Goal: Information Seeking & Learning: Learn about a topic

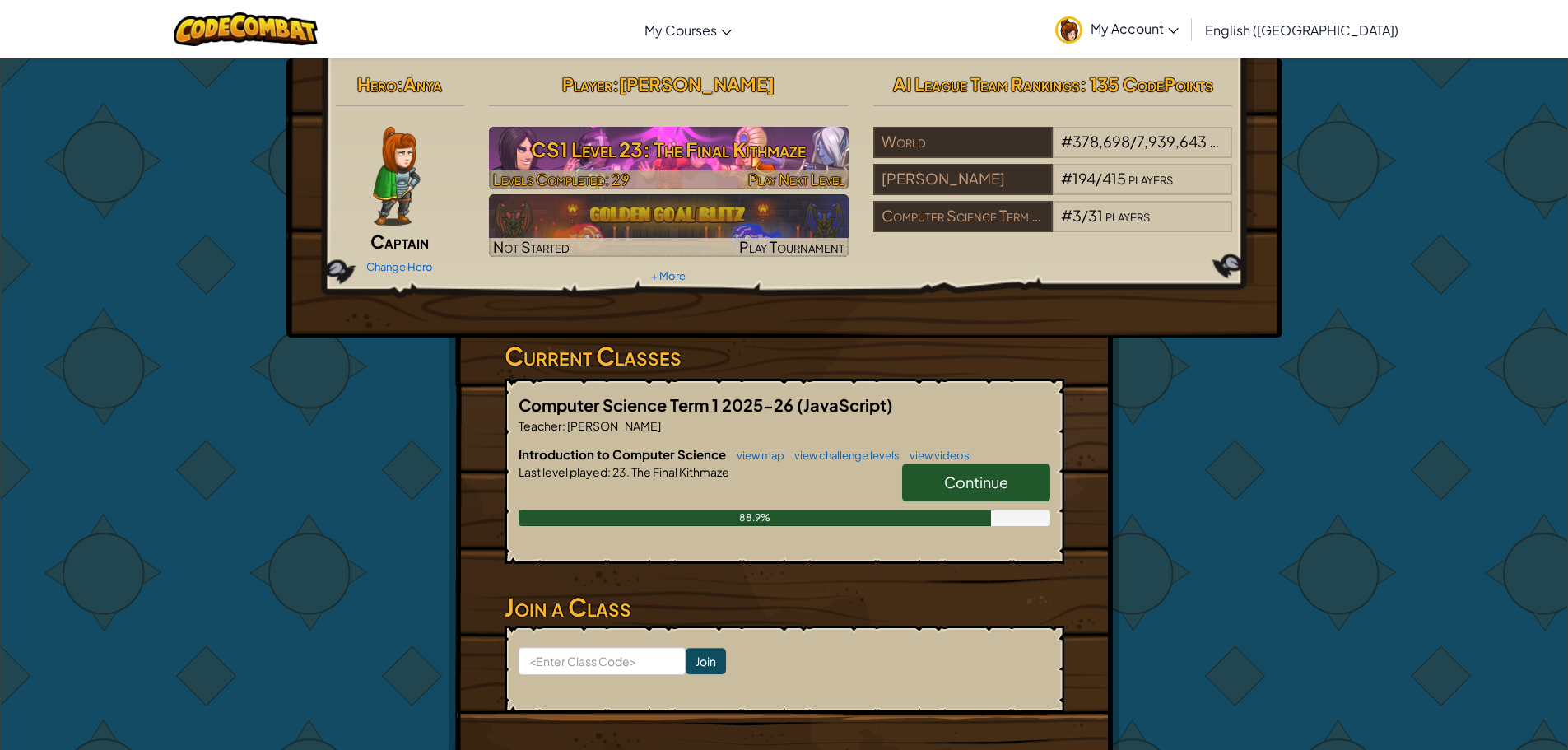
click at [787, 164] on h3 "CS1 Level 23: The Final Kithmaze" at bounding box center [668, 149] width 360 height 37
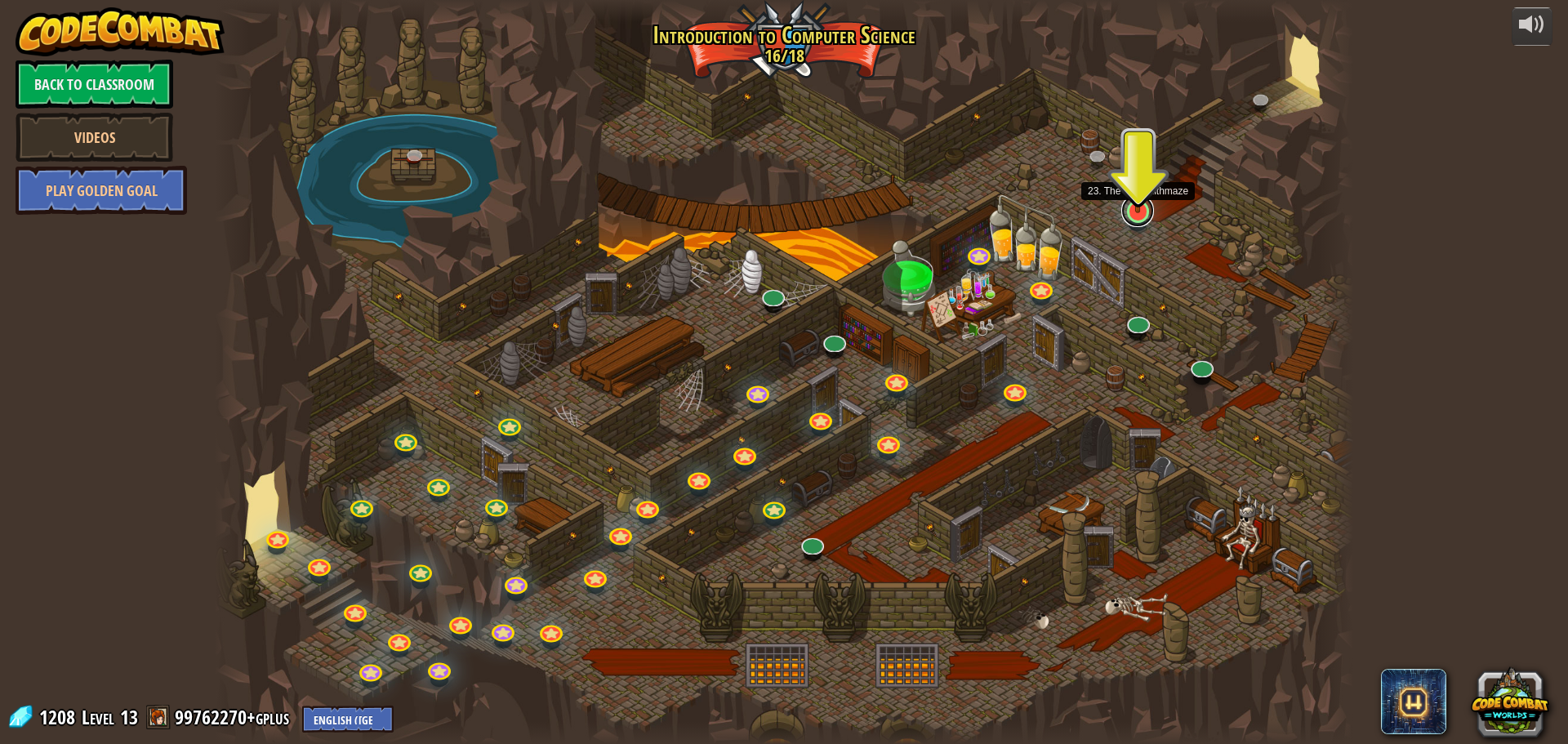
click at [1151, 217] on link at bounding box center [1137, 210] width 32 height 32
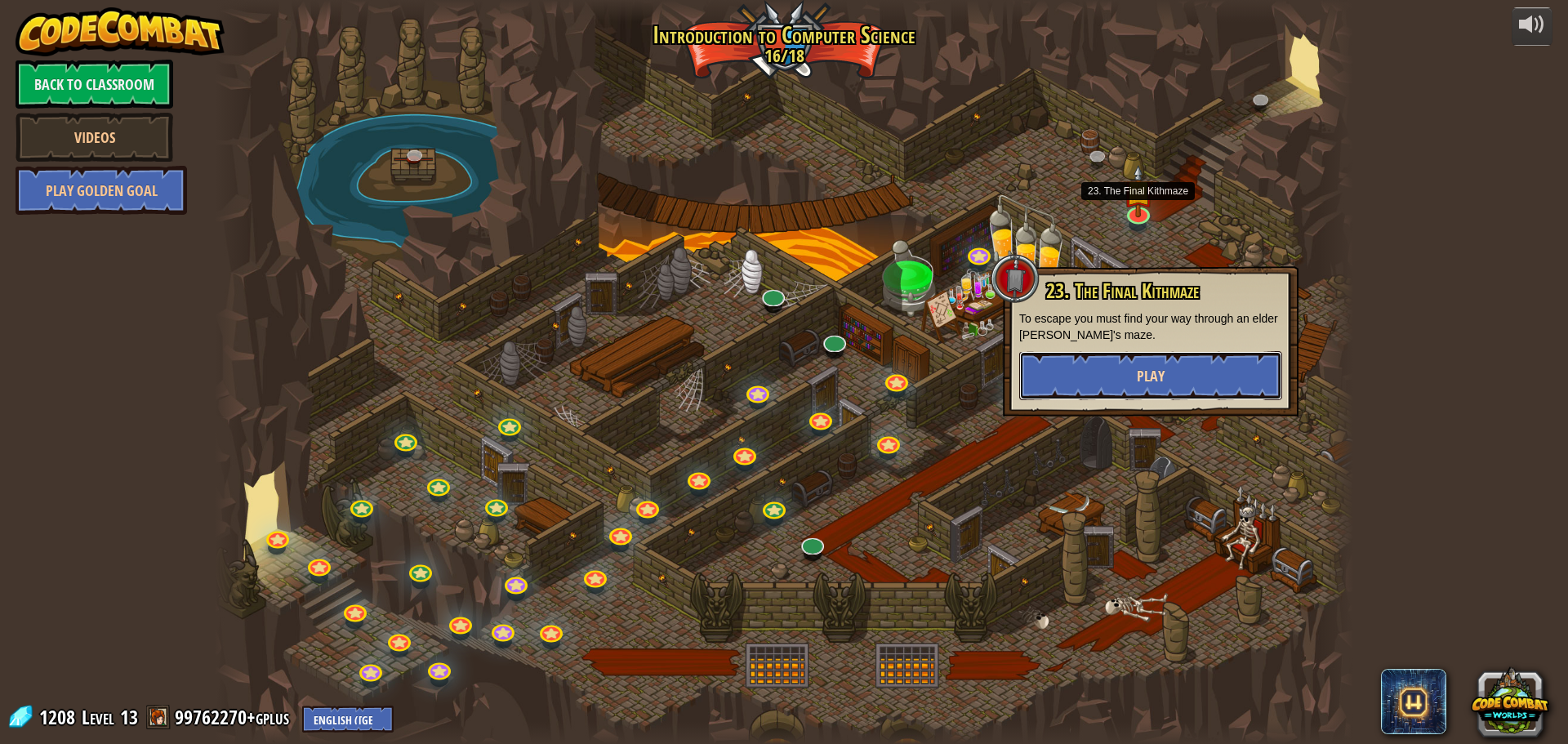
click at [1151, 379] on span "Play" at bounding box center [1151, 375] width 28 height 20
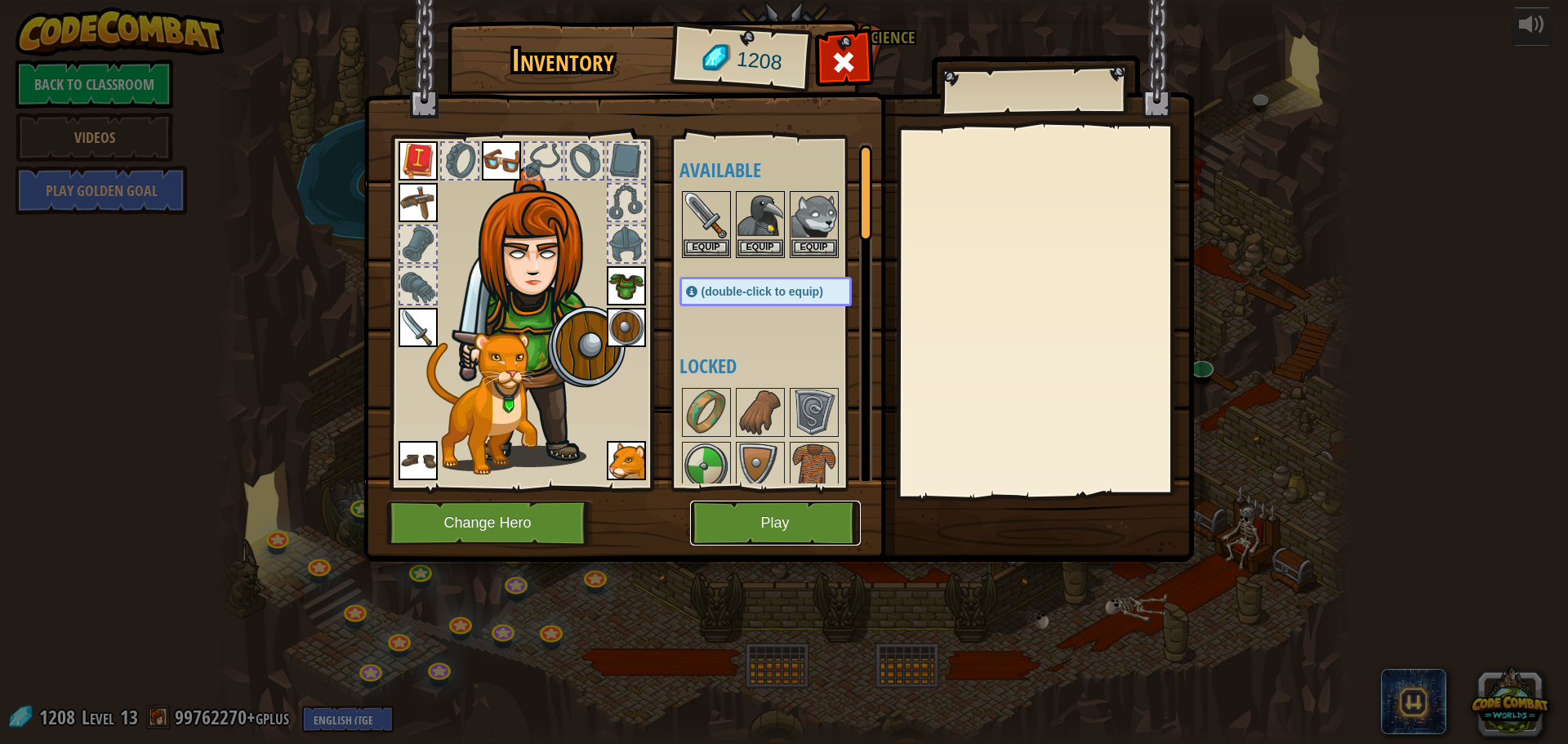
click at [791, 515] on button "Play" at bounding box center [776, 522] width 171 height 44
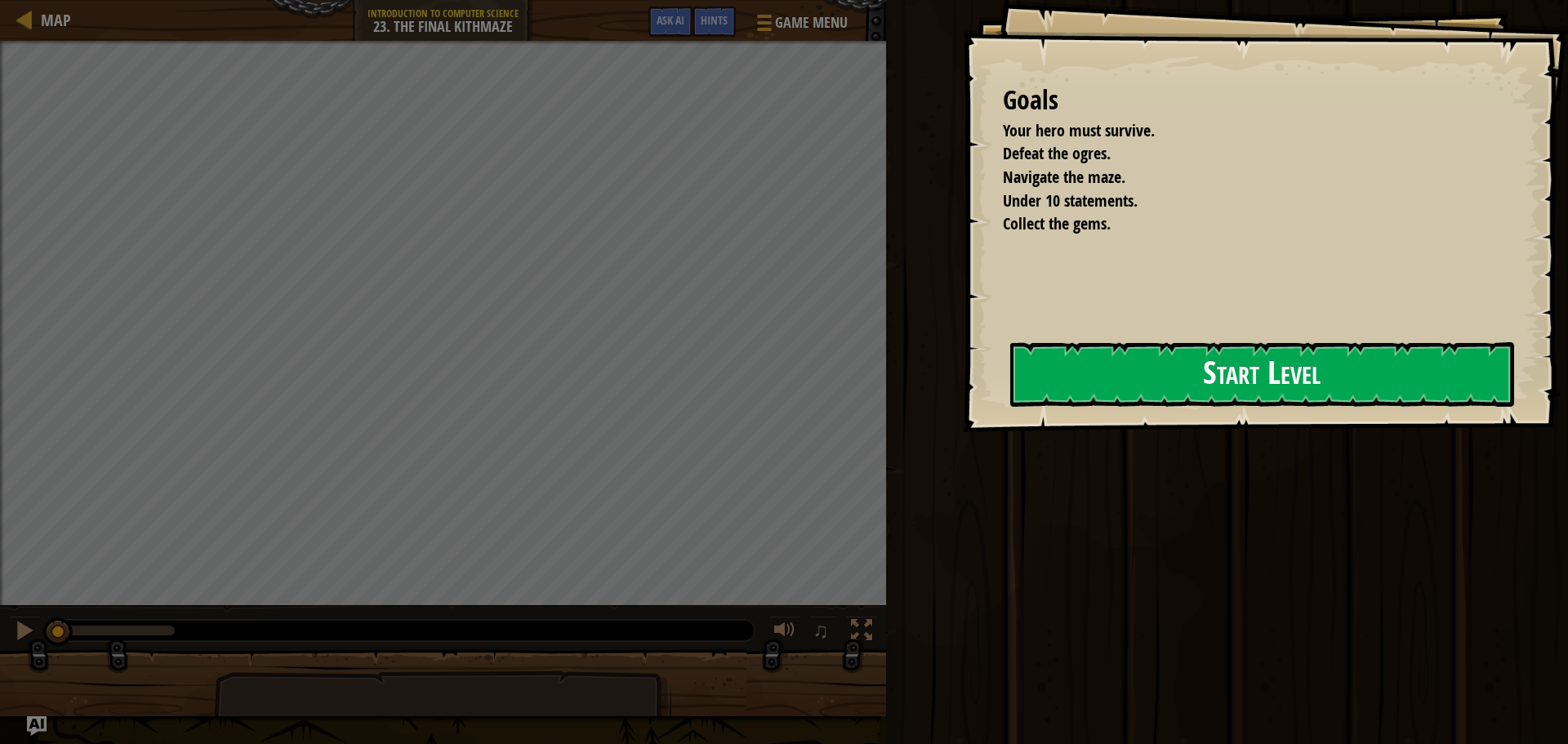
click at [1132, 367] on button "Start Level" at bounding box center [1263, 374] width 504 height 65
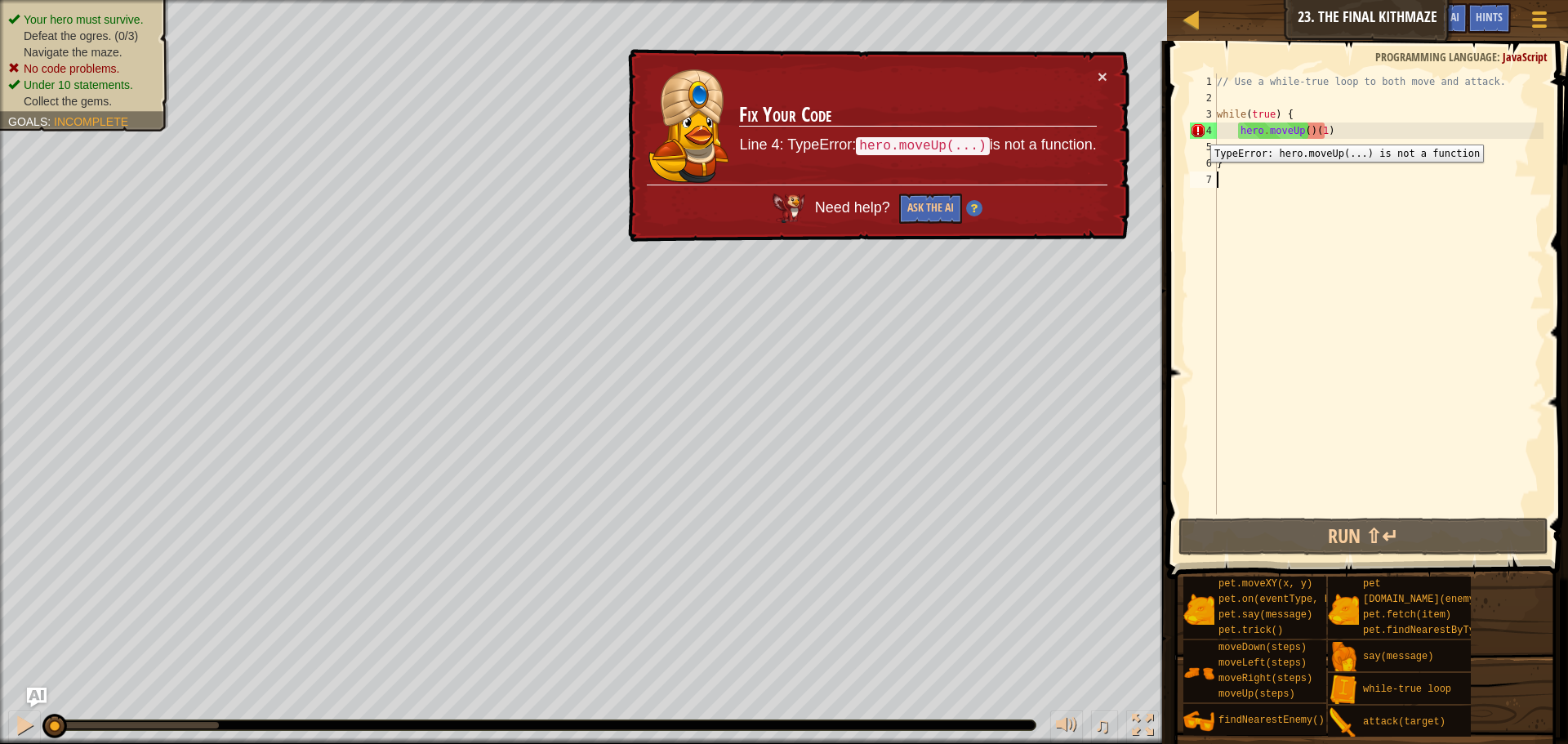
click at [1198, 133] on div "4" at bounding box center [1203, 130] width 27 height 17
click at [1318, 134] on div "// Use a while-true loop to both move and attack. while ( true ) { hero . moveU…" at bounding box center [1379, 310] width 330 height 474
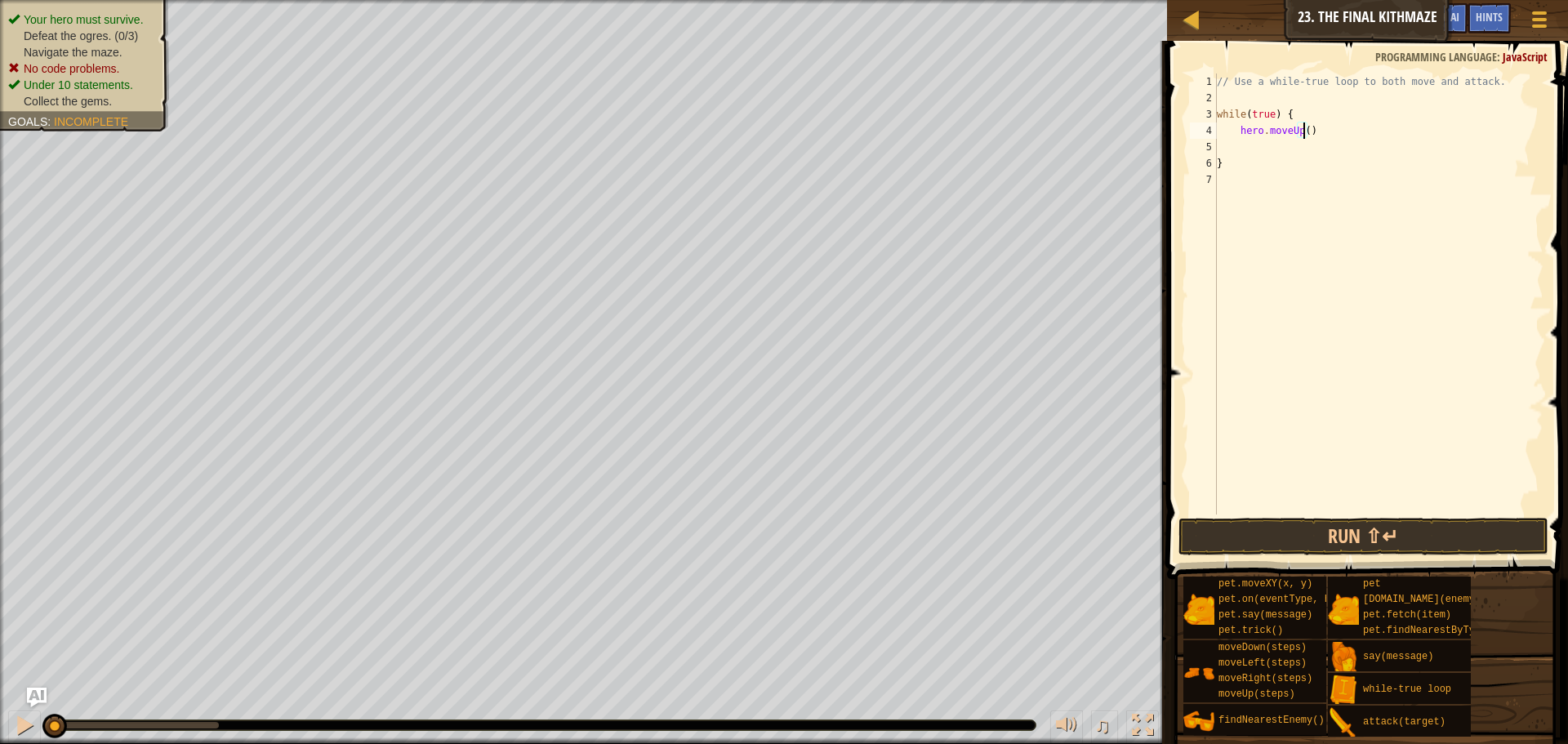
type textarea "hero.moveUp(1)"
click at [1331, 193] on div "// Use a while-true loop to both move and attack. while ( true ) { hero . moveU…" at bounding box center [1379, 310] width 330 height 474
click at [1336, 167] on div "// Use a while-true loop to both move and attack. while ( true ) { hero . moveU…" at bounding box center [1379, 310] width 330 height 474
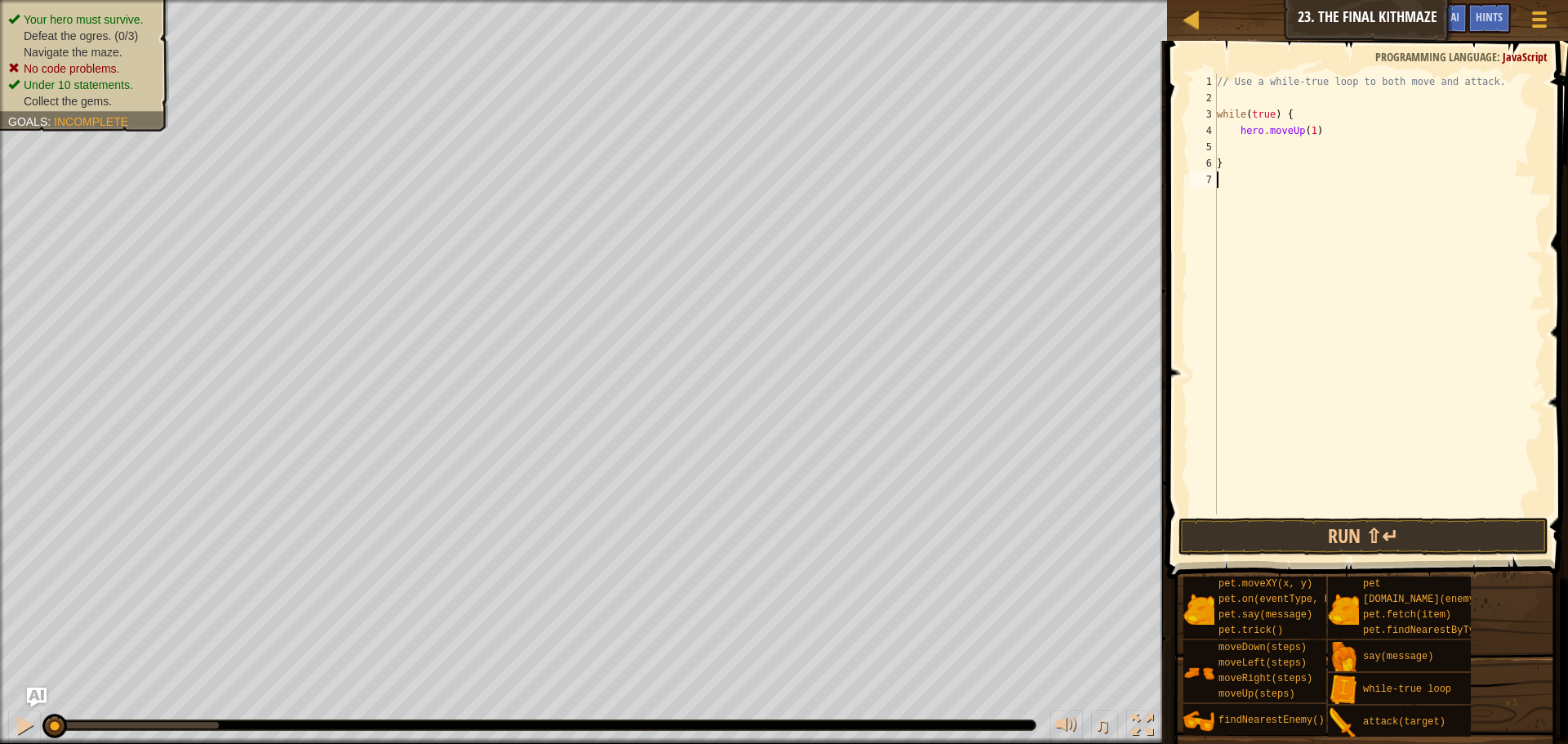
type textarea "}"
click at [1307, 141] on div "// Use a while-true loop to both move and attack. while ( true ) { hero . moveU…" at bounding box center [1379, 310] width 330 height 474
click at [1234, 133] on div "// Use a while-true loop to both move and attack. while ( true ) { hero . moveU…" at bounding box center [1379, 310] width 330 height 474
type textarea "hero.moveUp(1)"
click at [1283, 131] on div "// Use a while-true loop to both move and attack. while ( true ) { hero . moveU…" at bounding box center [1379, 310] width 330 height 474
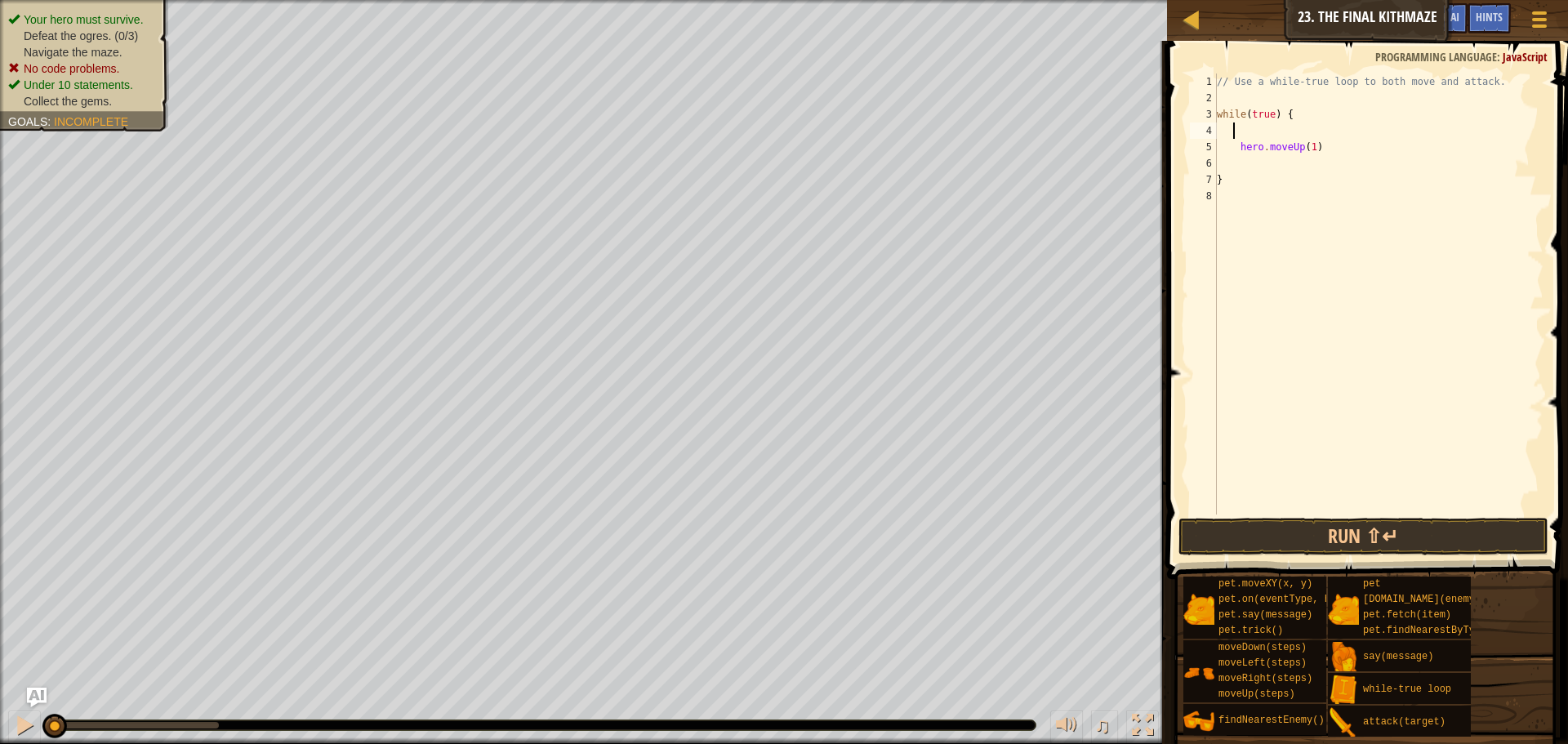
type textarea "h"
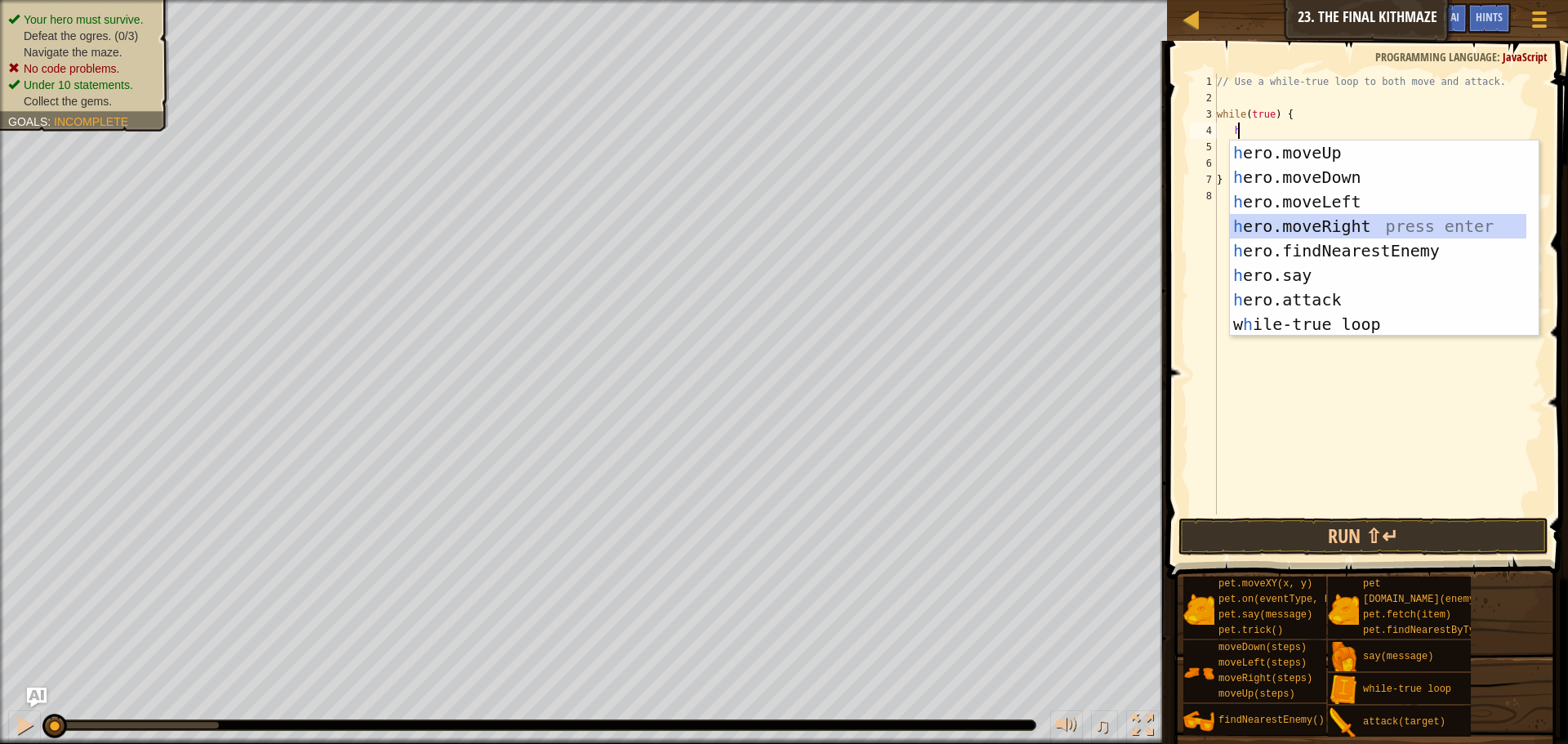
click at [1311, 223] on div "h ero.moveUp press enter h ero.moveDown press enter h ero.moveLeft press enter …" at bounding box center [1379, 263] width 297 height 245
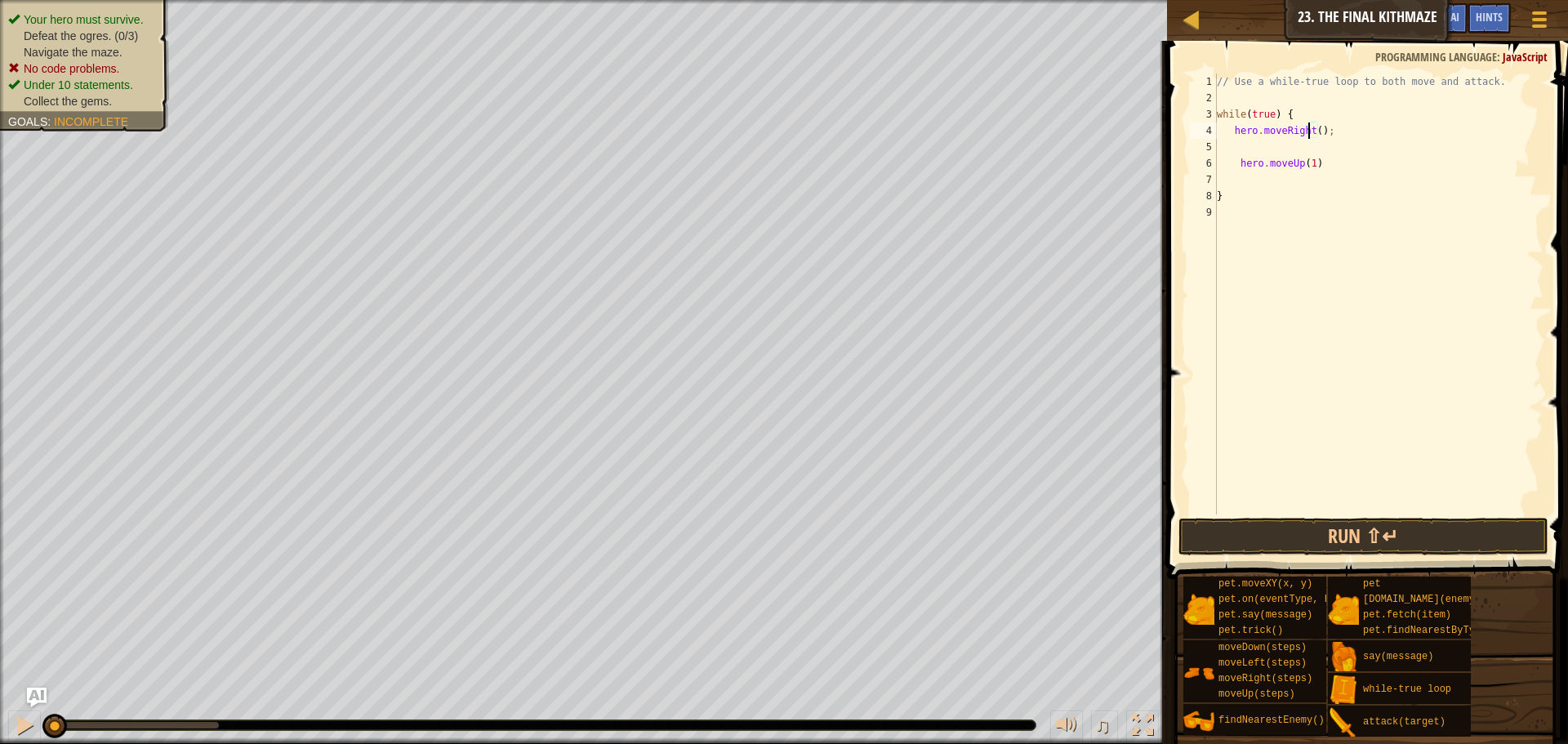
click at [1310, 126] on div "// Use a while-true loop to both move and attack. while ( true ) { hero . moveR…" at bounding box center [1379, 310] width 330 height 474
click at [1315, 131] on div "// Use a while-true loop to both move and attack. while ( true ) { hero . moveR…" at bounding box center [1379, 310] width 330 height 474
click at [1320, 159] on div "// Use a while-true loop to both move and attack. while ( true ) { hero . moveR…" at bounding box center [1379, 310] width 330 height 474
type textarea "hero.moveUp(1)"
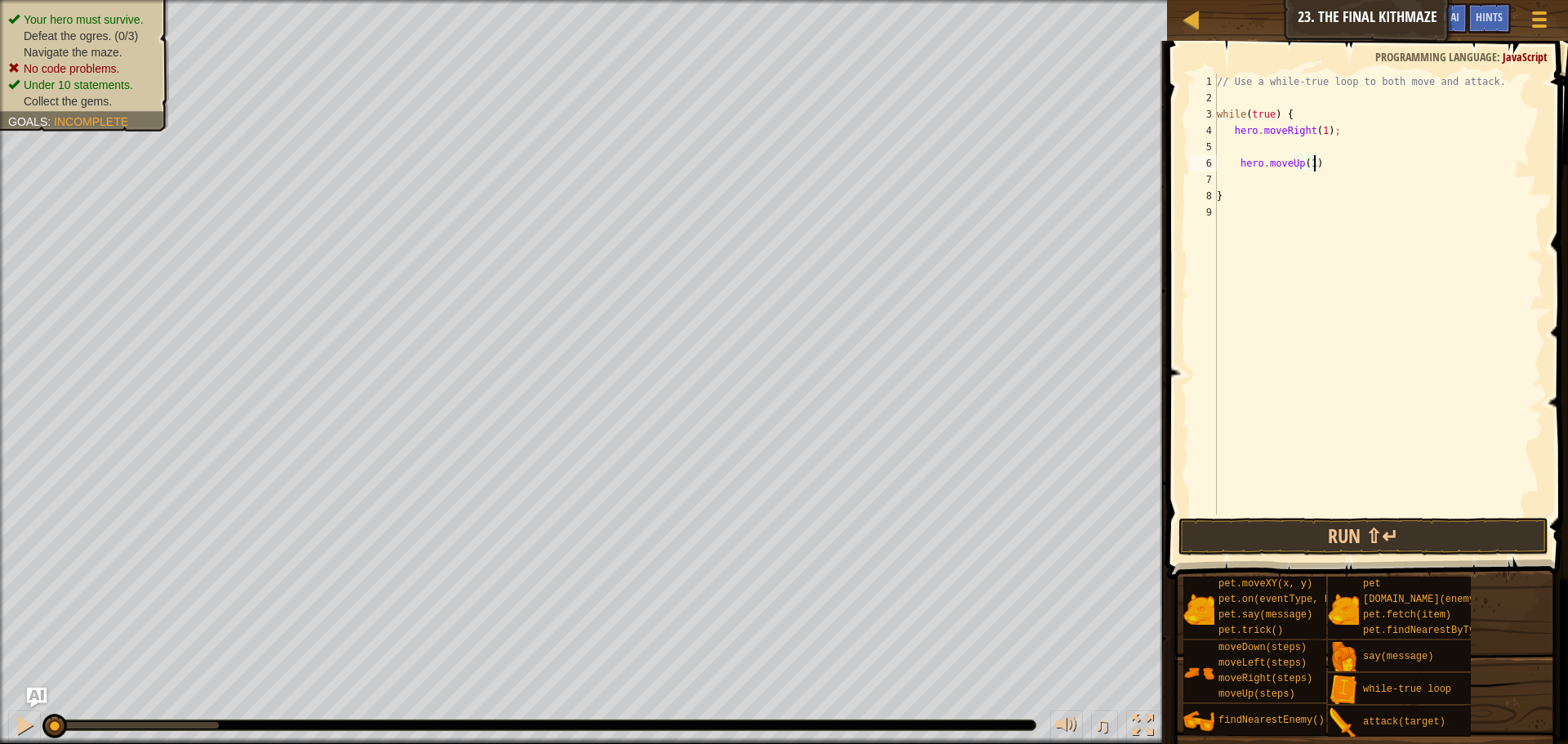
click at [1327, 147] on div "// Use a while-true loop to both move and attack. while ( true ) { hero . moveR…" at bounding box center [1379, 310] width 330 height 474
type textarea "hero.moveRight(1);"
click at [1309, 165] on div "// Use a while-true loop to both move and attack. while ( true ) { hero . moveR…" at bounding box center [1379, 310] width 330 height 474
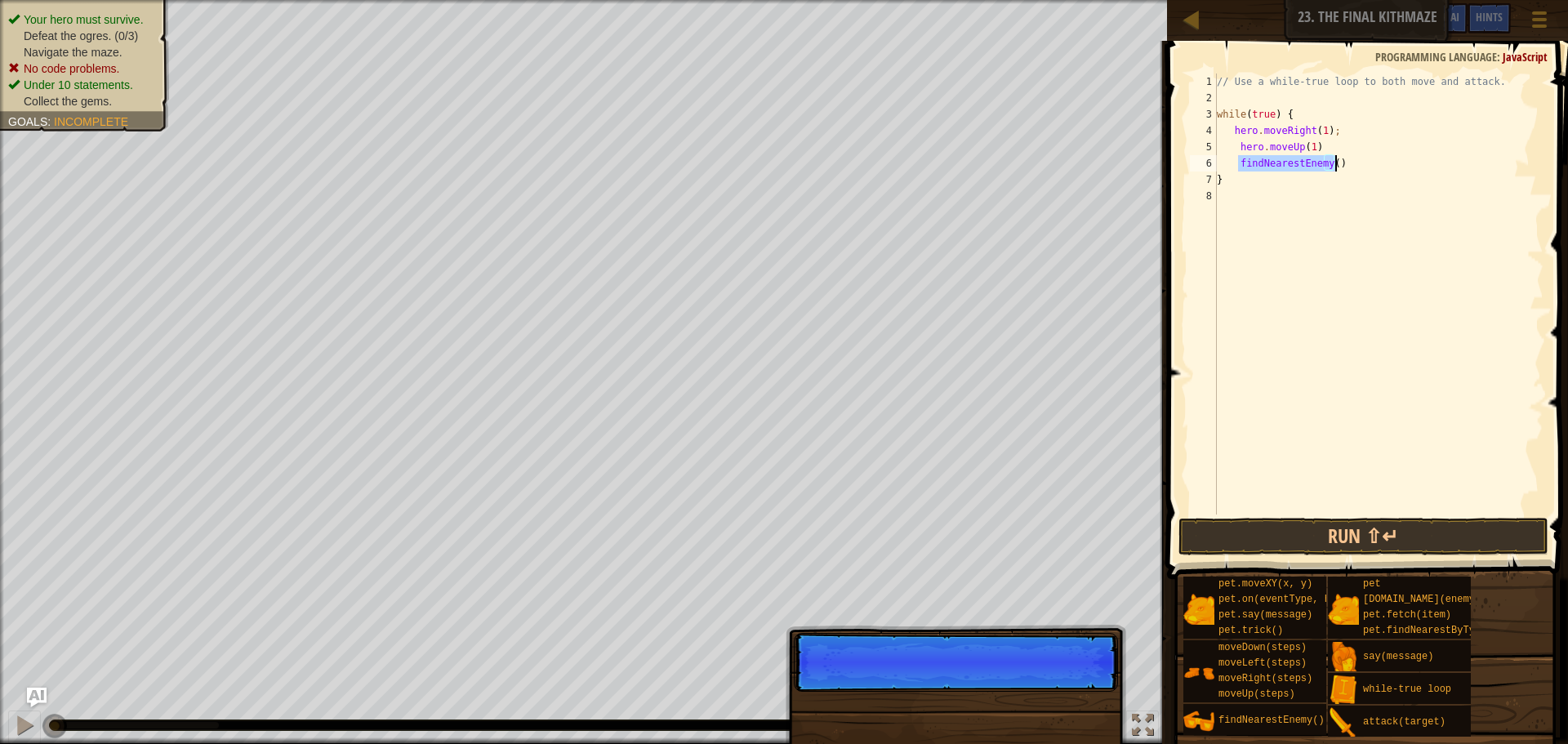
click at [1331, 166] on div "// Use a while-true loop to both move and attack. while ( true ) { hero . moveR…" at bounding box center [1379, 293] width 330 height 440
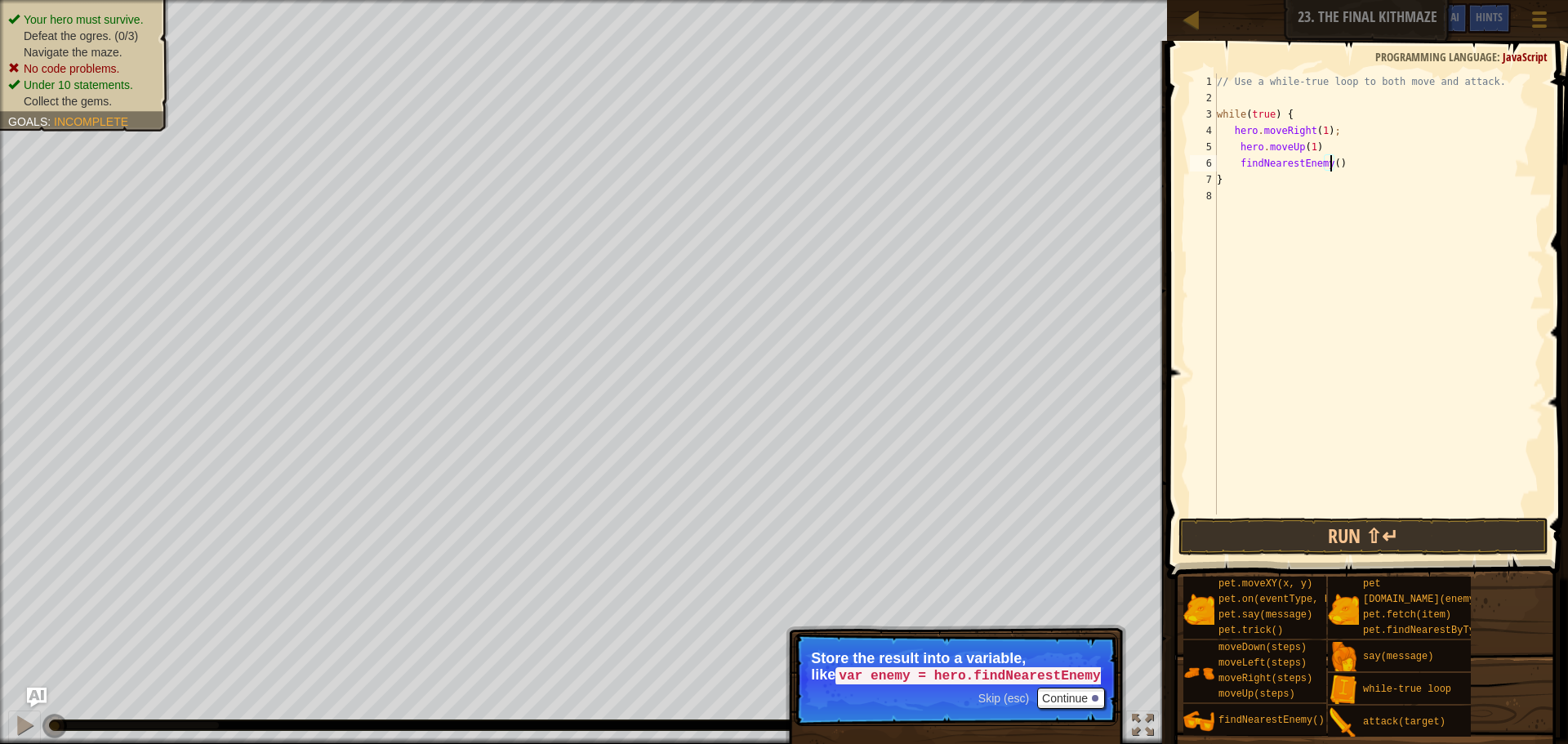
click at [1225, 161] on div "// Use a while-true loop to both move and attack. while ( true ) { hero . moveR…" at bounding box center [1379, 310] width 330 height 474
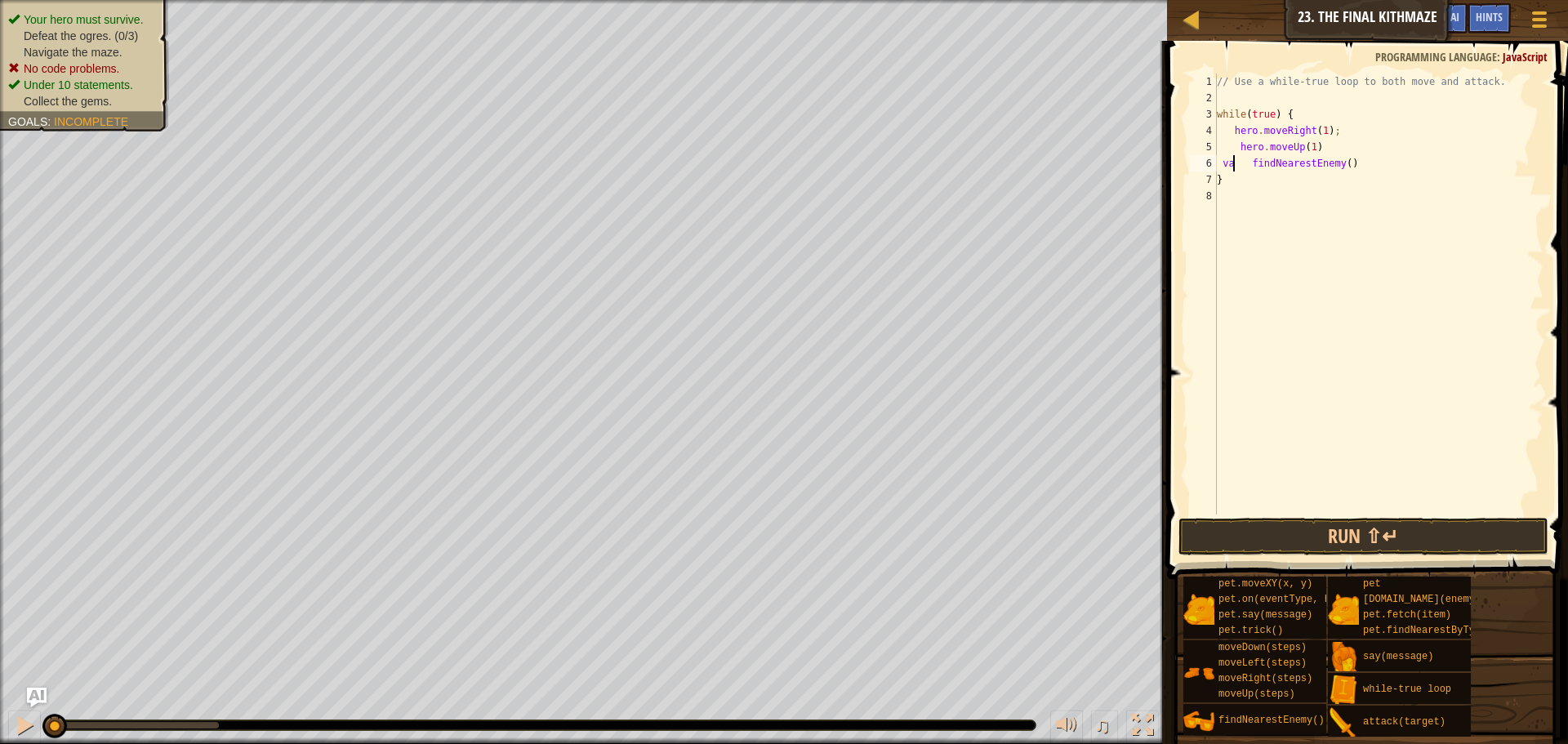
scroll to position [7, 3]
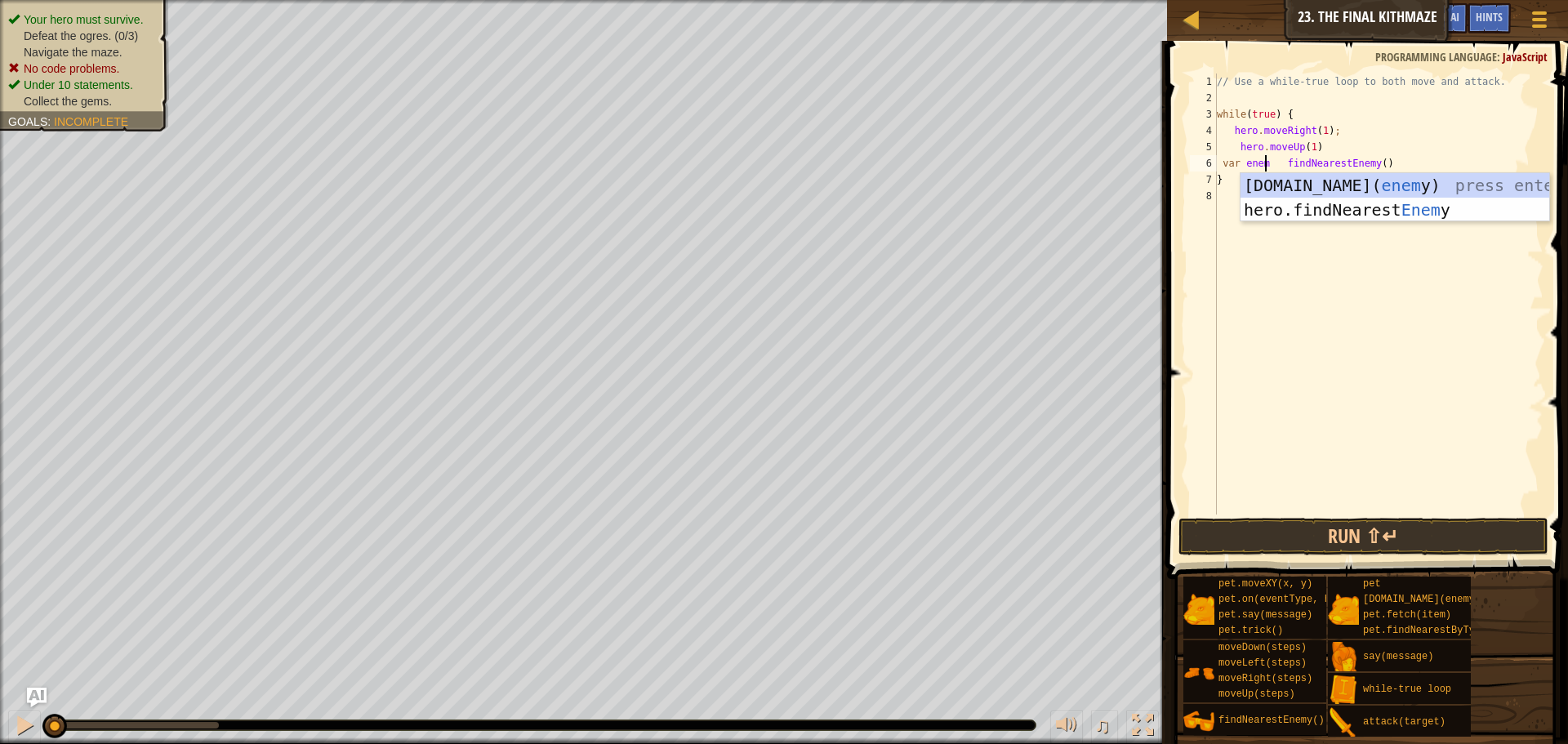
type textarea "var enemy findNearestEnemy()"
click at [1399, 264] on div "// Use a while-true loop to both move and attack. while ( true ) { hero . moveR…" at bounding box center [1379, 310] width 330 height 474
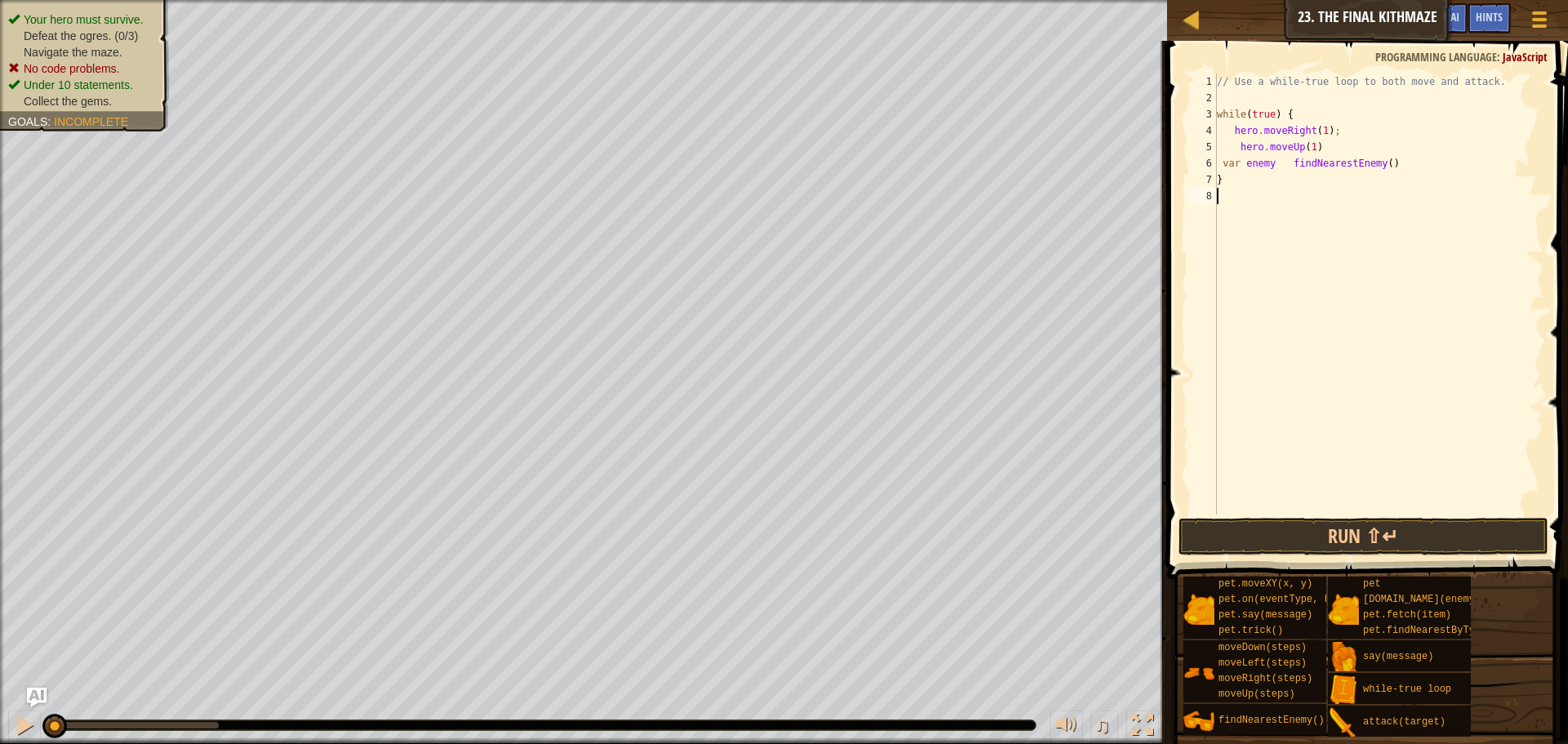
scroll to position [7, 0]
click at [1478, 19] on span "Hints" at bounding box center [1489, 17] width 27 height 16
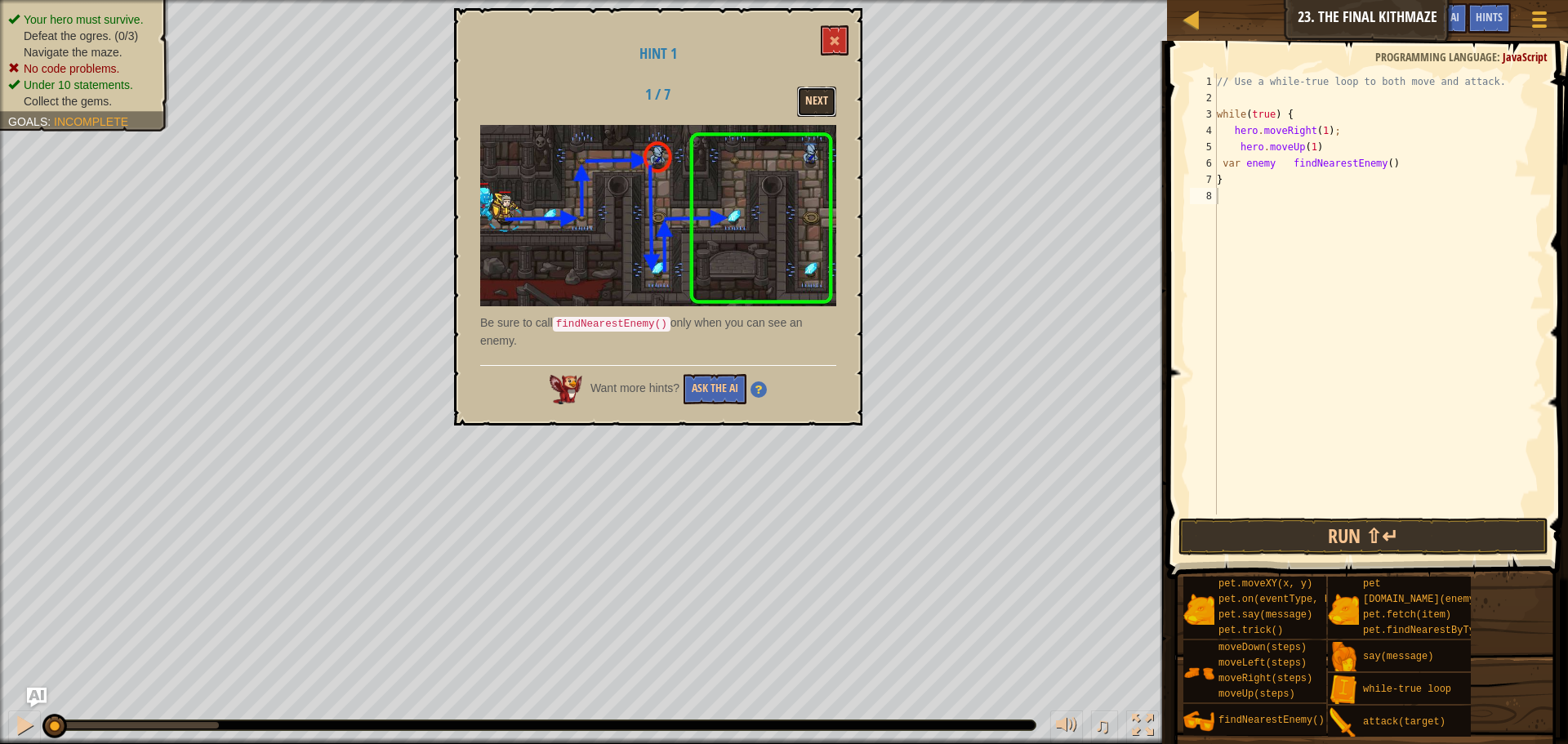
click at [810, 98] on button "Next" at bounding box center [817, 101] width 39 height 31
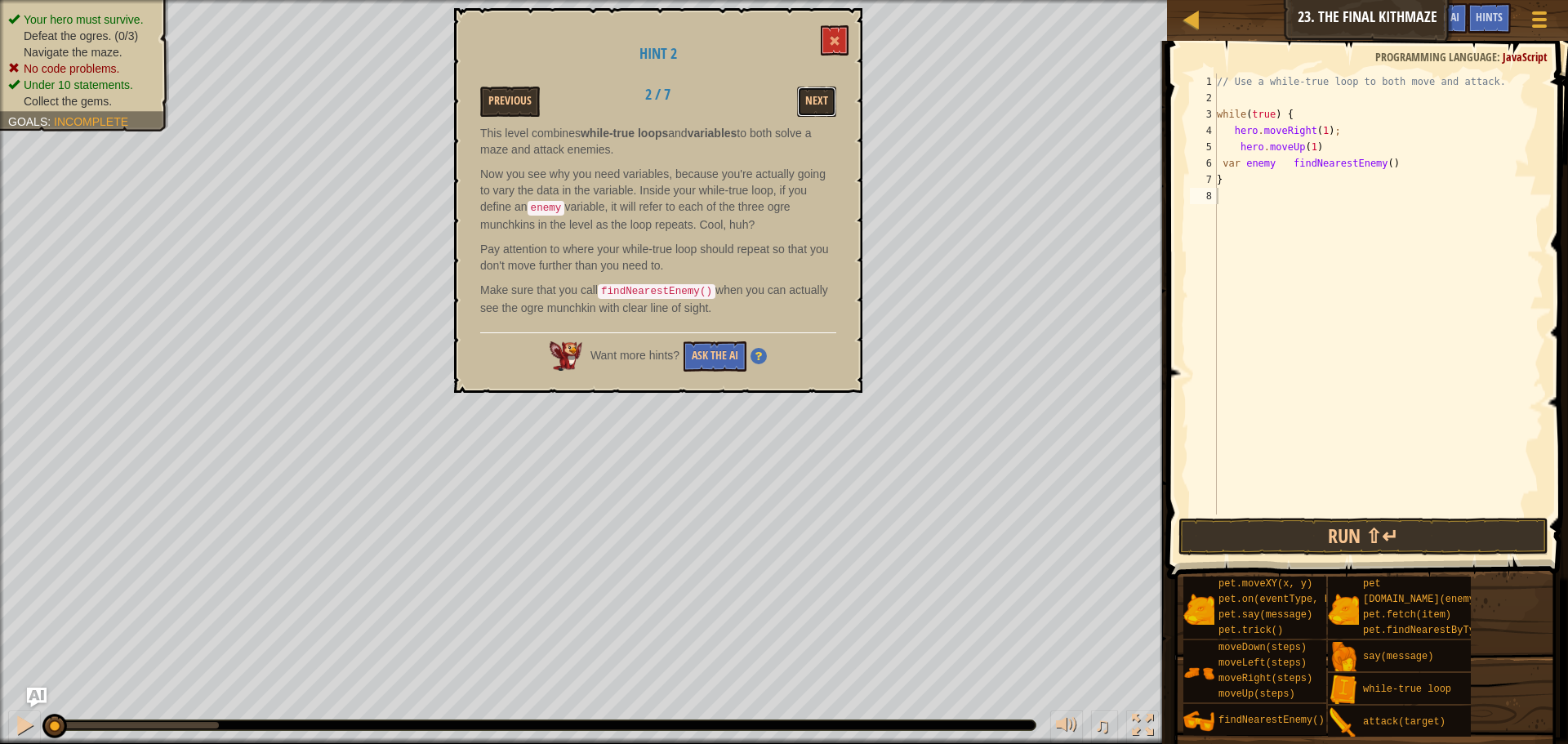
click at [810, 98] on button "Next" at bounding box center [817, 101] width 39 height 31
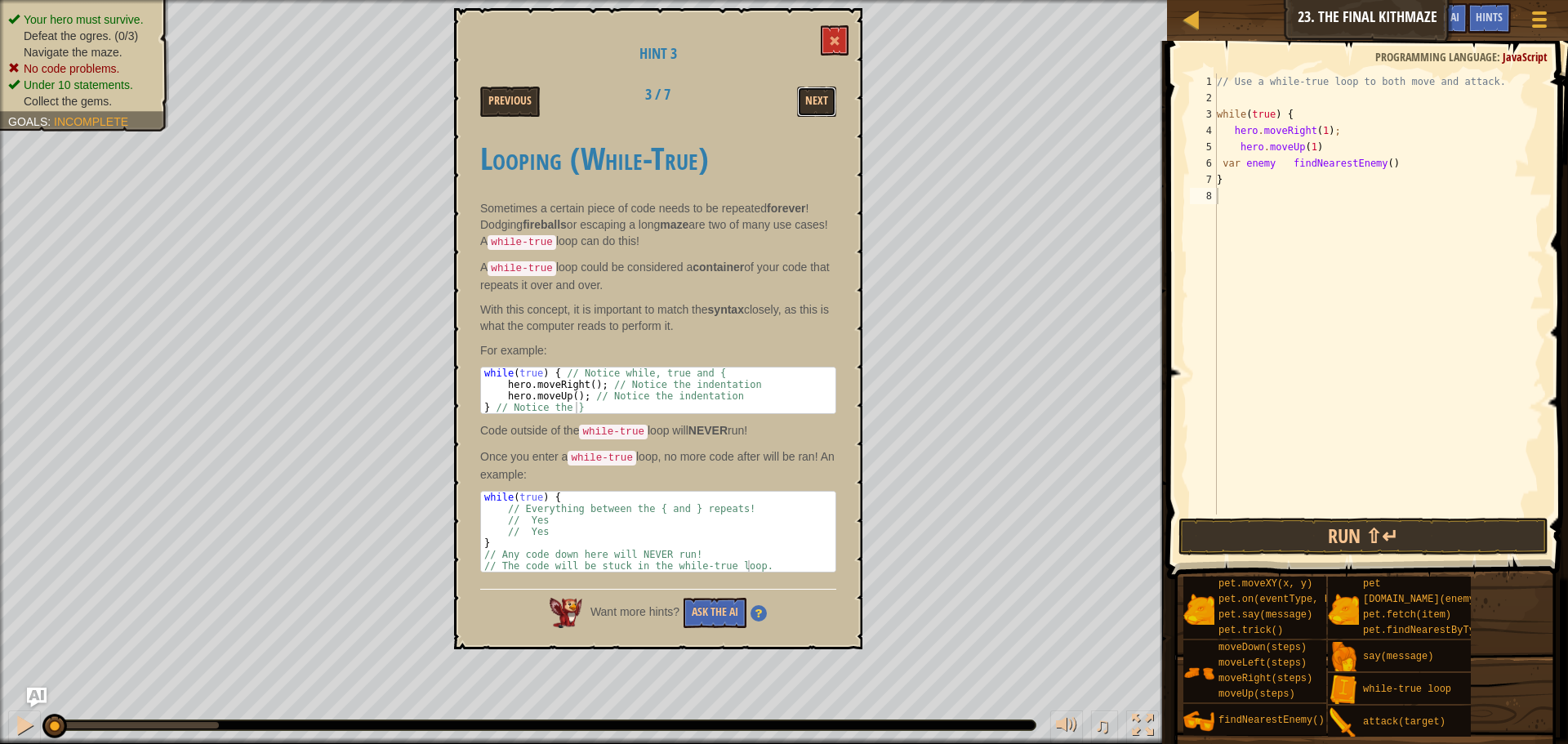
click at [810, 98] on button "Next" at bounding box center [817, 101] width 39 height 31
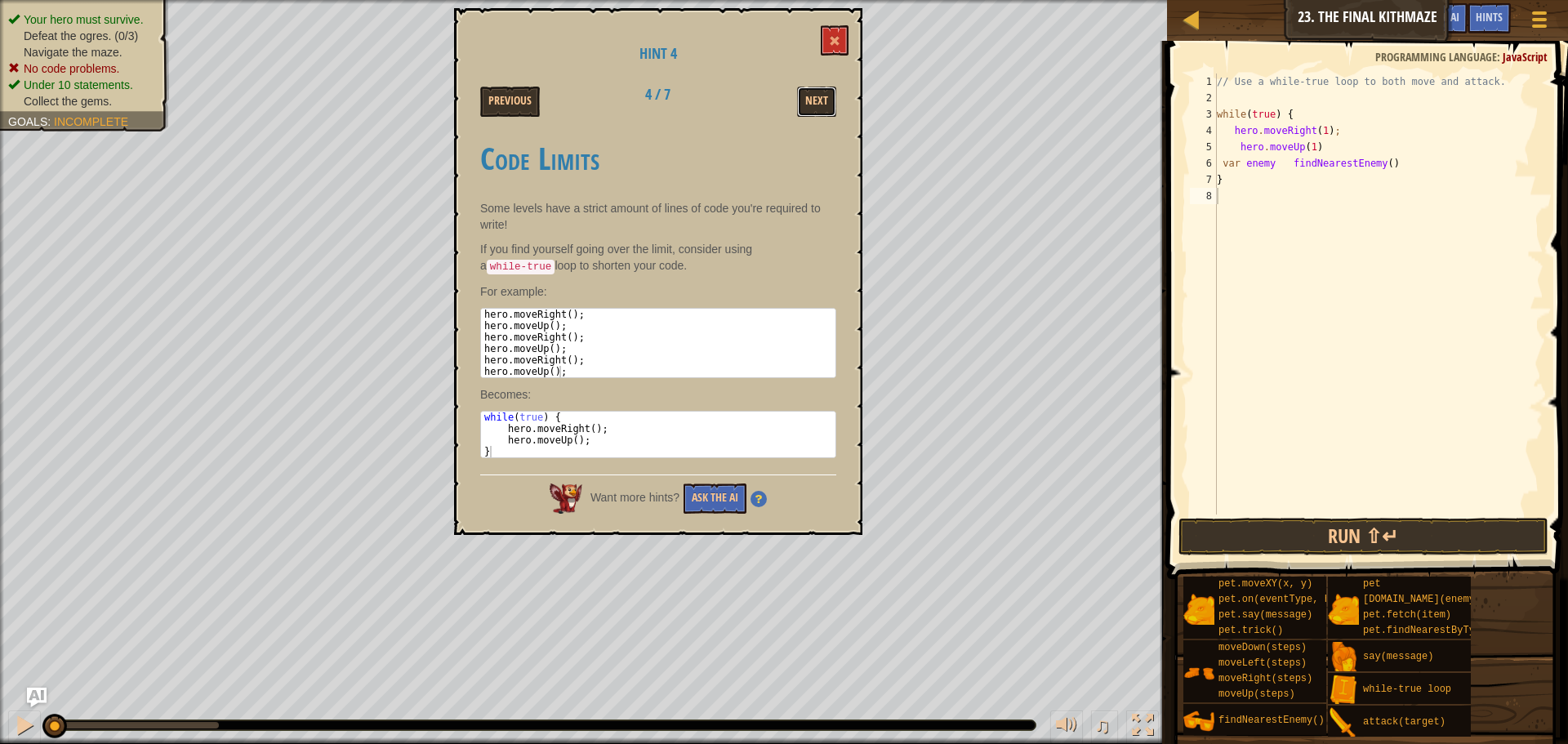
click at [810, 98] on button "Next" at bounding box center [817, 101] width 39 height 31
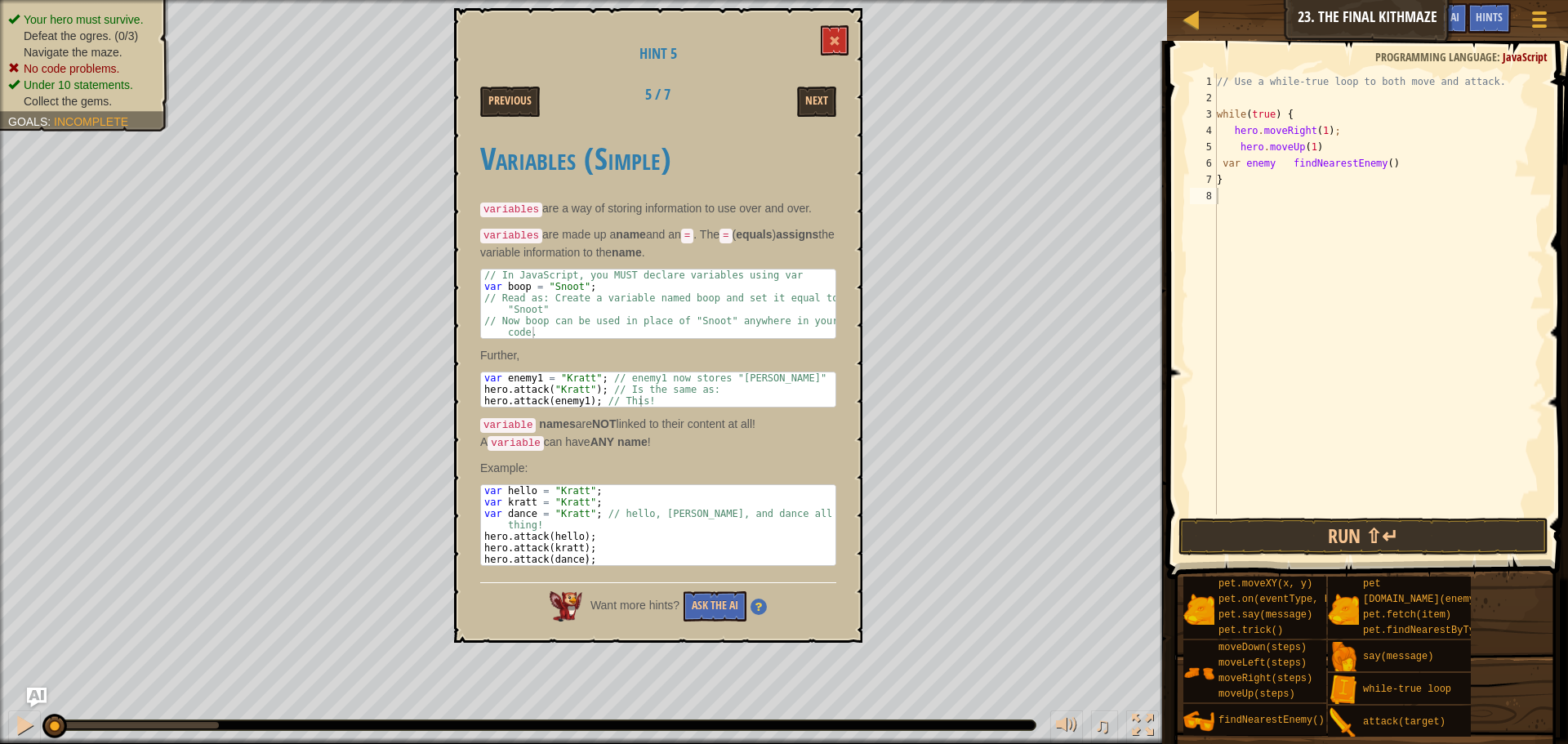
click at [1273, 160] on div "// Use a while-true loop to both move and attack. while ( true ) { hero . moveR…" at bounding box center [1379, 310] width 330 height 474
click at [1300, 163] on div "// Use a while-true loop to both move and attack. while ( true ) { hero . moveR…" at bounding box center [1379, 310] width 330 height 474
click at [809, 108] on button "Next" at bounding box center [817, 101] width 39 height 31
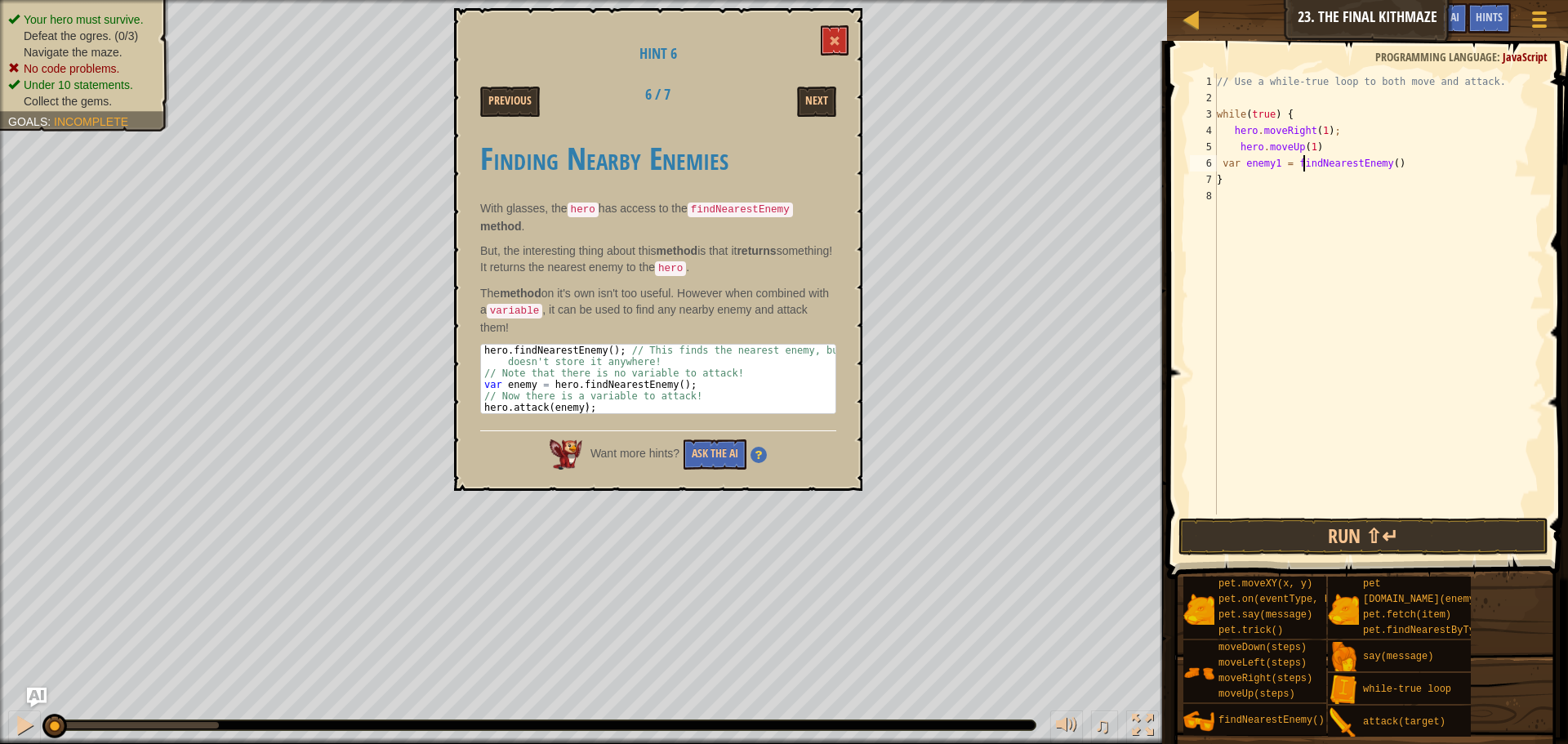
click at [1306, 157] on div "// Use a while-true loop to both move and attack. while ( true ) { hero . moveR…" at bounding box center [1379, 310] width 330 height 474
click at [1291, 164] on div "// Use a while-true loop to both move and attack. while ( true ) { hero . moveR…" at bounding box center [1379, 310] width 330 height 474
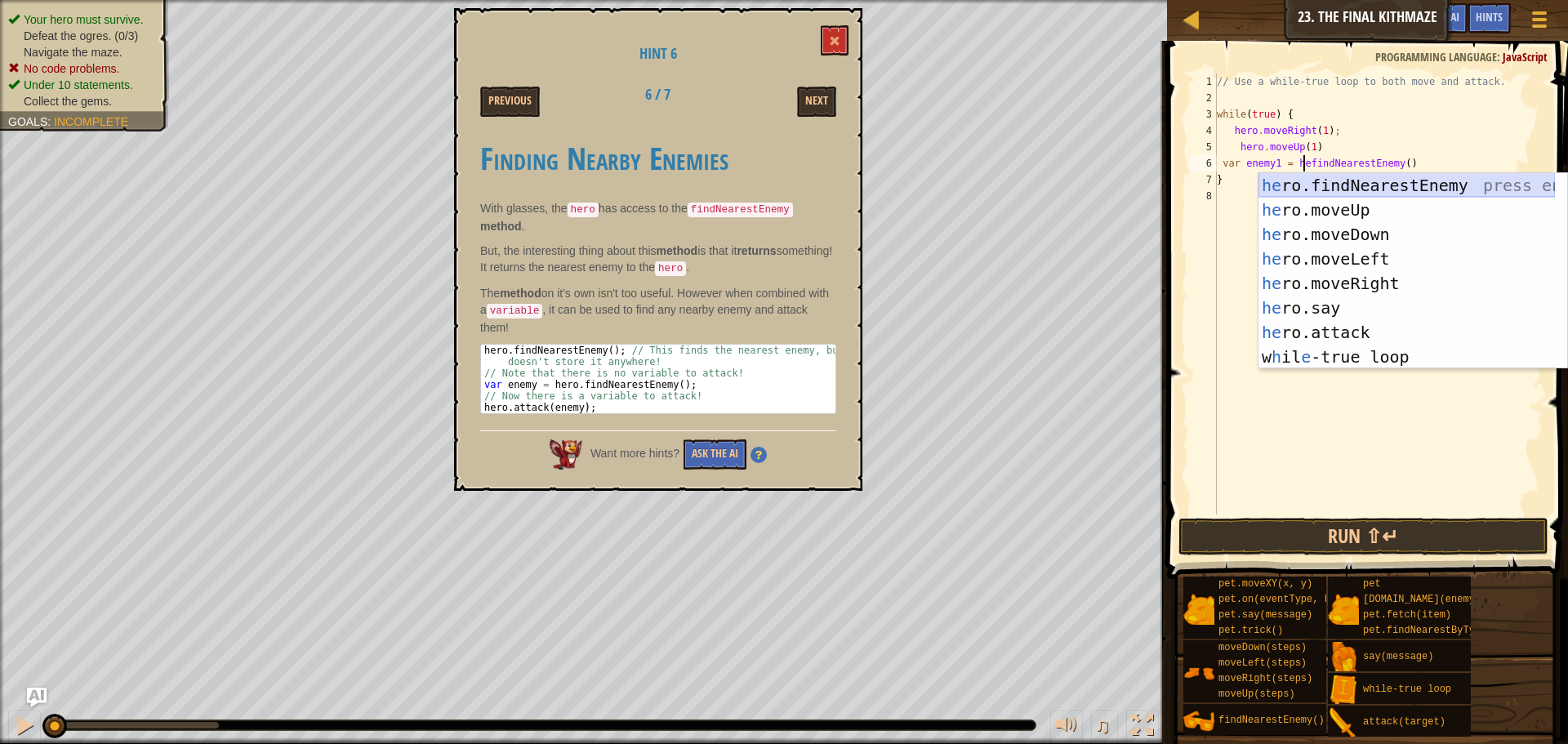
click at [1335, 187] on div "he ro.findNearestEnemy press enter he ro.moveUp press enter he ro.moveDown pres…" at bounding box center [1407, 295] width 297 height 245
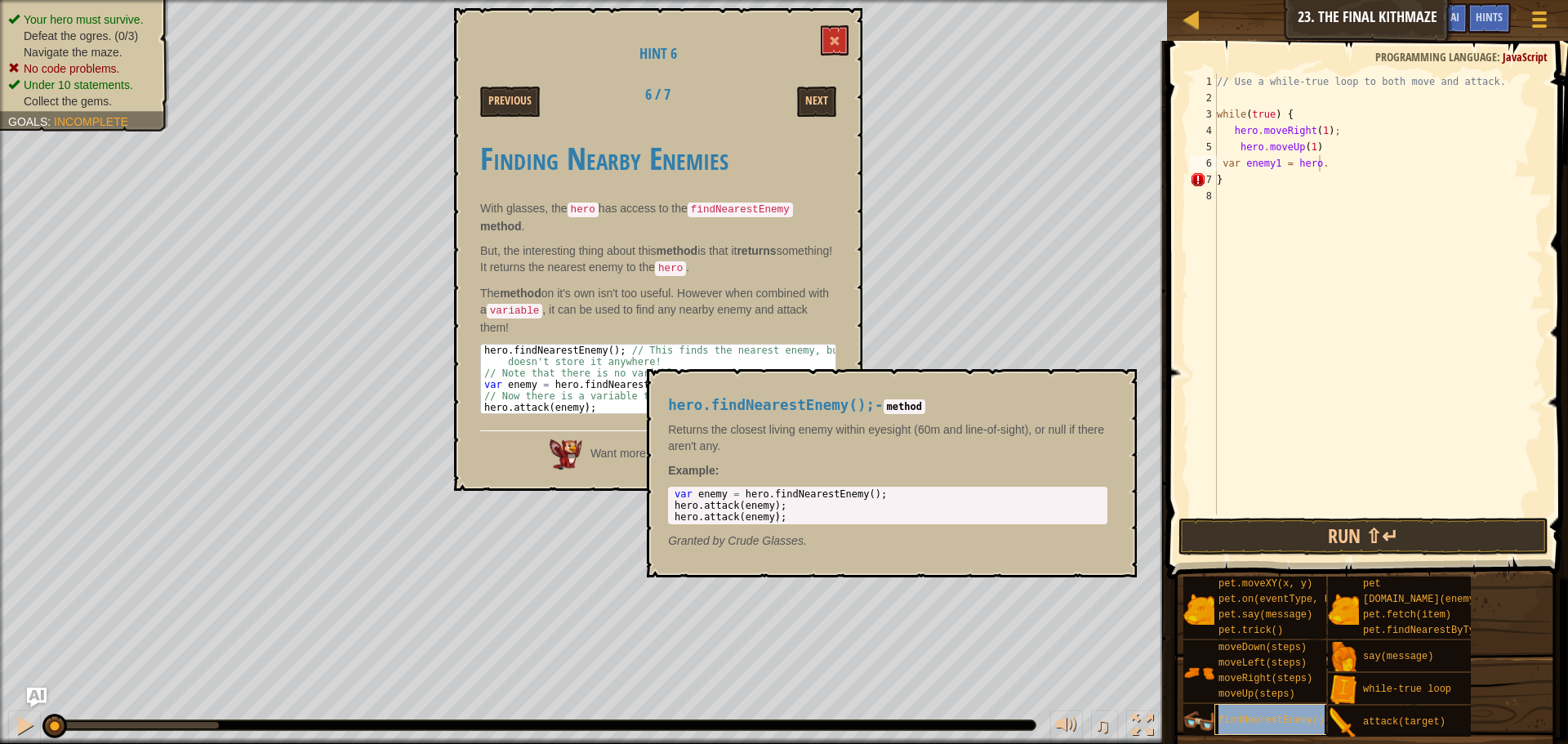
type textarea "var enemy1 = hero.findNearestEnemy()"
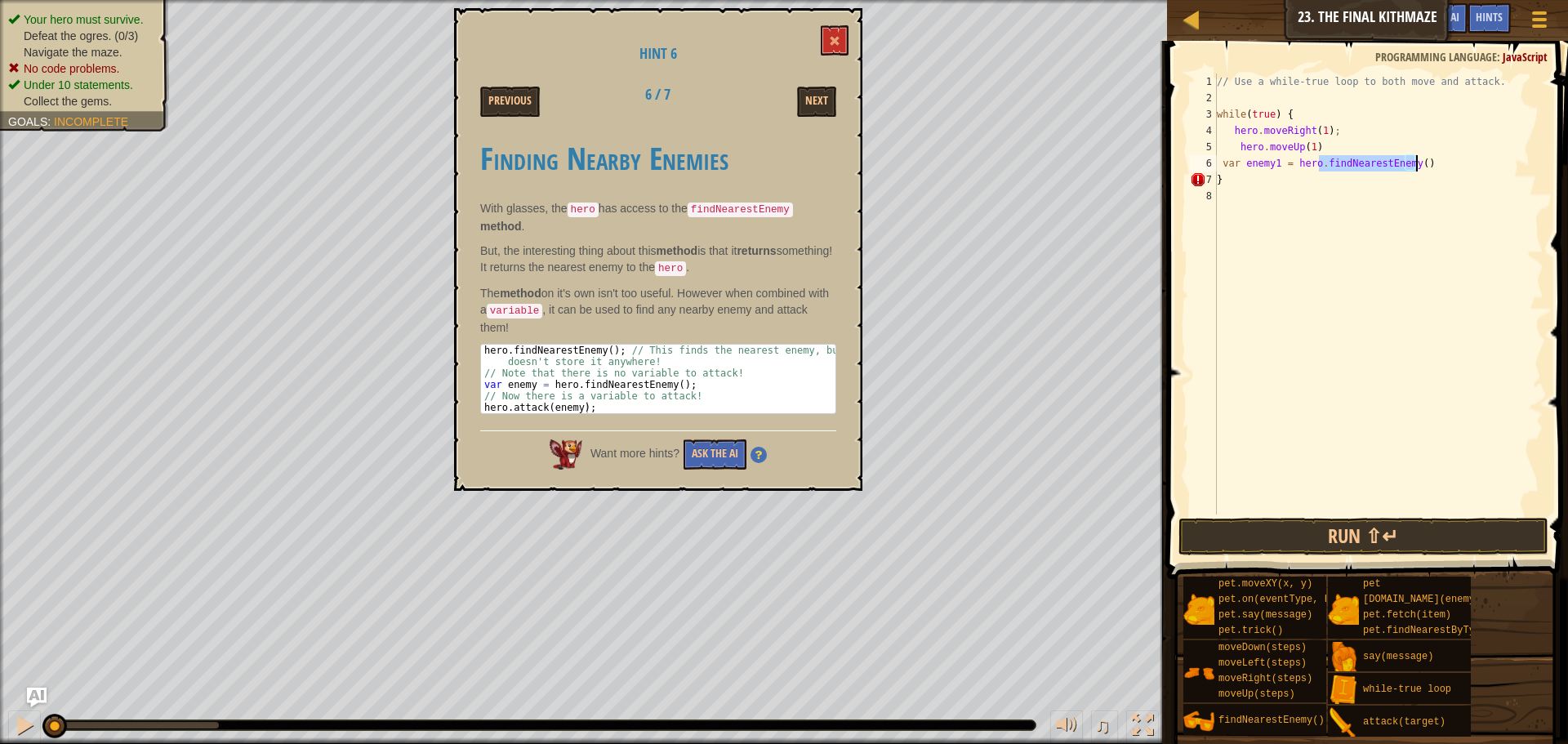
click at [1374, 201] on div "// Use a while-true loop to both move and attack. while ( true ) { hero . moveR…" at bounding box center [1379, 310] width 330 height 474
click at [1427, 171] on div "// Use a while-true loop to both move and attack. while ( true ) { hero . moveR…" at bounding box center [1379, 310] width 330 height 474
type textarea "var enemy1 = hero.findNearestEnemy()"
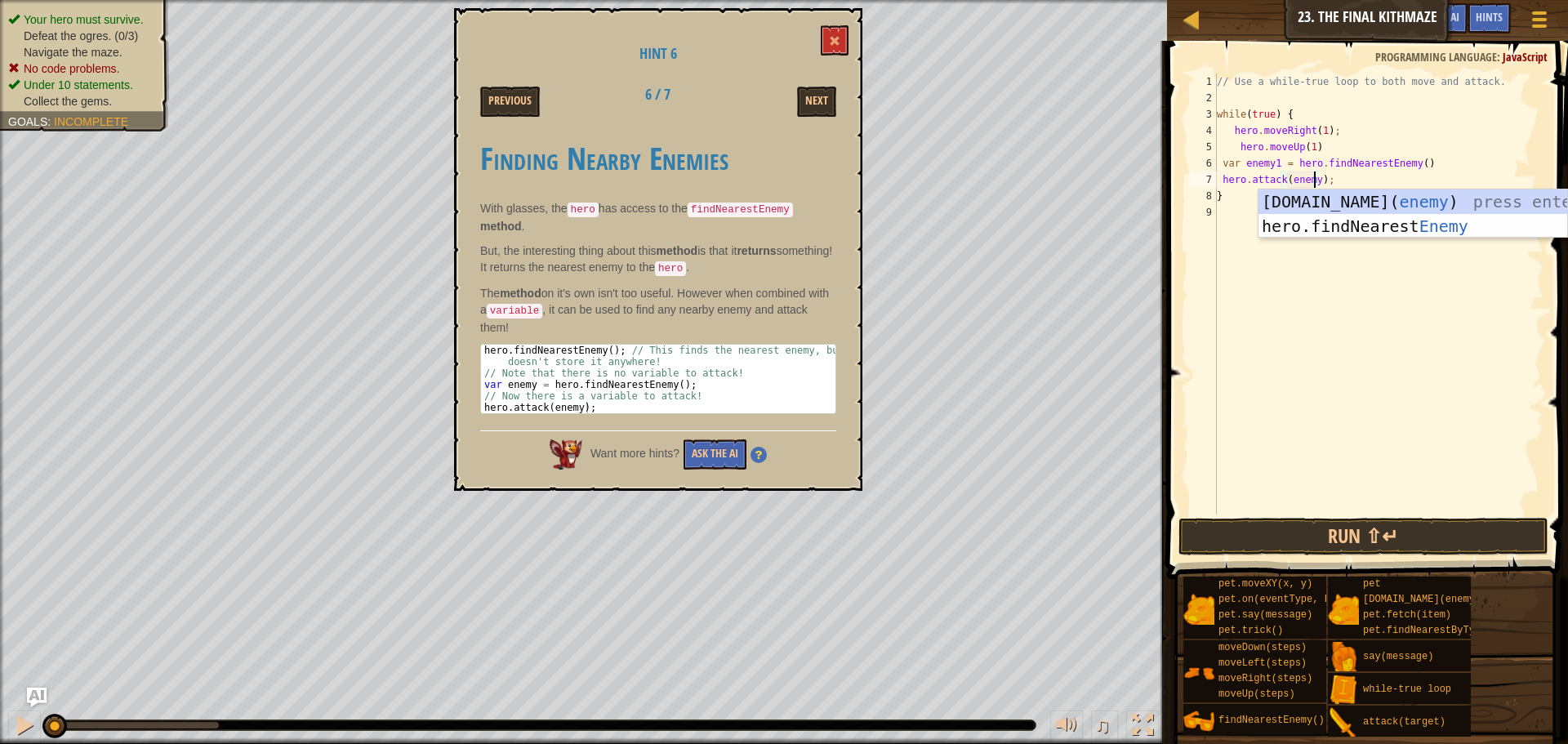
scroll to position [7, 9]
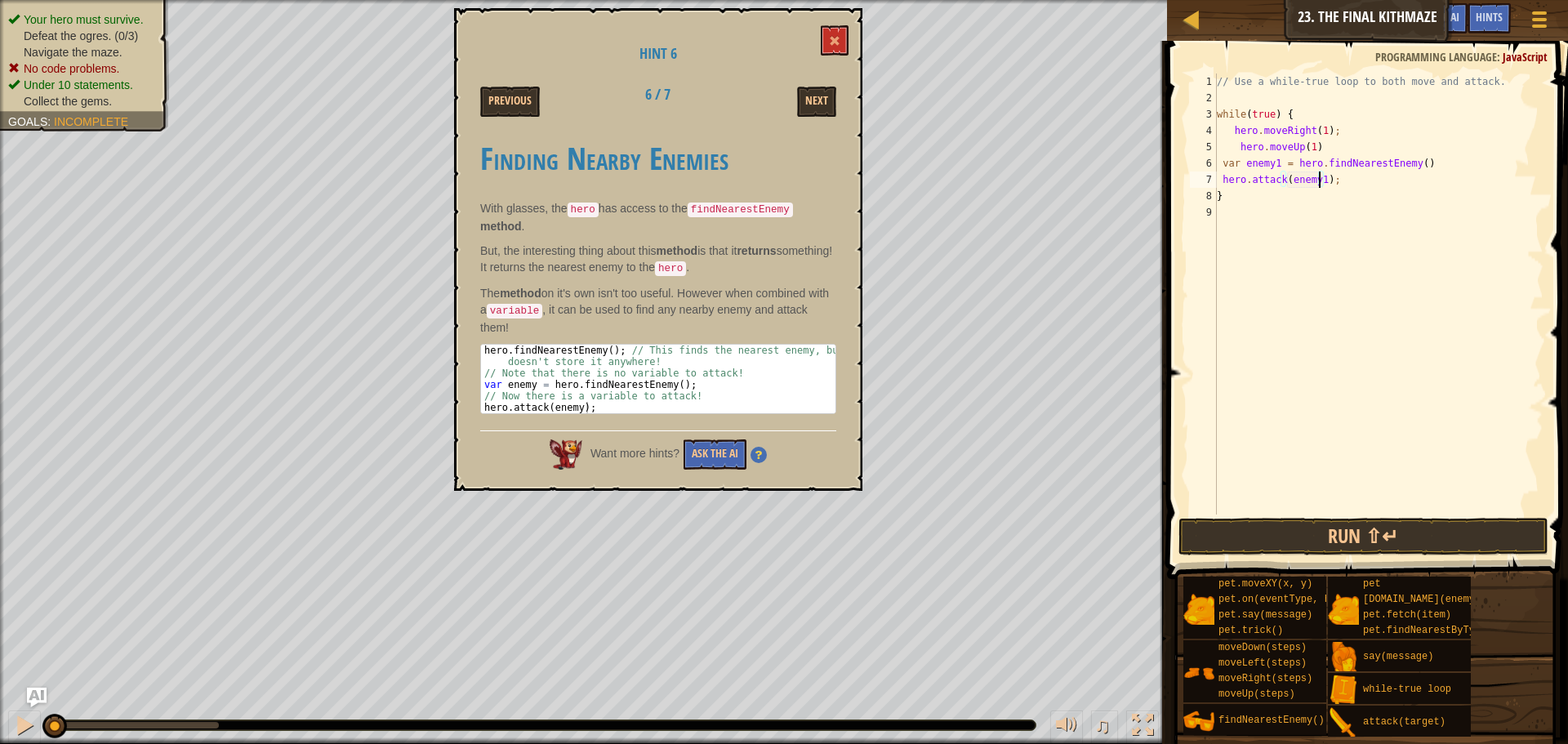
type textarea "hero.attack(enemy1);"
click at [849, 45] on div "Hint 6 Previous 6 / 7 Next Finding Nearby Enemies With glasses, the hero has ac…" at bounding box center [658, 249] width 408 height 482
click at [845, 41] on button at bounding box center [835, 40] width 28 height 31
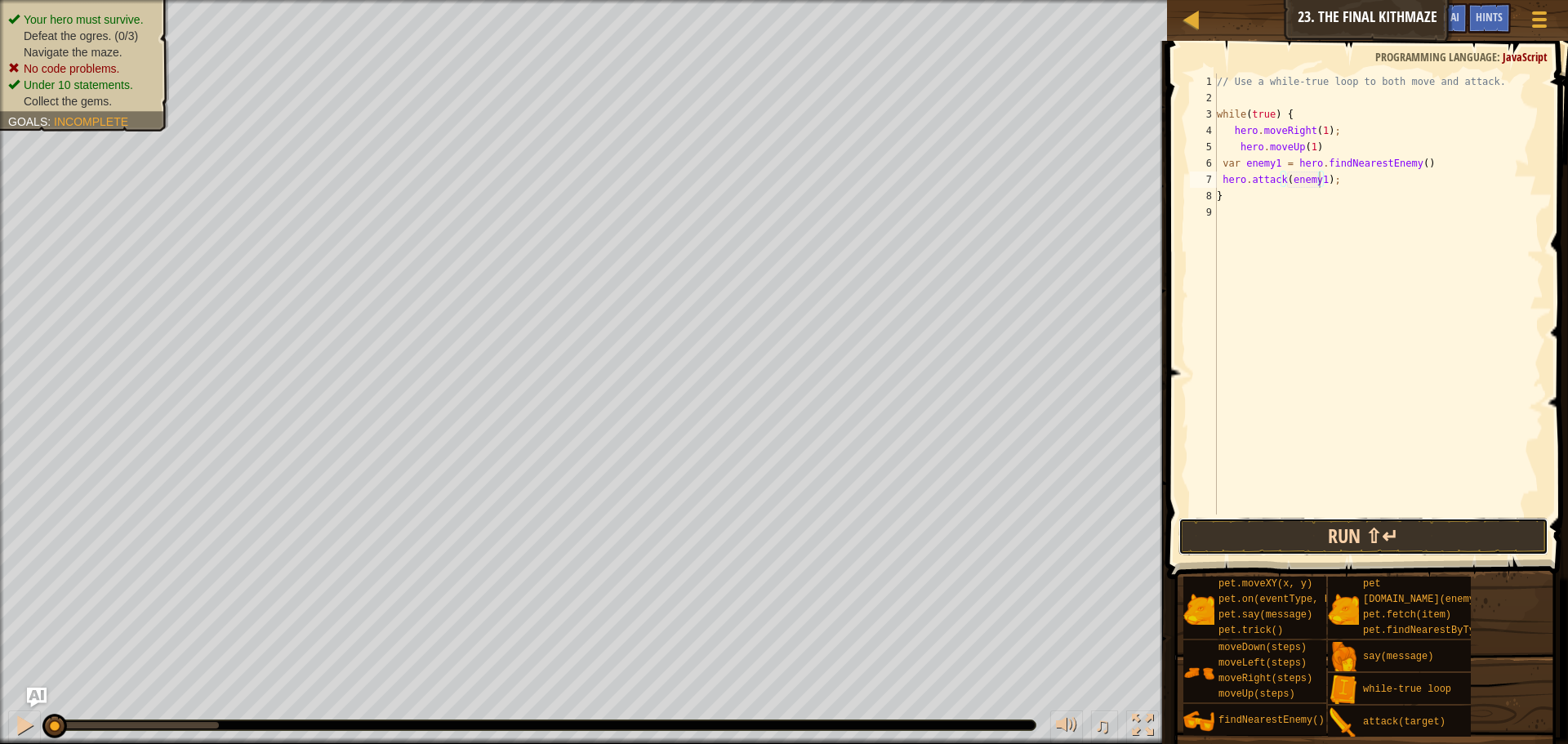
click at [1338, 534] on button "Run ⇧↵" at bounding box center [1364, 536] width 370 height 38
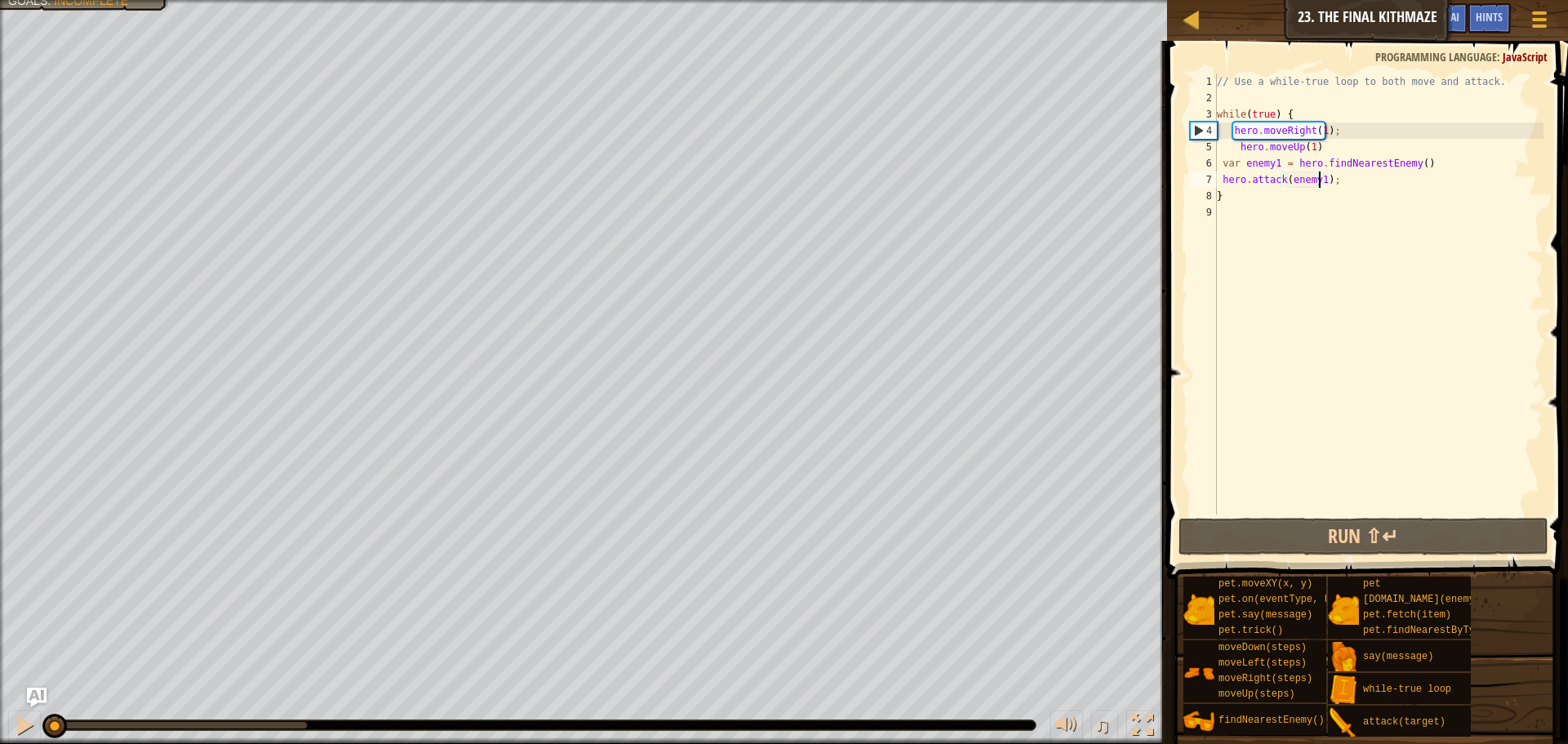
drag, startPoint x: 147, startPoint y: 716, endPoint x: 0, endPoint y: 741, distance: 149.1
click at [0, 741] on div "♫" at bounding box center [584, 720] width 1167 height 49
click at [31, 724] on div at bounding box center [24, 725] width 21 height 21
click at [1349, 186] on div "// Use a while-true loop to both move and attack. while ( true ) { hero . moveR…" at bounding box center [1379, 310] width 330 height 474
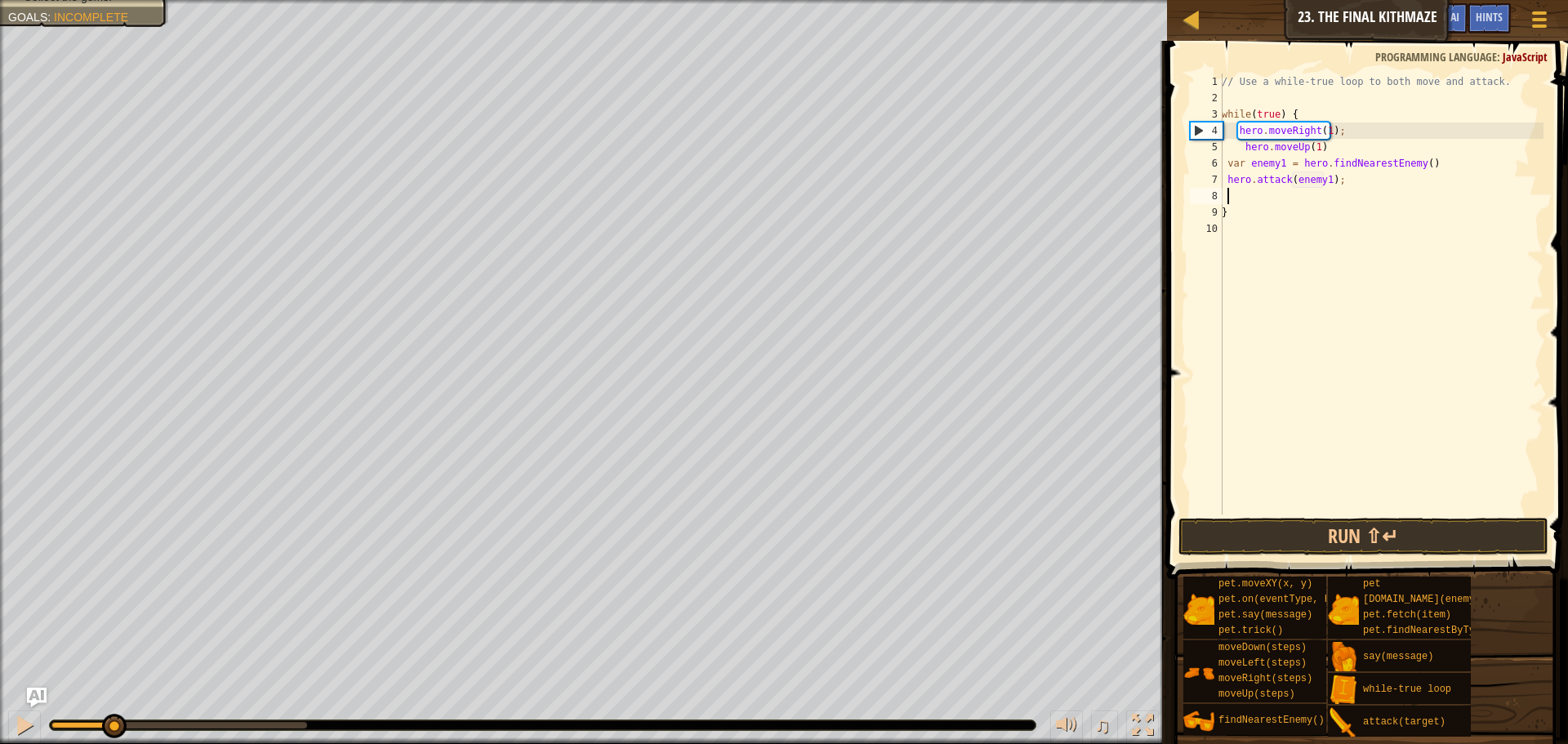
scroll to position [7, 0]
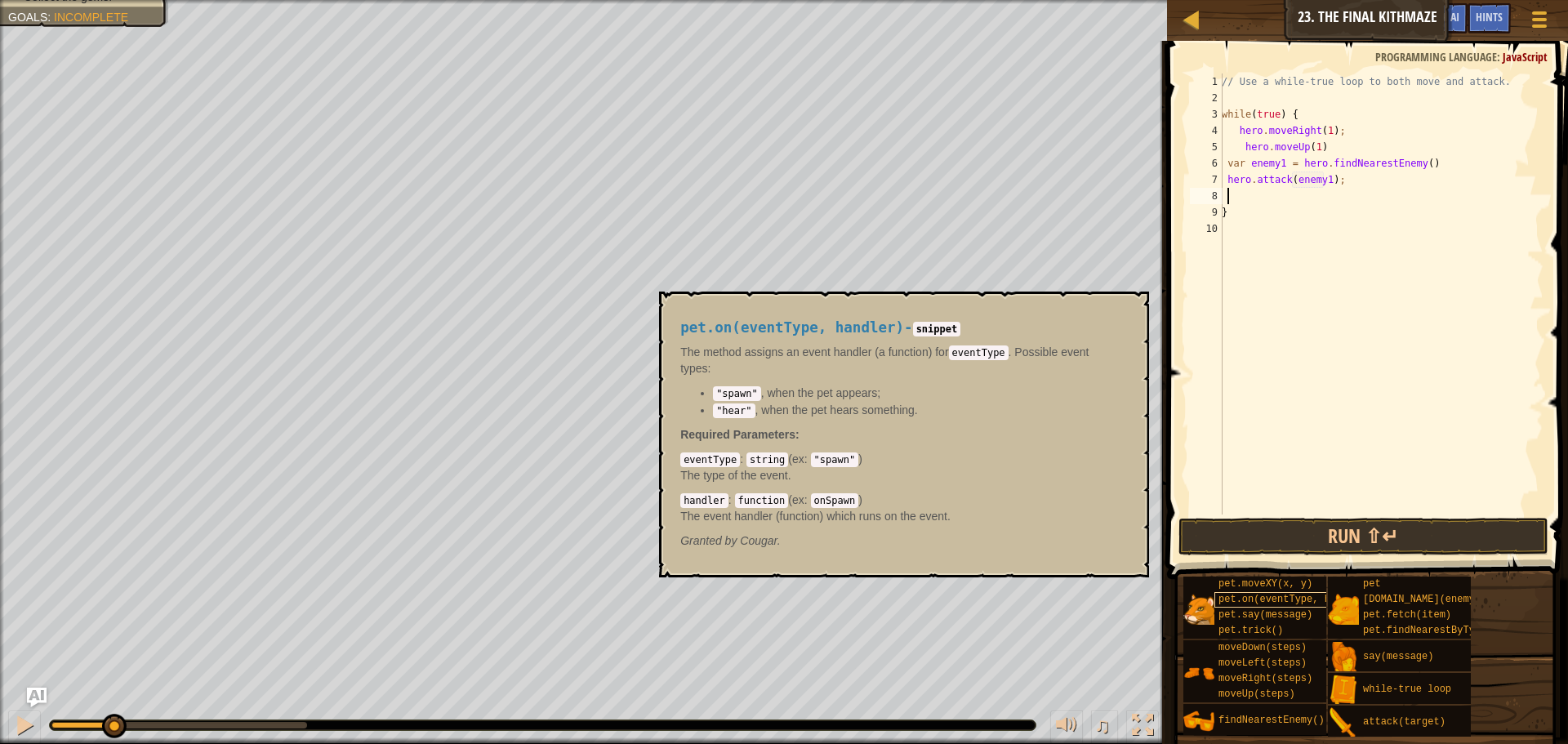
type textarea "h"
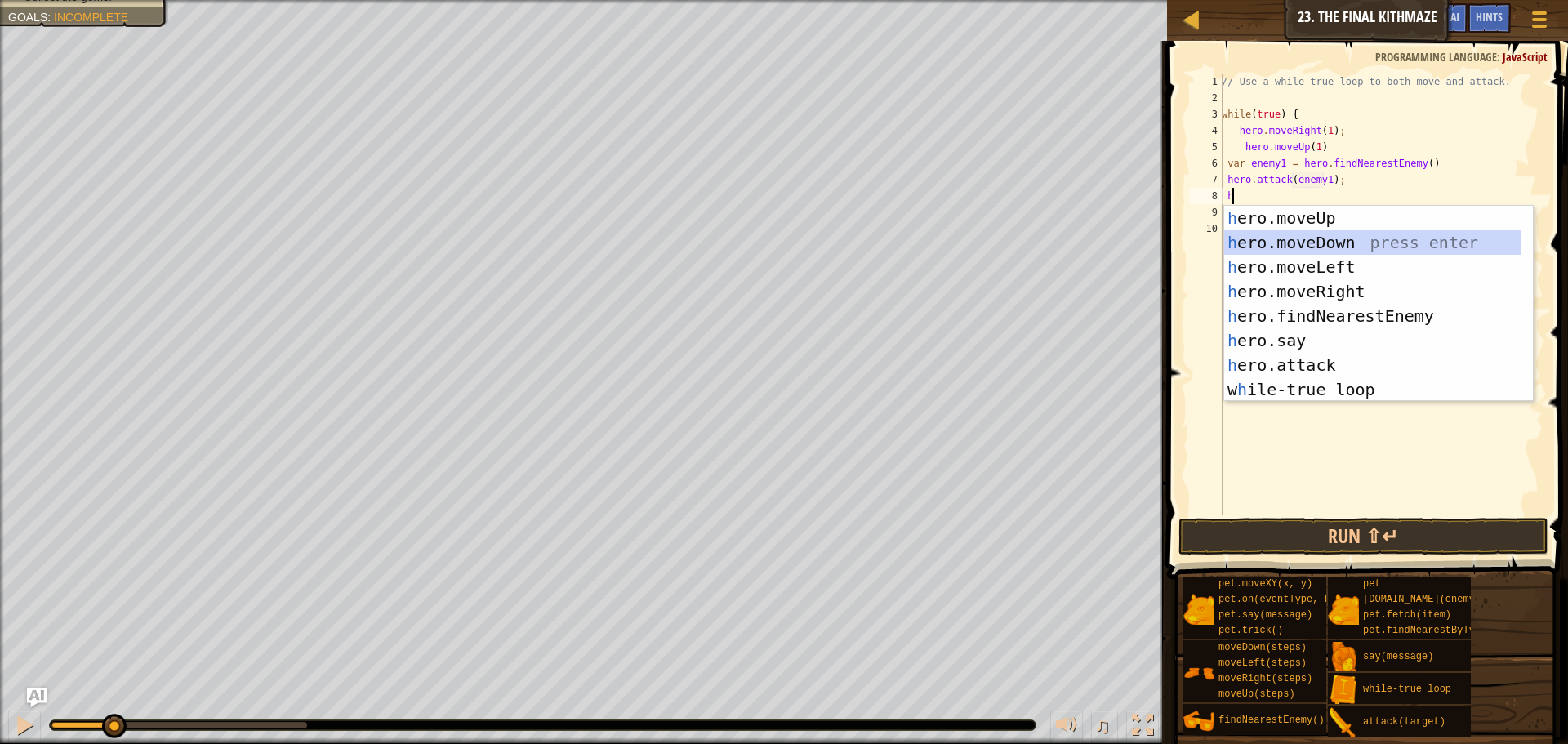
click at [1319, 234] on div "h ero.moveUp press enter h ero.moveDown press enter h ero.moveLeft press enter …" at bounding box center [1379, 328] width 309 height 245
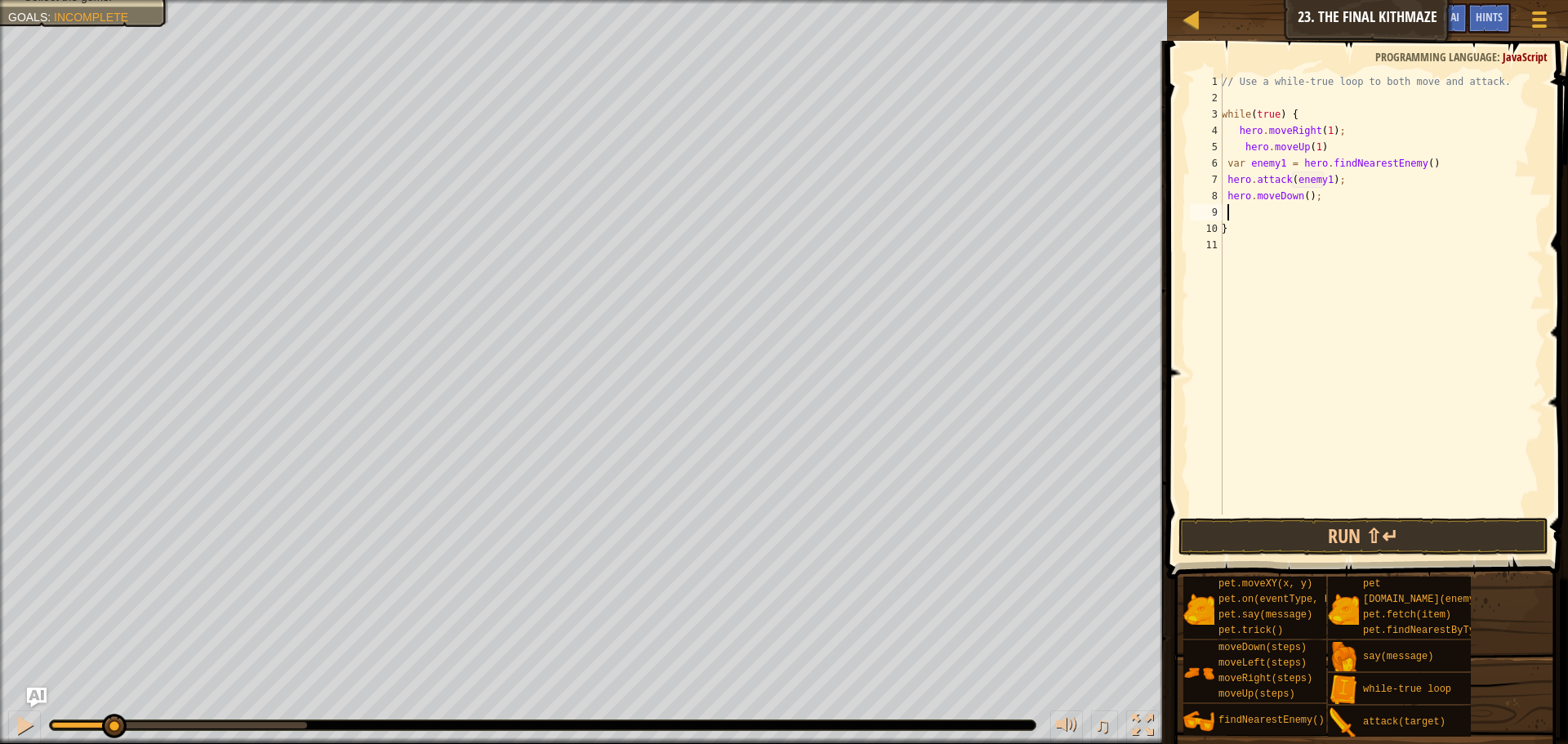
click at [1302, 198] on div "// Use a while-true loop to both move and attack. while ( true ) { hero . moveR…" at bounding box center [1381, 310] width 325 height 474
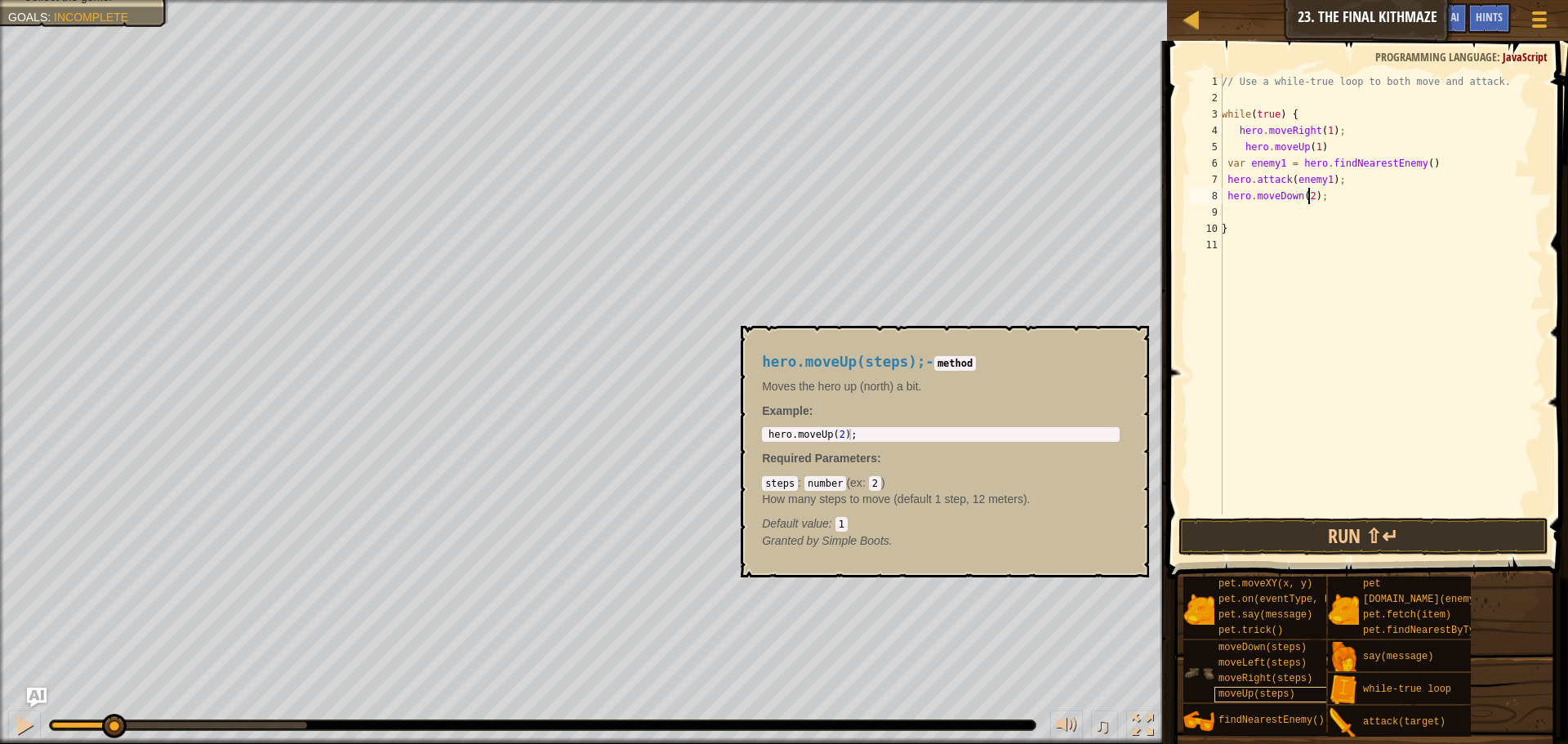
type textarea "hero.moveDown(2);"
click at [1290, 693] on div "moveUp(steps)" at bounding box center [1293, 694] width 157 height 16
drag, startPoint x: 1290, startPoint y: 693, endPoint x: 1275, endPoint y: 692, distance: 15.0
click at [1275, 692] on div "moveUp(steps)" at bounding box center [1293, 694] width 157 height 16
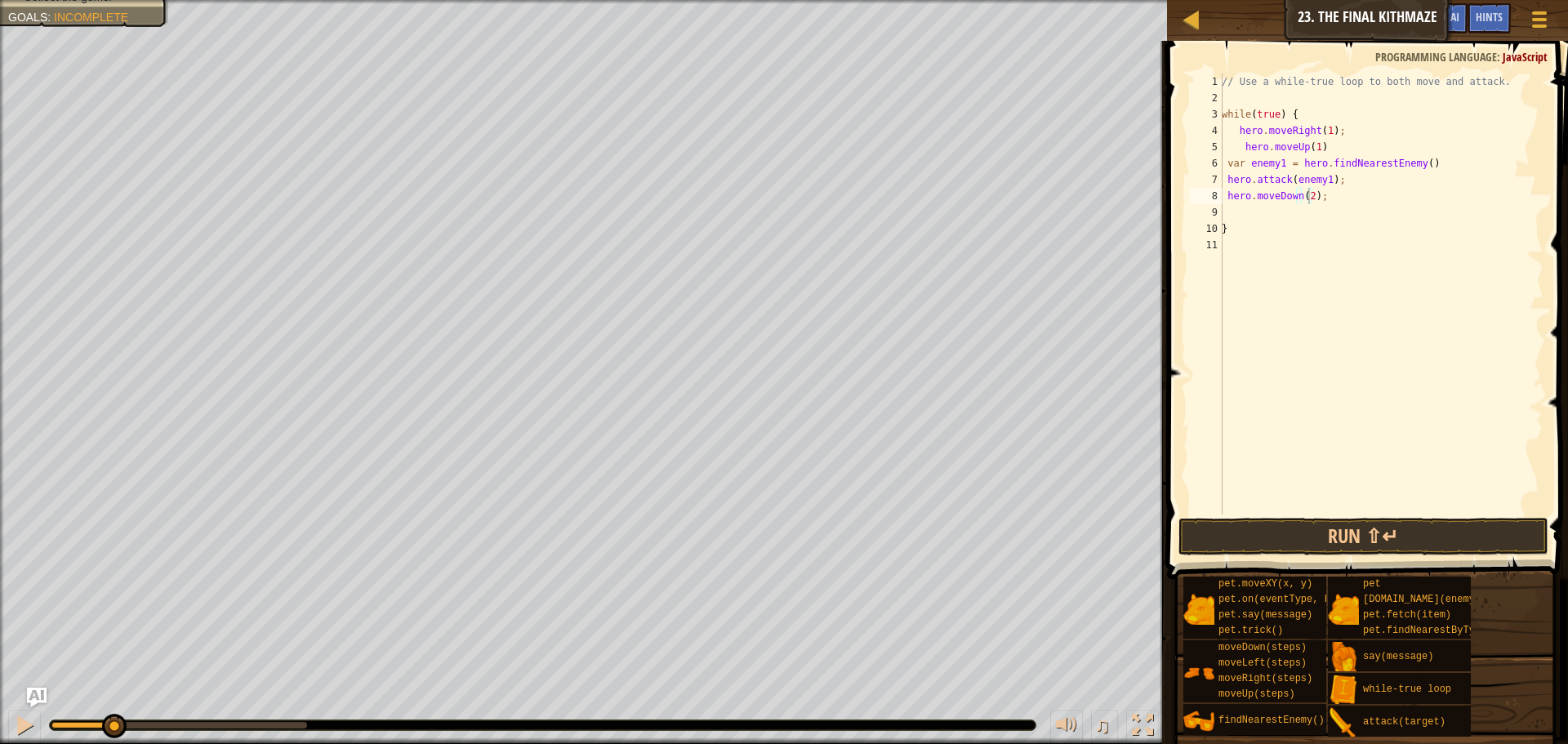
click at [1267, 213] on div "// Use a while-true loop to both move and attack. while ( true ) { hero . moveR…" at bounding box center [1381, 310] width 325 height 474
type textarea "h"
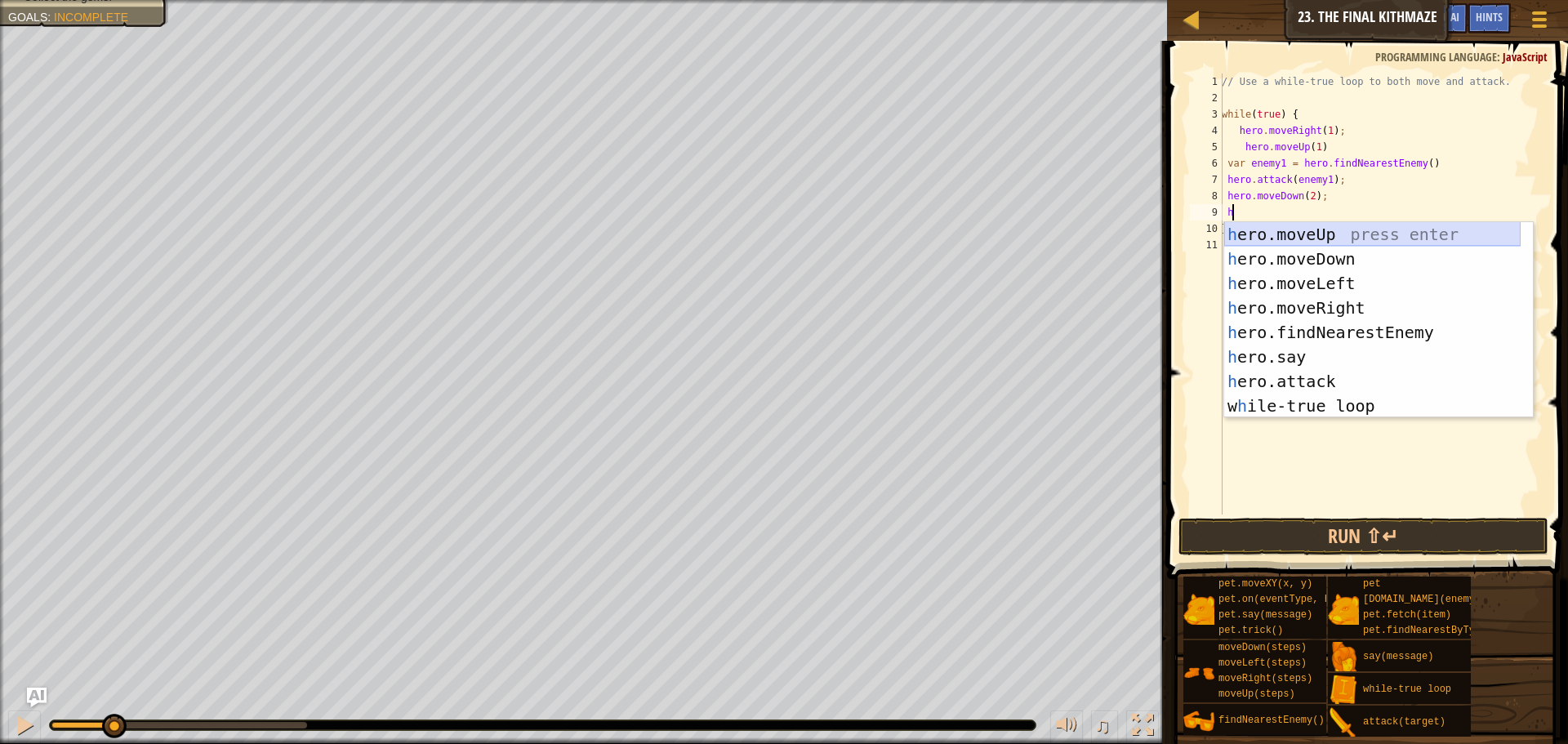
click at [1280, 226] on div "h ero.moveUp press enter h ero.moveDown press enter h ero.moveLeft press enter …" at bounding box center [1373, 345] width 297 height 245
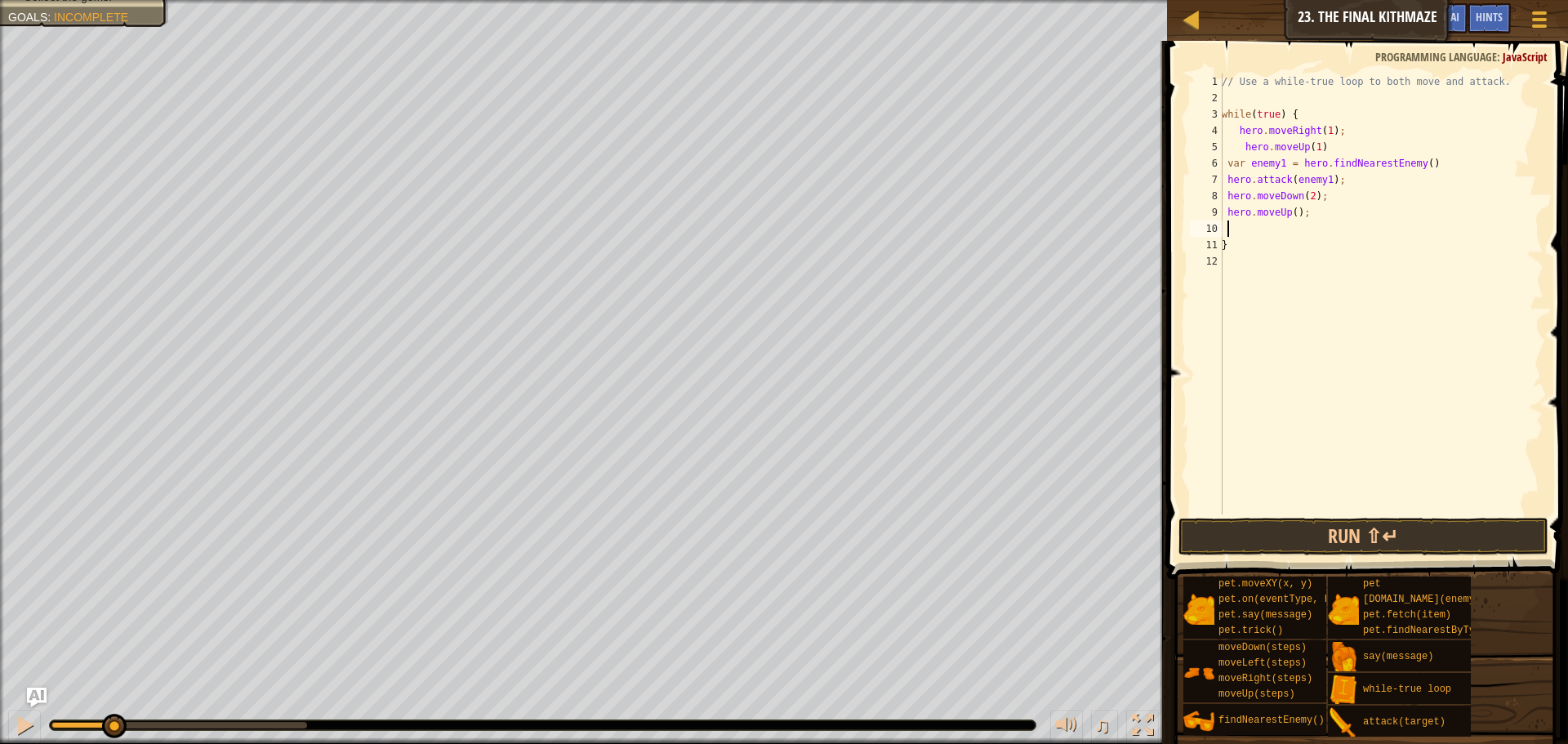
click at [1291, 209] on div "// Use a while-true loop to both move and attack. while ( true ) { hero . moveR…" at bounding box center [1381, 310] width 325 height 474
click at [1309, 543] on button "Run ⇧↵" at bounding box center [1364, 536] width 370 height 38
click at [1309, 543] on button "Running" at bounding box center [1364, 536] width 370 height 38
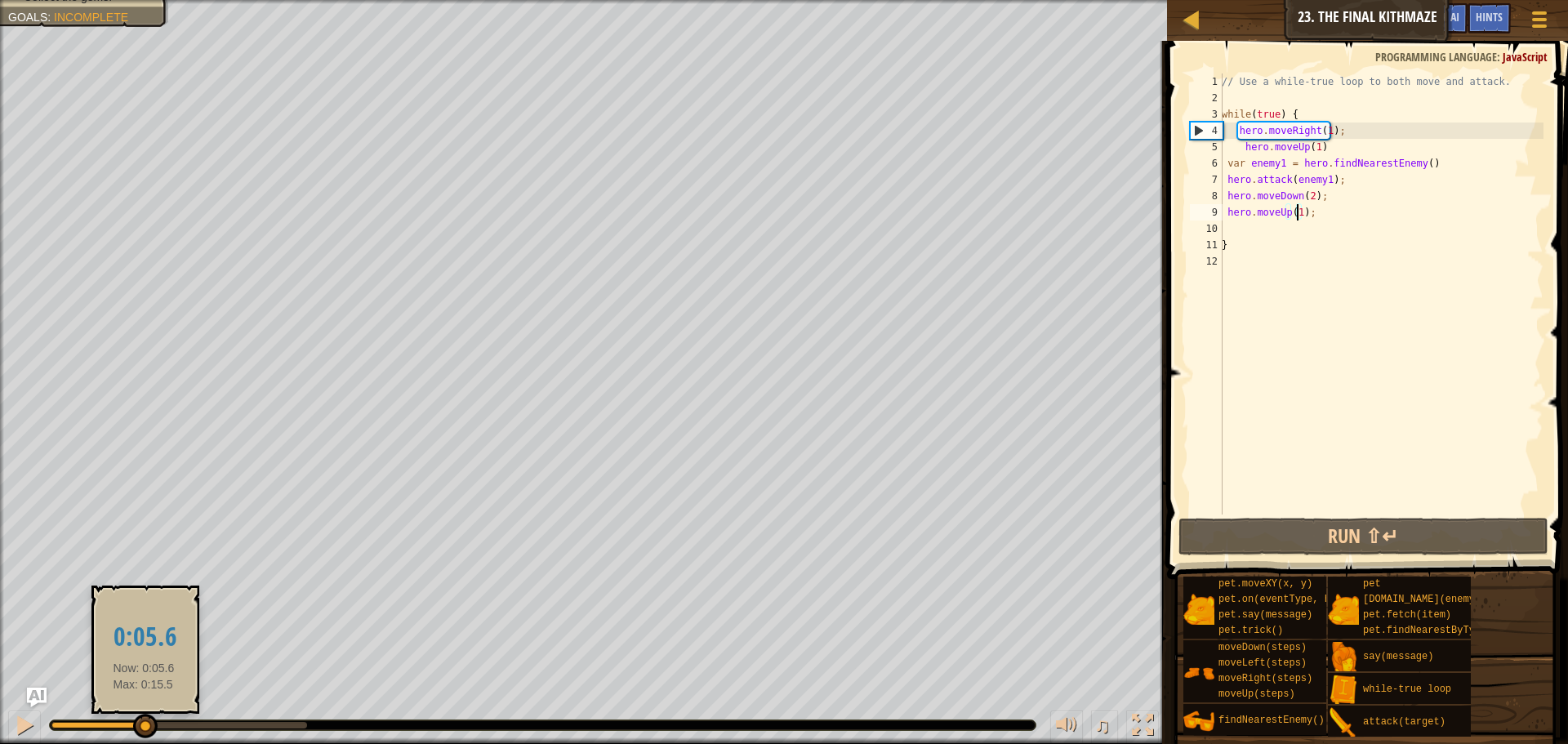
drag, startPoint x: 98, startPoint y: 724, endPoint x: 181, endPoint y: 652, distance: 109.9
click at [143, 734] on div at bounding box center [146, 726] width 24 height 24
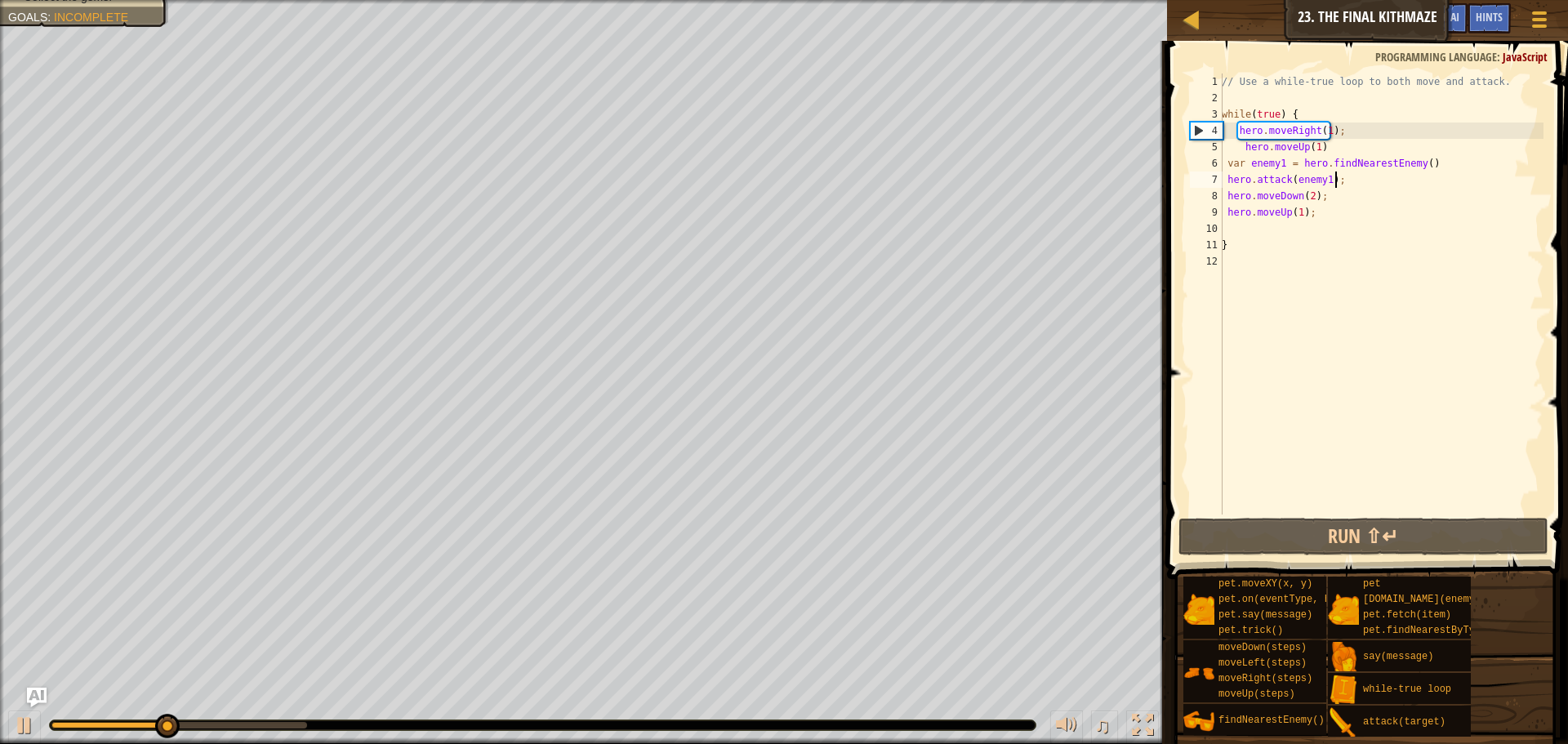
click at [1361, 179] on div "// Use a while-true loop to both move and attack. while ( true ) { hero . moveR…" at bounding box center [1381, 310] width 325 height 474
type textarea "hero.attack(enemy1);"
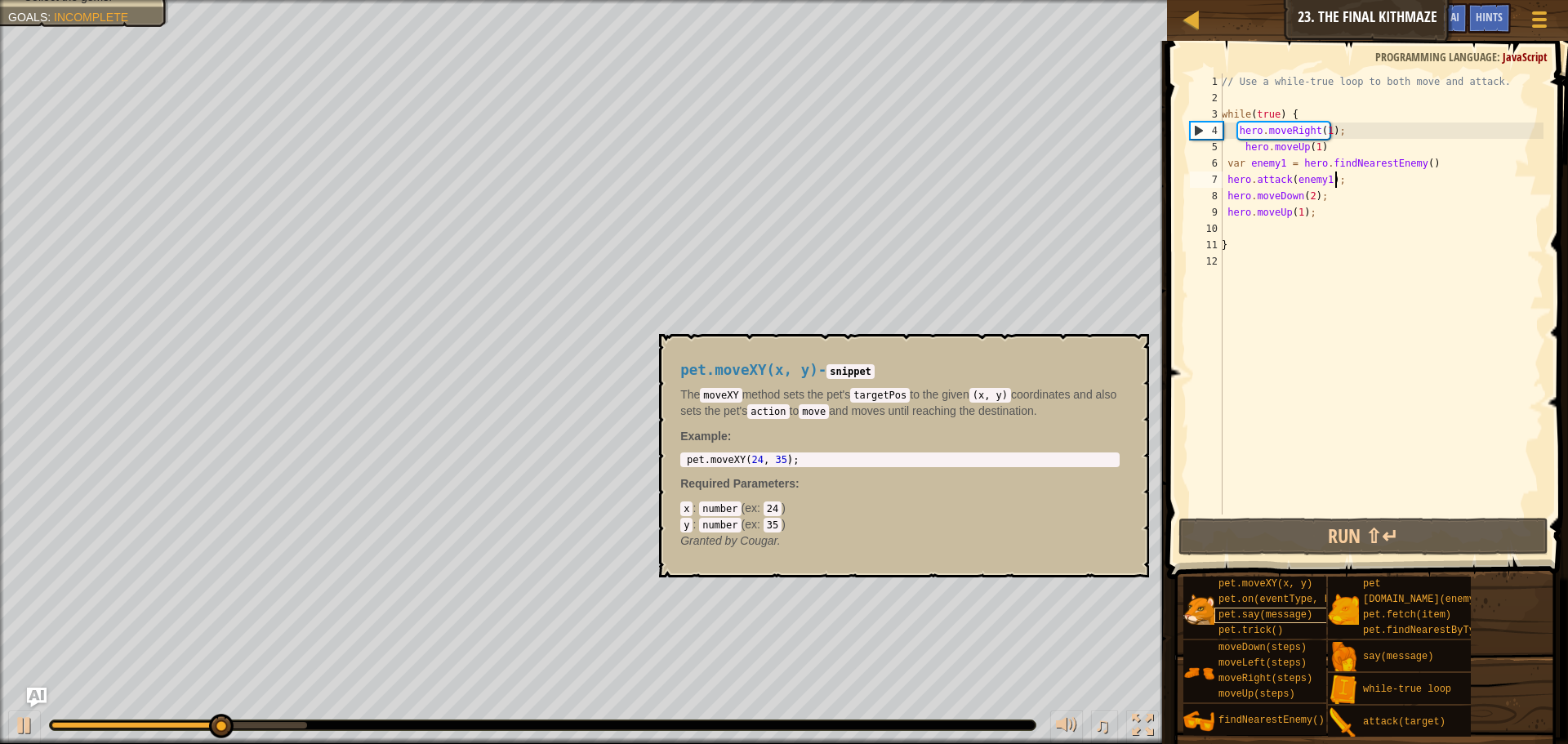
scroll to position [7, 0]
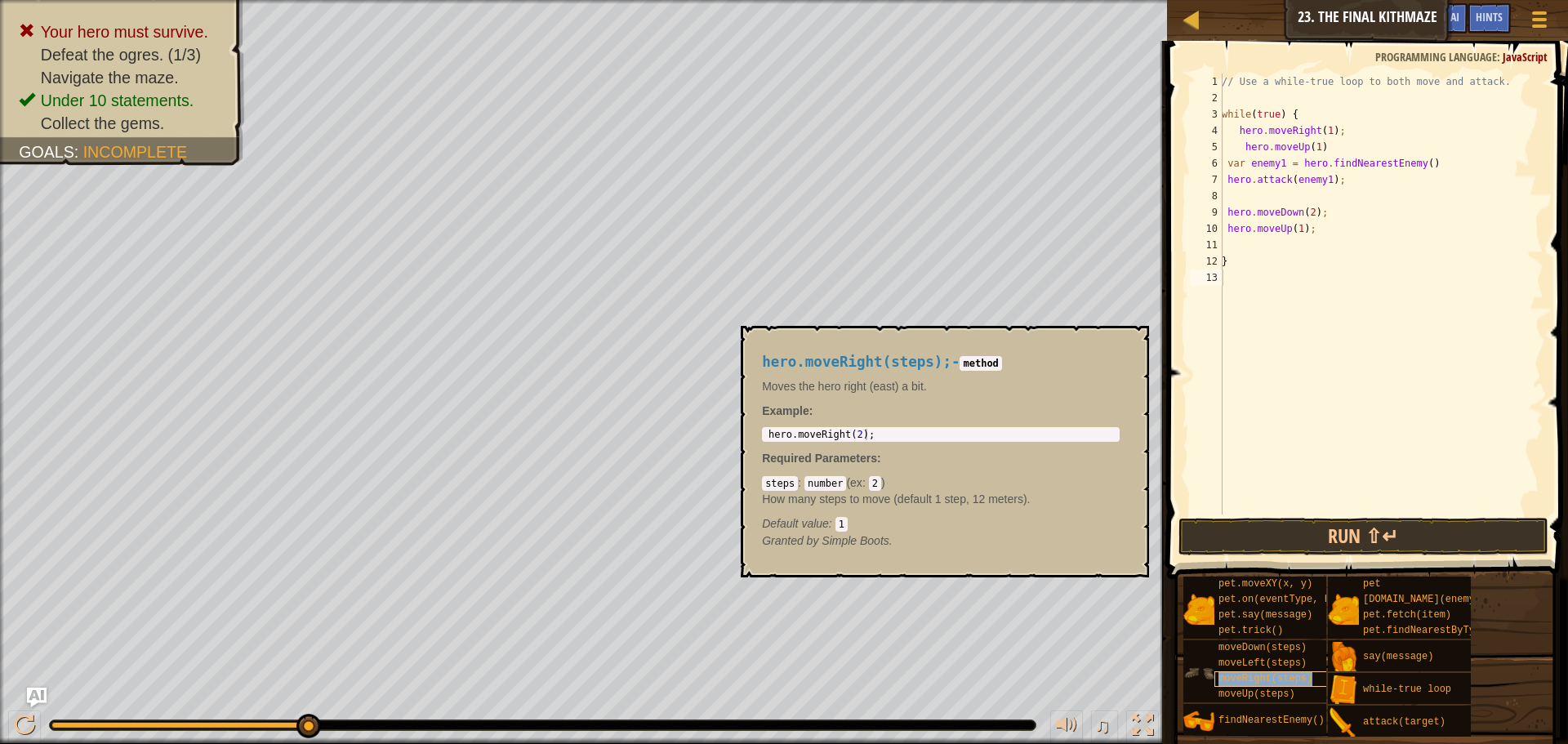
type textarea "moveRight(steps)"
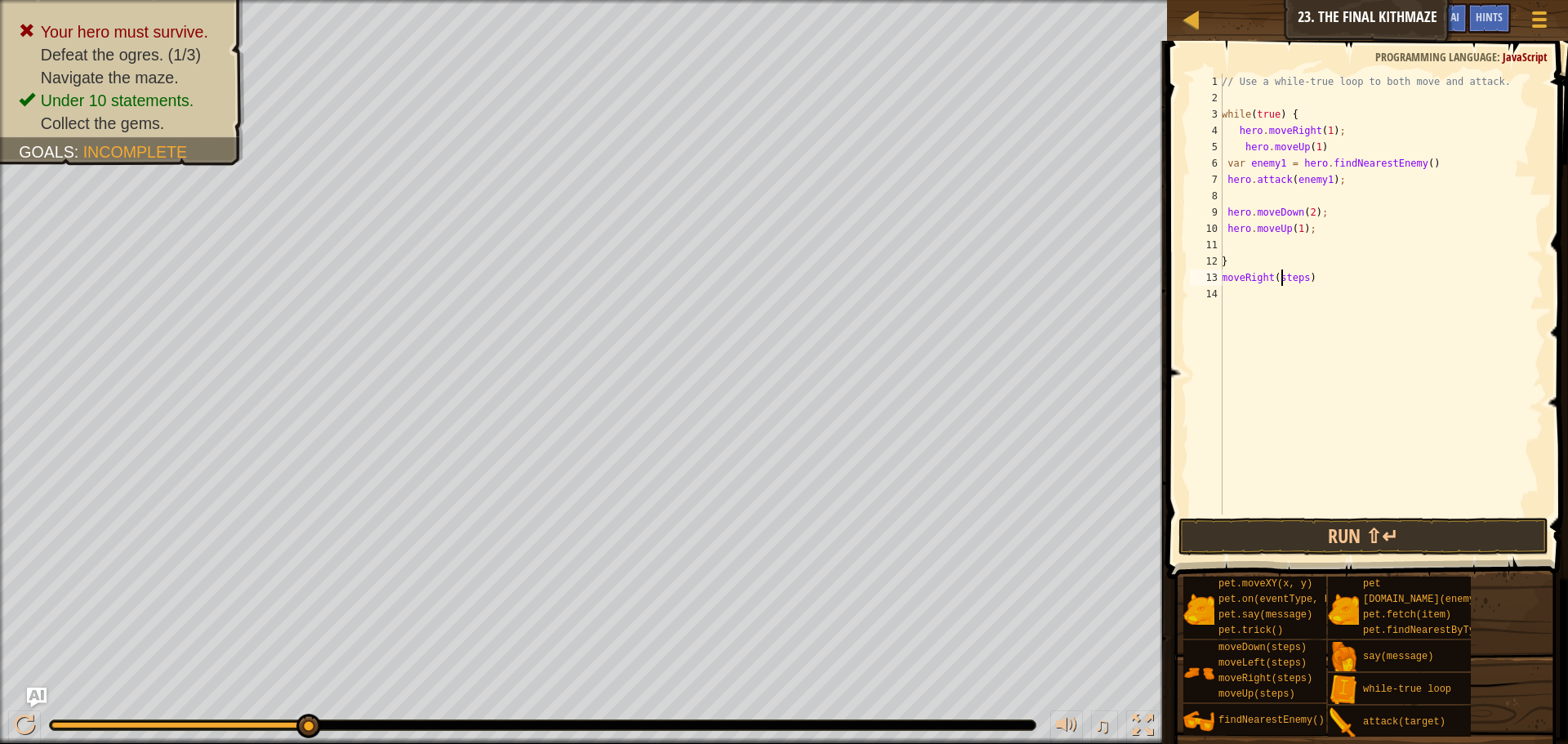
click at [1279, 275] on div "// Use a while-true loop to both move and attack. while ( true ) { hero . moveR…" at bounding box center [1381, 310] width 325 height 474
drag, startPoint x: 1338, startPoint y: 112, endPoint x: 1348, endPoint y: 123, distance: 14.9
click at [1339, 112] on div "// Use a while-true loop to both move and attack. while ( true ) { hero . moveR…" at bounding box center [1381, 310] width 325 height 474
drag, startPoint x: 1352, startPoint y: 126, endPoint x: 1231, endPoint y: 133, distance: 121.2
click at [1231, 133] on div "// Use a while-true loop to both move and attack. while ( true ) { hero . moveR…" at bounding box center [1381, 310] width 325 height 474
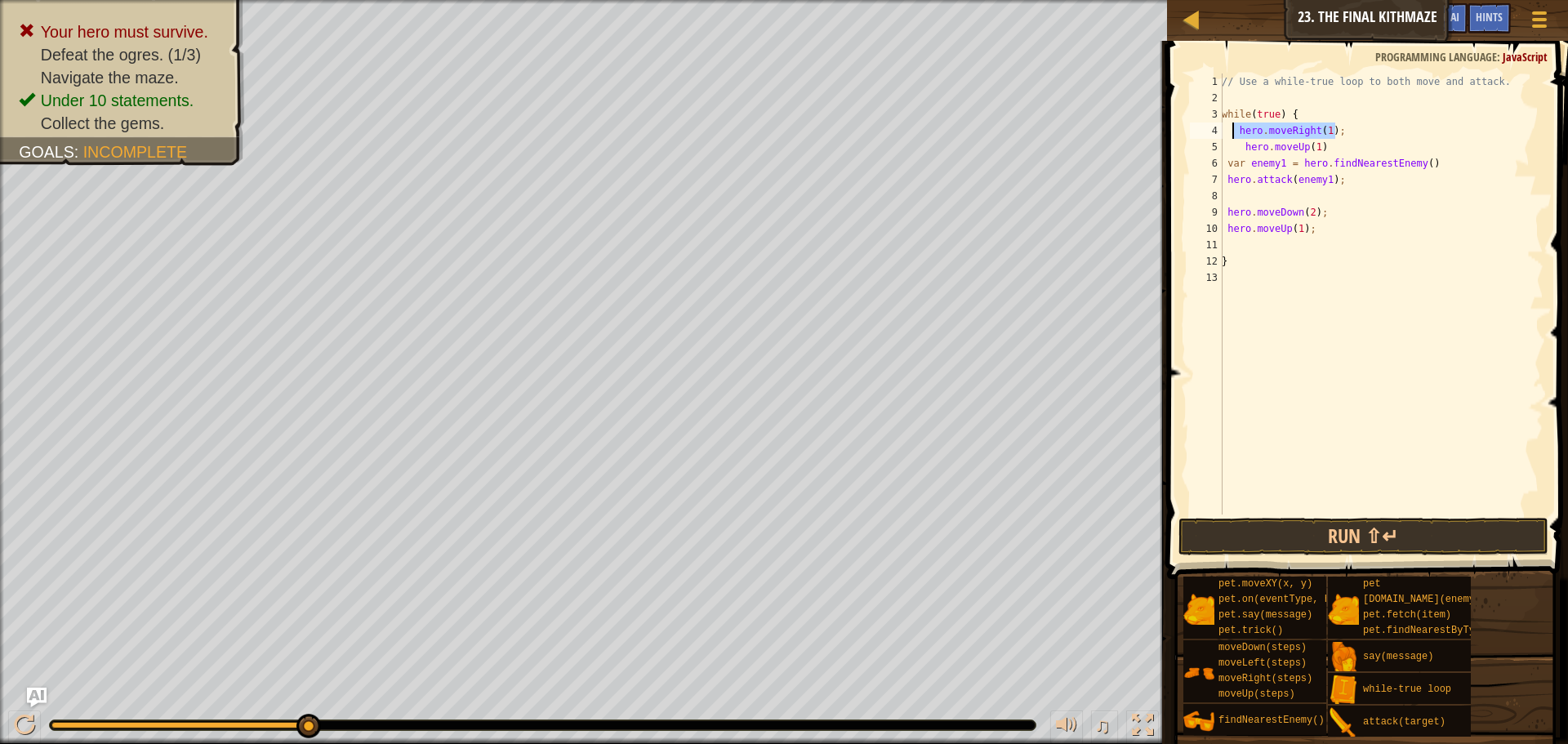
type textarea "hero.moveRight(1);"
click at [1283, 194] on div "// Use a while-true loop to both move and attack. while ( true ) { hero . moveR…" at bounding box center [1381, 310] width 325 height 474
paste textarea "hero.moveRight(1);"
type textarea "hero.moveRight(1);"
click at [1361, 537] on button "Run ⇧↵" at bounding box center [1364, 536] width 370 height 38
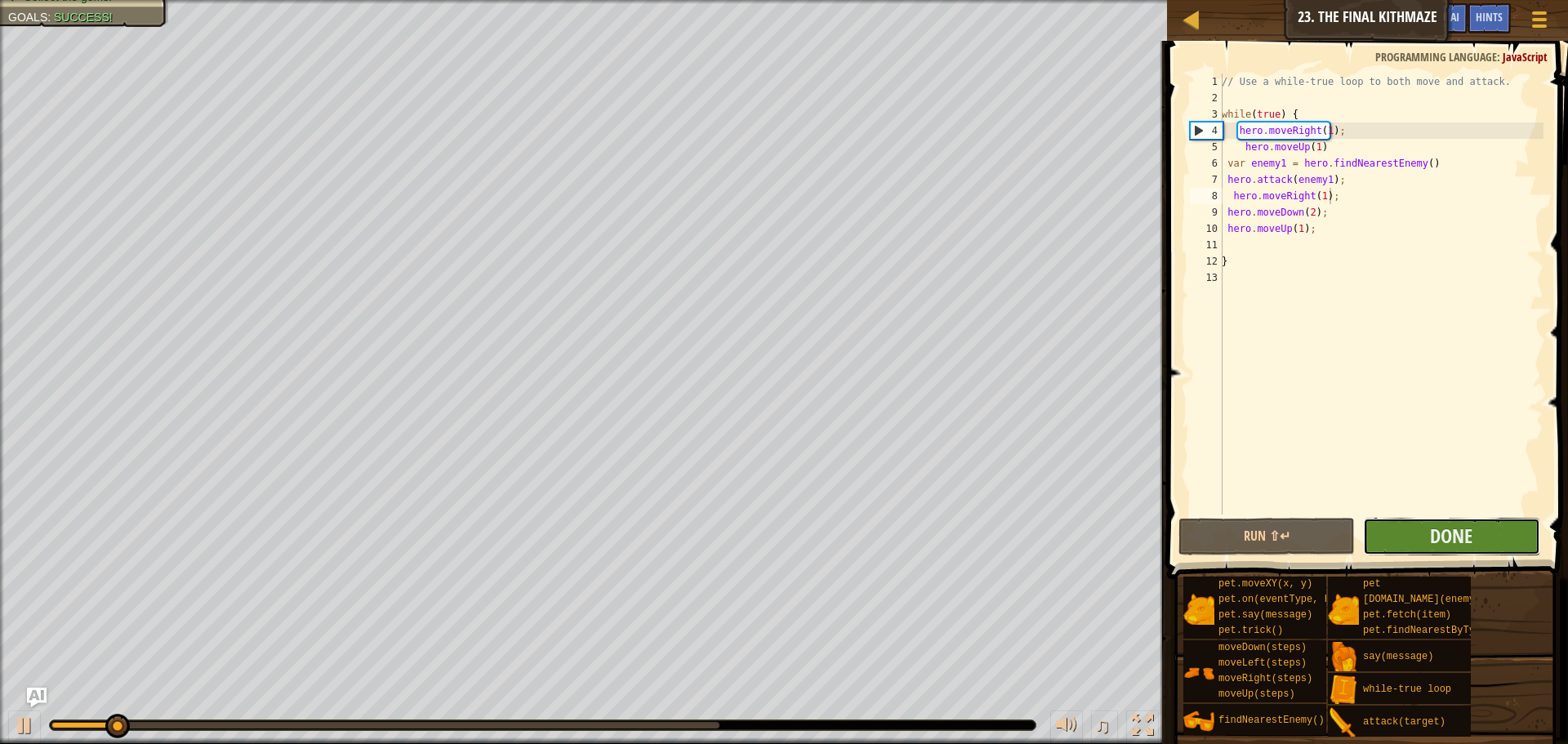
click at [1408, 536] on button "Done" at bounding box center [1451, 536] width 176 height 38
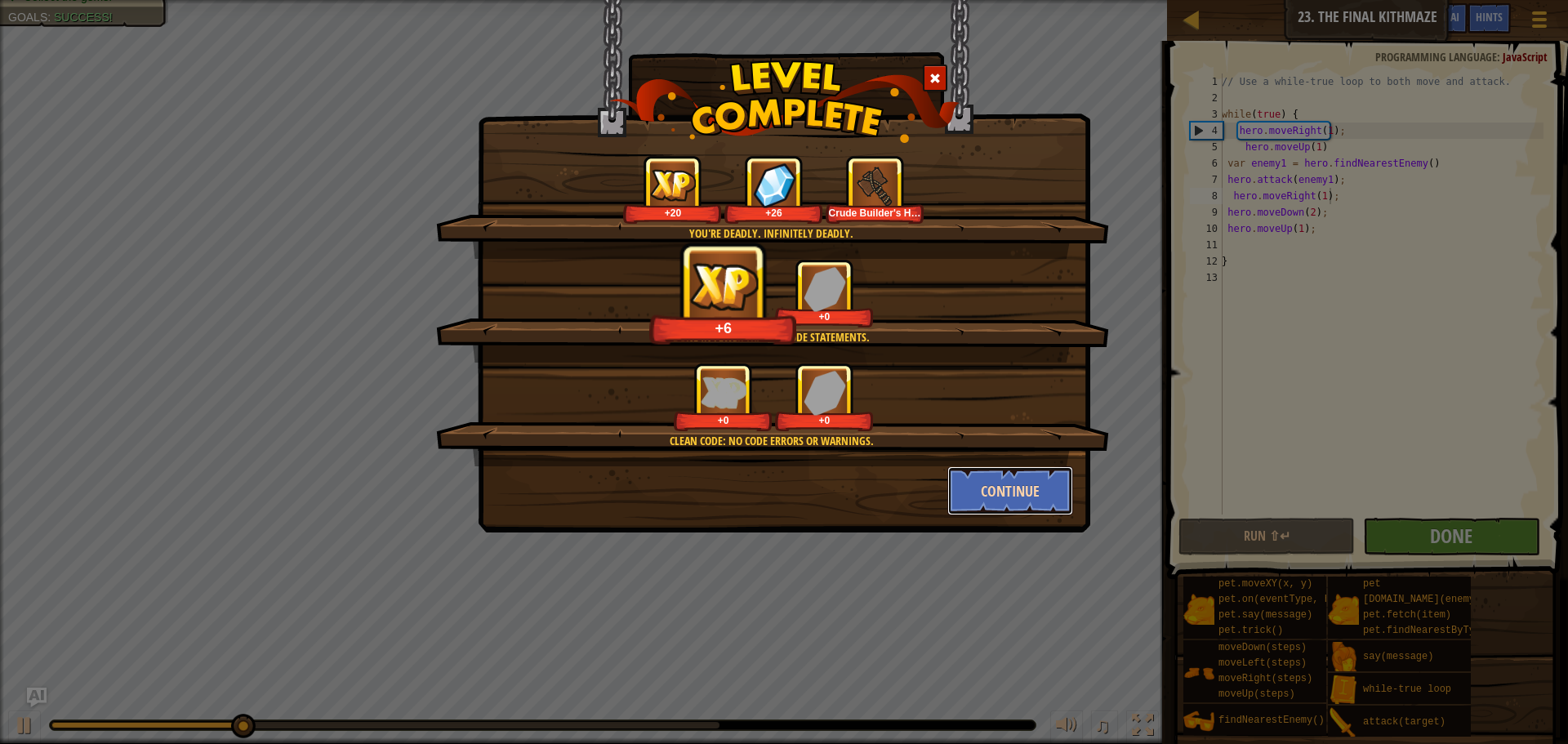
click at [1034, 500] on button "Continue" at bounding box center [1010, 490] width 127 height 49
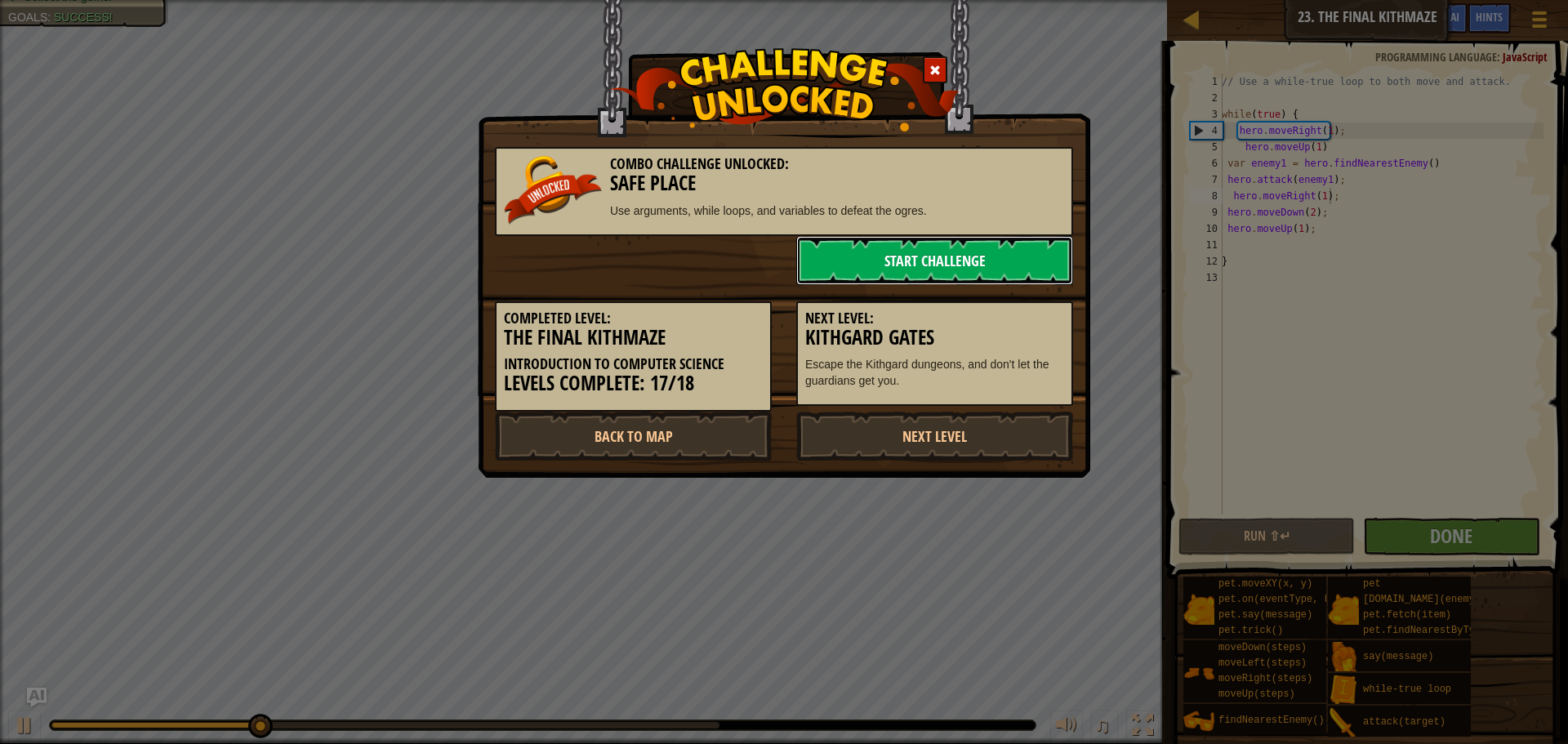
click at [957, 248] on link "Start Challenge" at bounding box center [935, 261] width 277 height 49
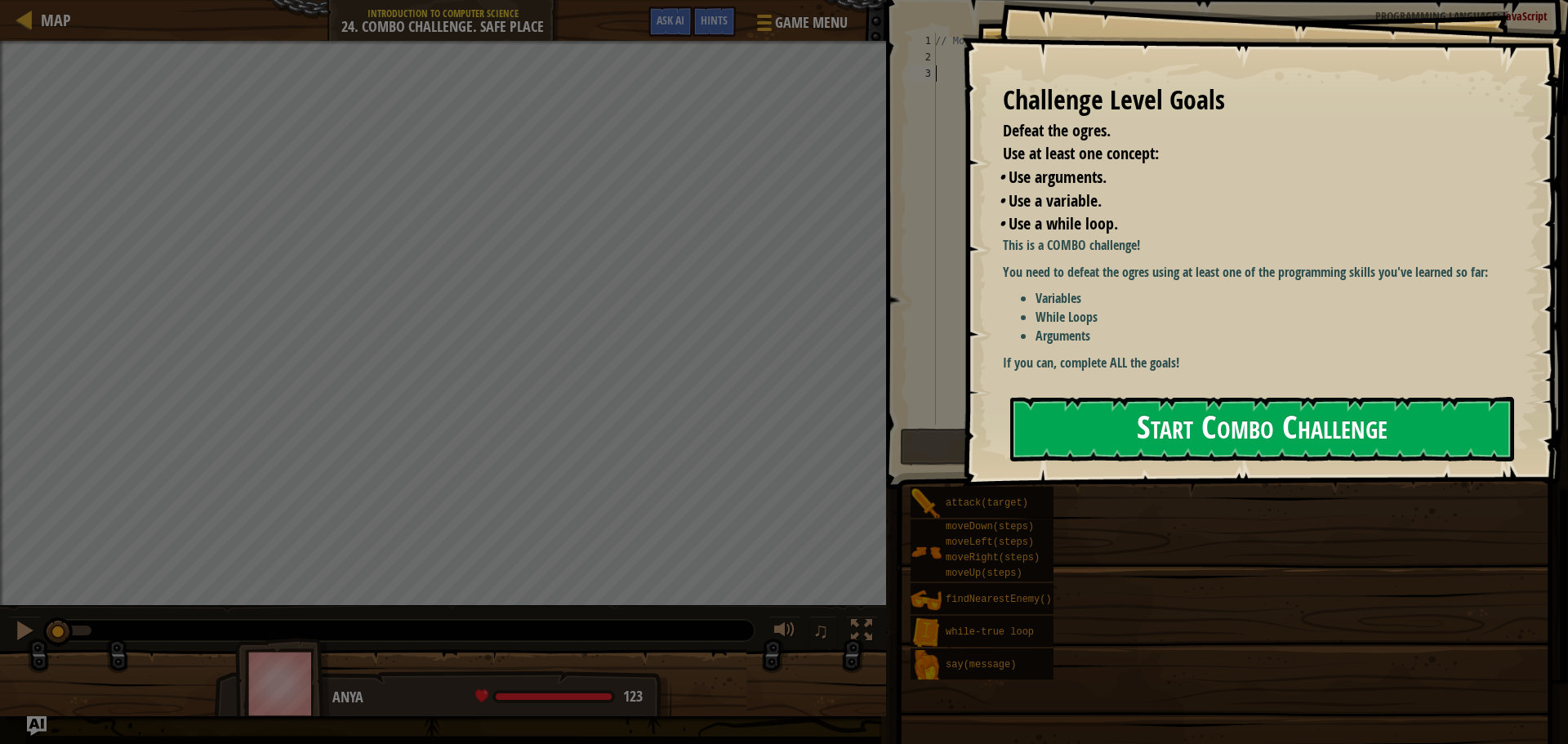
click at [1245, 397] on button "Start Combo Challenge" at bounding box center [1263, 429] width 504 height 65
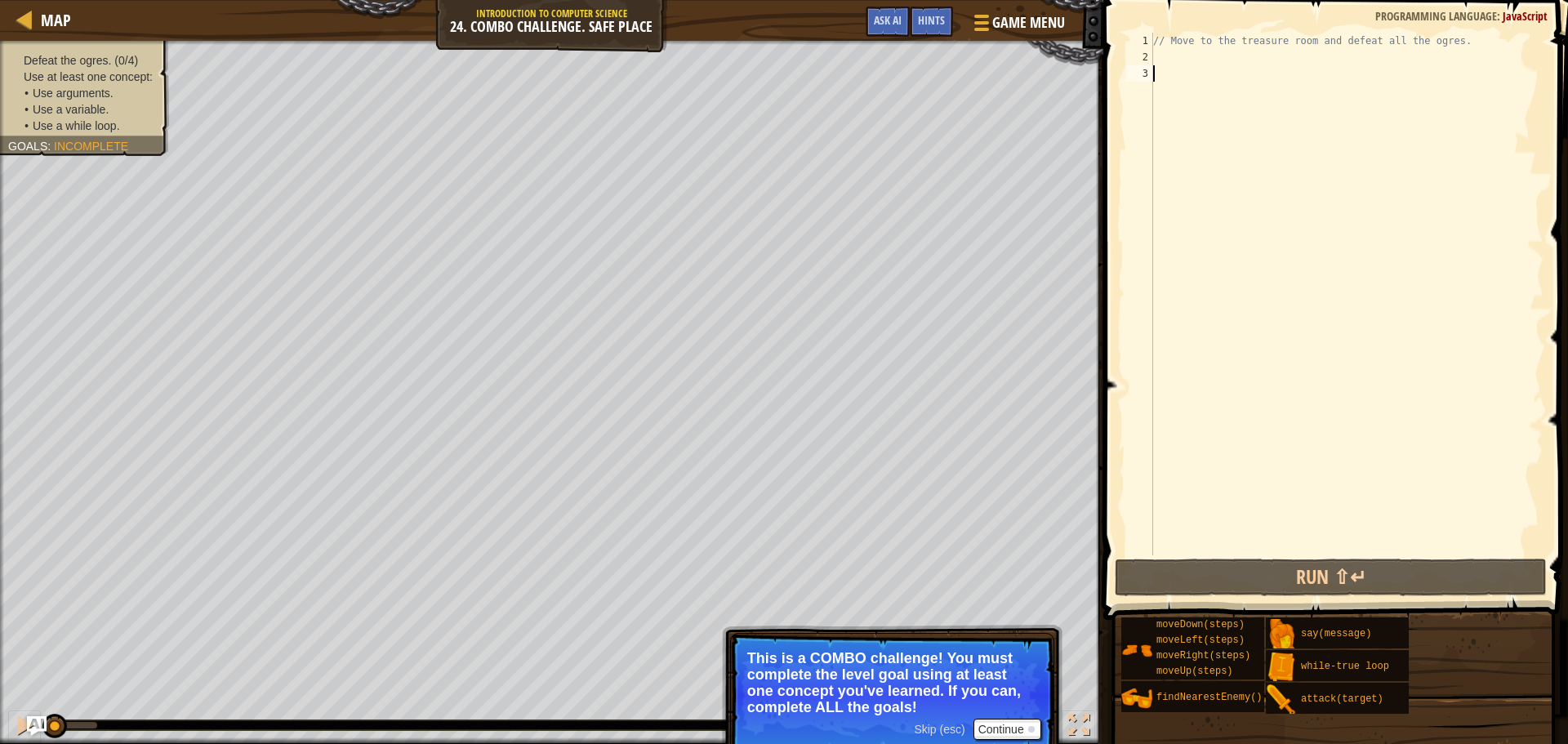
type textarea "h"
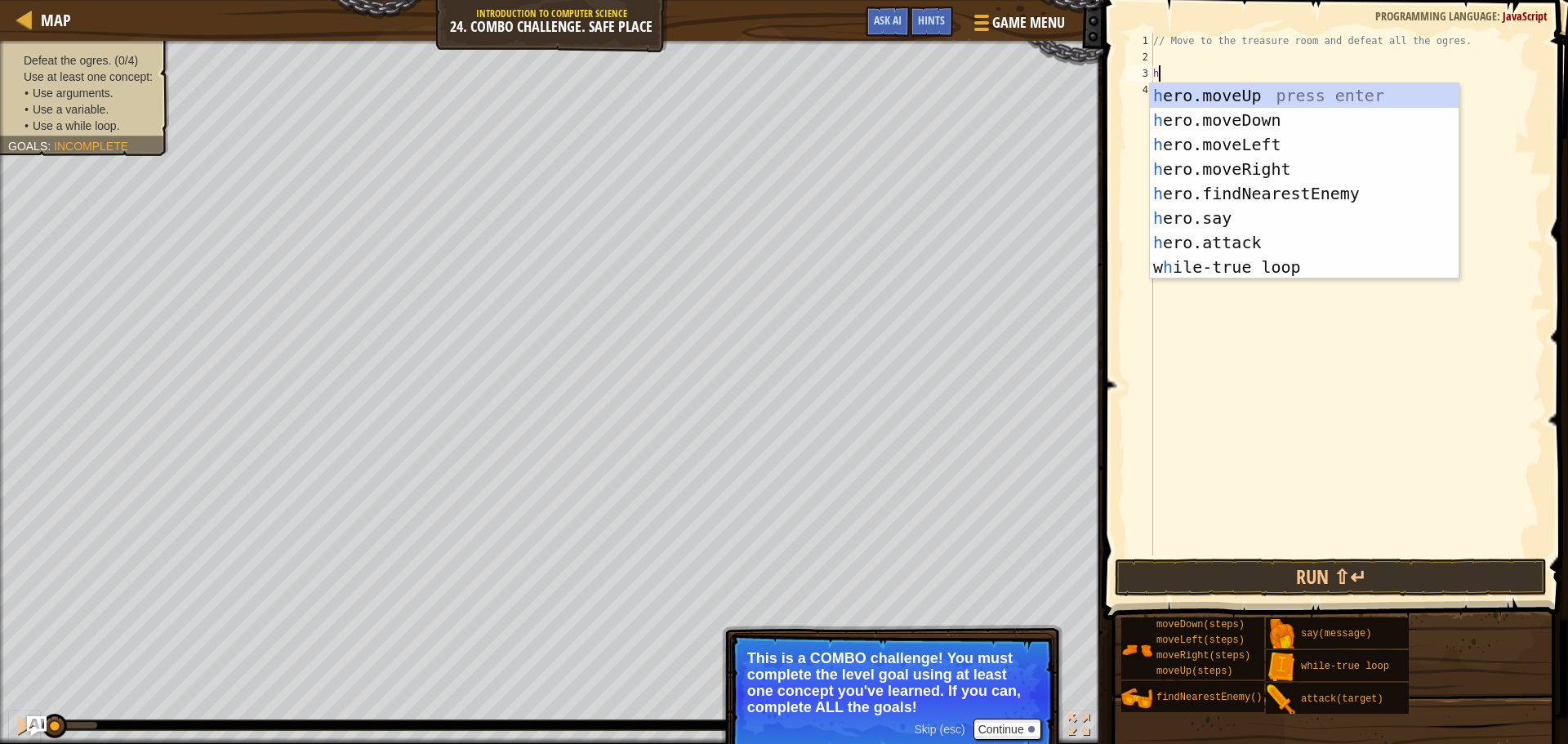
scroll to position [7, 0]
click at [1246, 83] on div "h ero.moveUp press enter h ero.moveDown press enter h ero.moveLeft press enter …" at bounding box center [1304, 205] width 309 height 245
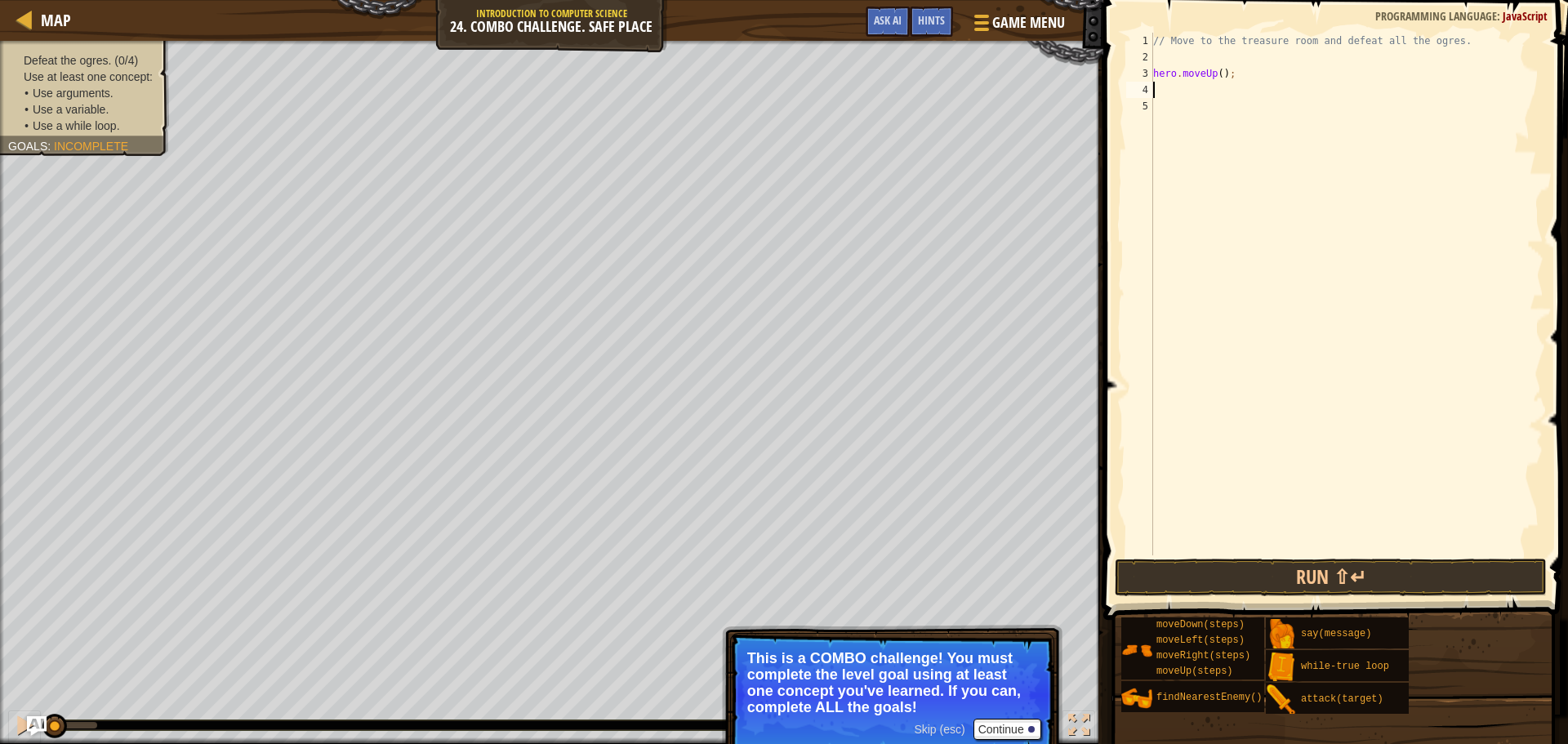
type textarea "h"
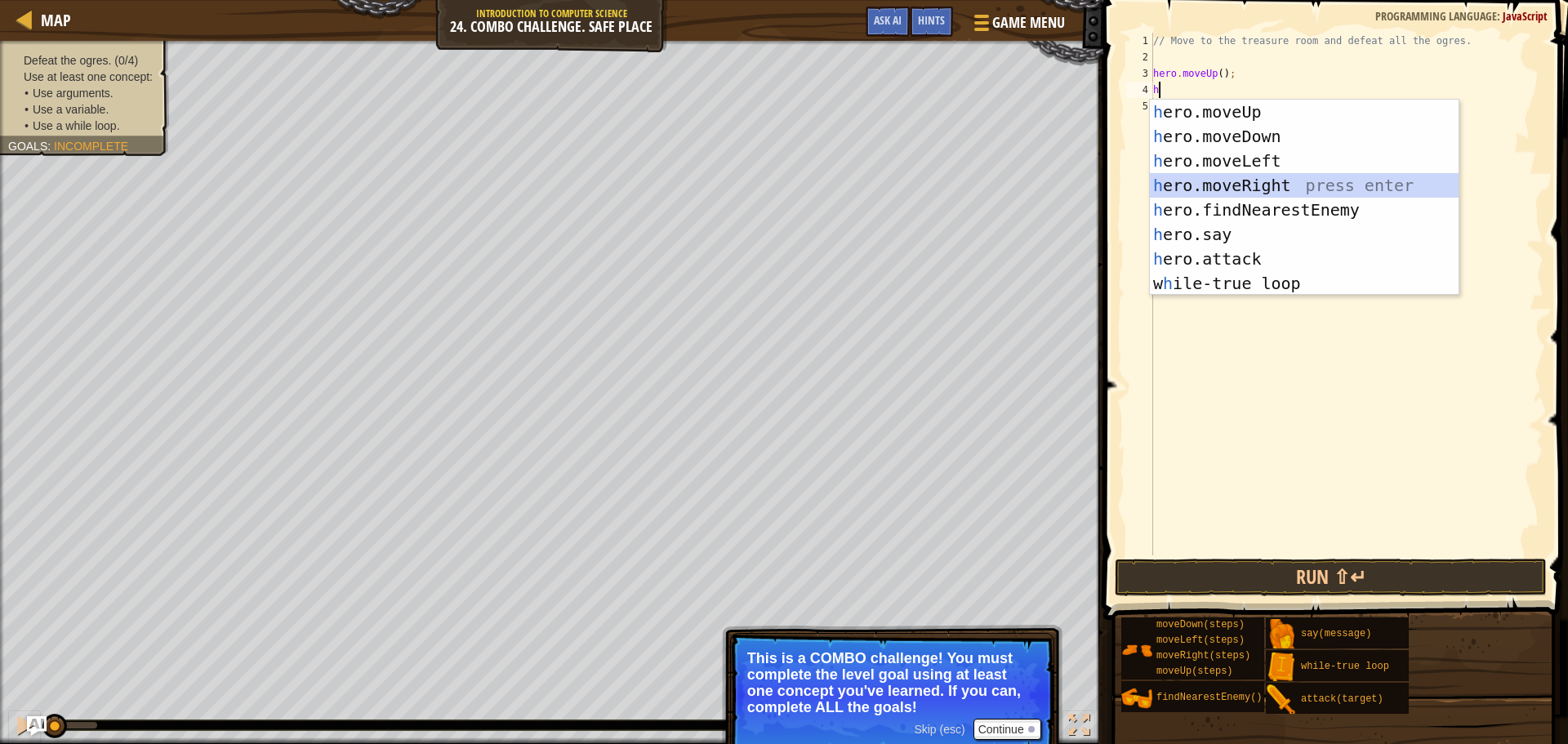
click at [1243, 179] on div "h ero.moveUp press enter h ero.moveDown press enter h ero.moveLeft press enter …" at bounding box center [1304, 222] width 309 height 245
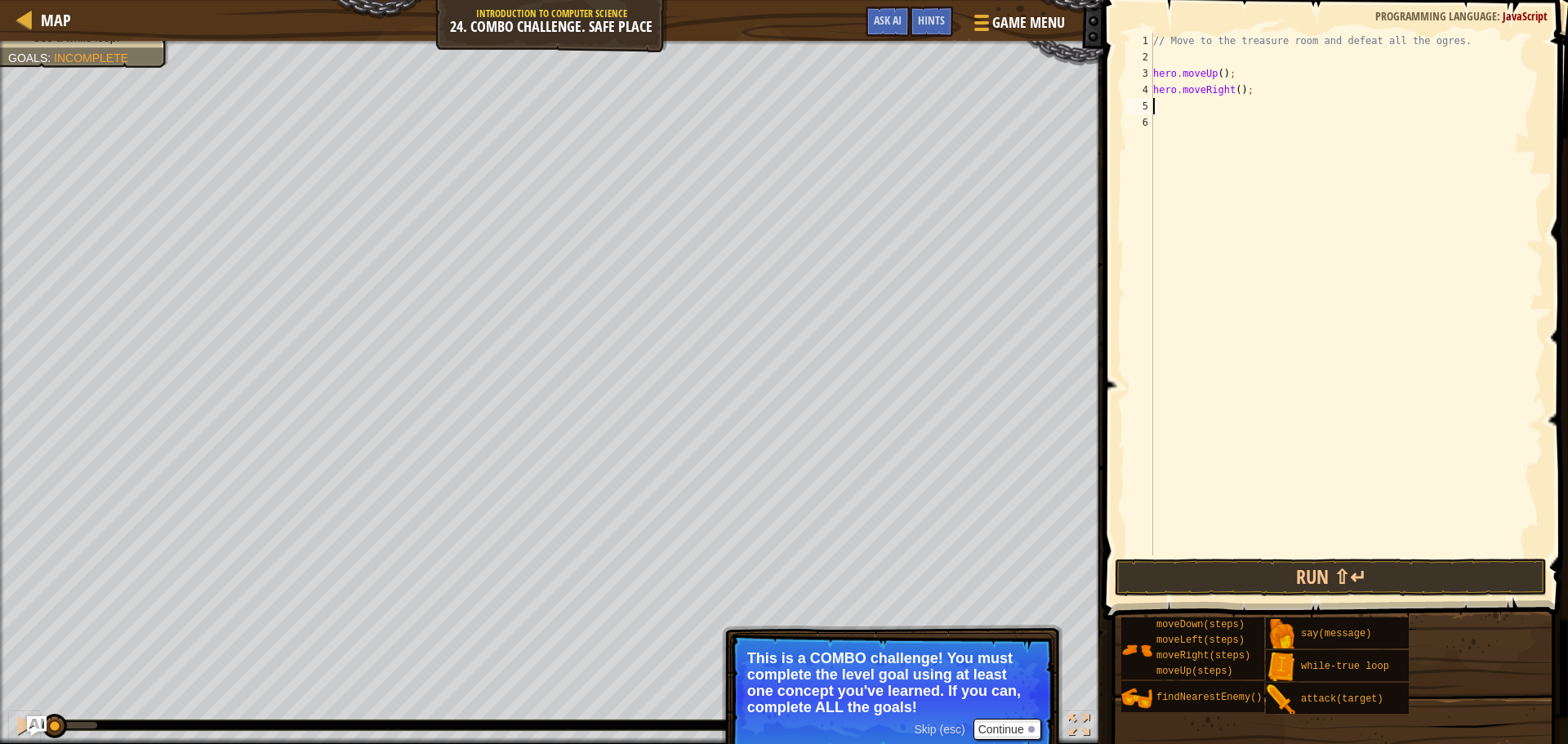
click at [1219, 74] on div "// Move to the treasure room and defeat all the ogres. hero . moveUp ( ) ; hero…" at bounding box center [1346, 310] width 394 height 555
click at [1232, 92] on div "// Move to the treasure room and defeat all the ogres. hero . moveUp ( 4 ) ; he…" at bounding box center [1346, 310] width 394 height 555
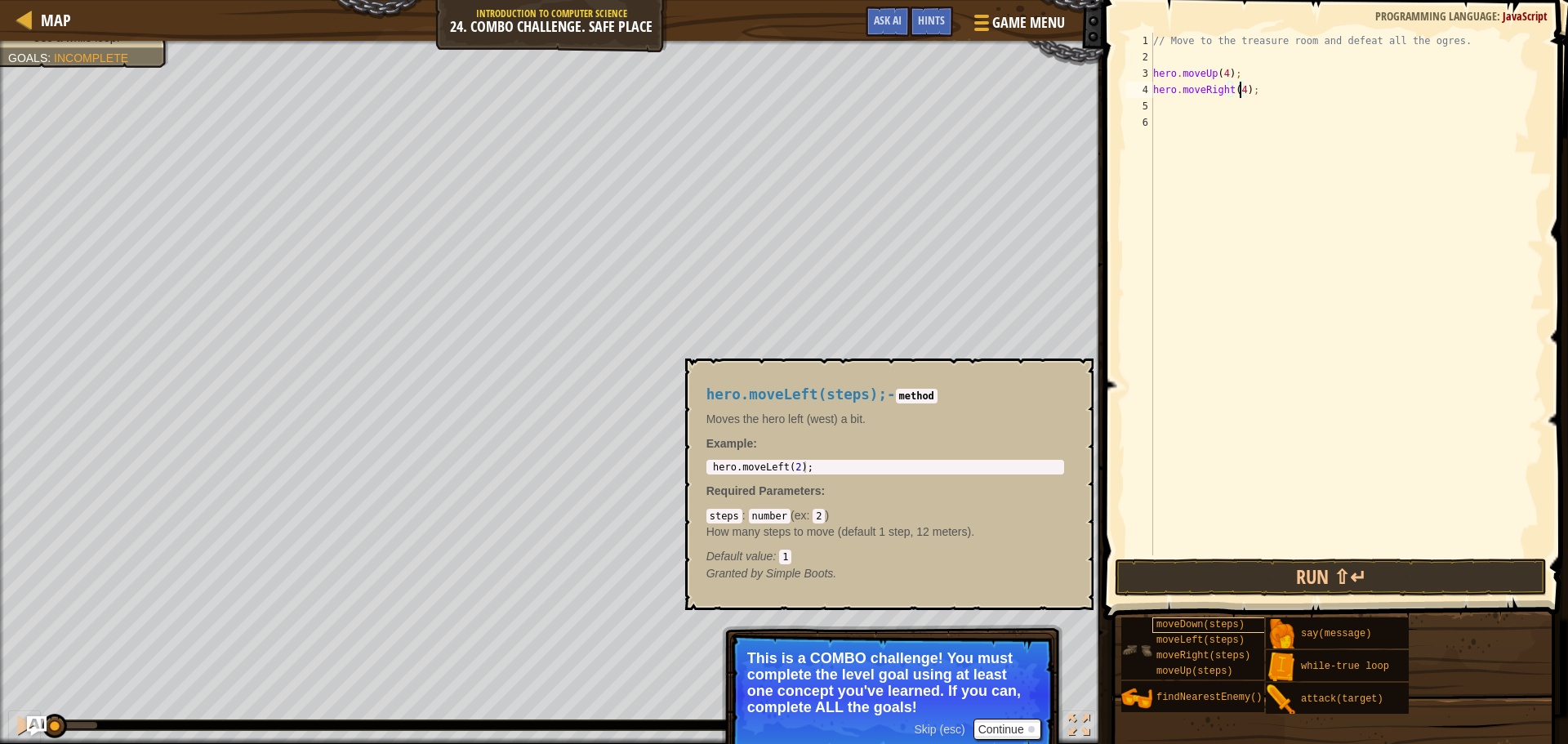
type textarea "hero.moveRight(4);"
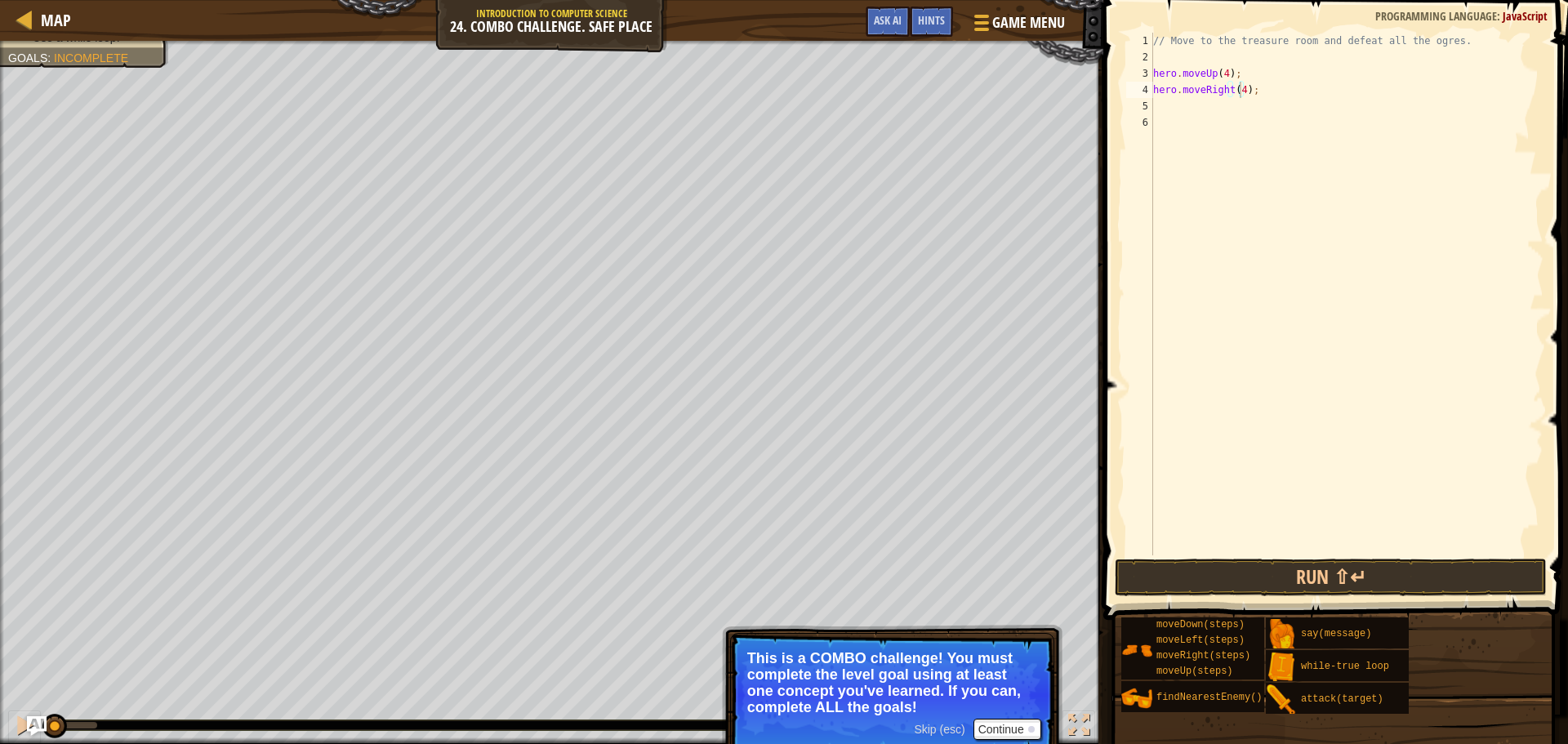
click at [1213, 109] on div "// Move to the treasure room and defeat all the ogres. hero . moveUp ( 4 ) ; he…" at bounding box center [1346, 310] width 394 height 555
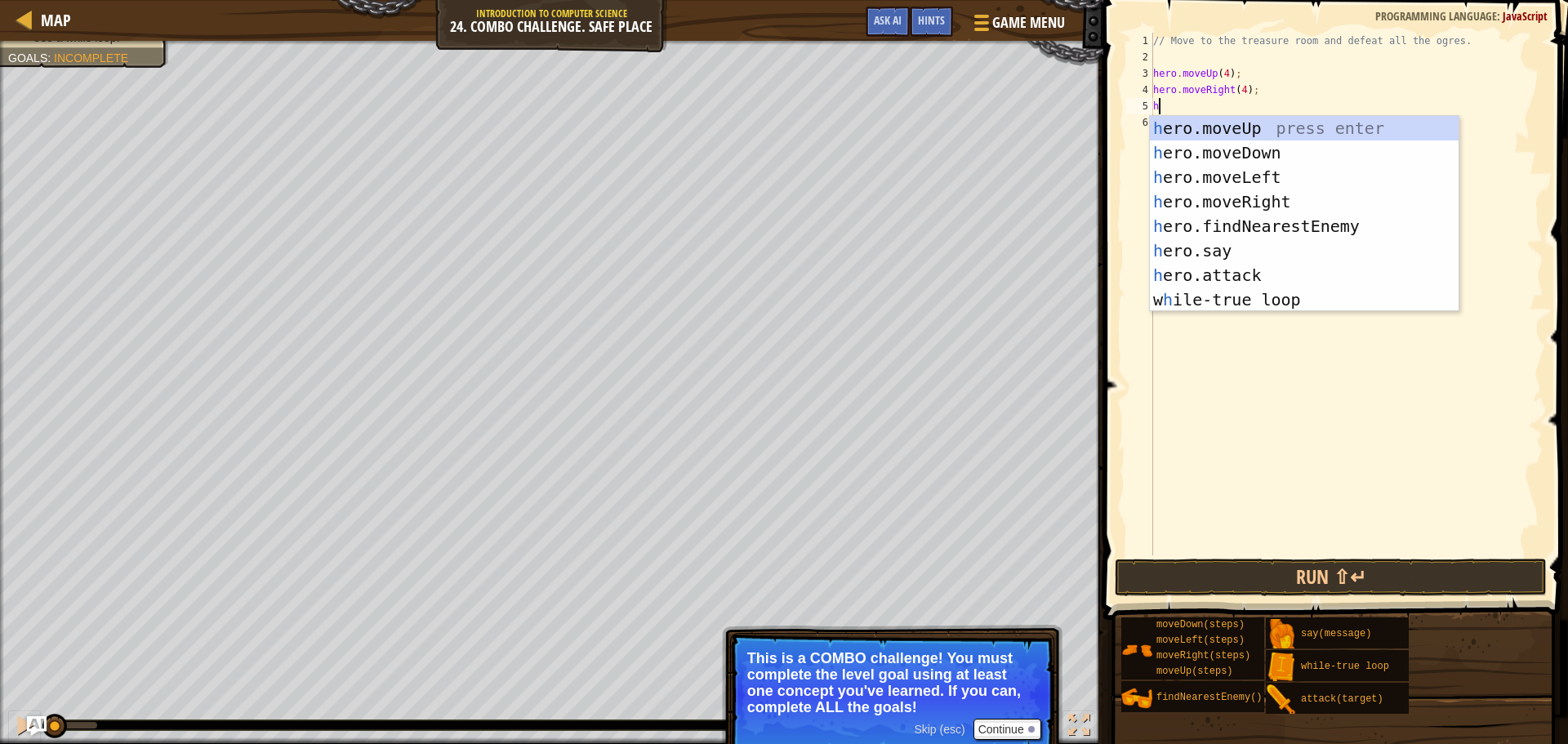
type textarea "h"
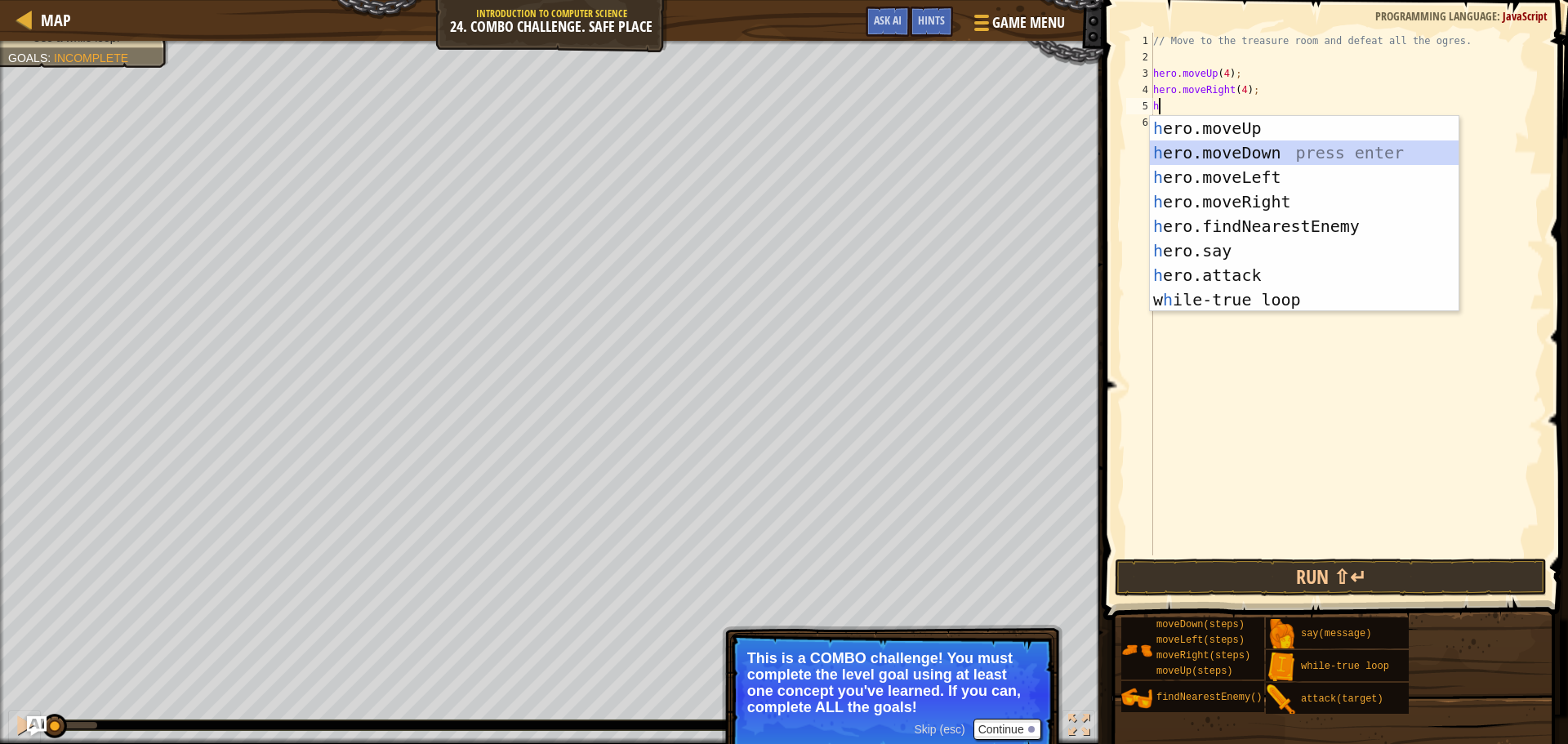
click at [1225, 153] on div "h ero.moveUp press enter h ero.moveDown press enter h ero.moveLeft press enter …" at bounding box center [1304, 238] width 309 height 245
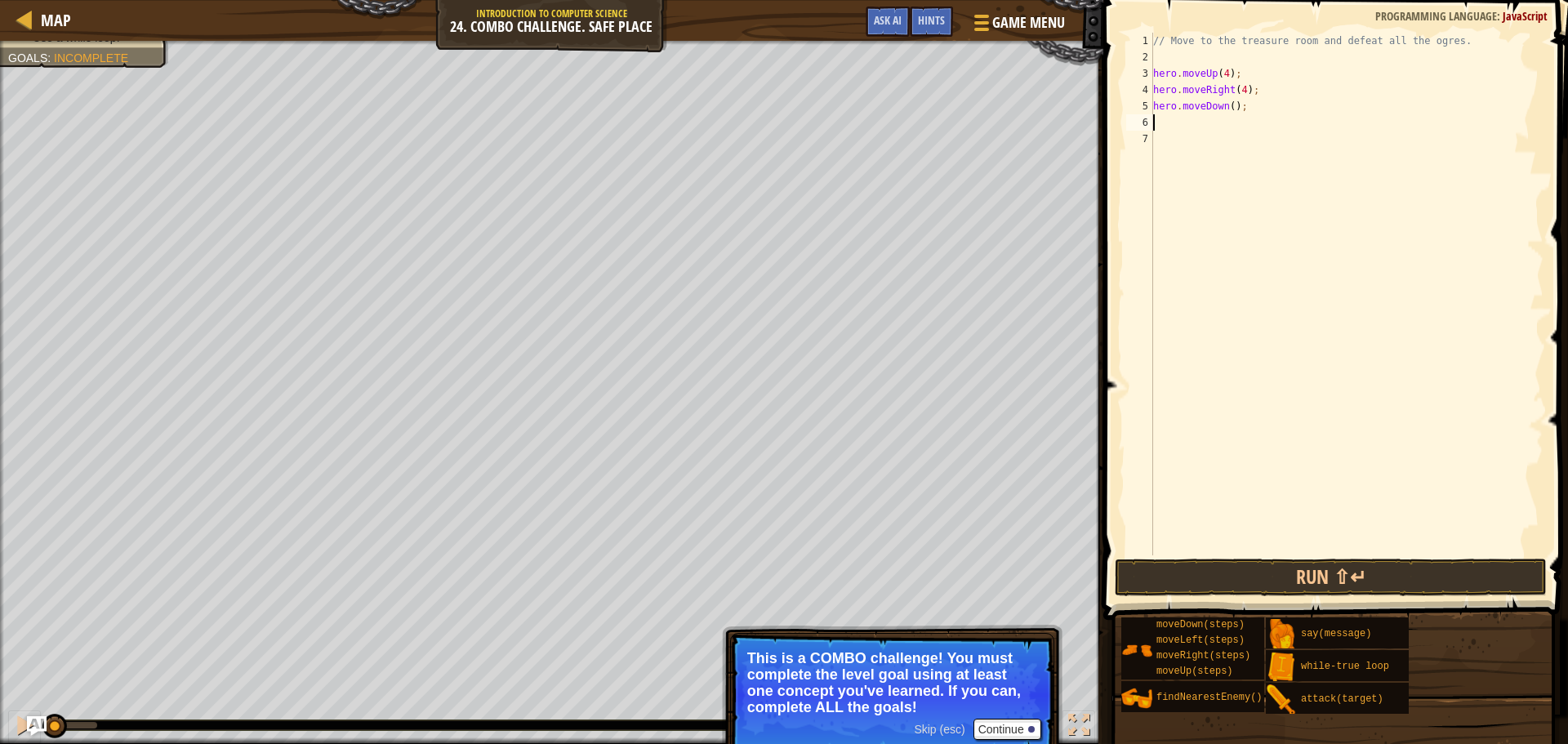
click at [1224, 113] on div "// Move to the treasure room and defeat all the ogres. hero . moveUp ( 4 ) ; he…" at bounding box center [1346, 310] width 394 height 555
click at [1229, 107] on div "// Move to the treasure room and defeat all the ogres. hero . moveUp ( 4 ) ; he…" at bounding box center [1346, 310] width 394 height 555
type textarea "hero.moveDown(4);"
click at [1231, 118] on div "// Move to the treasure room and defeat all the ogres. hero . moveUp ( 4 ) ; he…" at bounding box center [1346, 310] width 394 height 555
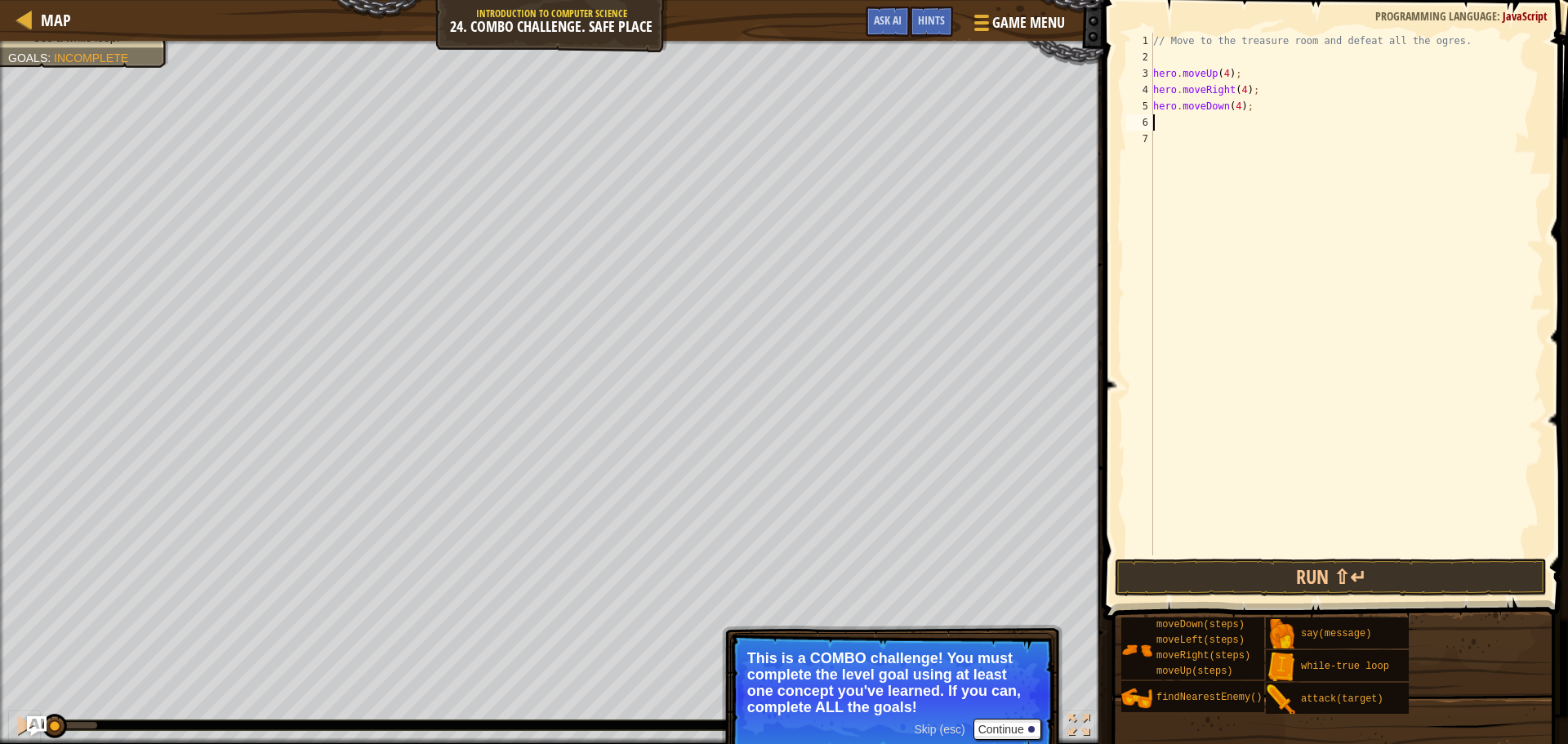
scroll to position [7, 0]
type textarea "h"
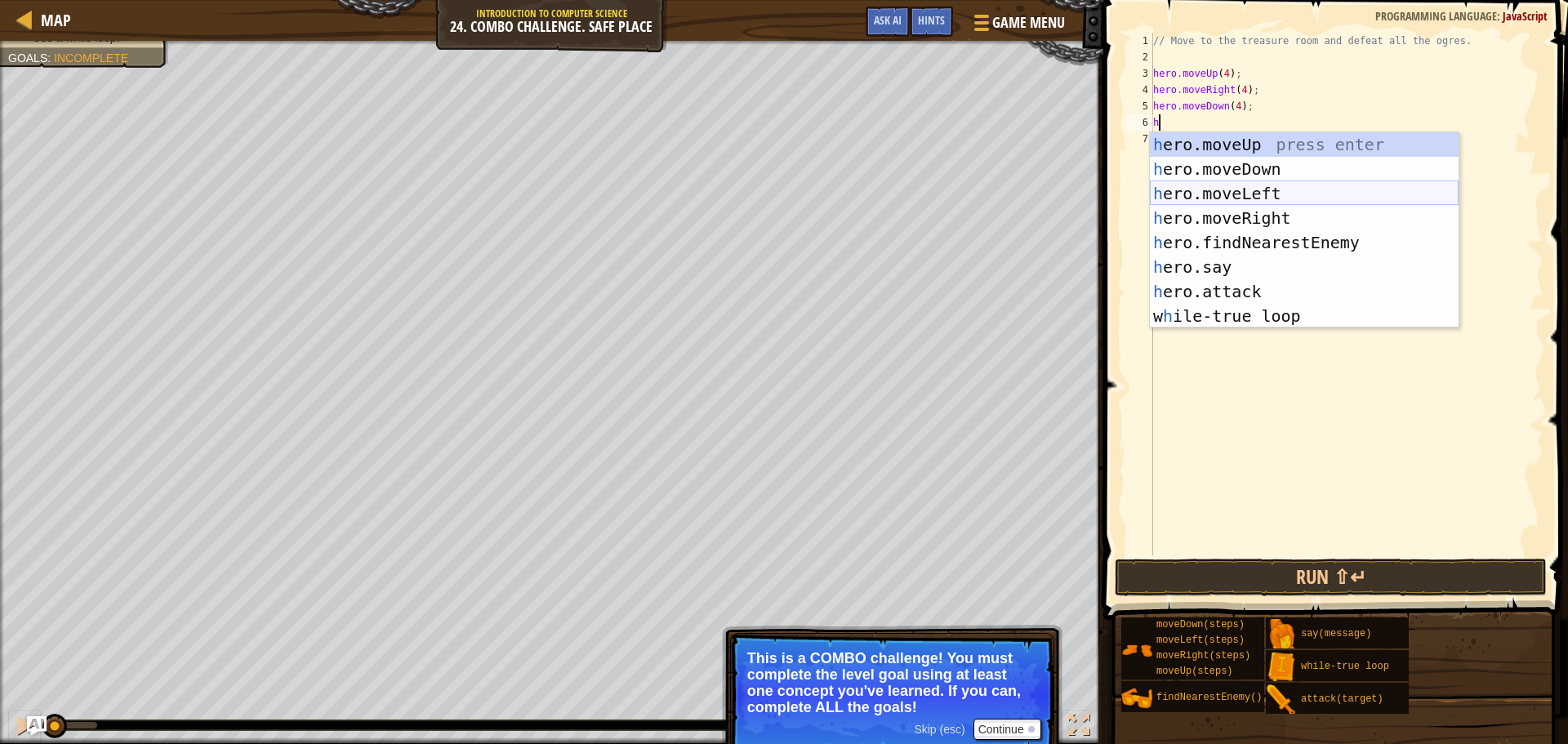
click at [1264, 199] on div "h ero.moveUp press enter h ero.moveDown press enter h ero.moveLeft press enter …" at bounding box center [1304, 255] width 309 height 245
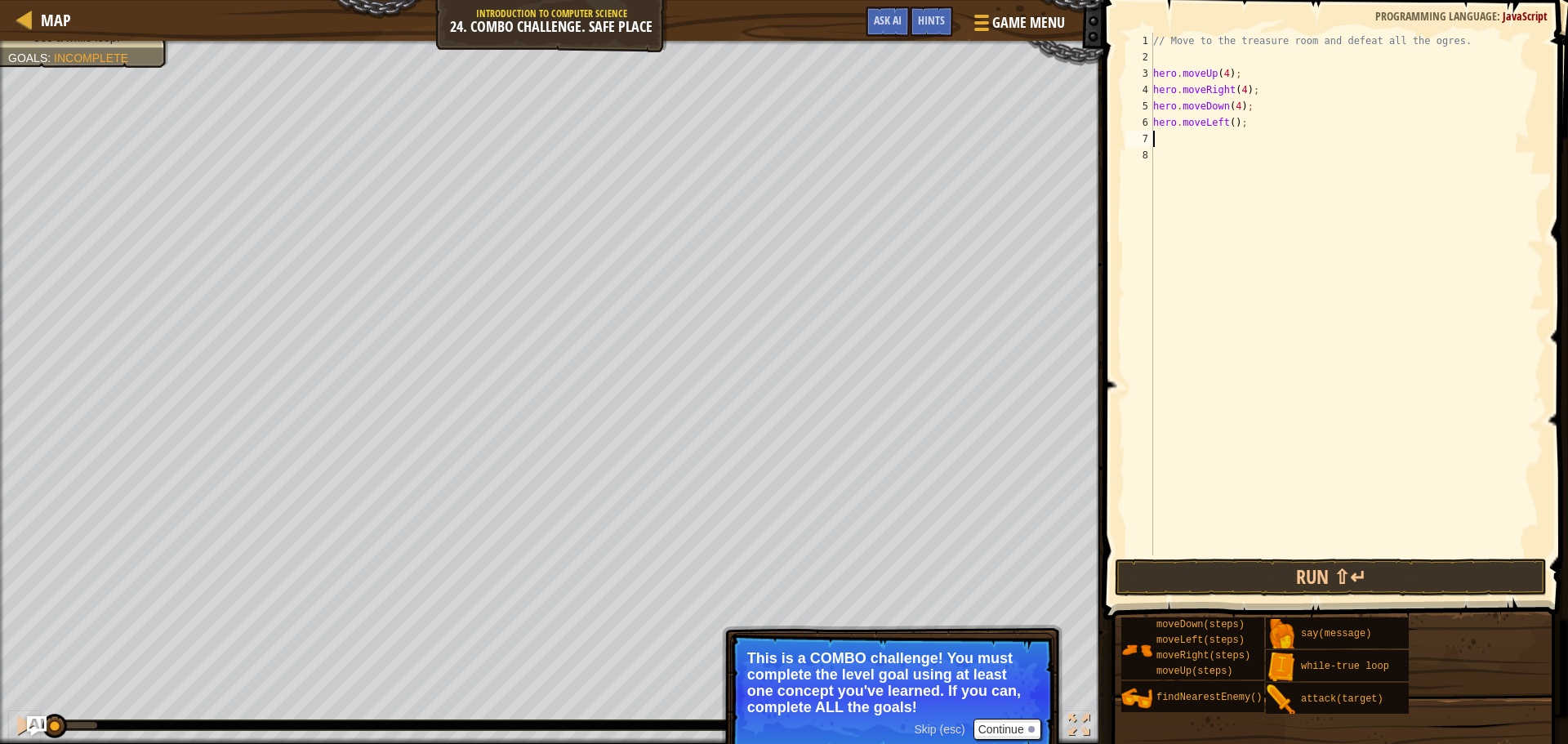
click at [1227, 123] on div "// Move to the treasure room and defeat all the ogres. hero . moveUp ( 4 ) ; he…" at bounding box center [1346, 310] width 394 height 555
type textarea "hero.moveLeft(3);"
click at [1213, 156] on div "// Move to the treasure room and defeat all the ogres. hero . moveUp ( 4 ) ; he…" at bounding box center [1346, 310] width 394 height 555
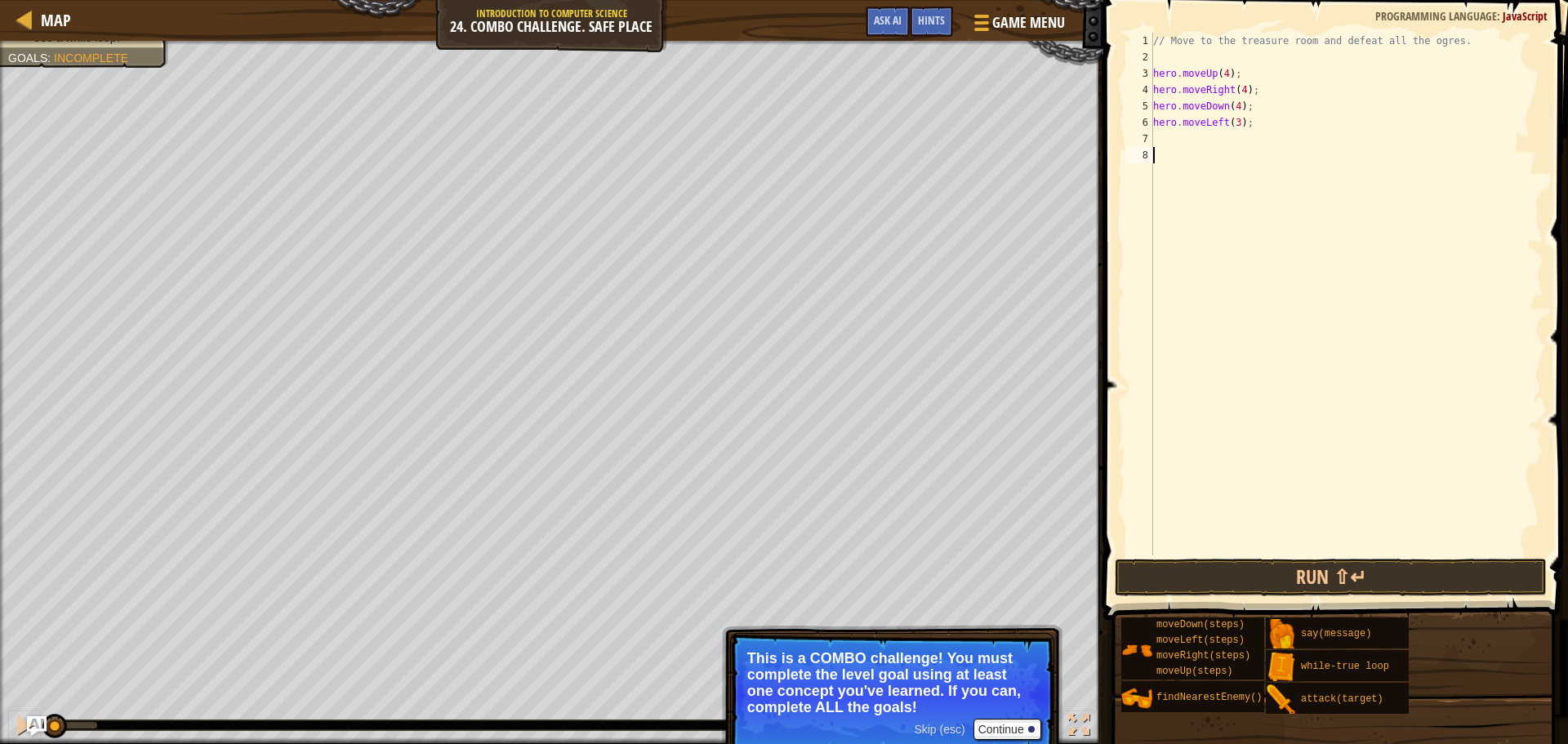
click at [1215, 139] on div "// Move to the treasure room and defeat all the ogres. hero . moveUp ( 4 ) ; he…" at bounding box center [1346, 310] width 394 height 555
drag, startPoint x: 1287, startPoint y: 666, endPoint x: 1243, endPoint y: 351, distance: 318.1
click at [1236, 329] on div "Hints Videos 1 2 3 4 5 6 7 8 // Move to the treasure room and defeat all the og…" at bounding box center [1333, 367] width 469 height 735
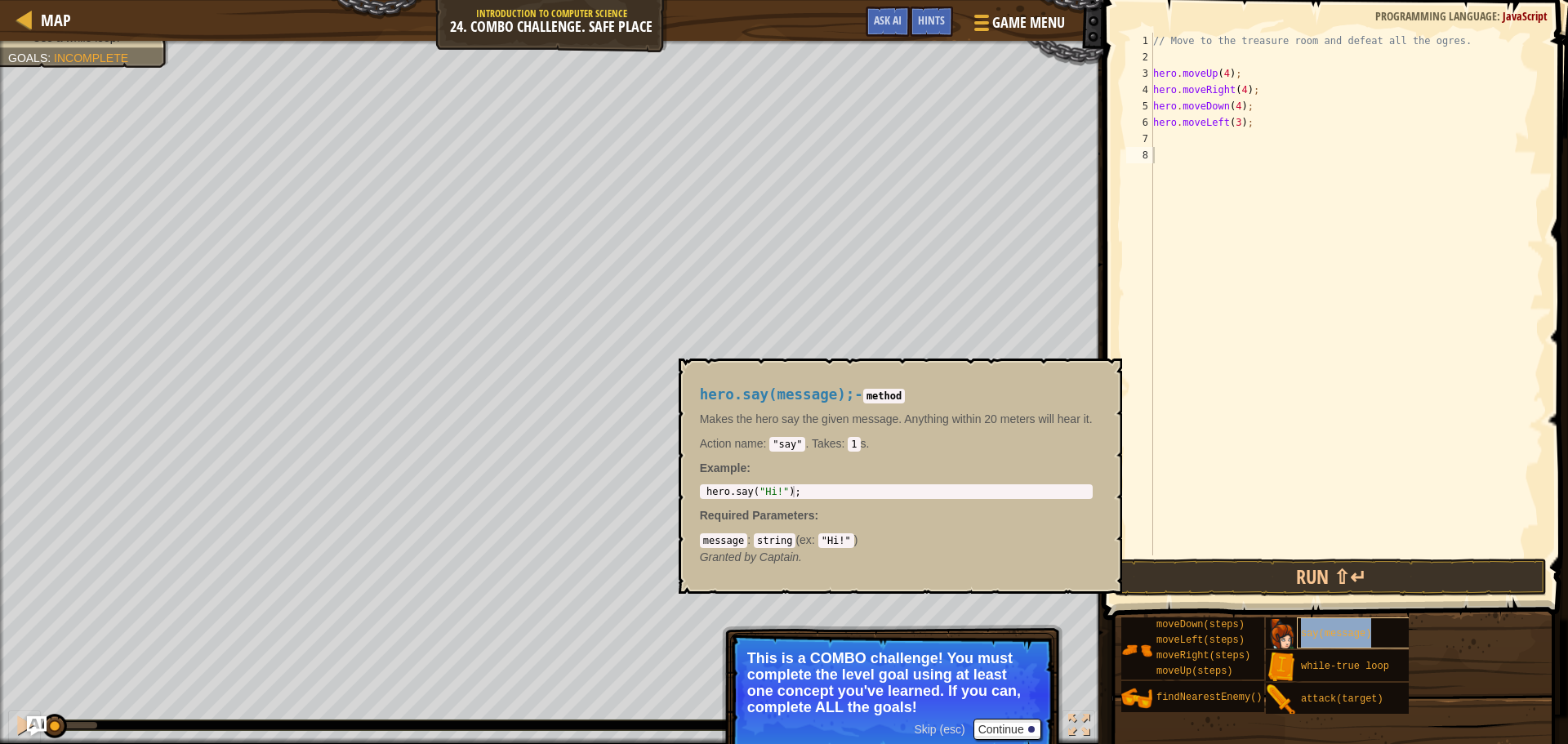
type textarea "say(message)"
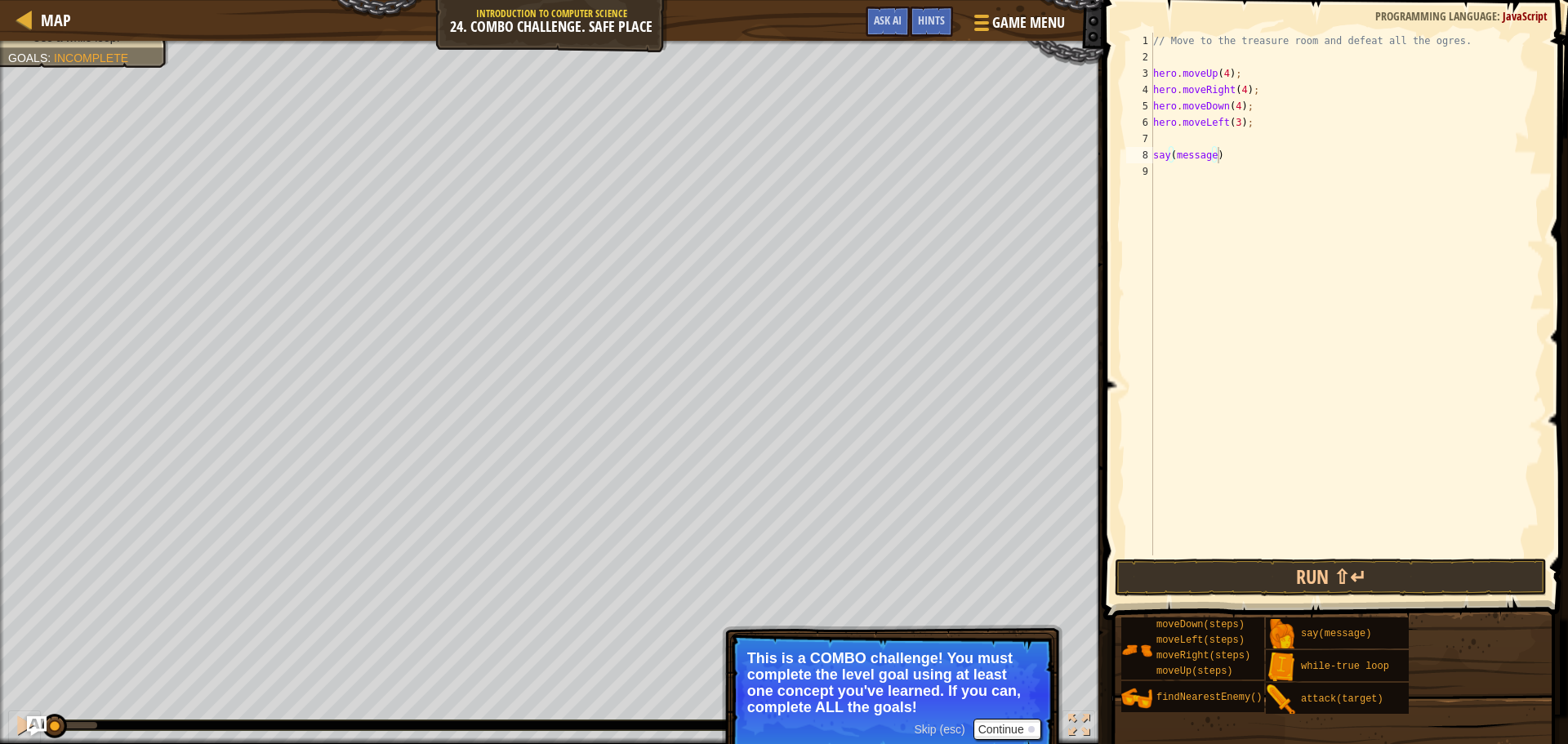
click at [1289, 333] on div "// Move to the treasure room and defeat all the ogres. hero . moveUp ( 4 ) ; he…" at bounding box center [1346, 310] width 394 height 555
type textarea "say(message)"
type textarea "w"
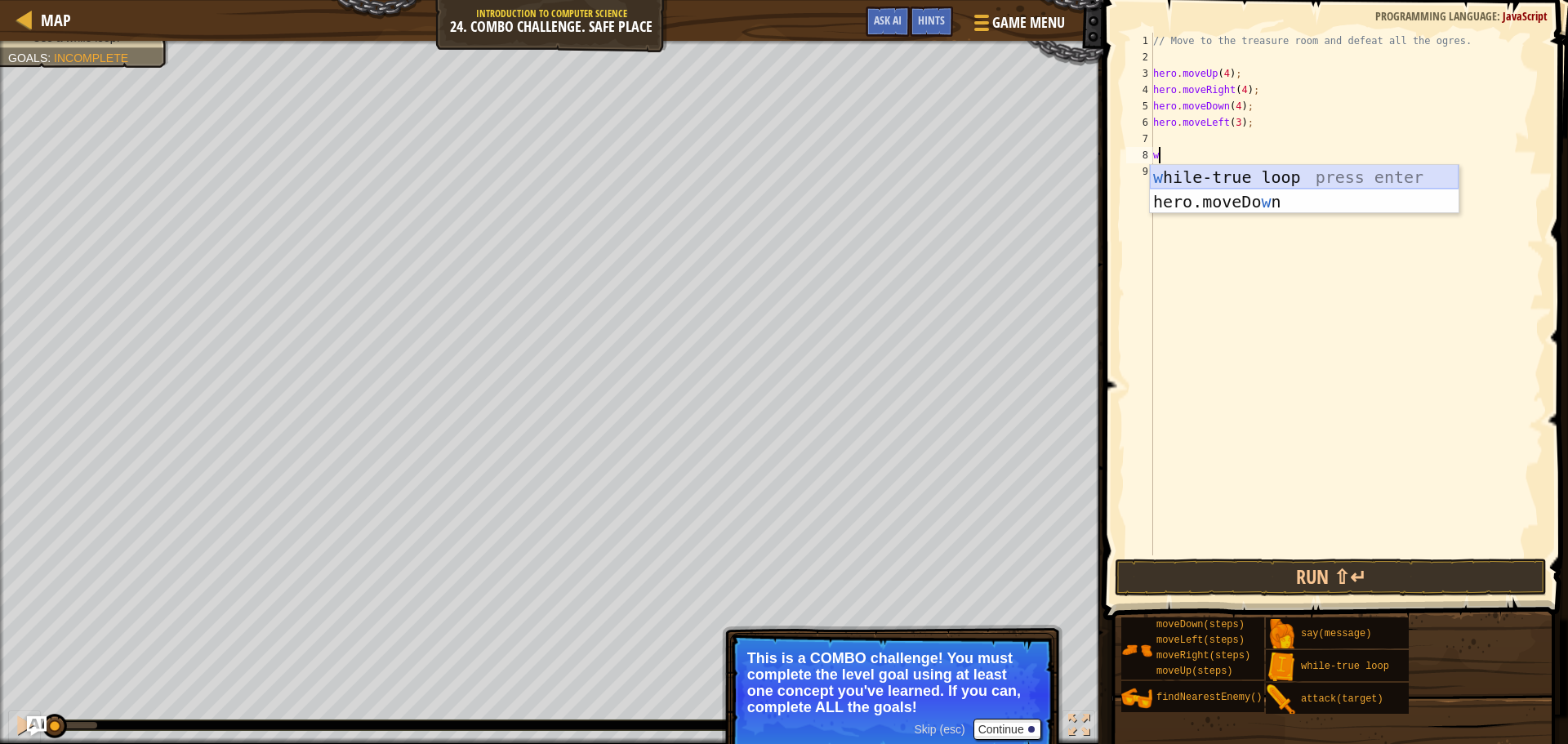
click at [1232, 178] on div "w [PERSON_NAME]-true loop press enter hero.moveDo w n press enter" at bounding box center [1304, 214] width 309 height 98
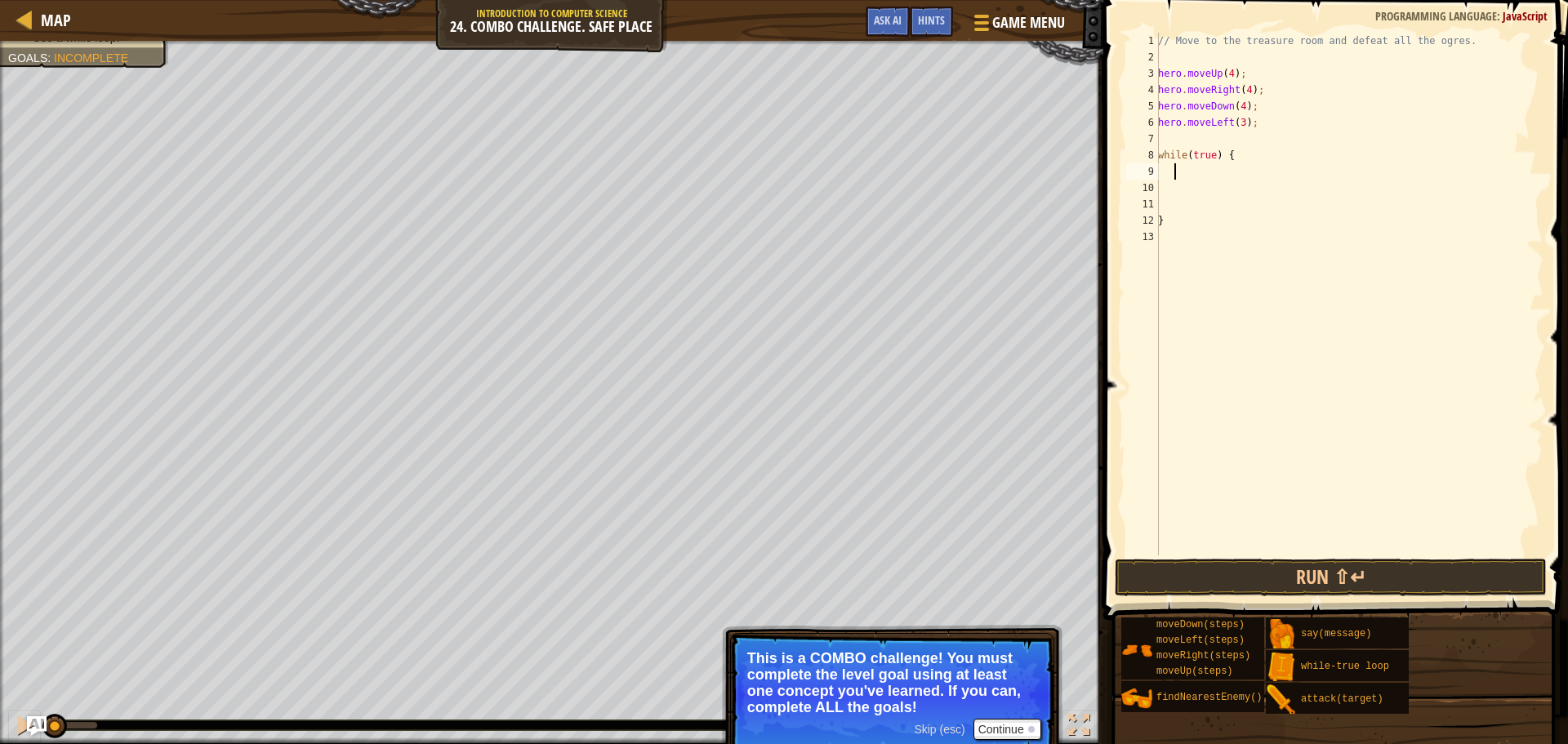
click at [1175, 172] on div "// Move to the treasure room and defeat all the ogres. hero . moveUp ( 4 ) ; he…" at bounding box center [1350, 310] width 389 height 555
type textarea "b"
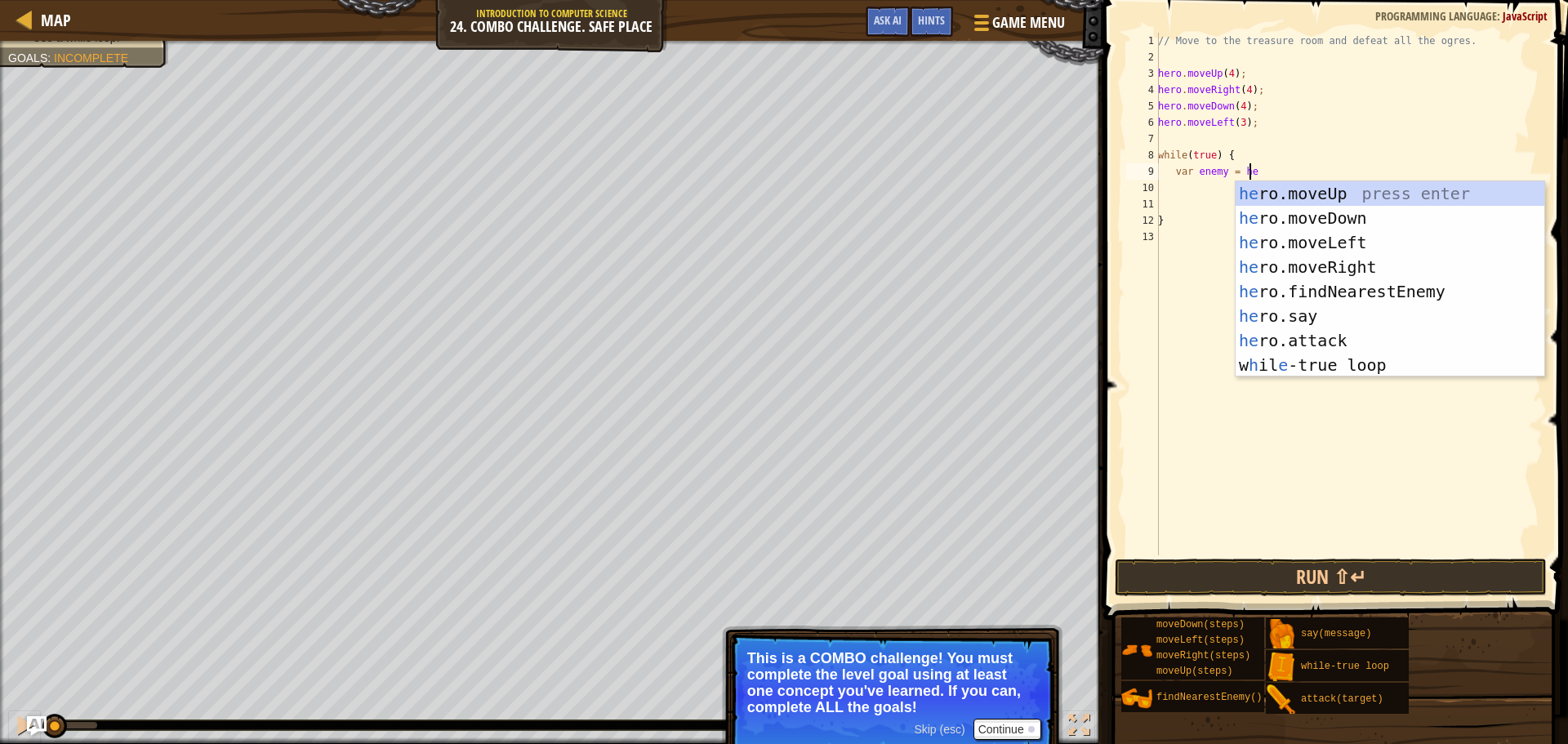
type textarea "var enemy = her"
click at [1411, 290] on div "her o.moveUp press enter her o.moveDown press enter her o.moveLeft press enter …" at bounding box center [1390, 304] width 309 height 245
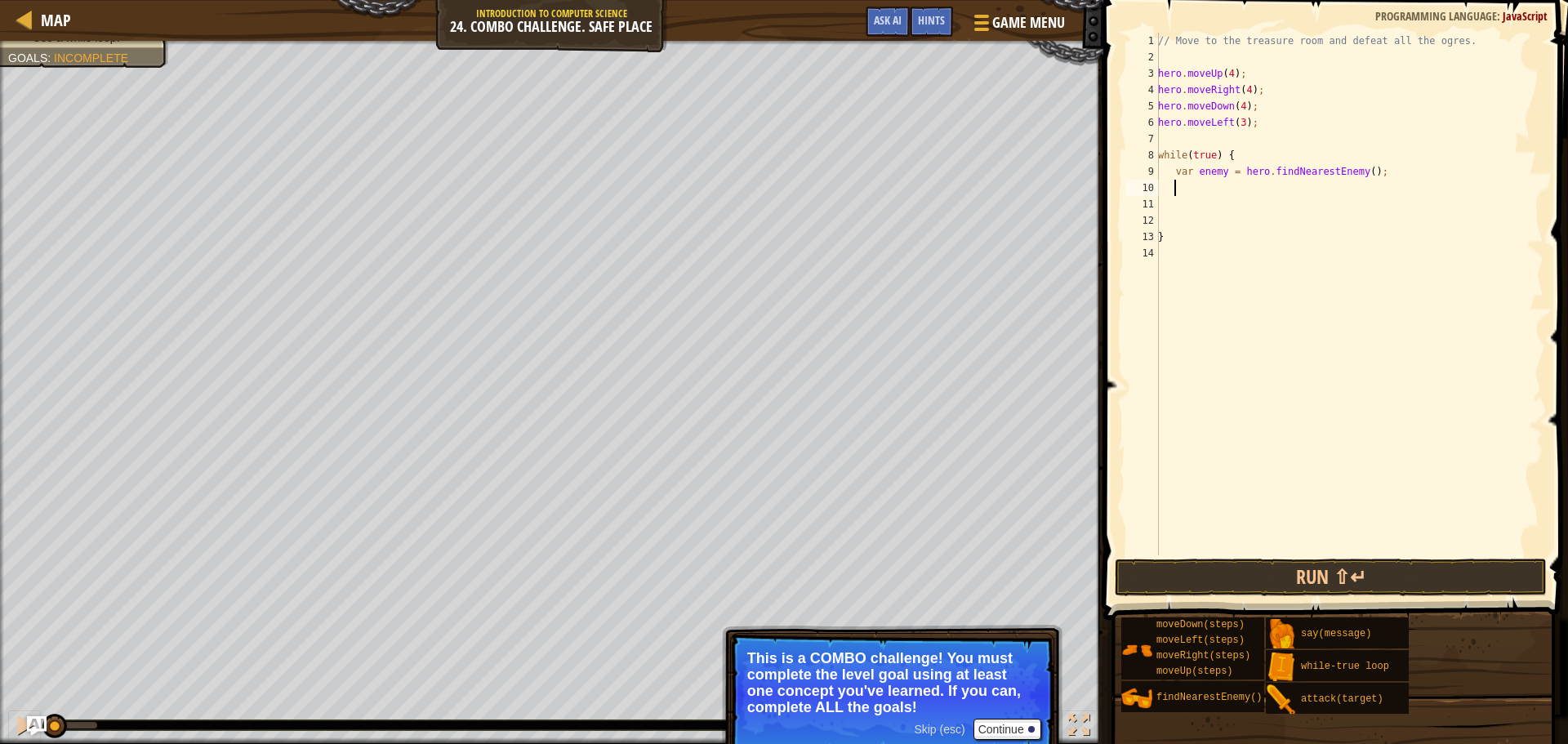
scroll to position [7, 1]
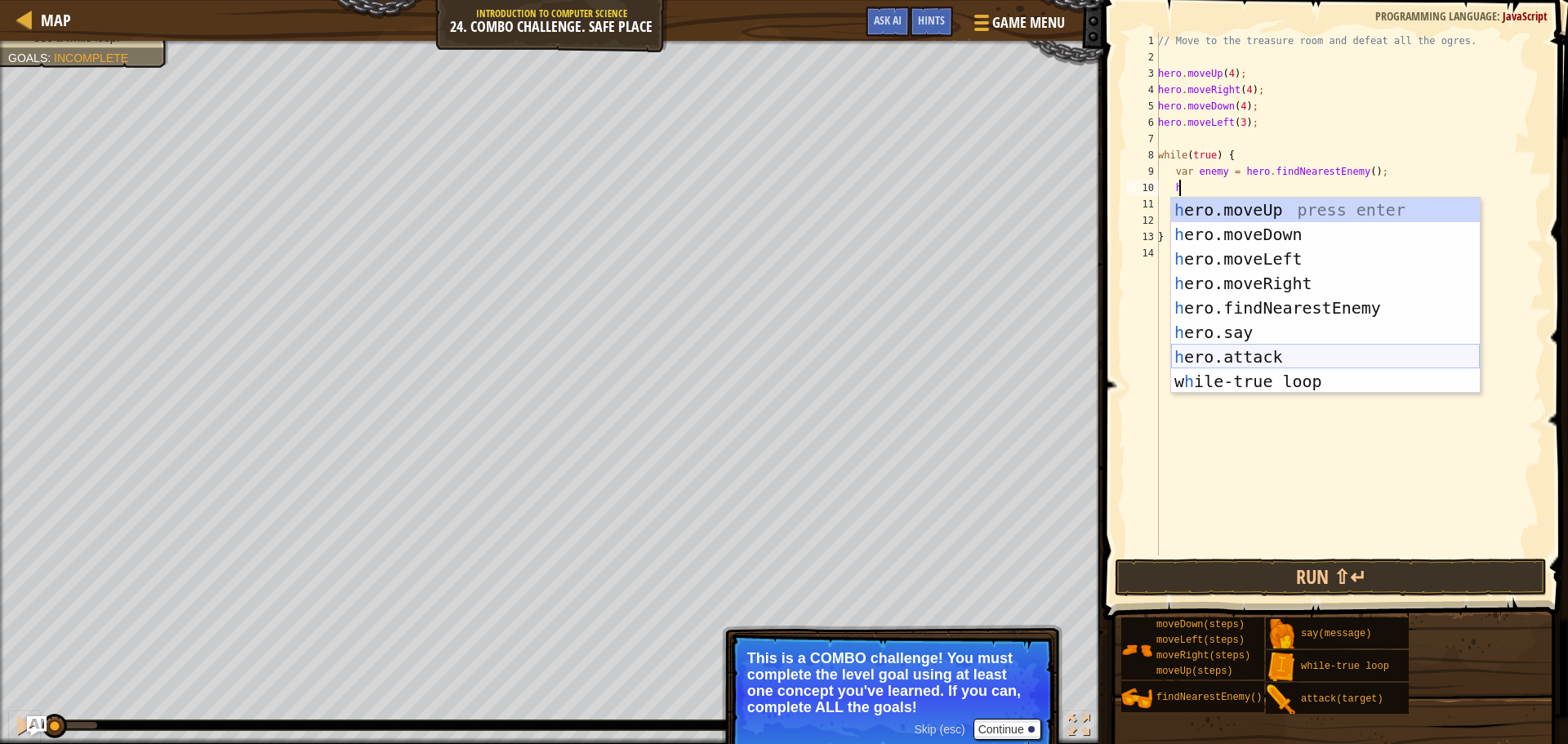
click at [1263, 352] on div "h ero.moveUp press enter h ero.moveDown press enter h ero.moveLeft press enter …" at bounding box center [1325, 320] width 309 height 245
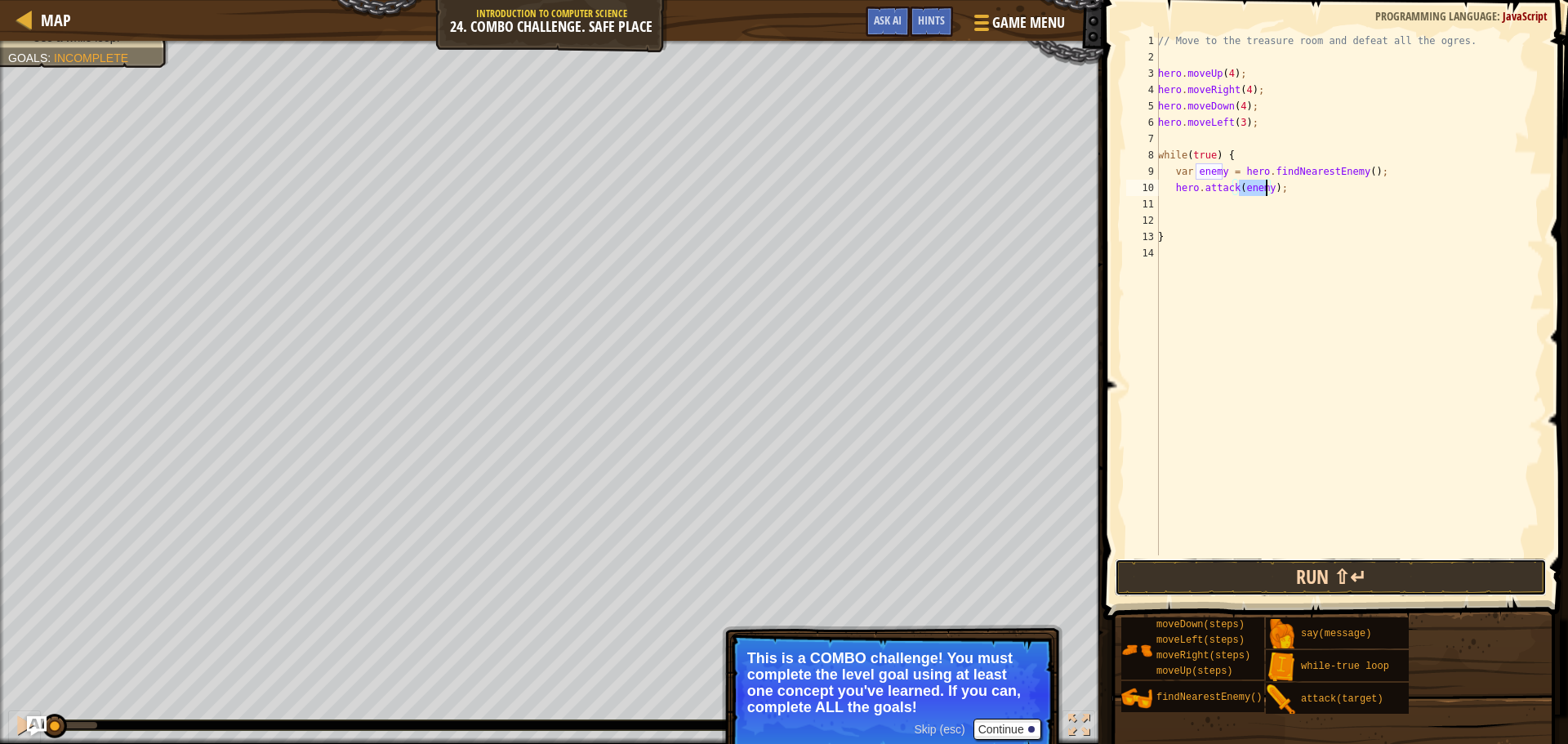
click at [1274, 562] on button "Run ⇧↵" at bounding box center [1331, 577] width 432 height 38
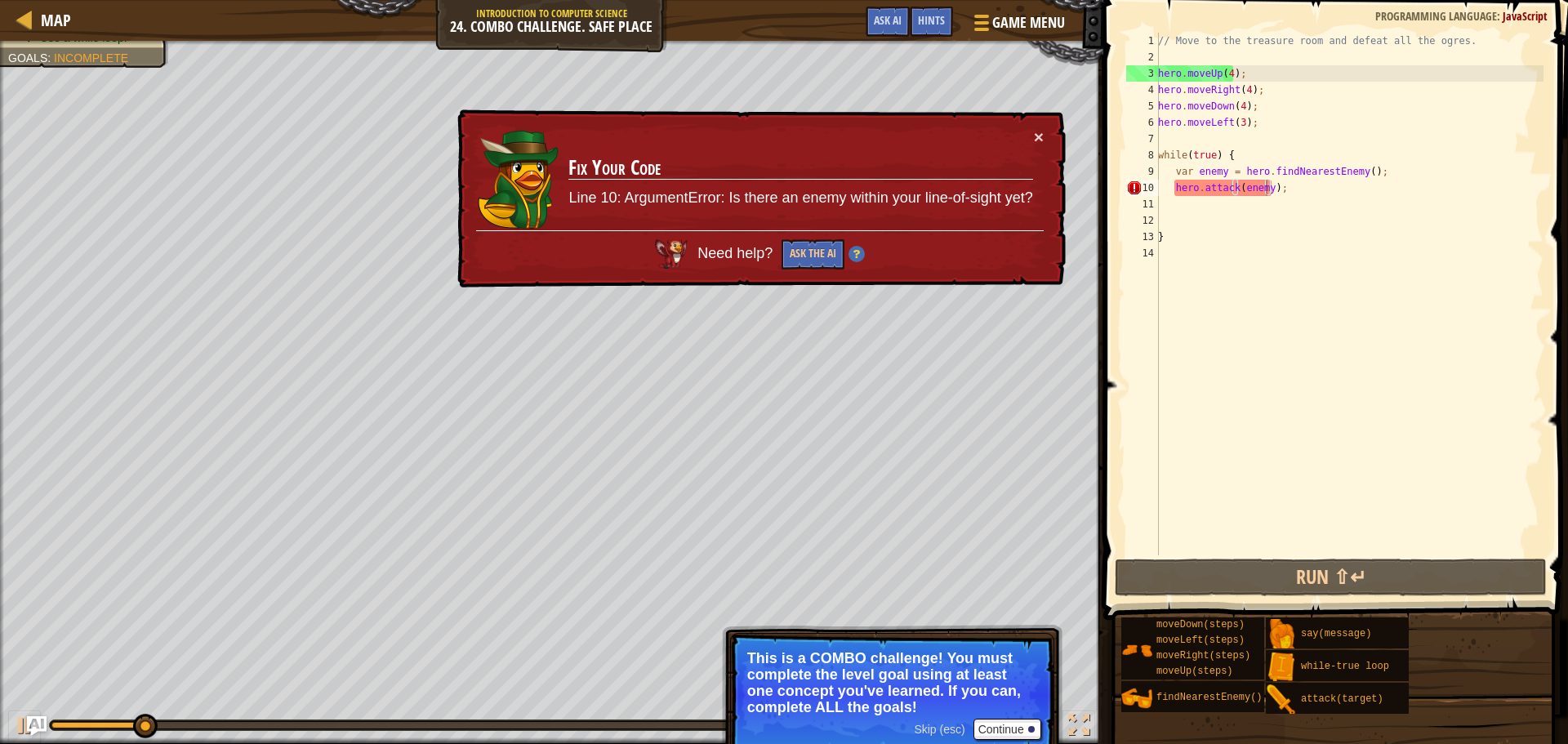
drag, startPoint x: 163, startPoint y: 729, endPoint x: 195, endPoint y: 723, distance: 32.6
click at [195, 723] on div at bounding box center [510, 725] width 922 height 10
drag, startPoint x: 188, startPoint y: 720, endPoint x: 234, endPoint y: 717, distance: 46.1
click at [234, 717] on div "♫" at bounding box center [551, 720] width 1104 height 49
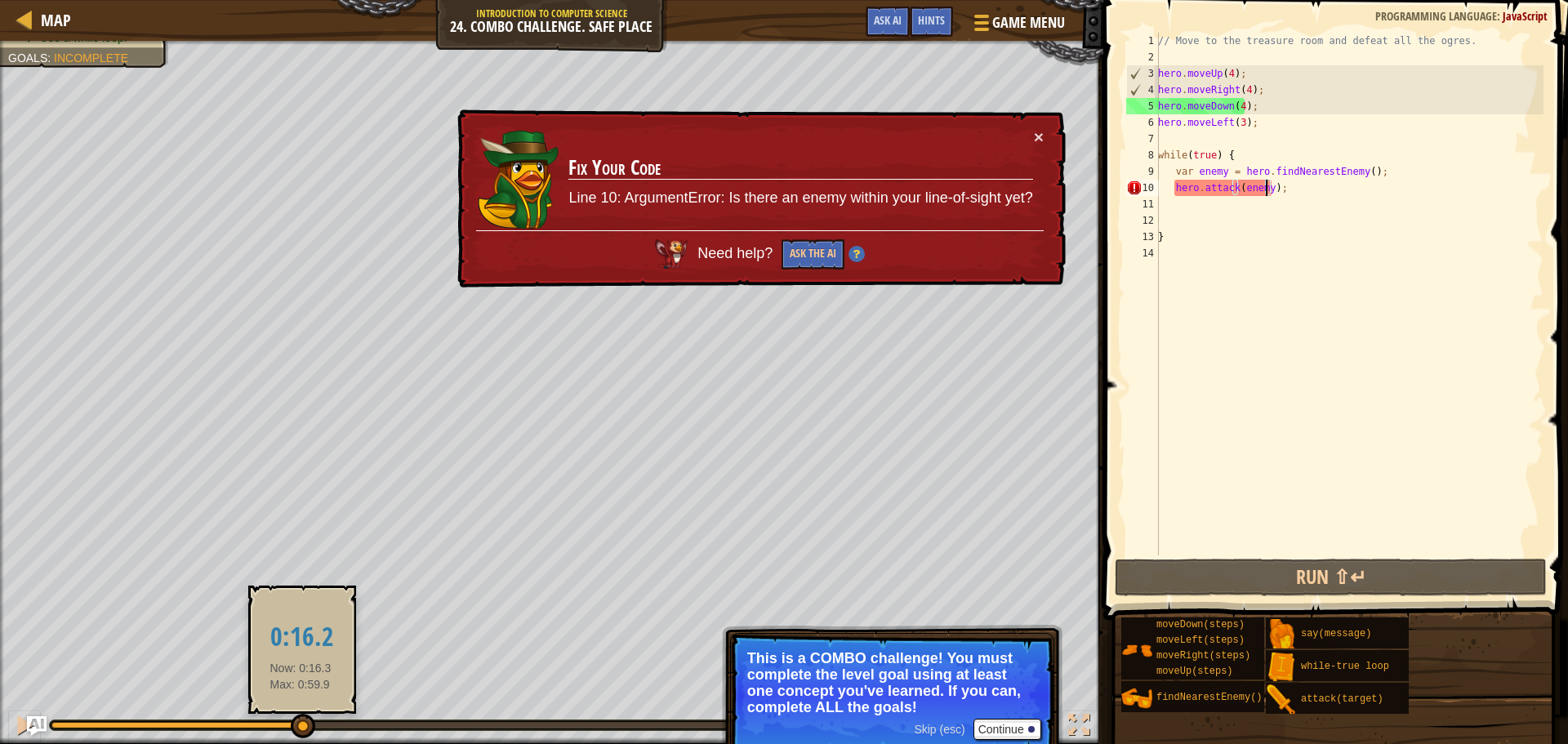
drag, startPoint x: 155, startPoint y: 734, endPoint x: 287, endPoint y: 736, distance: 132.0
click at [291, 736] on div at bounding box center [303, 726] width 24 height 24
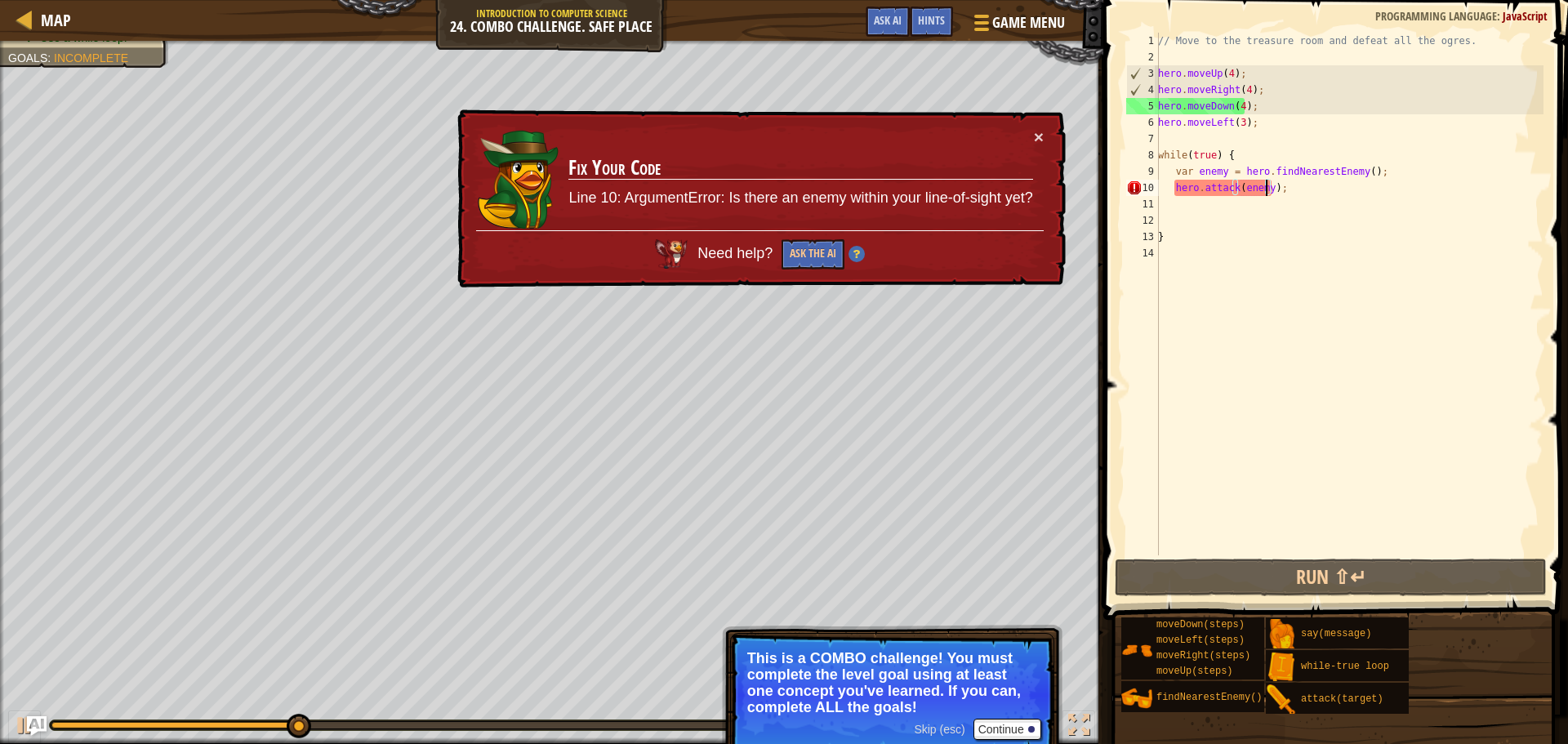
click at [1048, 127] on div "× Fix Your Code Line 10: ArgumentError: Is there an enemy within your line-of-s…" at bounding box center [759, 198] width 612 height 179
click at [1042, 137] on button "×" at bounding box center [1038, 137] width 10 height 17
click at [1239, 102] on div "// Move to the treasure room and defeat all the ogres. hero . moveUp ( 4 ) ; he…" at bounding box center [1350, 310] width 389 height 555
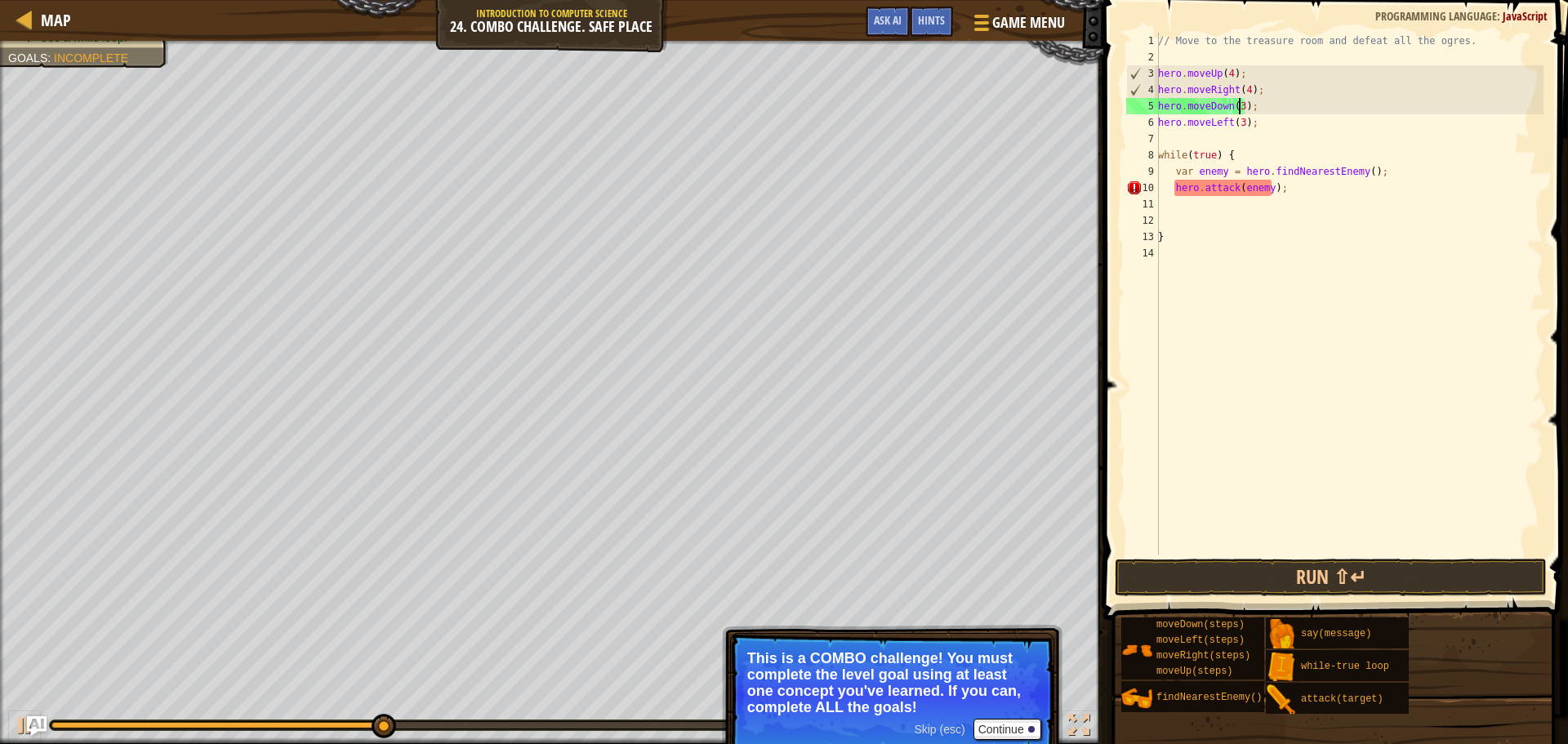
scroll to position [7, 6]
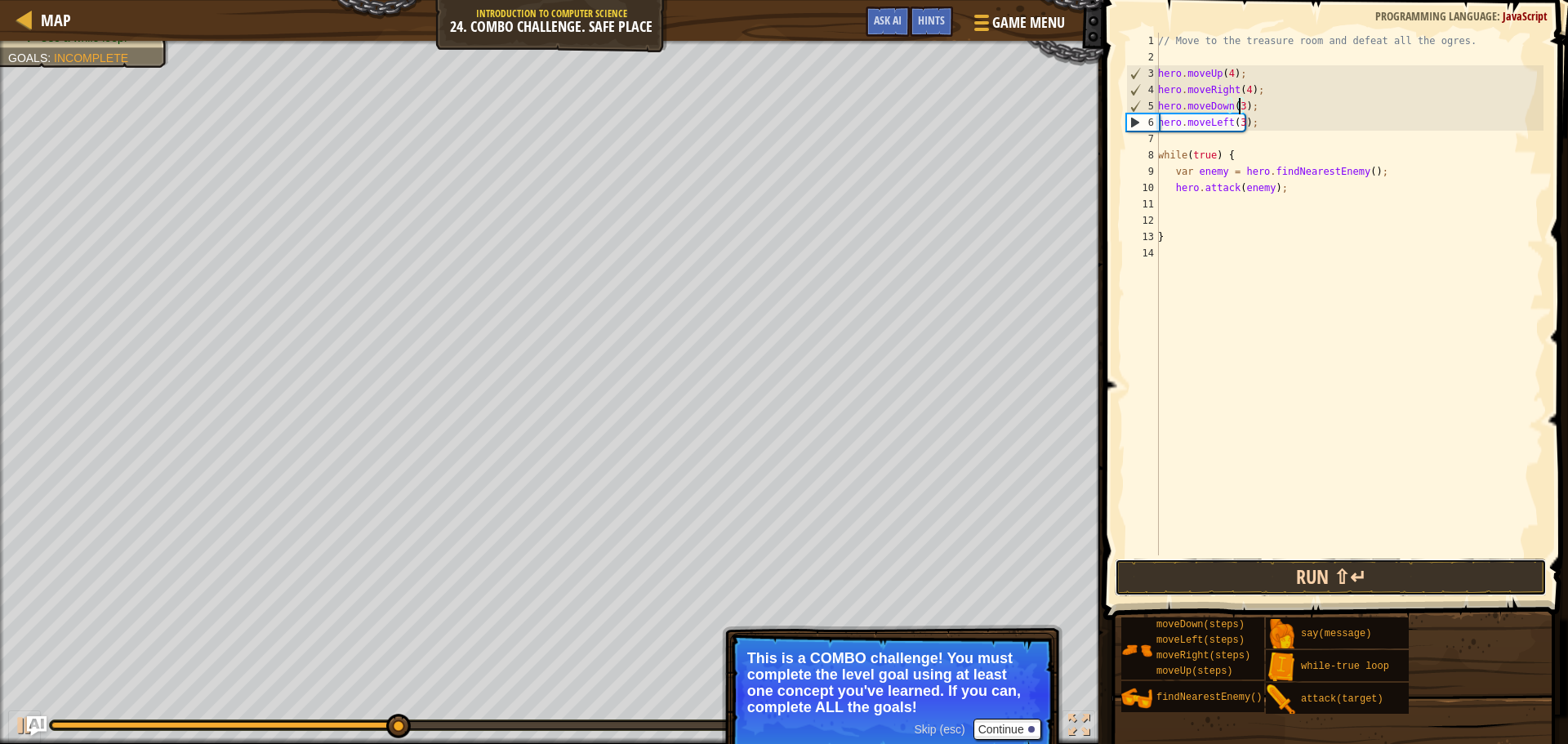
click at [1381, 577] on button "Run ⇧↵" at bounding box center [1331, 577] width 432 height 38
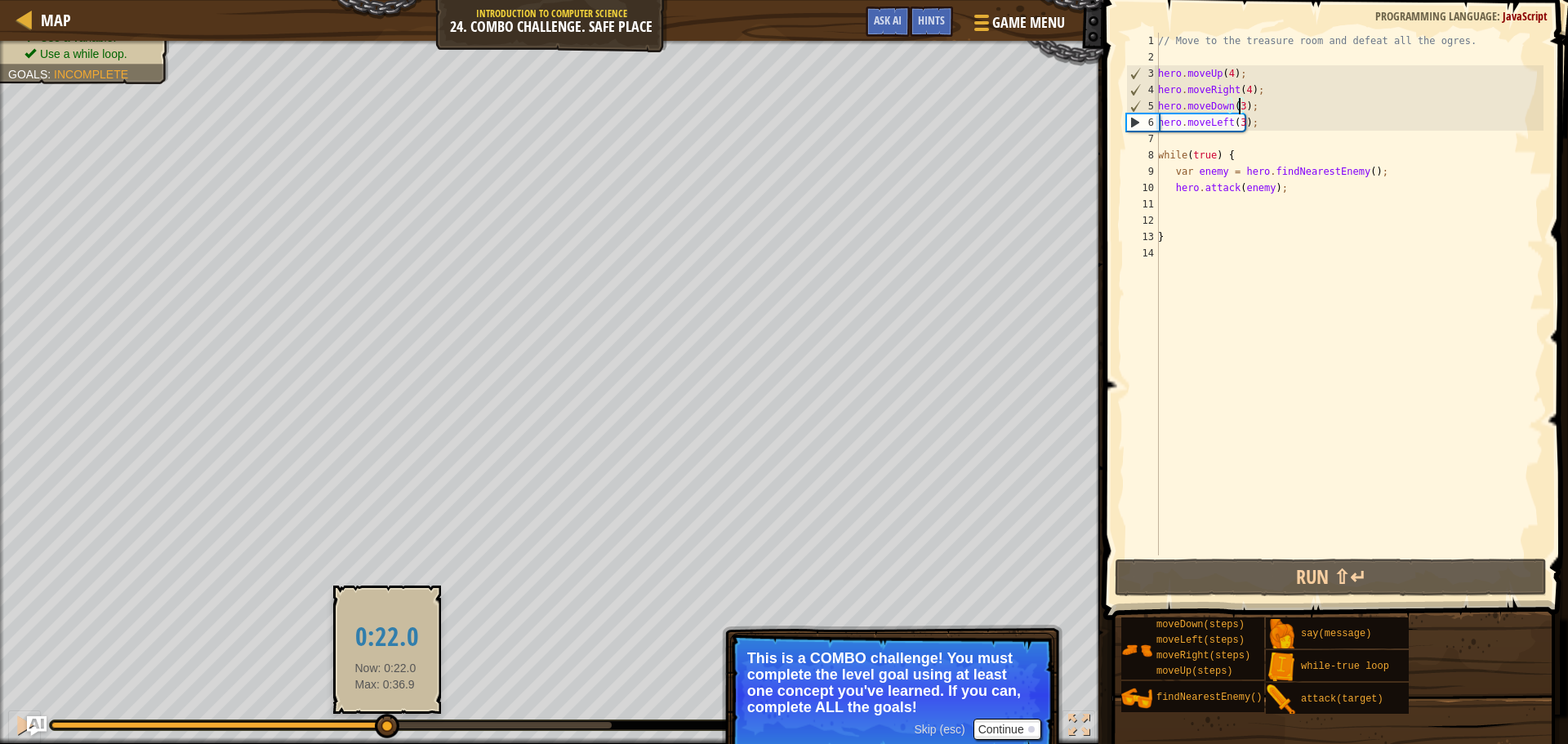
drag, startPoint x: 120, startPoint y: 722, endPoint x: 384, endPoint y: 728, distance: 264.1
click at [384, 728] on div at bounding box center [387, 726] width 24 height 24
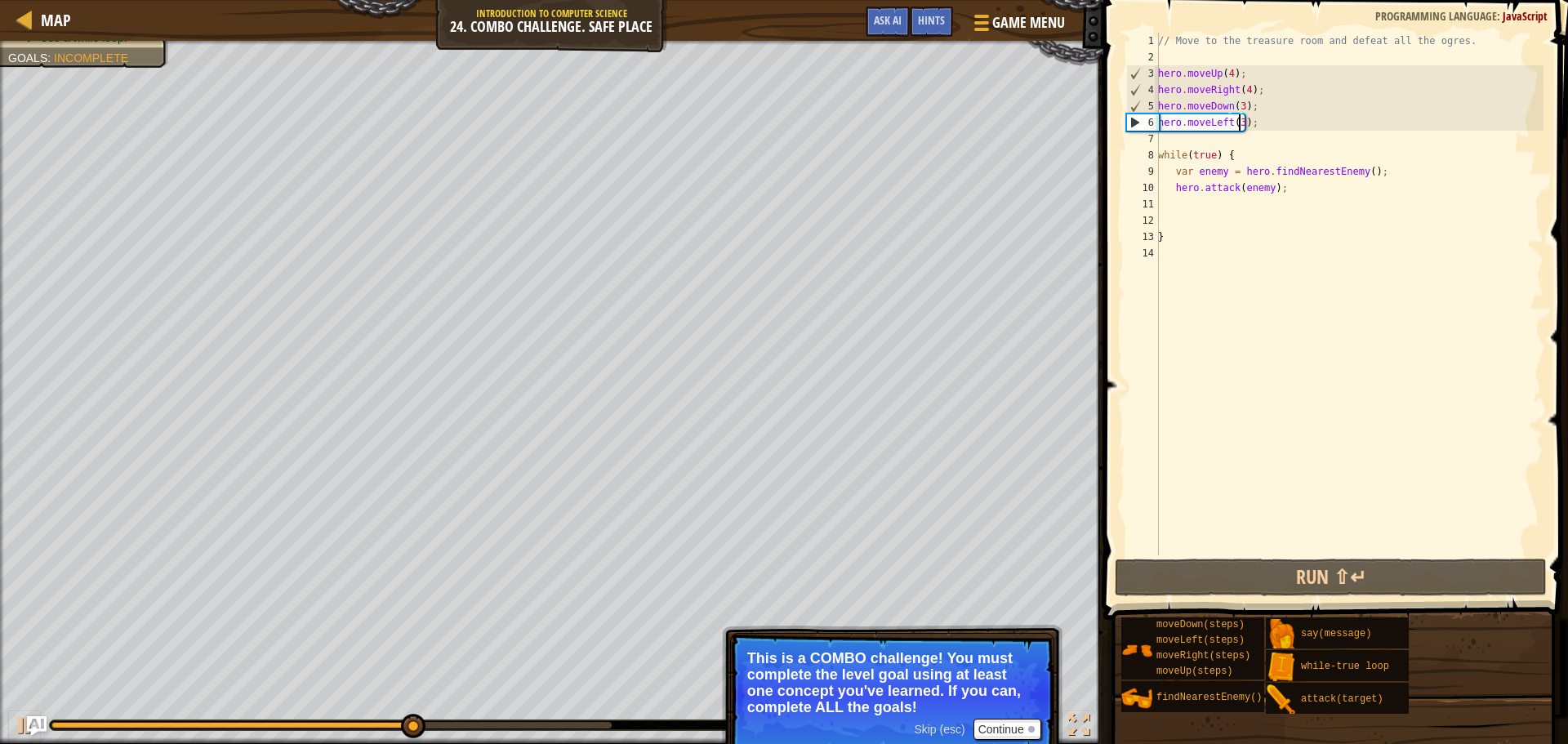
click at [1240, 120] on div "// Move to the treasure room and defeat all the ogres. hero . moveUp ( 4 ) ; he…" at bounding box center [1350, 310] width 389 height 555
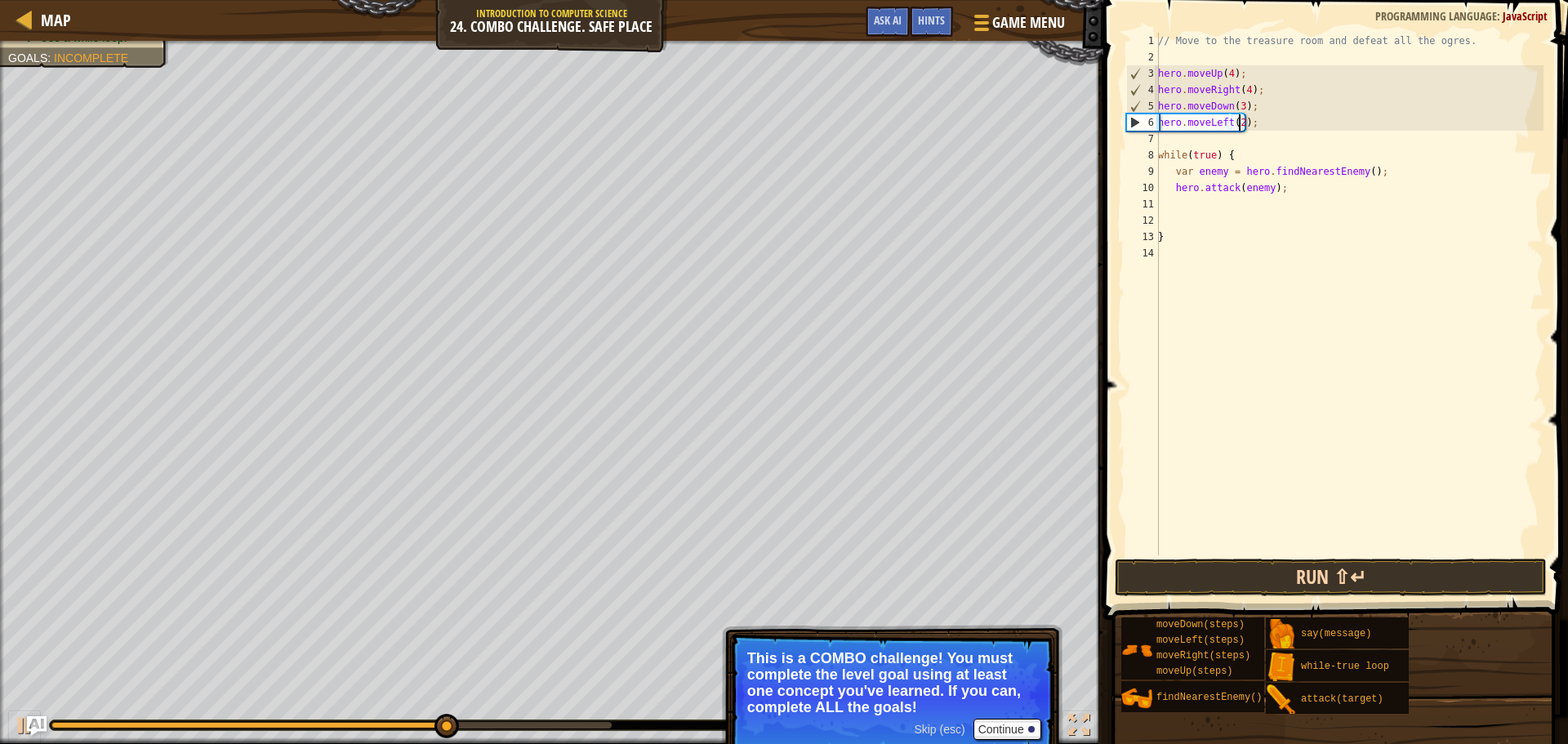
type textarea "hero.moveLeft(2);"
click at [1378, 578] on button "Run ⇧↵" at bounding box center [1331, 577] width 432 height 38
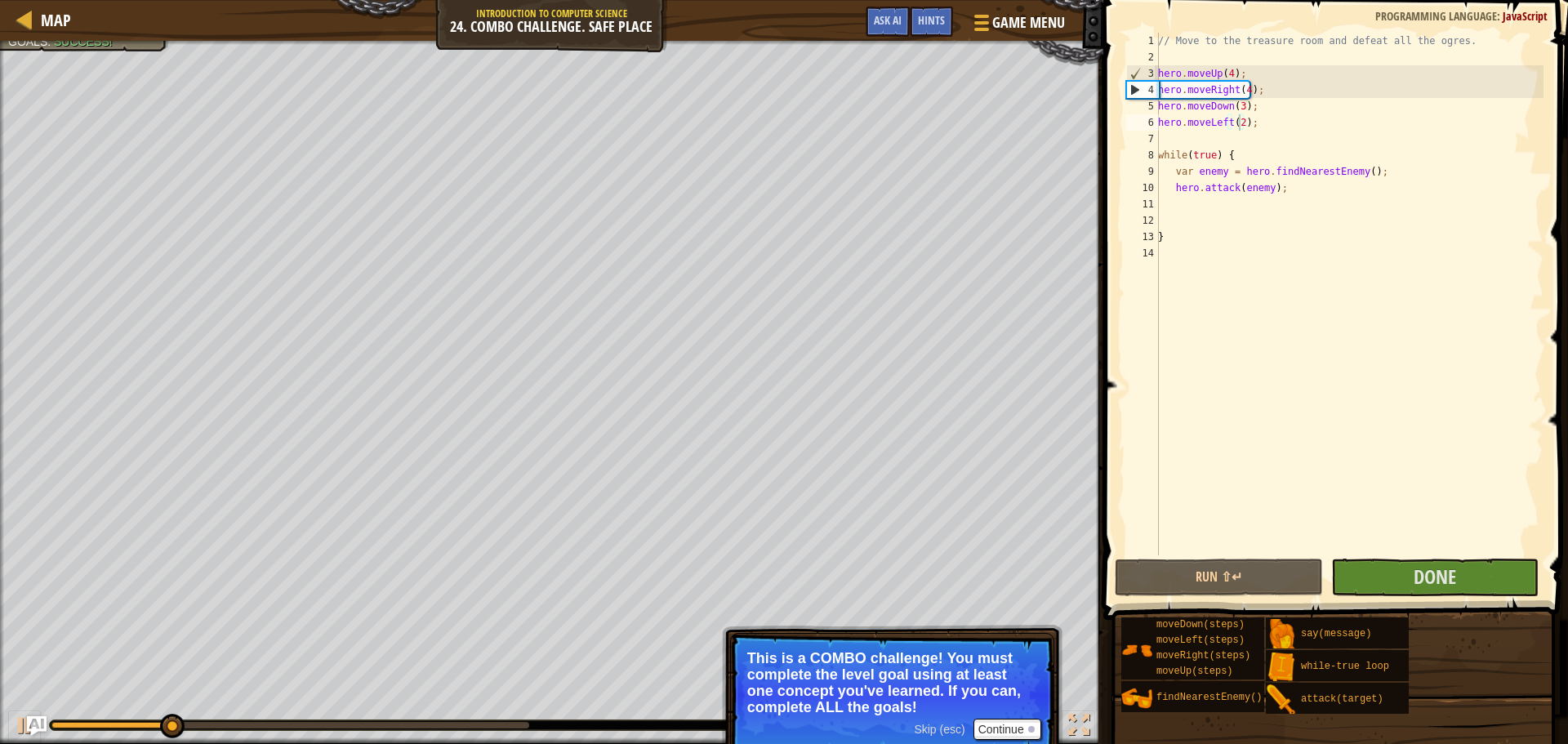
drag, startPoint x: 143, startPoint y: 730, endPoint x: 285, endPoint y: 737, distance: 142.2
click at [285, 737] on div "♫" at bounding box center [551, 720] width 1104 height 49
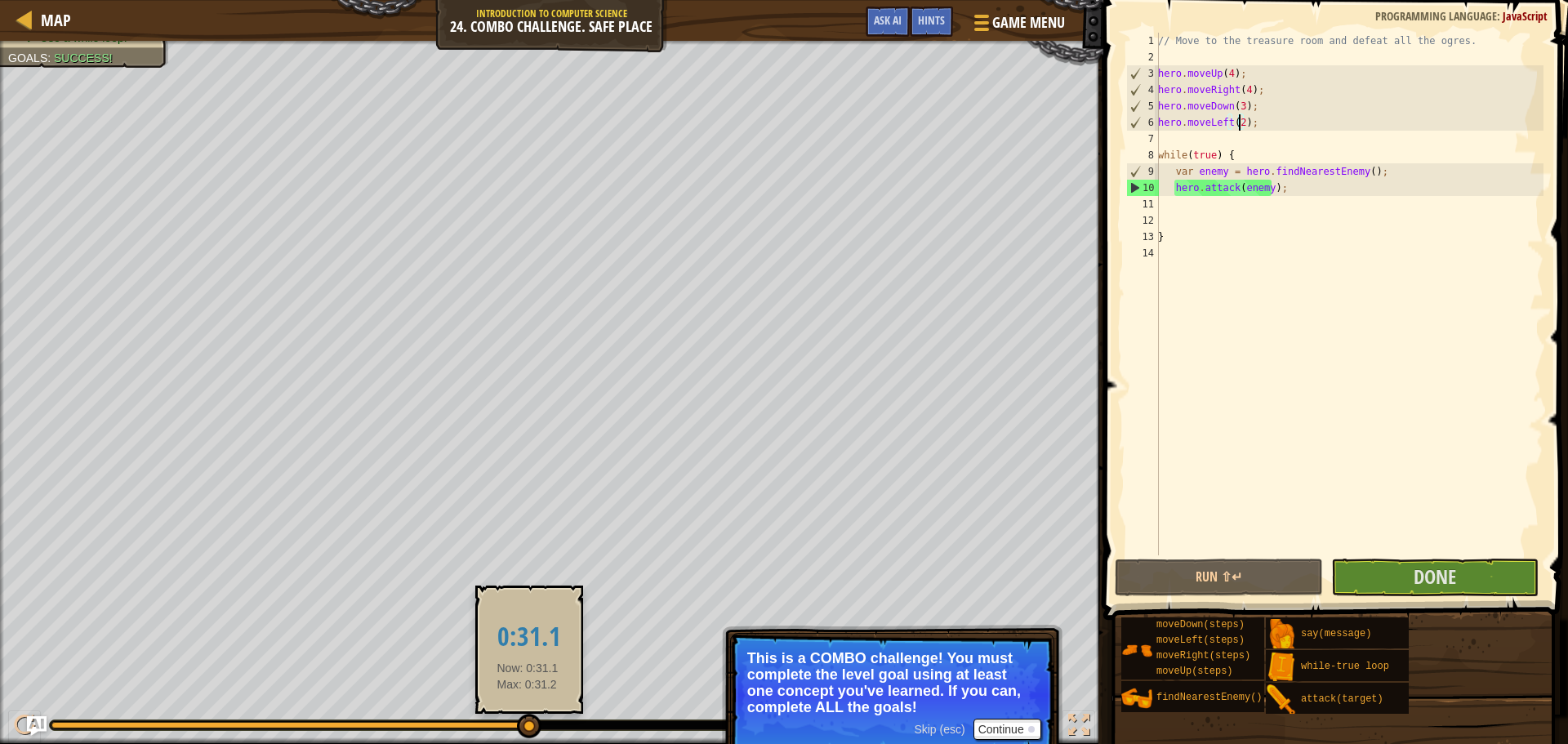
drag, startPoint x: 252, startPoint y: 726, endPoint x: 573, endPoint y: 716, distance: 321.2
click at [530, 721] on div at bounding box center [291, 724] width 478 height 6
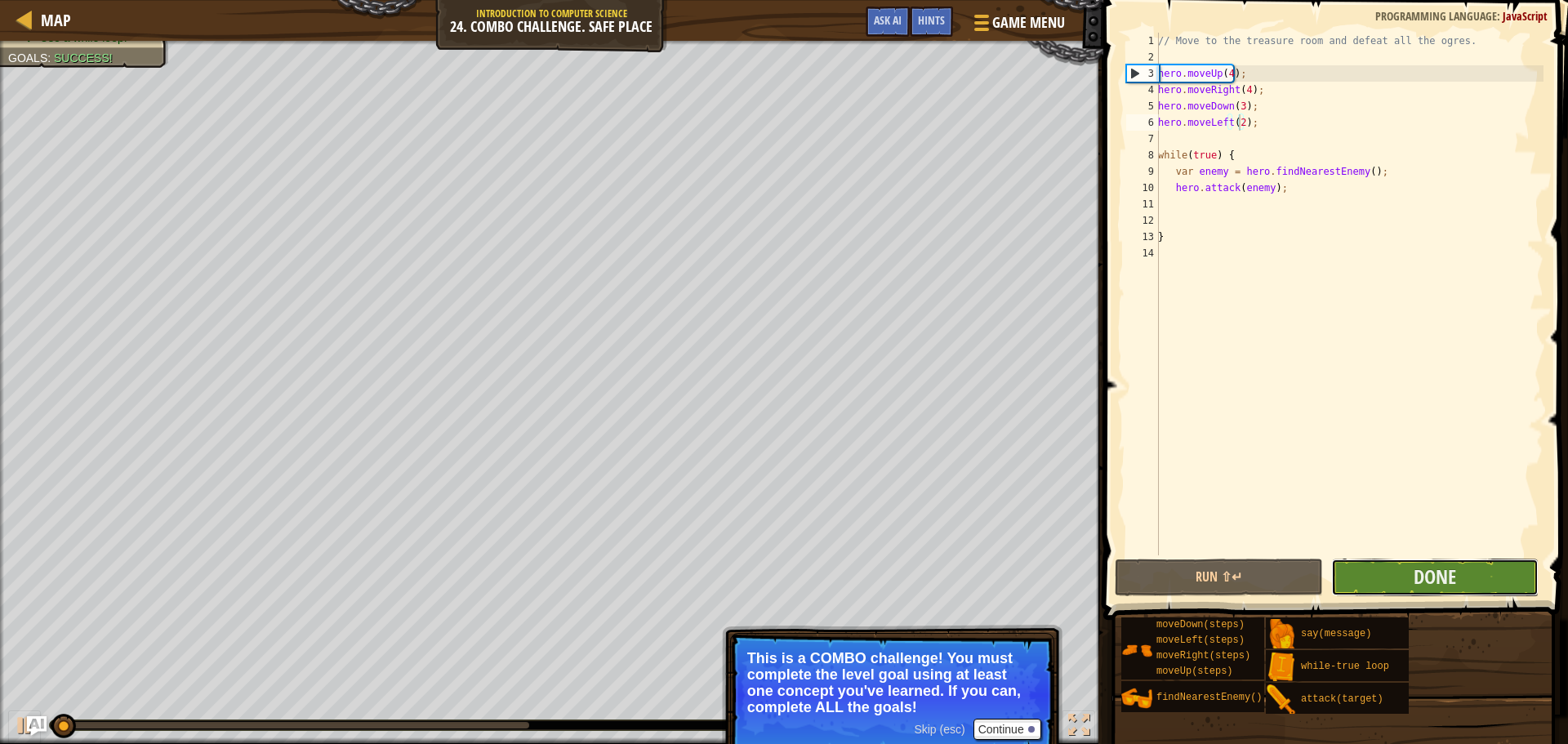
click at [1339, 562] on button "Done" at bounding box center [1435, 577] width 208 height 38
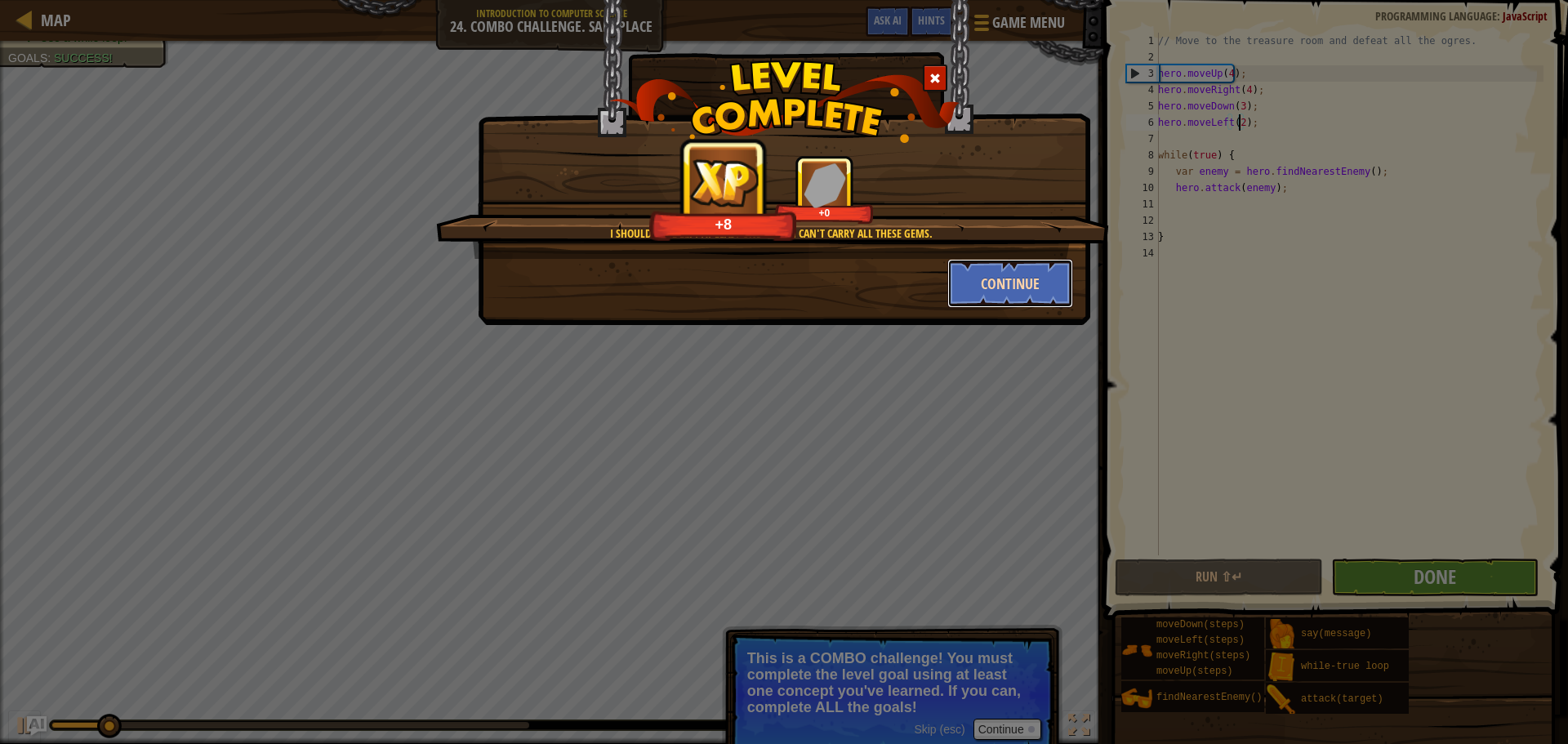
click at [1050, 293] on button "Continue" at bounding box center [1010, 283] width 127 height 49
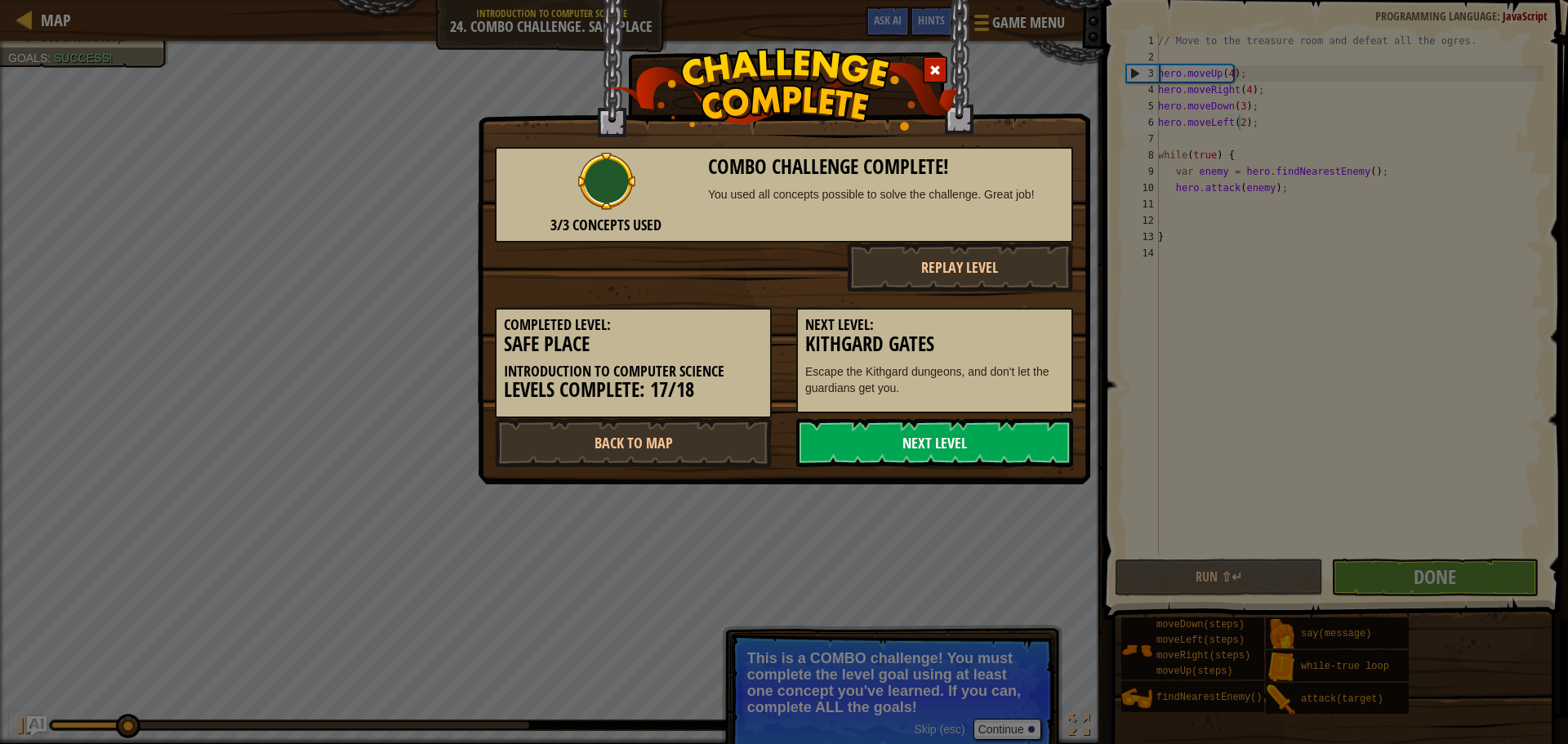
click at [995, 435] on link "Next Level" at bounding box center [935, 442] width 277 height 49
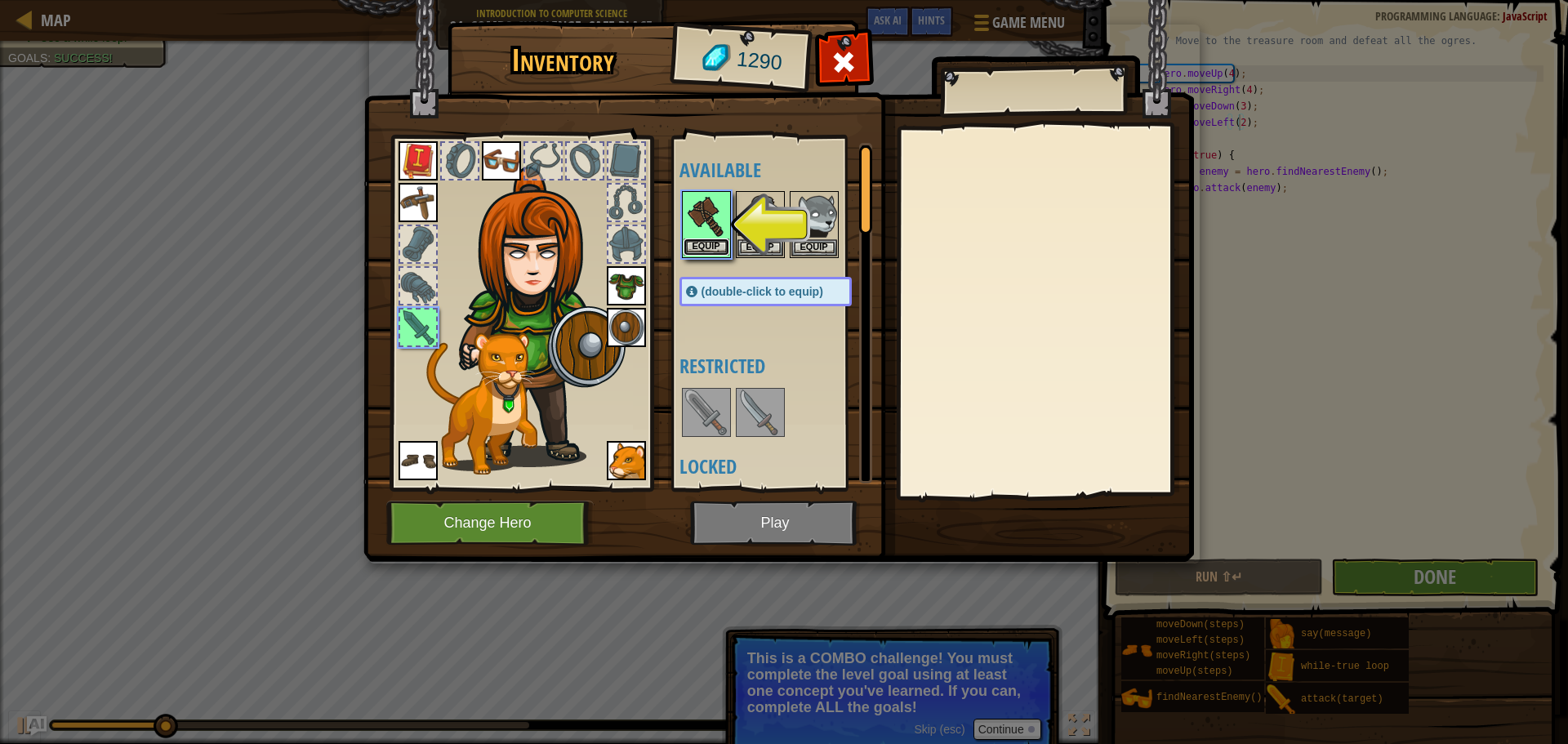
click at [709, 249] on button "Equip" at bounding box center [706, 247] width 45 height 17
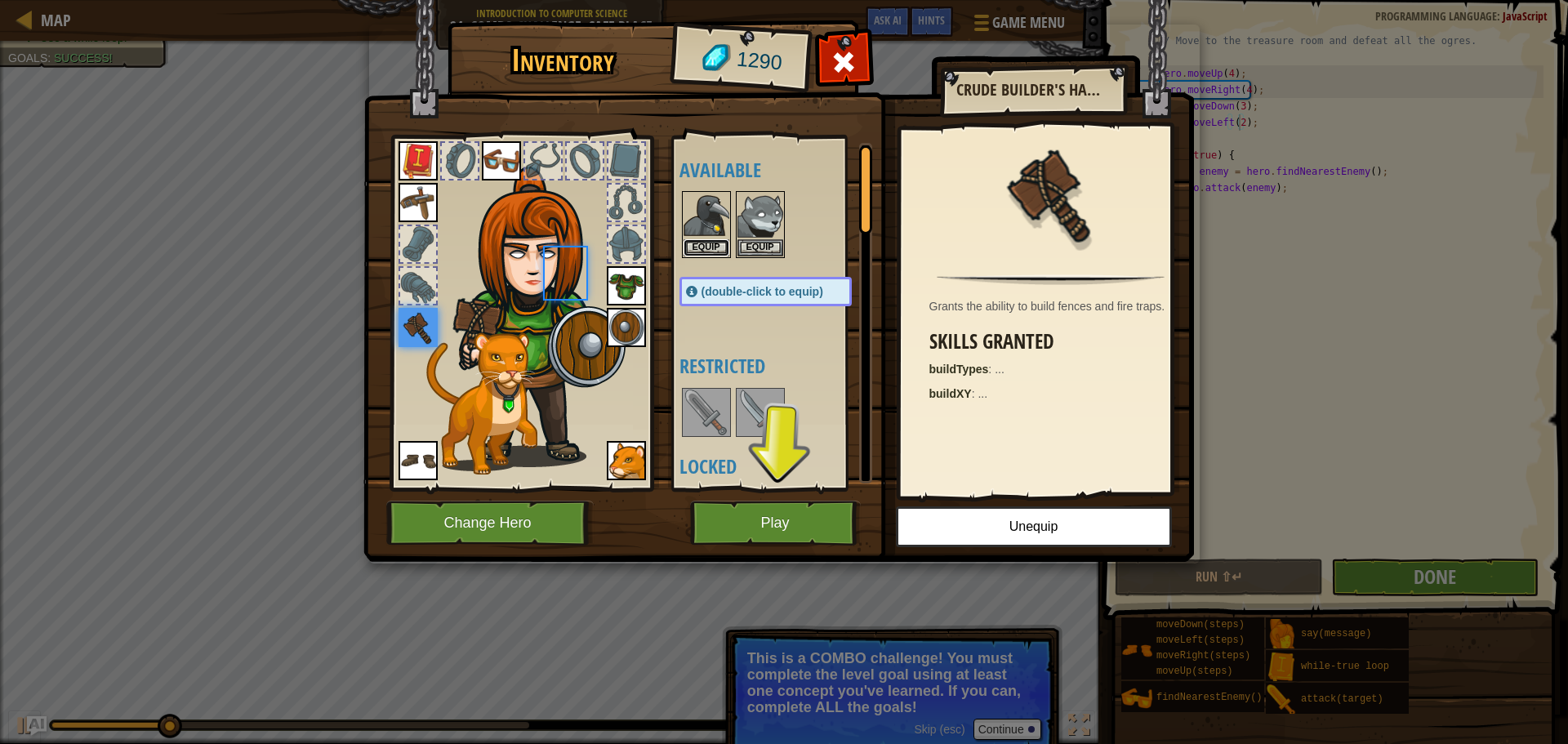
click at [709, 249] on button "Equip" at bounding box center [706, 248] width 45 height 17
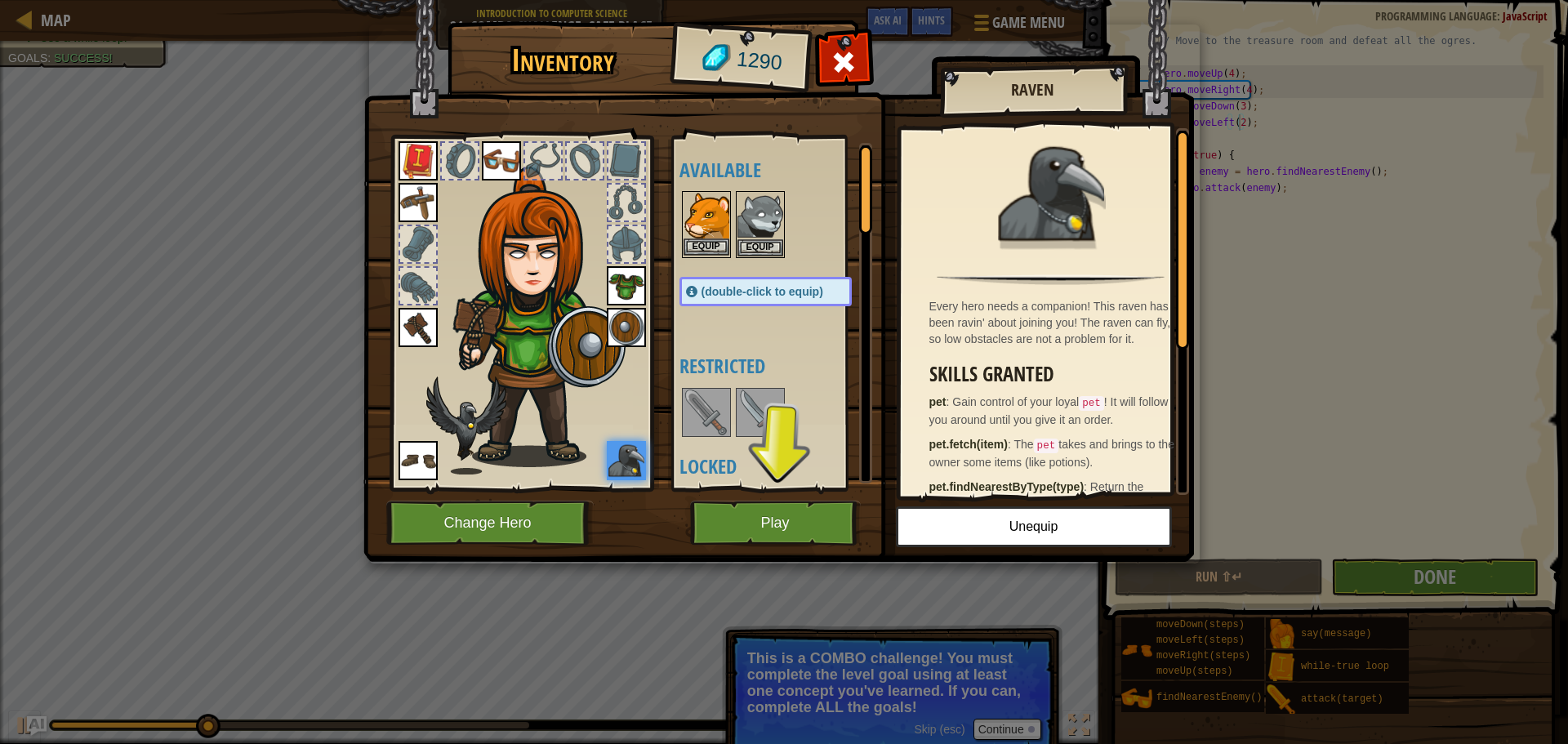
click at [709, 219] on img at bounding box center [706, 215] width 45 height 45
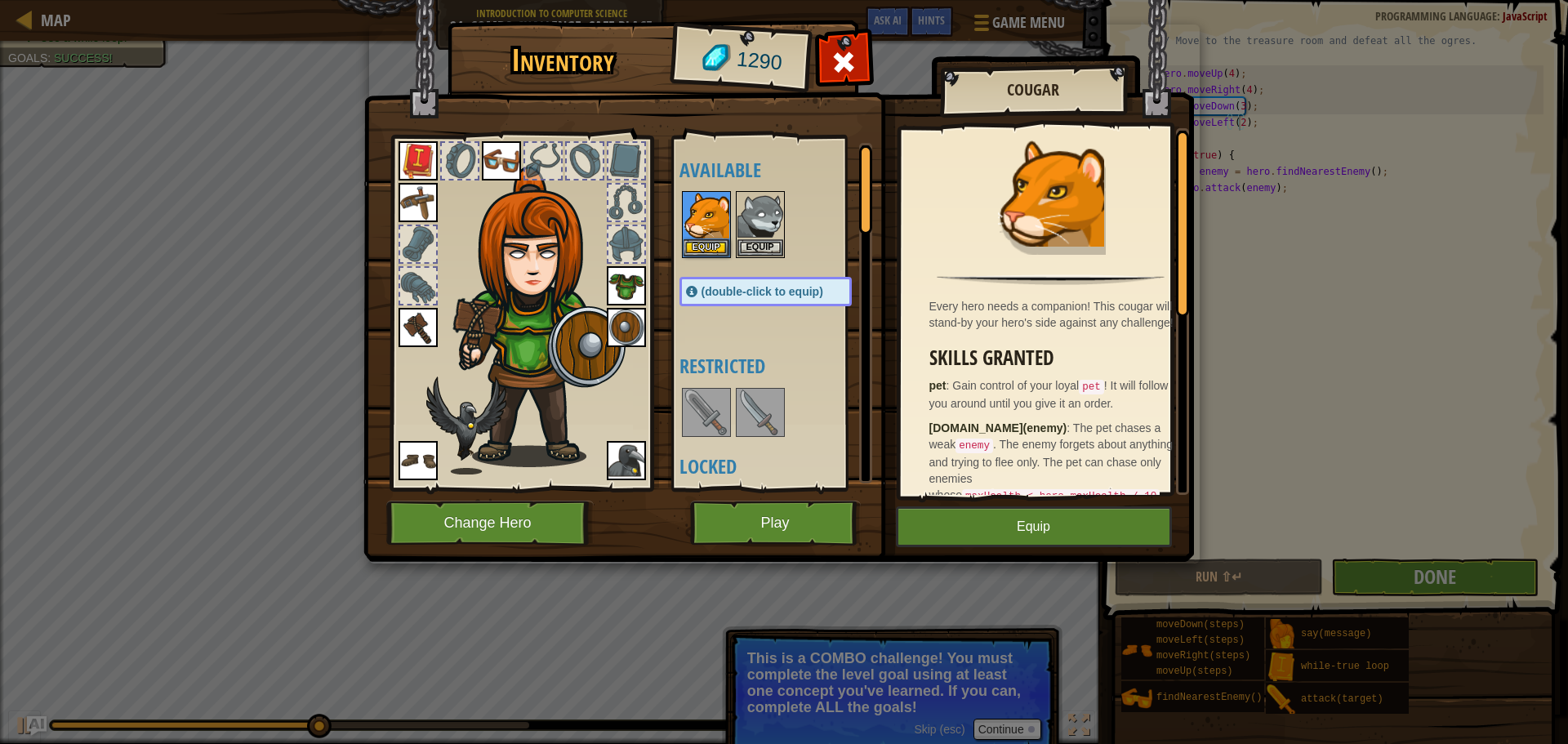
scroll to position [82, 0]
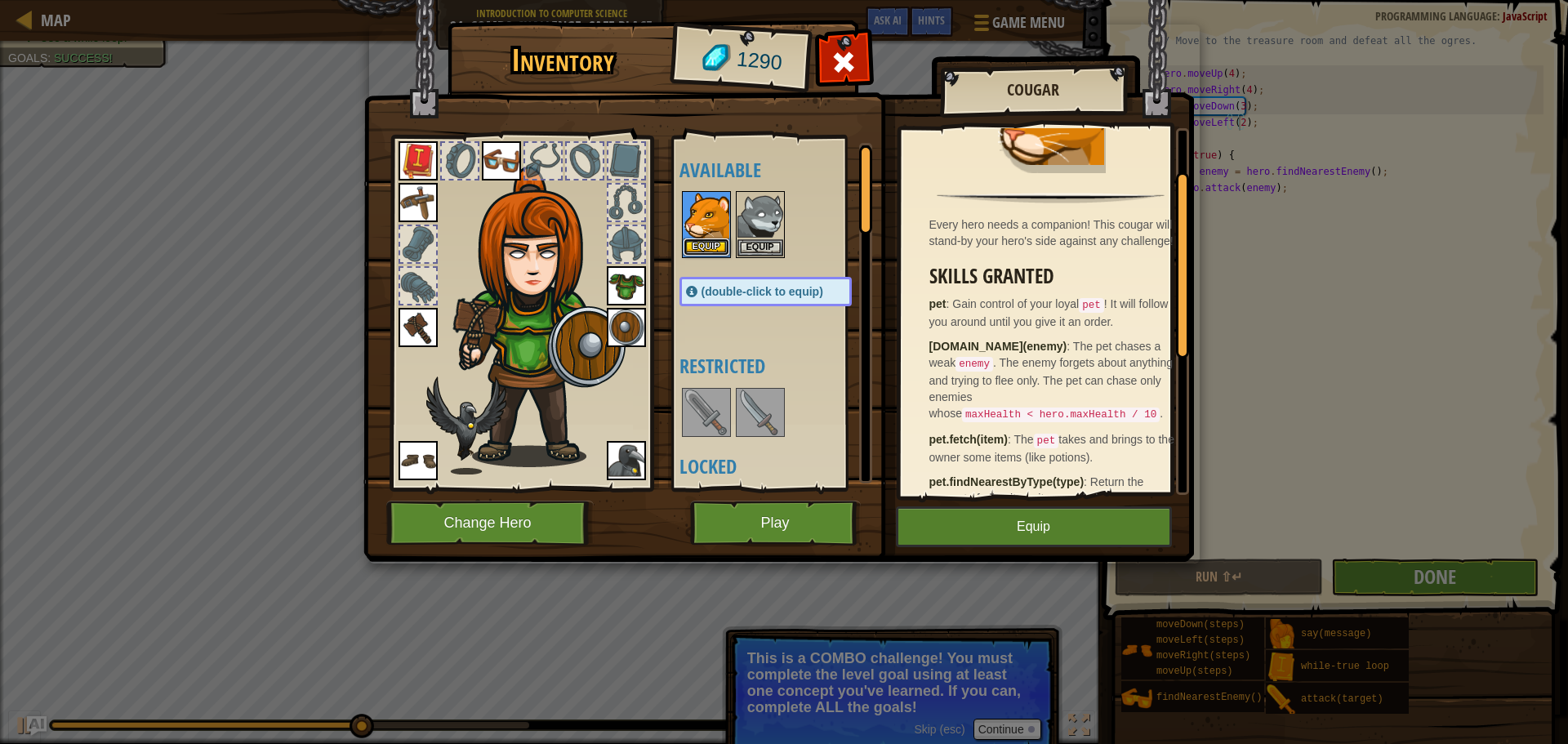
click at [710, 249] on button "Equip" at bounding box center [706, 247] width 45 height 17
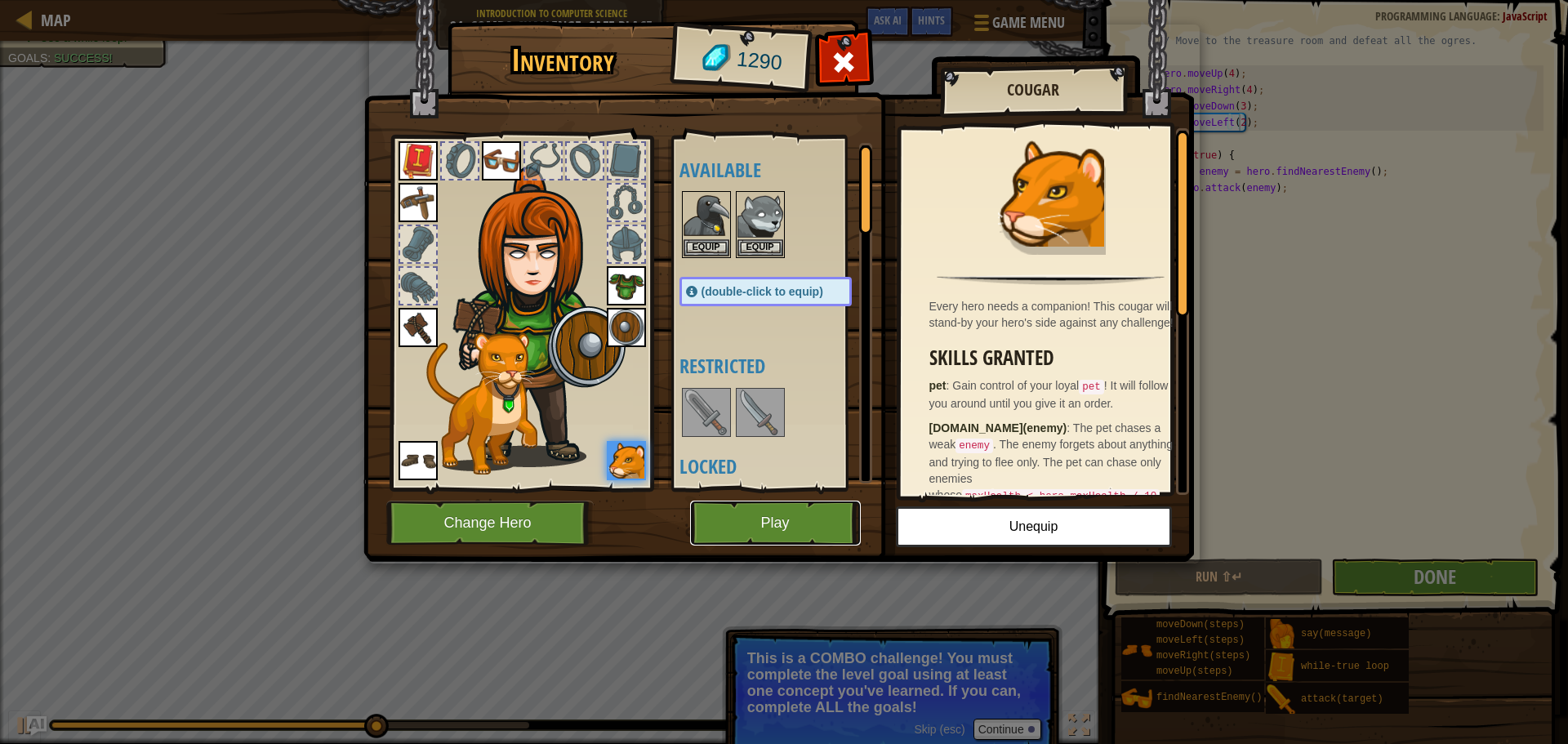
click at [806, 535] on button "Play" at bounding box center [776, 522] width 171 height 44
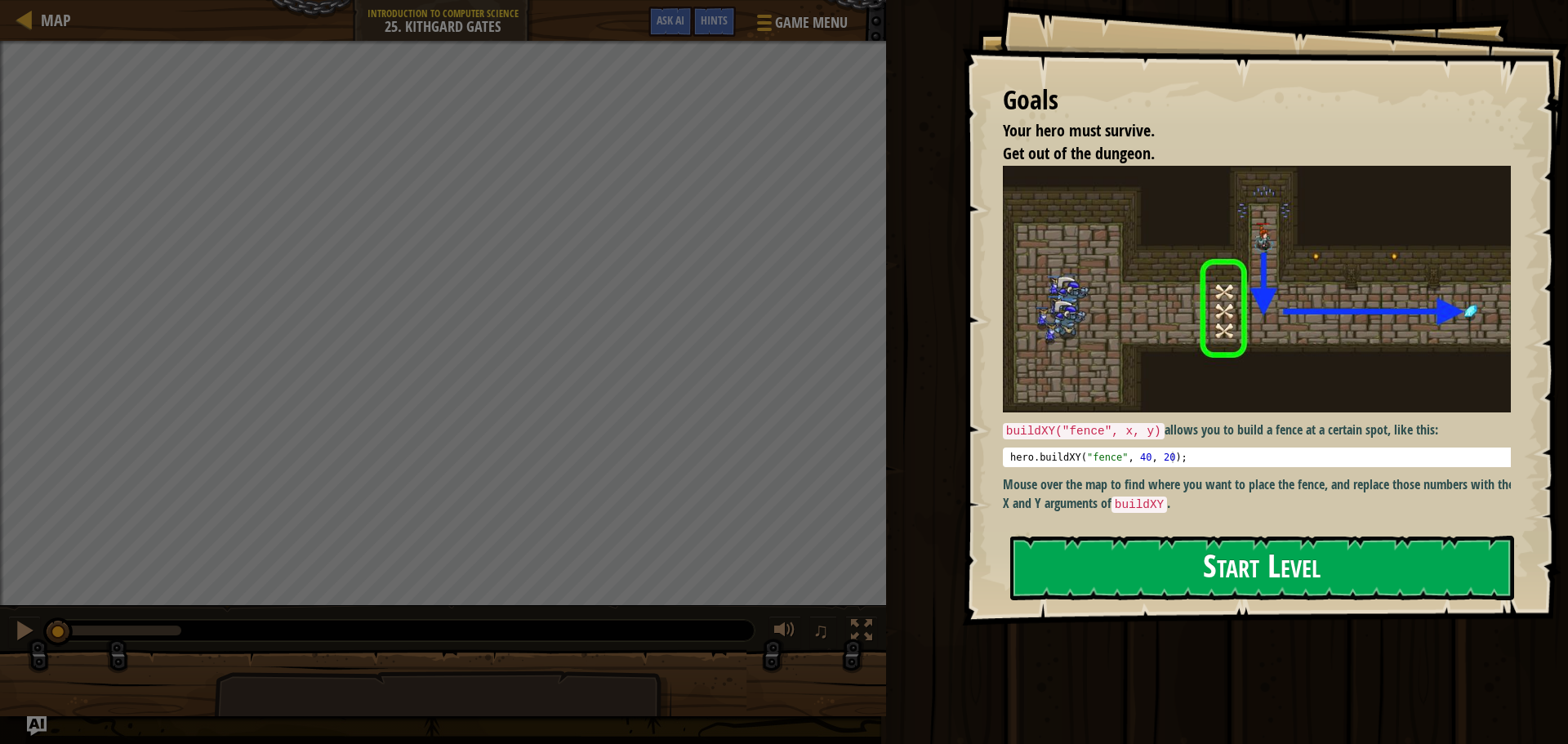
click at [1468, 577] on button "Start Level" at bounding box center [1263, 568] width 504 height 65
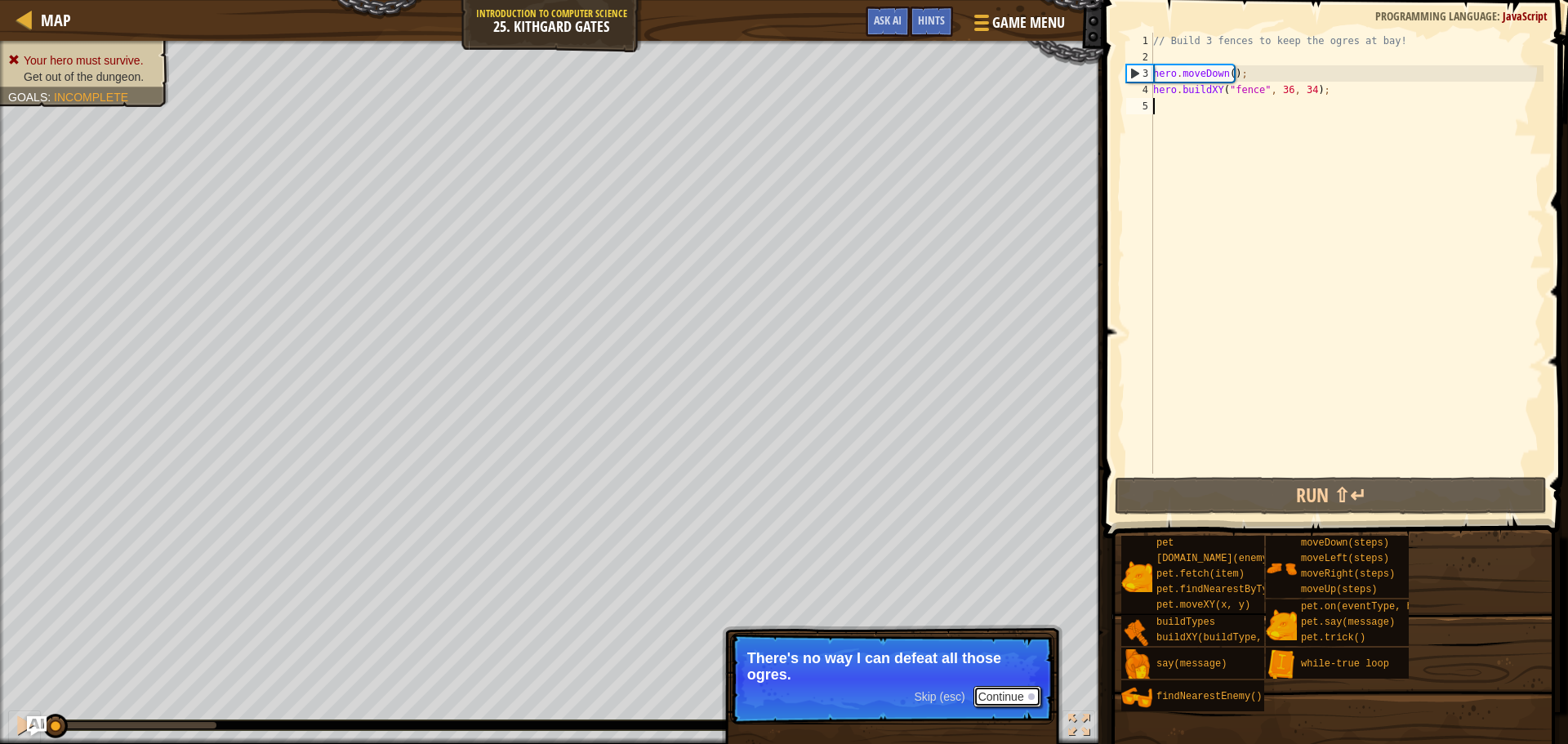
click at [1021, 702] on button "Continue" at bounding box center [1008, 696] width 68 height 21
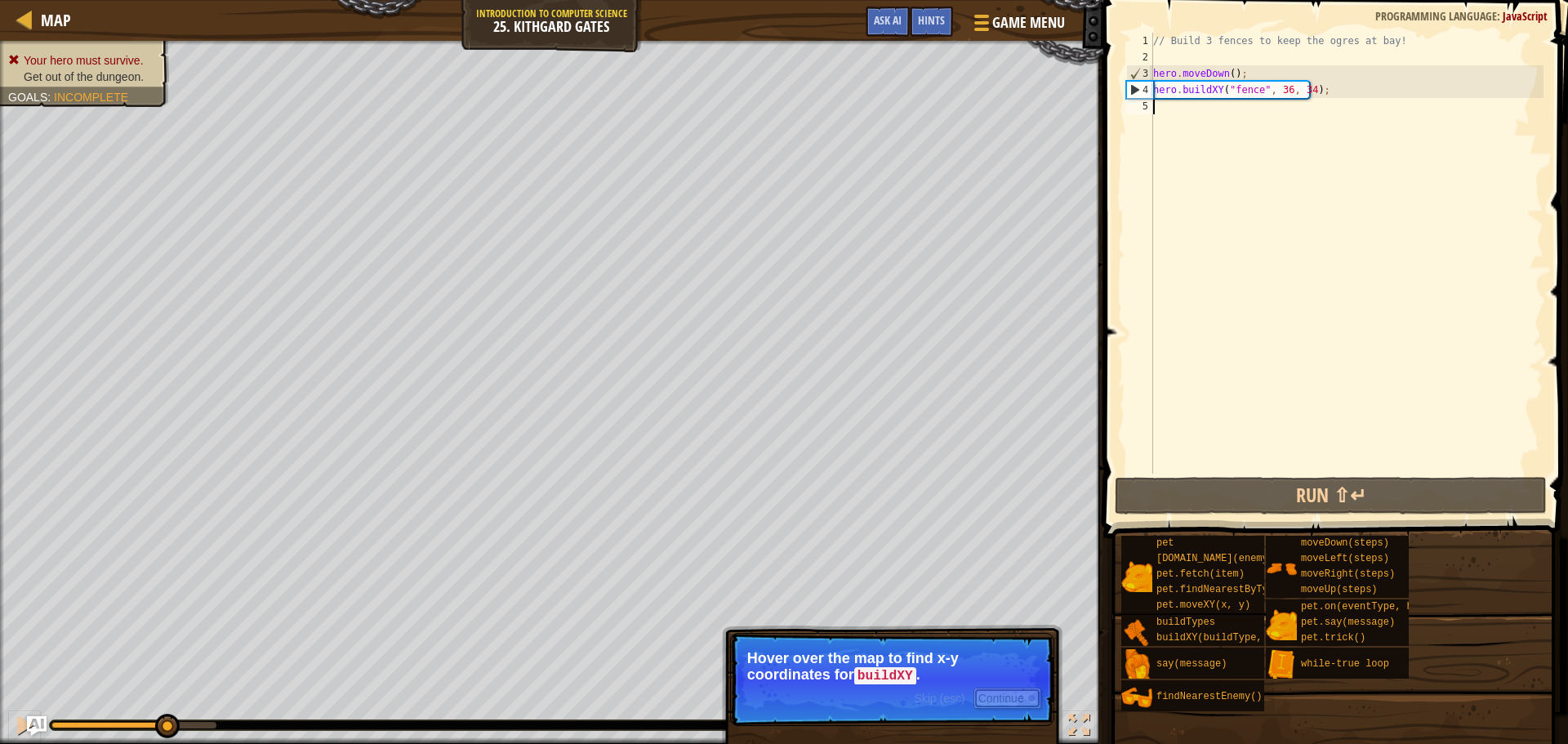
click at [1021, 702] on button "Continue" at bounding box center [1008, 698] width 68 height 21
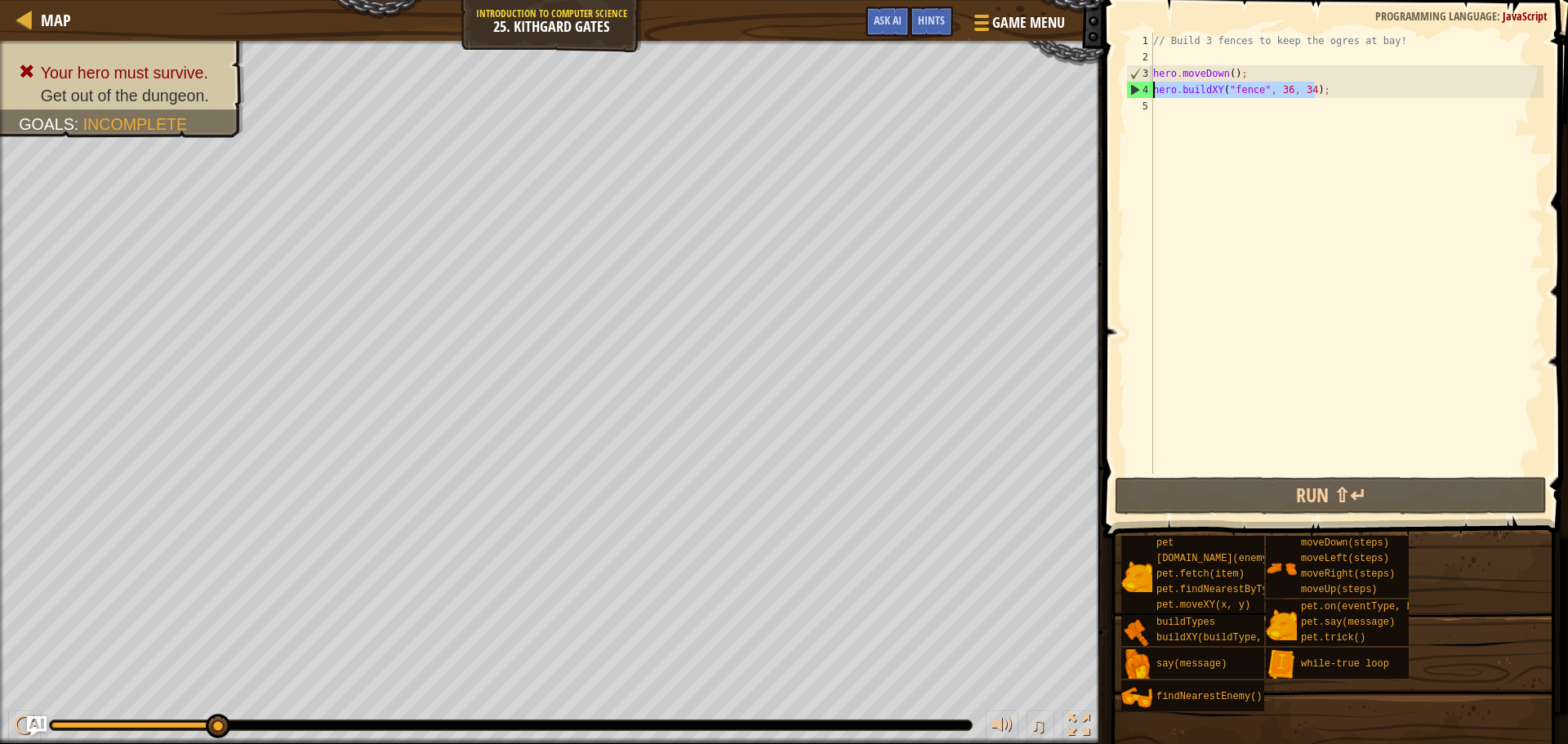
drag, startPoint x: 1325, startPoint y: 92, endPoint x: 1152, endPoint y: 89, distance: 173.0
click at [1152, 89] on div "1 2 3 4 5 // Build 3 fences to keep the ogres at bay! hero . moveDown ( ) ; her…" at bounding box center [1333, 252] width 421 height 440
type textarea "hero.buildXY("fence", 36, 34);"
click at [1218, 102] on div "// Build 3 fences to keep the ogres at bay! hero . moveDown ( ) ; hero . buildX…" at bounding box center [1346, 269] width 394 height 474
paste textarea "hero.buildXY("fence", 36, 34);"
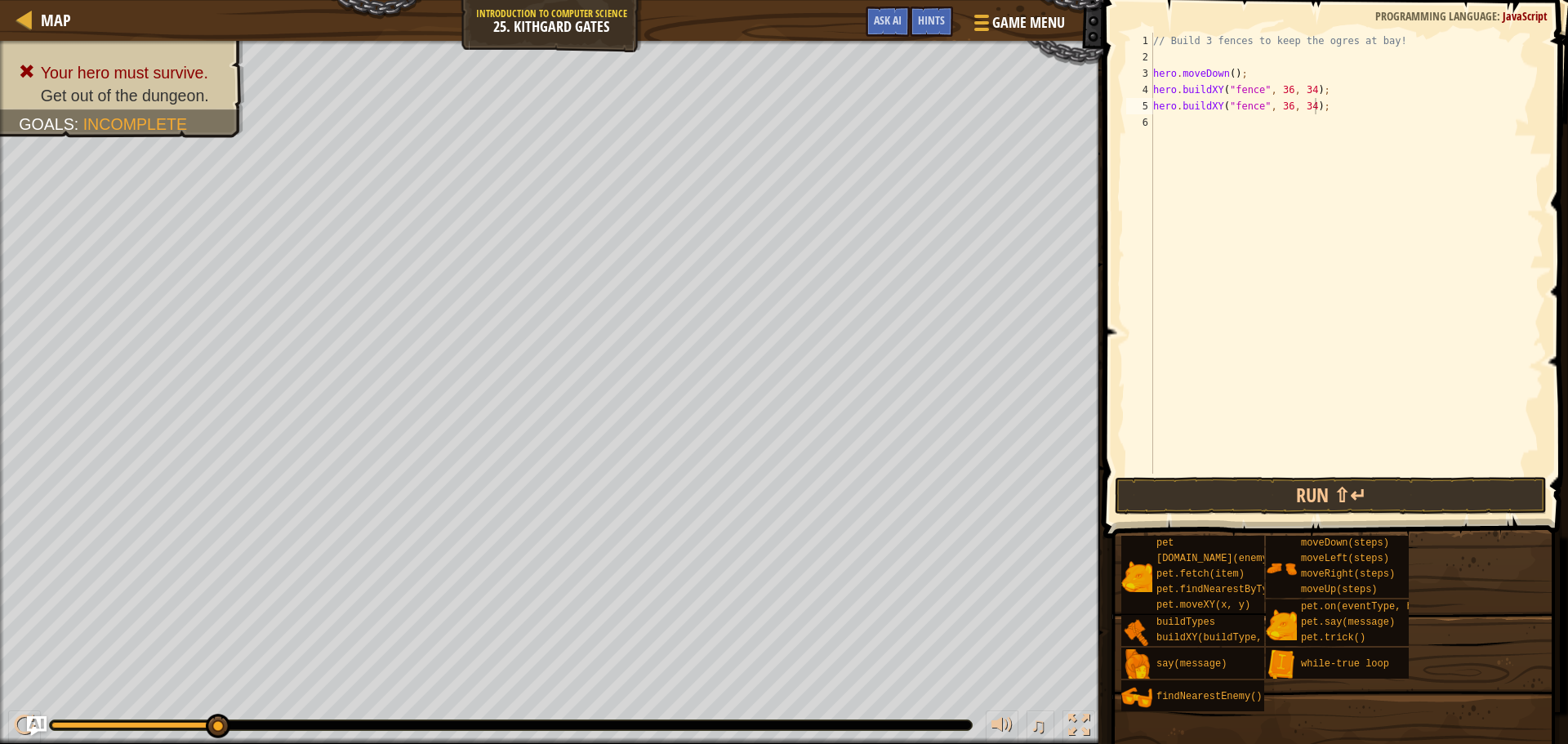
click at [170, 717] on div "♫" at bounding box center [551, 720] width 1104 height 49
drag, startPoint x: 172, startPoint y: 730, endPoint x: 121, endPoint y: 732, distance: 51.0
click at [121, 732] on div "♫" at bounding box center [551, 720] width 1104 height 49
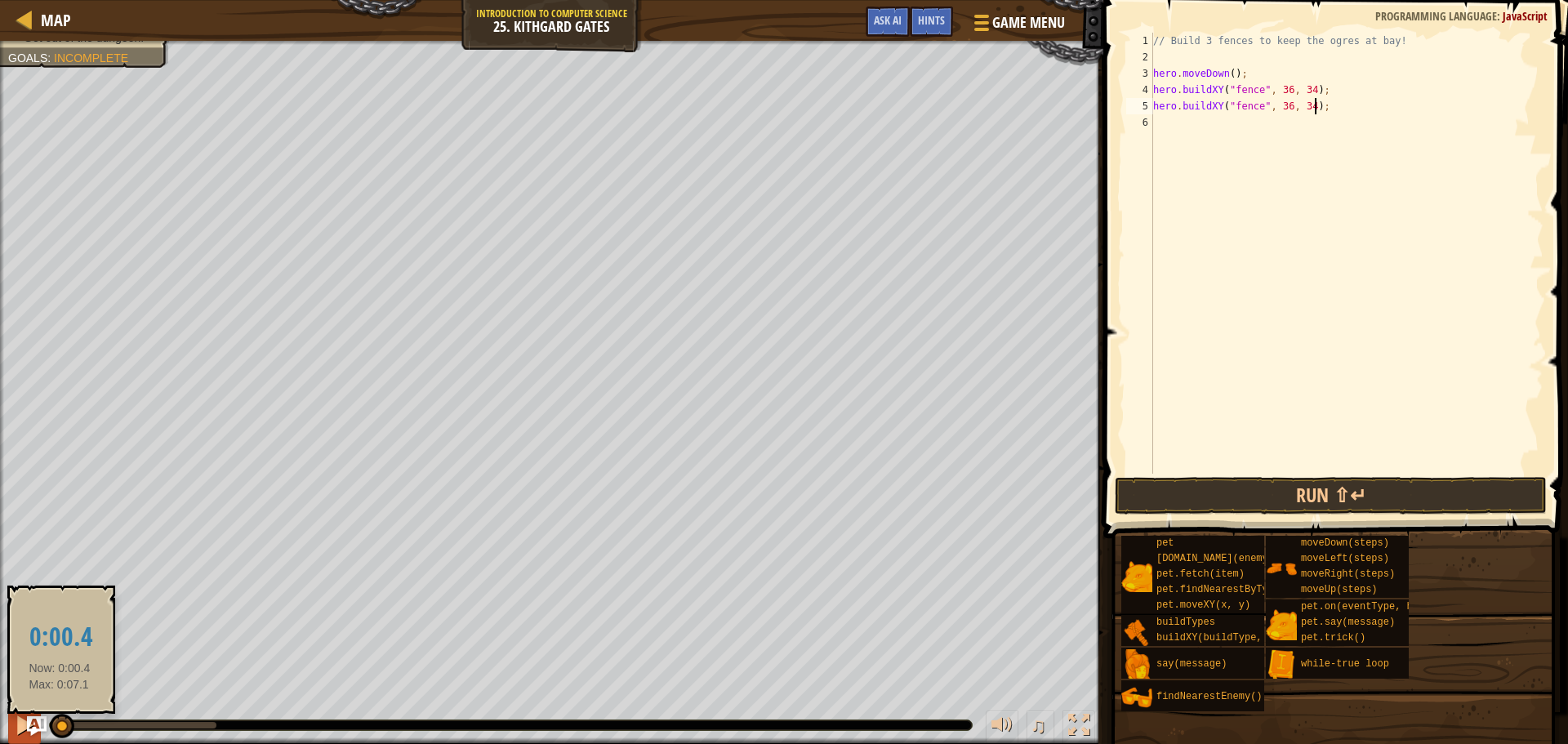
drag, startPoint x: 76, startPoint y: 724, endPoint x: 11, endPoint y: 721, distance: 65.1
click at [8, 727] on div "♫" at bounding box center [551, 720] width 1104 height 49
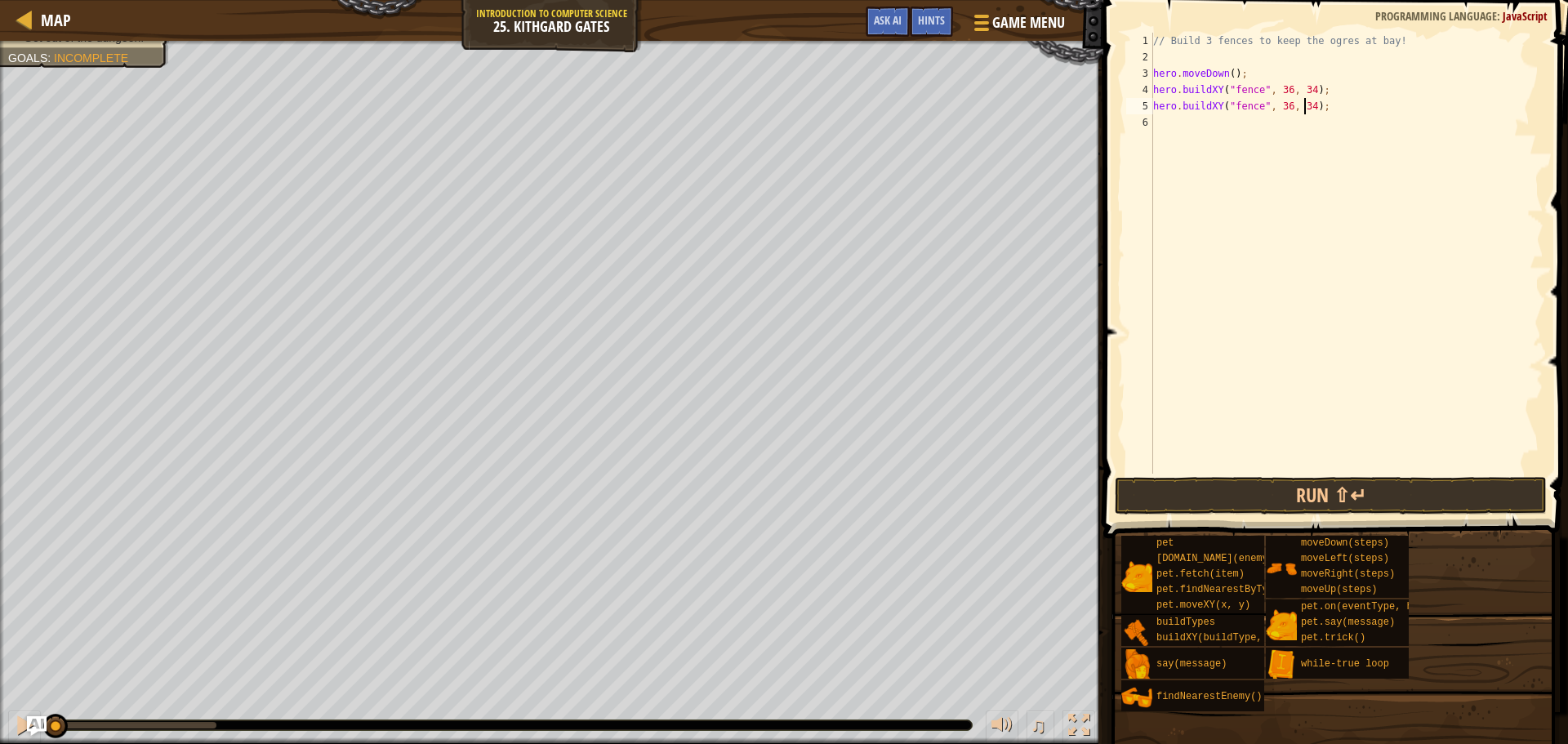
click at [1303, 106] on div "// Build 3 fences to keep the ogres at bay! hero . moveDown ( ) ; hero . buildX…" at bounding box center [1346, 269] width 394 height 474
type textarea "hero.buildXY("fence", 36, 31);"
drag, startPoint x: 1243, startPoint y: 112, endPoint x: 1151, endPoint y: 107, distance: 92.1
click at [1151, 107] on div "hero.buildXY("fence", 36, 31); 1 2 3 4 5 6 // Build 3 fences to keep the ogres …" at bounding box center [1333, 252] width 421 height 440
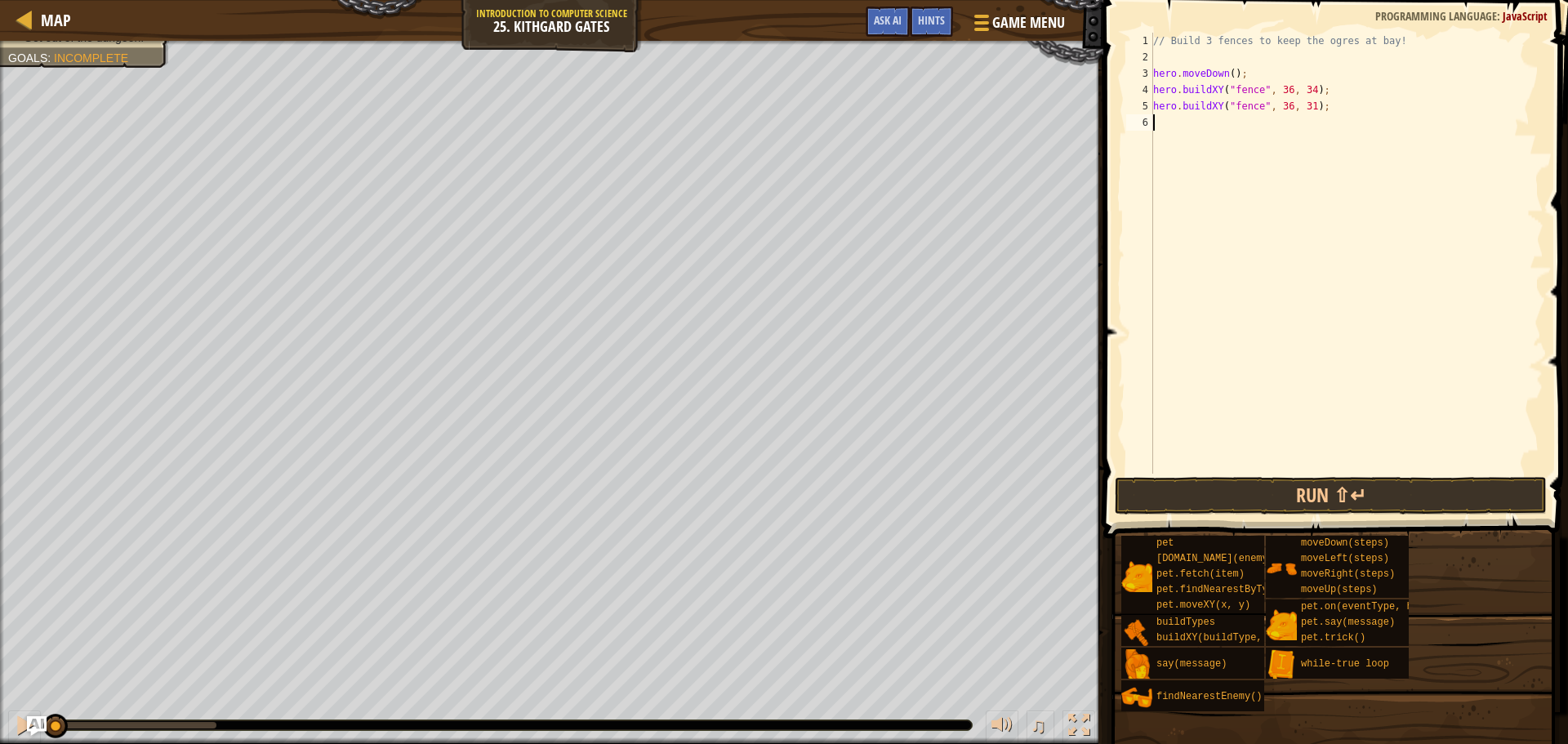
click at [1200, 121] on div "// Build 3 fences to keep the ogres at bay! hero . moveDown ( ) ; hero . buildX…" at bounding box center [1346, 269] width 394 height 474
paste textarea "hero.buildXY("fence", 36, 31);"
type textarea "hero.buildXY("fence", 36, 31);"
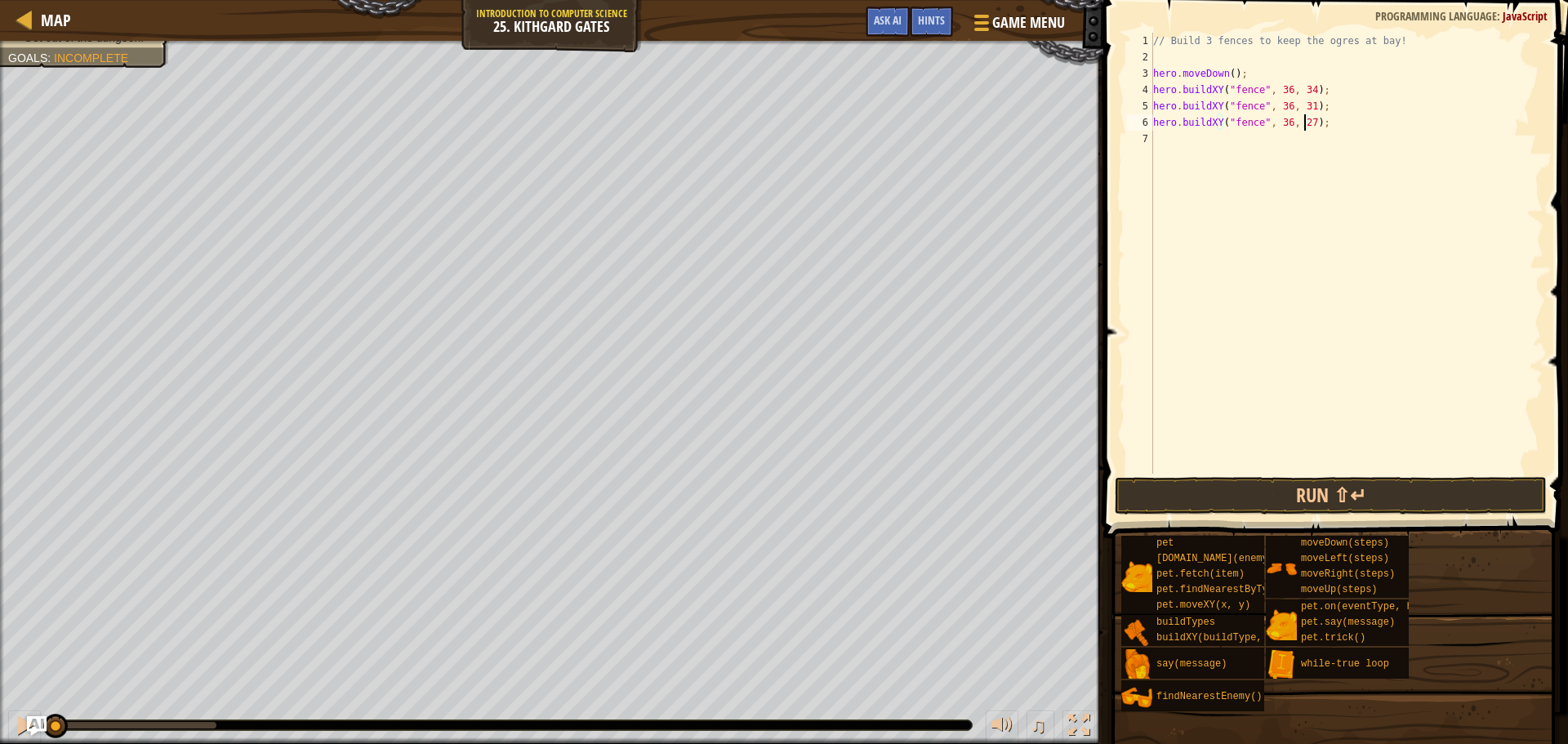
type textarea "hero.buildXY("fence", 36, 27);"
click at [1347, 474] on span at bounding box center [1338, 246] width 478 height 586
click at [1350, 493] on button "Run ⇧↵" at bounding box center [1331, 495] width 432 height 38
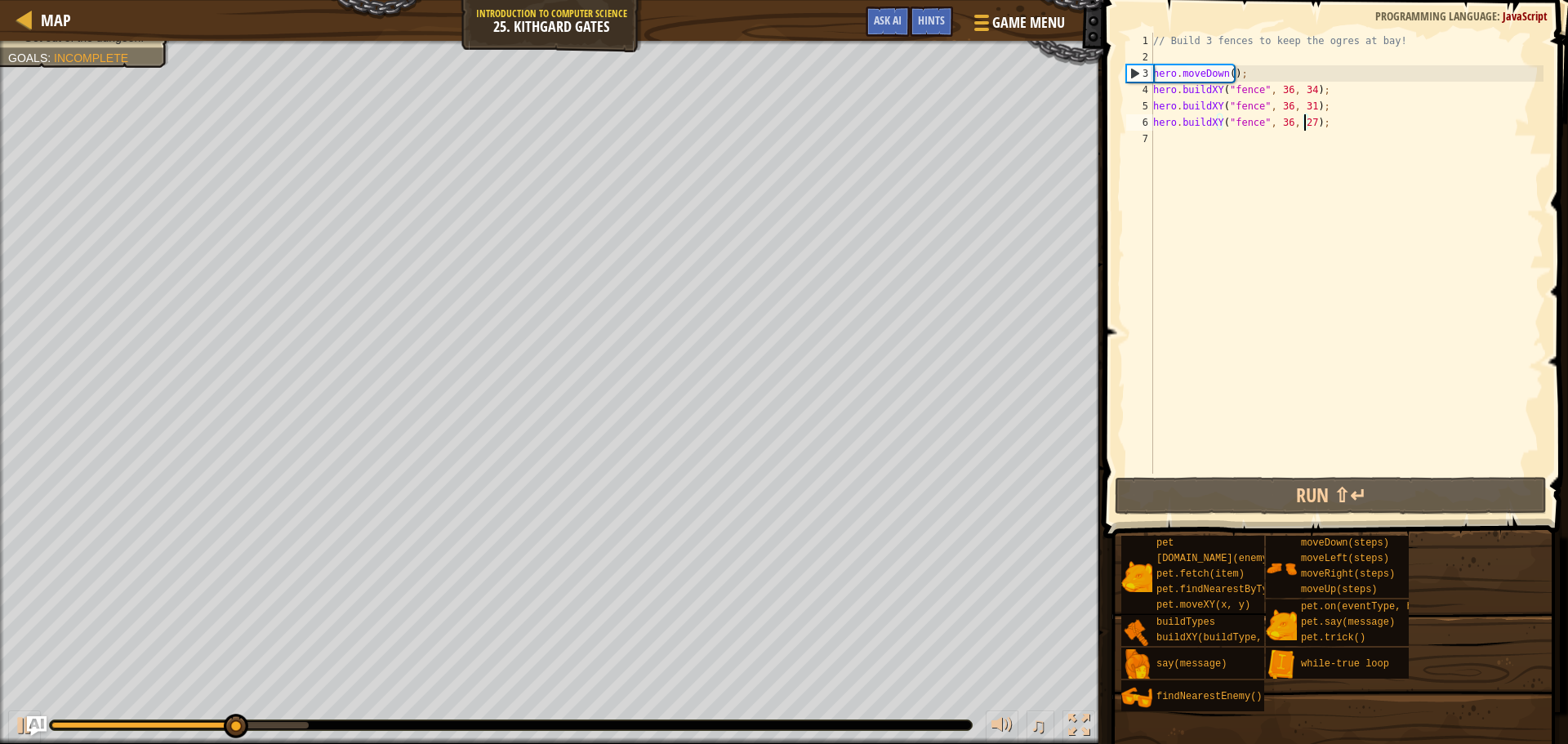
click at [1324, 157] on div "// Build 3 fences to keep the ogres at bay! hero . moveDown ( ) ; hero . buildX…" at bounding box center [1346, 269] width 394 height 474
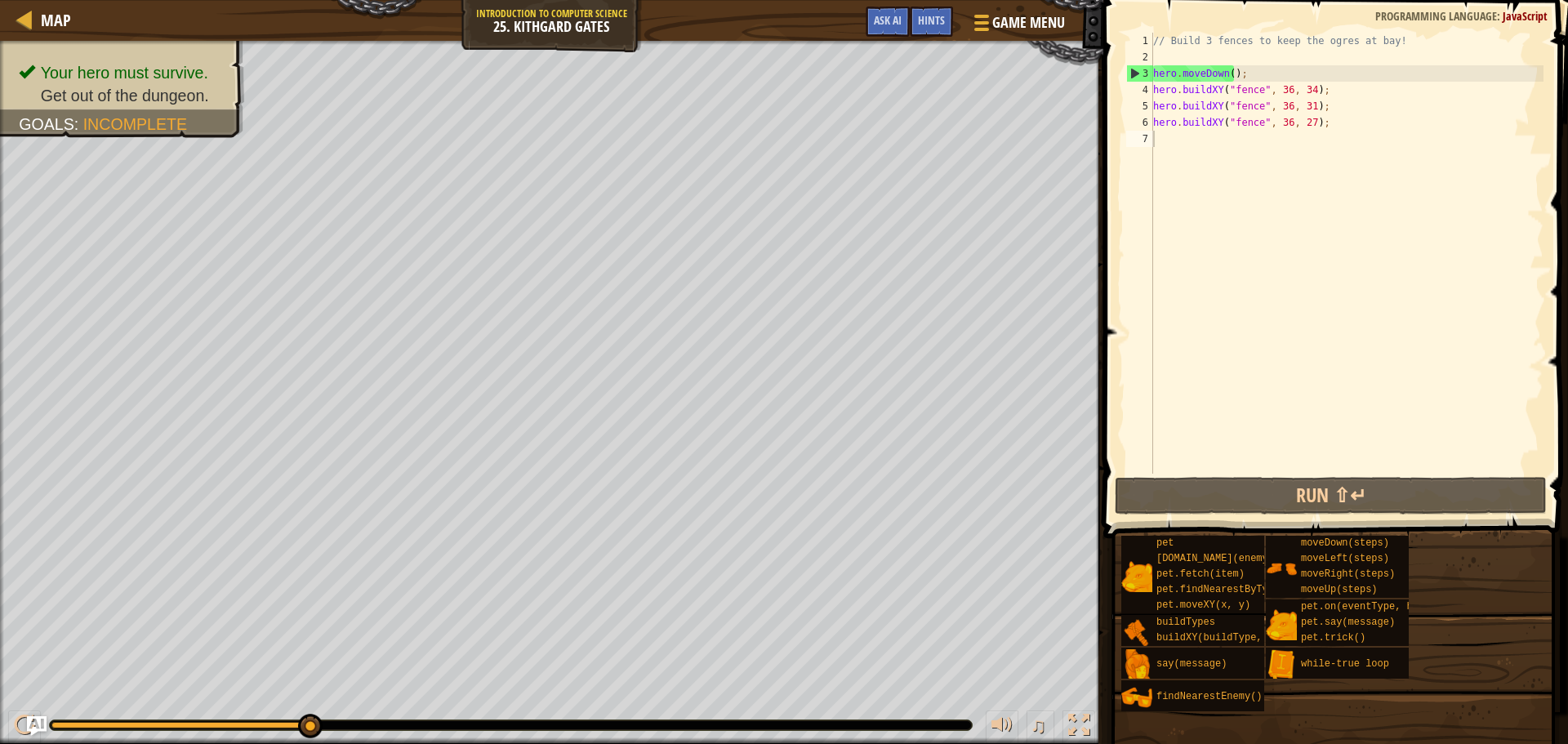
click at [1263, 156] on div "// Build 3 fences to keep the ogres at bay! hero . moveDown ( ) ; hero . buildX…" at bounding box center [1346, 269] width 394 height 474
type textarea "h"
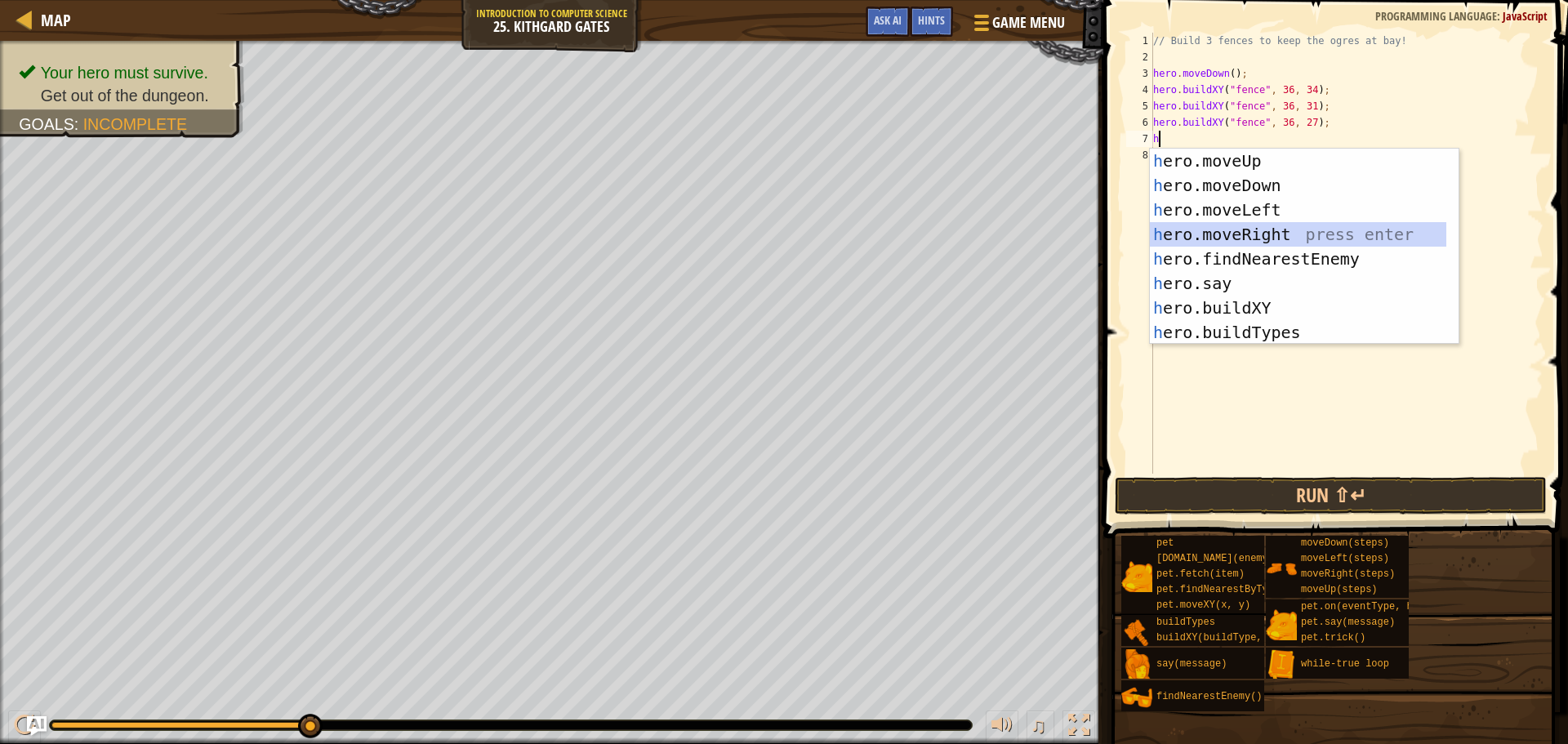
click at [1297, 236] on div "h ero.moveUp press enter h ero.moveDown press enter h ero.moveLeft press enter …" at bounding box center [1298, 270] width 297 height 245
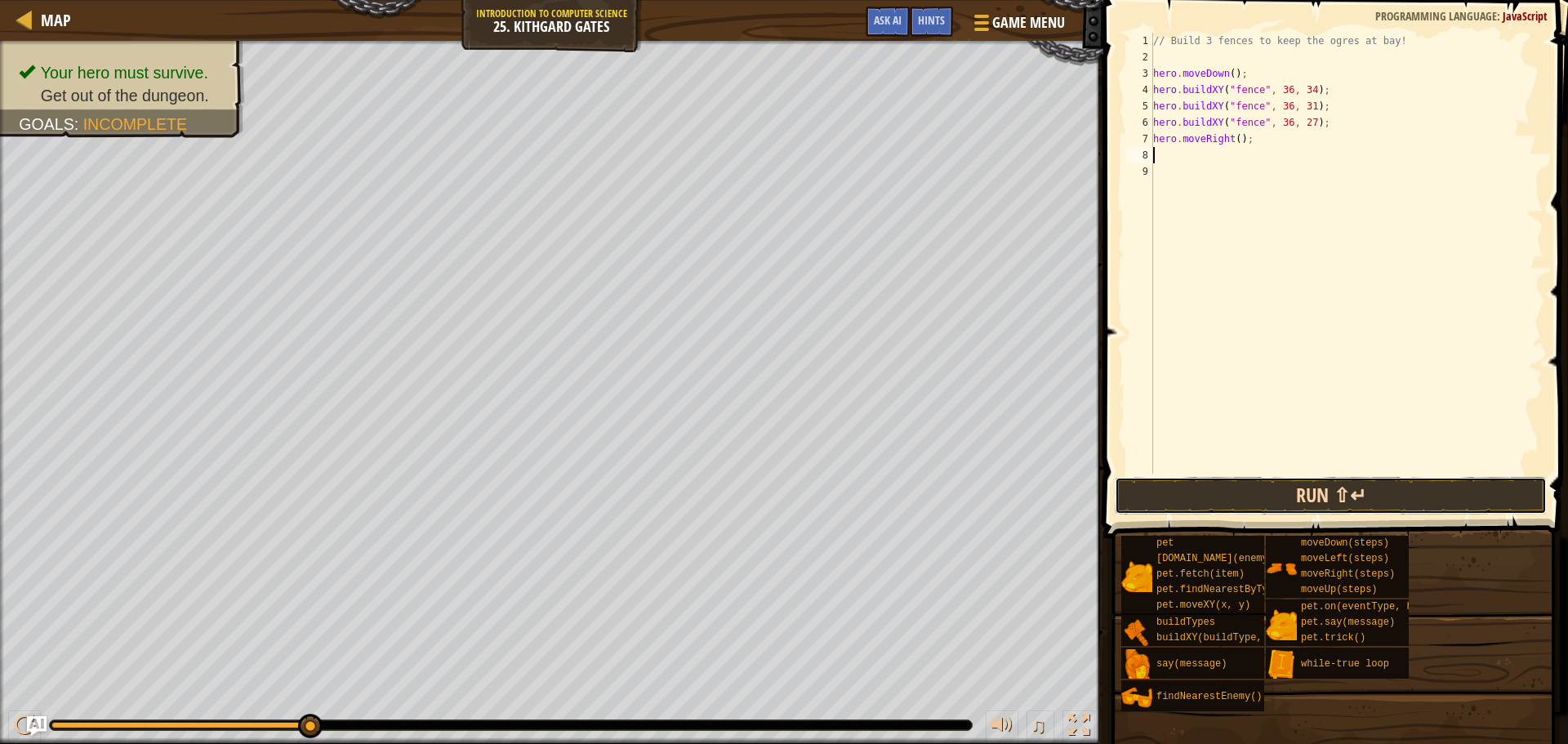
click at [1302, 510] on button "Run ⇧↵" at bounding box center [1331, 495] width 432 height 38
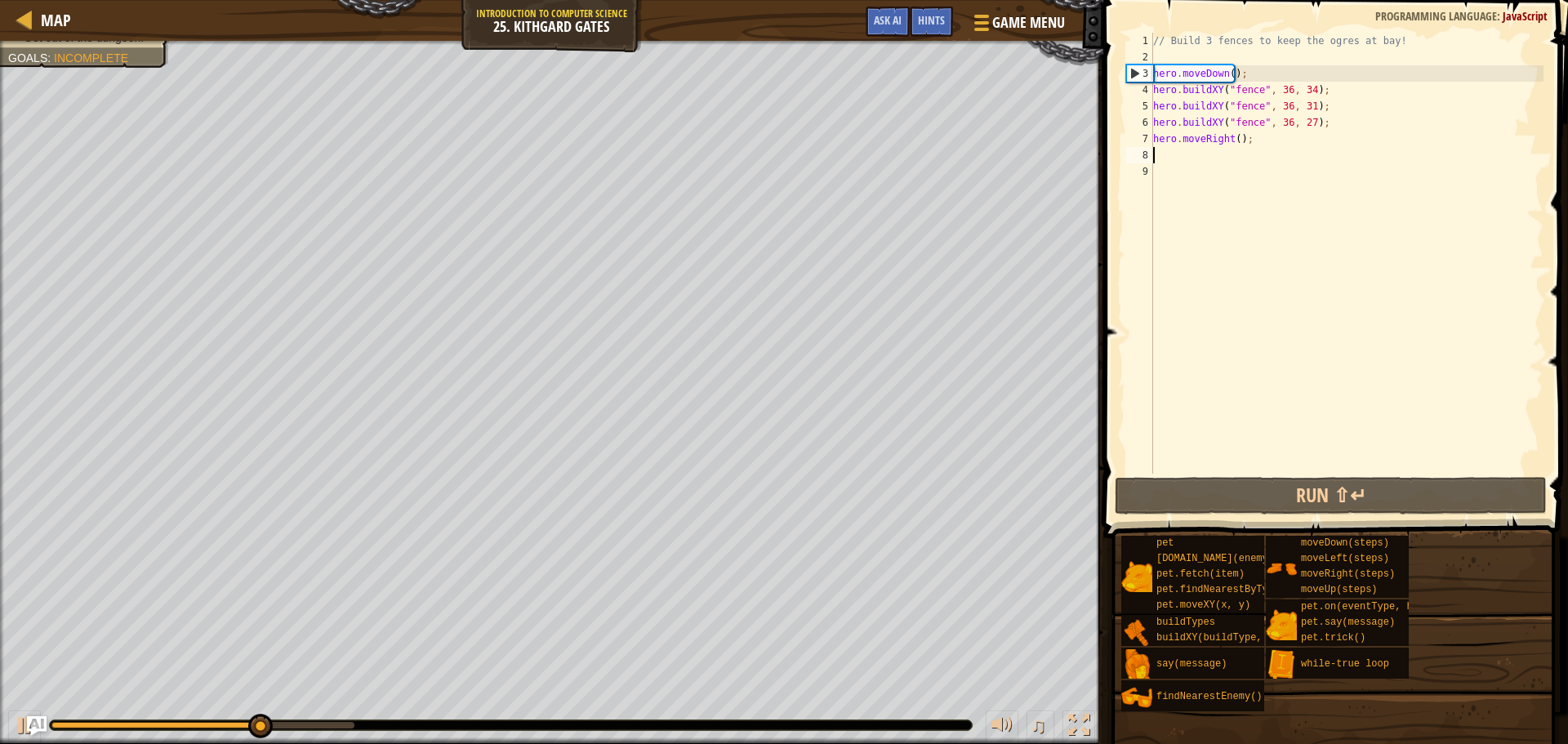
click at [1232, 141] on div "// Build 3 fences to keep the ogres at bay! hero . moveDown ( ) ; hero . buildX…" at bounding box center [1346, 269] width 394 height 474
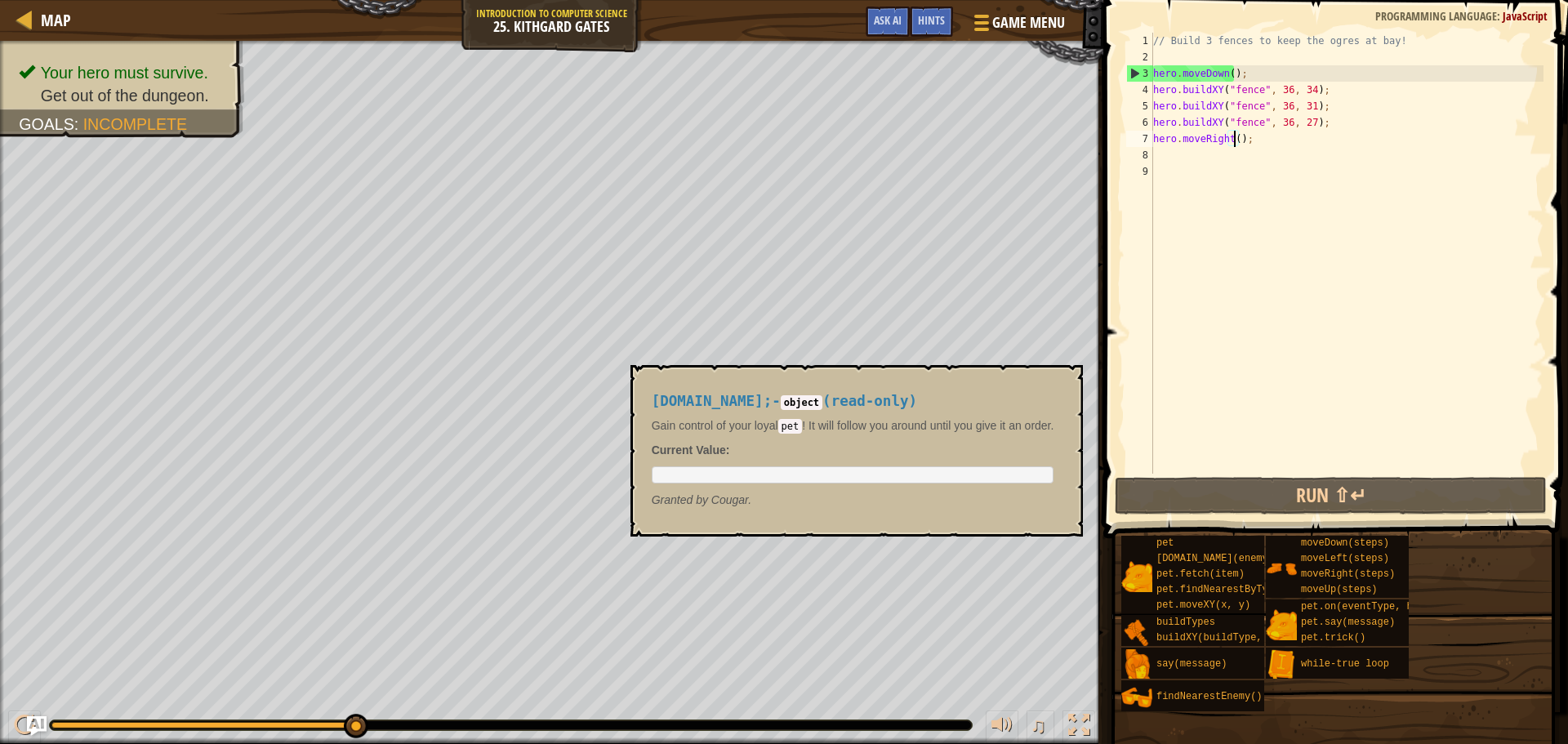
scroll to position [7, 6]
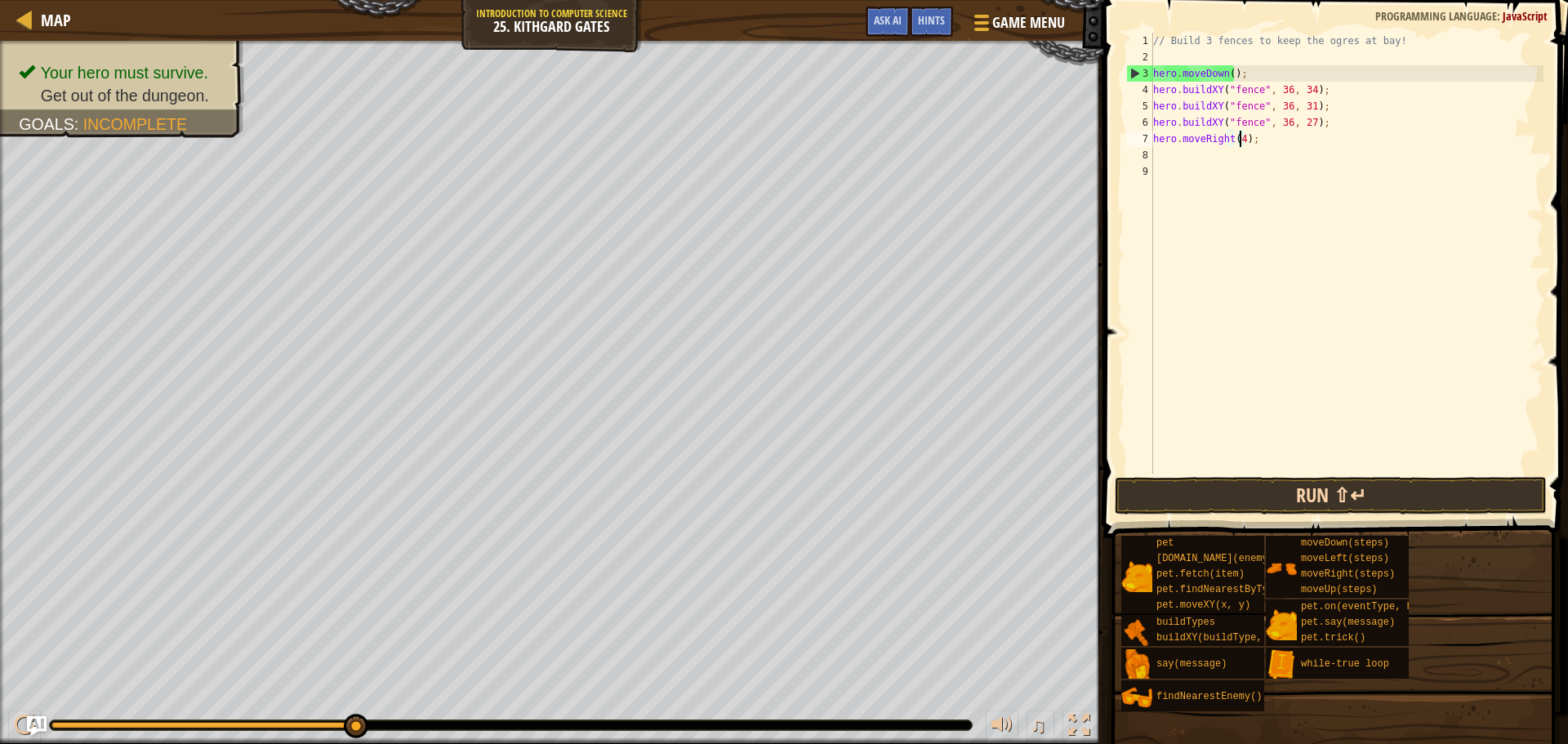
type textarea "hero.moveRight(4);"
click at [1217, 496] on button "Run ⇧↵" at bounding box center [1331, 495] width 432 height 38
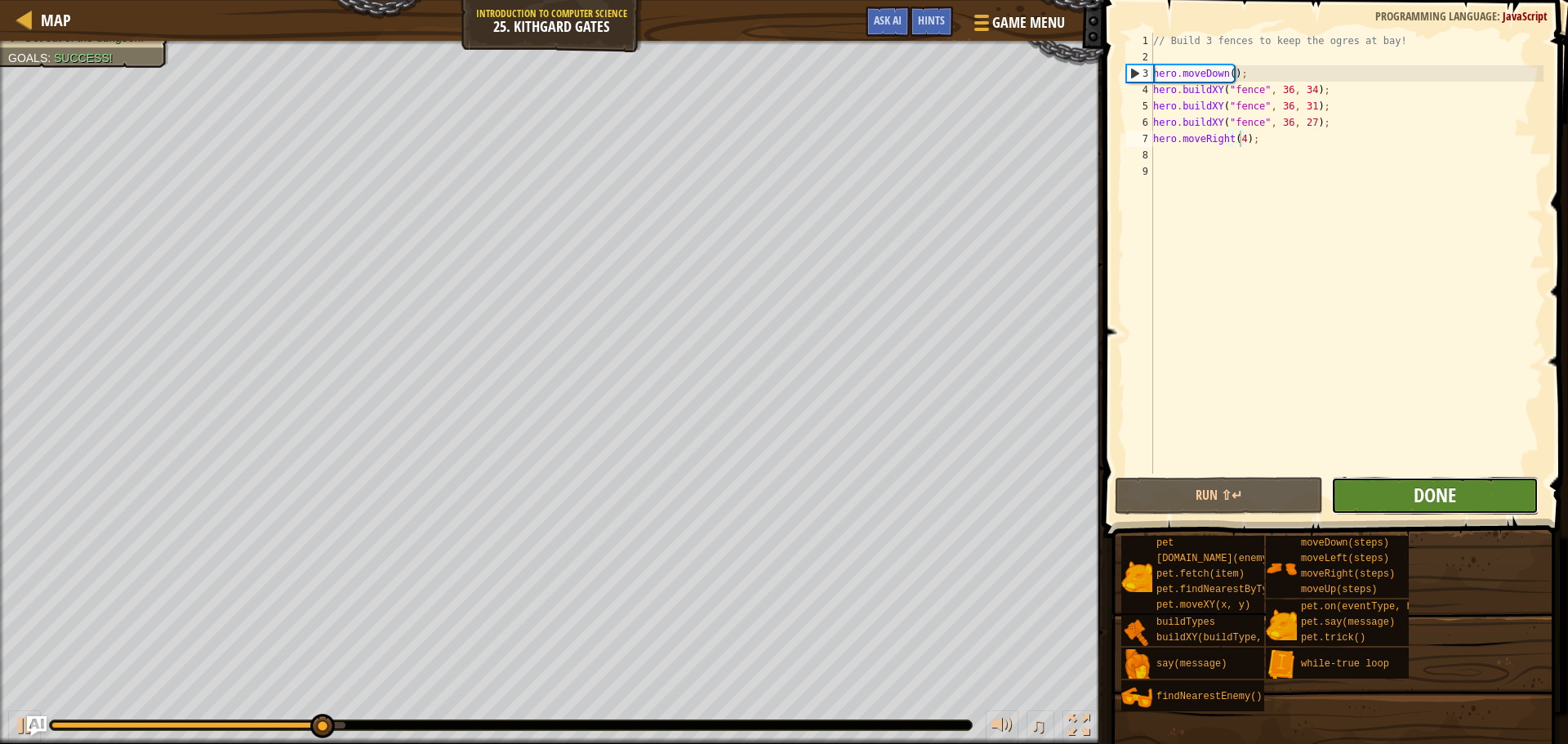
click at [1437, 490] on span "Done" at bounding box center [1434, 495] width 43 height 26
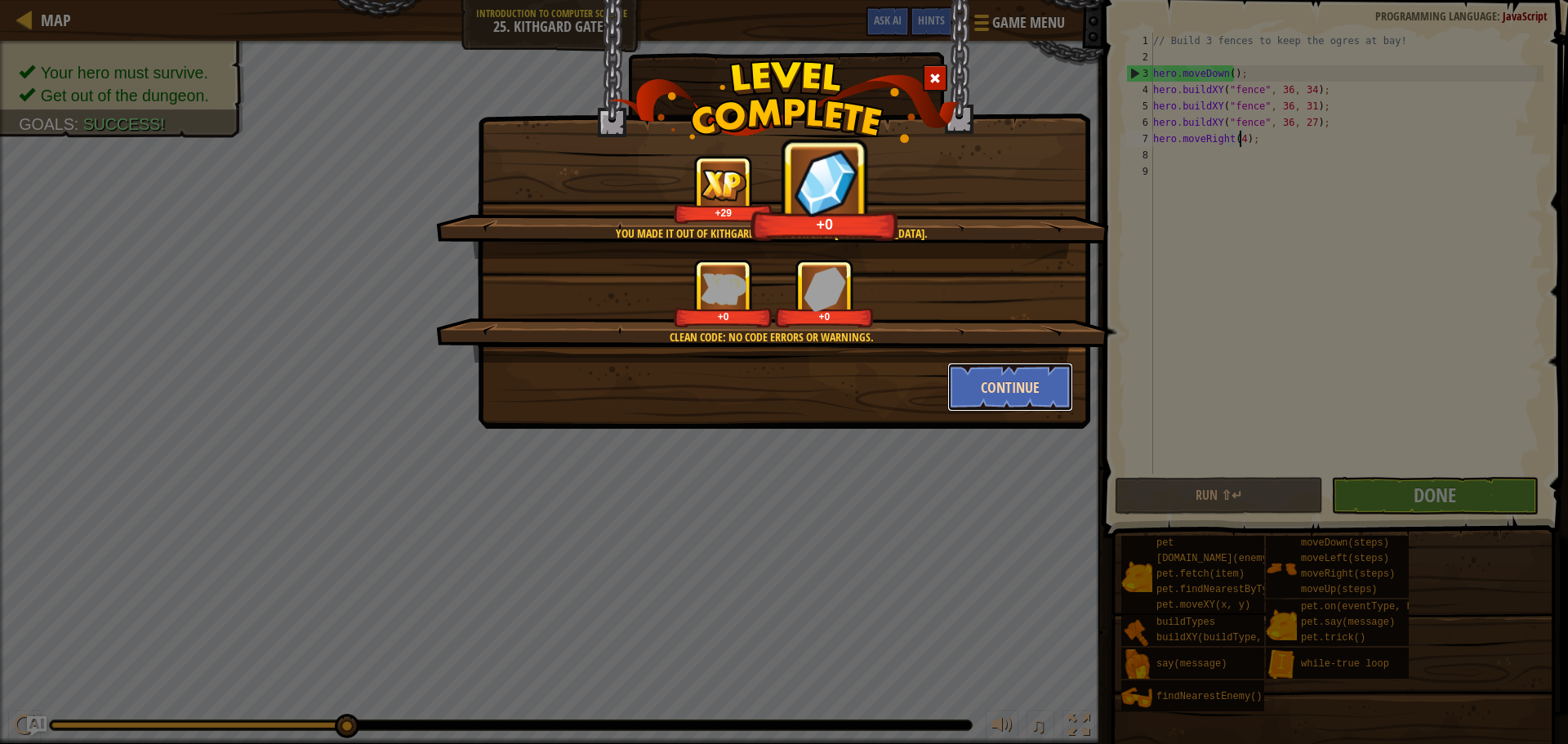
click at [986, 393] on button "Continue" at bounding box center [1010, 387] width 127 height 49
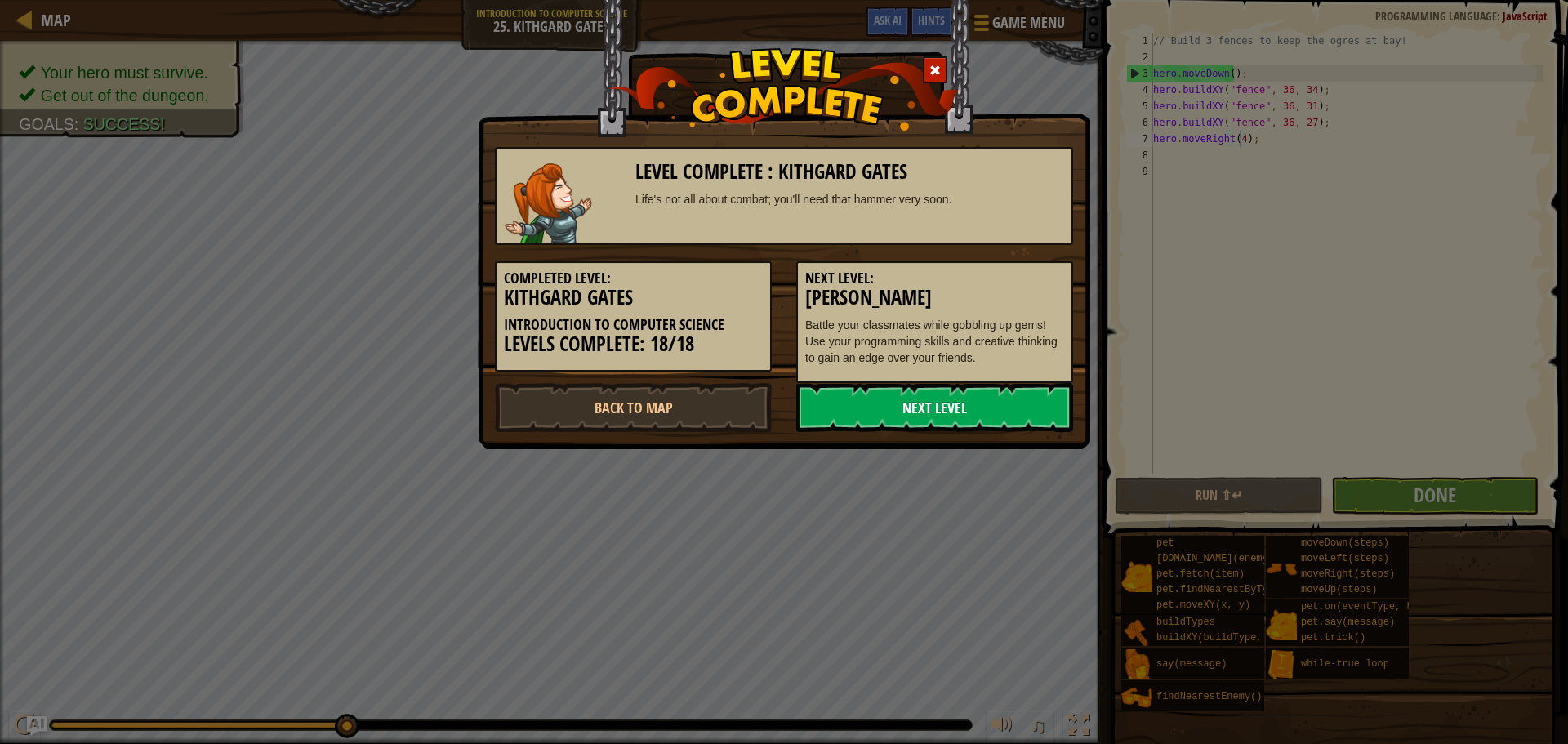
click at [970, 415] on link "Next Level" at bounding box center [935, 407] width 277 height 49
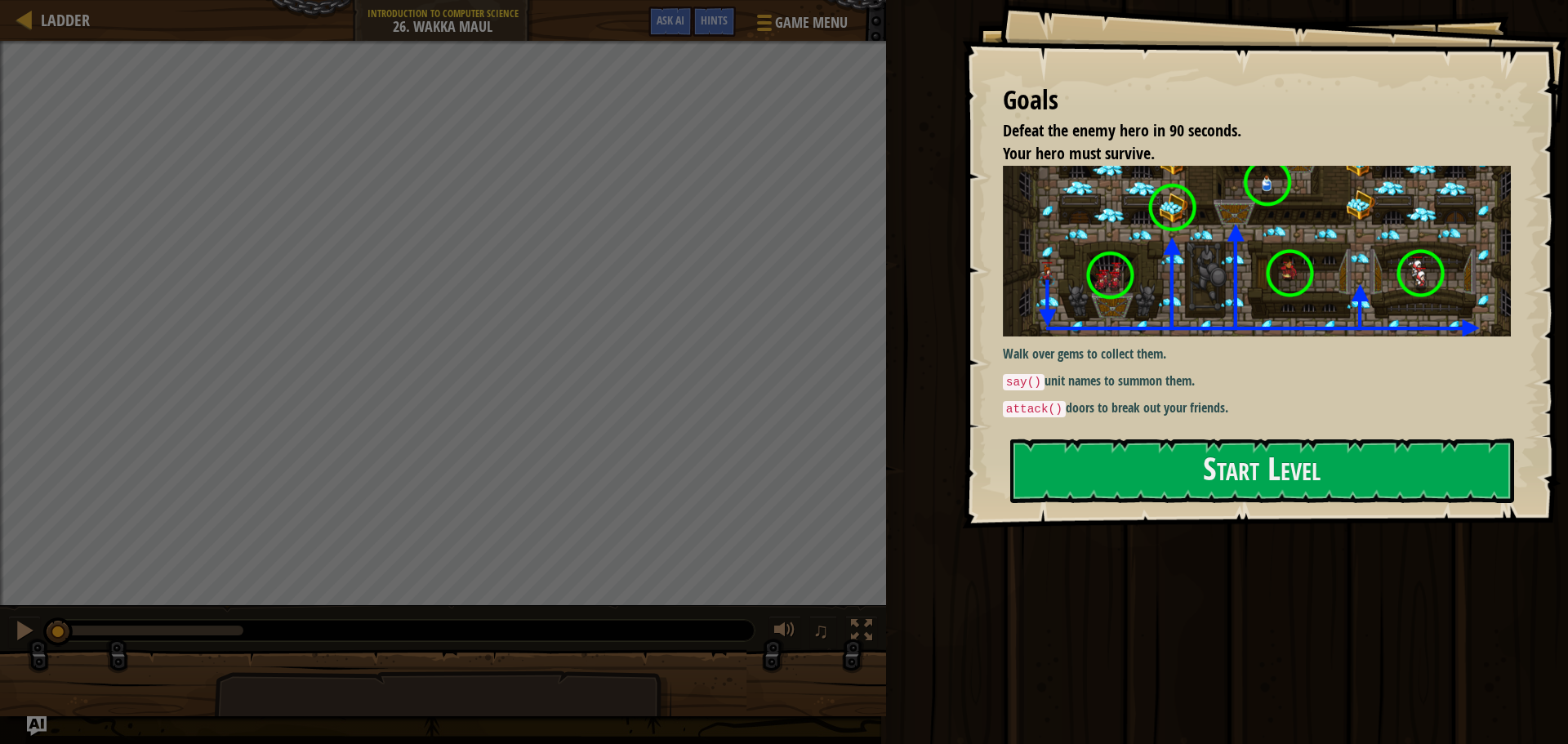
click at [1121, 421] on div "Walk over gems to collect them. say() unit names to summon them. attack() doors…" at bounding box center [1263, 294] width 520 height 256
click at [1145, 487] on button "Start Level" at bounding box center [1263, 471] width 504 height 65
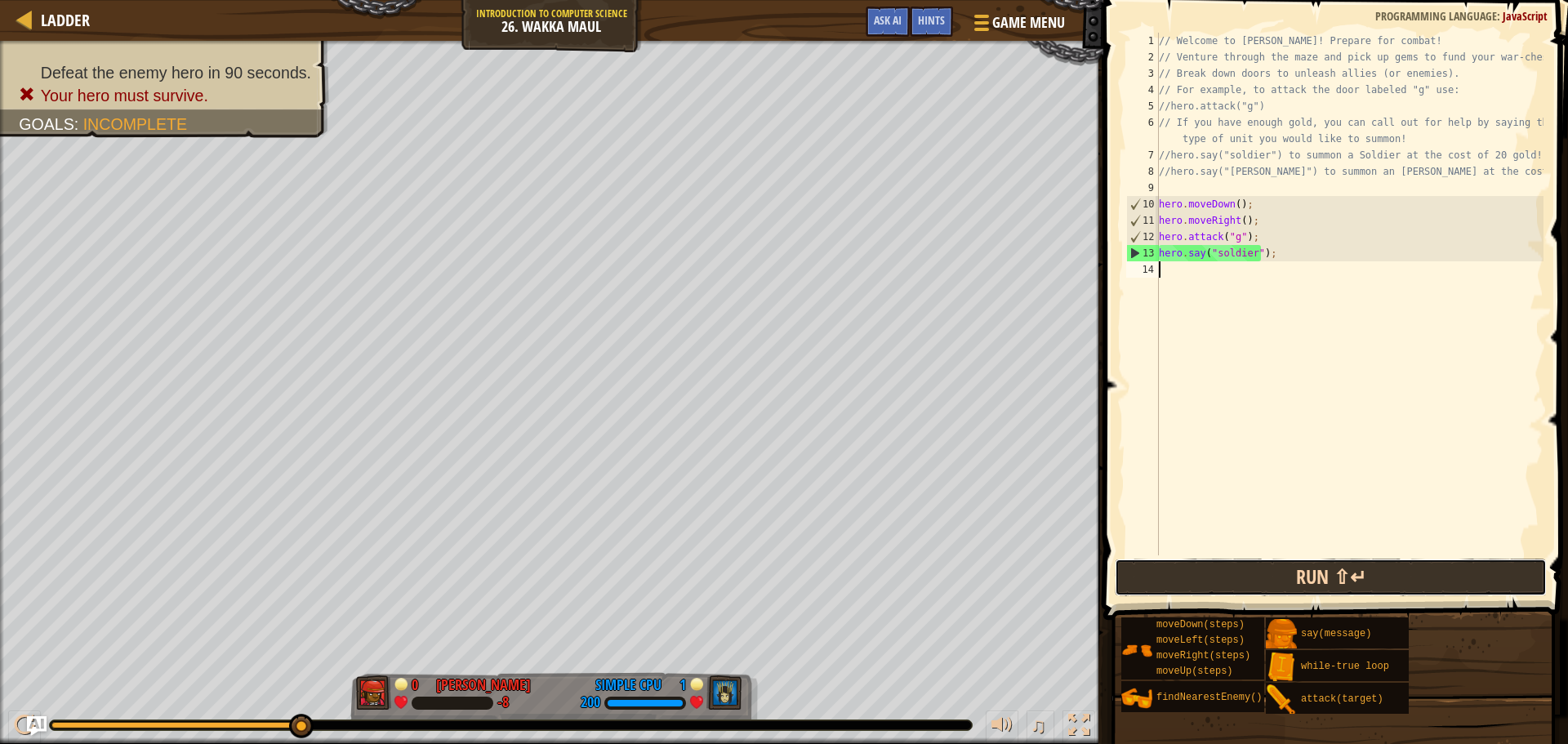
click at [1331, 573] on button "Run ⇧↵" at bounding box center [1331, 577] width 432 height 38
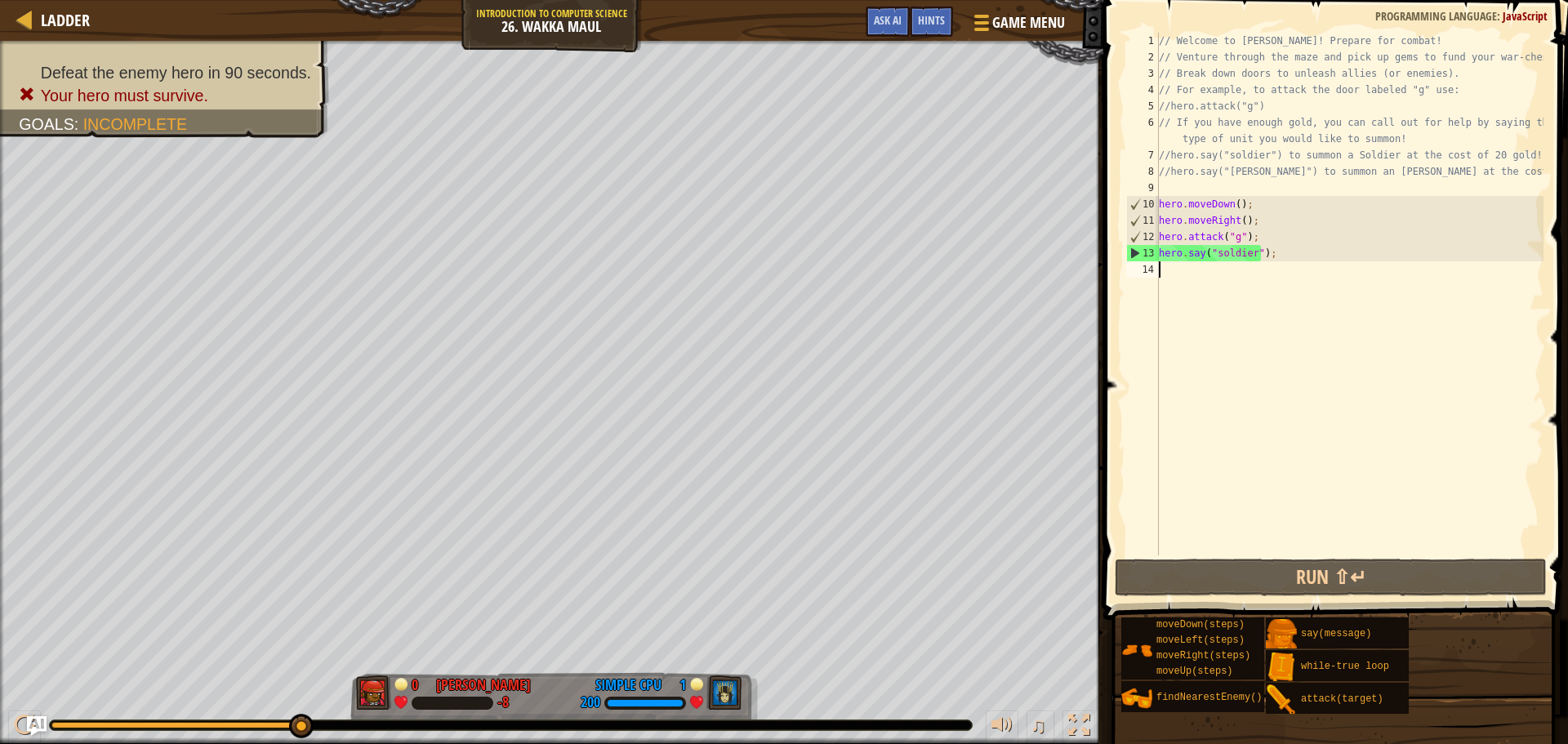
click at [1264, 454] on div "// Welcome to [PERSON_NAME]! Prepare for combat! // Venture through the maze an…" at bounding box center [1349, 310] width 388 height 555
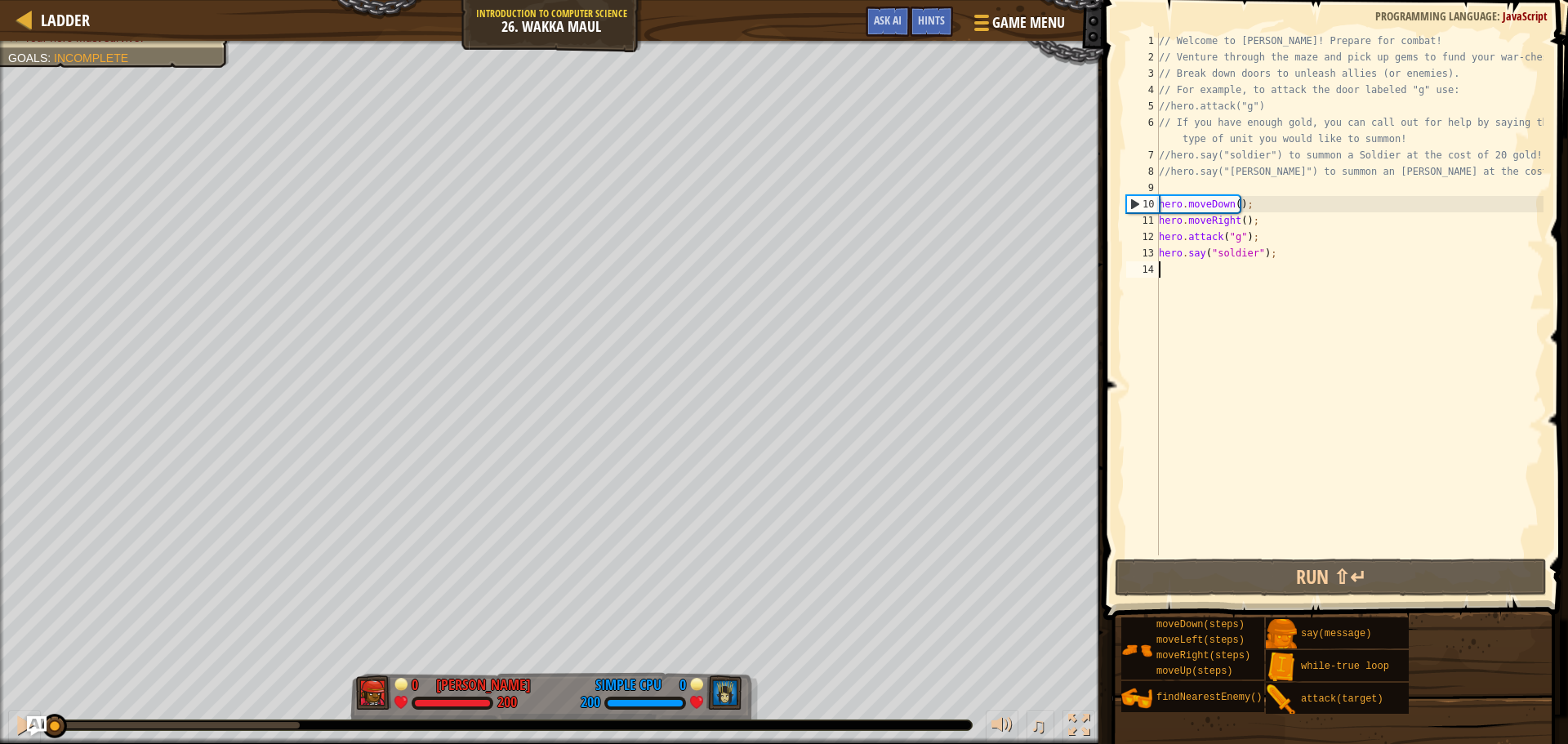
drag, startPoint x: 306, startPoint y: 724, endPoint x: 19, endPoint y: 744, distance: 287.7
click at [19, 0] on html "Ladder Introduction to Computer Science 26. Wakka Maul Game Menu Done Hints Ask…" at bounding box center [784, 0] width 1568 height 0
click at [1236, 254] on div "// Welcome to [PERSON_NAME]! Prepare for combat! // Venture through the maze an…" at bounding box center [1349, 310] width 388 height 555
type textarea "hero.say("soldier");"
click at [1294, 249] on div "// Welcome to [PERSON_NAME]! Prepare for combat! // Venture through the maze an…" at bounding box center [1349, 310] width 388 height 555
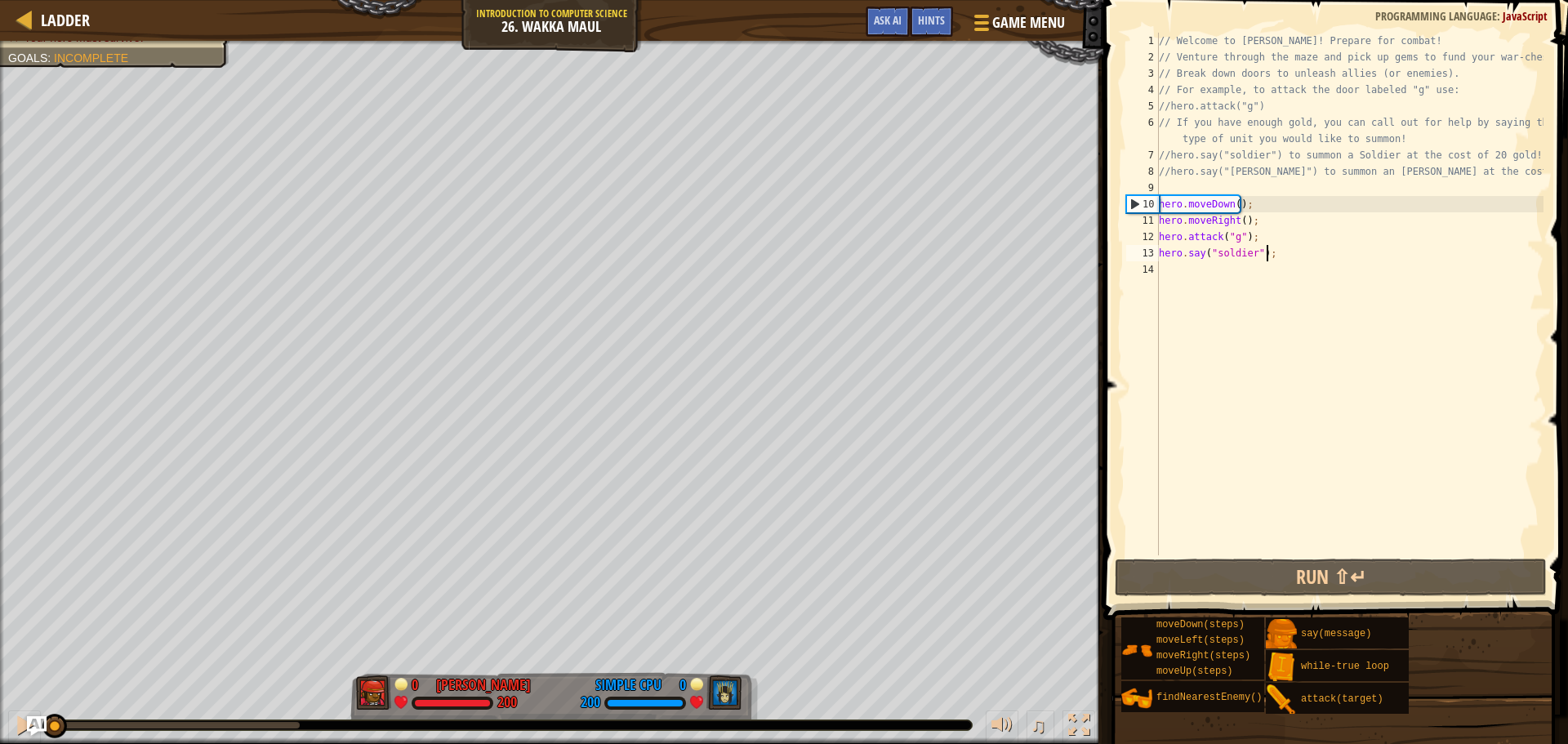
click at [1290, 272] on div "// Welcome to [PERSON_NAME]! Prepare for combat! // Venture through the maze an…" at bounding box center [1349, 310] width 388 height 555
click at [1270, 267] on div "// Welcome to [PERSON_NAME]! Prepare for combat! // Venture through the maze an…" at bounding box center [1349, 310] width 388 height 555
click at [1194, 274] on div "// Welcome to [PERSON_NAME]! Prepare for combat! // Venture through the maze an…" at bounding box center [1349, 310] width 388 height 555
click at [1083, 216] on div "Ladder Introduction to Computer Science 26. Wakka Maul Game Menu Done Hints Ask…" at bounding box center [784, 372] width 1568 height 744
type textarea "hero.moveRight();"
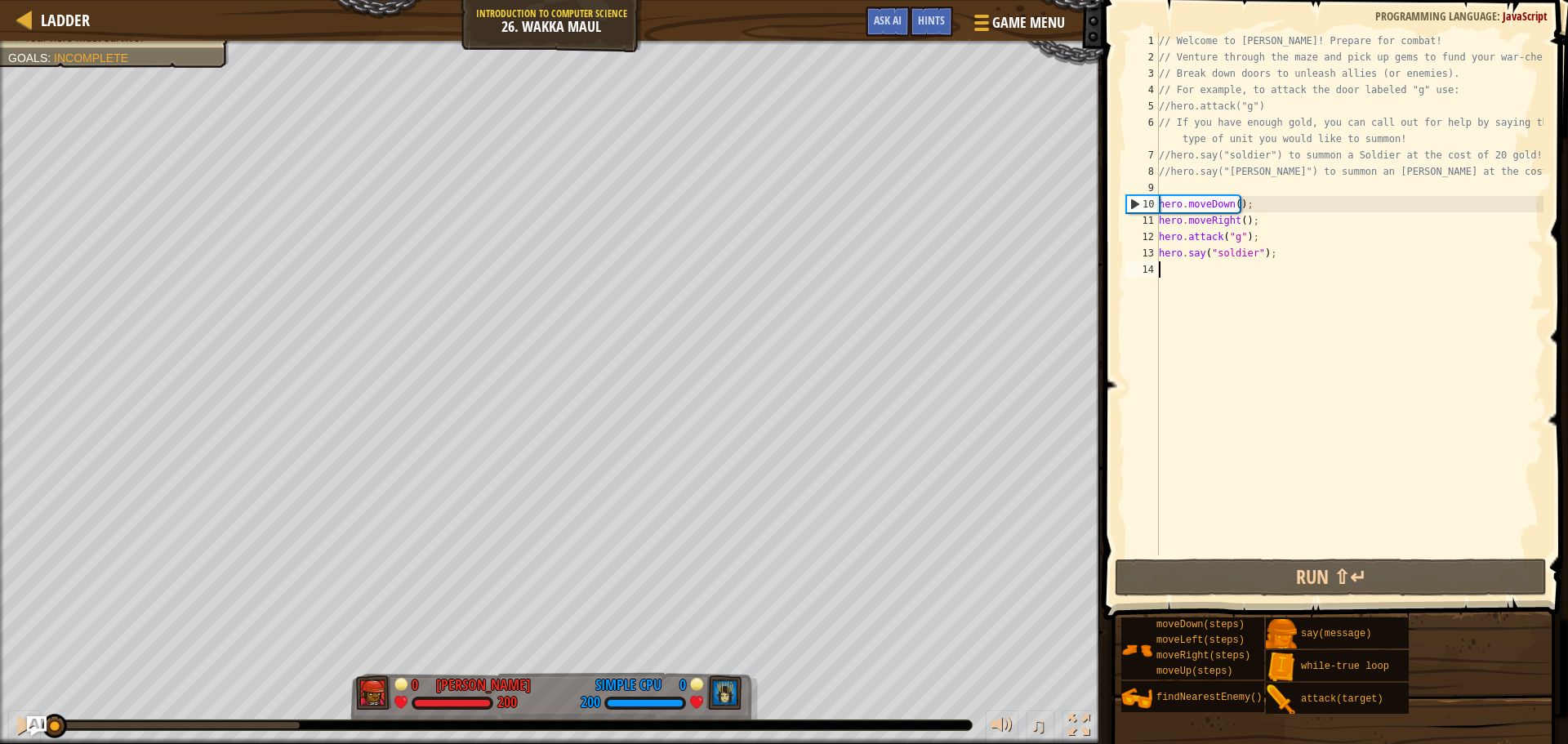
click at [1219, 267] on div "// Welcome to [PERSON_NAME]! Prepare for combat! // Venture through the maze an…" at bounding box center [1349, 310] width 388 height 555
paste textarea "hero.moveRight();"
type textarea "hero.moveRight();"
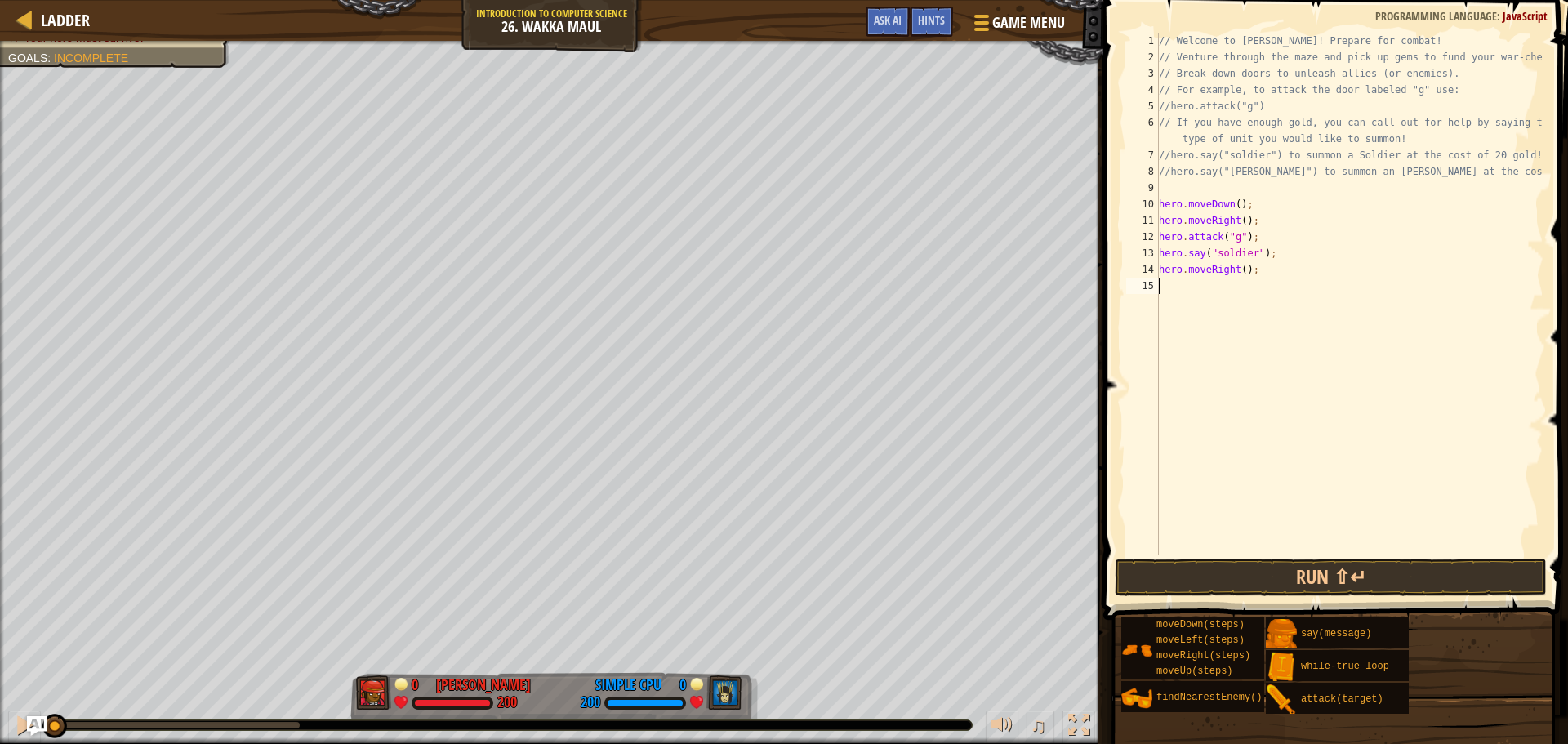
click at [1236, 287] on div "// Welcome to [PERSON_NAME]! Prepare for combat! // Venture through the maze an…" at bounding box center [1349, 310] width 388 height 555
type textarea "g"
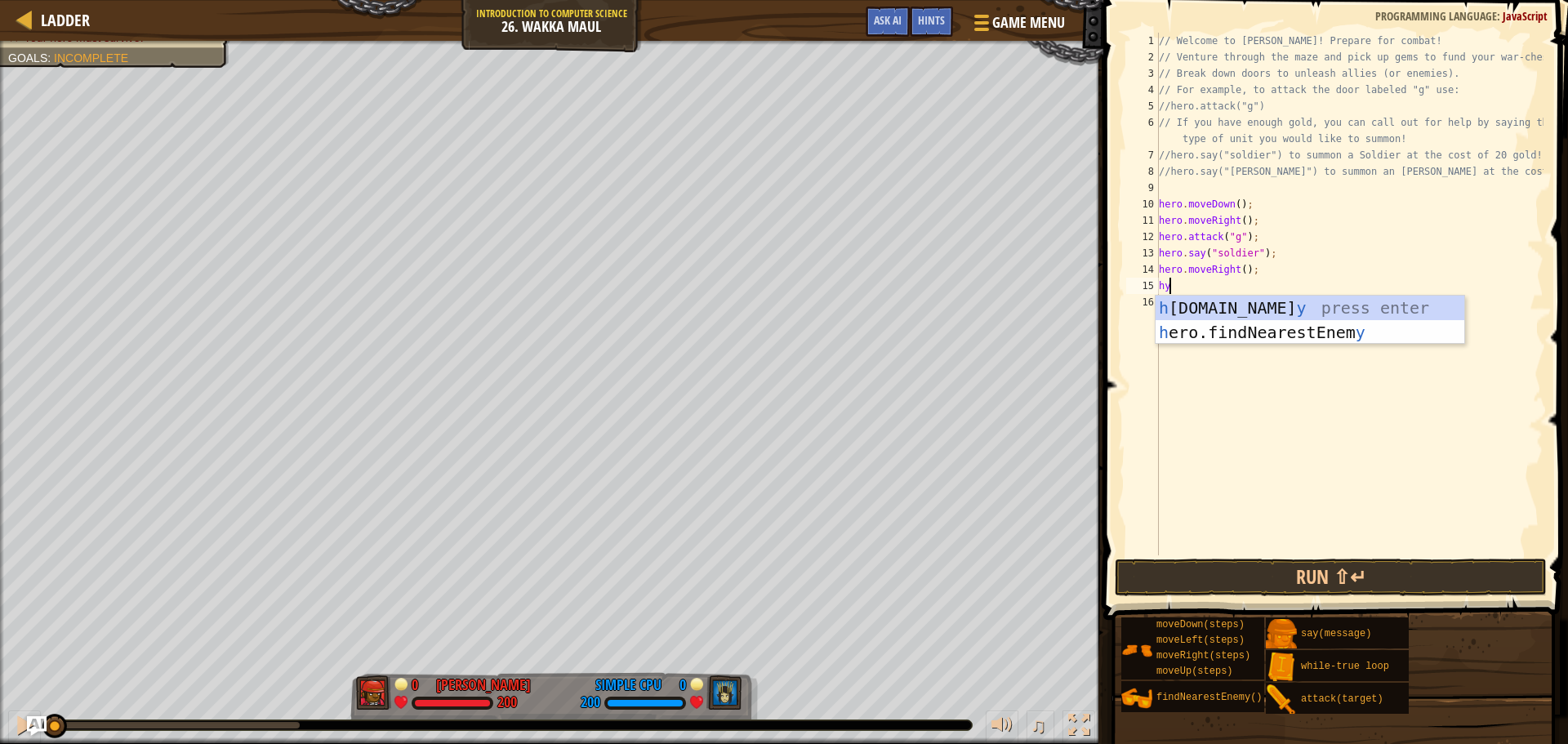
type textarea "h"
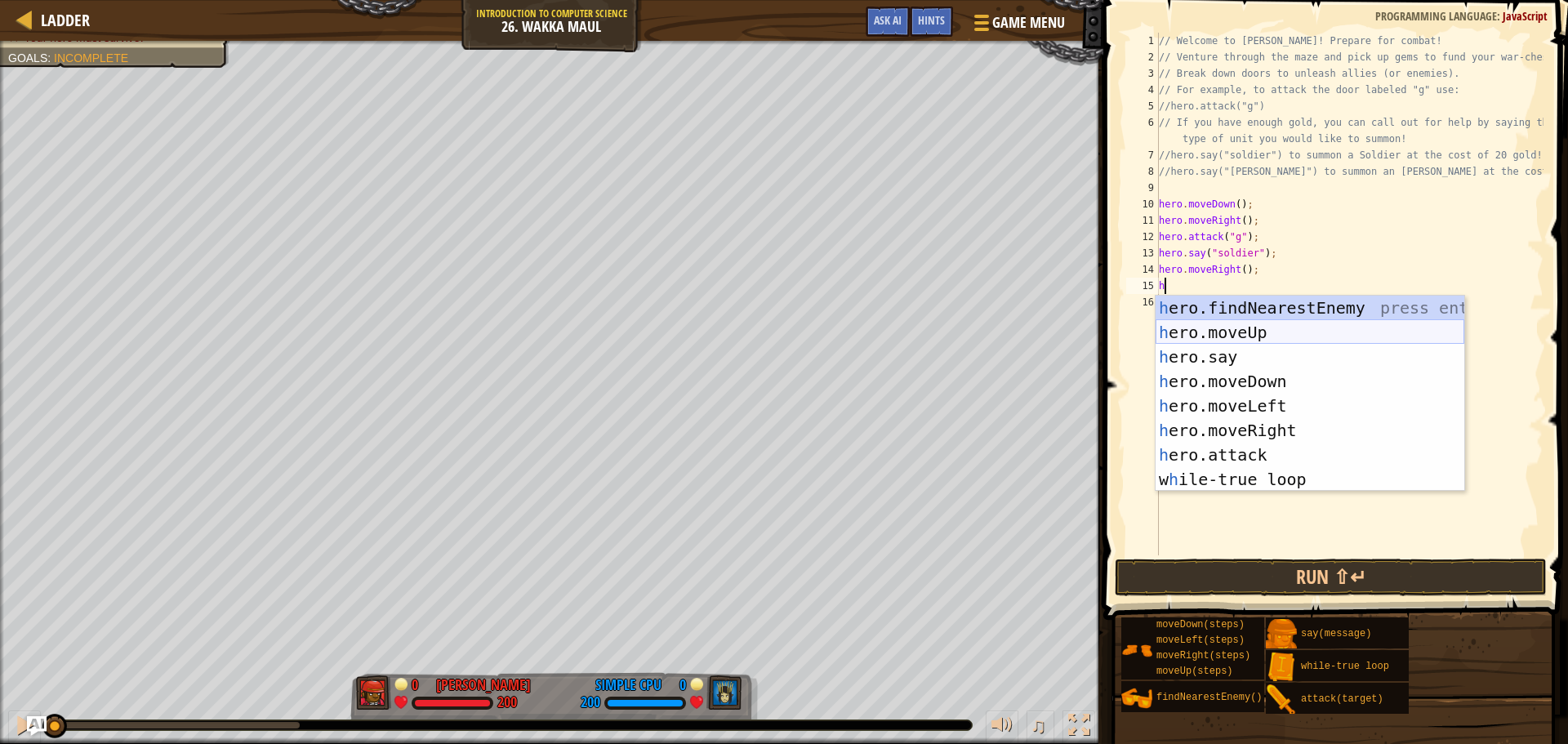
click at [1232, 327] on div "h ero.findNearestEnemy press enter h ero.moveUp press enter h ero.say press ent…" at bounding box center [1310, 418] width 309 height 245
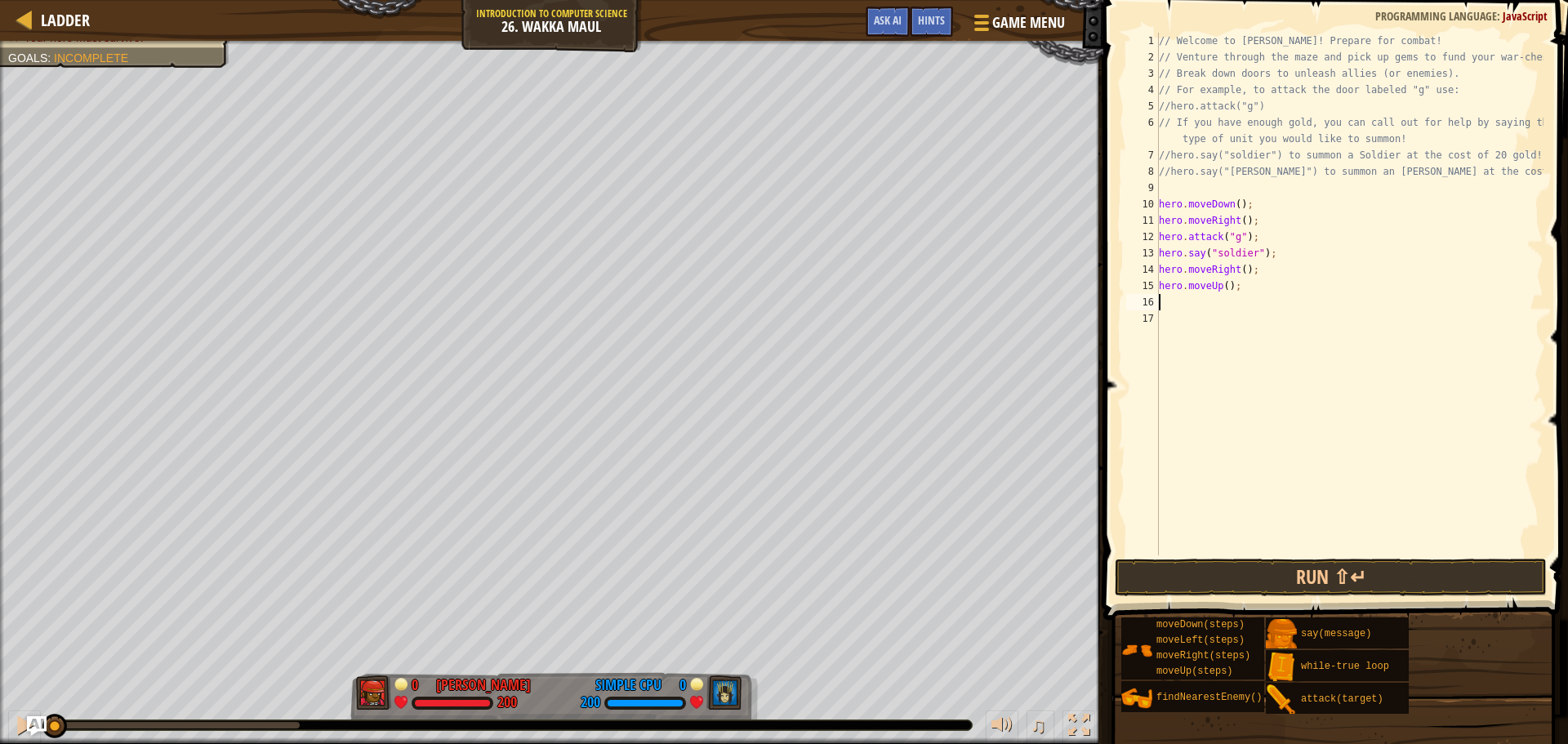
click at [1227, 290] on div "// Welcome to [PERSON_NAME]! Prepare for combat! // Venture through the maze an…" at bounding box center [1349, 310] width 388 height 555
type textarea "hero.moveUp()2;"
click at [1236, 300] on div "// Welcome to [PERSON_NAME]! Prepare for combat! // Venture through the maze an…" at bounding box center [1349, 310] width 388 height 555
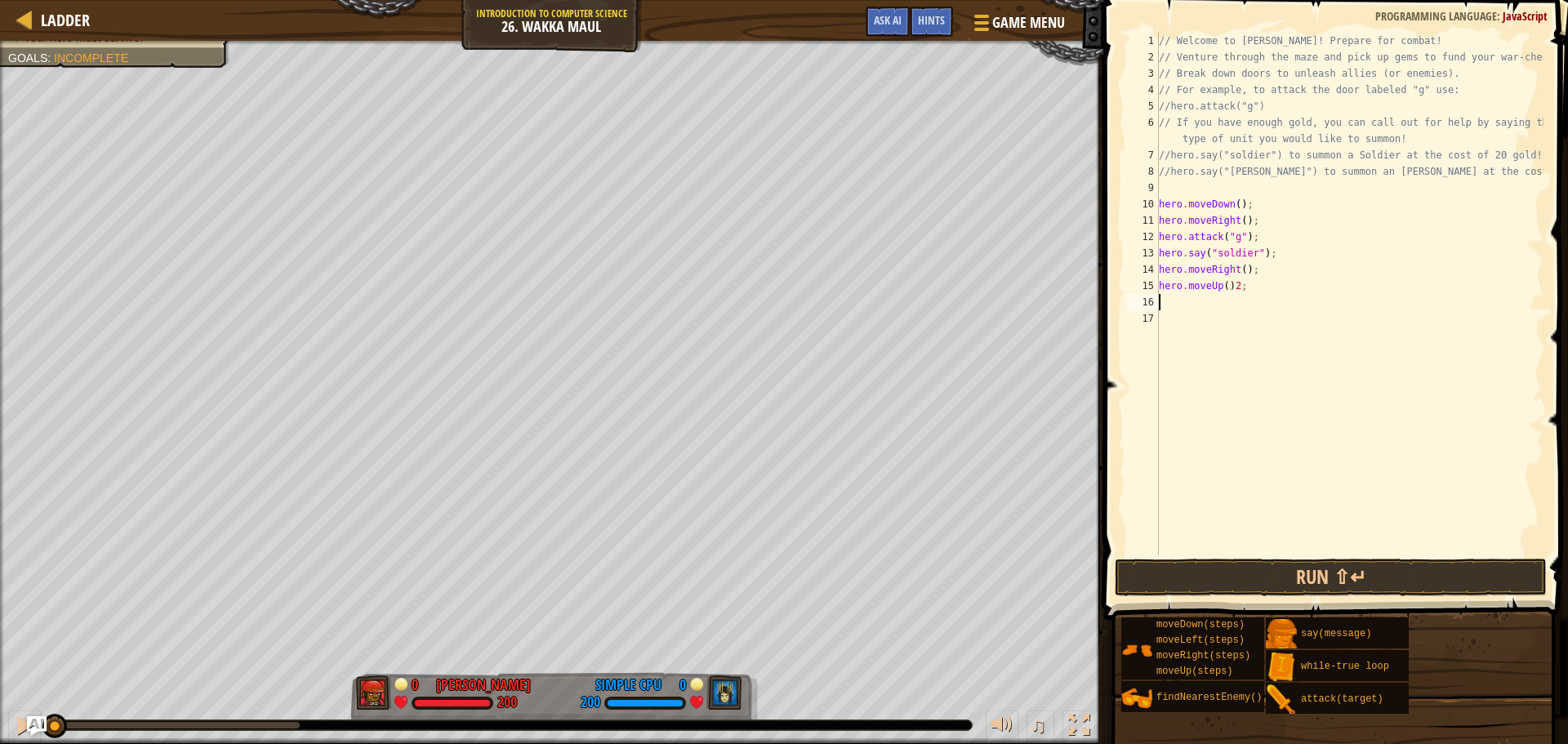
click at [1233, 287] on div "// Welcome to [PERSON_NAME]! Prepare for combat! // Venture through the maze an…" at bounding box center [1349, 310] width 388 height 555
click at [1223, 286] on div "// Welcome to [PERSON_NAME]! Prepare for combat! // Venture through the maze an…" at bounding box center [1349, 310] width 388 height 555
type textarea "hero.moveUp(2);"
click at [1233, 304] on div "// Welcome to [PERSON_NAME]! Prepare for combat! // Venture through the maze an…" at bounding box center [1349, 310] width 388 height 555
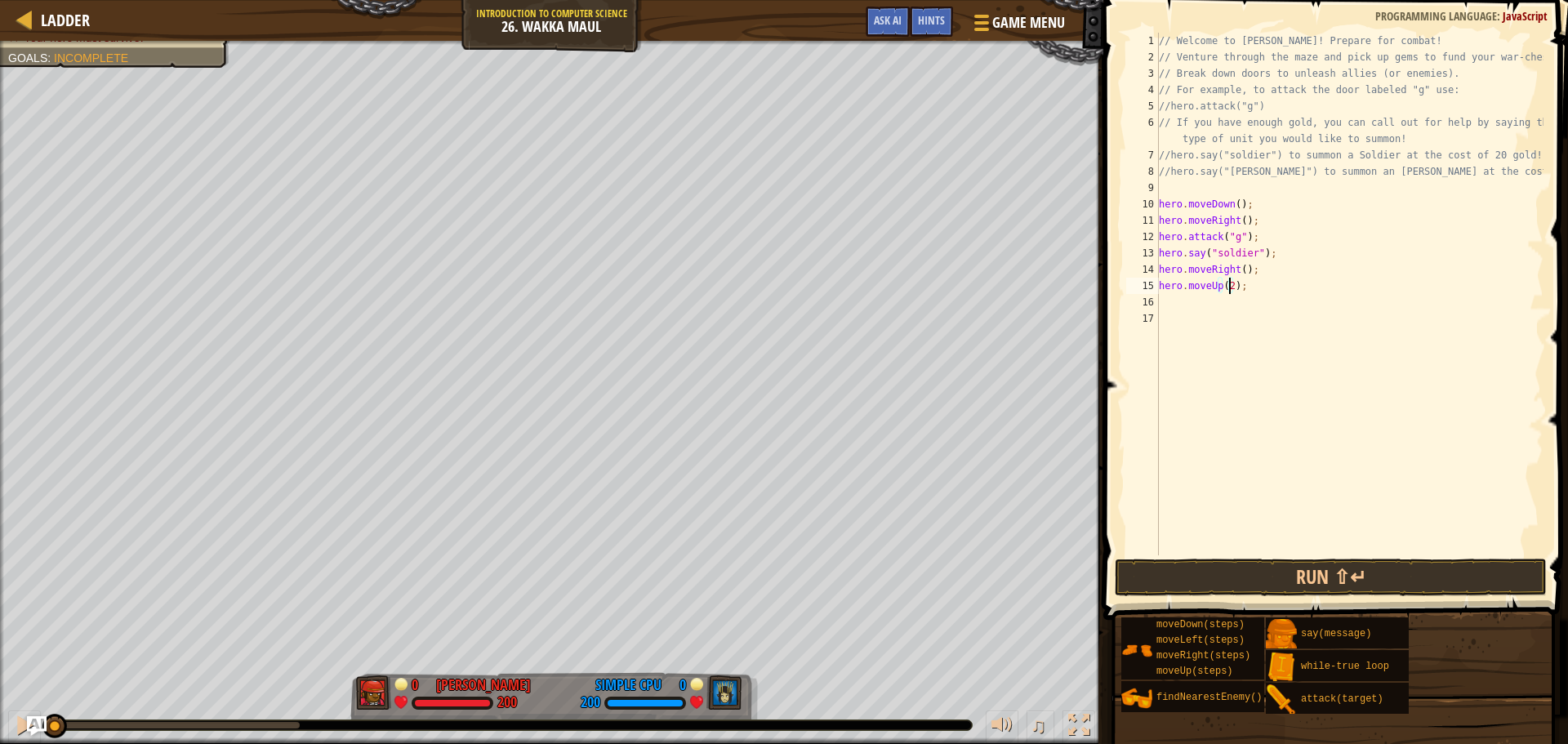
scroll to position [7, 0]
type textarea "h"
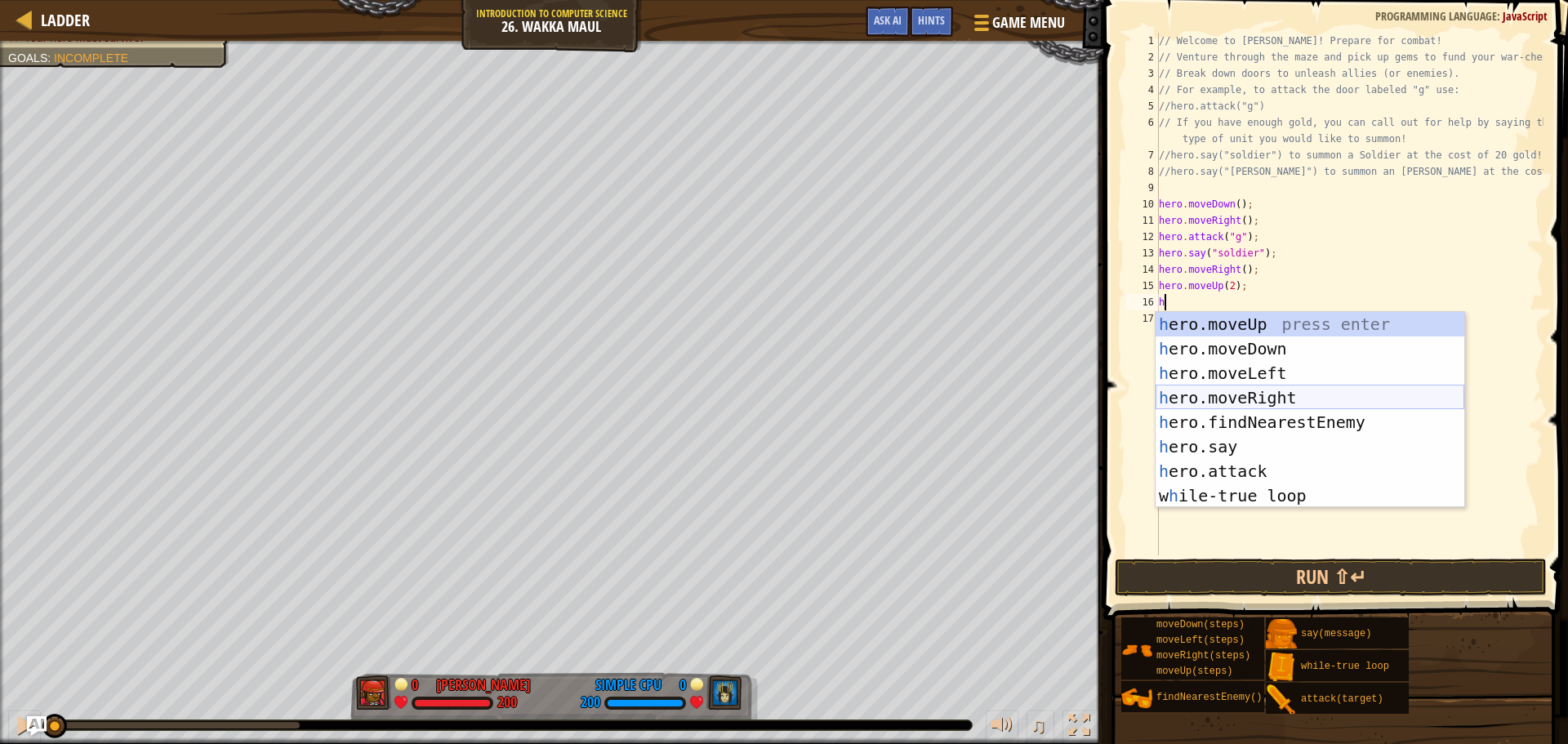
click at [1237, 393] on div "h ero.moveUp press enter h ero.moveDown press enter h ero.moveLeft press enter …" at bounding box center [1310, 434] width 309 height 245
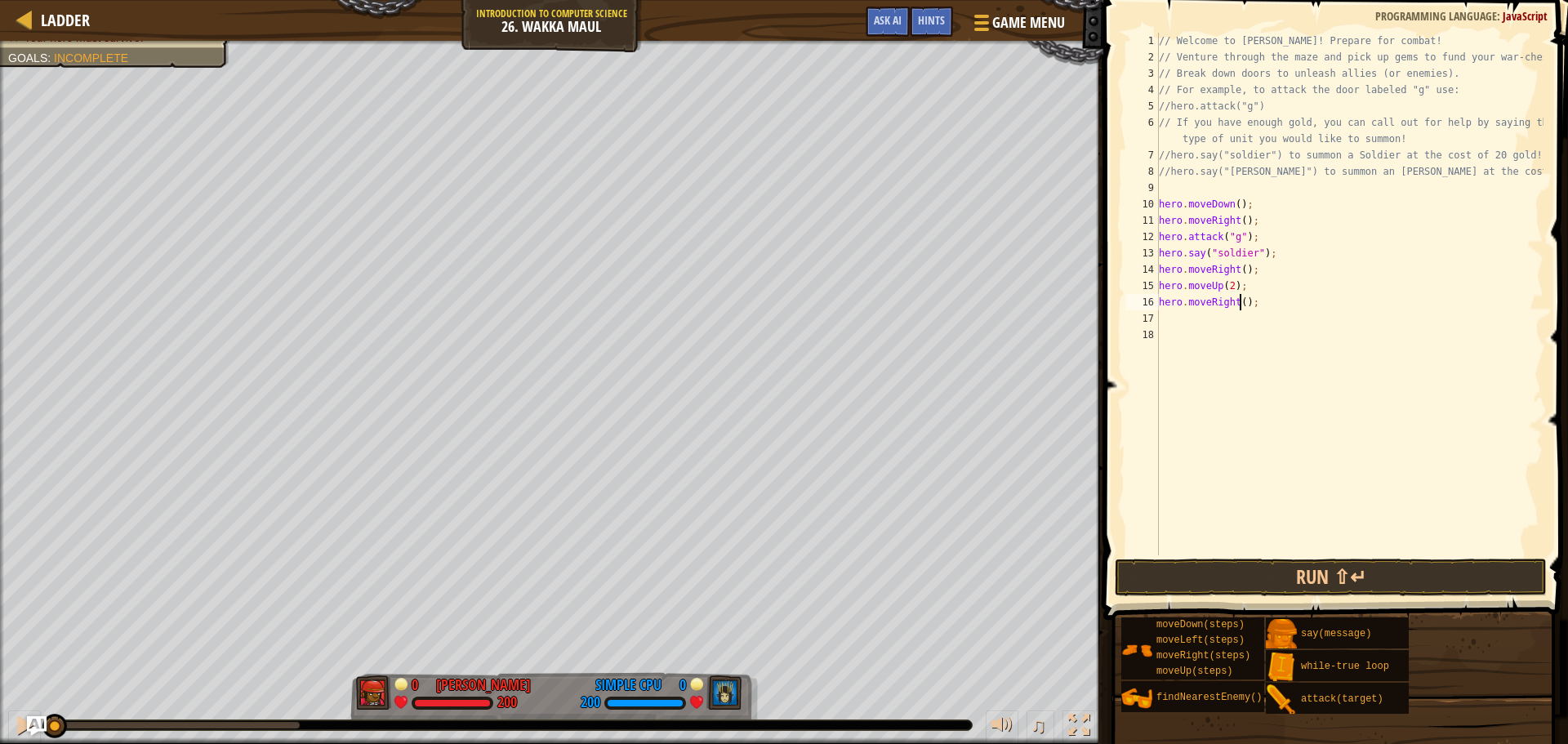
click at [1238, 304] on div "// Welcome to [PERSON_NAME]! Prepare for combat! // Venture through the maze an…" at bounding box center [1349, 310] width 388 height 555
type textarea "hero.moveRight(3);"
click at [1238, 322] on div "// Welcome to [PERSON_NAME]! Prepare for combat! // Venture through the maze an…" at bounding box center [1349, 310] width 388 height 555
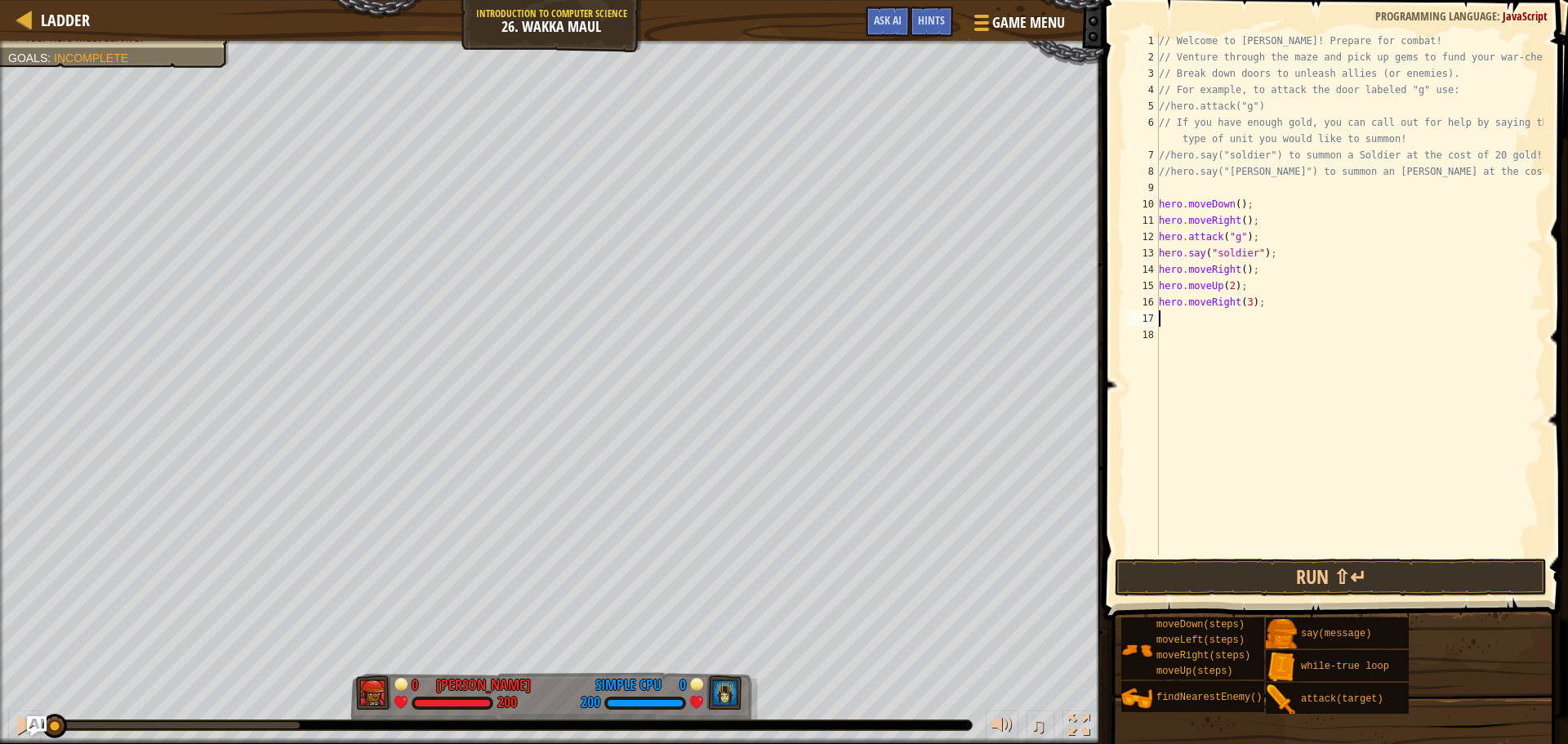
type textarea "h"
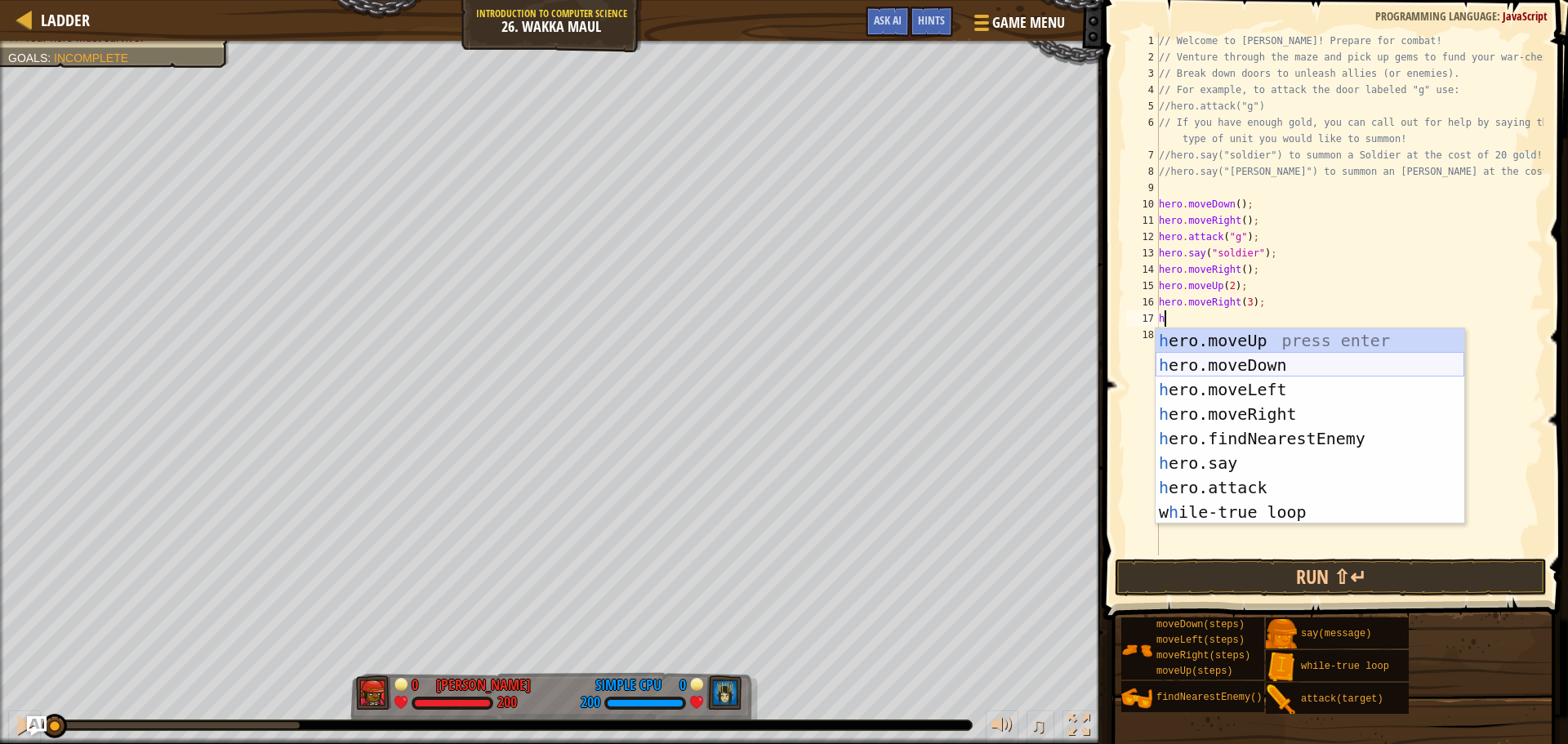
click at [1270, 365] on div "h ero.moveUp press enter h ero.moveDown press enter h ero.moveLeft press enter …" at bounding box center [1310, 450] width 309 height 245
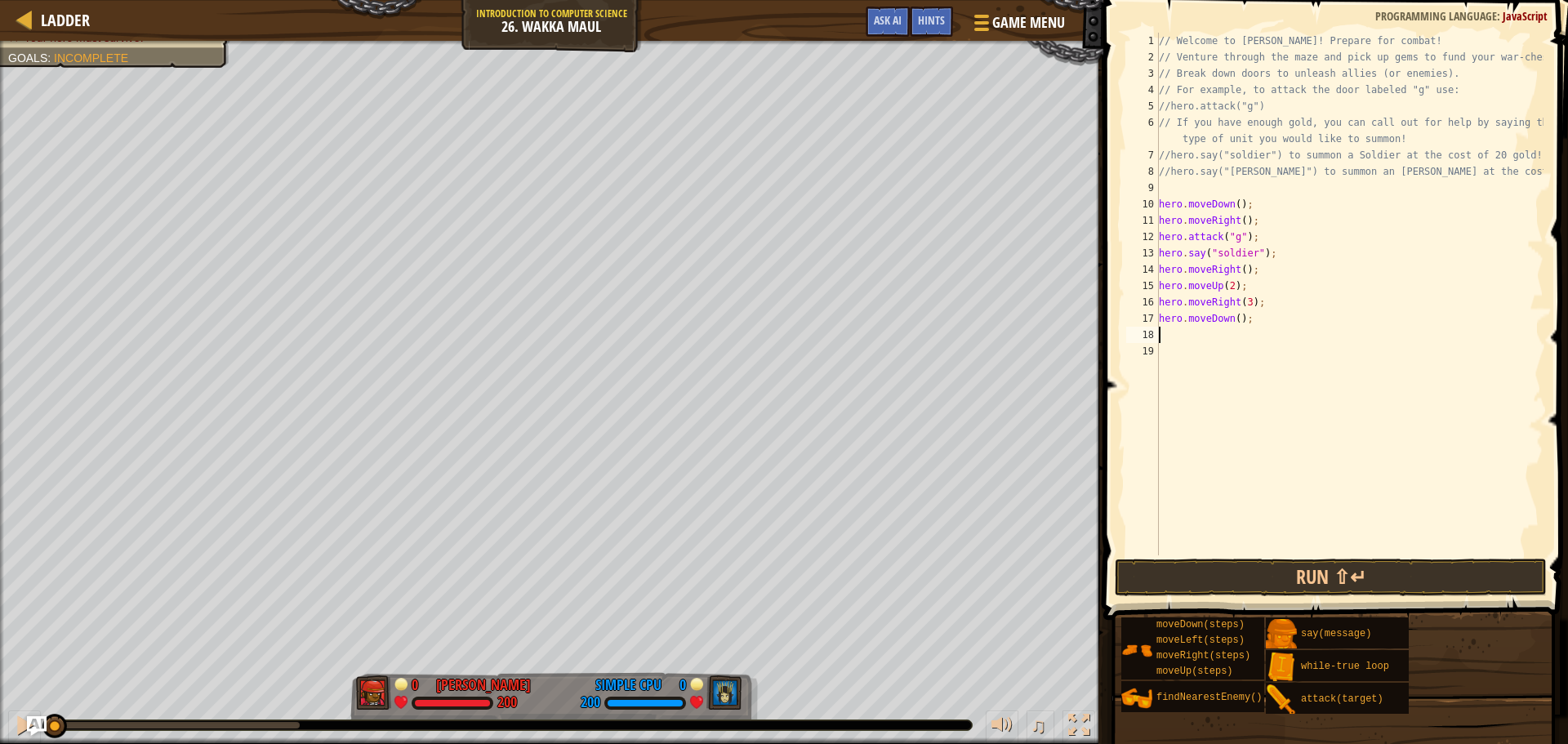
click at [1237, 313] on div "// Welcome to [PERSON_NAME]! Prepare for combat! // Venture through the maze an…" at bounding box center [1349, 310] width 388 height 555
click at [1234, 316] on div "// Welcome to [PERSON_NAME]! Prepare for combat! // Venture through the maze an…" at bounding box center [1349, 310] width 388 height 555
type textarea "hero.moveDown(1);"
click at [1233, 337] on div "// Welcome to [PERSON_NAME]! Prepare for combat! // Venture through the maze an…" at bounding box center [1349, 310] width 388 height 555
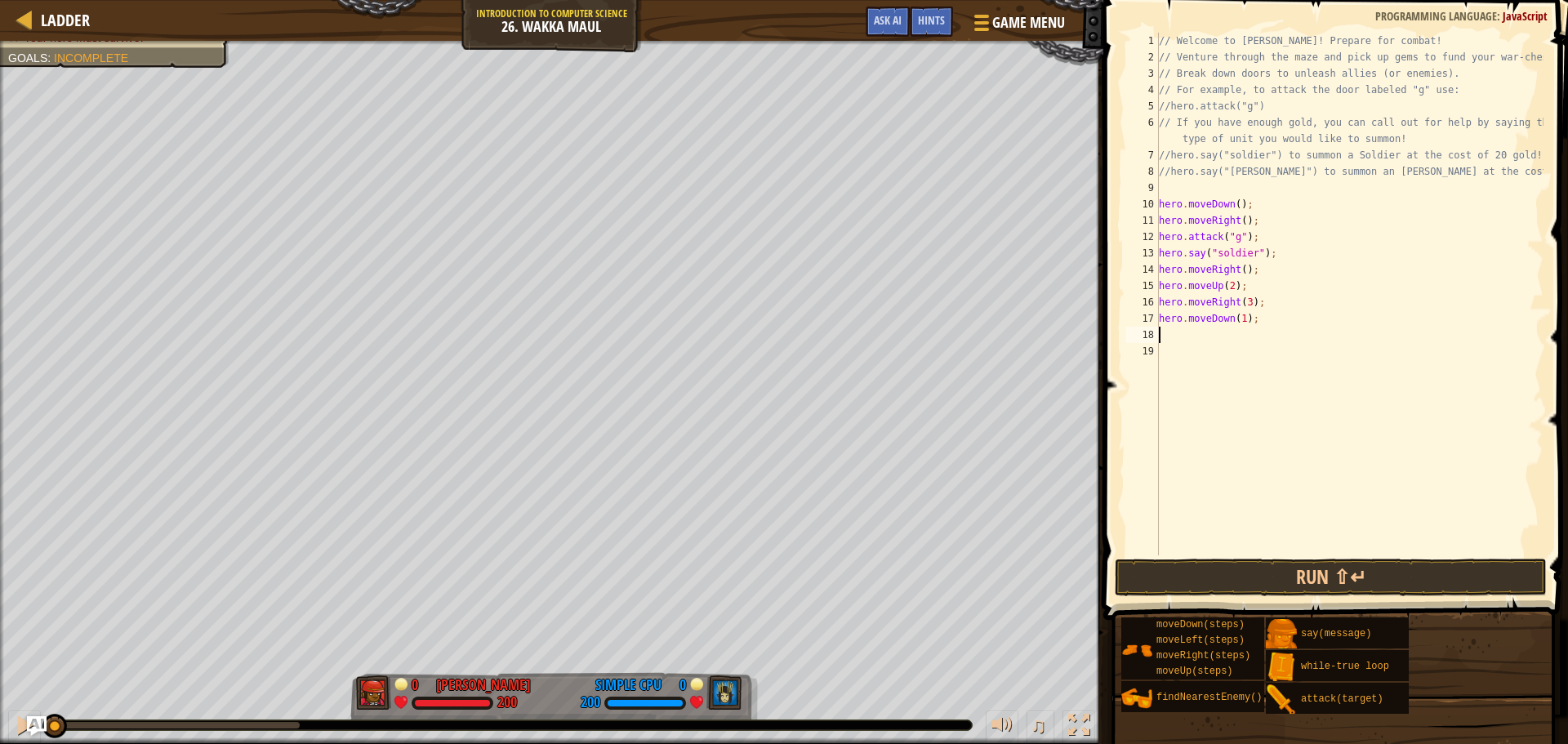
scroll to position [7, 0]
click at [1241, 331] on div "// Welcome to [PERSON_NAME]! Prepare for combat! // Venture through the maze an…" at bounding box center [1349, 310] width 388 height 555
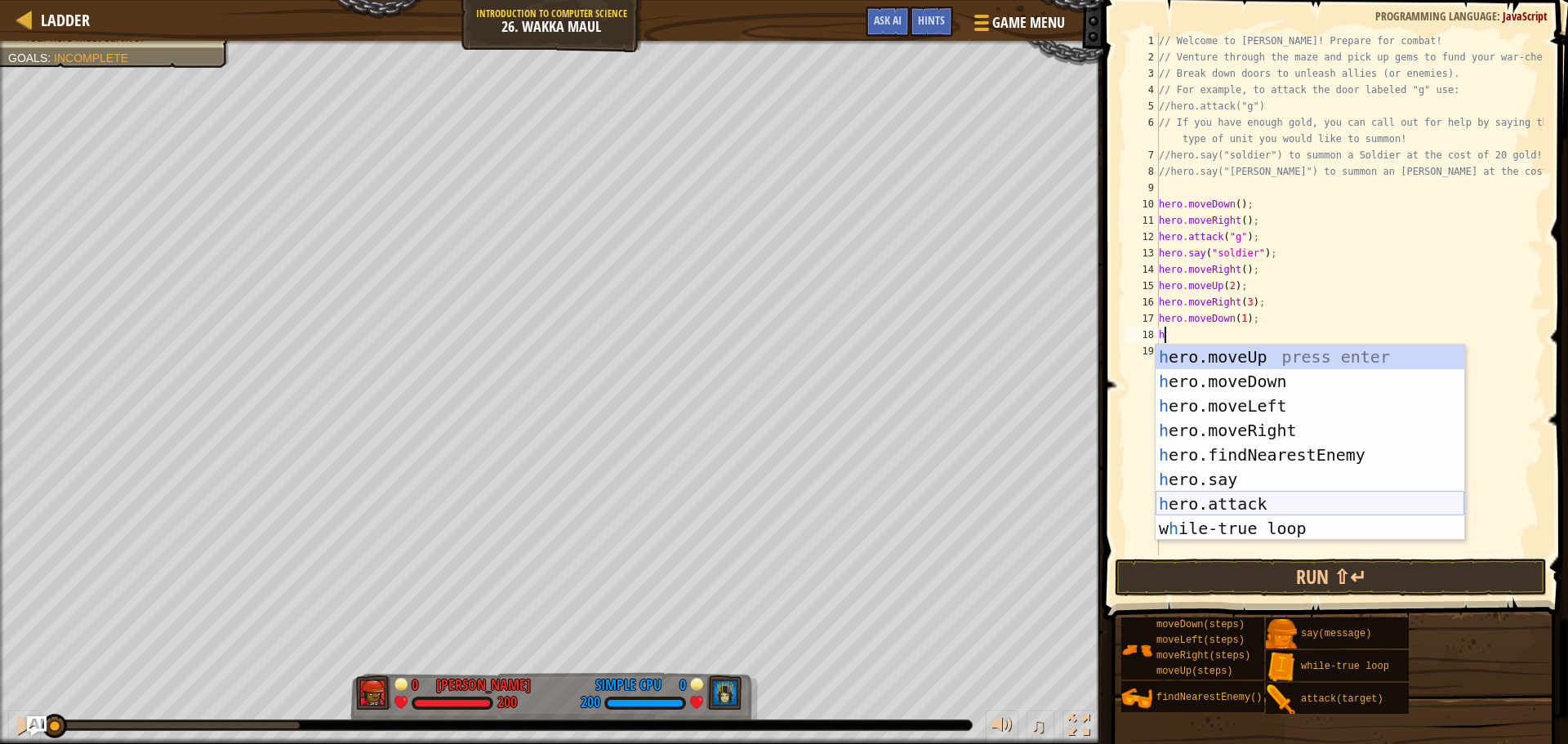
click at [1283, 503] on div "h ero.moveUp press enter h ero.moveDown press enter h ero.moveLeft press enter …" at bounding box center [1310, 467] width 309 height 245
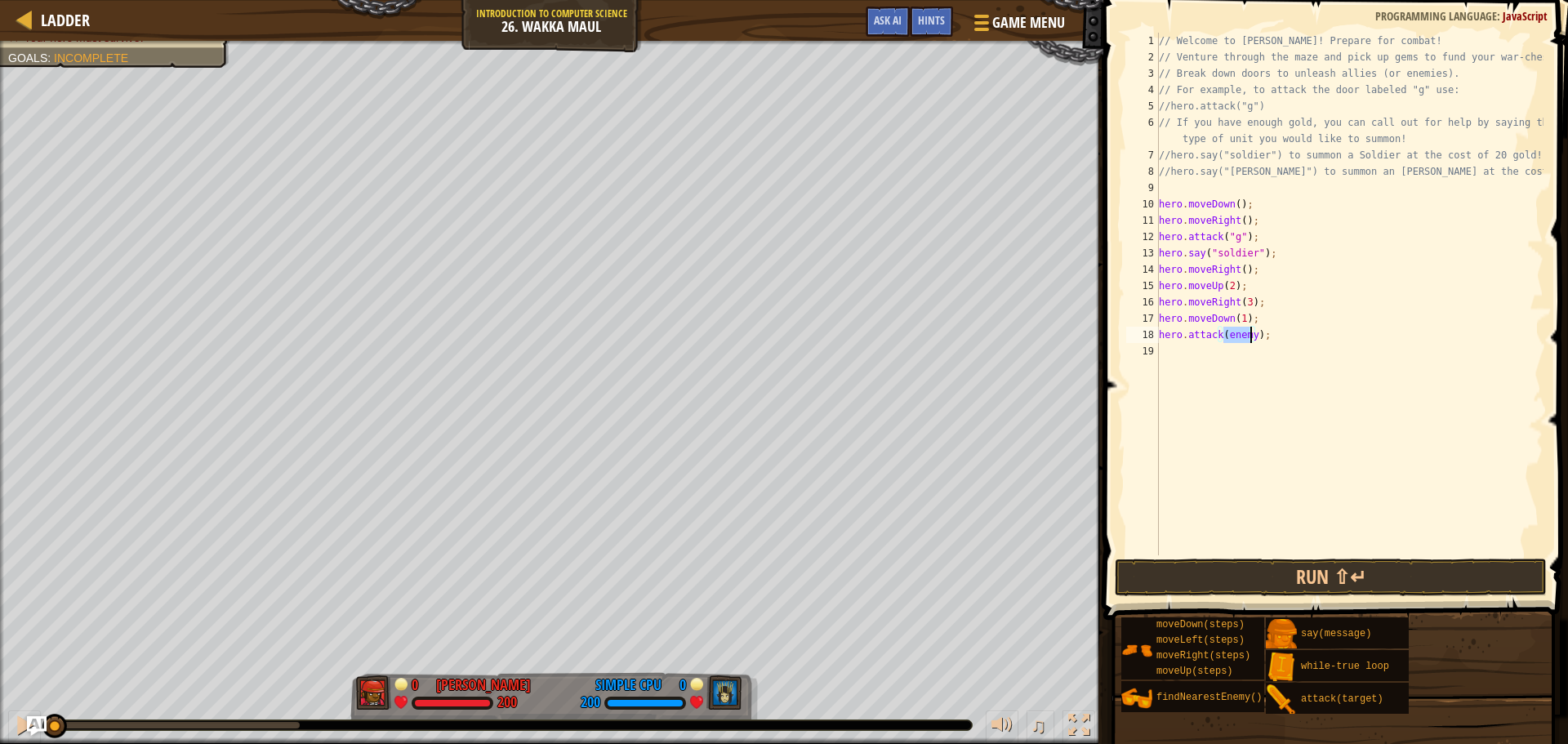
click at [1237, 338] on div "// Welcome to [PERSON_NAME]! Prepare for combat! // Venture through the maze an…" at bounding box center [1349, 293] width 388 height 522
click at [1237, 338] on div "// Welcome to [PERSON_NAME]! Prepare for combat! // Venture through the maze an…" at bounding box center [1349, 310] width 388 height 555
type textarea "hero.attack("h");"
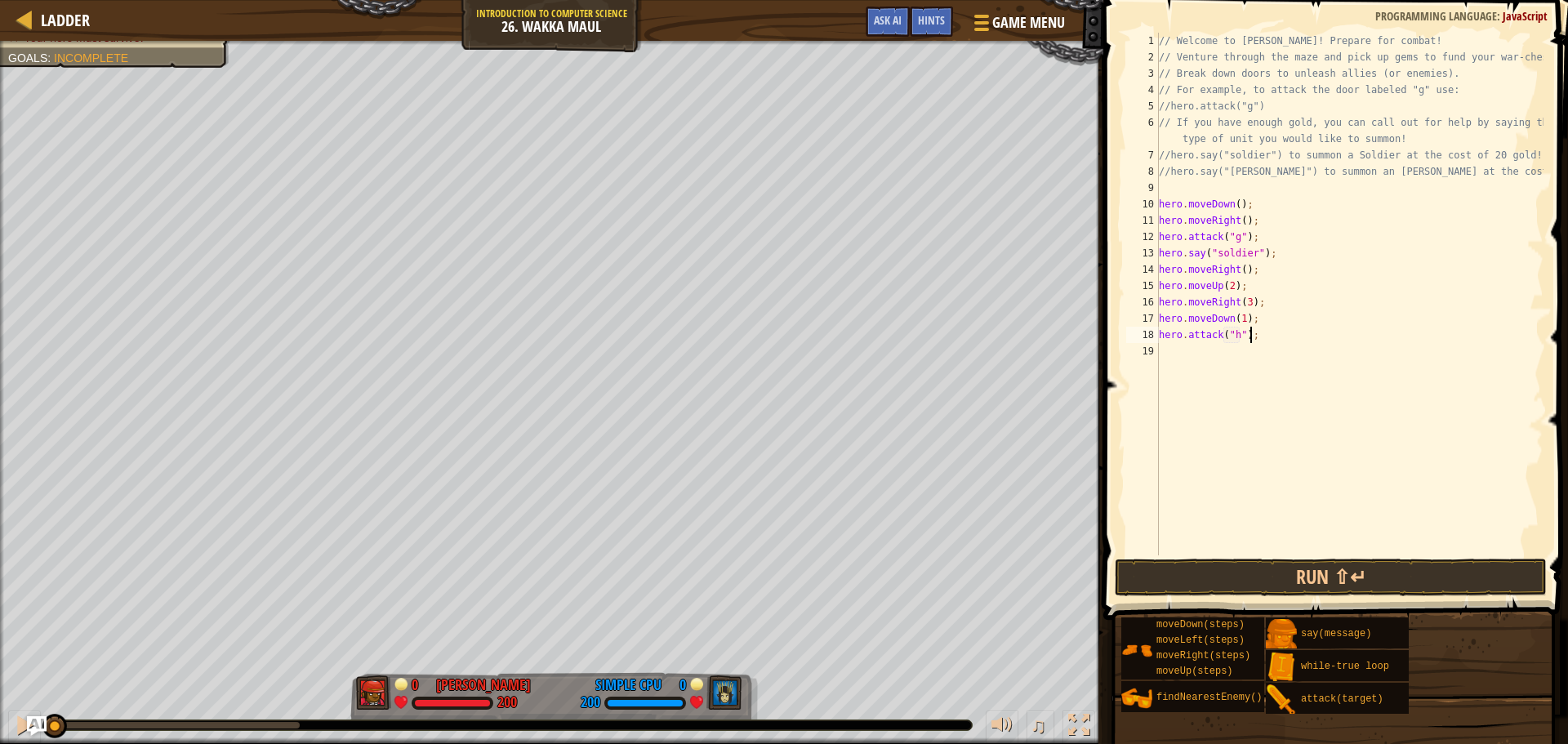
click at [1252, 338] on div "// Welcome to [PERSON_NAME]! Prepare for combat! // Venture through the maze an…" at bounding box center [1349, 310] width 388 height 555
drag, startPoint x: 1252, startPoint y: 338, endPoint x: 1147, endPoint y: 339, distance: 105.0
click at [1147, 339] on div "hero.attack("h"); 1 2 3 4 5 6 7 8 9 10 11 12 13 14 15 16 17 18 19 // Welcome to…" at bounding box center [1333, 293] width 421 height 522
click at [1191, 352] on div "// Welcome to [PERSON_NAME]! Prepare for combat! // Venture through the maze an…" at bounding box center [1349, 310] width 388 height 555
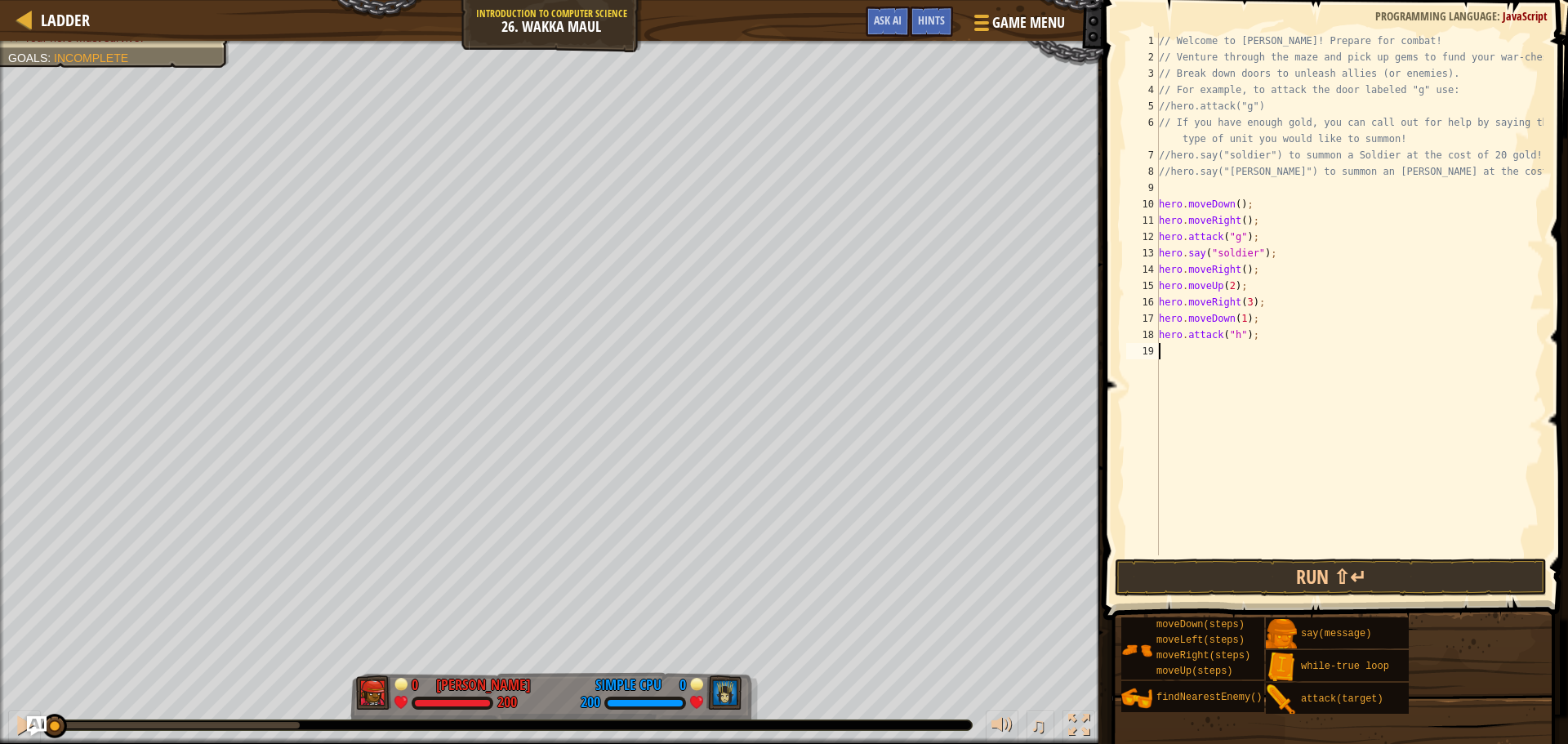
paste textarea "hero.attack("h");"
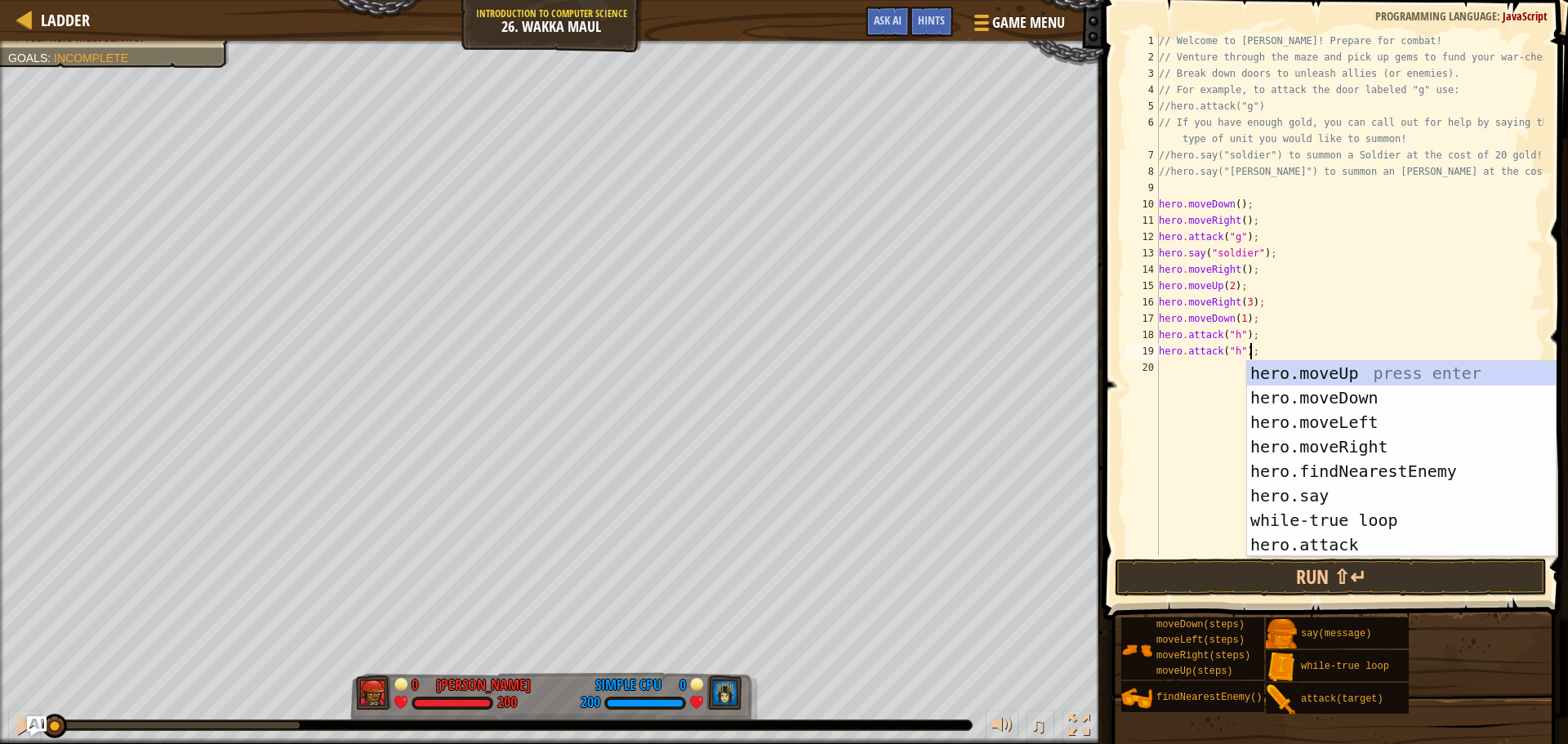
click at [1234, 351] on div "// Welcome to [PERSON_NAME]! Prepare for combat! // Venture through the maze an…" at bounding box center [1349, 310] width 388 height 555
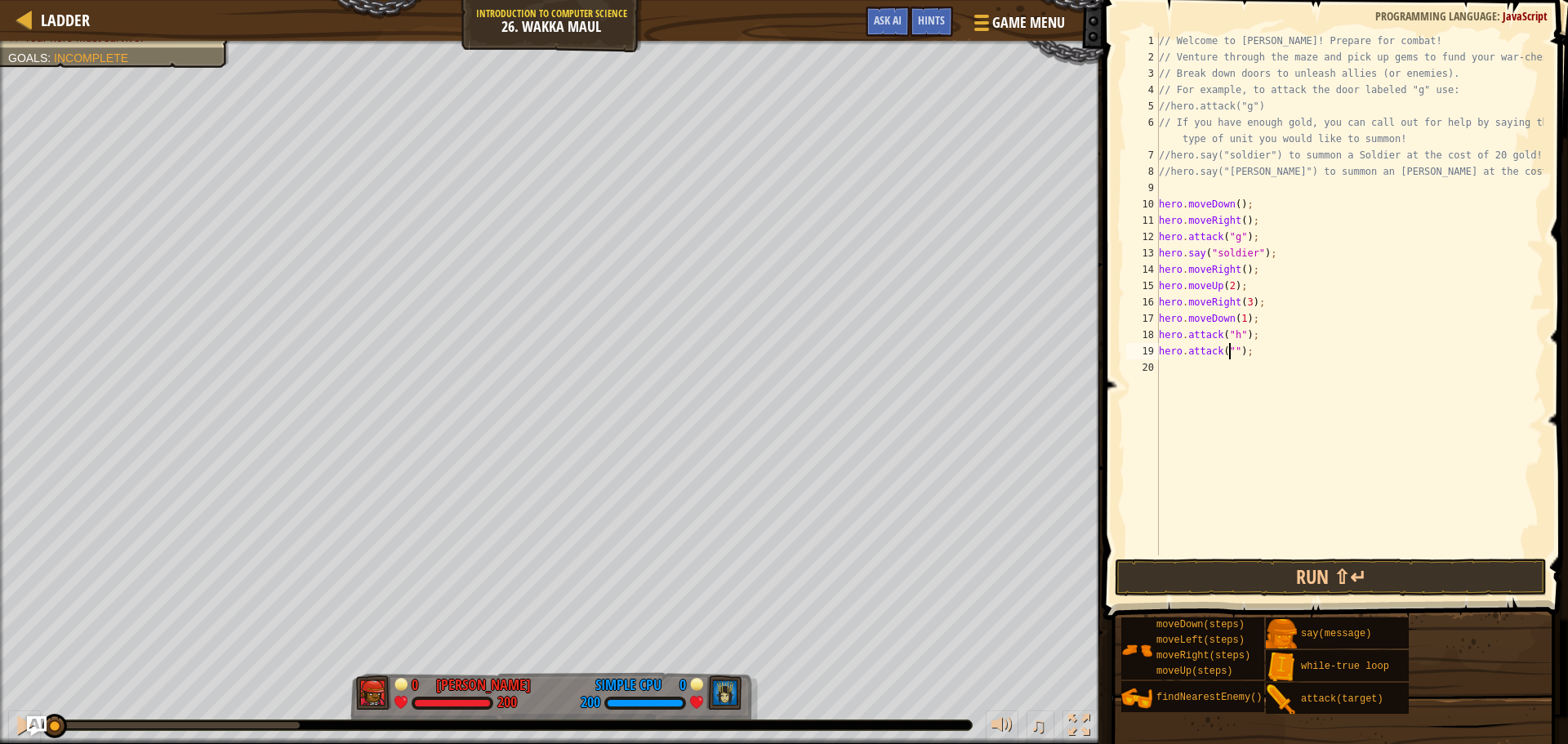
scroll to position [7, 6]
type textarea "hero.attack("i");"
click at [1318, 584] on button "Run ⇧↵" at bounding box center [1331, 577] width 432 height 38
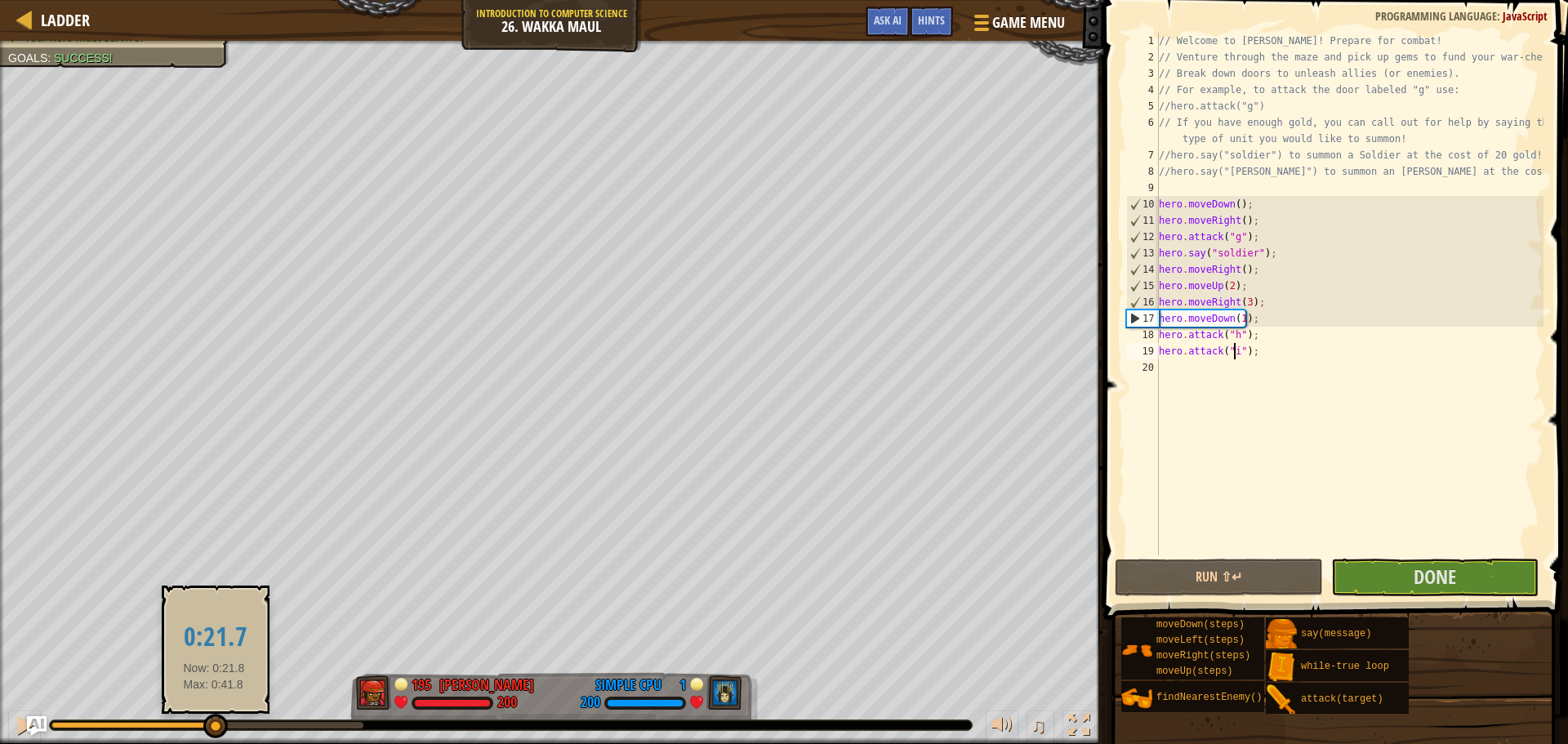
drag, startPoint x: 102, startPoint y: 724, endPoint x: 214, endPoint y: 733, distance: 112.4
click at [214, 728] on div at bounding box center [208, 724] width 312 height 6
click at [208, 733] on div at bounding box center [216, 726] width 24 height 24
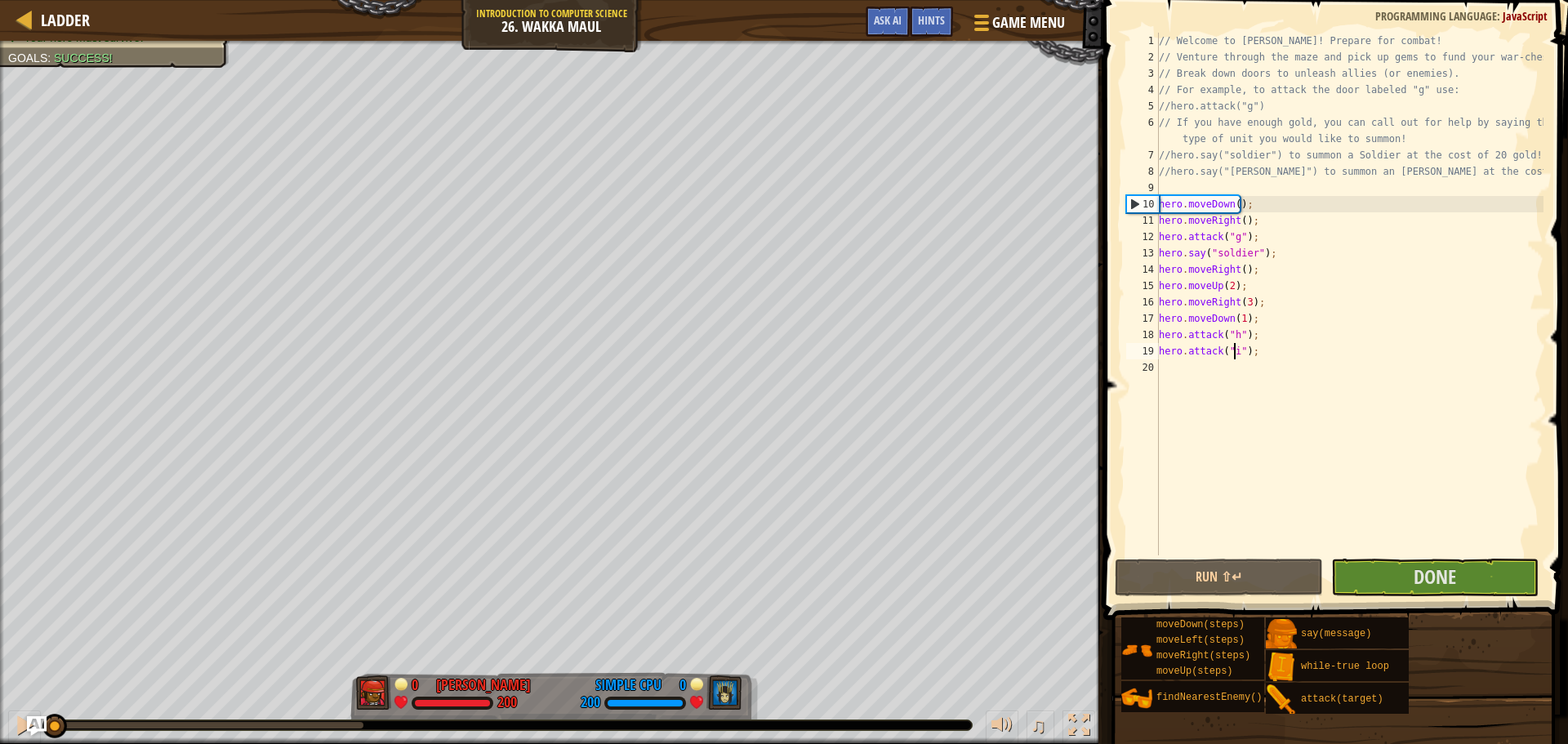
drag, startPoint x: 208, startPoint y: 733, endPoint x: 25, endPoint y: 751, distance: 183.9
click at [25, 0] on html "Ladder Introduction to Computer Science 26. Wakka Maul Game Menu Done Hints Ask…" at bounding box center [784, 0] width 1568 height 0
click at [1244, 372] on div "// Welcome to [PERSON_NAME]! Prepare for combat! // Venture through the maze an…" at bounding box center [1349, 310] width 388 height 555
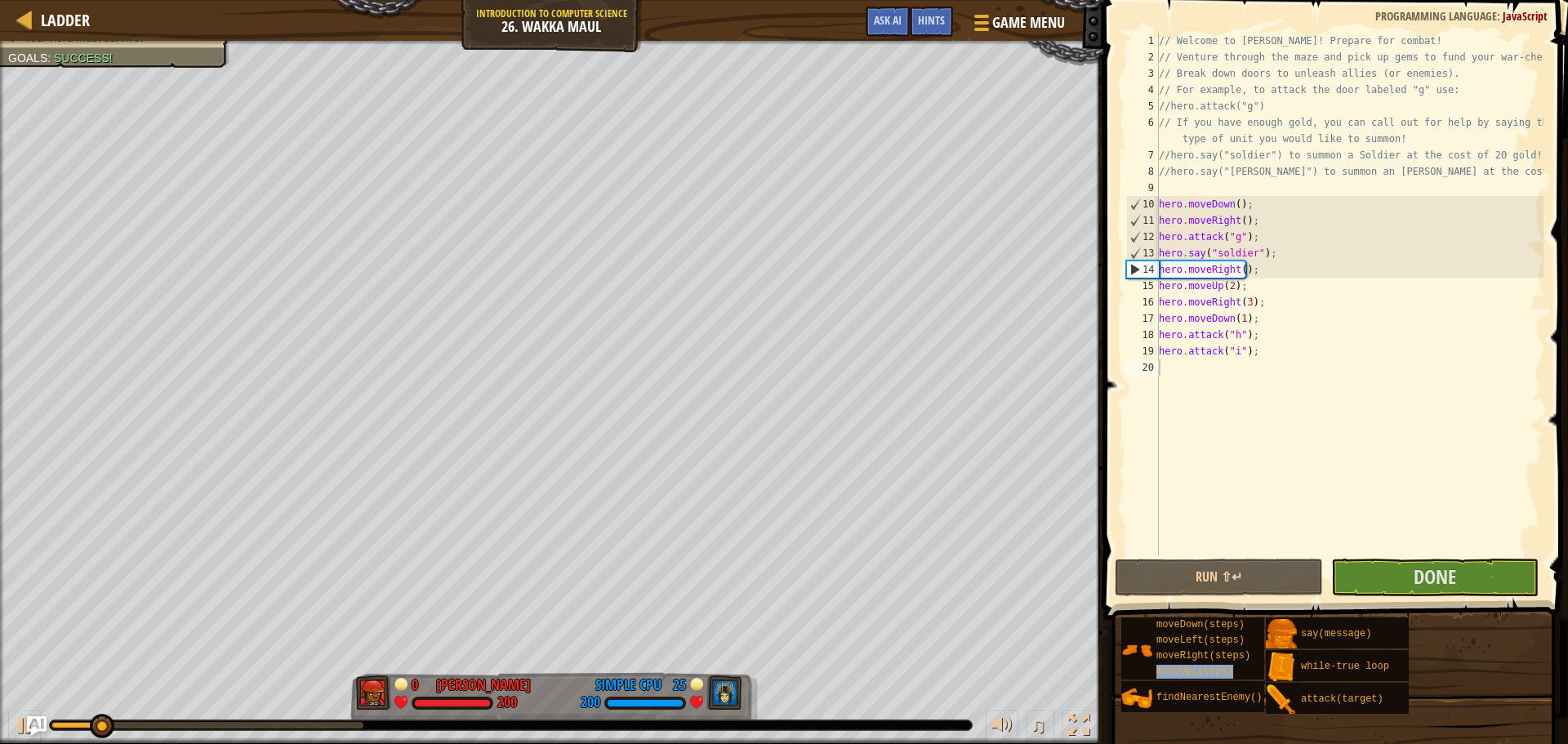
click at [1237, 374] on div "// Welcome to [PERSON_NAME]! Prepare for combat! // Venture through the maze an…" at bounding box center [1349, 310] width 388 height 555
type textarea "h"
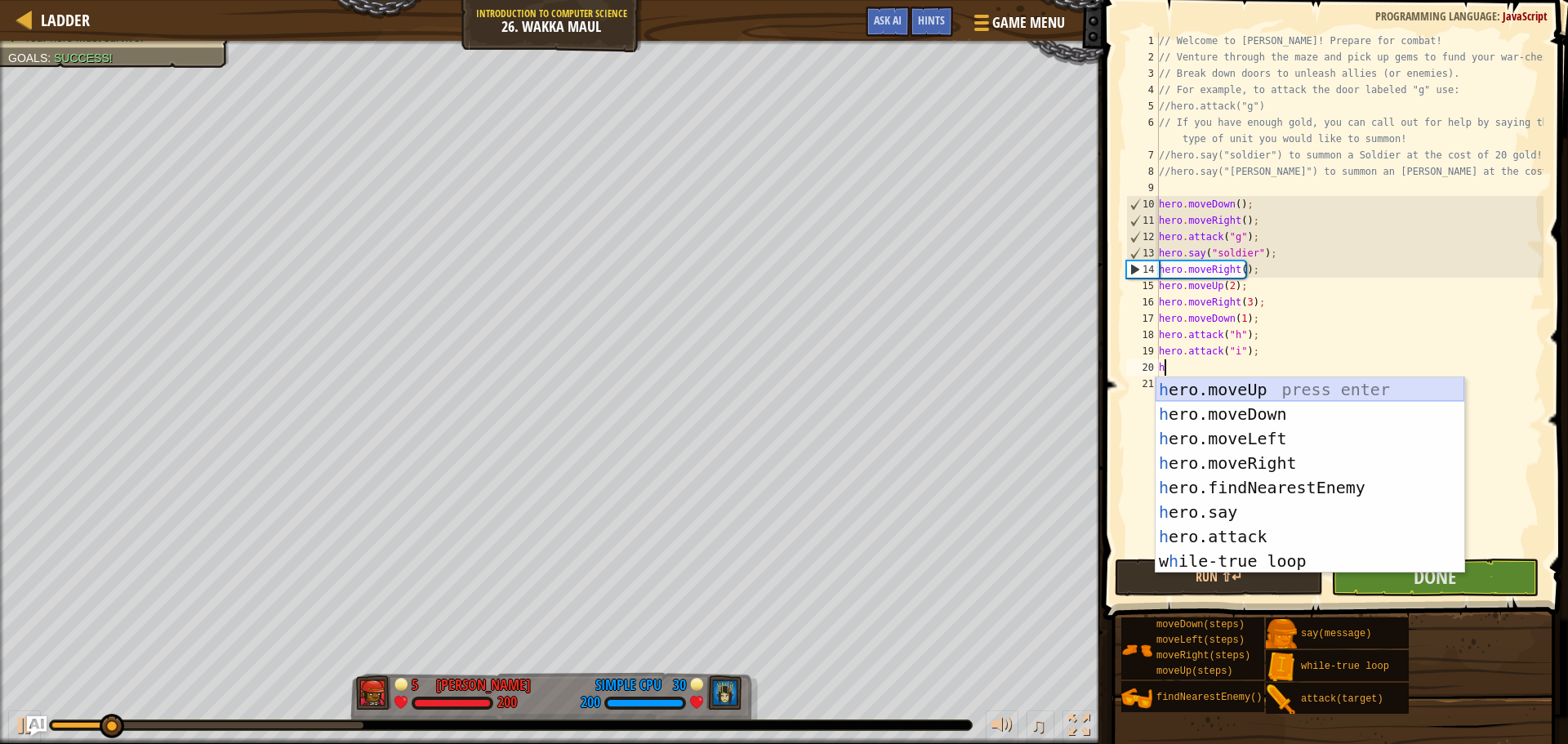
click at [1240, 392] on div "h ero.moveUp press enter h ero.moveDown press enter h ero.moveLeft press enter …" at bounding box center [1310, 499] width 309 height 245
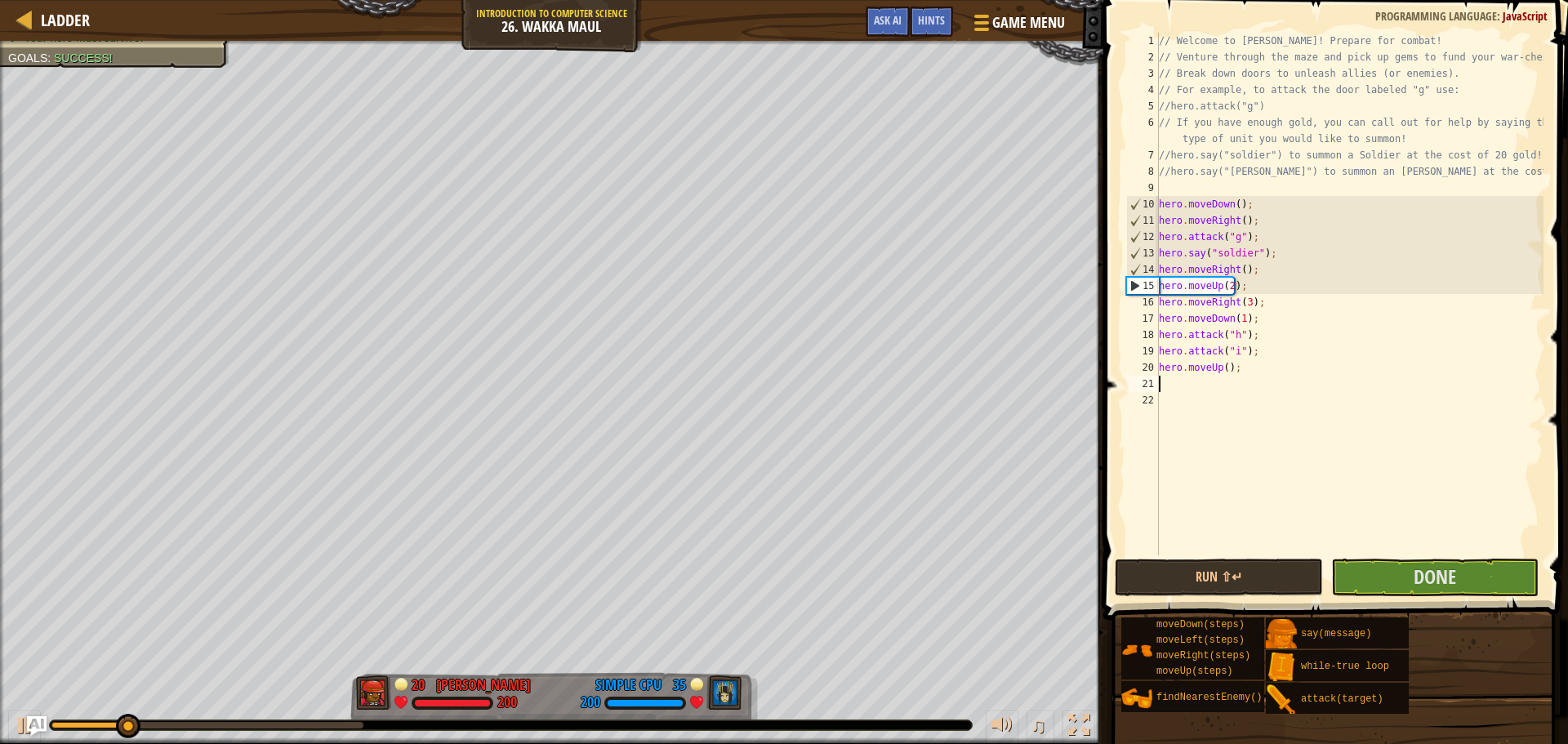
click at [1222, 371] on div "// Welcome to [PERSON_NAME]! Prepare for combat! // Venture through the maze an…" at bounding box center [1349, 310] width 388 height 555
type textarea "hero.moveUp(2);"
click at [1213, 381] on div "// Welcome to [PERSON_NAME]! Prepare for combat! // Venture through the maze an…" at bounding box center [1349, 310] width 388 height 555
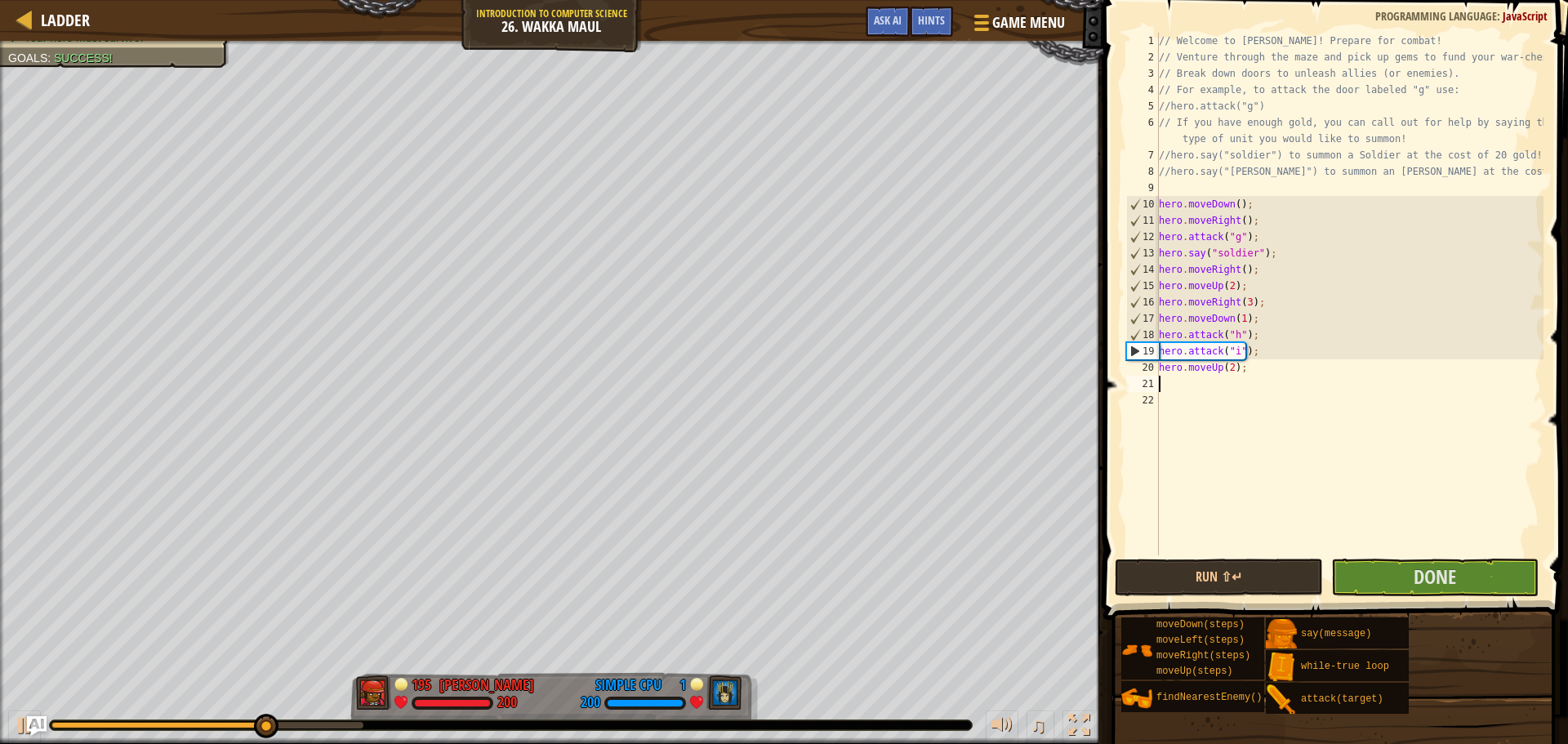
click at [1229, 367] on div "// Welcome to [PERSON_NAME]! Prepare for combat! // Venture through the maze an…" at bounding box center [1349, 310] width 388 height 555
type textarea "hero.moveUp(3);"
click at [1254, 372] on div "// Welcome to [PERSON_NAME]! Prepare for combat! // Venture through the maze an…" at bounding box center [1349, 310] width 388 height 555
click at [1243, 389] on div "// Welcome to [PERSON_NAME]! Prepare for combat! // Venture through the maze an…" at bounding box center [1349, 310] width 388 height 555
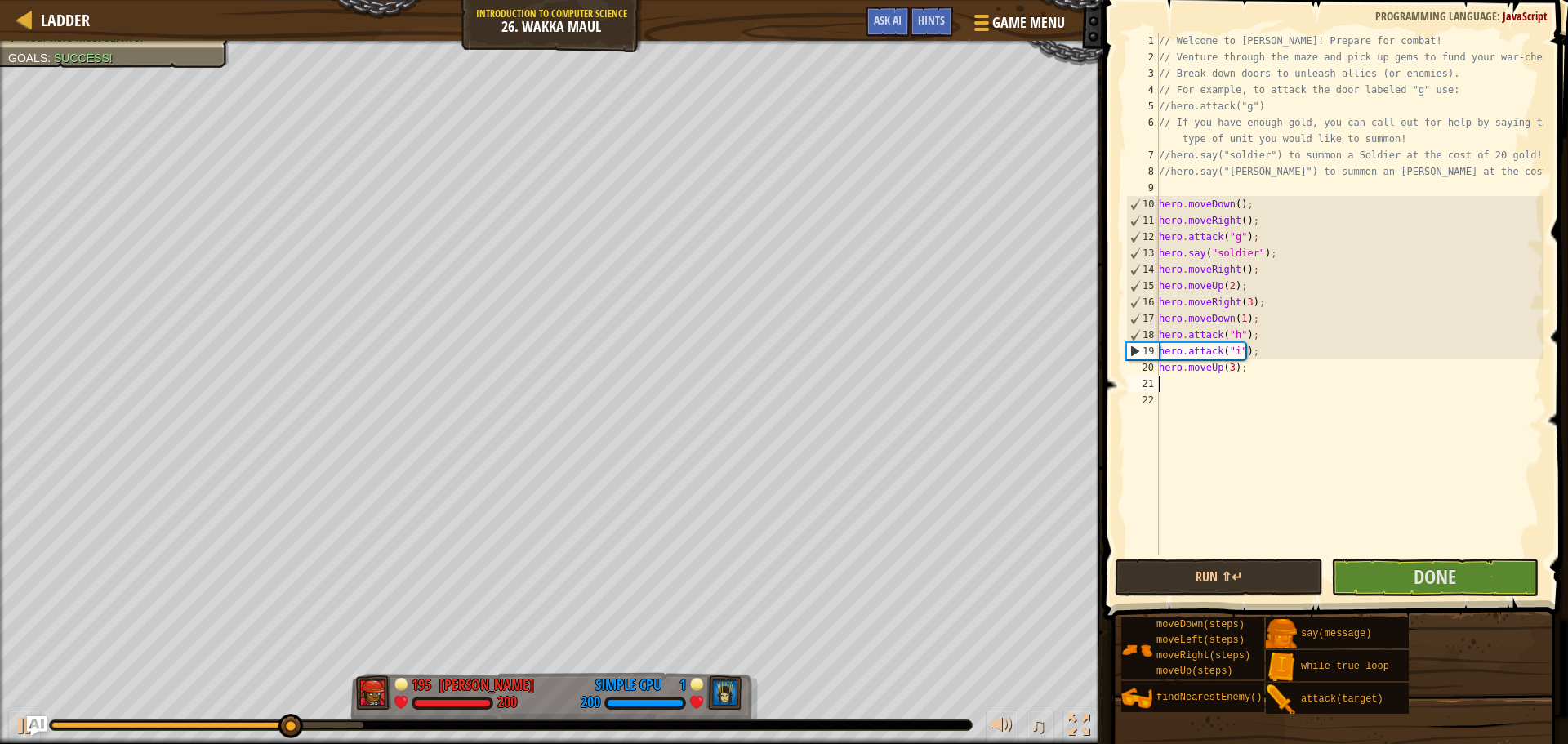
scroll to position [7, 0]
click at [1205, 383] on div "// Welcome to [PERSON_NAME]! Prepare for combat! // Venture through the maze an…" at bounding box center [1349, 310] width 388 height 555
type textarea "j"
type textarea "h"
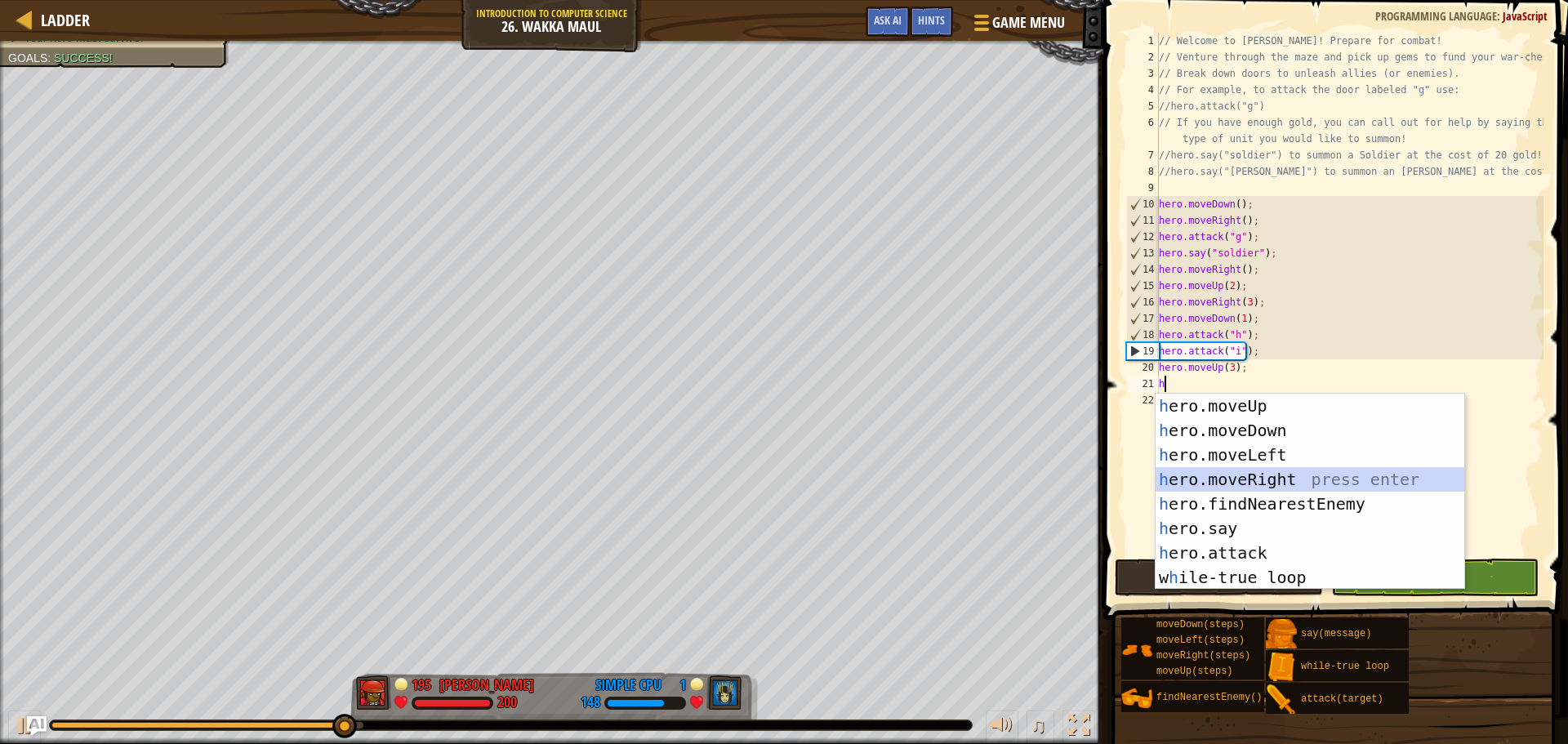
click at [1267, 481] on div "h ero.moveUp press enter h ero.moveDown press enter h ero.moveLeft press enter …" at bounding box center [1310, 515] width 309 height 245
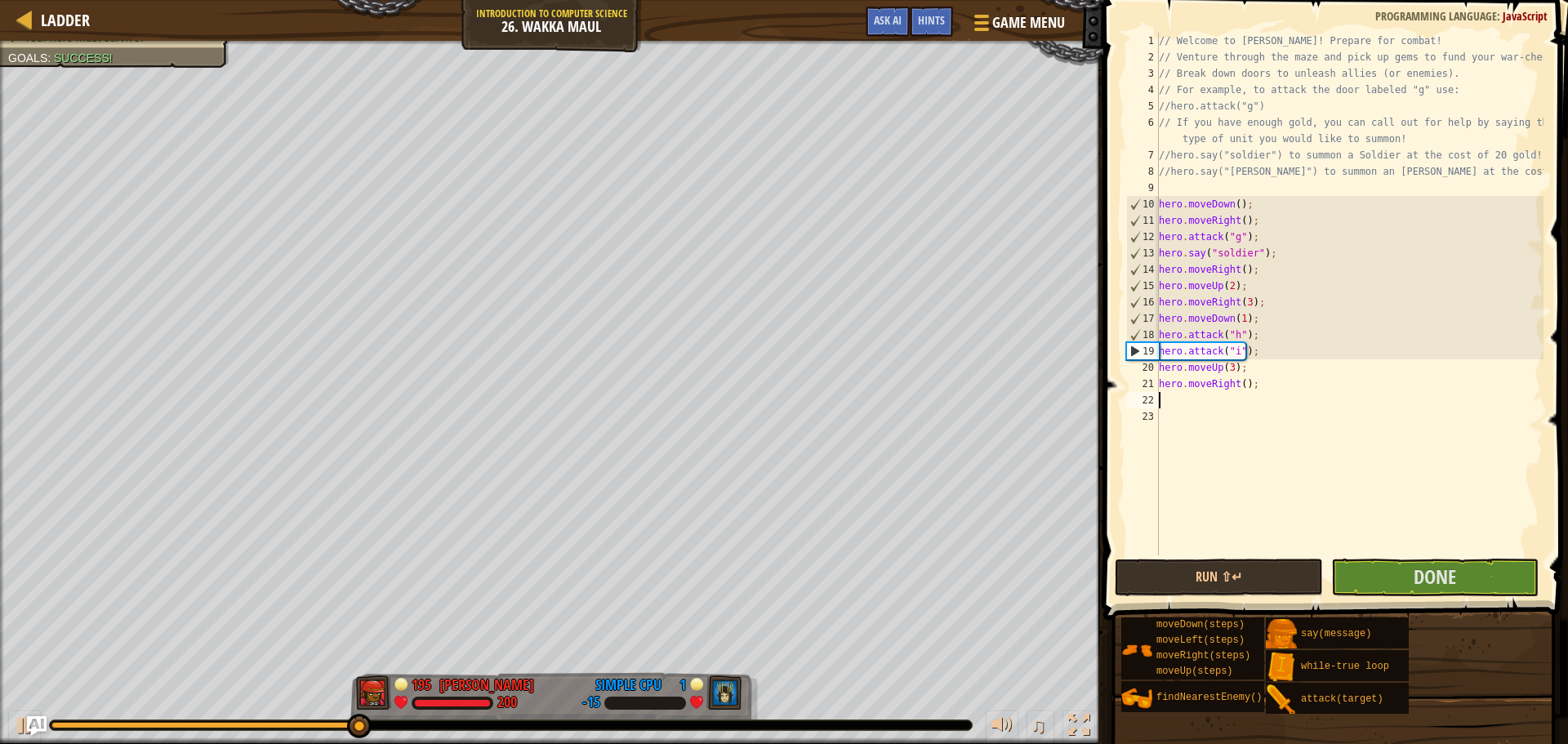
click at [1241, 390] on div "// Welcome to [PERSON_NAME]! Prepare for combat! // Venture through the maze an…" at bounding box center [1349, 310] width 388 height 555
type textarea "hero.moveRight(2);"
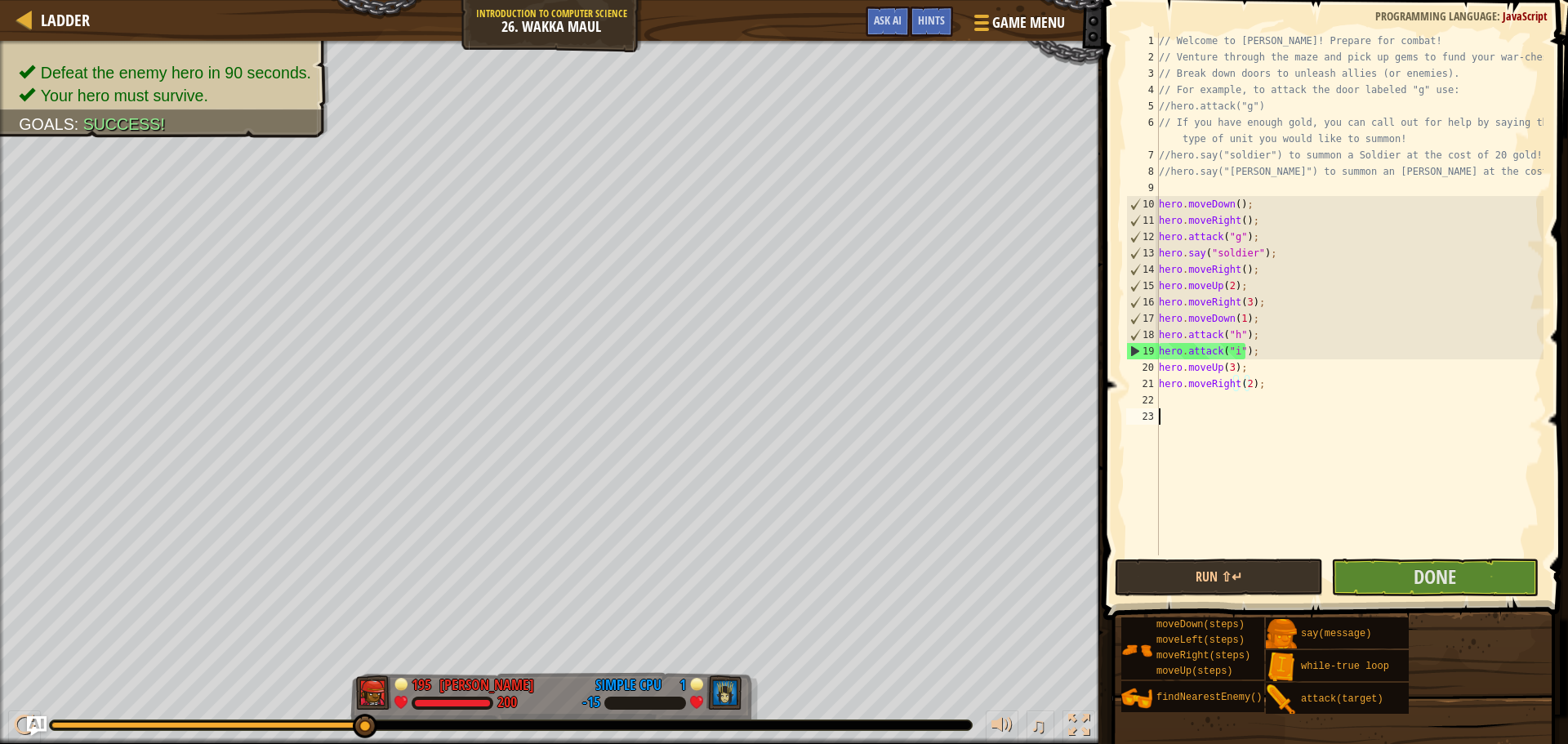
click at [1237, 410] on div "// Welcome to [PERSON_NAME]! Prepare for combat! // Venture through the maze an…" at bounding box center [1349, 310] width 388 height 555
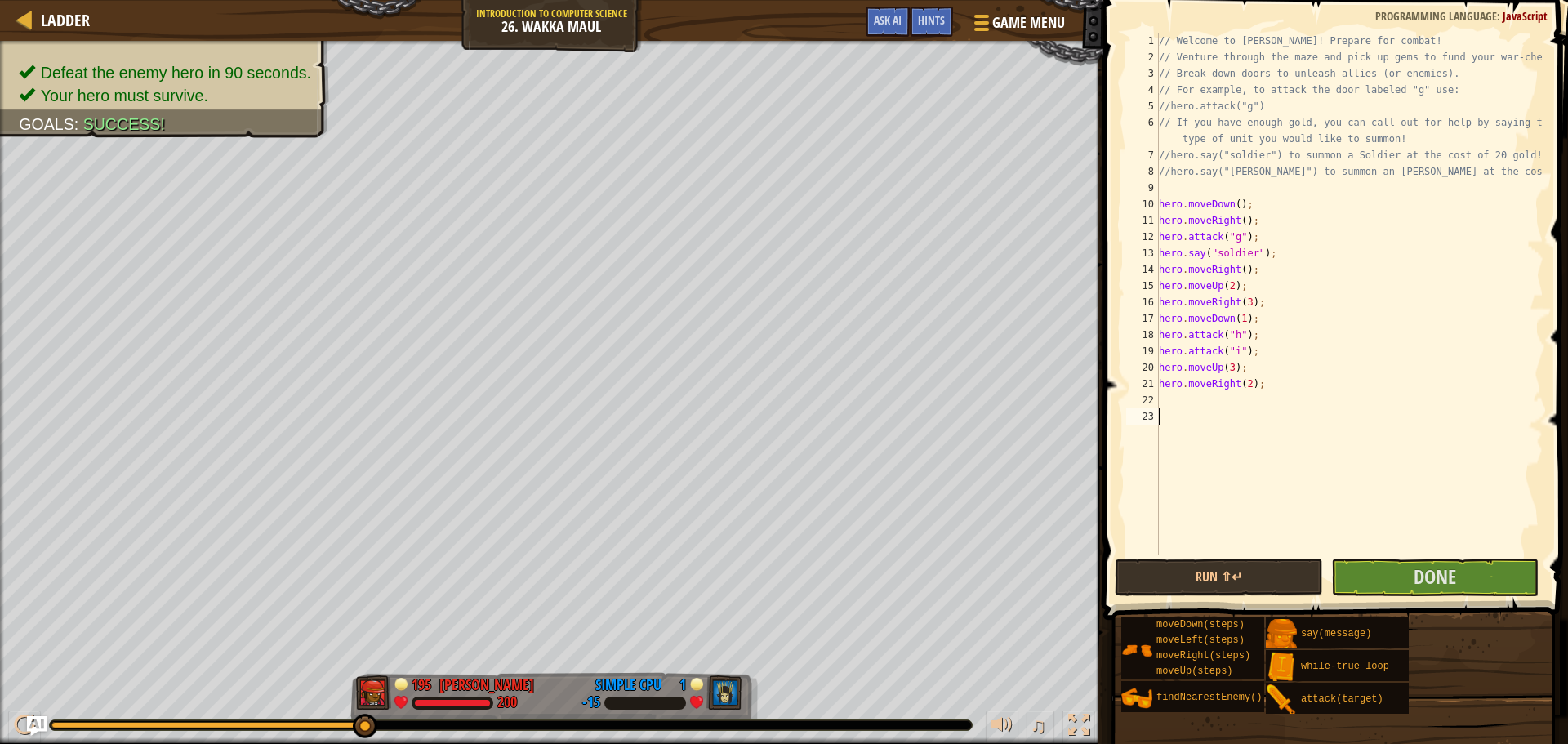
click at [1237, 395] on div "// Welcome to [PERSON_NAME]! Prepare for combat! // Venture through the maze an…" at bounding box center [1349, 310] width 388 height 555
type textarea "h"
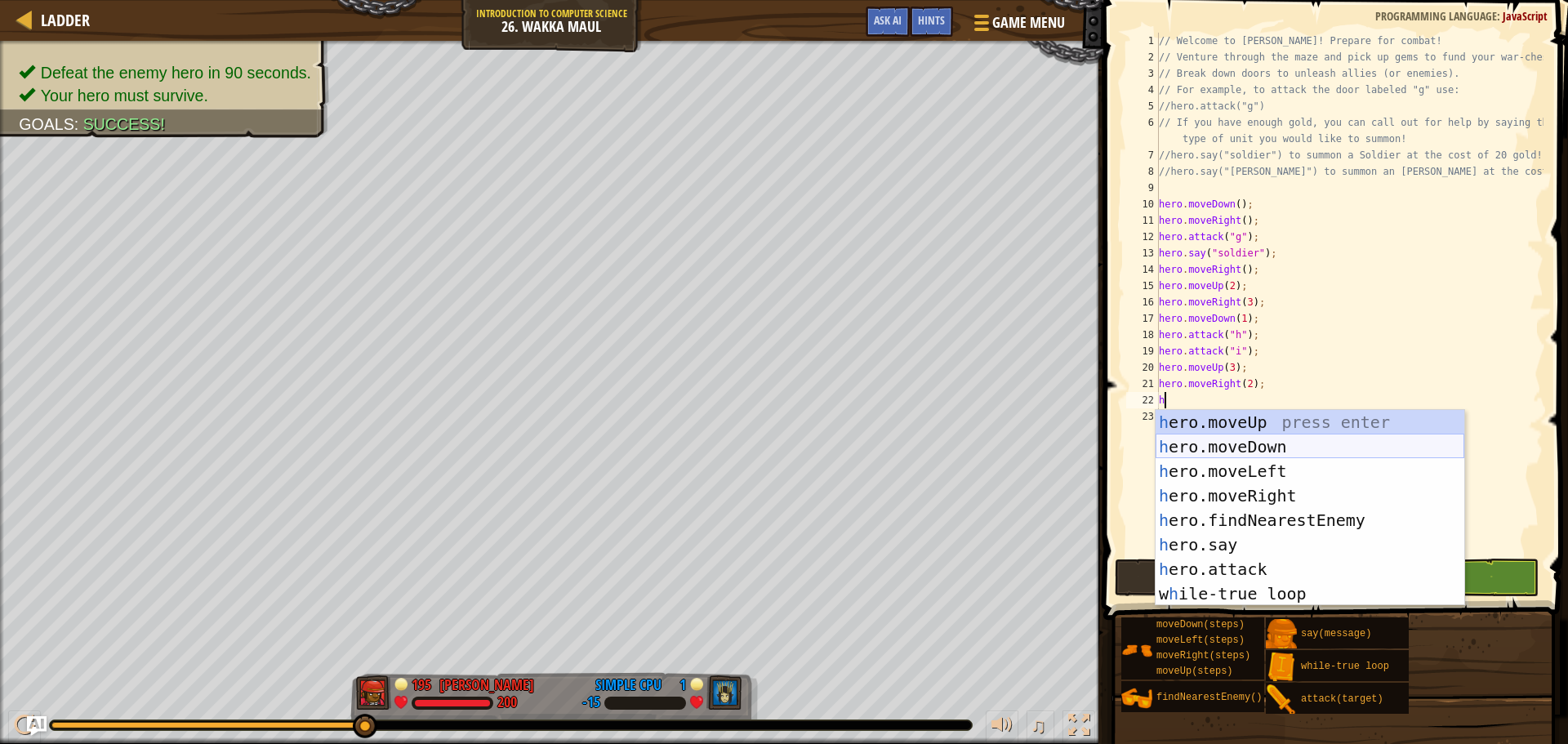
click at [1249, 447] on div "h ero.moveUp press enter h ero.moveDown press enter h ero.moveLeft press enter …" at bounding box center [1310, 532] width 309 height 245
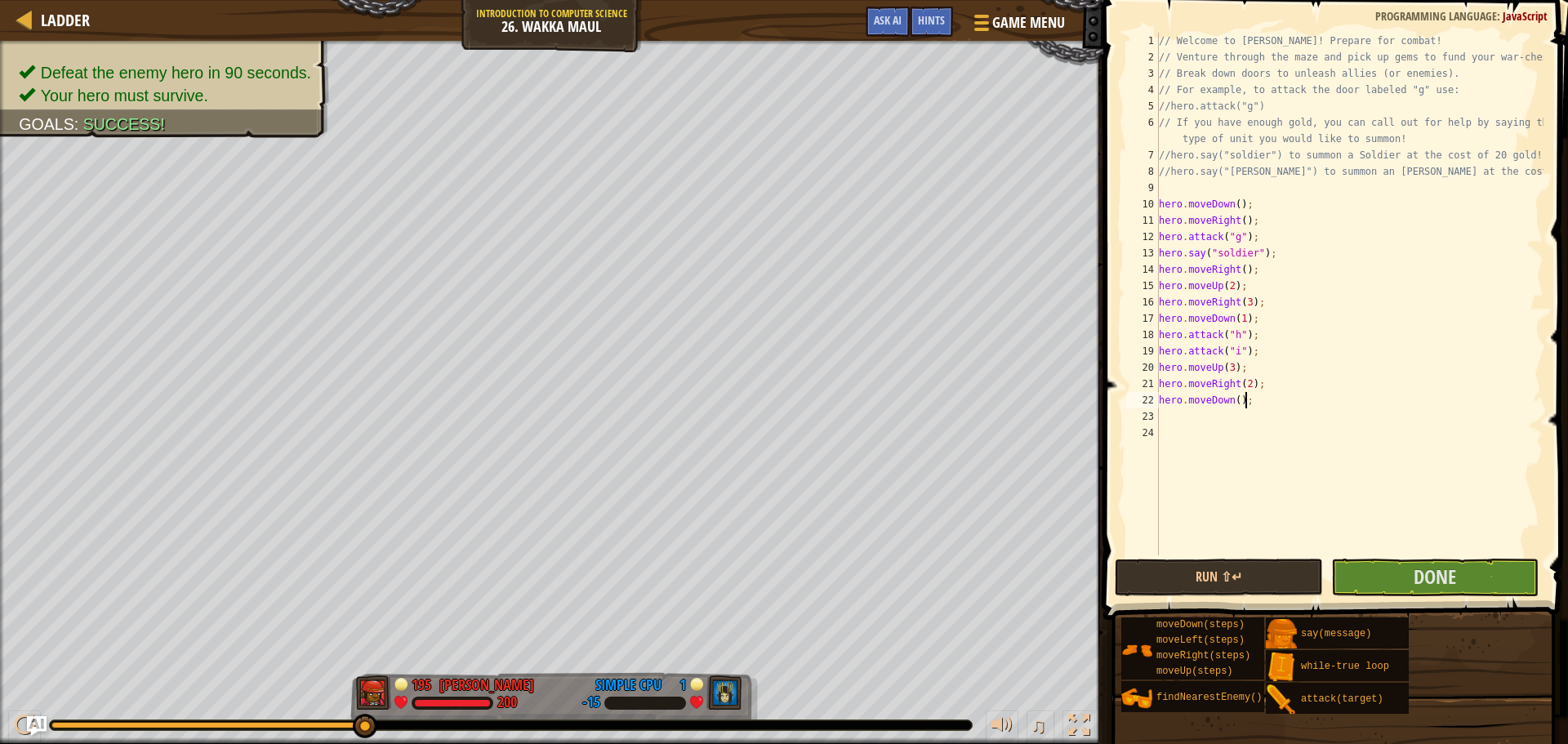
click at [1247, 399] on div "// Welcome to [PERSON_NAME]! Prepare for combat! // Venture through the maze an…" at bounding box center [1349, 310] width 388 height 555
click at [1232, 402] on div "// Welcome to [PERSON_NAME]! Prepare for combat! // Venture through the maze an…" at bounding box center [1349, 310] width 388 height 555
type textarea "hero.moveDown(2);"
click at [1230, 414] on div "// Welcome to [PERSON_NAME]! Prepare for combat! // Venture through the maze an…" at bounding box center [1349, 310] width 388 height 555
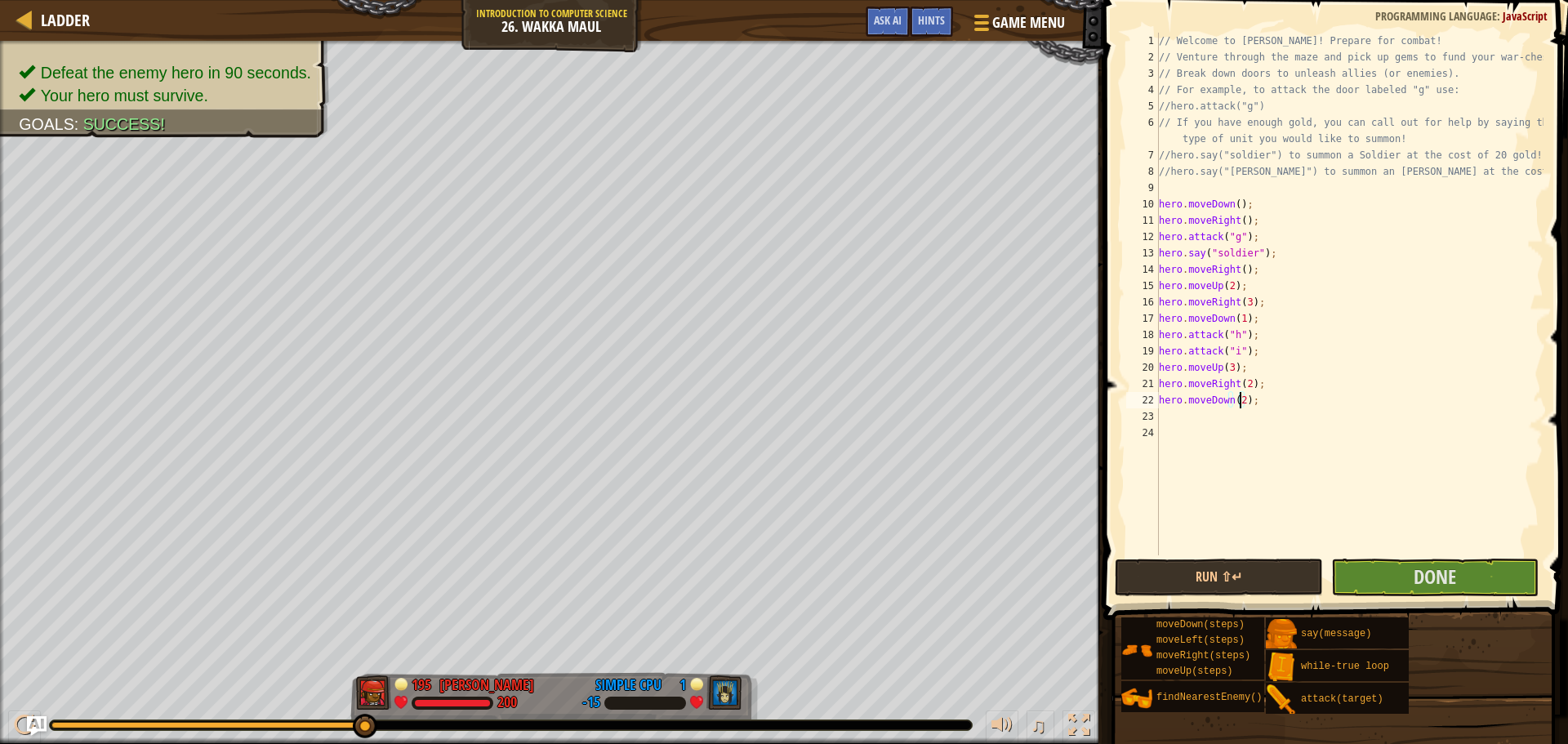
scroll to position [7, 0]
type textarea "h"
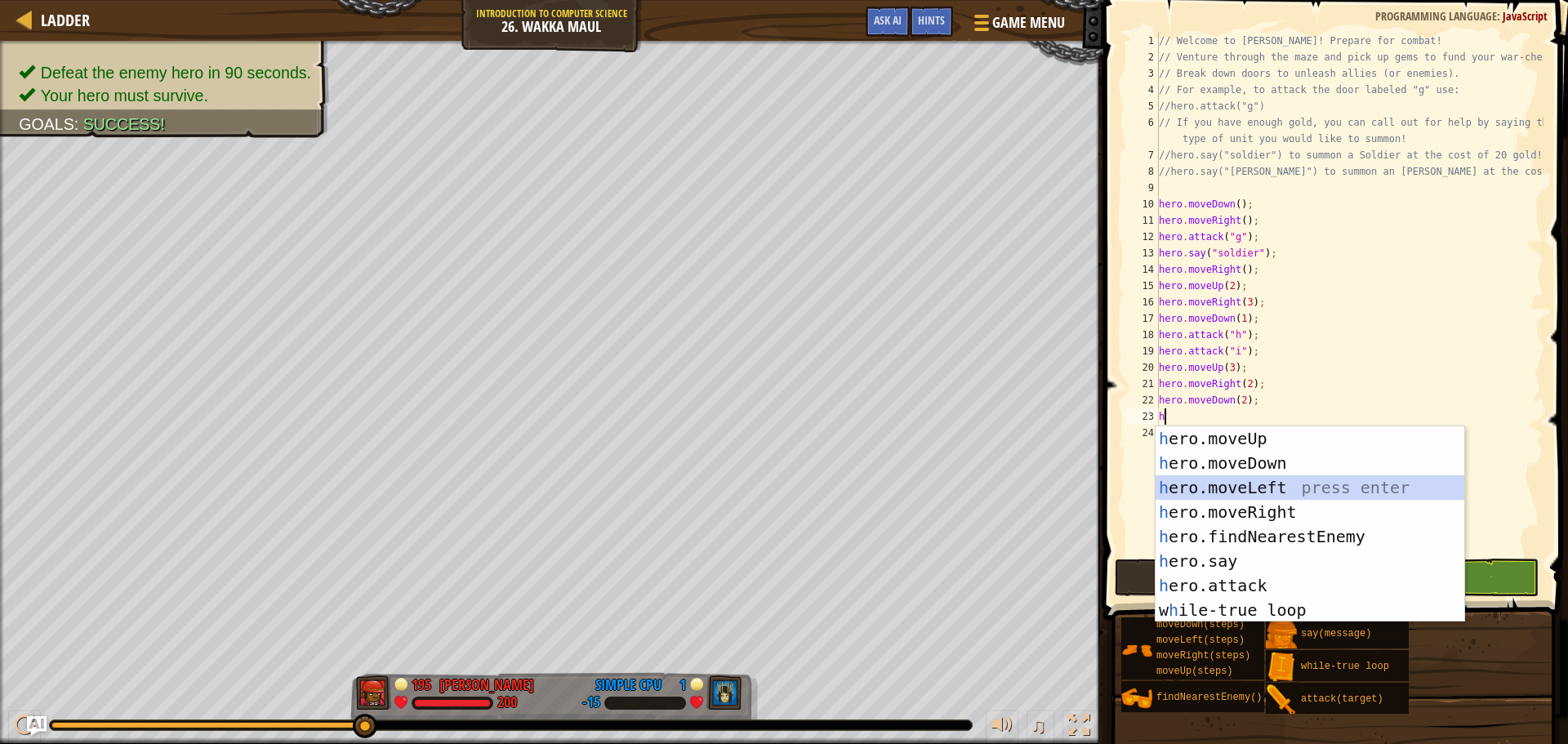
click at [1259, 488] on div "h ero.moveUp press enter h ero.moveDown press enter h ero.moveLeft press enter …" at bounding box center [1310, 549] width 309 height 245
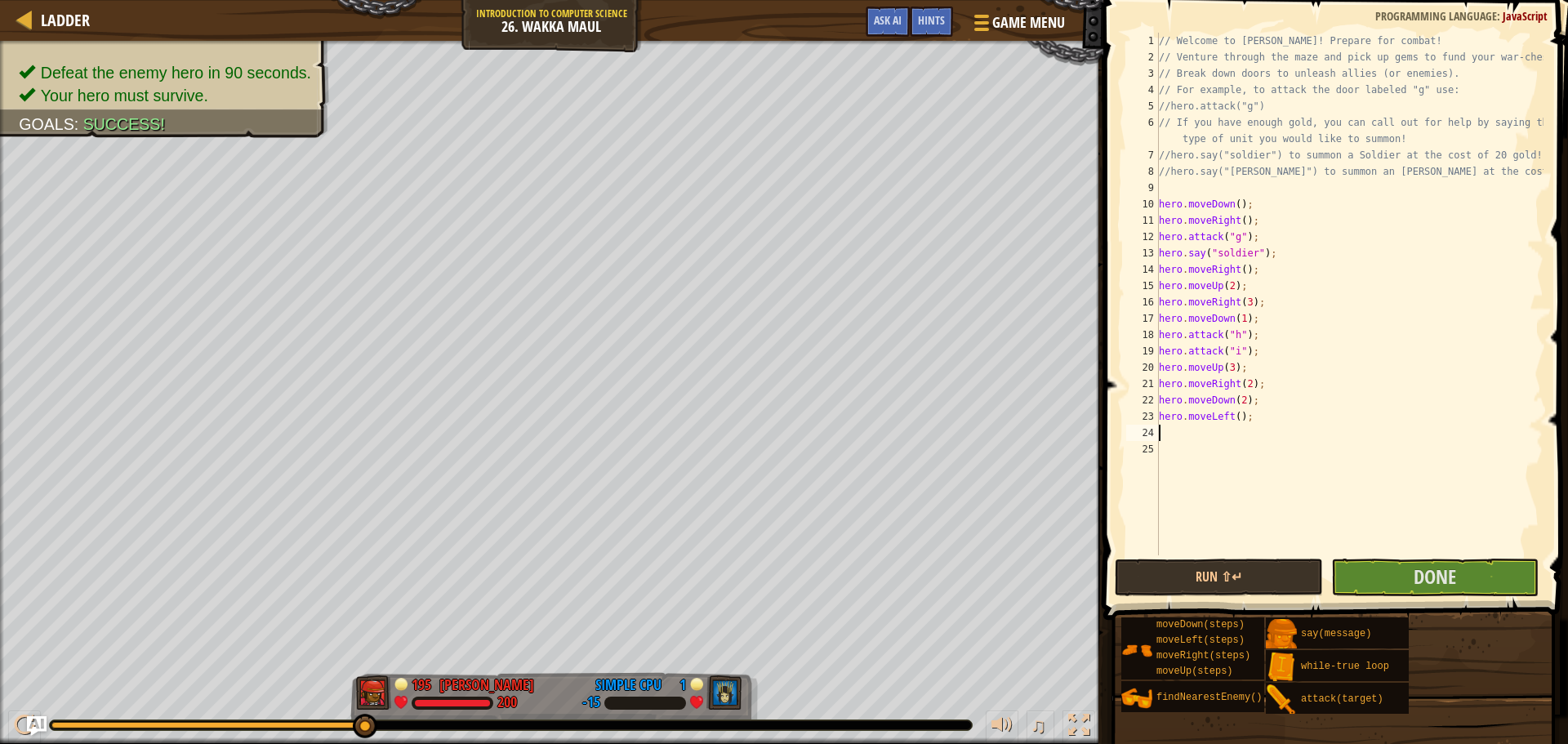
click at [1240, 416] on div "// Welcome to [PERSON_NAME]! Prepare for combat! // Venture through the maze an…" at bounding box center [1349, 310] width 388 height 555
type textarea "hero.moveLeft();"
click at [1236, 418] on div "// Welcome to [PERSON_NAME]! Prepare for combat! // Venture through the maze an…" at bounding box center [1349, 310] width 388 height 555
click at [1200, 433] on div "// Welcome to [PERSON_NAME]! Prepare for combat! // Venture through the maze an…" at bounding box center [1349, 310] width 388 height 555
click at [1232, 413] on div "// Welcome to [PERSON_NAME]! Prepare for combat! // Venture through the maze an…" at bounding box center [1349, 310] width 388 height 555
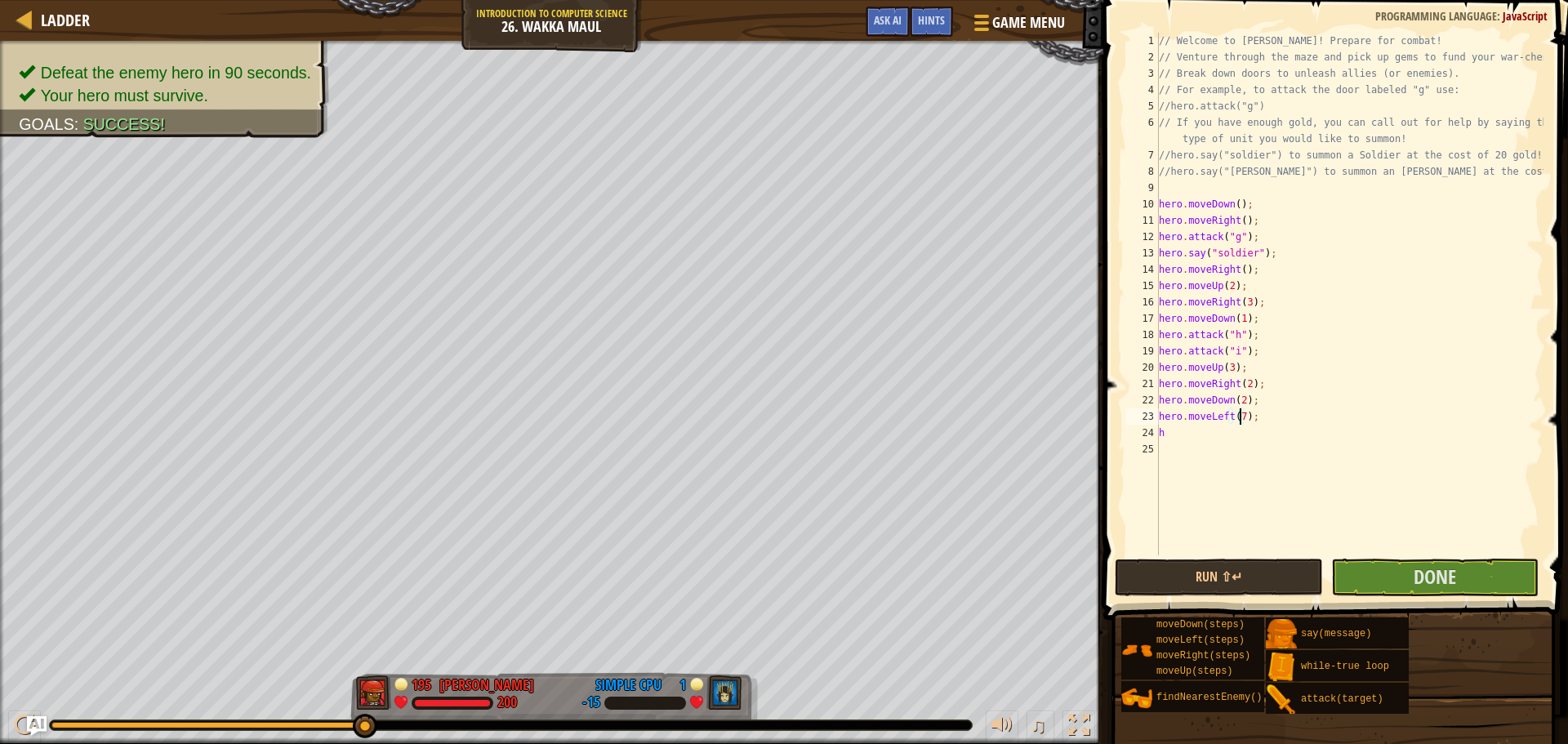
scroll to position [7, 6]
click at [1174, 428] on div "// Welcome to [PERSON_NAME]! Prepare for combat! // Venture through the maze an…" at bounding box center [1349, 310] width 388 height 555
type textarea "h"
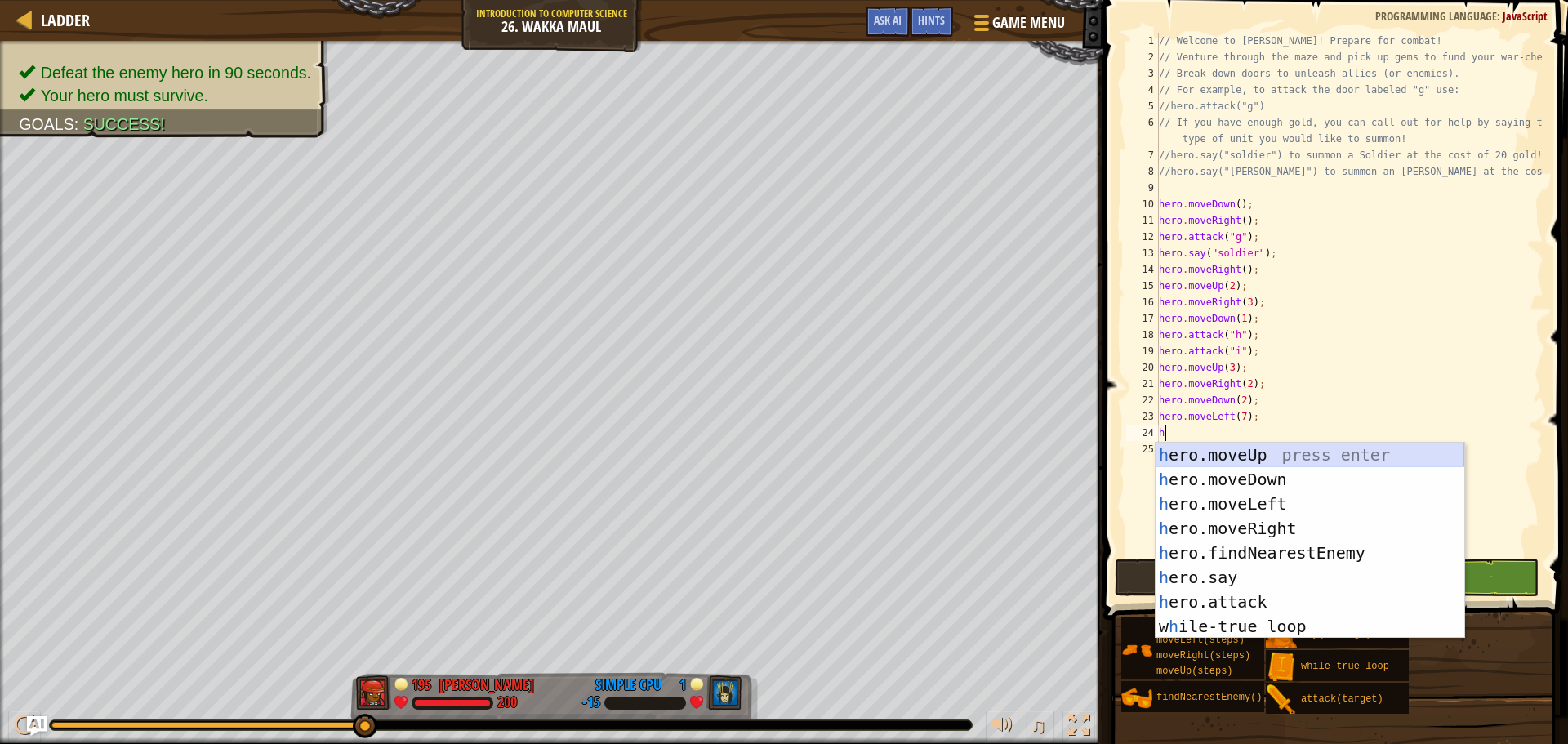
click at [1221, 455] on div "h ero.moveUp press enter h ero.moveDown press enter h ero.moveLeft press enter …" at bounding box center [1310, 564] width 309 height 245
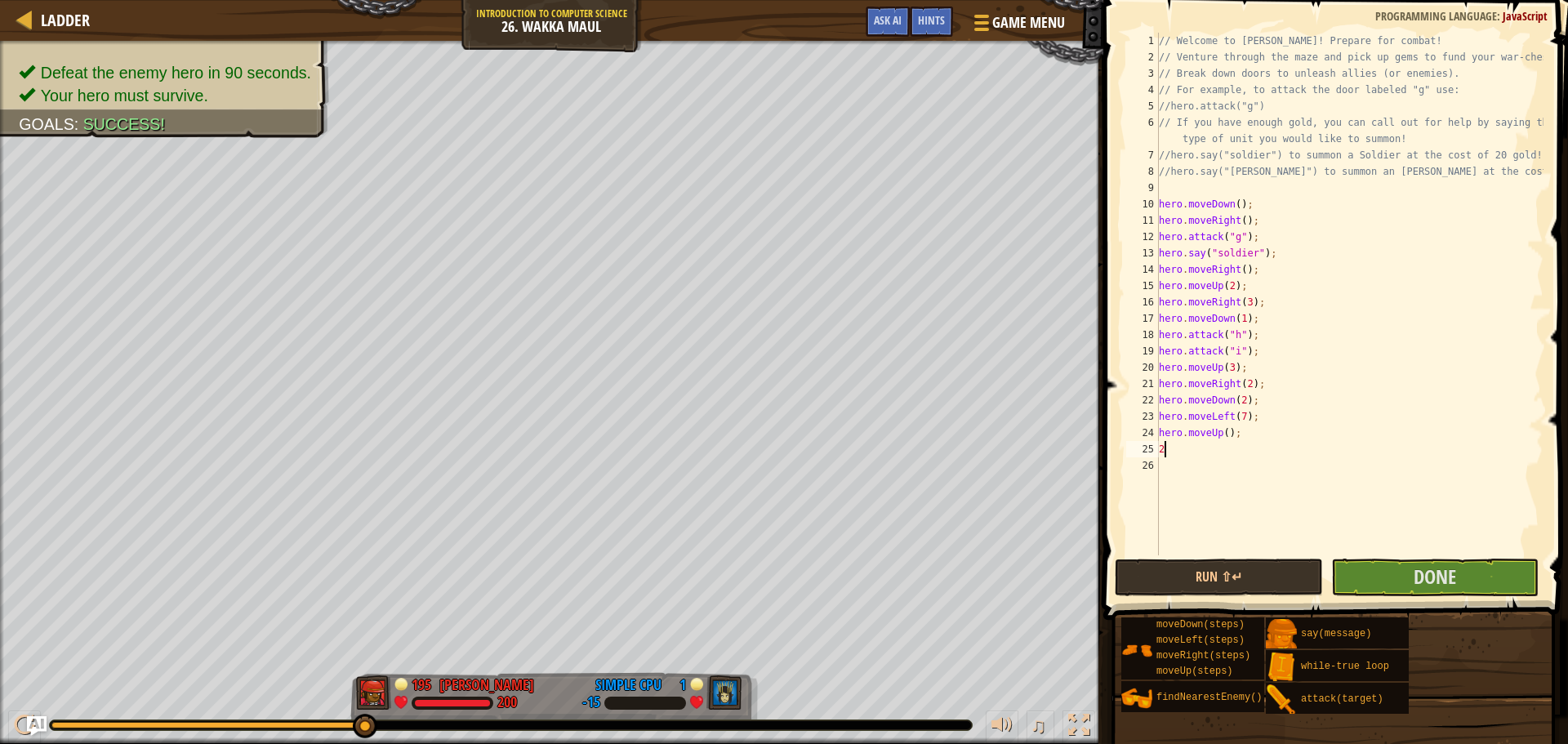
type textarea "2"
click at [1224, 432] on div "// Welcome to [PERSON_NAME]! Prepare for combat! // Venture through the maze an…" at bounding box center [1349, 310] width 388 height 555
type textarea "hero.moveUp(2);"
click at [1227, 447] on div "// Welcome to [PERSON_NAME]! Prepare for combat! // Venture through the maze an…" at bounding box center [1349, 310] width 388 height 555
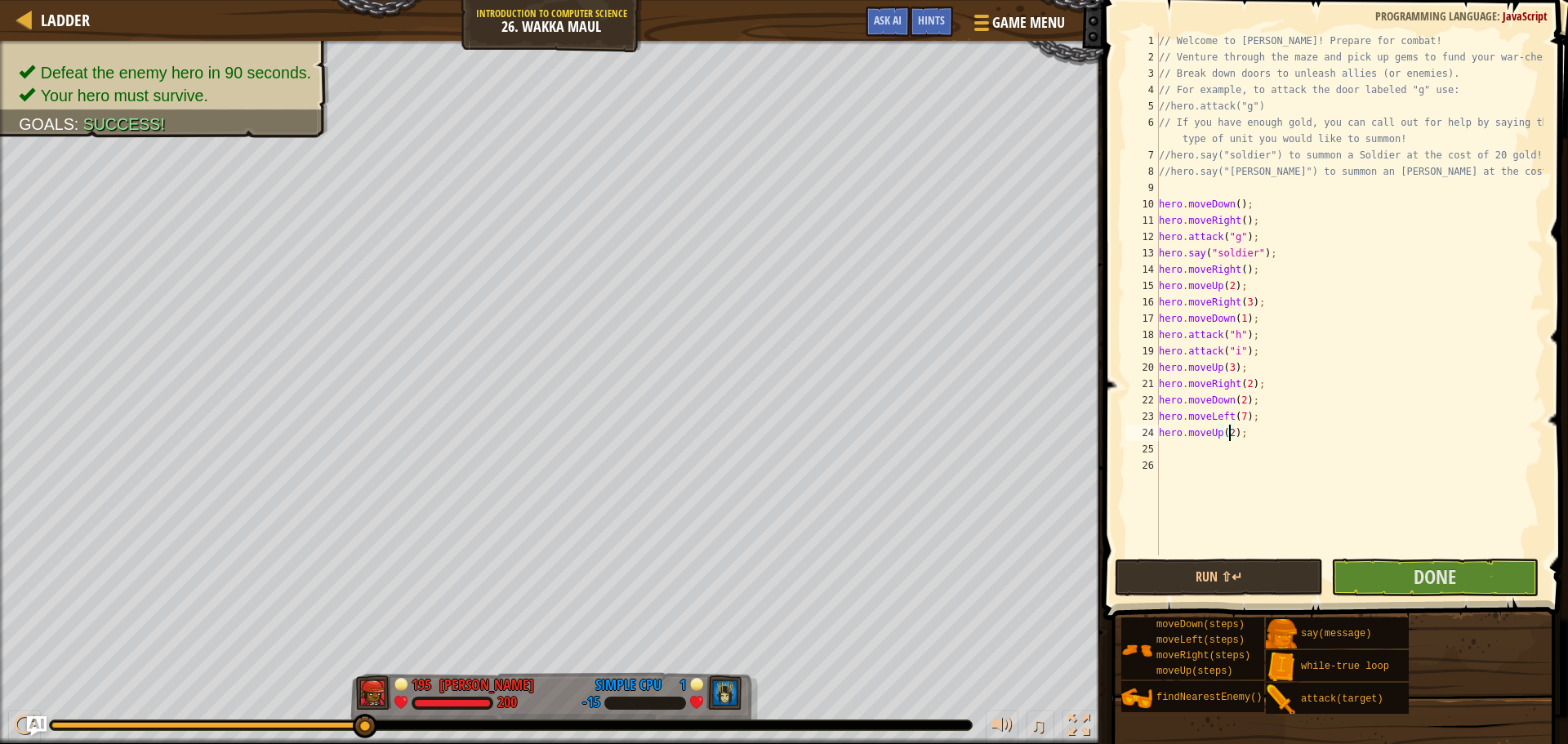
scroll to position [7, 0]
type textarea "h"
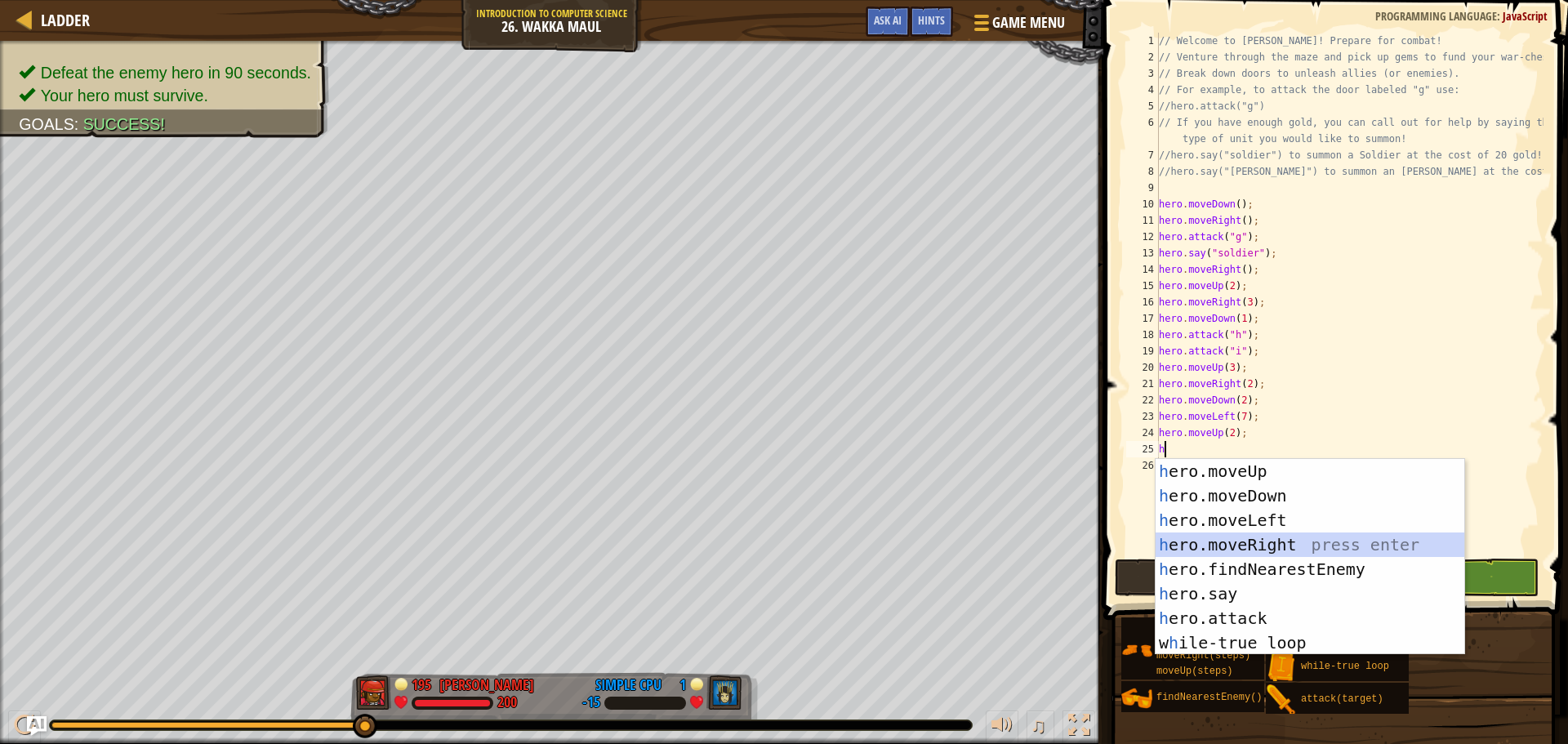
click at [1255, 541] on div "h ero.moveUp press enter h ero.moveDown press enter h ero.moveLeft press enter …" at bounding box center [1310, 581] width 309 height 245
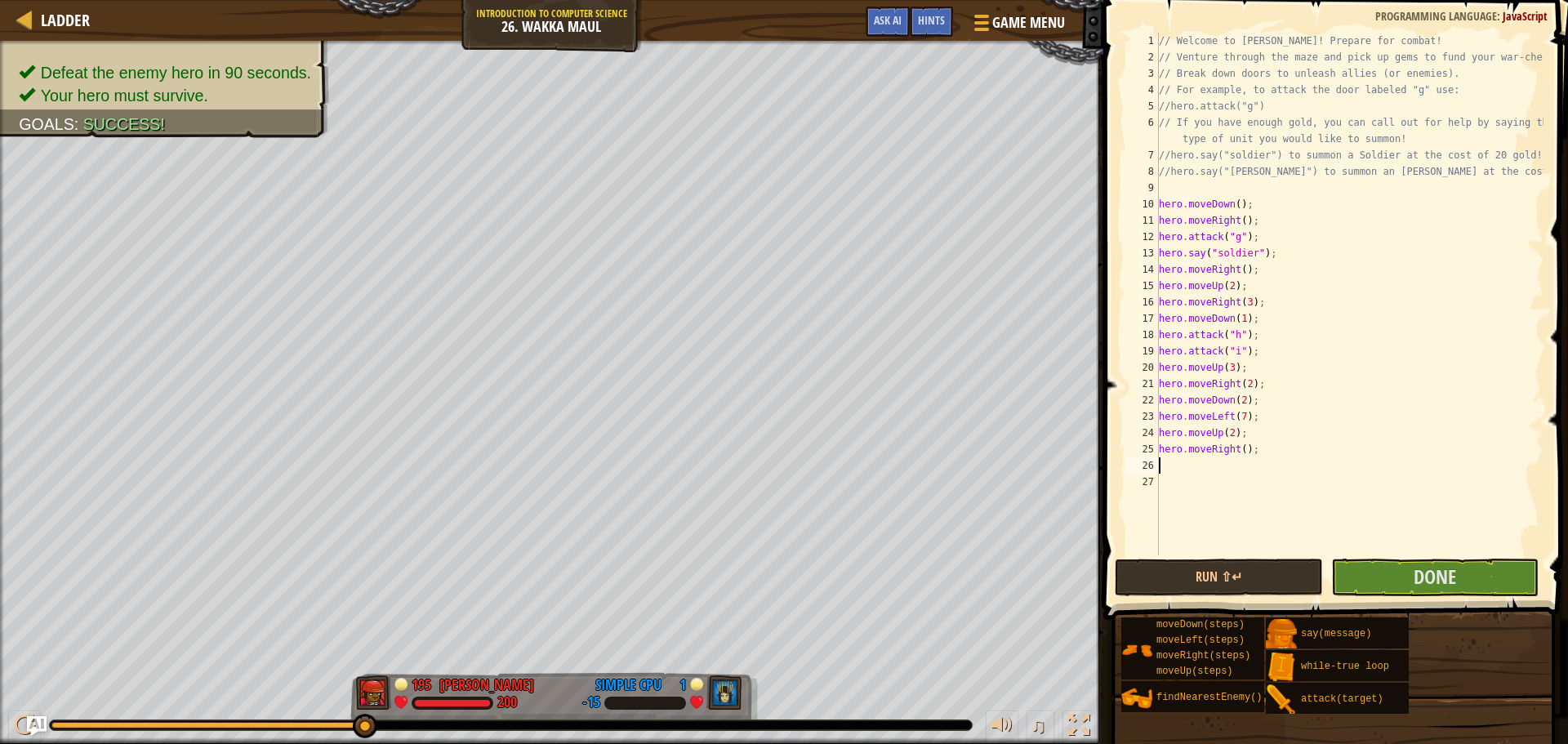
click at [1241, 448] on div "// Welcome to [PERSON_NAME]! Prepare for combat! // Venture through the maze an…" at bounding box center [1349, 310] width 388 height 555
type textarea "hero.moveRight(2);"
click at [1237, 466] on div "// Welcome to [PERSON_NAME]! Prepare for combat! // Venture through the maze an…" at bounding box center [1349, 310] width 388 height 555
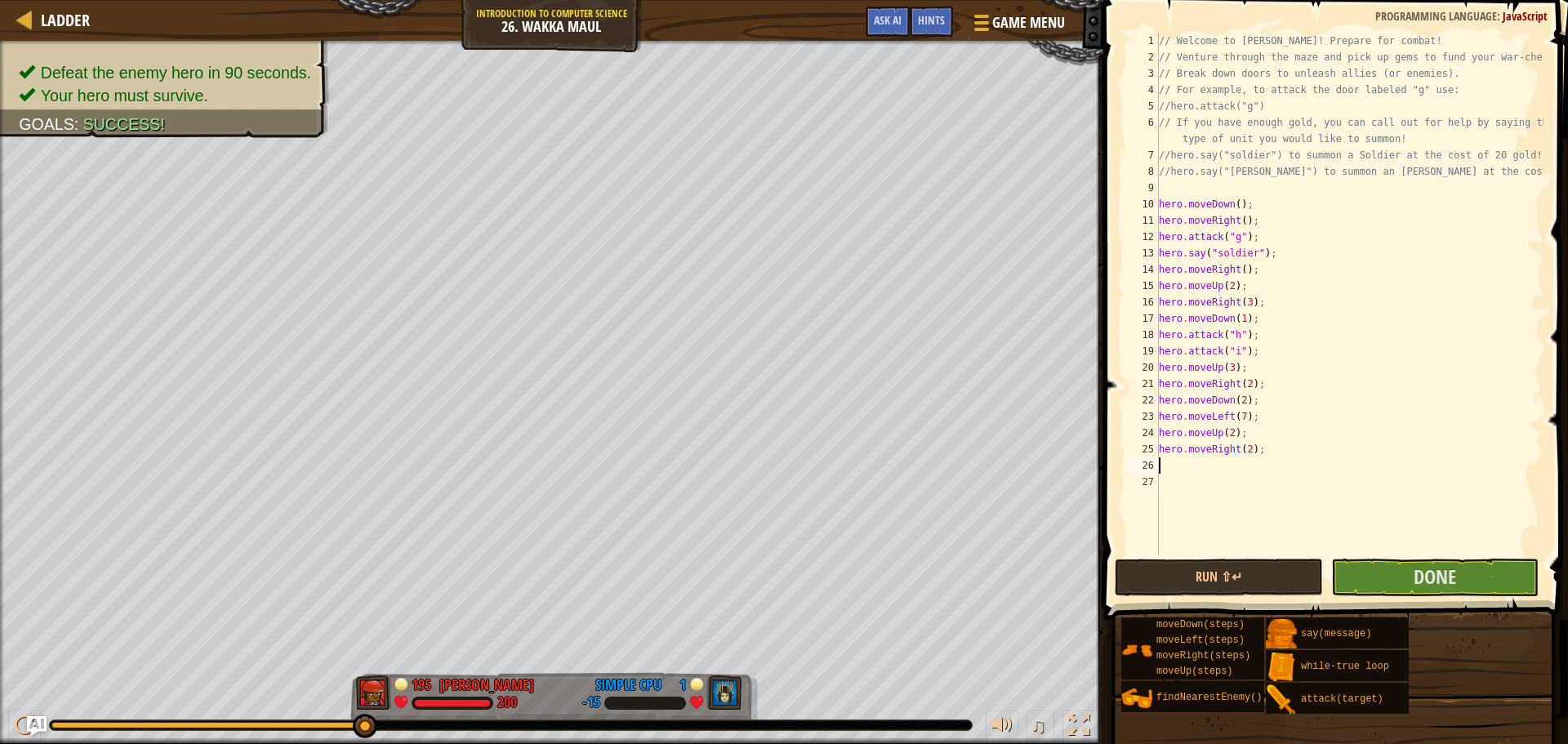
type textarea "h"
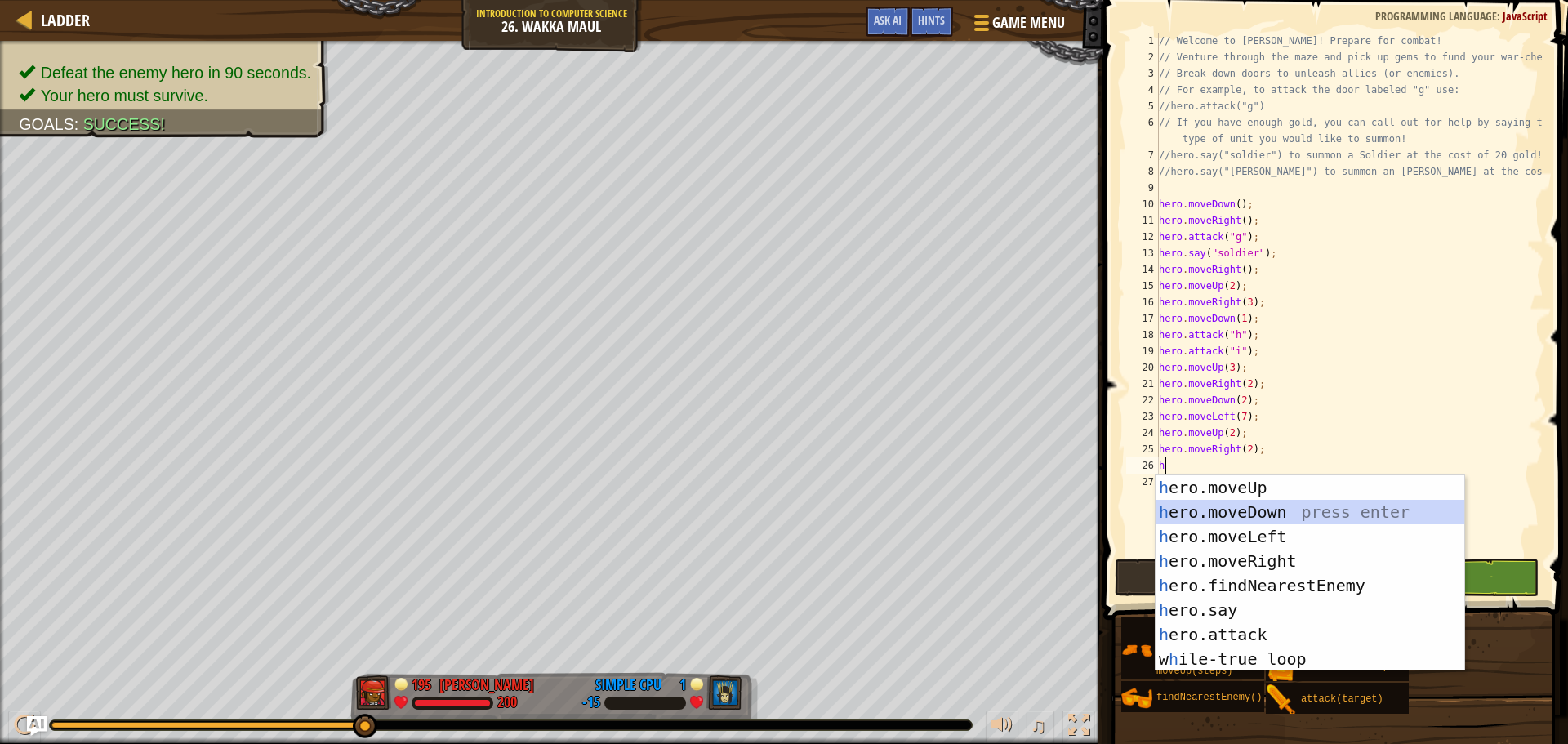
click at [1264, 515] on div "h ero.moveUp press enter h ero.moveDown press enter h ero.moveLeft press enter …" at bounding box center [1310, 597] width 309 height 245
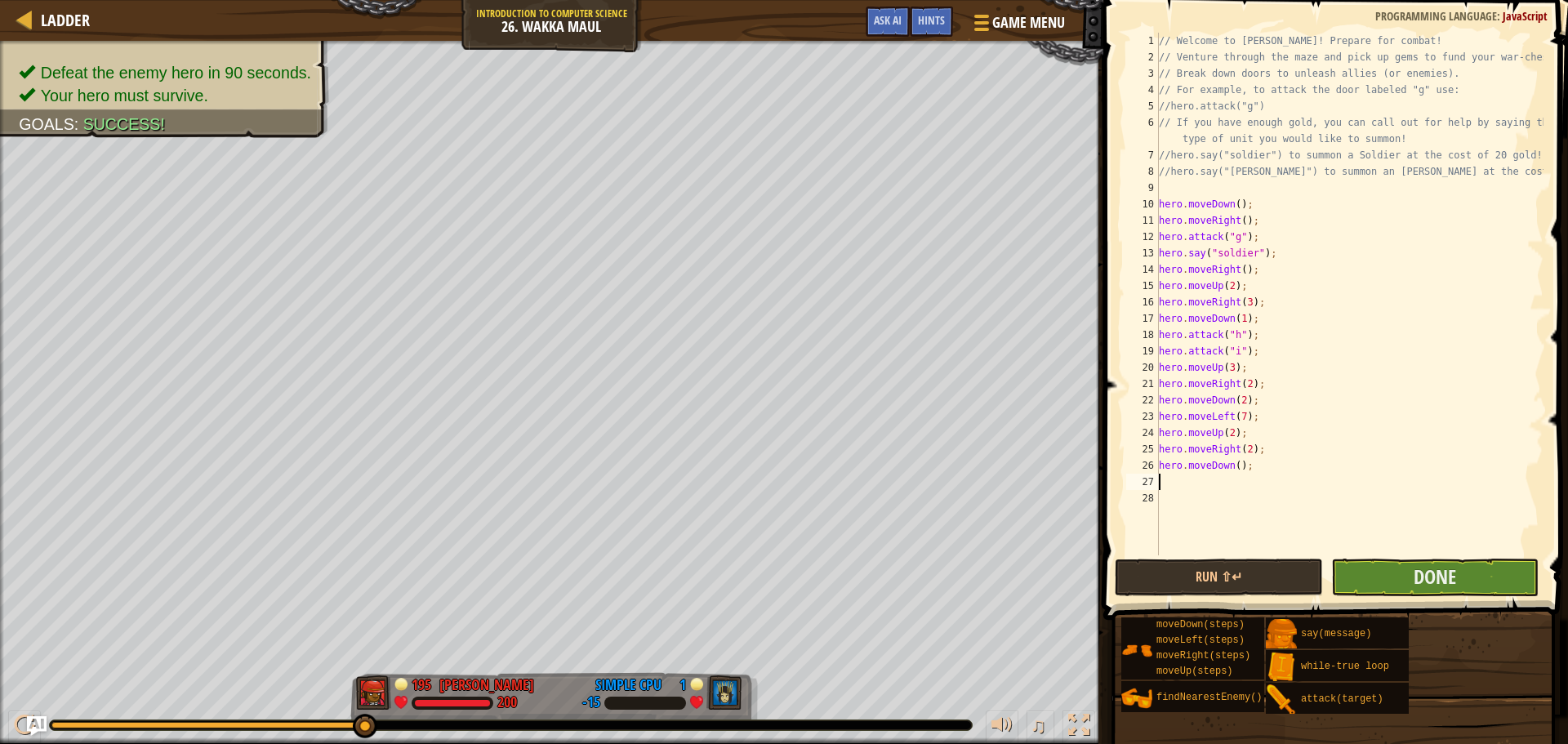
type textarea "2"
click at [1236, 466] on div "// Welcome to [PERSON_NAME]! Prepare for combat! // Venture through the maze an…" at bounding box center [1349, 310] width 388 height 555
type textarea "hero.moveDown(2);"
click at [1383, 571] on button "Done" at bounding box center [1435, 577] width 208 height 38
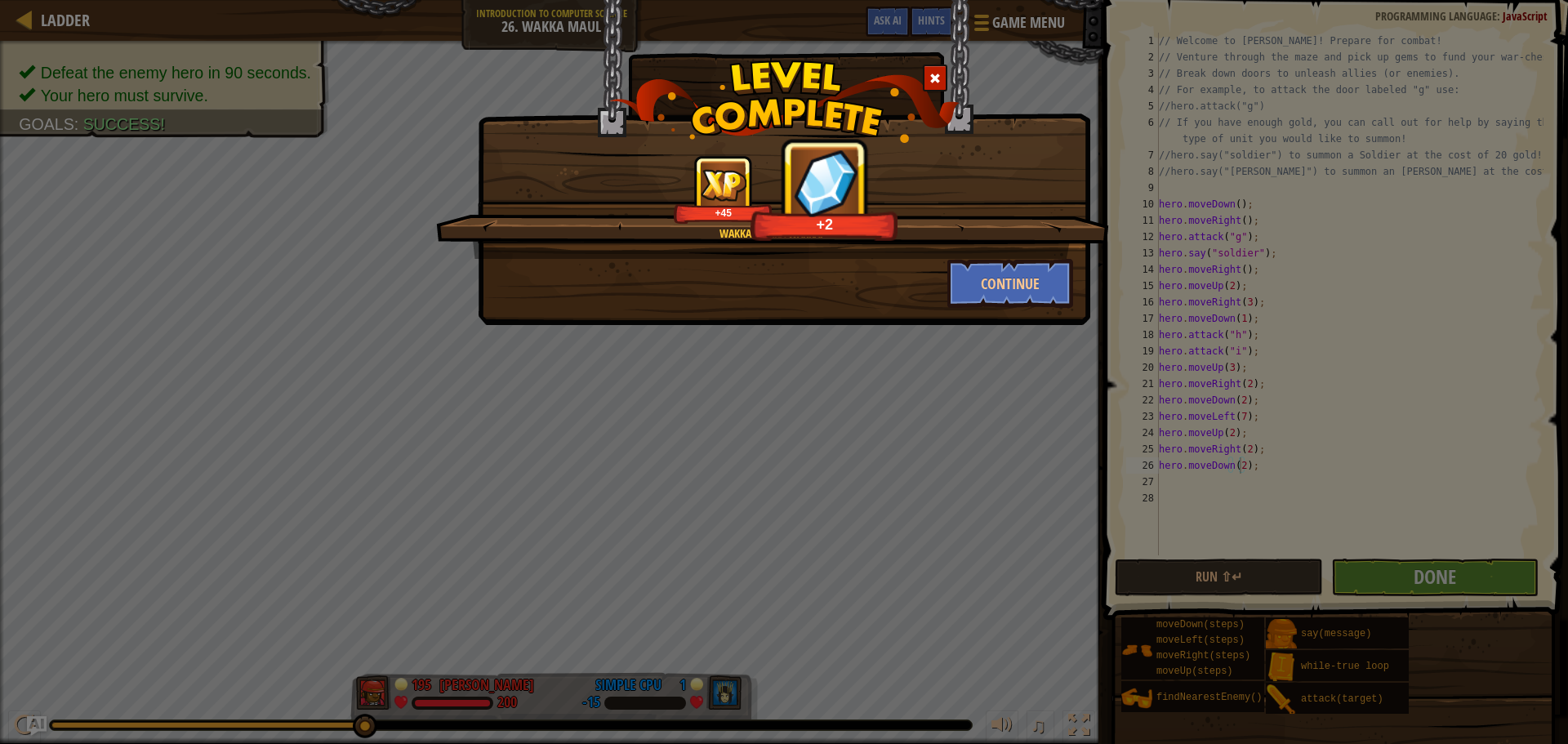
click at [900, 332] on div "Wakka wakka wakka! +45 +2 Continue" at bounding box center [784, 372] width 1568 height 744
click at [935, 83] on span at bounding box center [935, 78] width 11 height 11
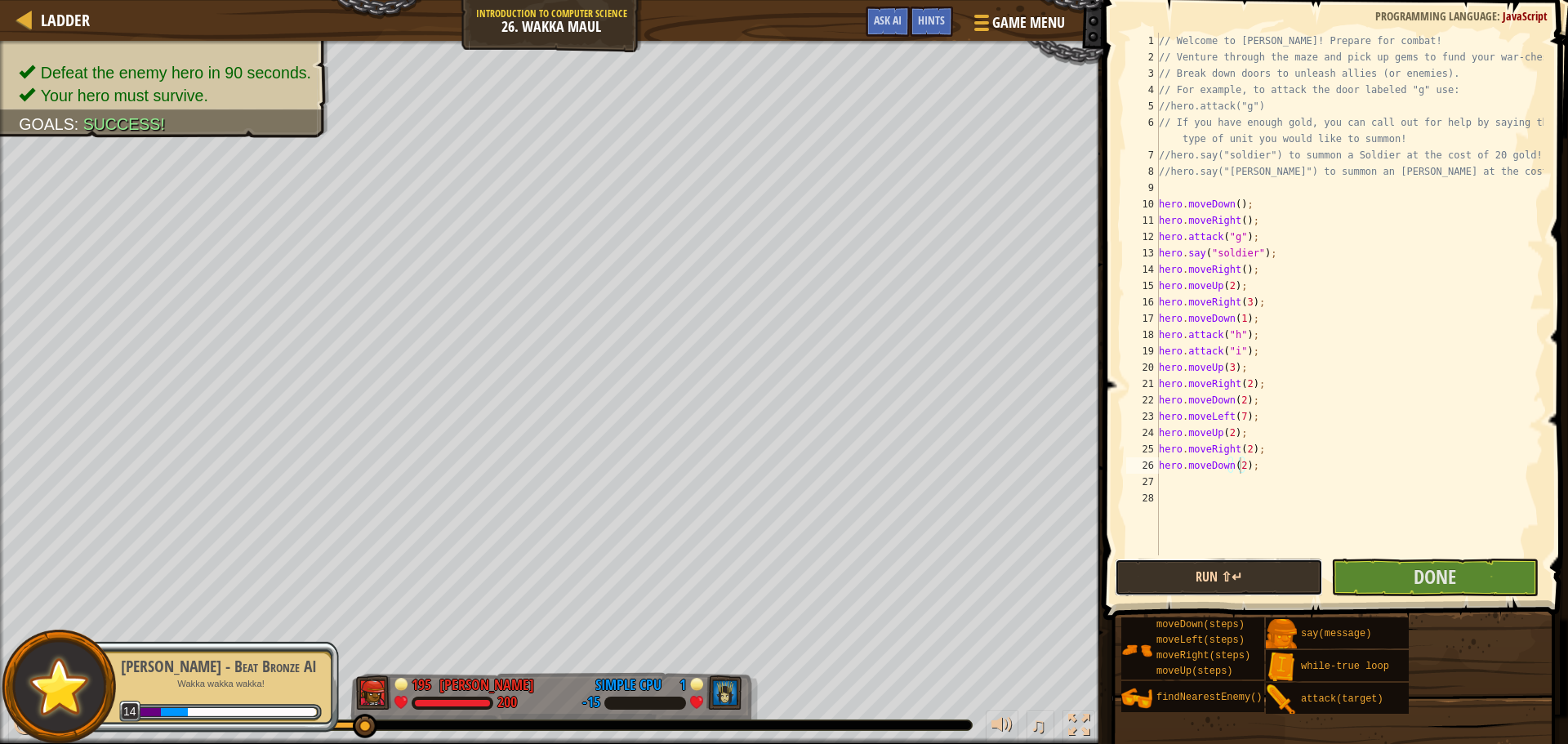
click at [1255, 577] on button "Run ⇧↵" at bounding box center [1219, 577] width 208 height 38
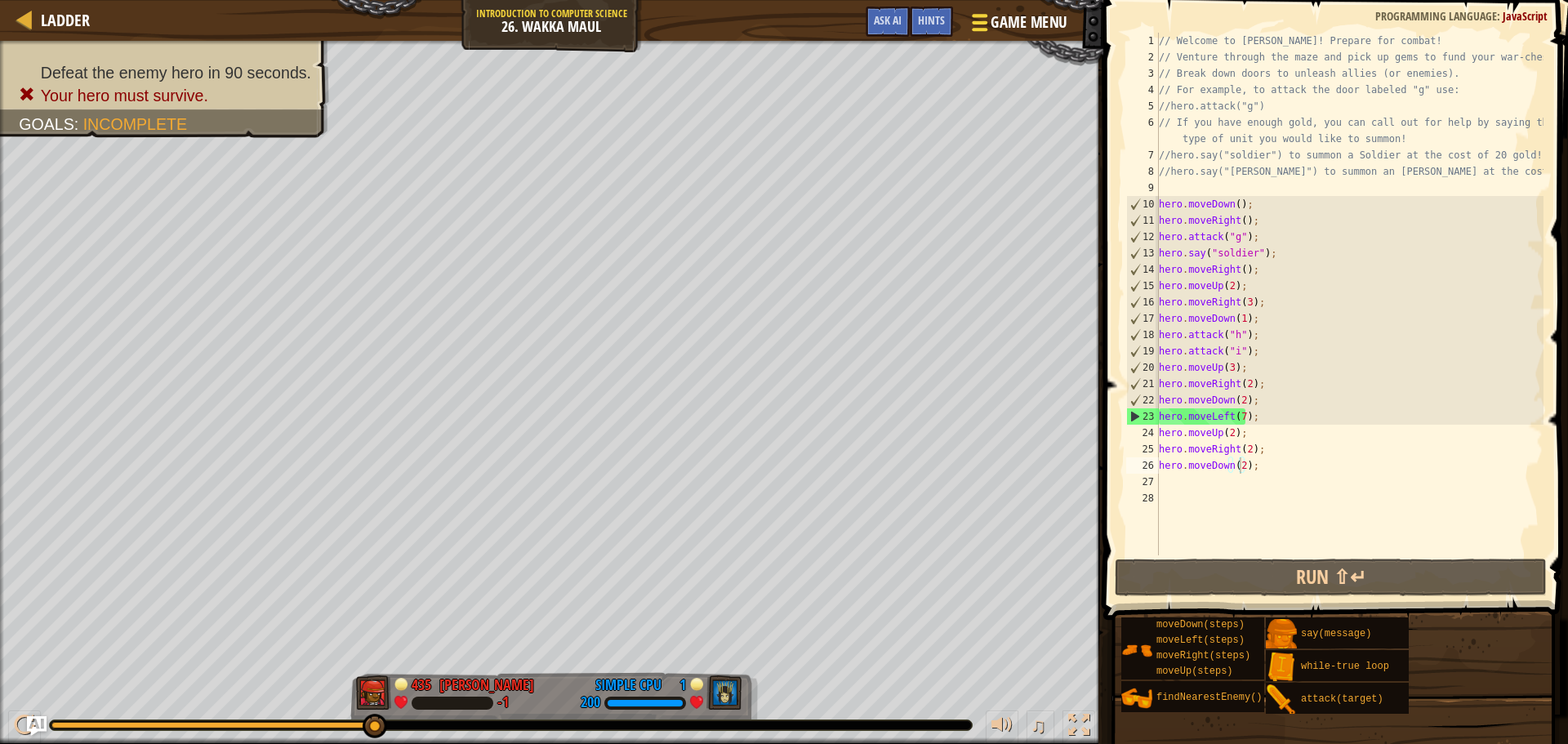
click at [1025, 21] on span "Game Menu" at bounding box center [1028, 22] width 76 height 22
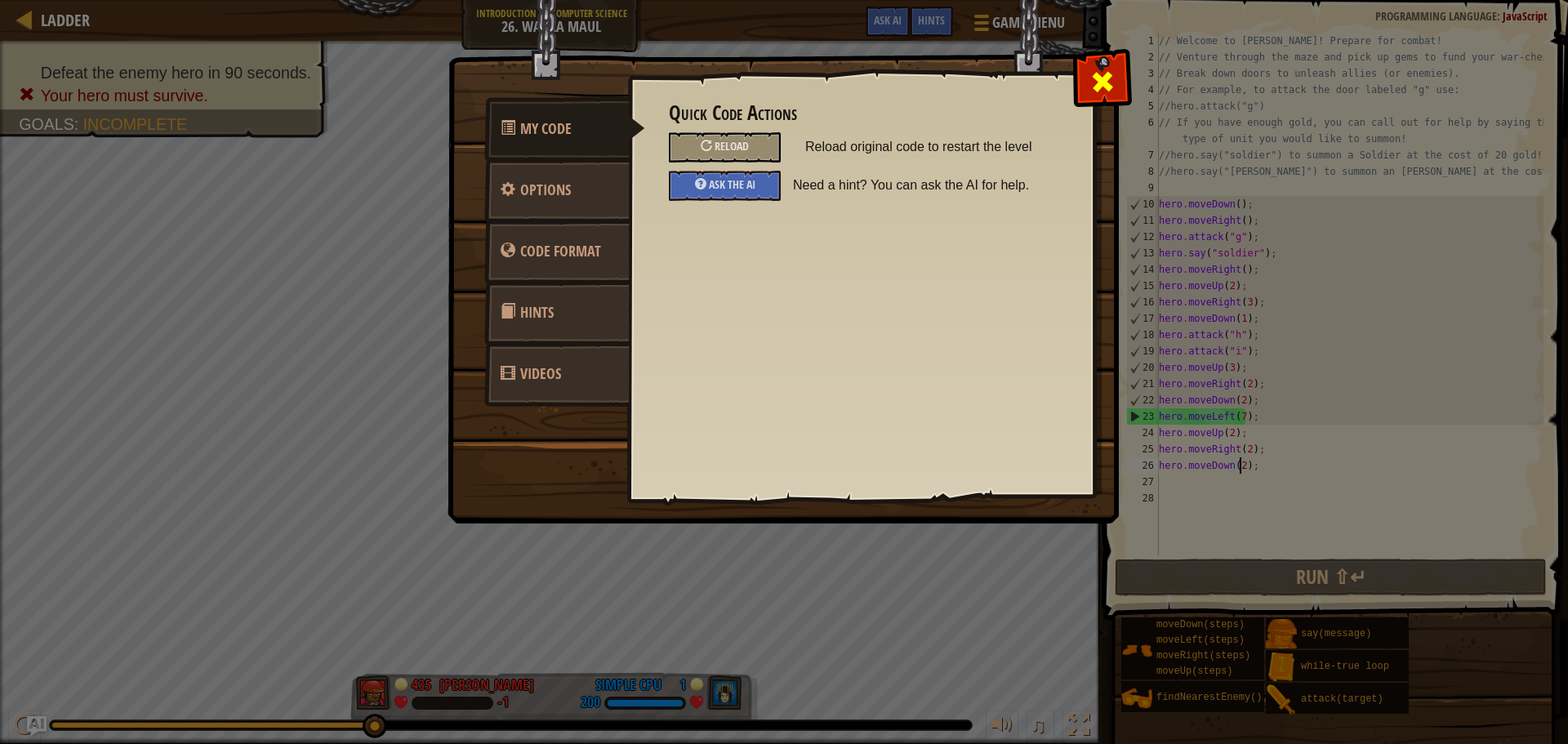
click at [1118, 57] on div at bounding box center [1102, 78] width 51 height 51
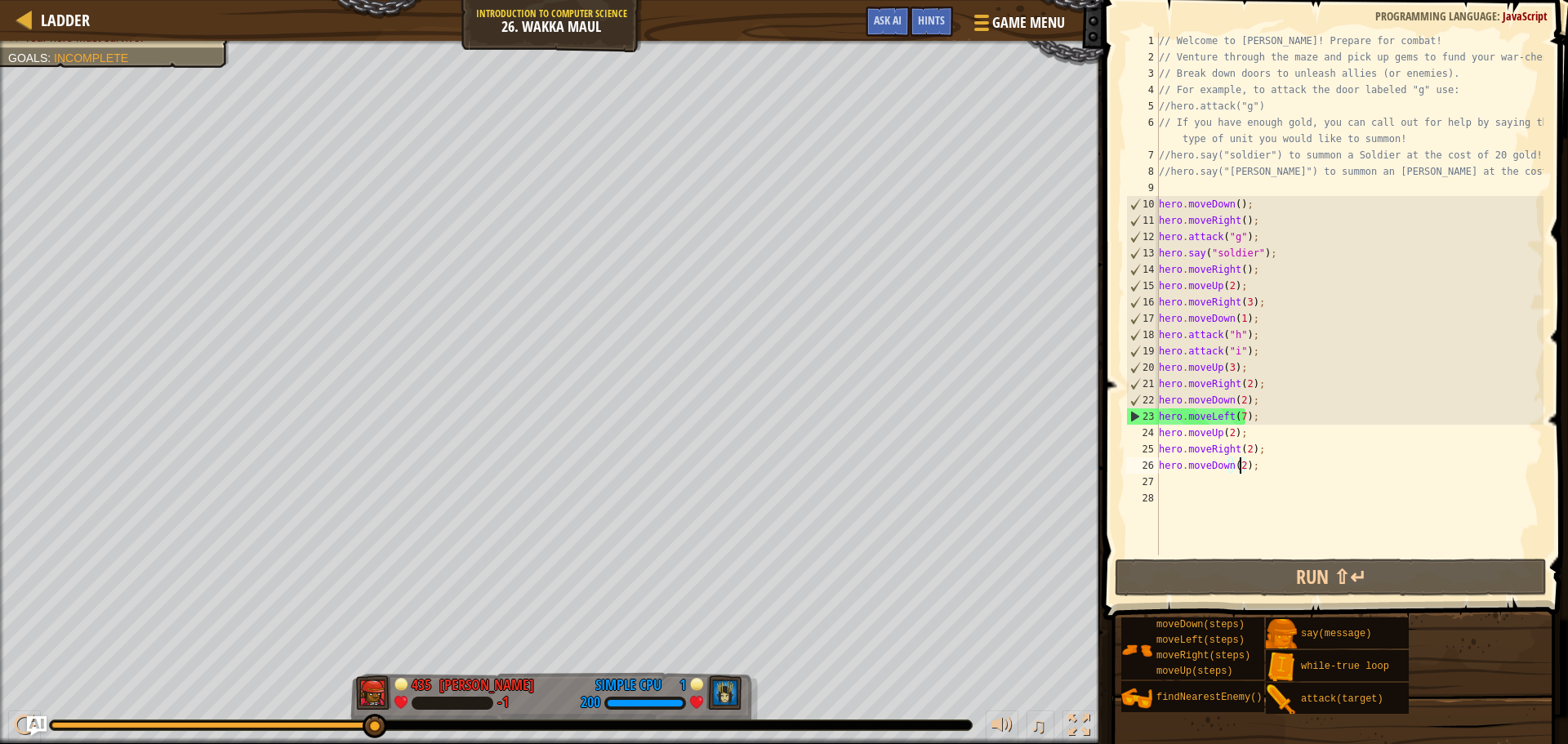
click at [10, 14] on div "Ladder Introduction to Computer Science 26. Wakka Maul Game Menu Done Hints Ask…" at bounding box center [551, 20] width 1104 height 41
click at [31, 20] on div at bounding box center [24, 18] width 20 height 20
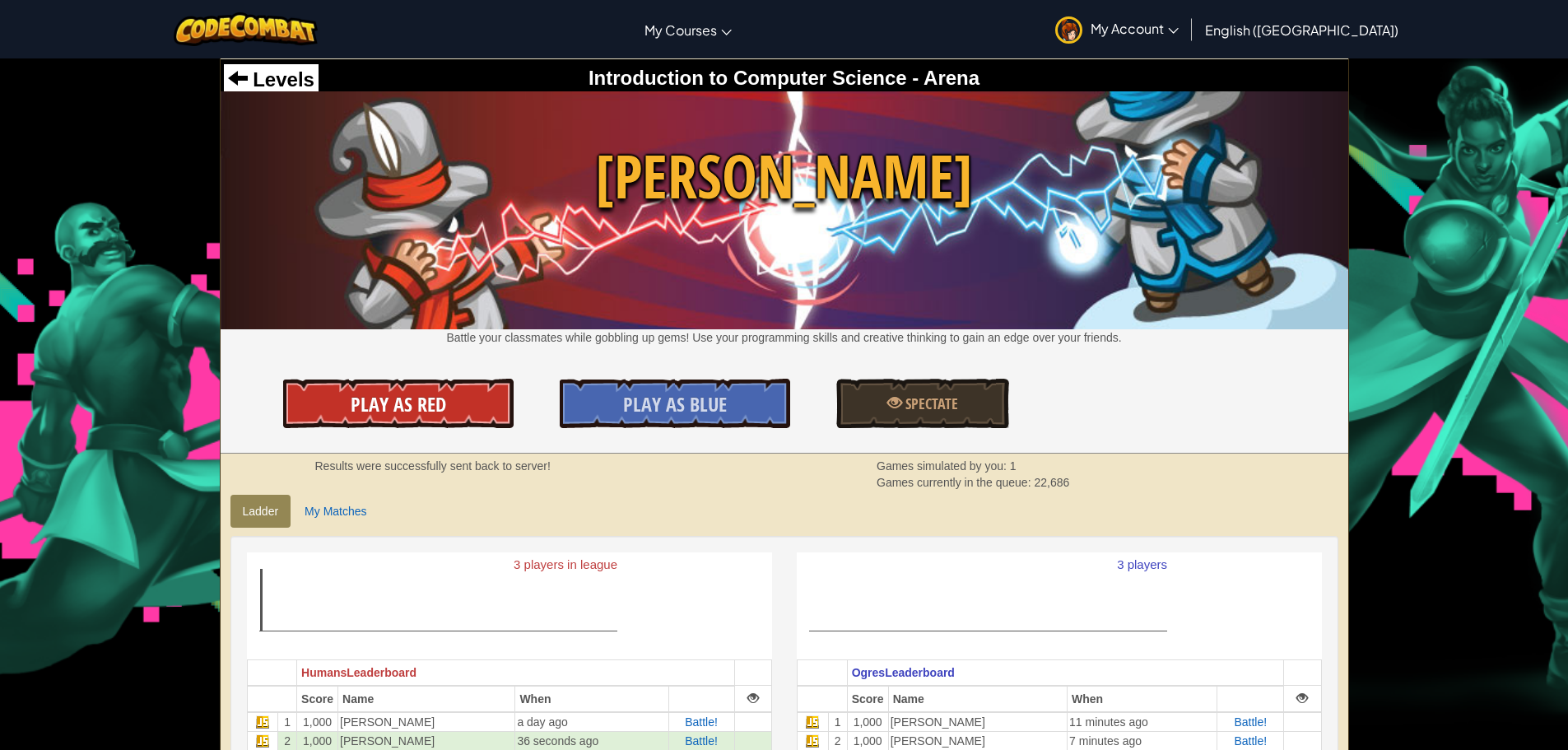
click at [460, 418] on link "Play As Red" at bounding box center [398, 404] width 230 height 49
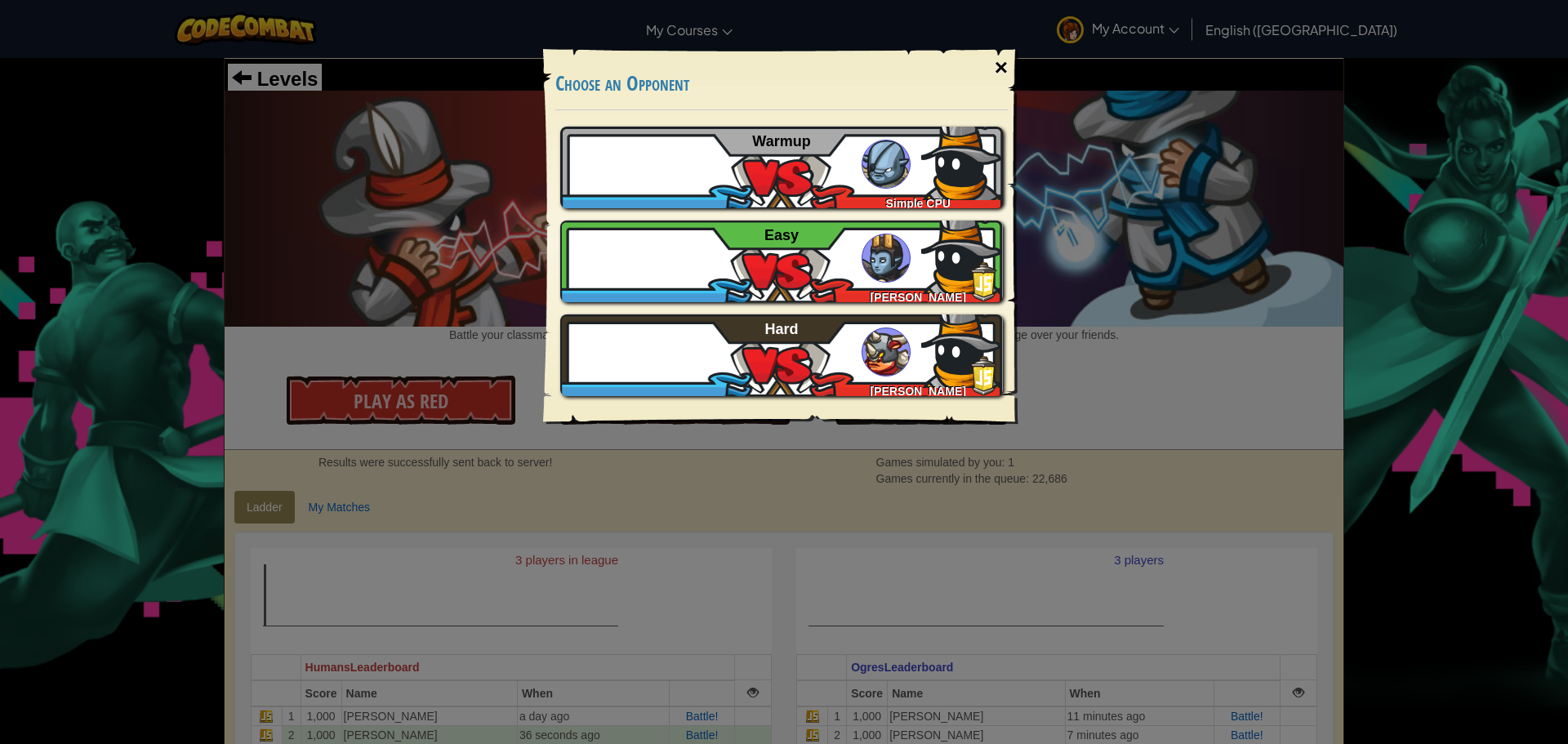
click at [1002, 57] on div "×" at bounding box center [1001, 68] width 38 height 47
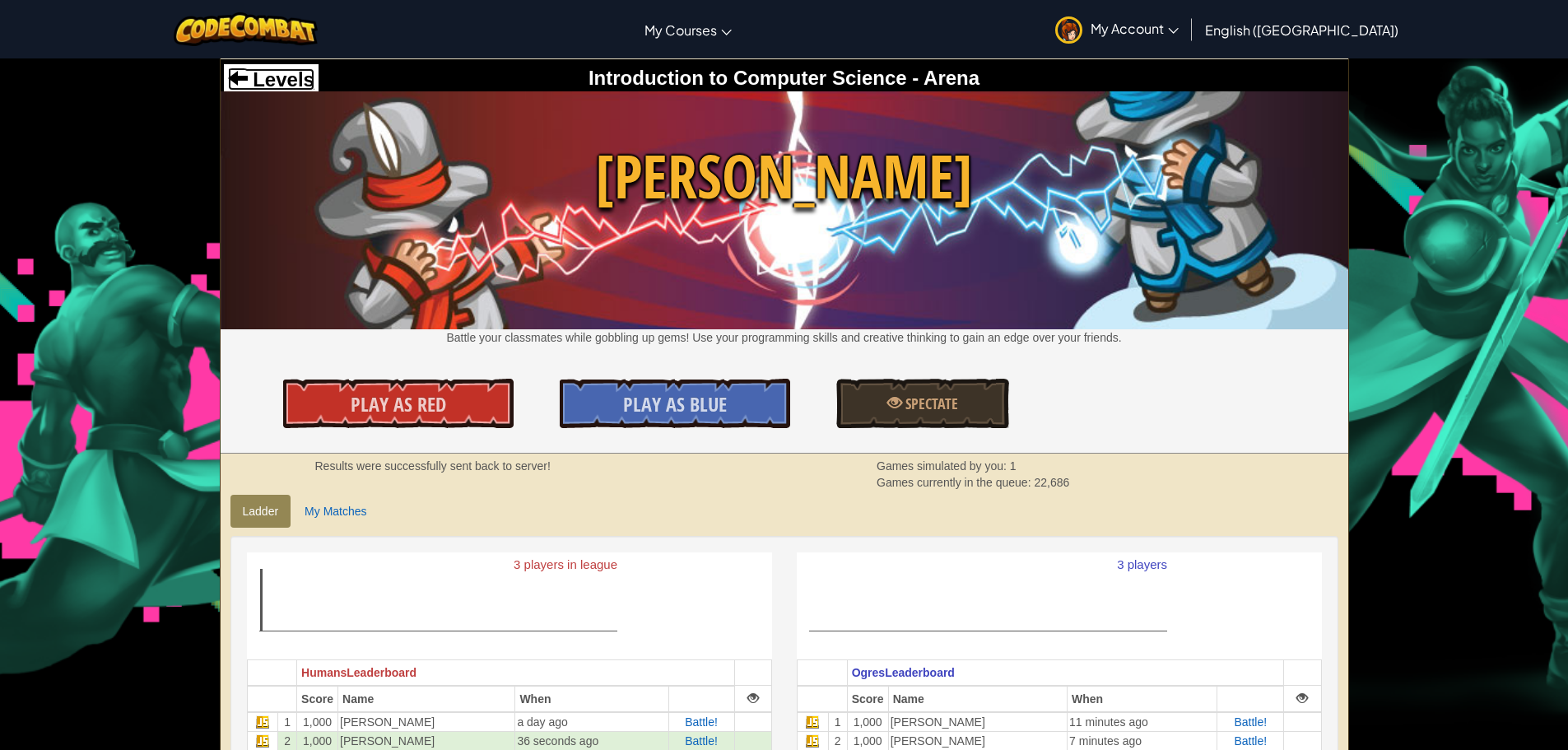
click at [282, 81] on span "Levels" at bounding box center [281, 79] width 67 height 22
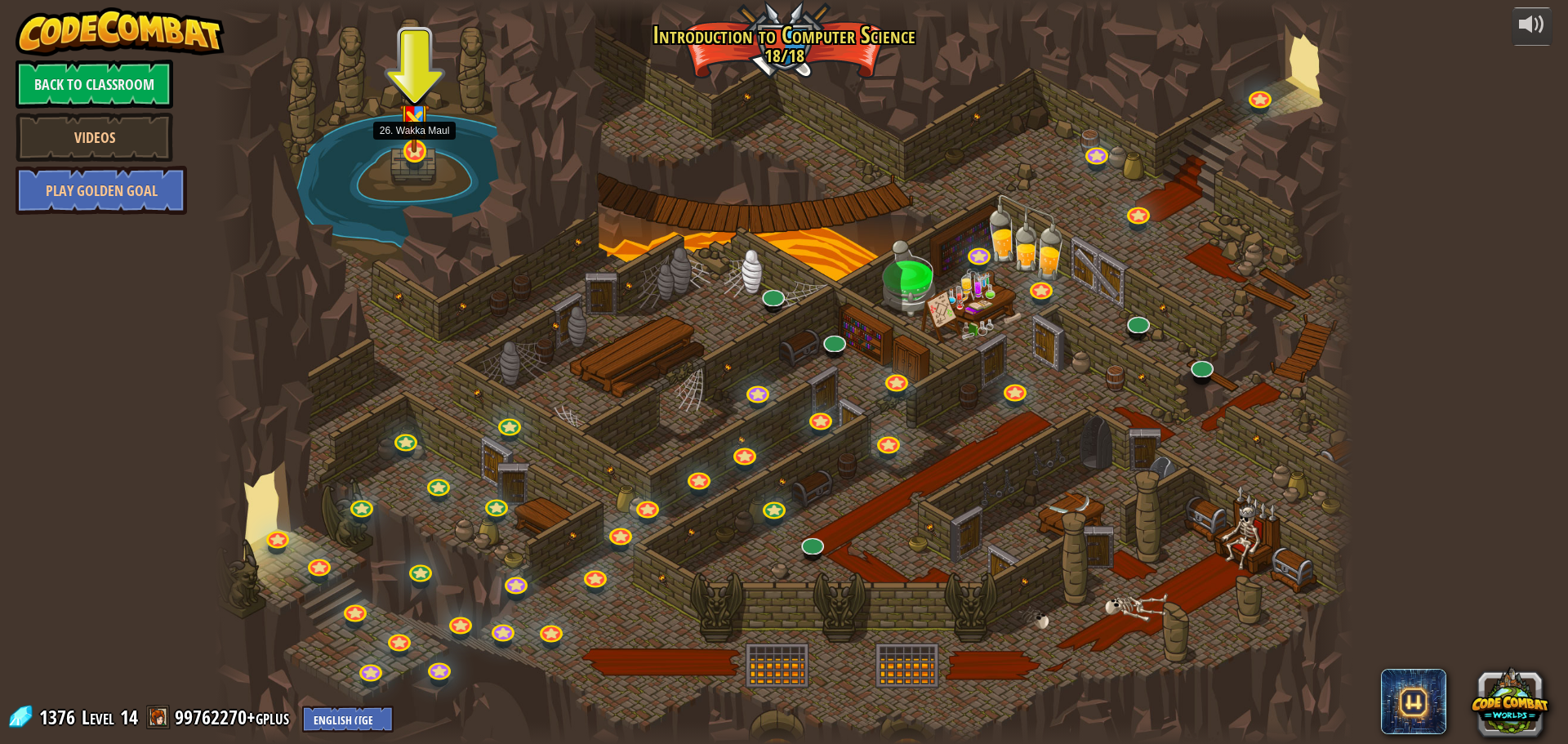
click at [405, 143] on img at bounding box center [414, 113] width 31 height 80
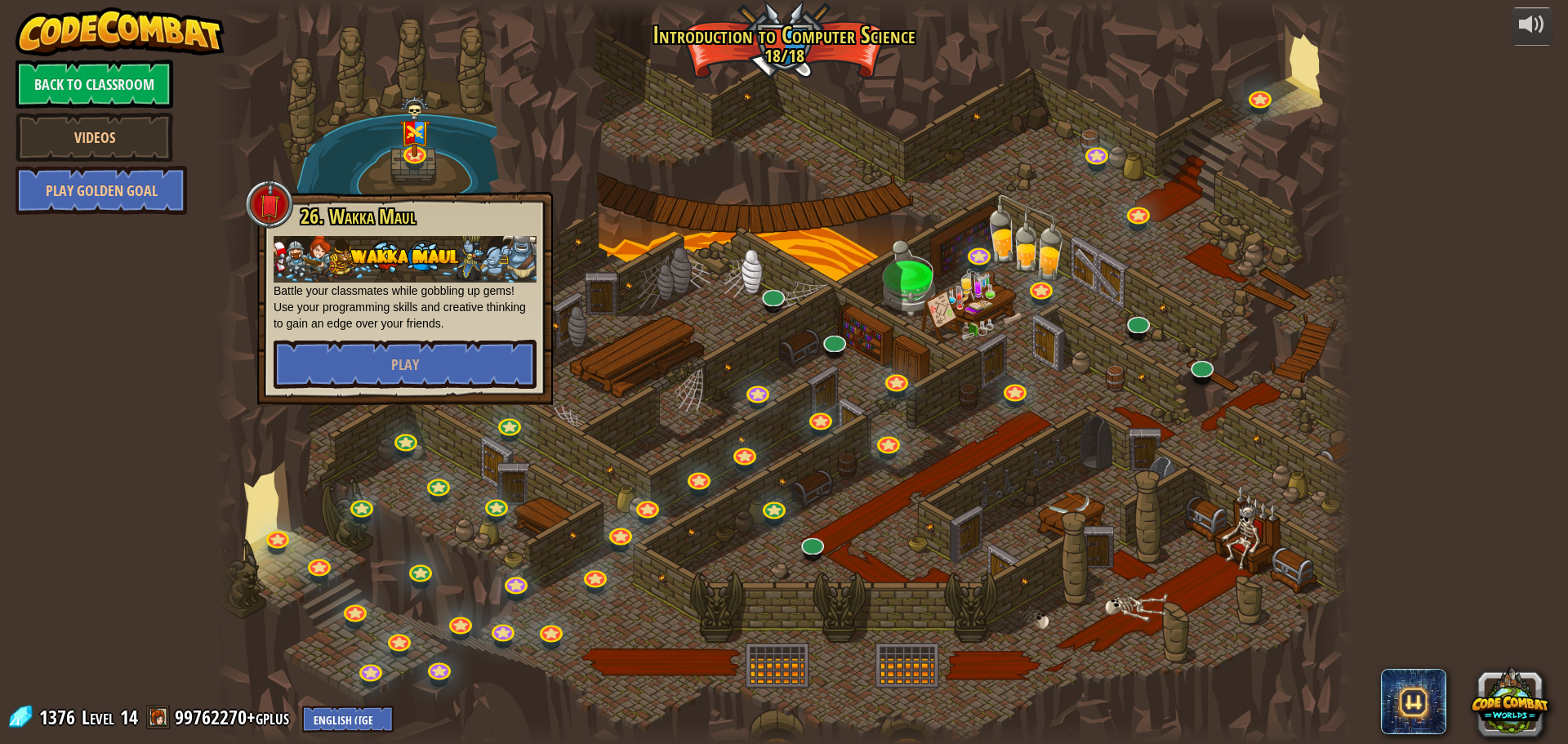
click at [419, 329] on p "Battle your classmates while gobbling up gems! Use your programming skills and …" at bounding box center [405, 284] width 263 height 96
click at [415, 362] on span "Play" at bounding box center [405, 364] width 28 height 20
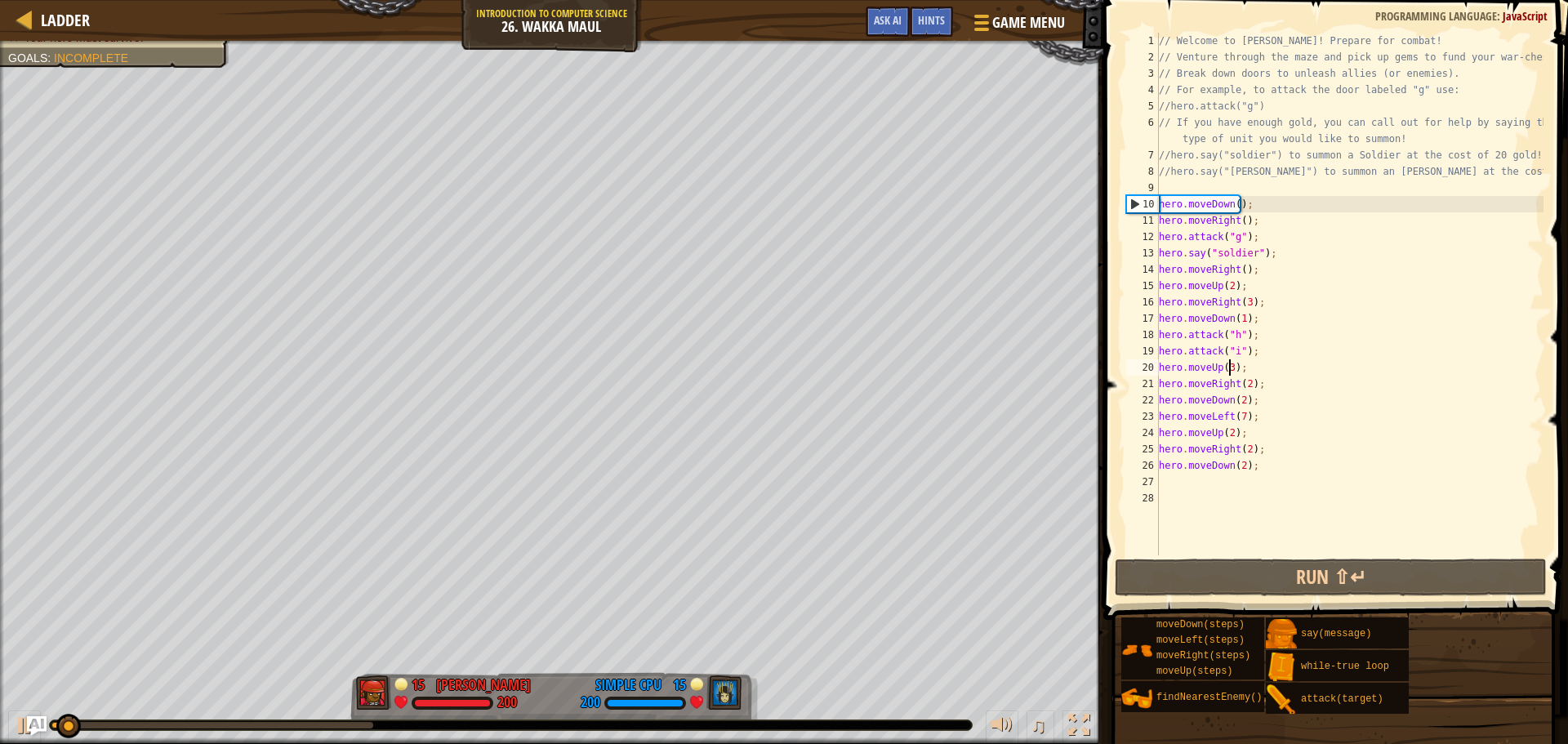
click at [1230, 368] on div "// Welcome to [PERSON_NAME]! Prepare for combat! // Venture through the maze an…" at bounding box center [1349, 310] width 388 height 555
click at [1219, 429] on div "// Welcome to [PERSON_NAME]! Prepare for combat! // Venture through the maze an…" at bounding box center [1349, 310] width 388 height 555
click at [1239, 350] on div "// Welcome to [PERSON_NAME]! Prepare for combat! // Venture through the maze an…" at bounding box center [1349, 310] width 388 height 555
click at [1263, 452] on div "// Welcome to [PERSON_NAME]! Prepare for combat! // Venture through the maze an…" at bounding box center [1349, 310] width 388 height 555
click at [1205, 389] on div "// Welcome to [PERSON_NAME]! Prepare for combat! // Venture through the maze an…" at bounding box center [1349, 310] width 388 height 555
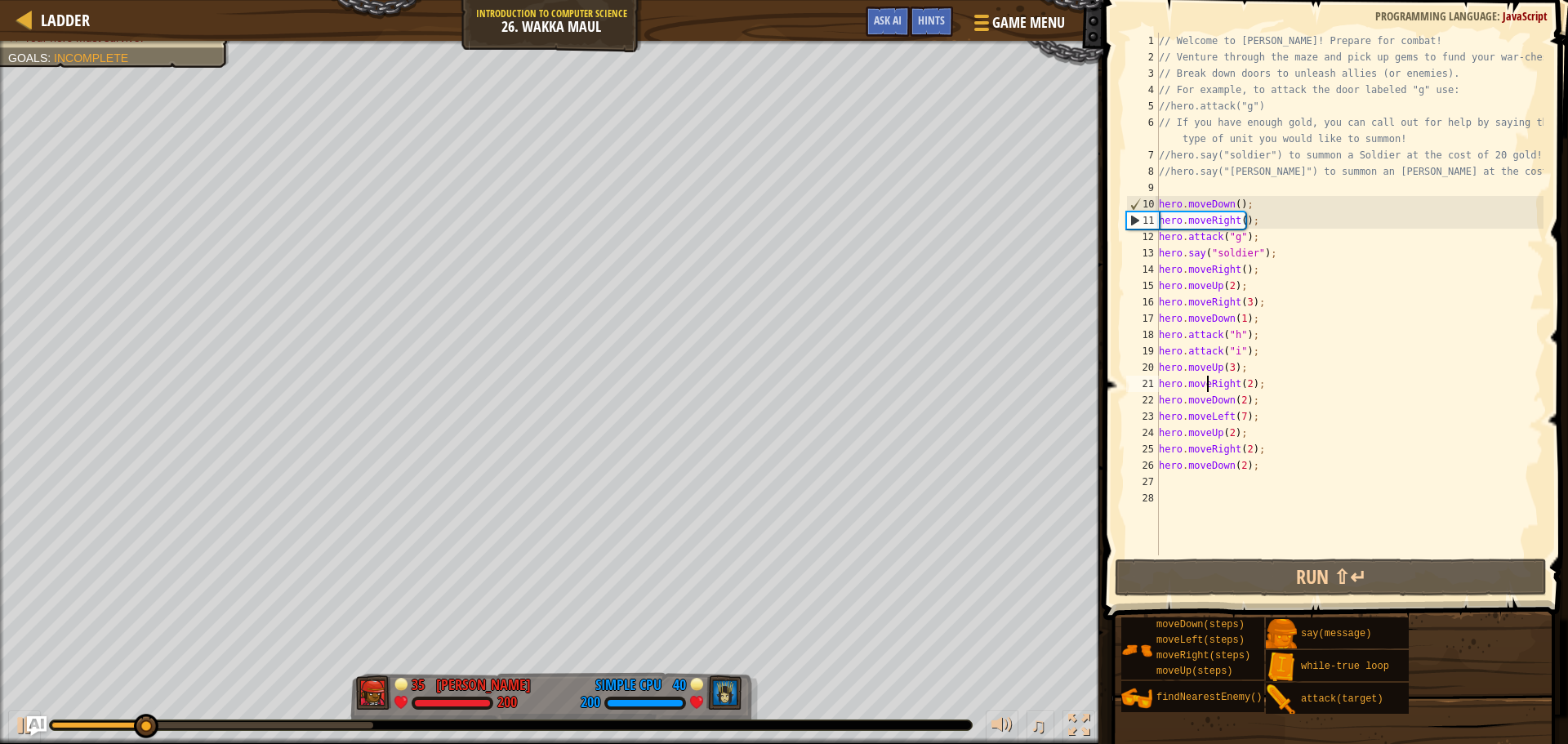
click at [1244, 384] on div "// Welcome to [PERSON_NAME]! Prepare for combat! // Venture through the maze an…" at bounding box center [1349, 310] width 388 height 555
click at [1226, 368] on div "// Welcome to [PERSON_NAME]! Prepare for combat! // Venture through the maze an…" at bounding box center [1349, 310] width 388 height 555
click at [1229, 369] on div "// Welcome to [PERSON_NAME]! Prepare for combat! // Venture through the maze an…" at bounding box center [1349, 310] width 388 height 555
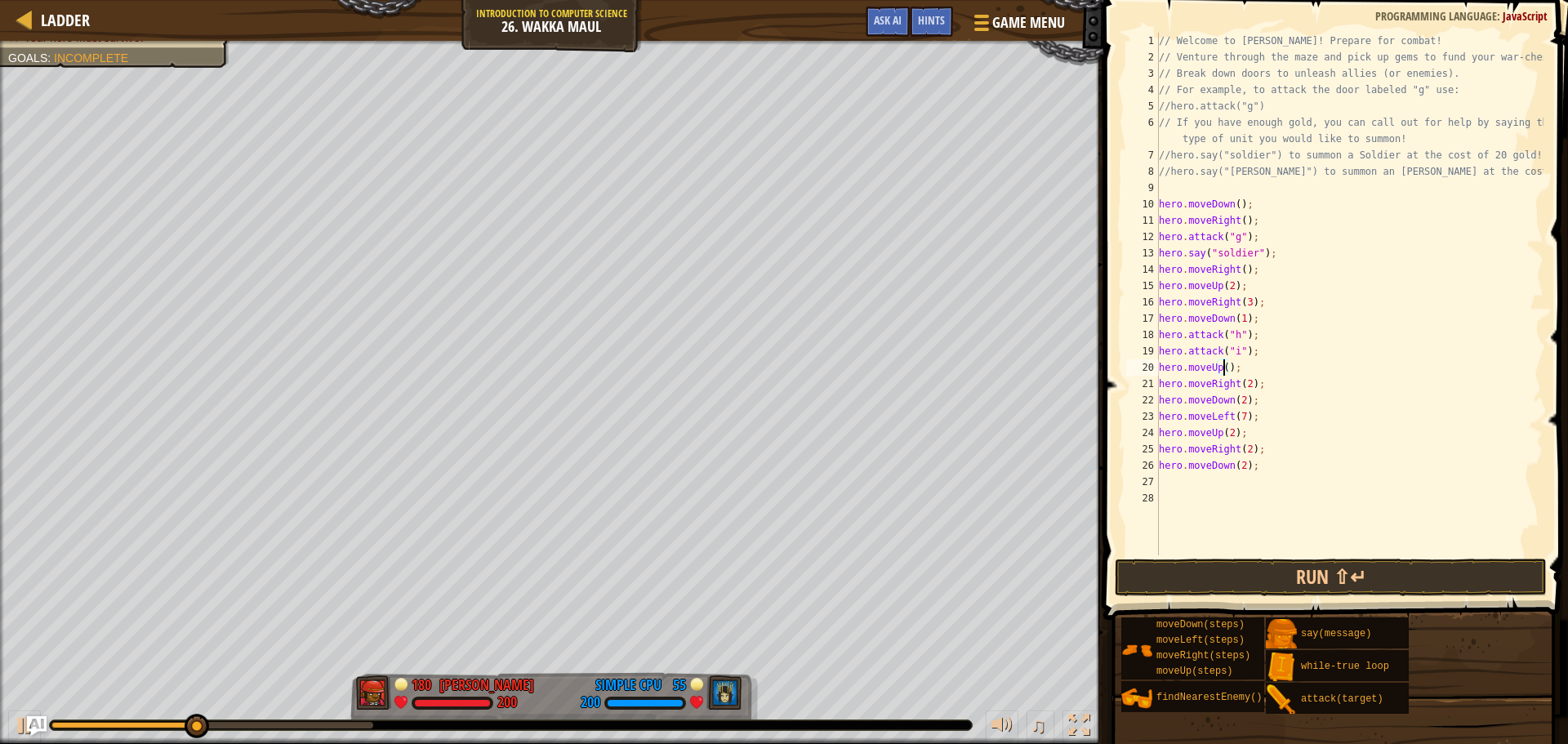
scroll to position [7, 6]
click at [1243, 383] on div "// Welcome to [PERSON_NAME]! Prepare for combat! // Venture through the maze an…" at bounding box center [1349, 310] width 388 height 555
click at [1225, 399] on div "// Welcome to [PERSON_NAME]! Prepare for combat! // Venture through the maze an…" at bounding box center [1349, 310] width 388 height 555
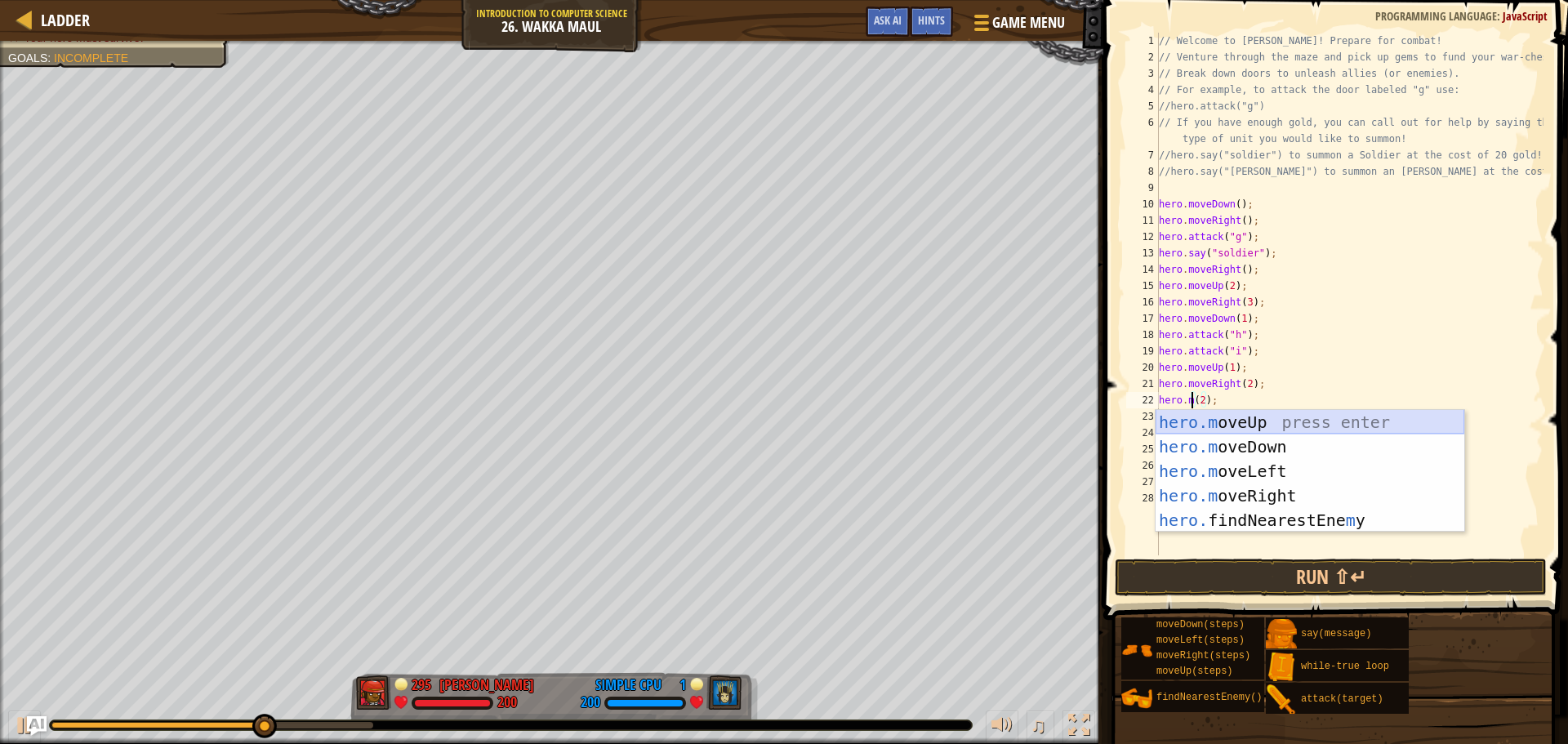
click at [1243, 428] on div "hero.m oveUp press enter hero.m oveDown press enter hero.m oveLeft press enter …" at bounding box center [1310, 495] width 309 height 172
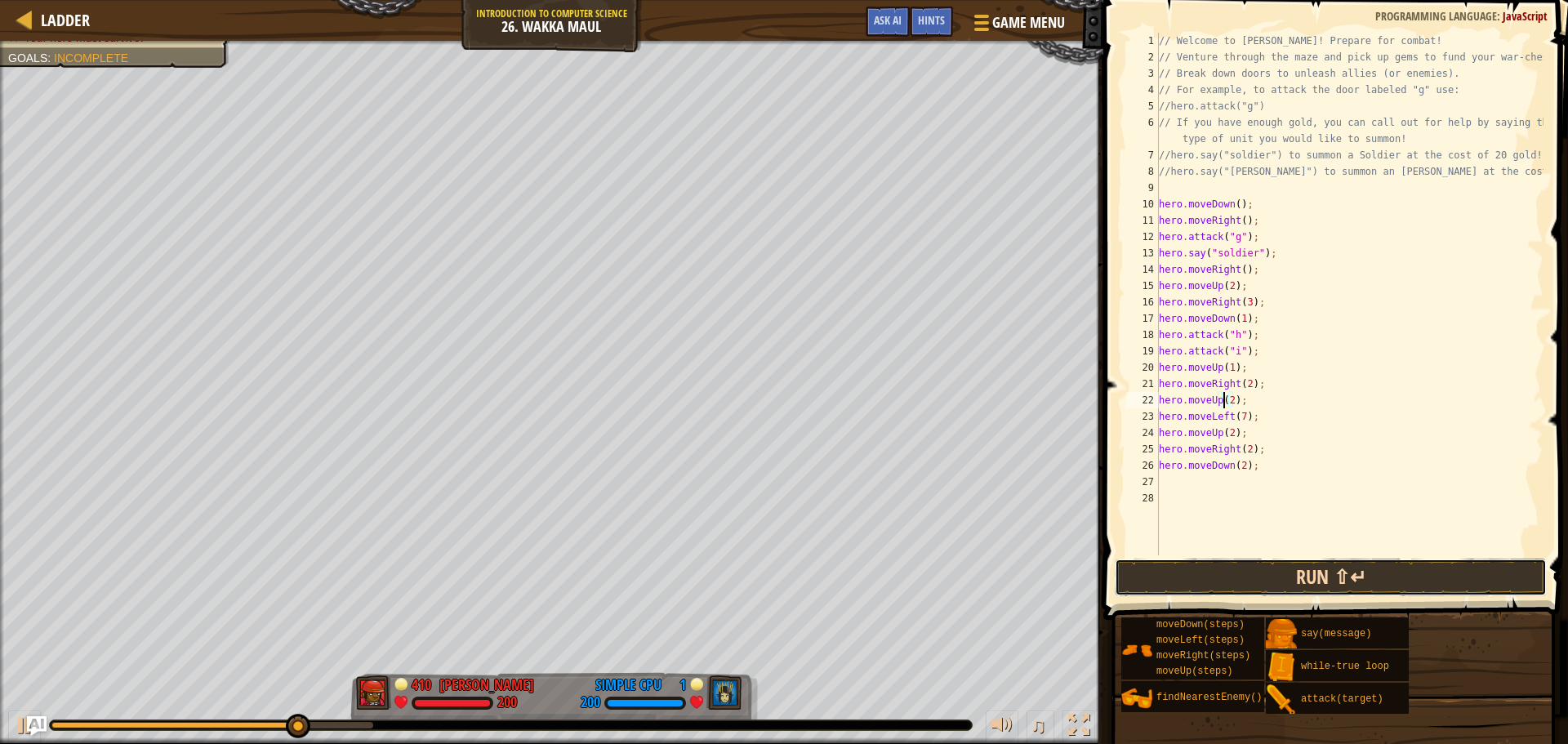
click at [1179, 568] on button "Run ⇧↵" at bounding box center [1331, 577] width 432 height 38
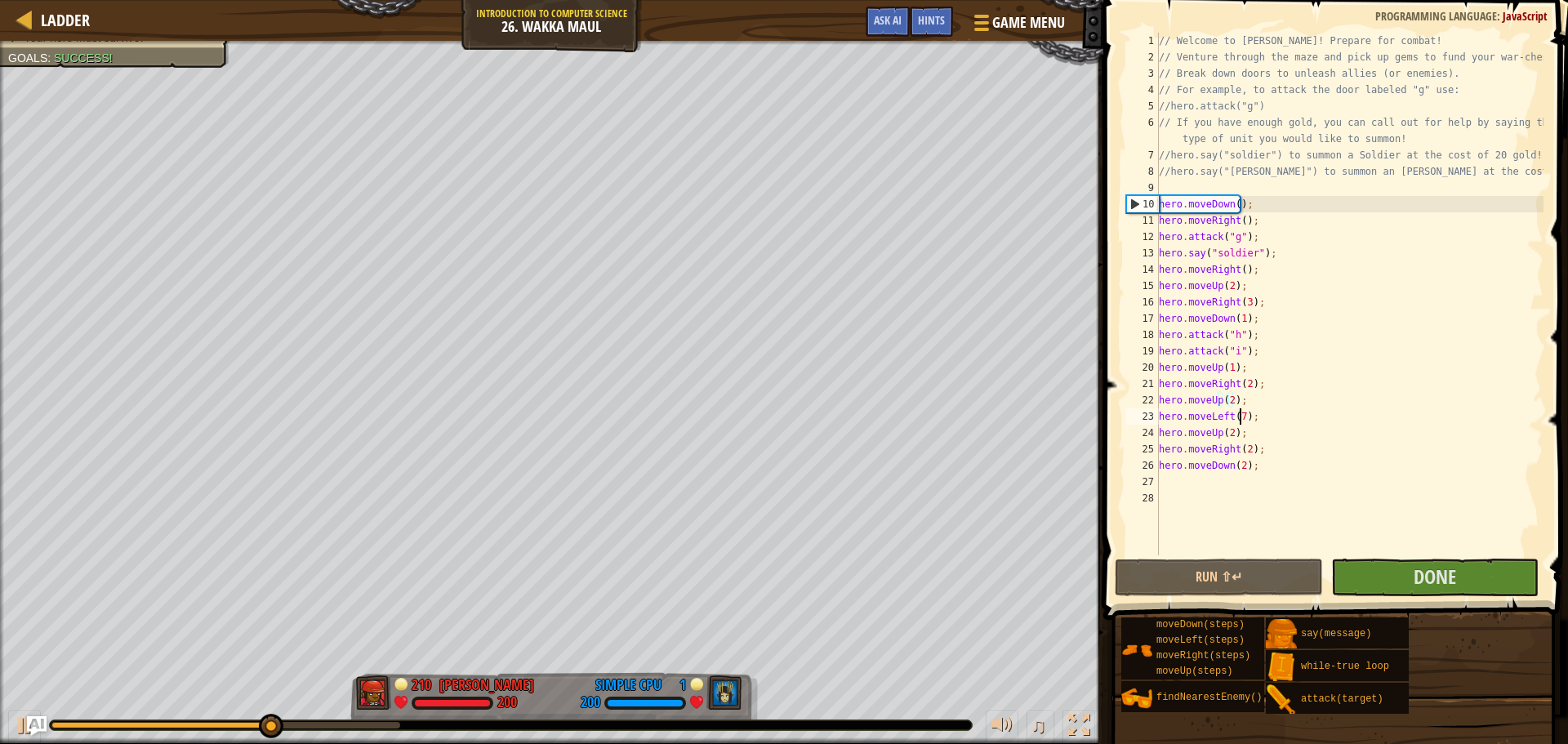
click at [1237, 419] on div "// Welcome to [PERSON_NAME]! Prepare for combat! // Venture through the maze an…" at bounding box center [1349, 310] width 388 height 555
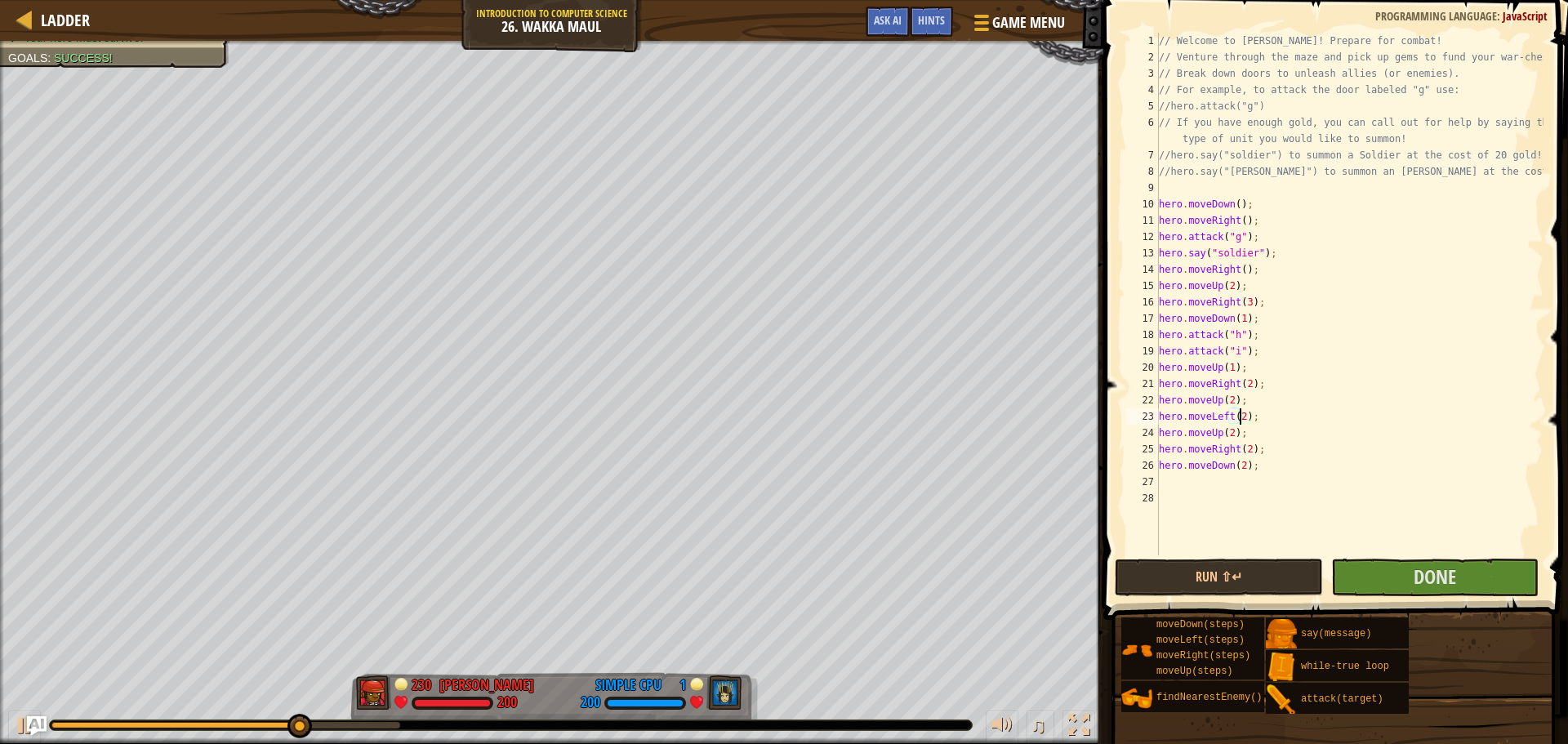
scroll to position [7, 6]
click at [1218, 433] on div "// Welcome to [PERSON_NAME]! Prepare for combat! // Venture through the maze an…" at bounding box center [1349, 310] width 388 height 555
click at [1236, 447] on div "hero.moveD own press enter" at bounding box center [1310, 479] width 309 height 73
click at [1247, 431] on div "// Welcome to [PERSON_NAME]! Prepare for combat! // Venture through the maze an…" at bounding box center [1349, 310] width 388 height 555
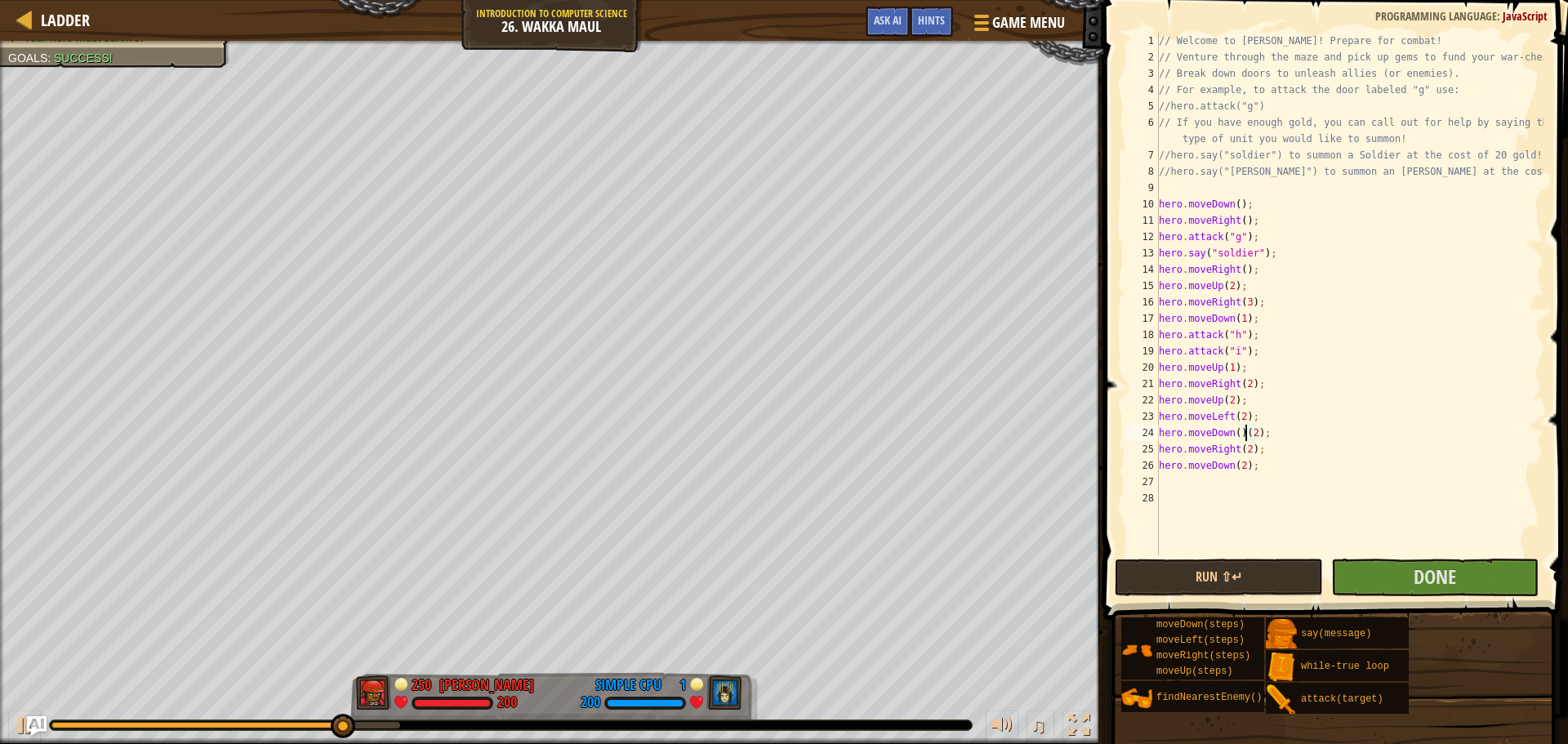
click at [1250, 437] on div "// Welcome to [PERSON_NAME]! Prepare for combat! // Venture through the maze an…" at bounding box center [1349, 310] width 388 height 555
type textarea "hero.moveDown(2);"
click at [1239, 572] on button "Run ⇧↵" at bounding box center [1219, 577] width 208 height 38
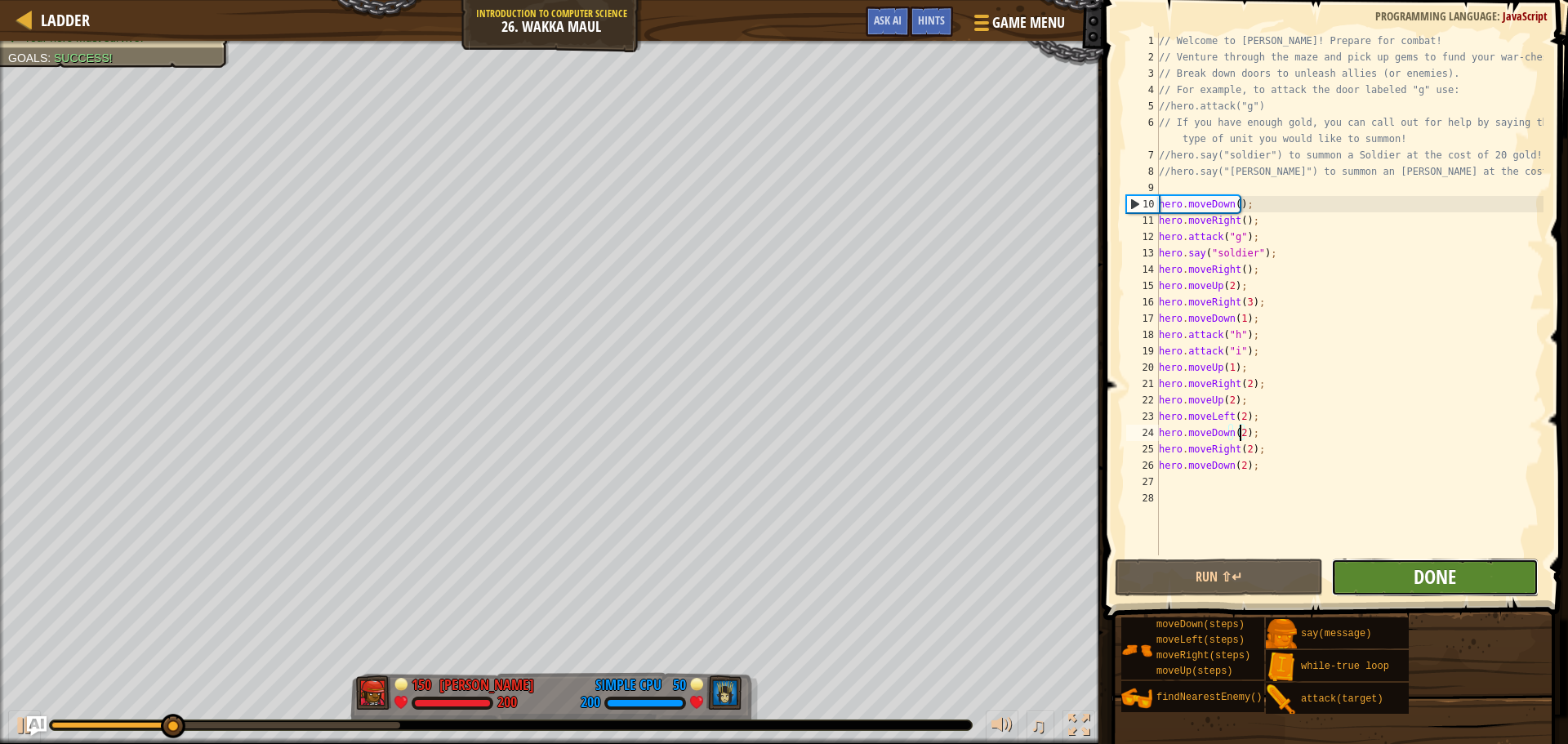
click at [1428, 572] on span "Done" at bounding box center [1434, 577] width 43 height 26
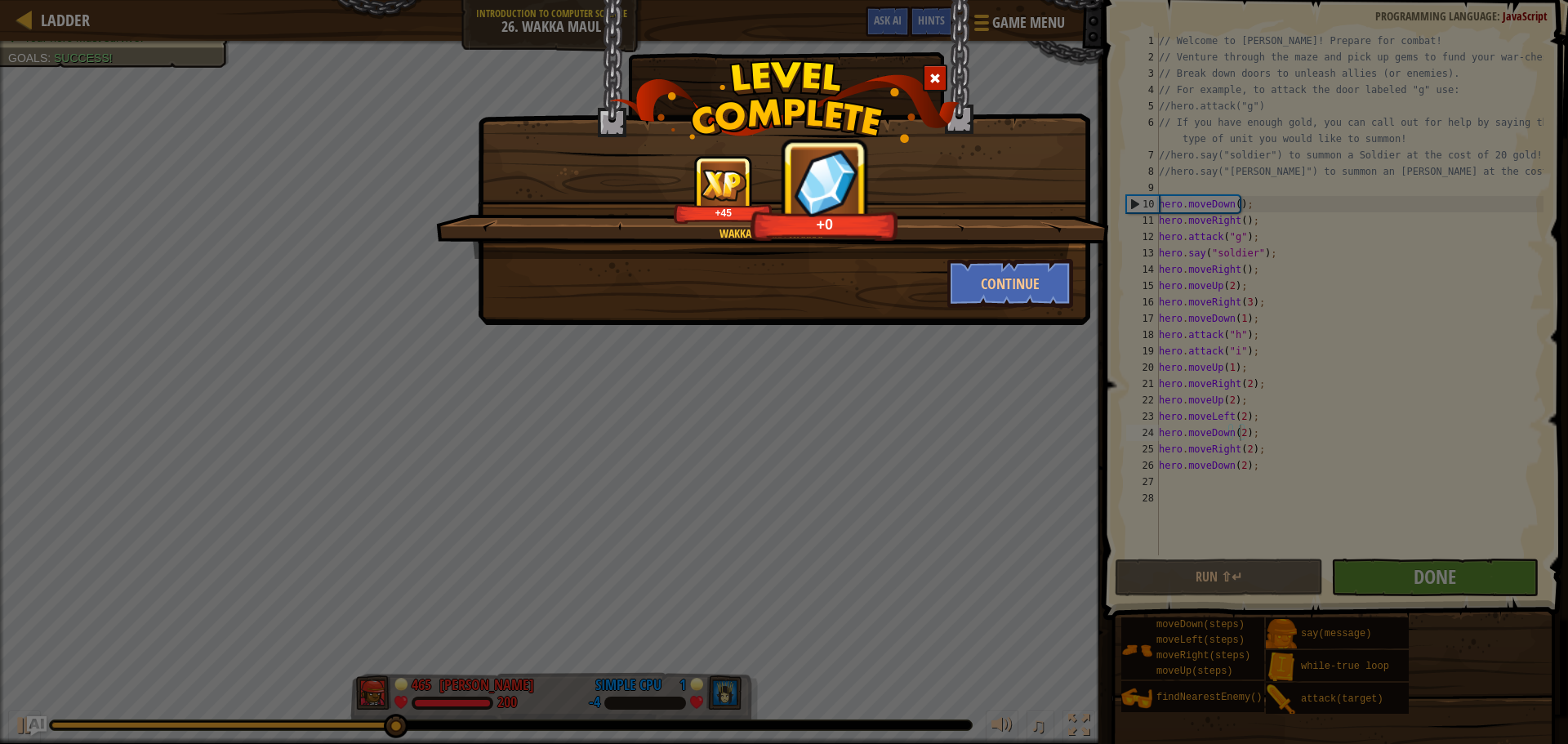
click at [859, 230] on div "Wakka wakka wakka! +45 +0" at bounding box center [772, 207] width 673 height 104
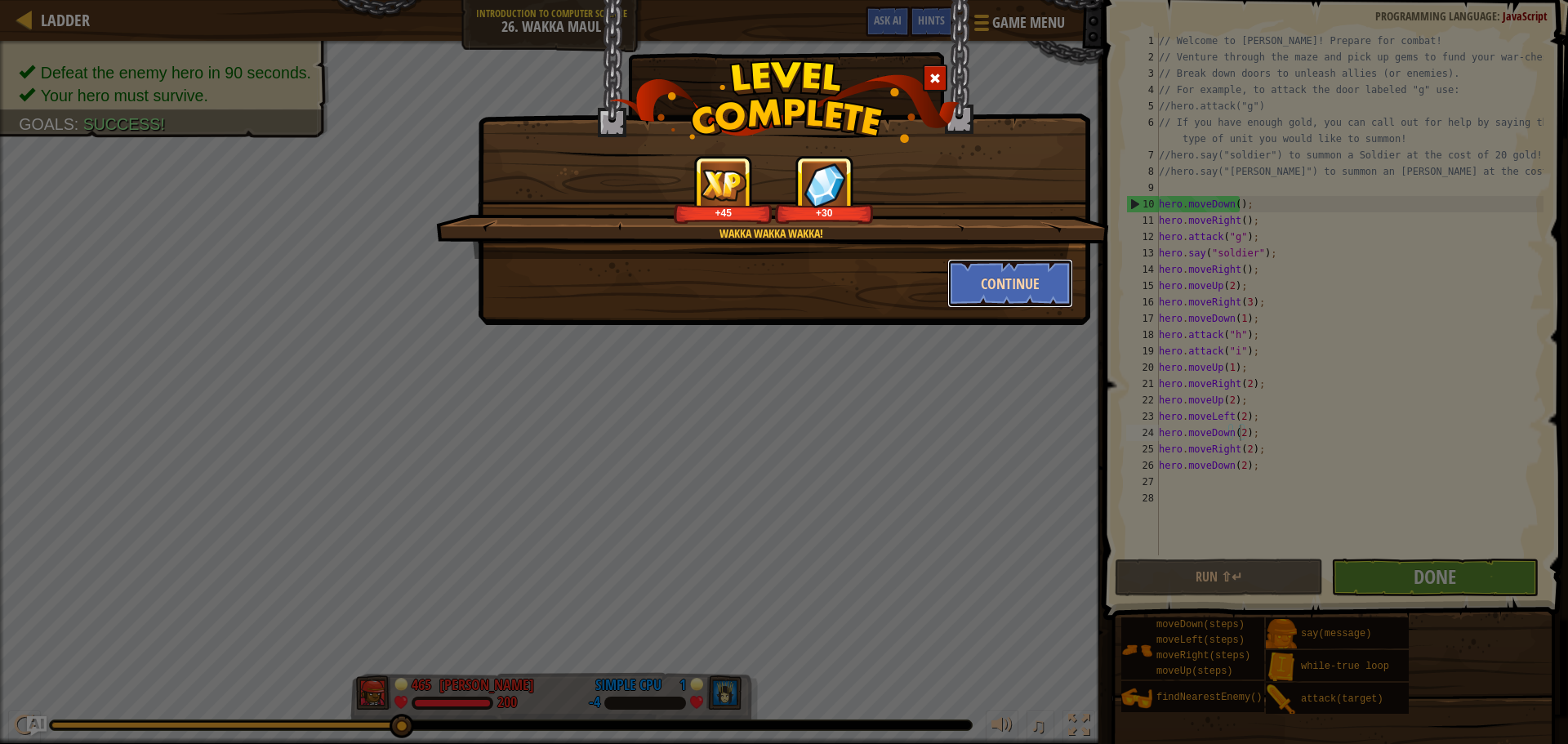
click at [962, 280] on button "Continue" at bounding box center [1010, 283] width 127 height 49
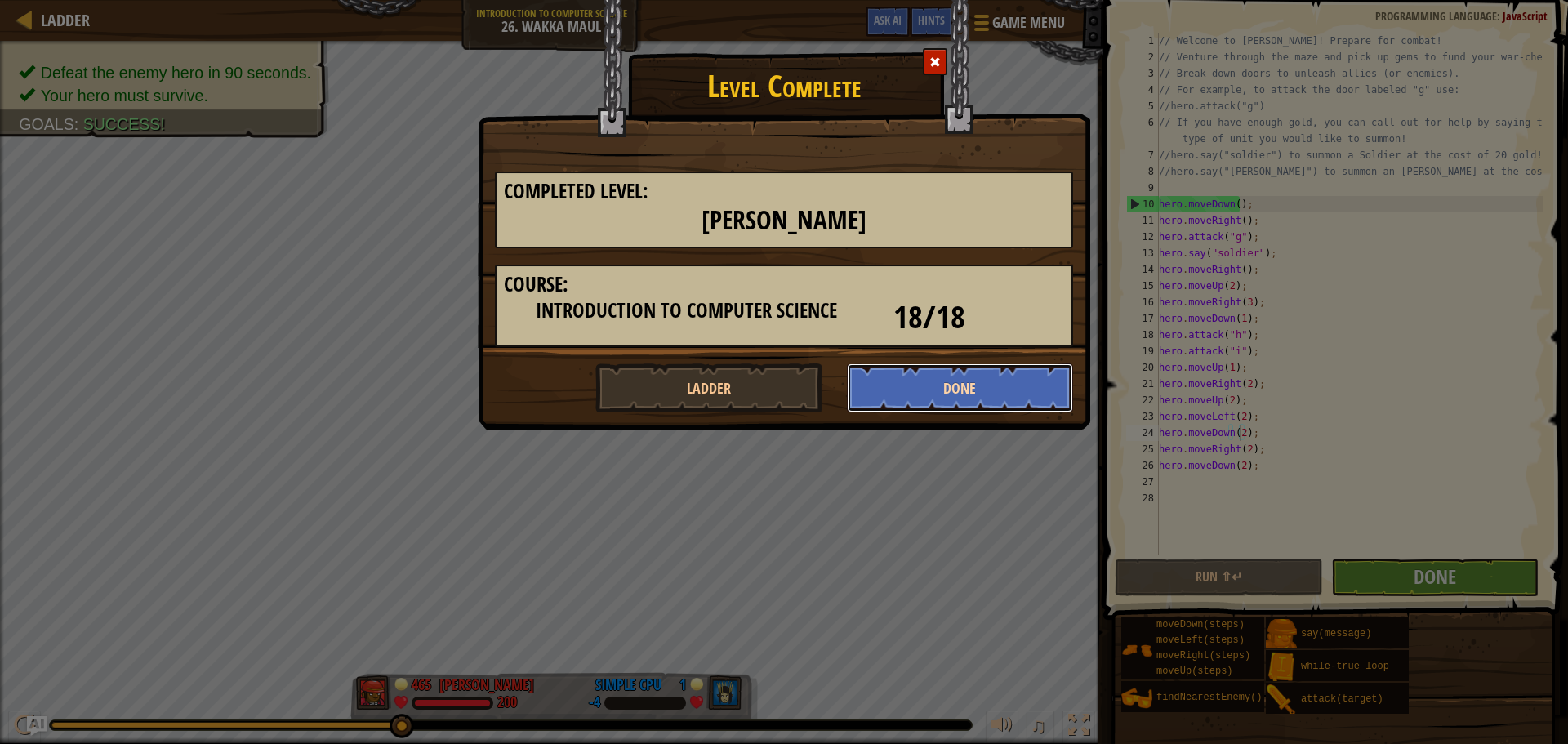
click at [1032, 410] on button "Done" at bounding box center [961, 388] width 227 height 49
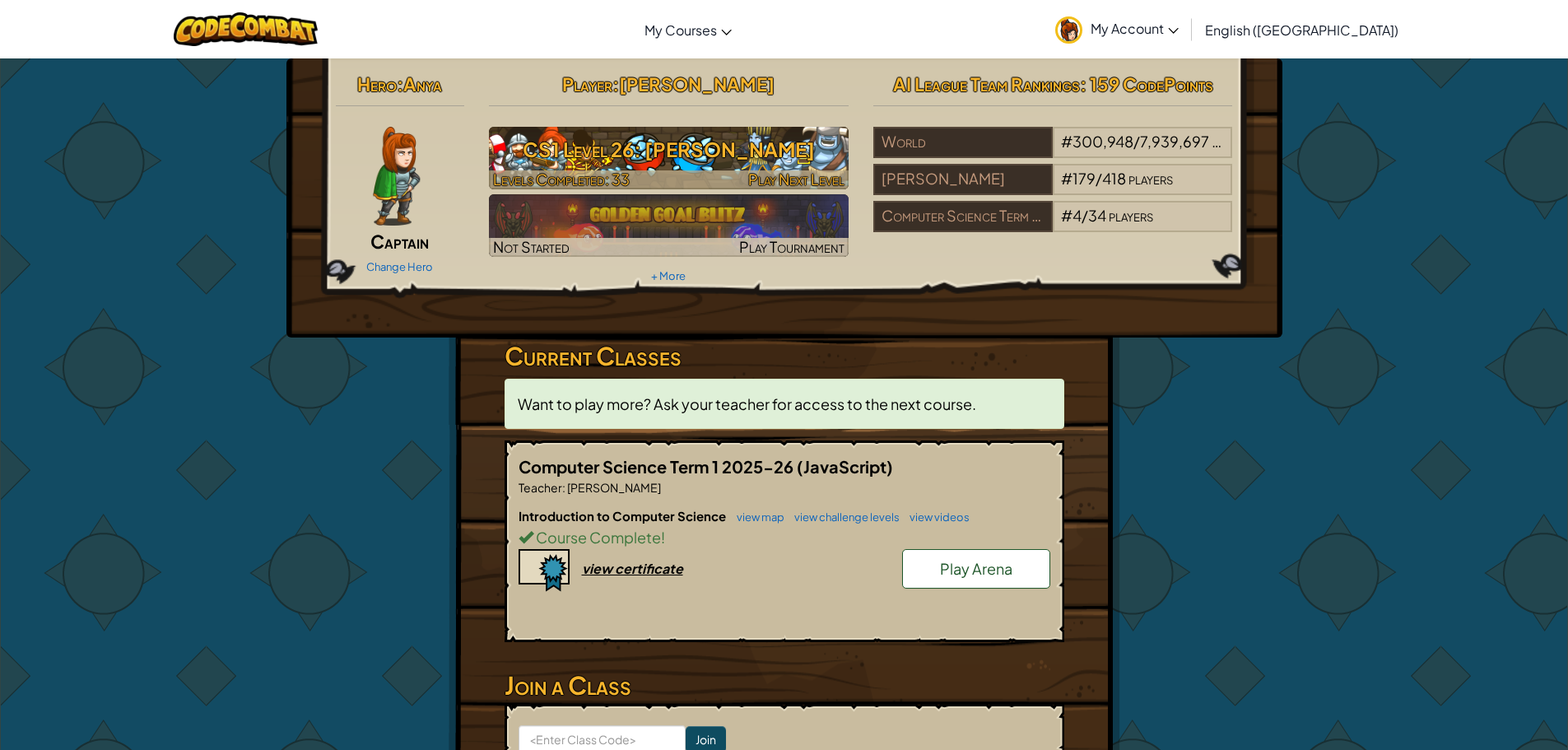
click at [678, 138] on h3 "CS1 Level 26: [PERSON_NAME]" at bounding box center [668, 149] width 360 height 37
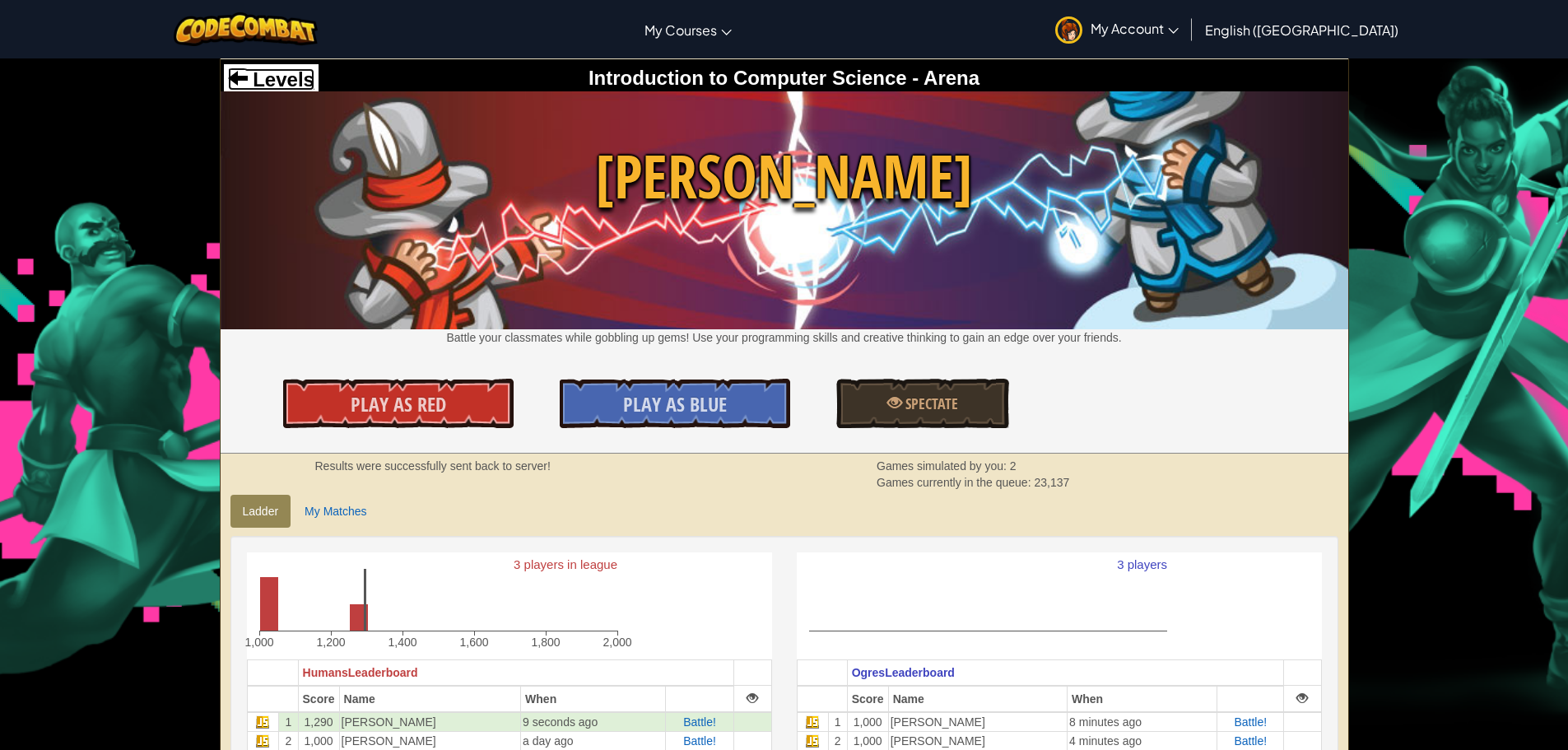
click at [283, 80] on span "Levels" at bounding box center [281, 79] width 67 height 22
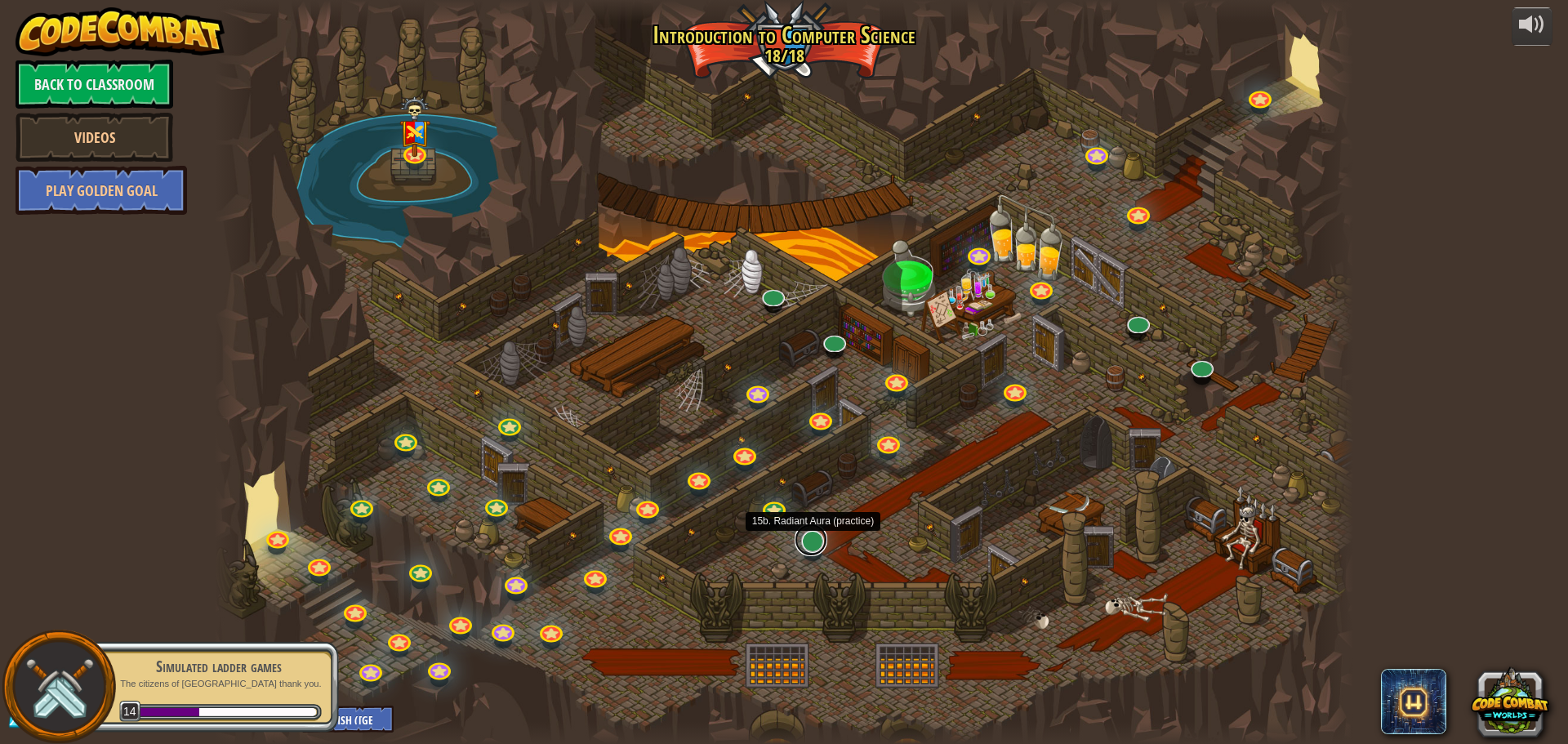
click at [817, 545] on link at bounding box center [811, 539] width 32 height 32
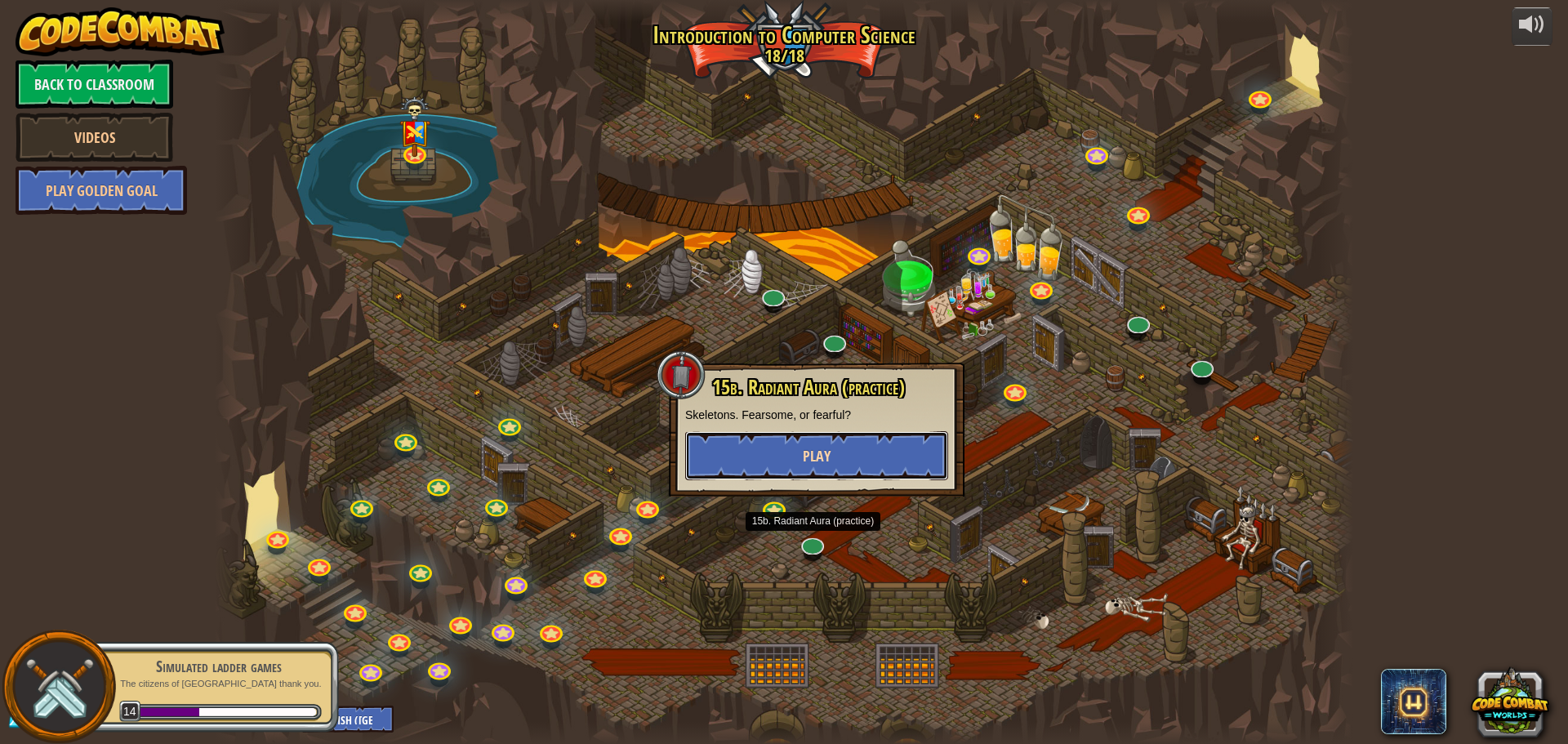
click at [870, 448] on button "Play" at bounding box center [816, 455] width 263 height 49
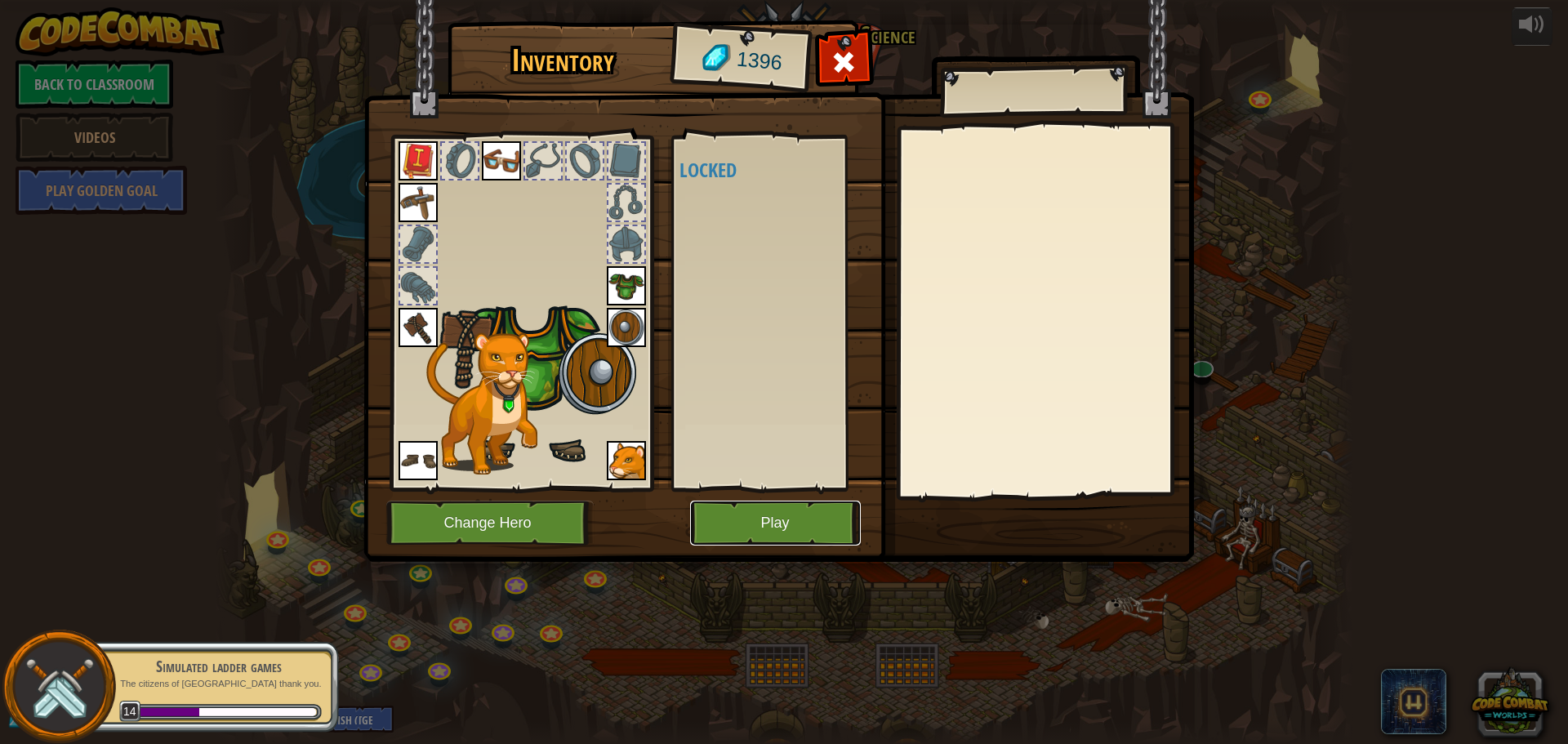
click at [734, 520] on button "Play" at bounding box center [776, 522] width 171 height 44
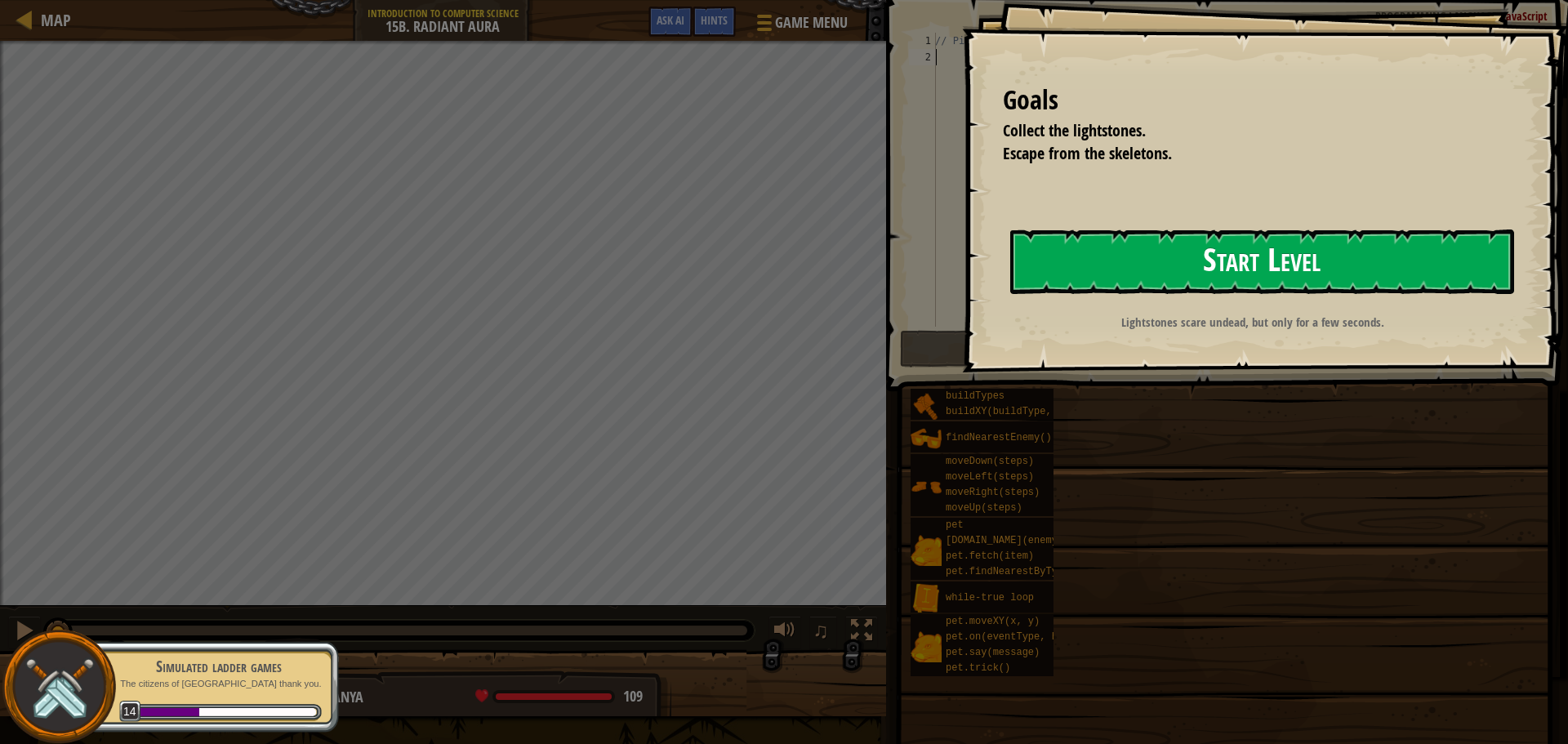
click at [1052, 262] on button "Start Level" at bounding box center [1263, 262] width 504 height 65
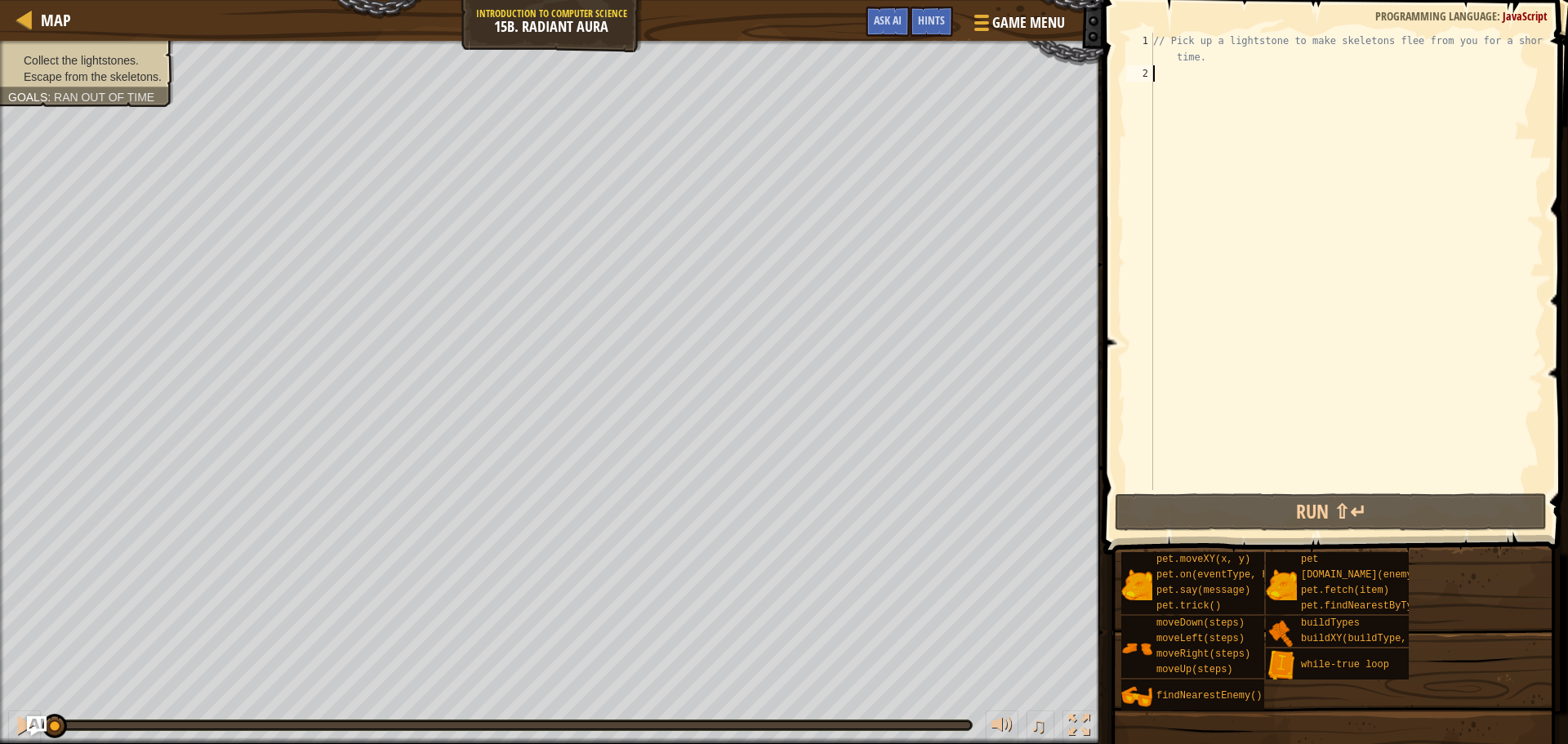
click at [1240, 140] on div "// Pick up a lightstone to make skeletons flee from you for a short time." at bounding box center [1346, 285] width 394 height 506
type textarea "h"
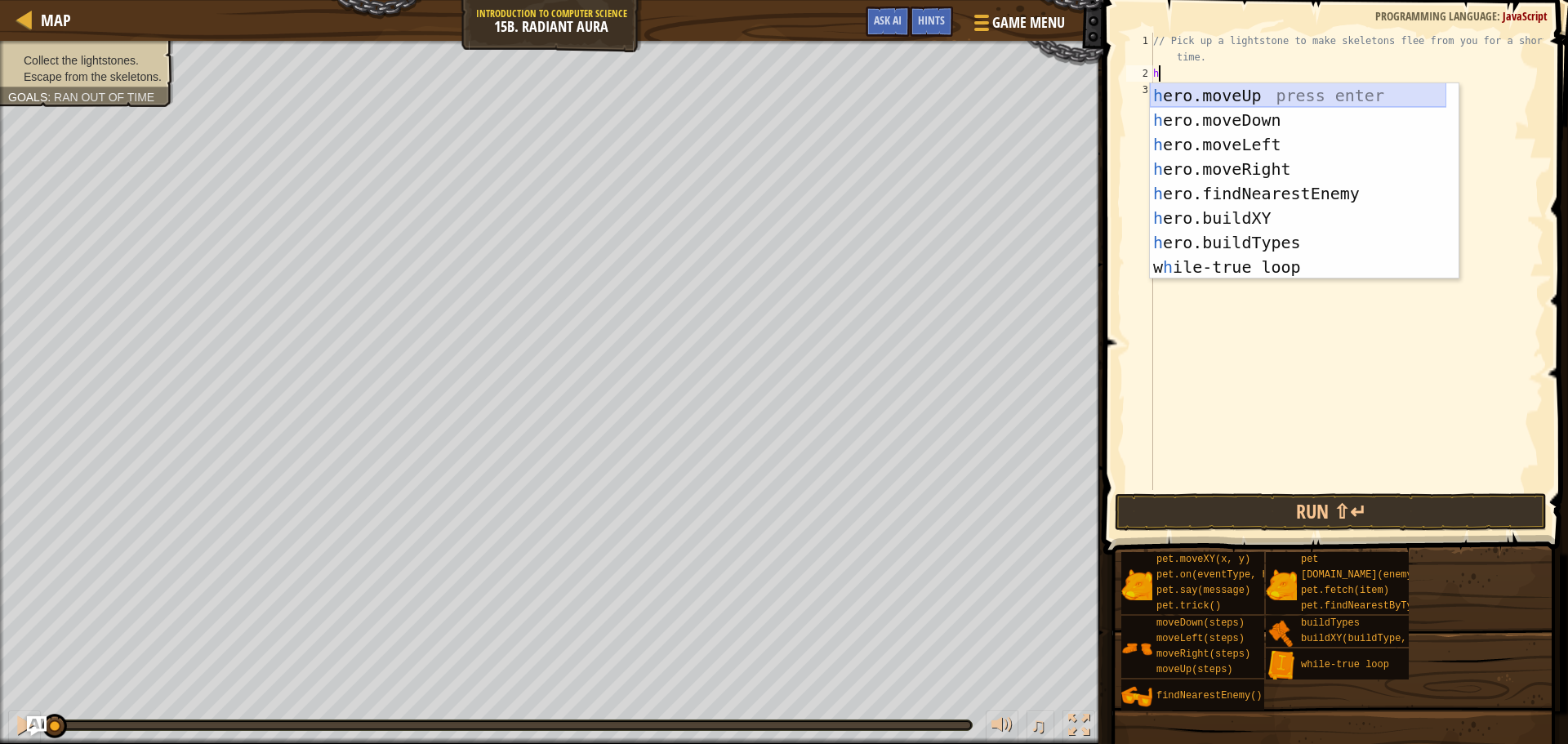
click at [1284, 99] on div "h ero.moveUp press enter h ero.moveDown press enter h ero.moveLeft press enter …" at bounding box center [1298, 205] width 297 height 245
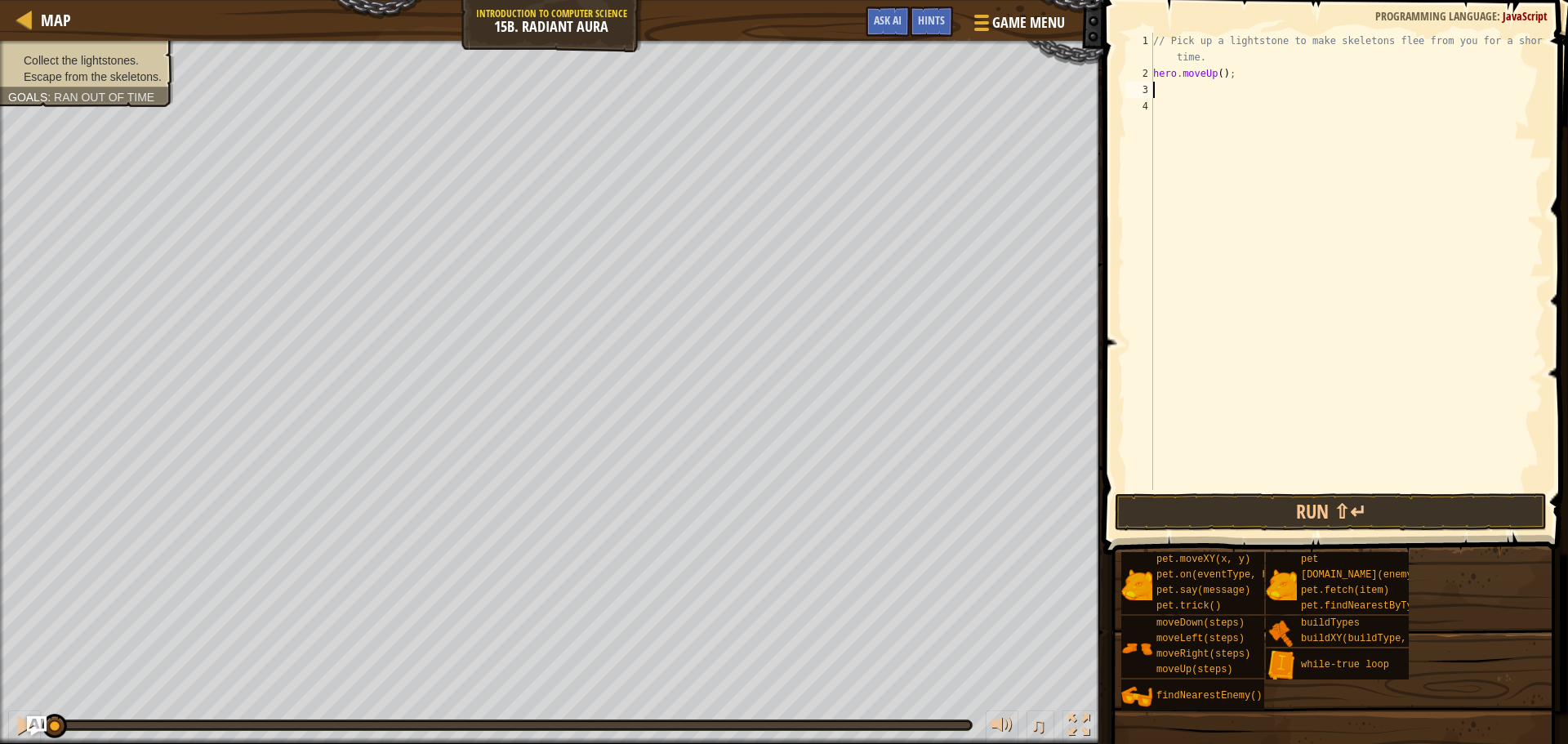
type textarea "h"
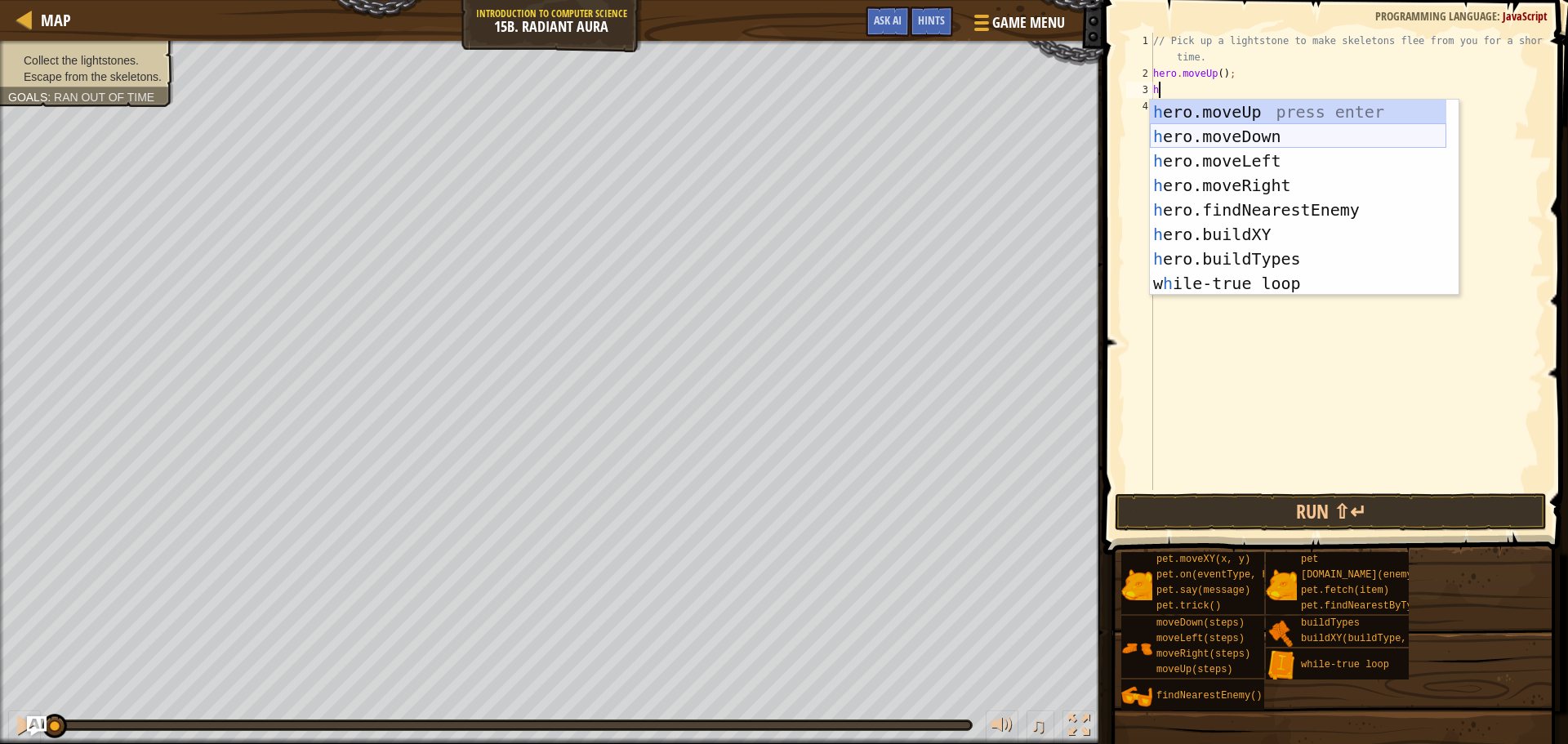
click at [1229, 141] on div "h ero.moveUp press enter h ero.moveDown press enter h ero.moveLeft press enter …" at bounding box center [1298, 222] width 297 height 245
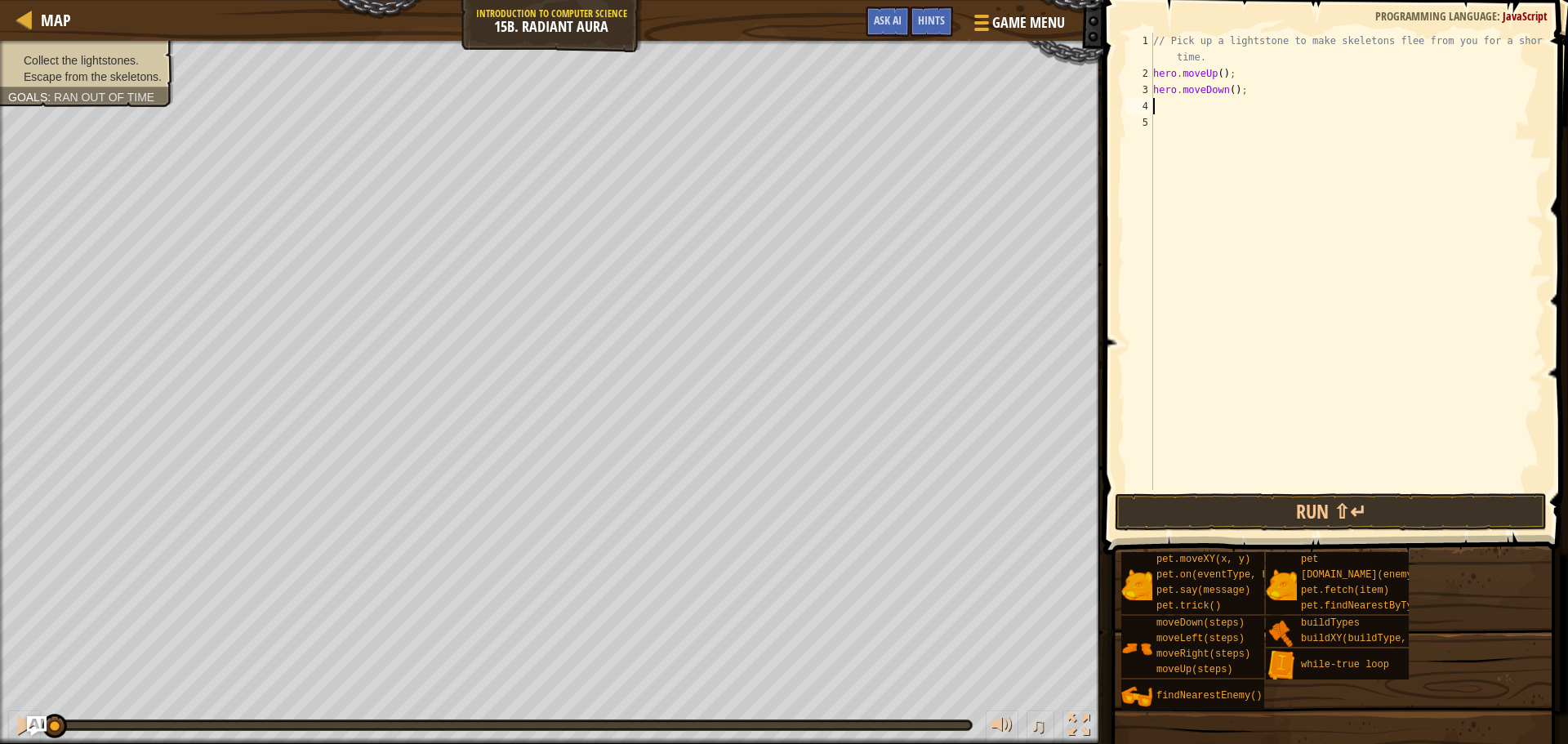
type textarea "h"
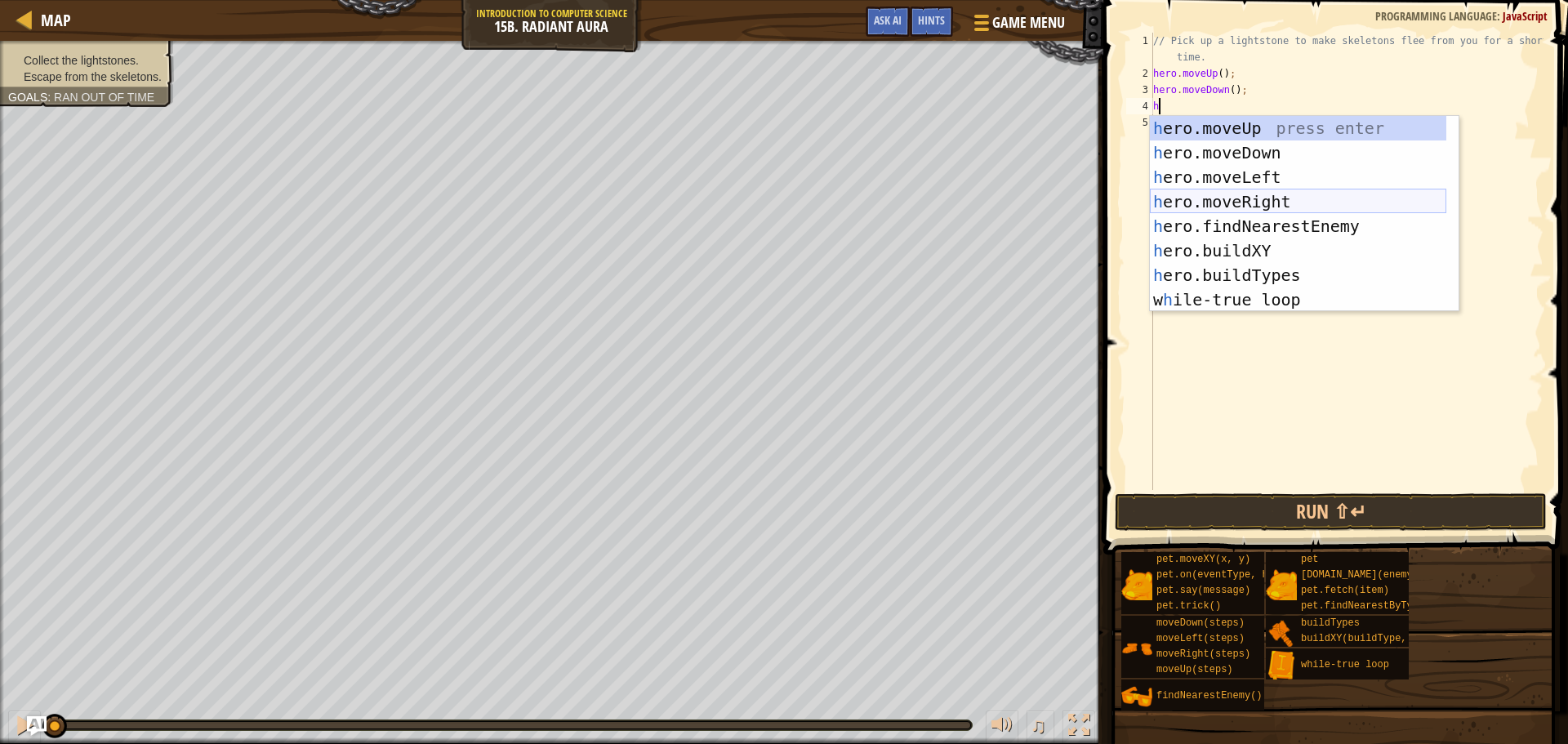
click at [1252, 200] on div "h ero.moveUp press enter h ero.moveDown press enter h ero.moveLeft press enter …" at bounding box center [1298, 238] width 297 height 245
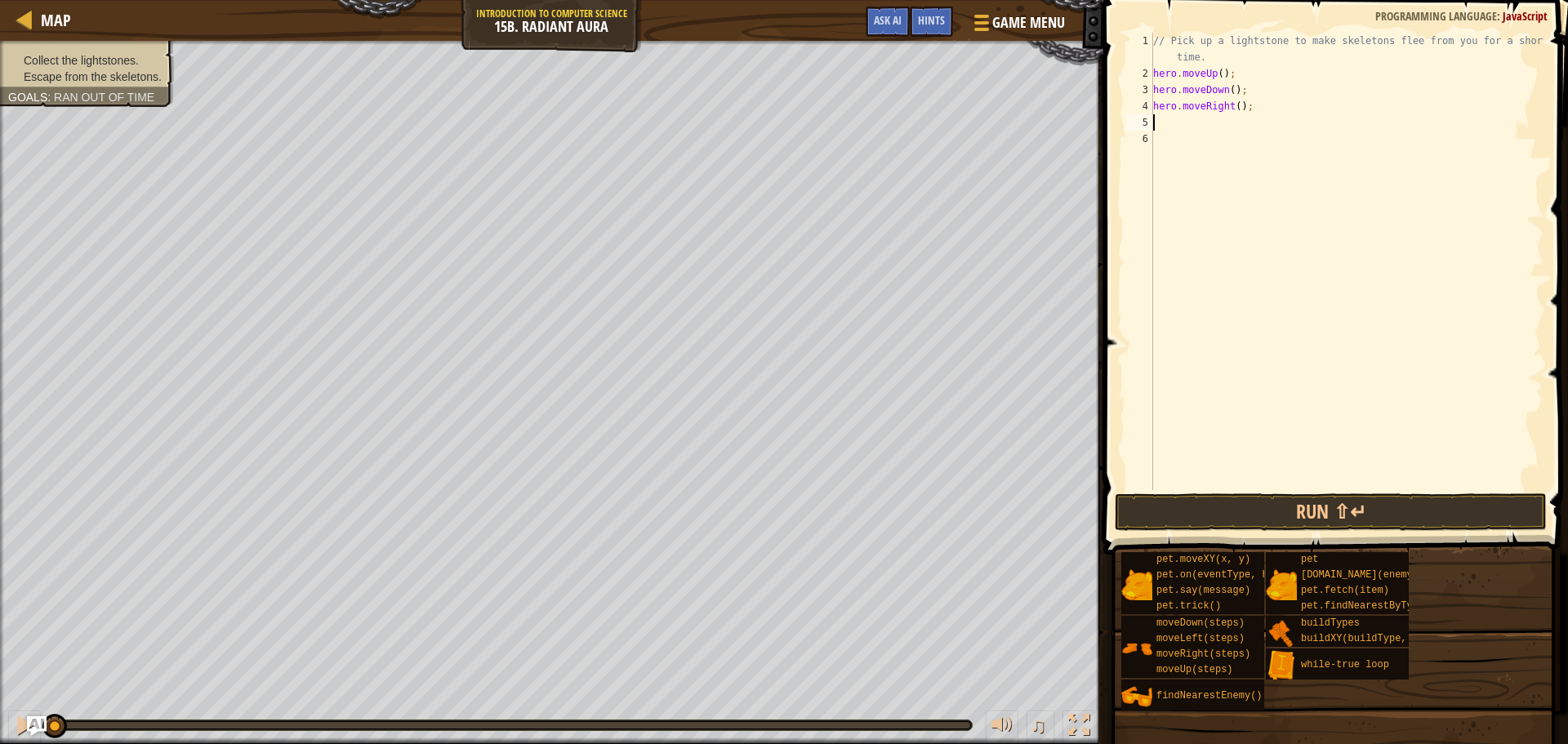
type textarea "h"
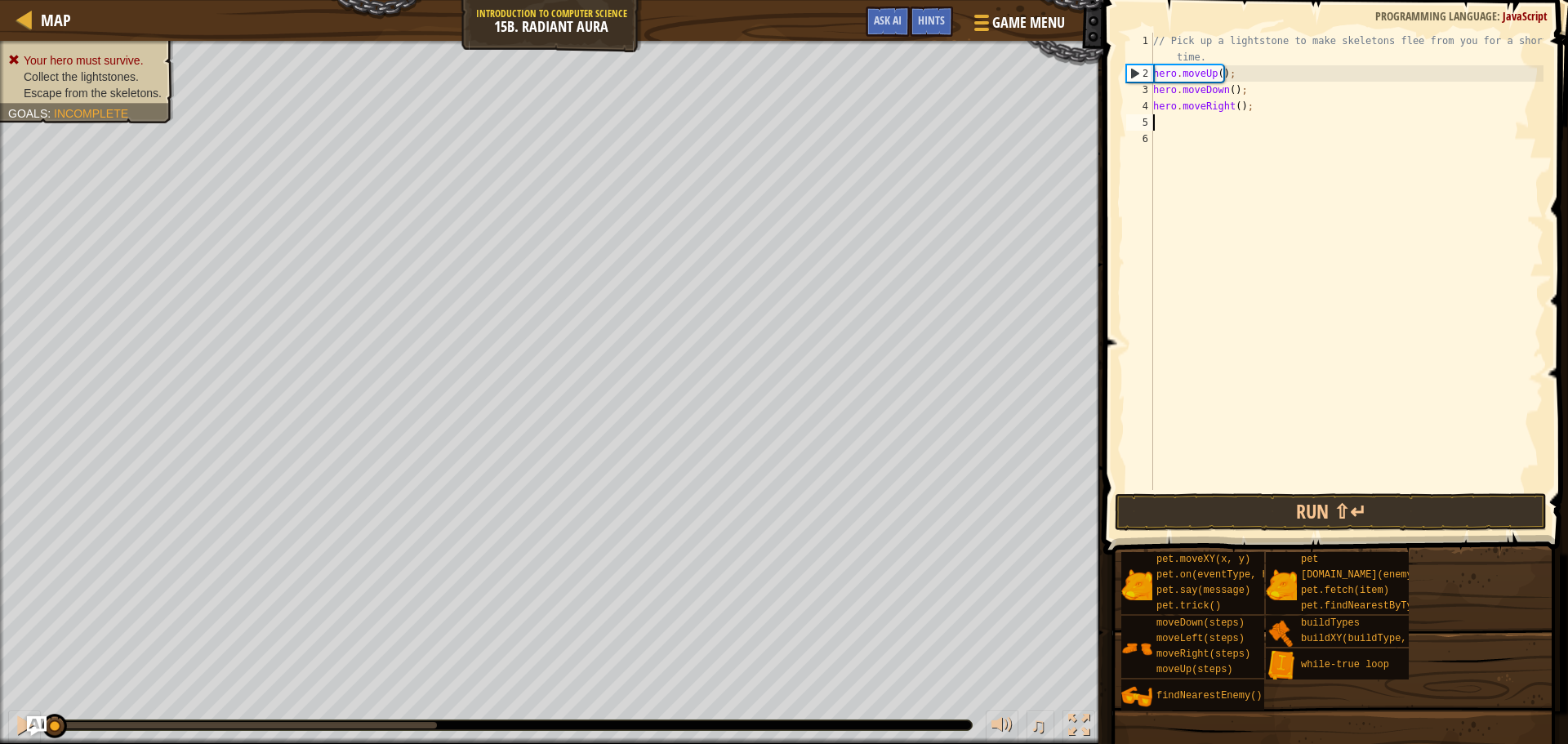
type textarea "b"
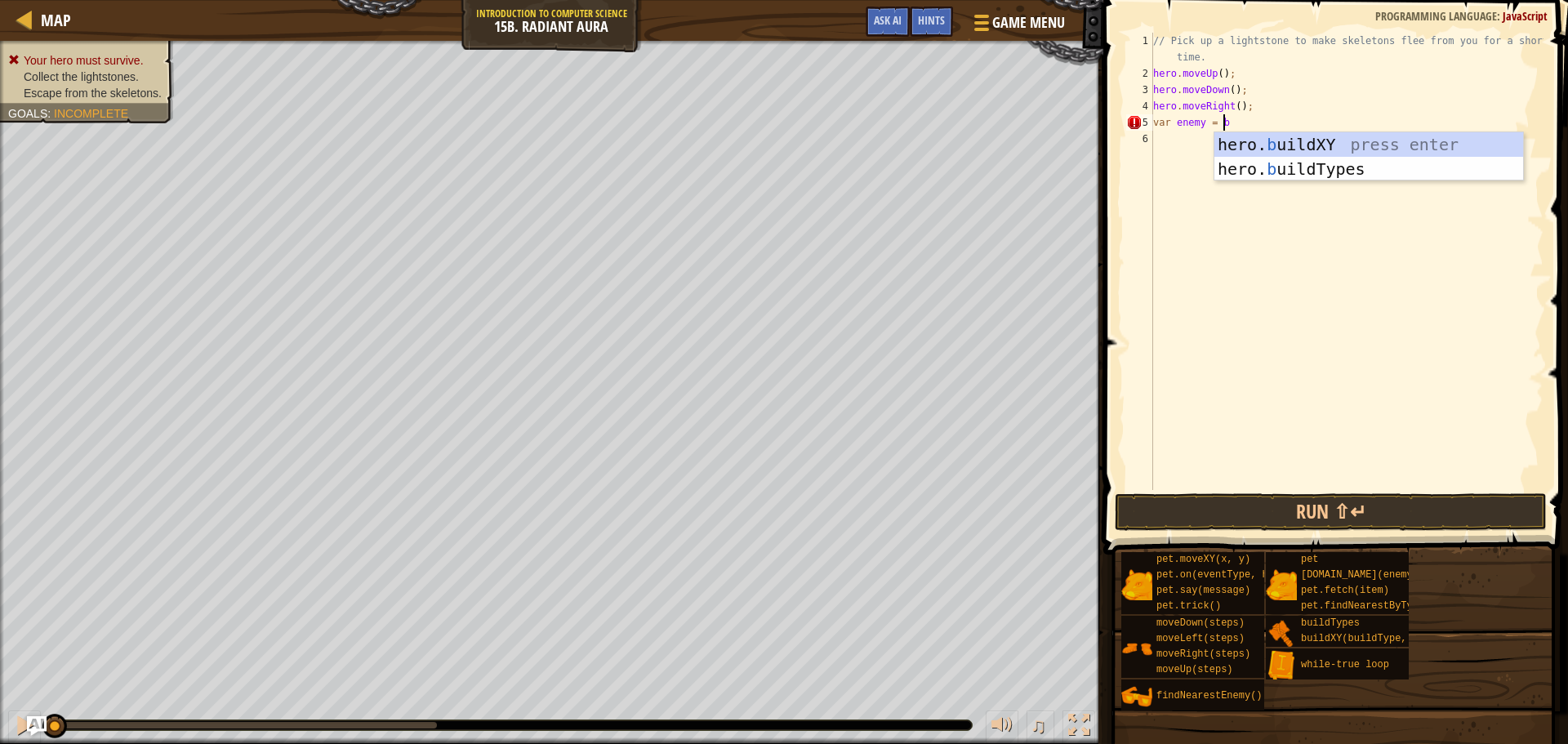
scroll to position [7, 5]
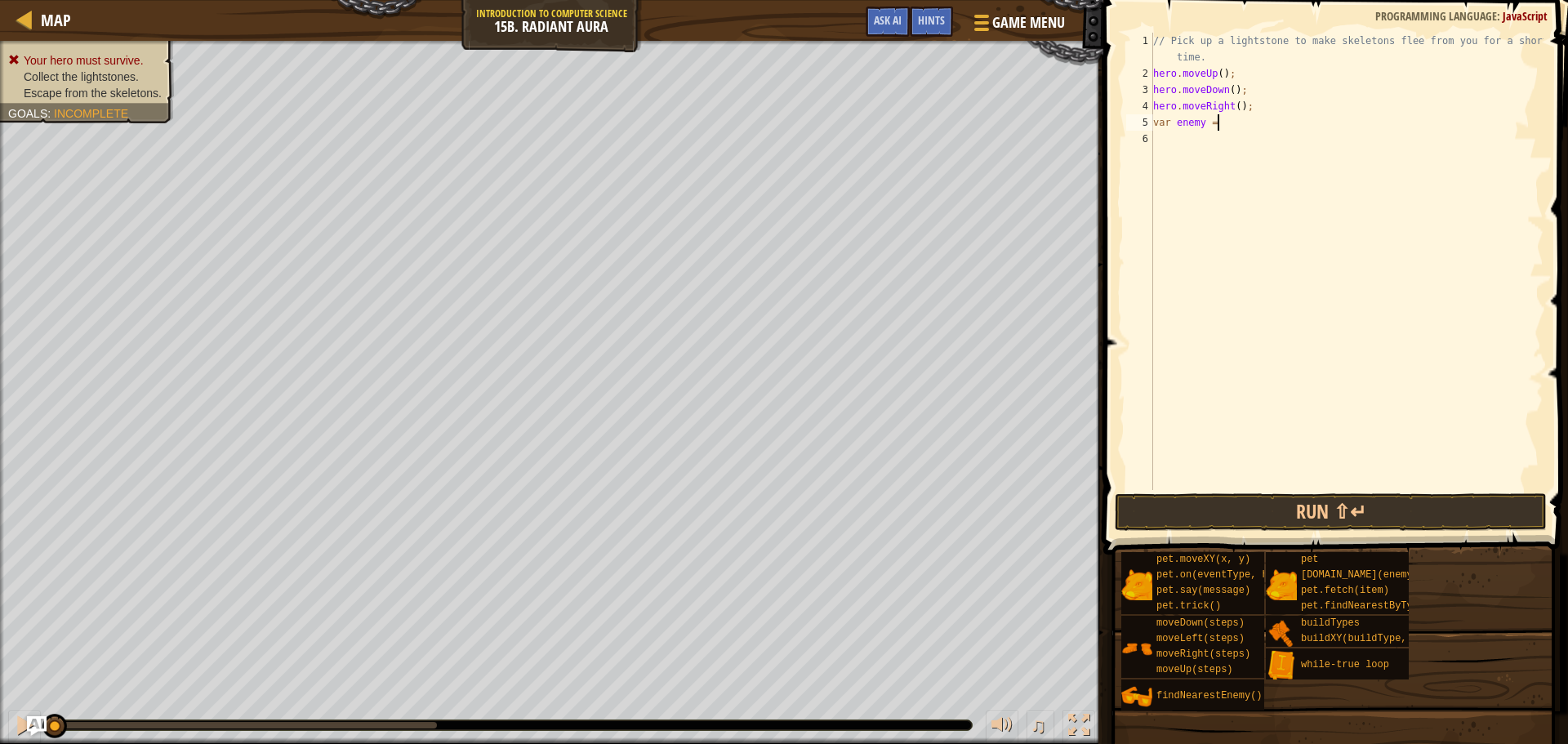
type textarea "var enemy = h"
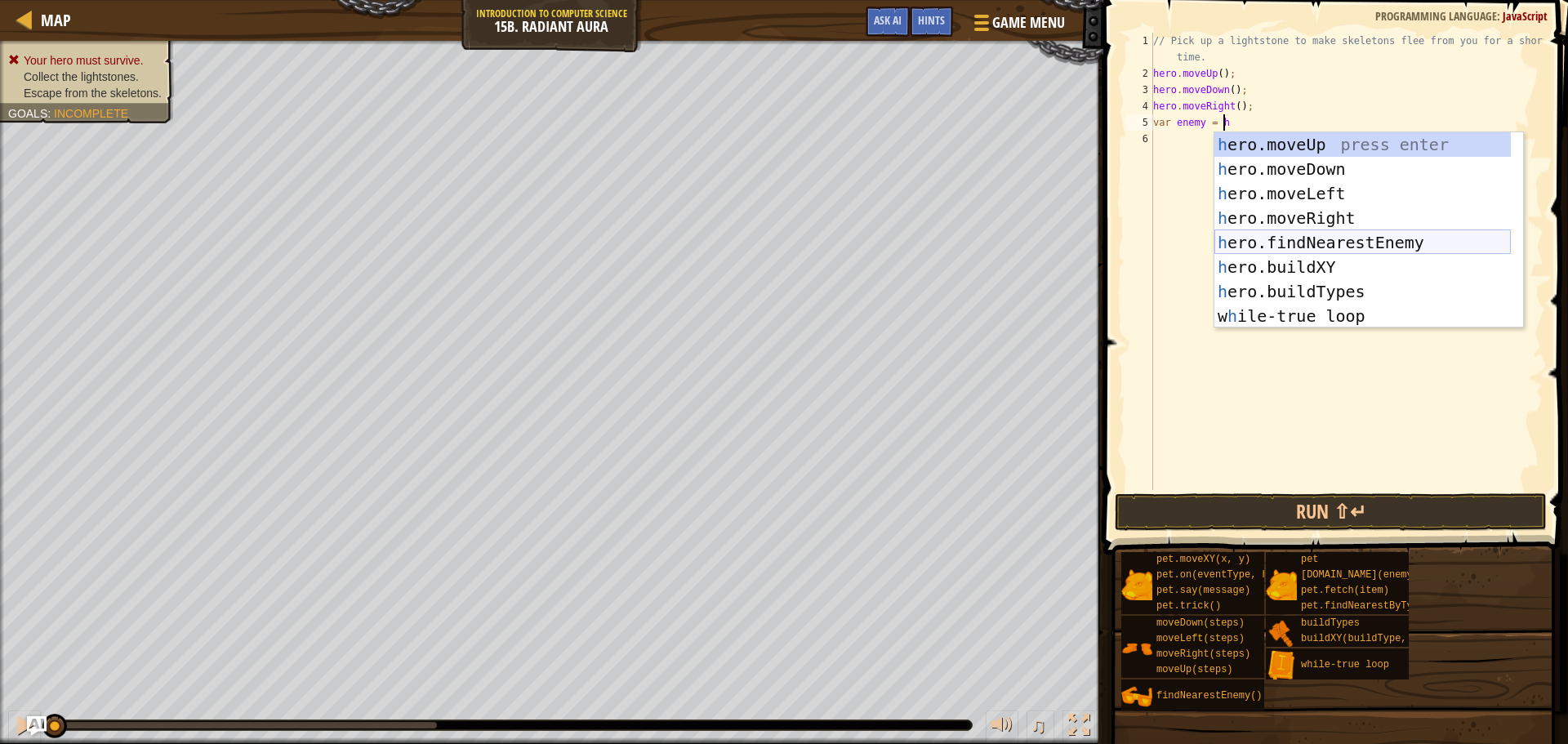
click at [1342, 242] on div "h ero.moveUp press enter h ero.moveDown press enter h ero.moveLeft press enter …" at bounding box center [1363, 255] width 297 height 245
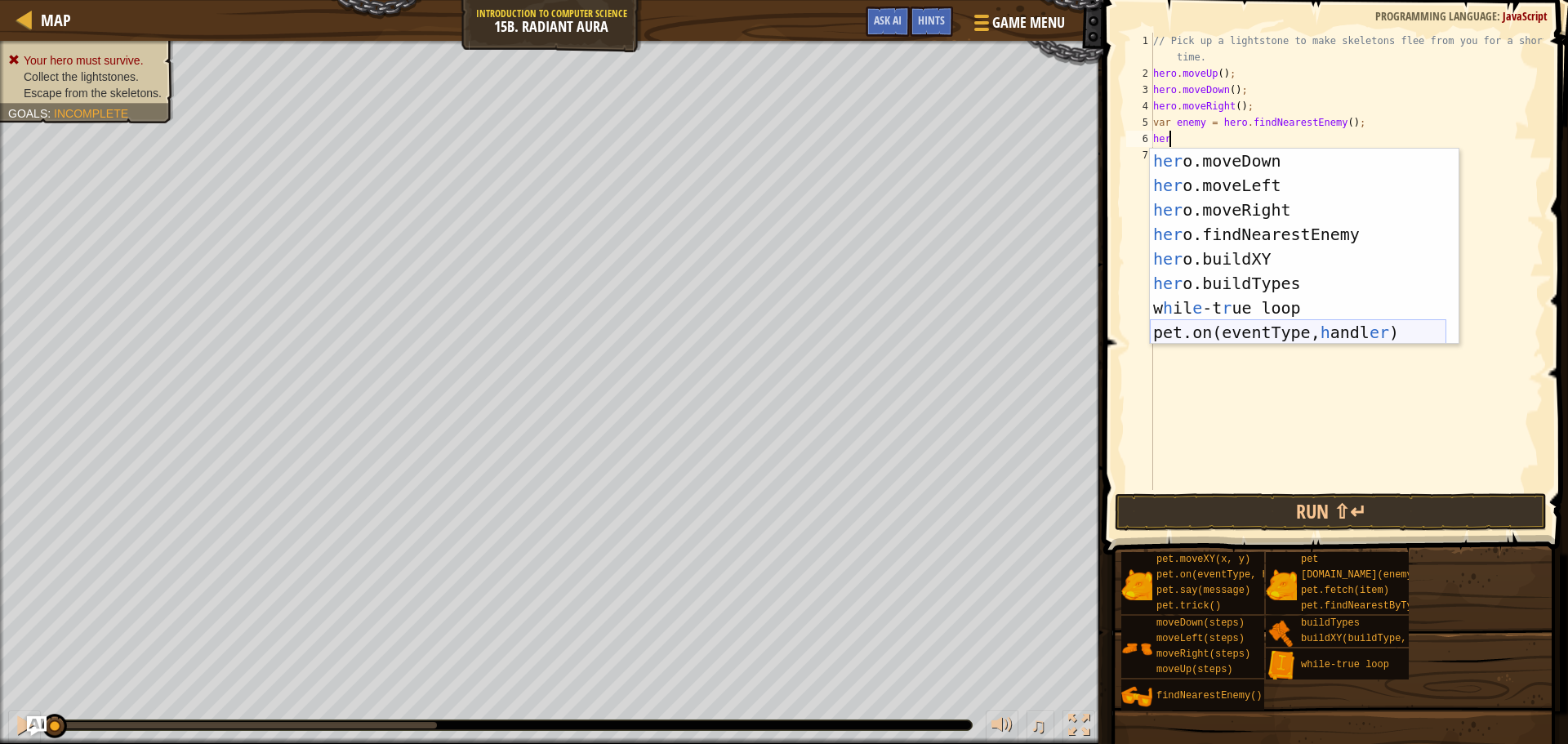
scroll to position [0, 0]
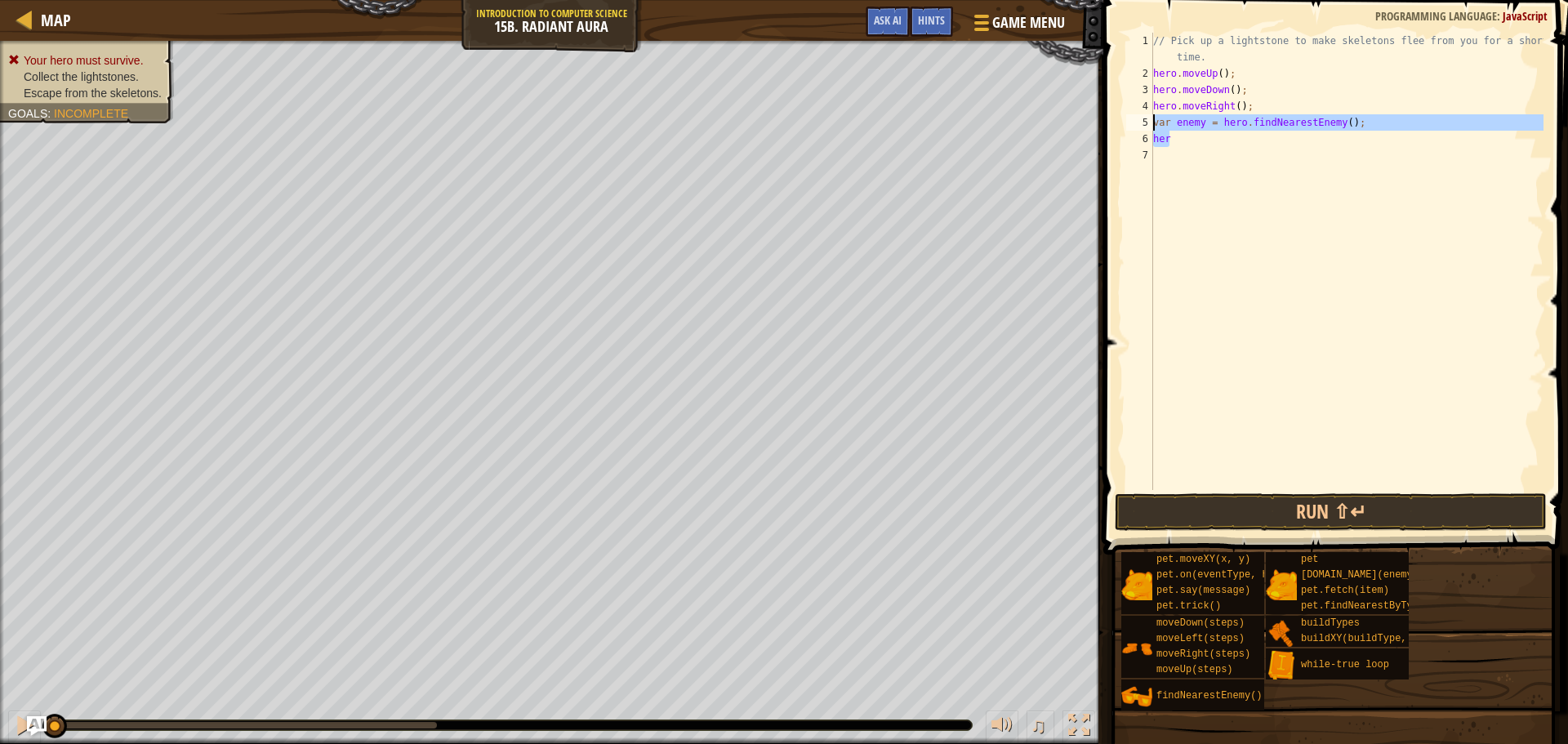
click at [1092, 127] on div "Map Introduction to Computer Science 15b. Radiant Aura Game Menu Done Hints Ask…" at bounding box center [784, 372] width 1568 height 744
type textarea "var enemy = hero.findNearestEnemy(); her"
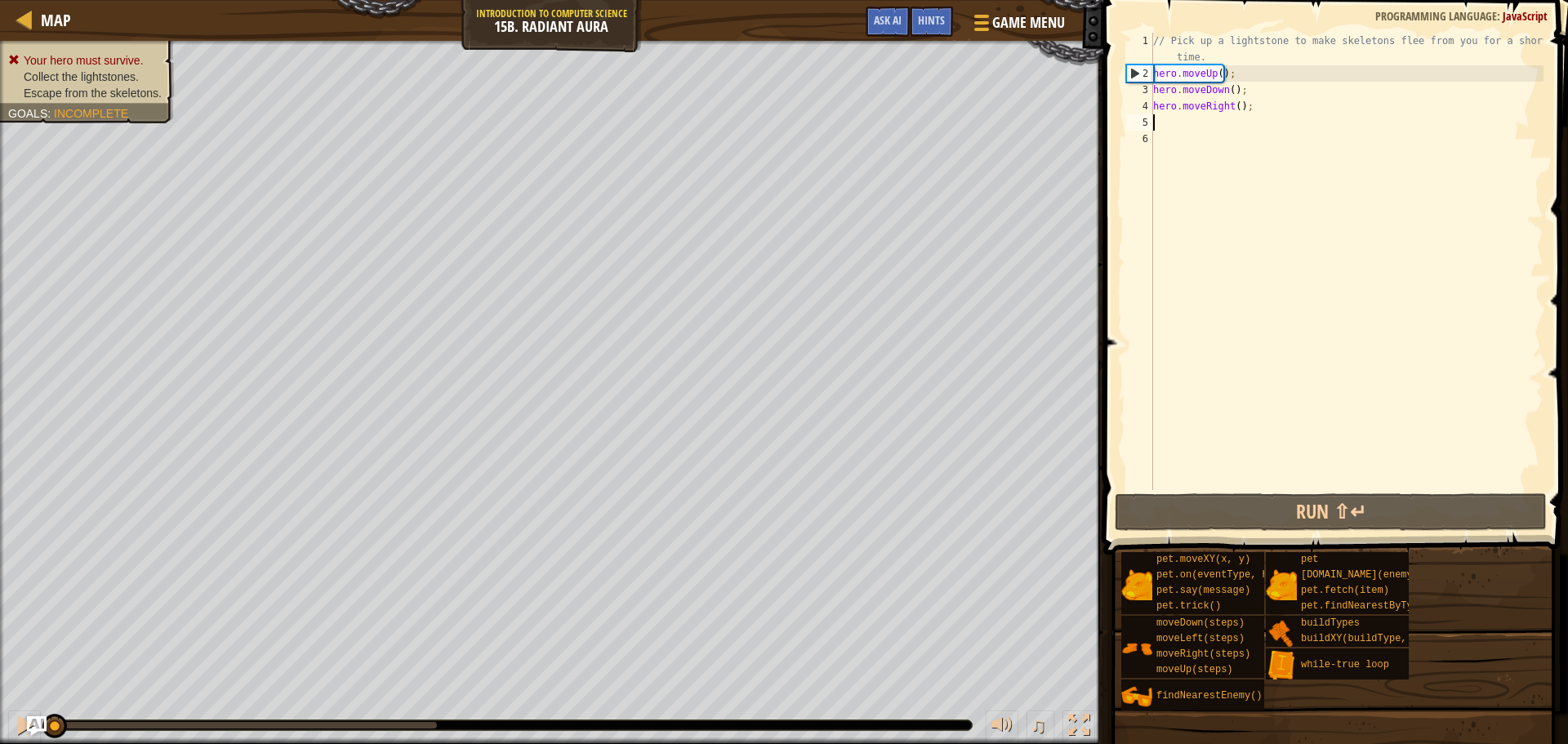
click at [1220, 70] on div "// Pick up a lightstone to make skeletons flee from you for a short time. hero …" at bounding box center [1346, 285] width 394 height 506
click at [1232, 107] on div "// Pick up a lightstone to make skeletons flee from you for a short time. hero …" at bounding box center [1346, 285] width 394 height 506
type textarea "hero.moveRight(2);"
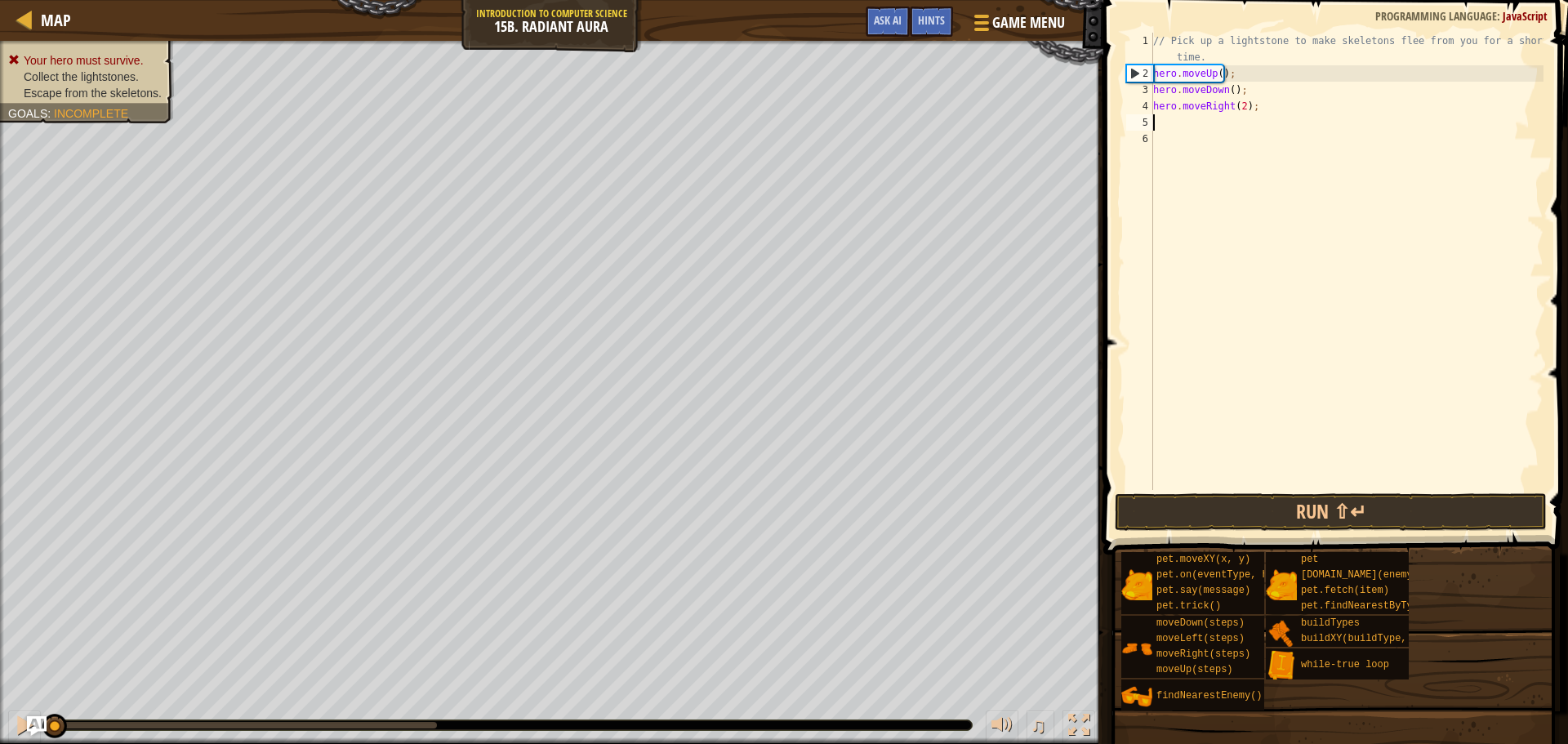
click at [1236, 121] on div "// Pick up a lightstone to make skeletons flee from you for a short time. hero …" at bounding box center [1346, 285] width 394 height 506
type textarea "g"
type textarea "h"
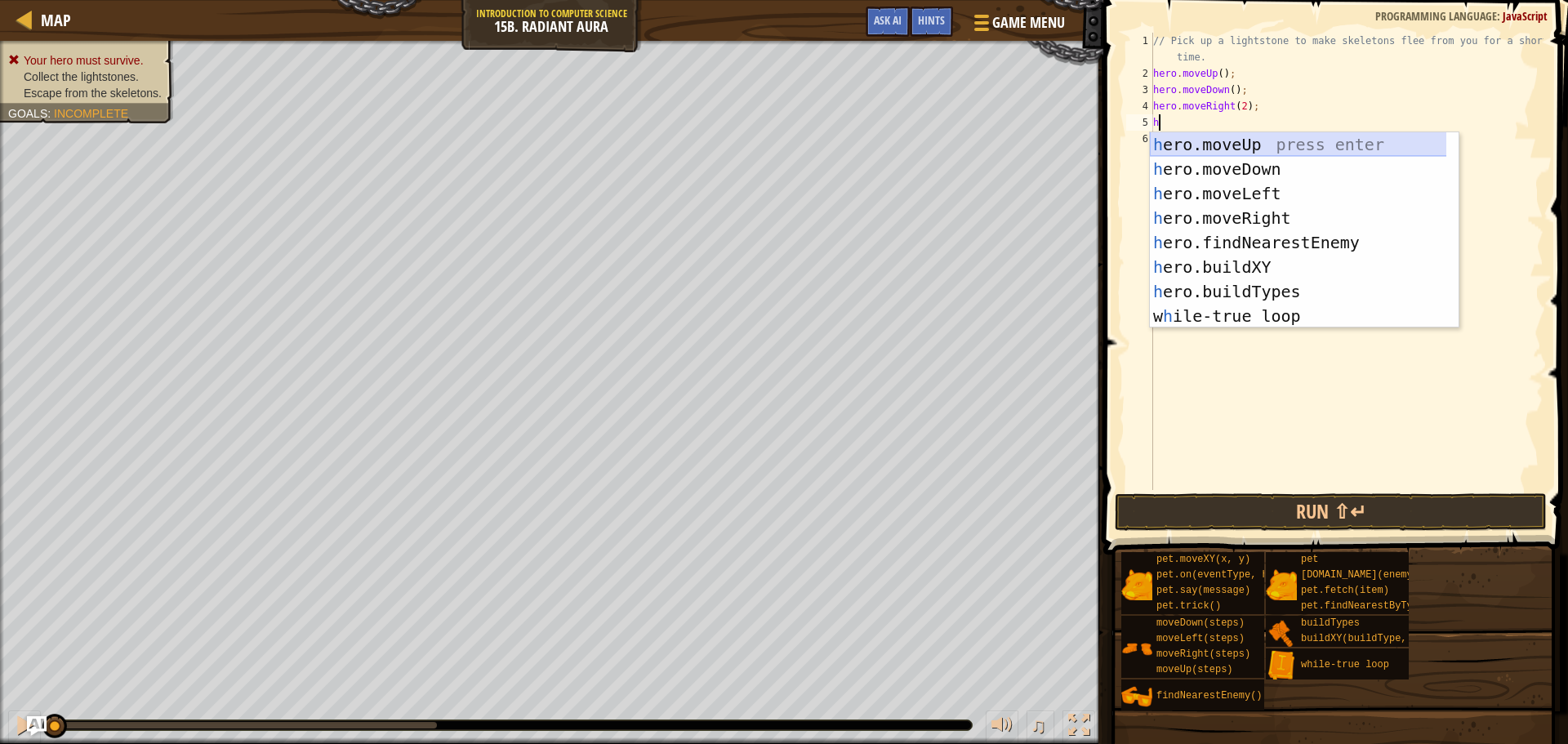
click at [1258, 152] on div "h ero.moveUp press enter h ero.moveDown press enter h ero.moveLeft press enter …" at bounding box center [1304, 255] width 309 height 245
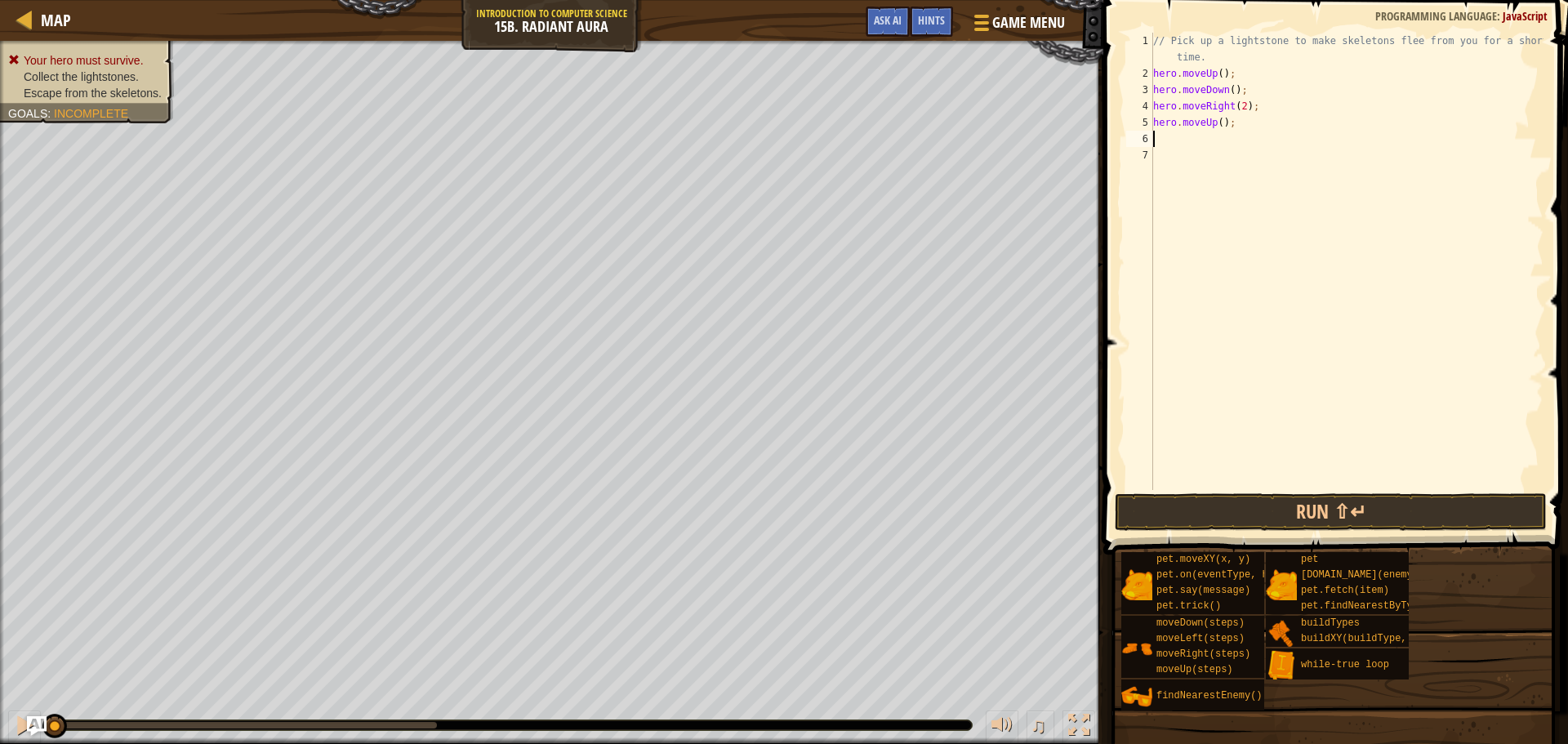
click at [1221, 123] on div "// Pick up a lightstone to make skeletons flee from you for a short time. hero …" at bounding box center [1346, 285] width 394 height 506
click at [1219, 123] on div "// Pick up a lightstone to make skeletons flee from you for a short time. hero …" at bounding box center [1346, 285] width 394 height 506
type textarea "hero.moveUp(1);"
click at [1217, 137] on div "// Pick up a lightstone to make skeletons flee from you for a short time. hero …" at bounding box center [1346, 285] width 394 height 506
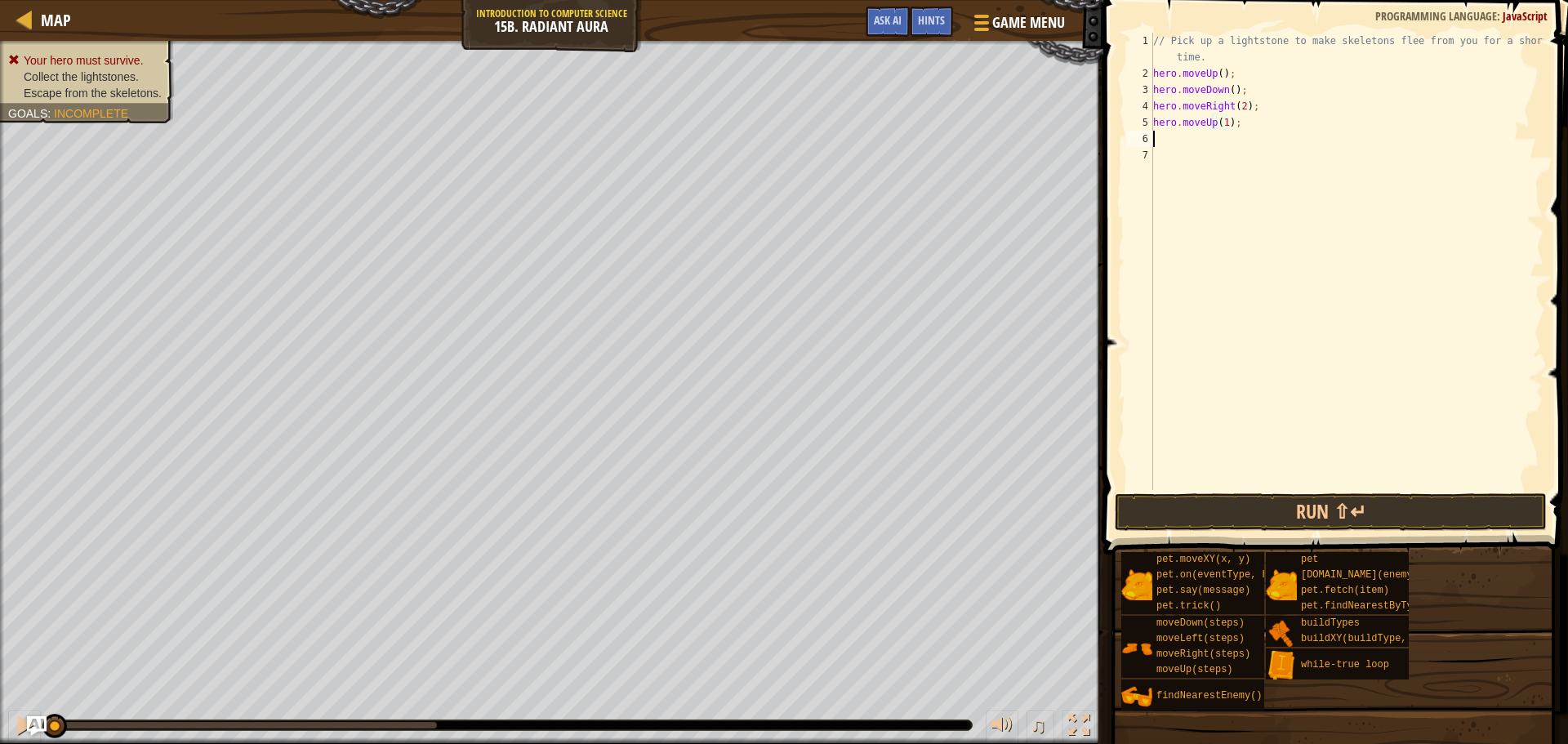
scroll to position [7, 0]
type textarea "h"
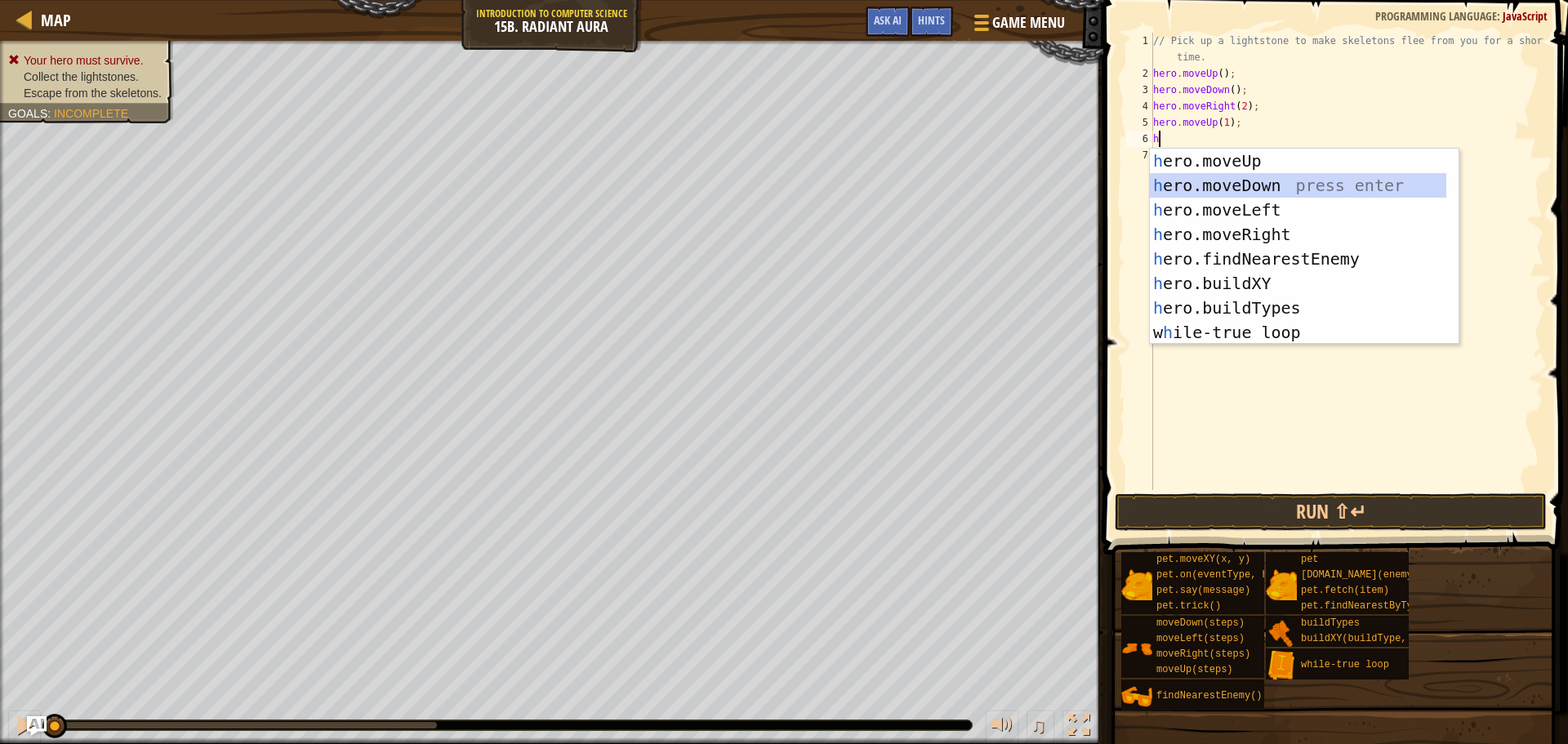
click at [1216, 186] on div "h ero.moveUp press enter h ero.moveDown press enter h ero.moveLeft press enter …" at bounding box center [1298, 270] width 297 height 245
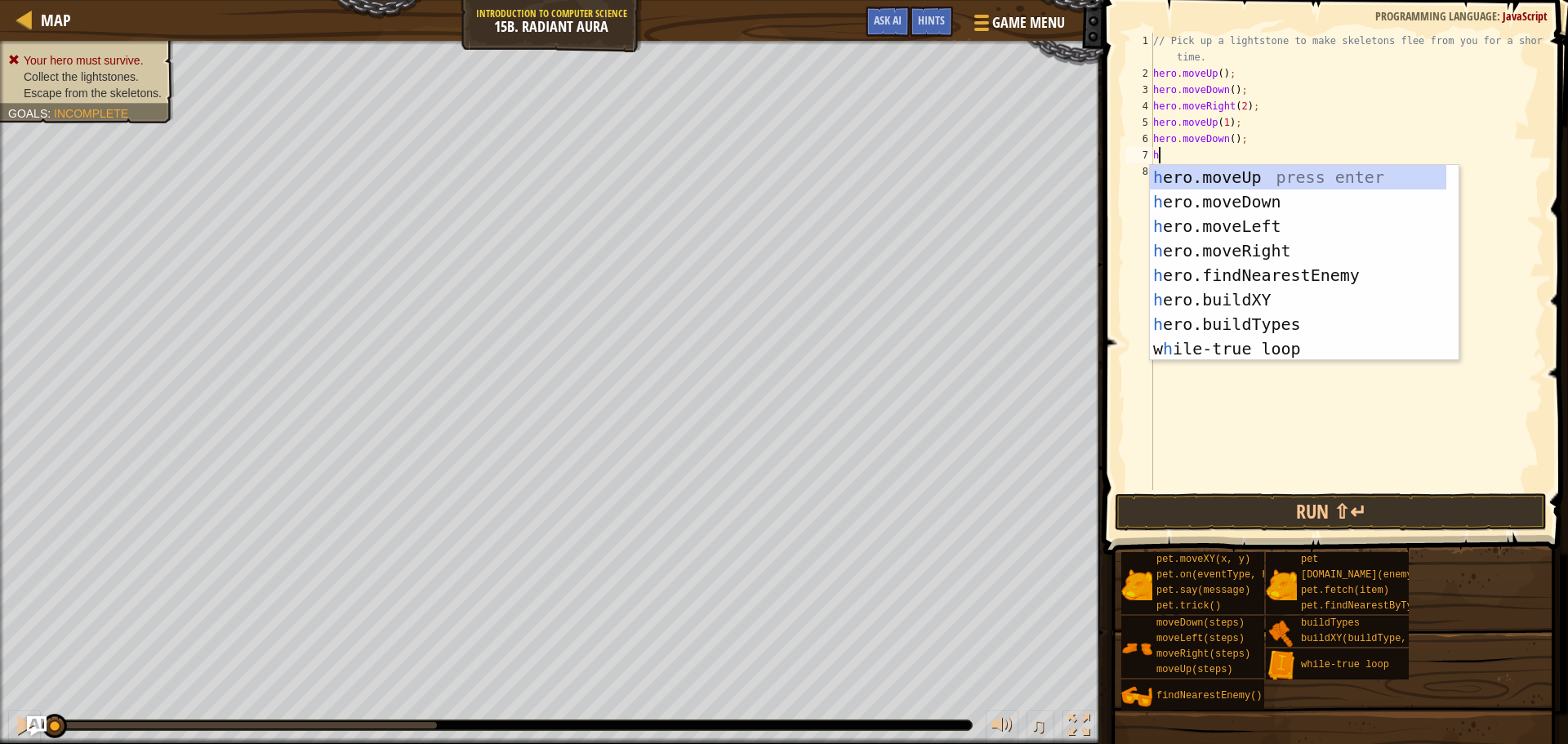
type textarea "h"
click at [1298, 147] on div "// Pick up a lightstone to make skeletons flee from you for a short time. hero …" at bounding box center [1346, 285] width 394 height 506
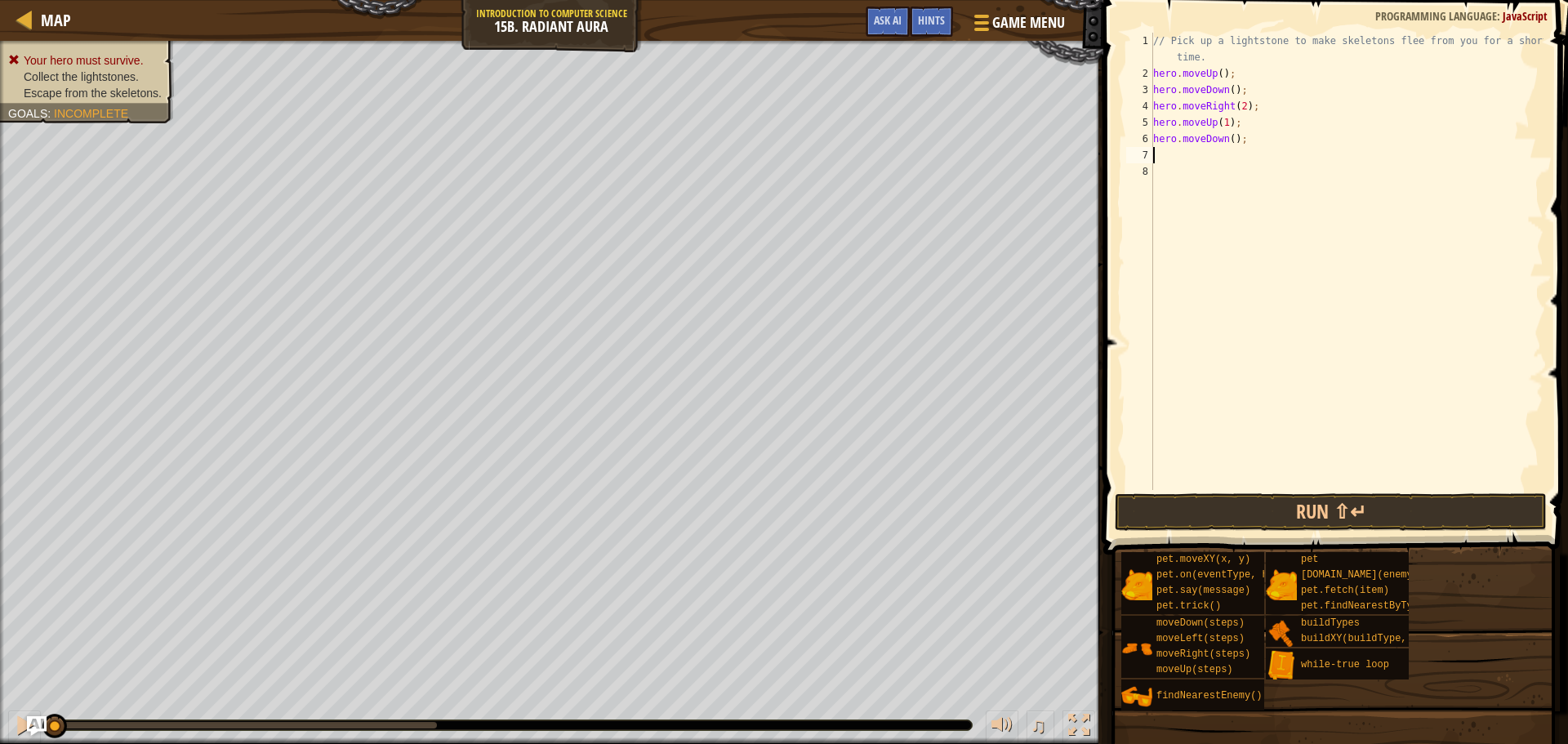
click at [1231, 68] on div "// Pick up a lightstone to make skeletons flee from you for a short time. hero …" at bounding box center [1346, 285] width 394 height 506
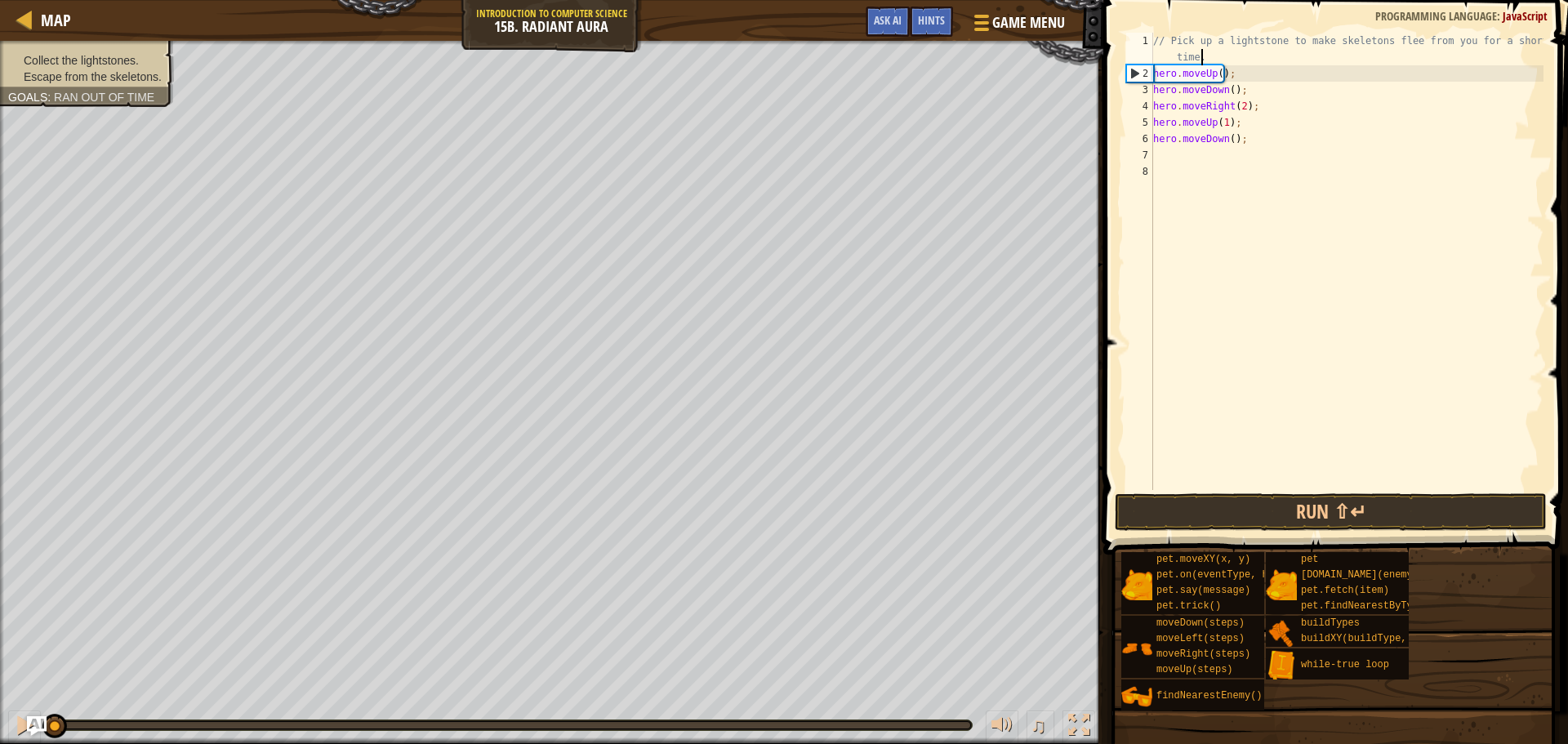
click at [1234, 59] on div "// Pick up a lightstone to make skeletons flee from you for a short time. hero …" at bounding box center [1346, 285] width 394 height 506
type textarea "// Pick up a lightstone to make skeletons flee from you for a short time."
type textarea "w"
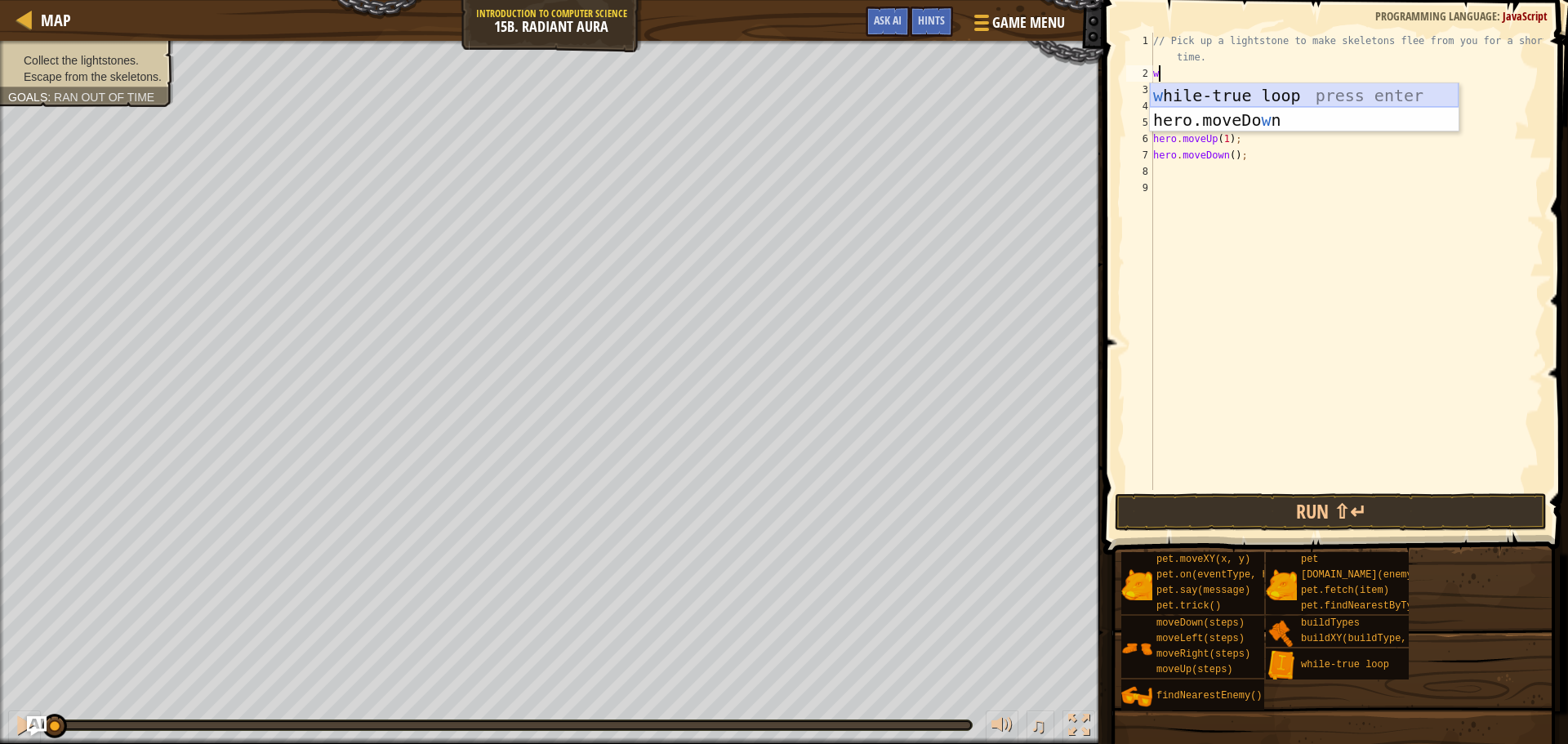
click at [1276, 91] on div "w [PERSON_NAME]-true loop press enter hero.moveDo w n press enter" at bounding box center [1304, 132] width 309 height 98
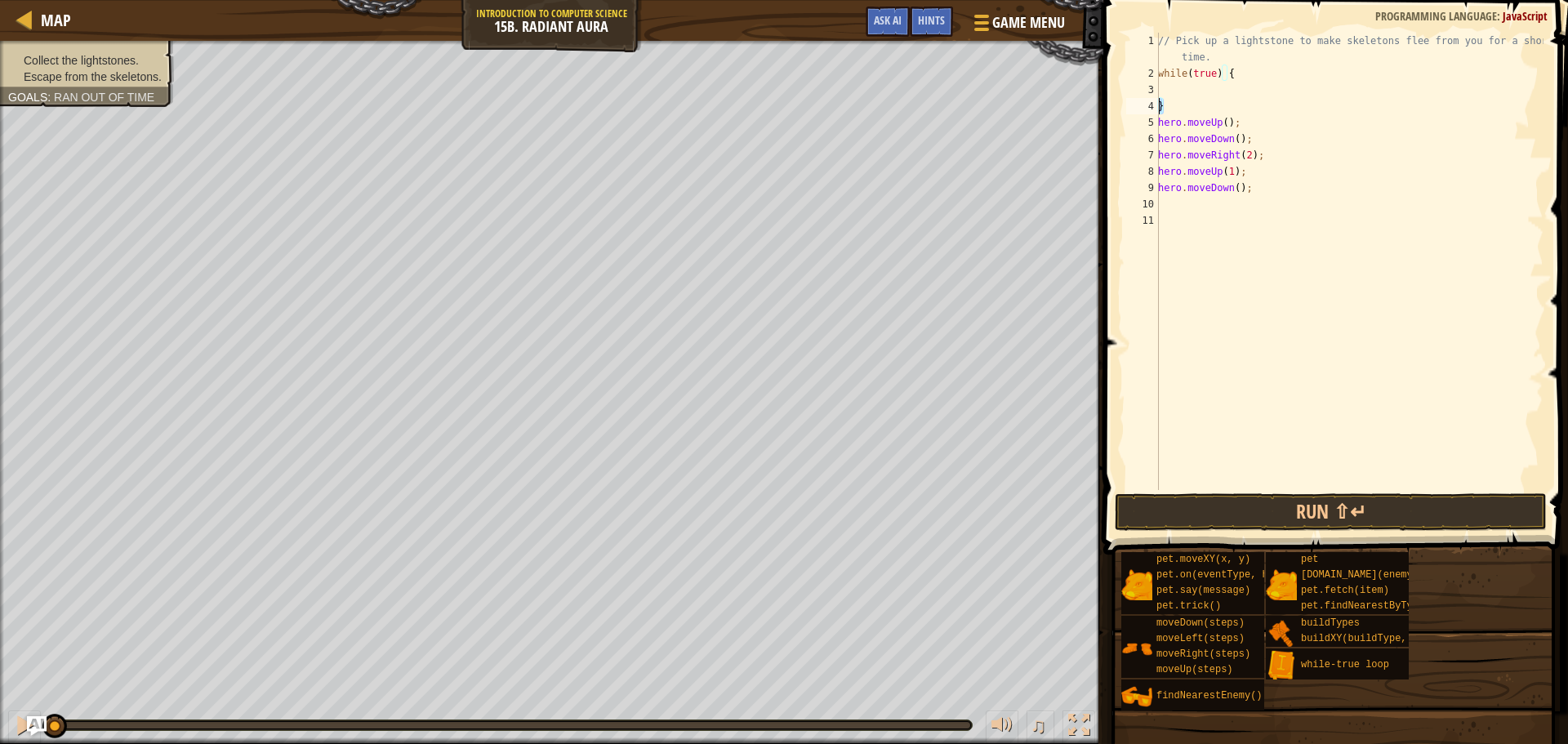
drag, startPoint x: 1184, startPoint y: 112, endPoint x: 1147, endPoint y: 112, distance: 37.0
click at [1147, 112] on div "1 2 3 4 5 6 7 8 9 10 11 // Pick up a lightstone to make skeletons flee from you…" at bounding box center [1333, 261] width 421 height 457
type textarea "}"
click at [1178, 208] on div "// Pick up a lightstone to make skeletons flee from you for a short time. while…" at bounding box center [1350, 285] width 389 height 506
type textarea "}"
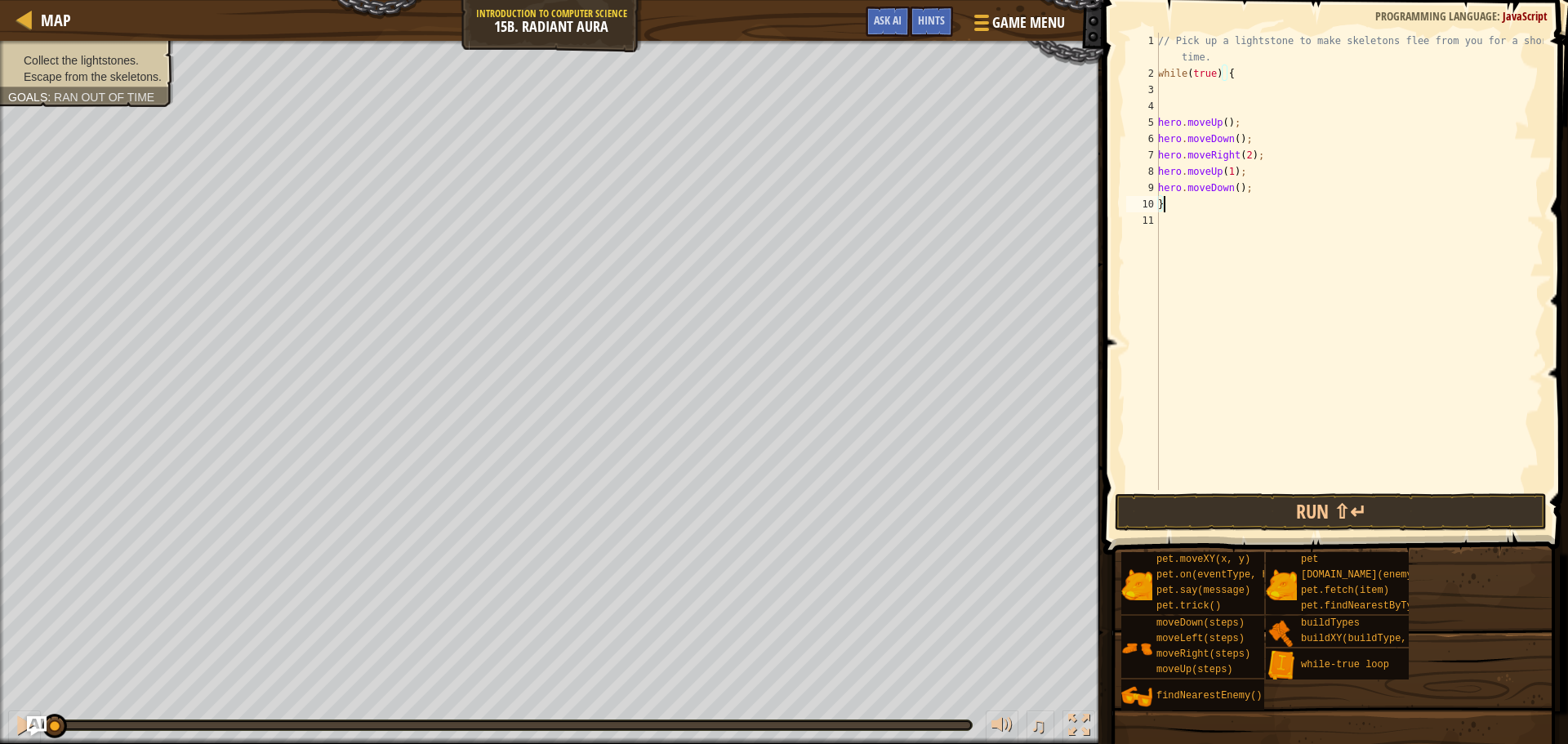
click at [1232, 99] on div "// Pick up a lightstone to make skeletons flee from you for a short time. while…" at bounding box center [1350, 285] width 389 height 506
click at [1298, 515] on button "Run ⇧↵" at bounding box center [1331, 511] width 432 height 38
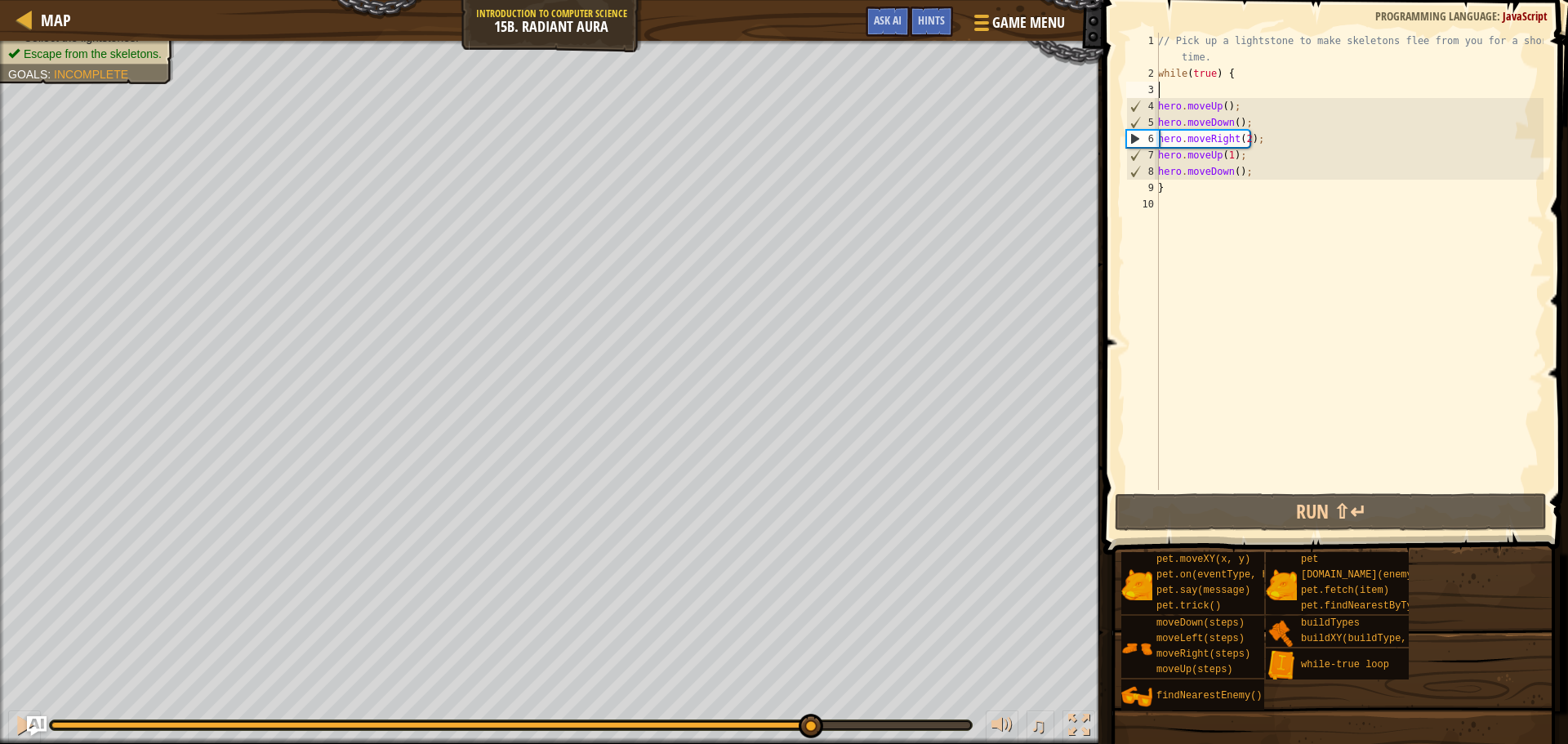
drag, startPoint x: 543, startPoint y: 724, endPoint x: 811, endPoint y: 734, distance: 268.2
click at [811, 734] on div at bounding box center [811, 726] width 24 height 24
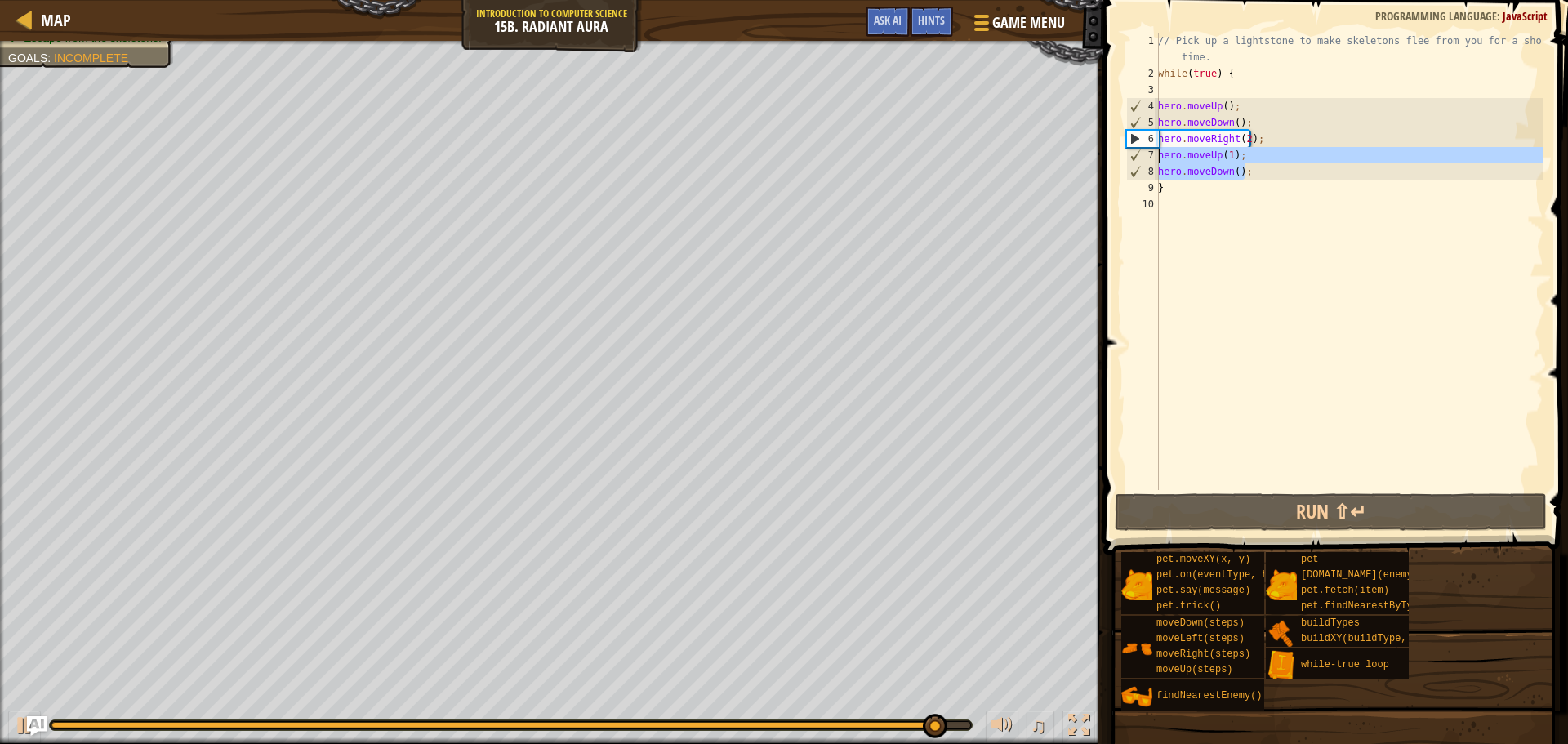
drag, startPoint x: 1249, startPoint y: 174, endPoint x: 1138, endPoint y: 160, distance: 111.9
click at [1138, 160] on div "1 2 3 4 5 6 7 8 9 10 // Pick up a lightstone to make skeletons flee from you fo…" at bounding box center [1333, 261] width 421 height 457
type textarea "hero.moveUp(1); hero.moveDown();"
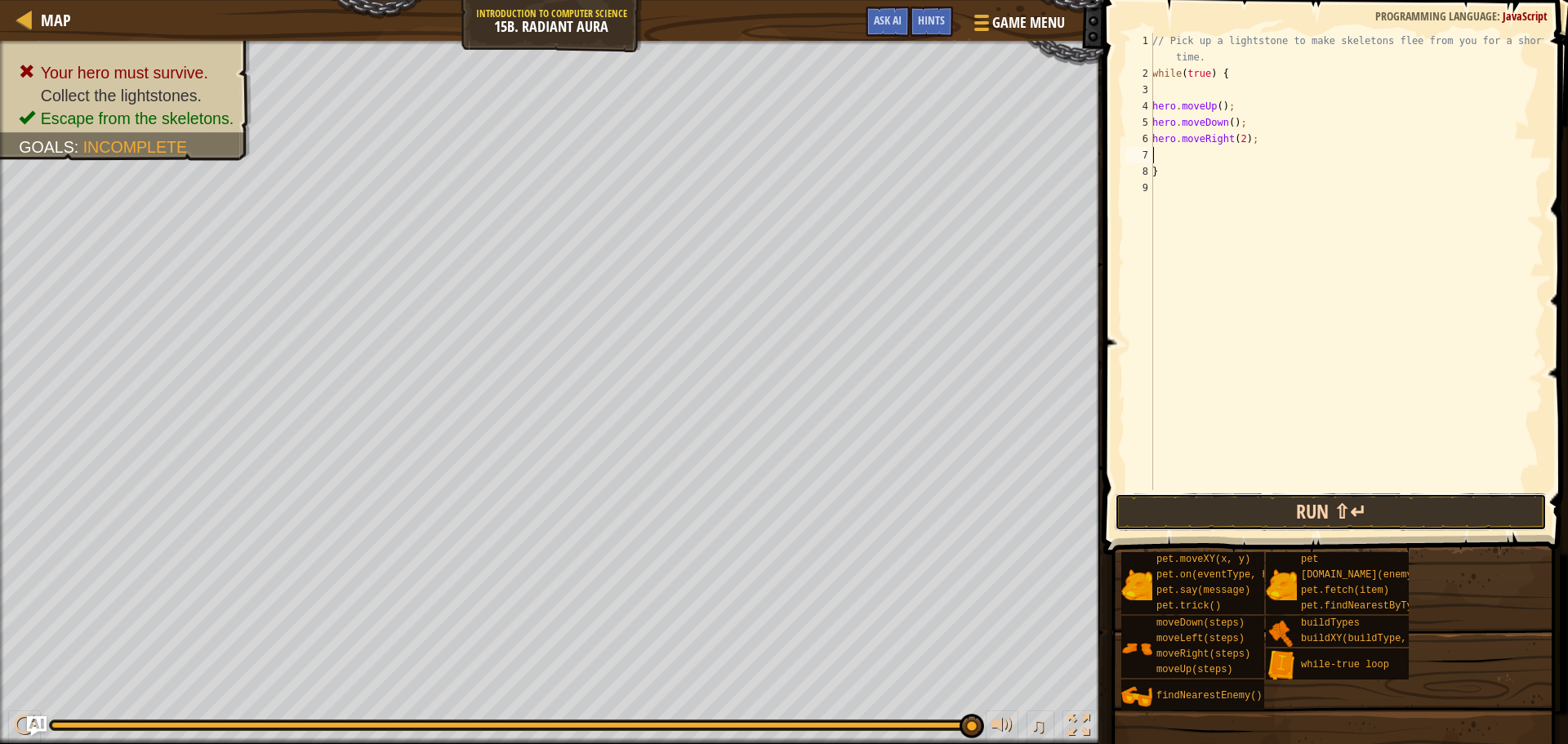
click at [1282, 526] on button "Run ⇧↵" at bounding box center [1331, 511] width 432 height 38
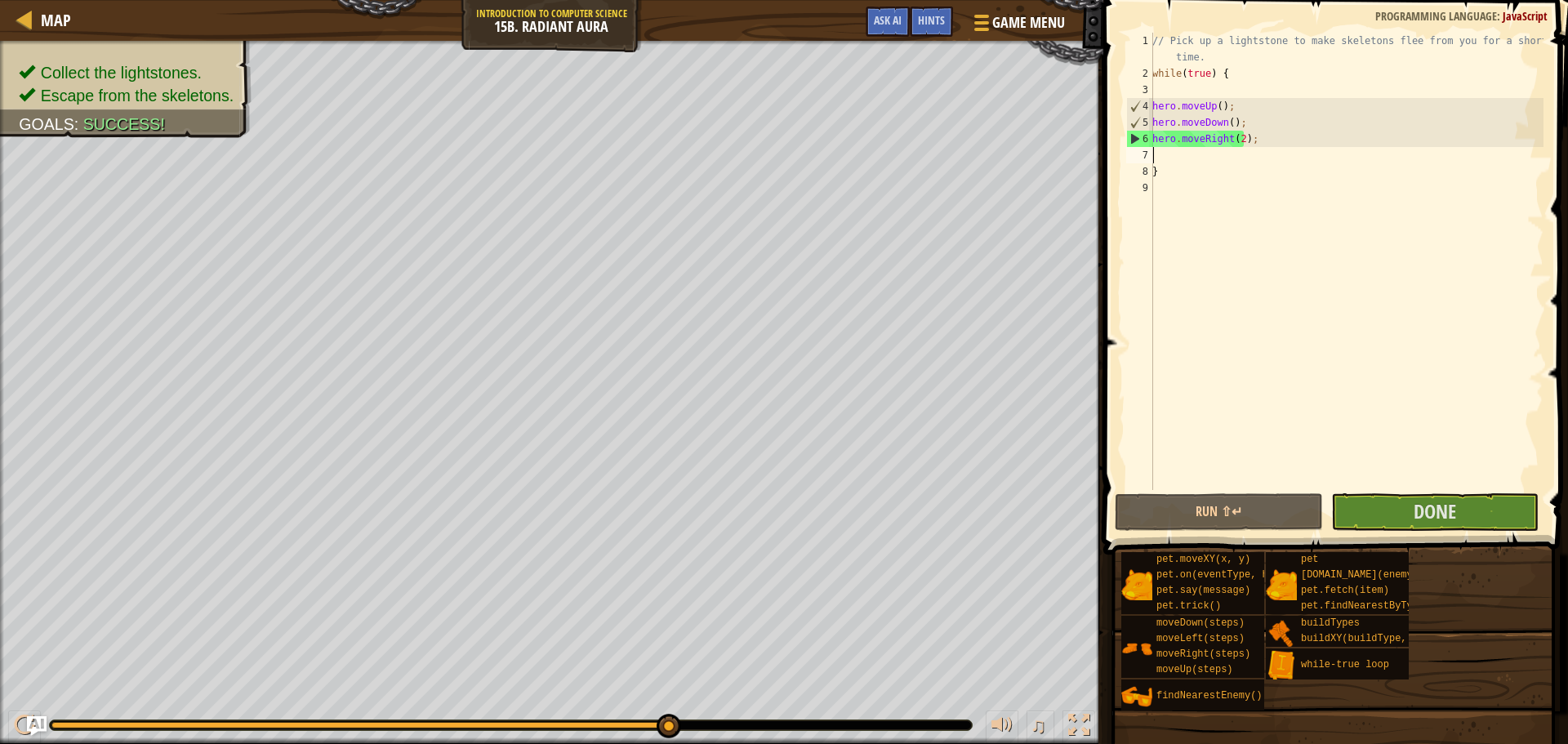
drag, startPoint x: 176, startPoint y: 720, endPoint x: 740, endPoint y: 718, distance: 564.0
click at [704, 733] on div "♫" at bounding box center [551, 720] width 1104 height 49
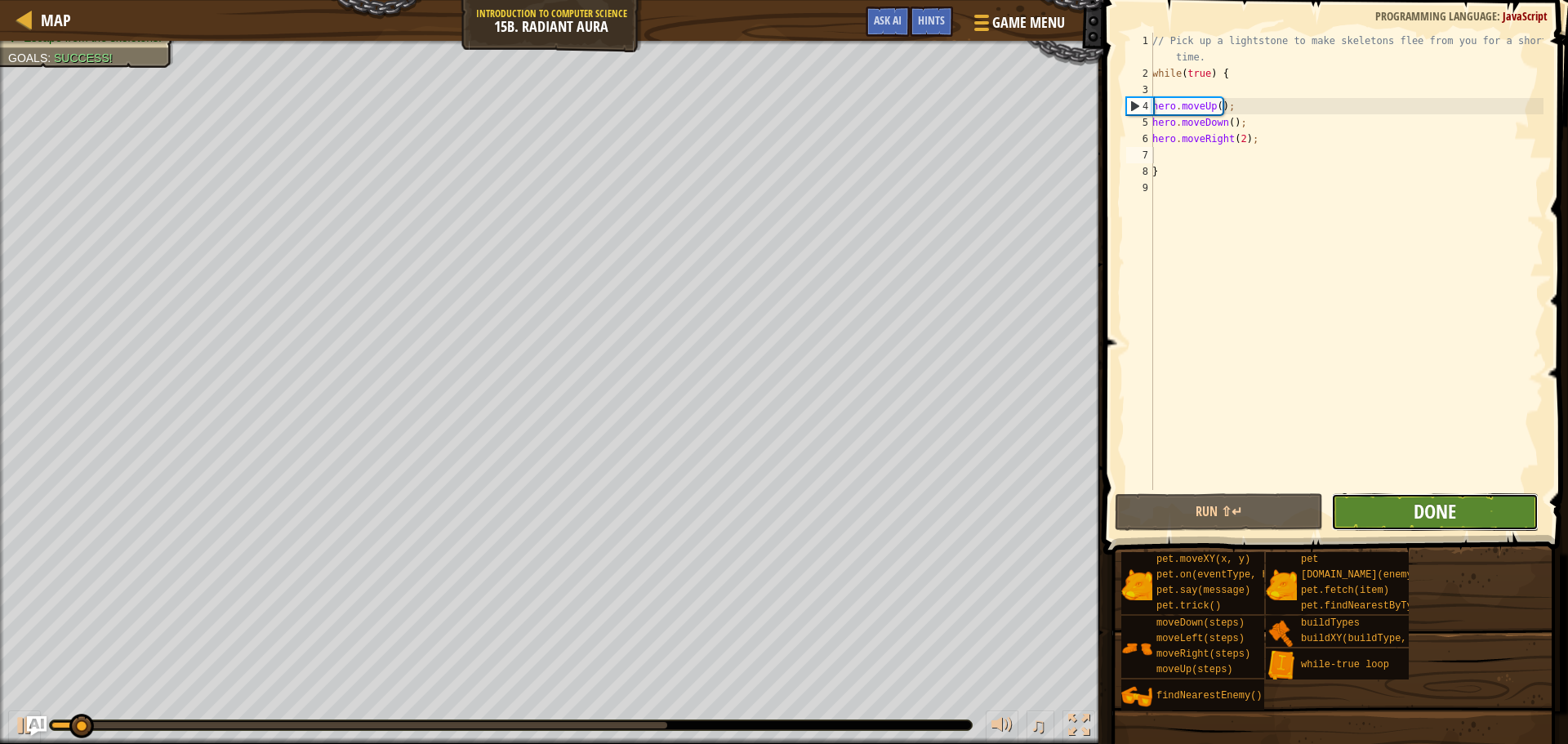
click at [1439, 513] on span "Done" at bounding box center [1434, 511] width 43 height 26
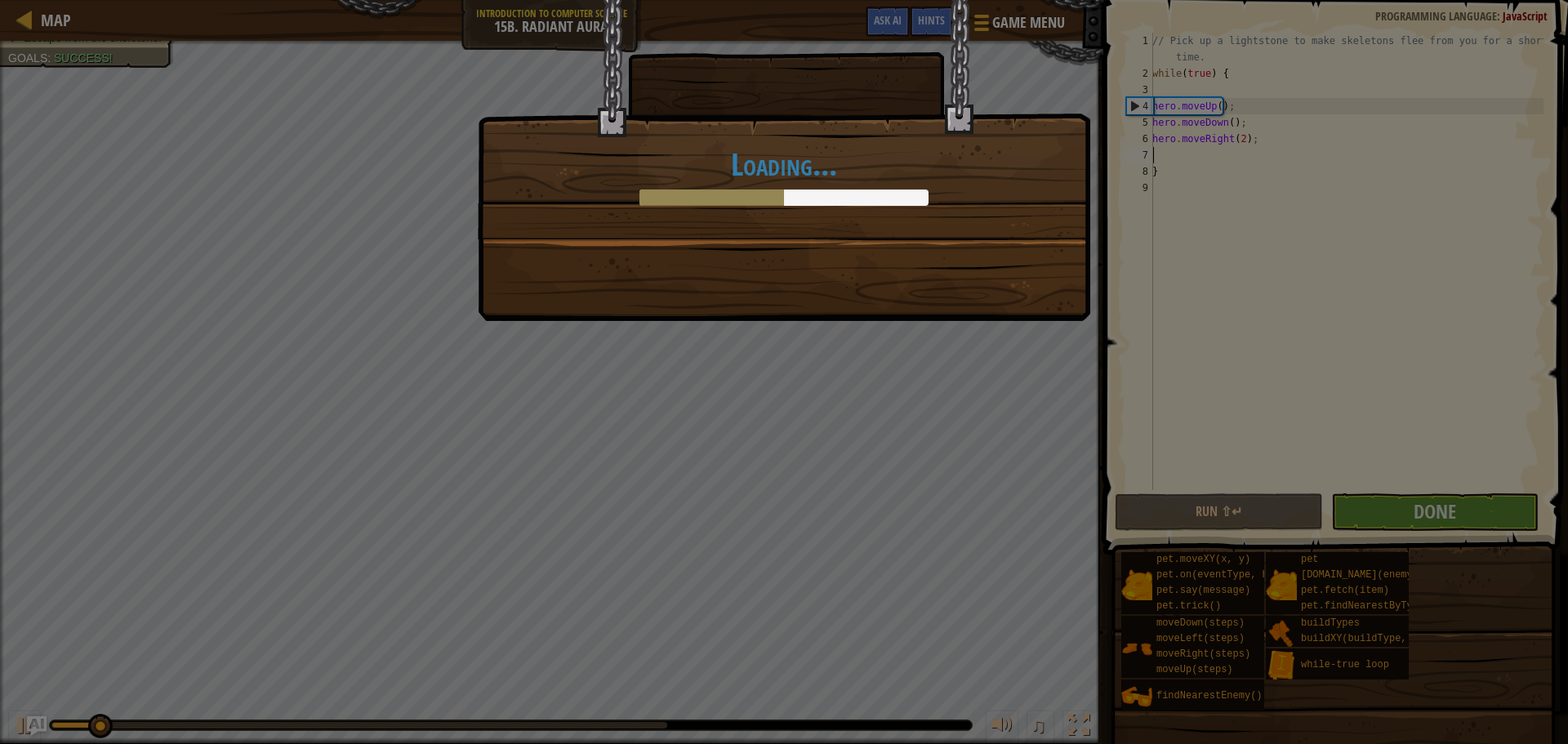
click at [336, 222] on div "Loading..." at bounding box center [784, 372] width 1568 height 744
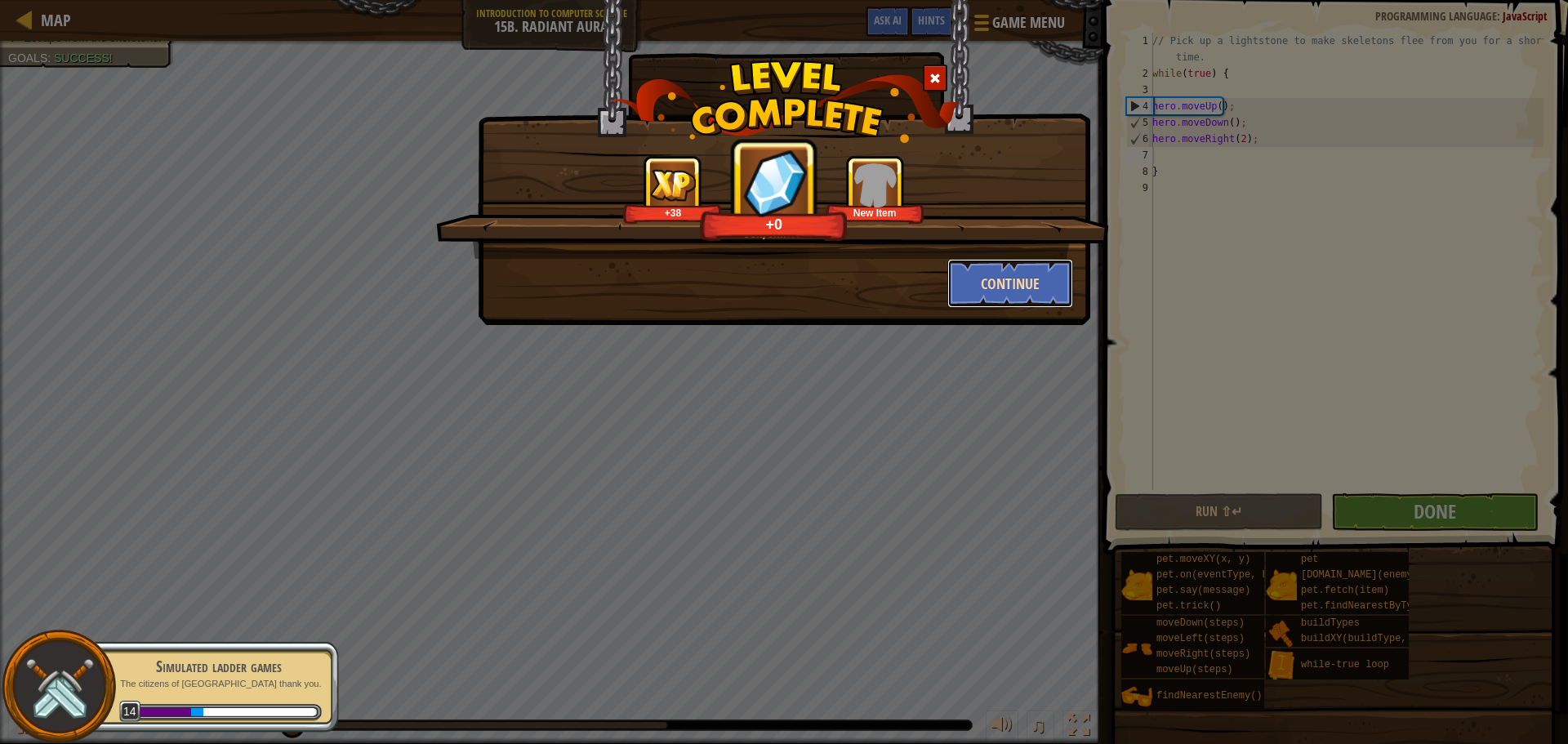
click at [997, 270] on button "Continue" at bounding box center [1010, 283] width 127 height 49
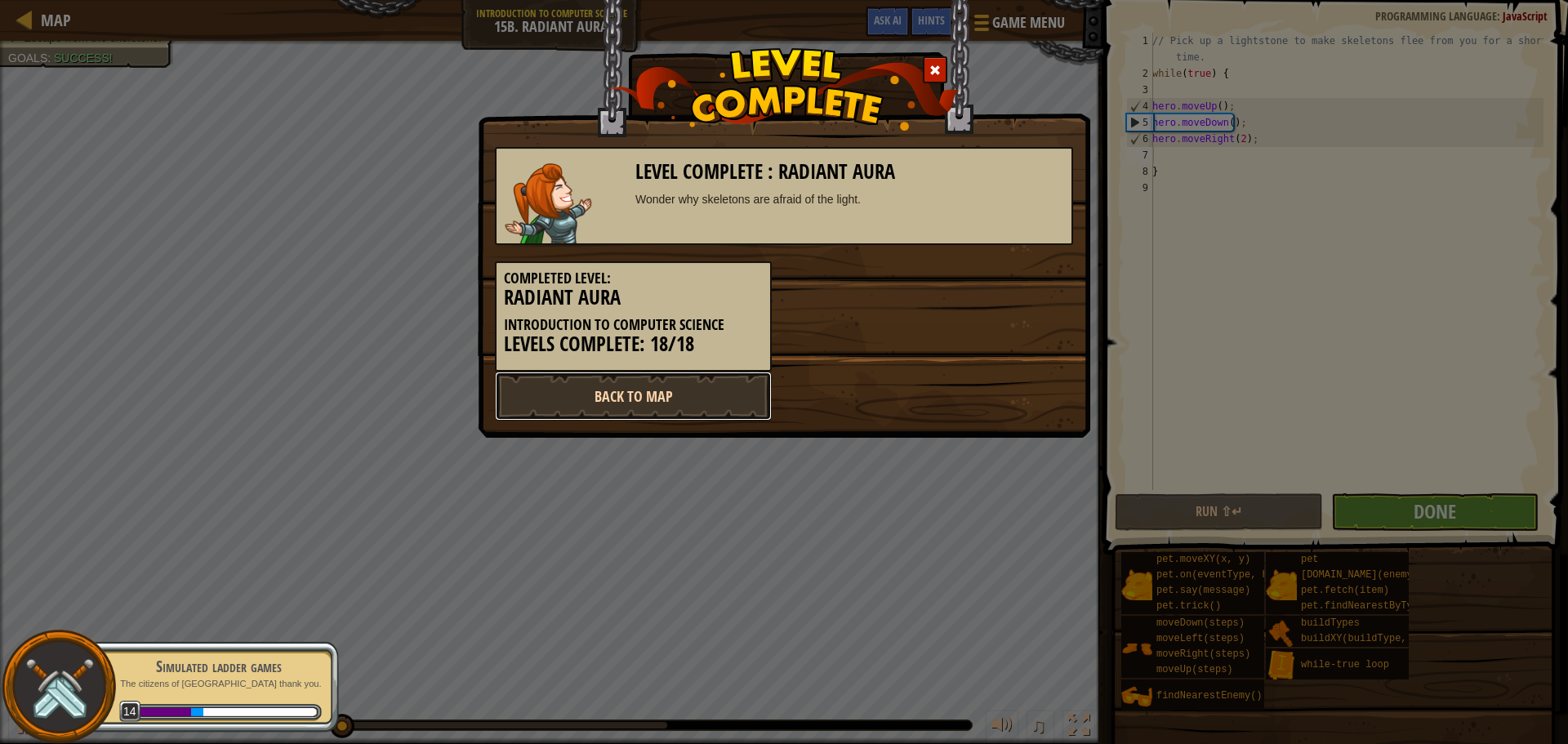
click at [756, 388] on link "Back to Map" at bounding box center [633, 396] width 277 height 49
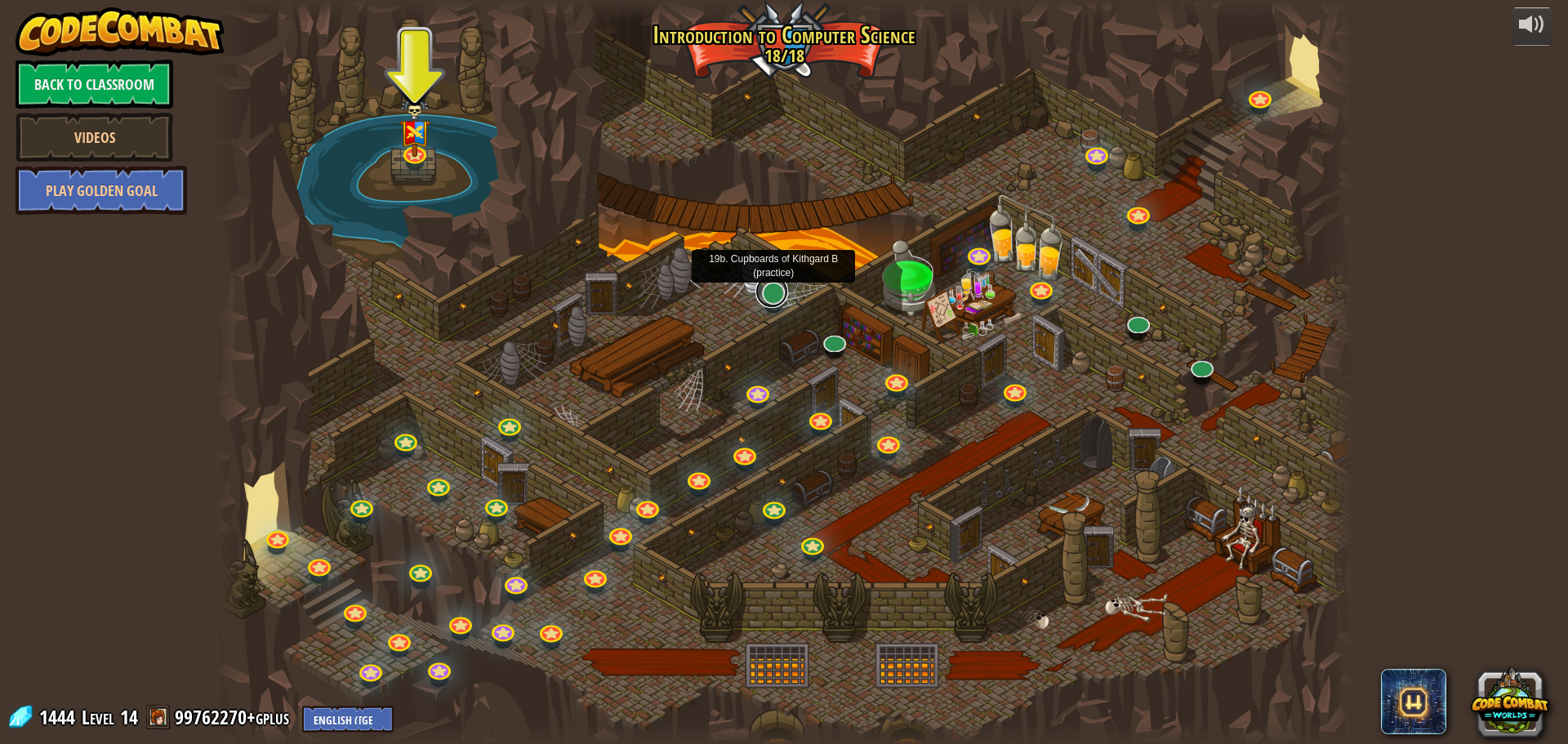
click at [772, 294] on link at bounding box center [771, 290] width 32 height 32
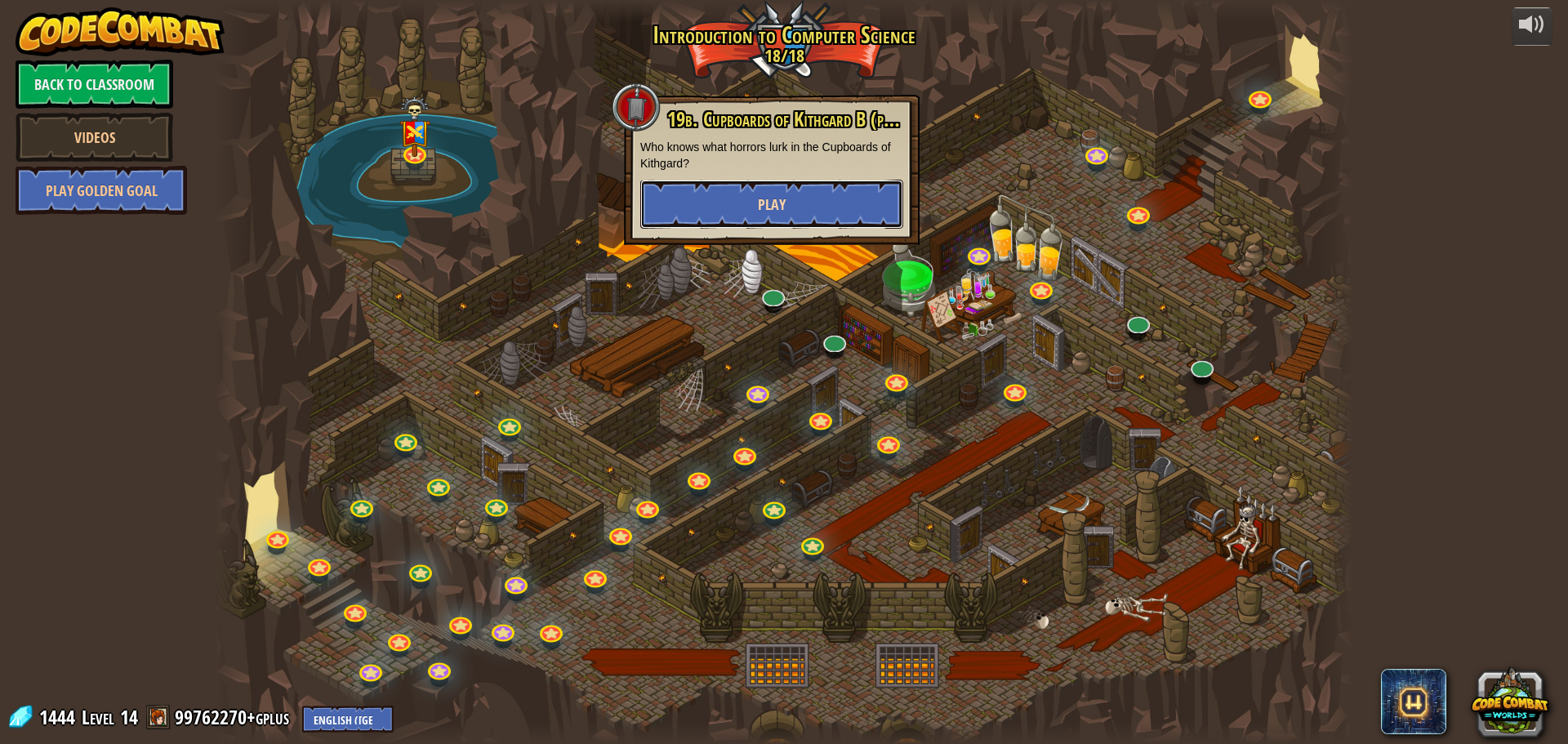
click at [832, 206] on button "Play" at bounding box center [771, 204] width 263 height 49
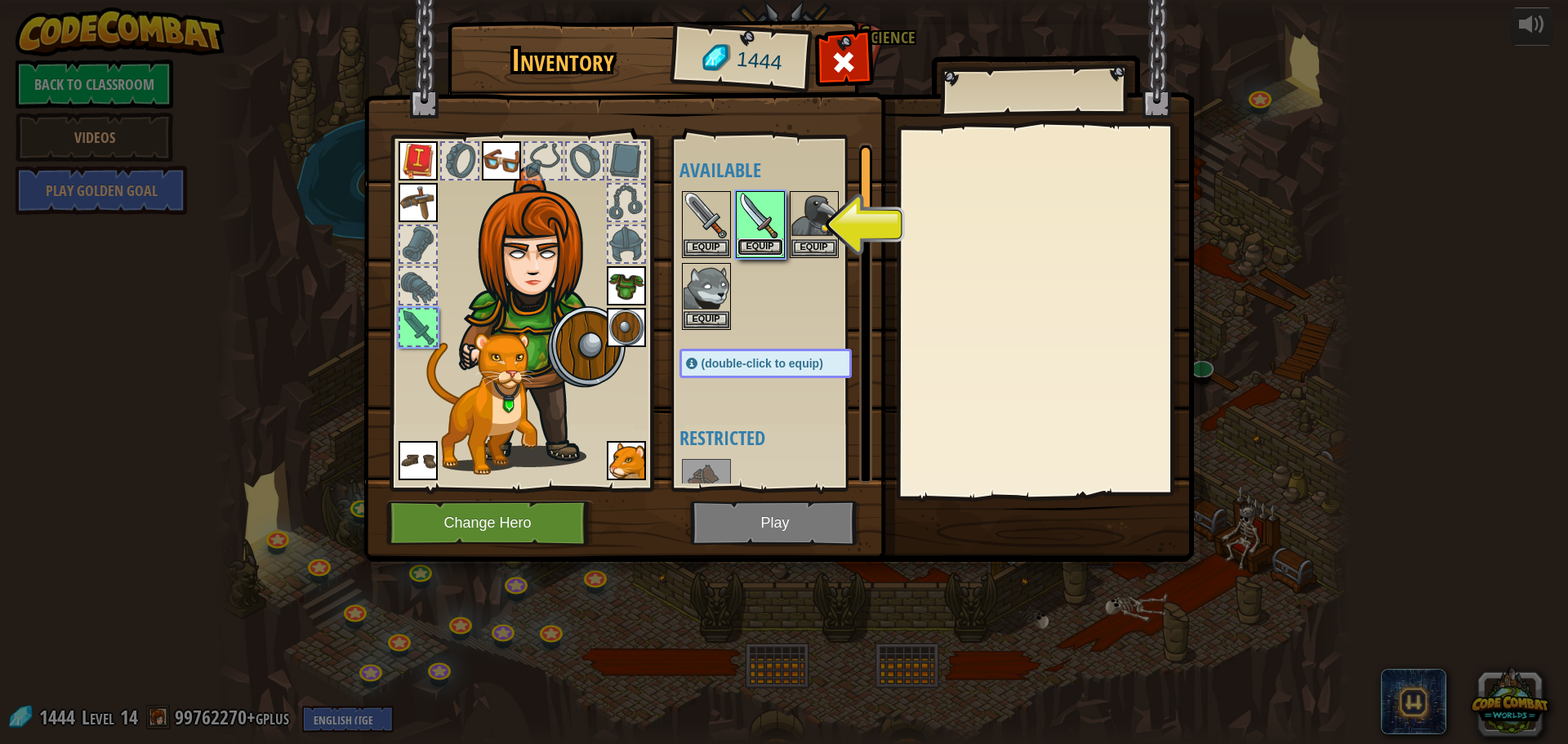
click at [775, 247] on button "Equip" at bounding box center [760, 247] width 45 height 17
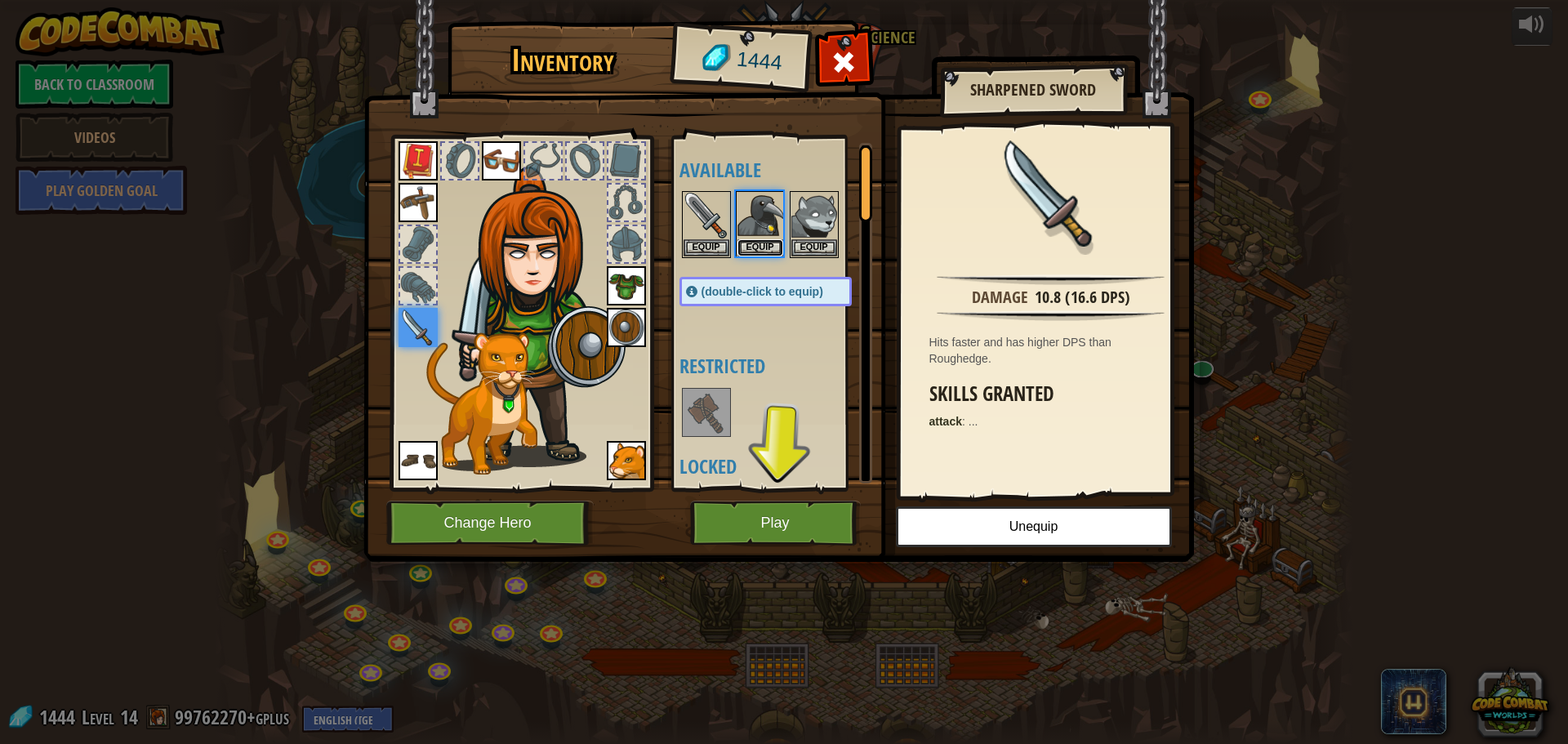
click at [775, 247] on button "Equip" at bounding box center [760, 248] width 45 height 17
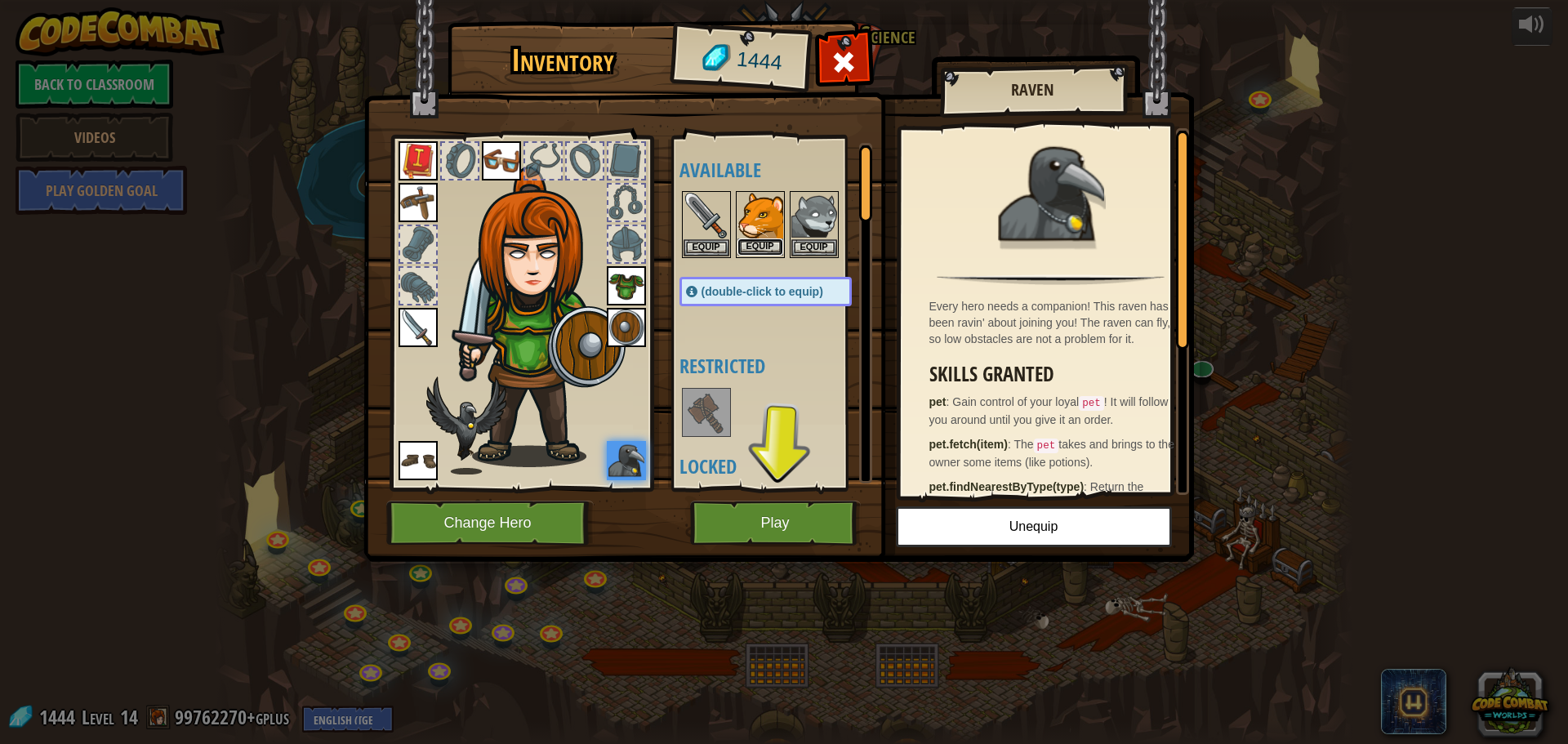
click at [762, 251] on button "Equip" at bounding box center [760, 247] width 45 height 17
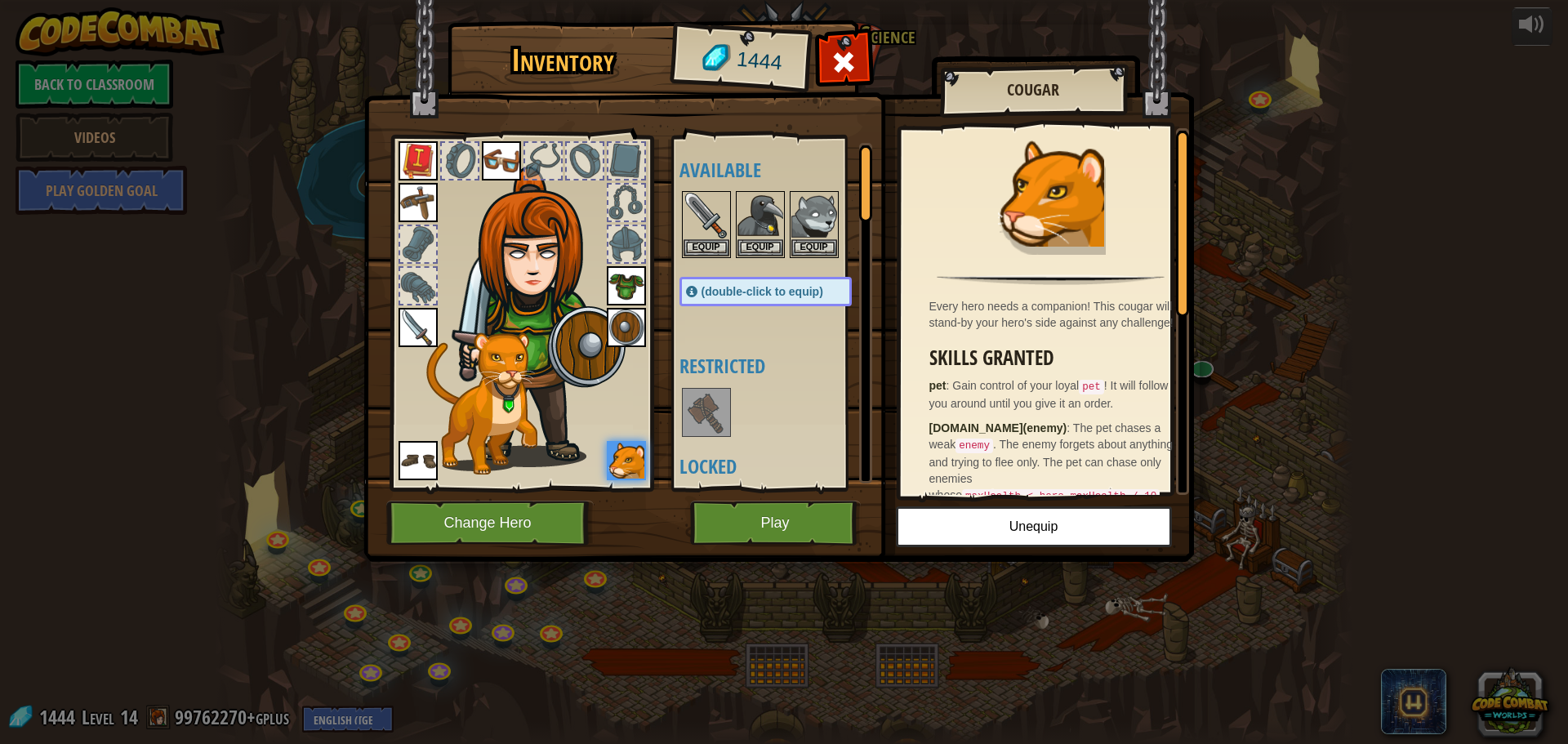
click at [417, 343] on img at bounding box center [418, 327] width 39 height 39
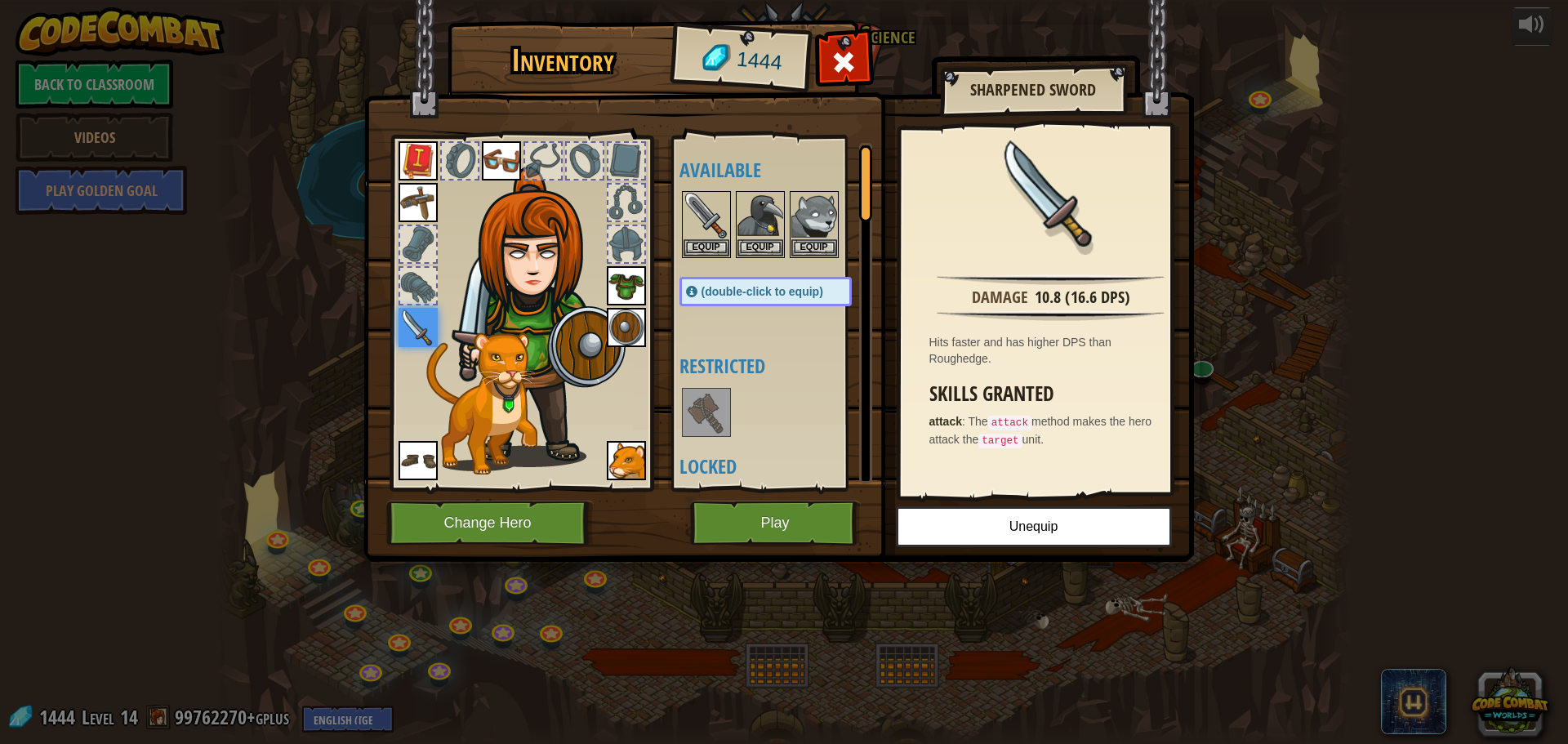
click at [726, 414] on img at bounding box center [706, 412] width 45 height 45
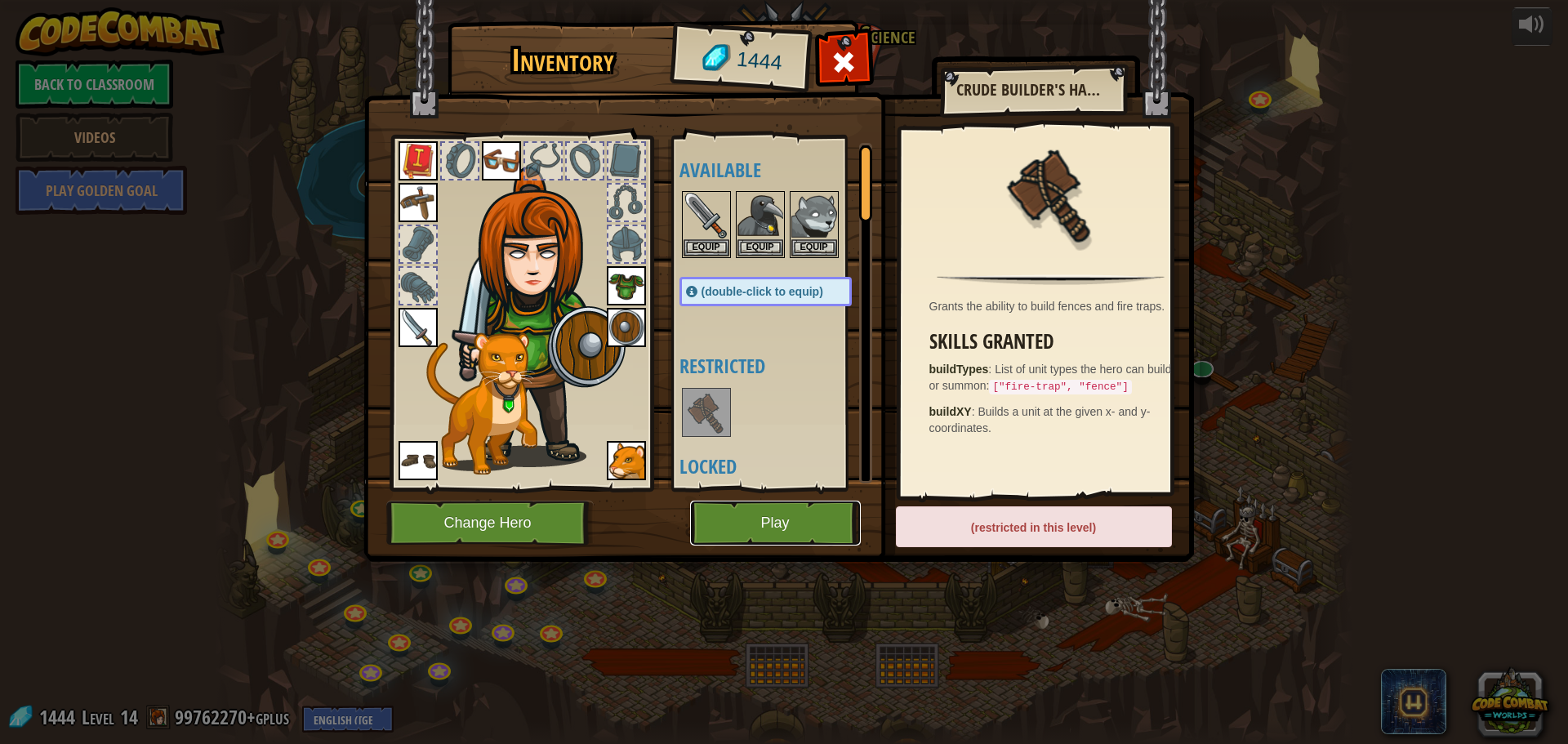
click at [765, 508] on button "Play" at bounding box center [776, 522] width 171 height 44
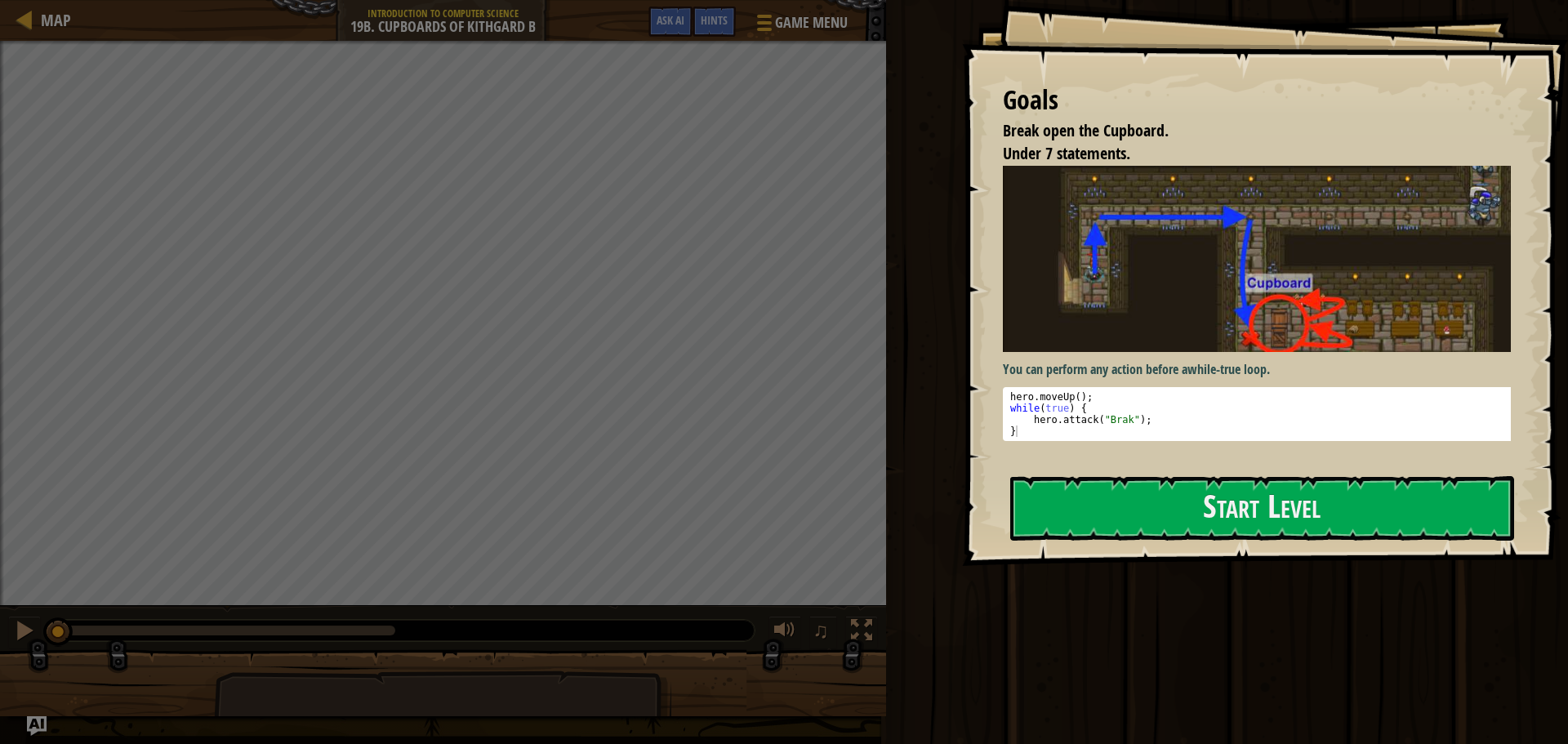
click at [1263, 566] on div "Goals Break open the Cupboard. Under 7 statements. You can perform any action b…" at bounding box center [1265, 283] width 606 height 566
click at [1263, 508] on button "Start Level" at bounding box center [1263, 509] width 504 height 65
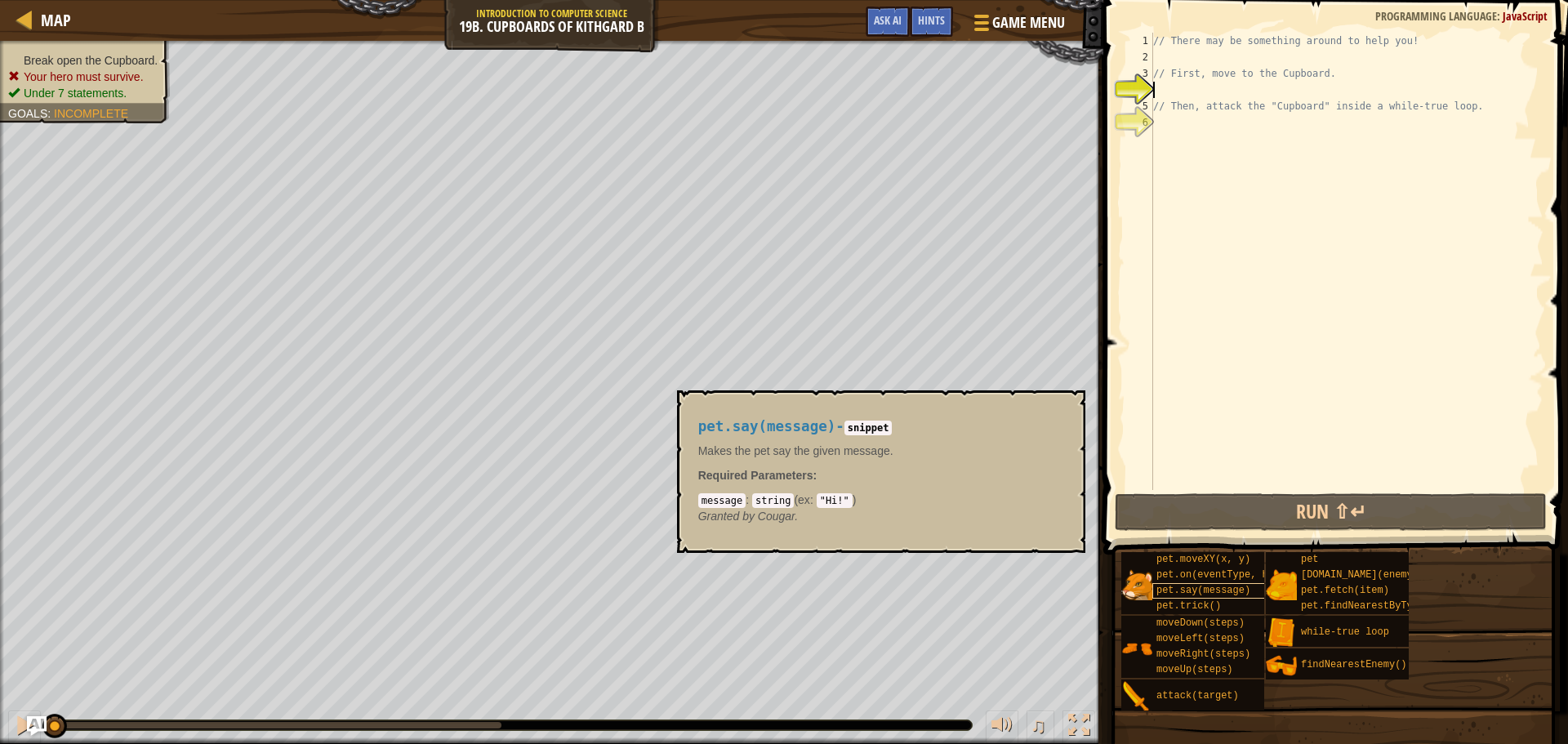
type textarea "h"
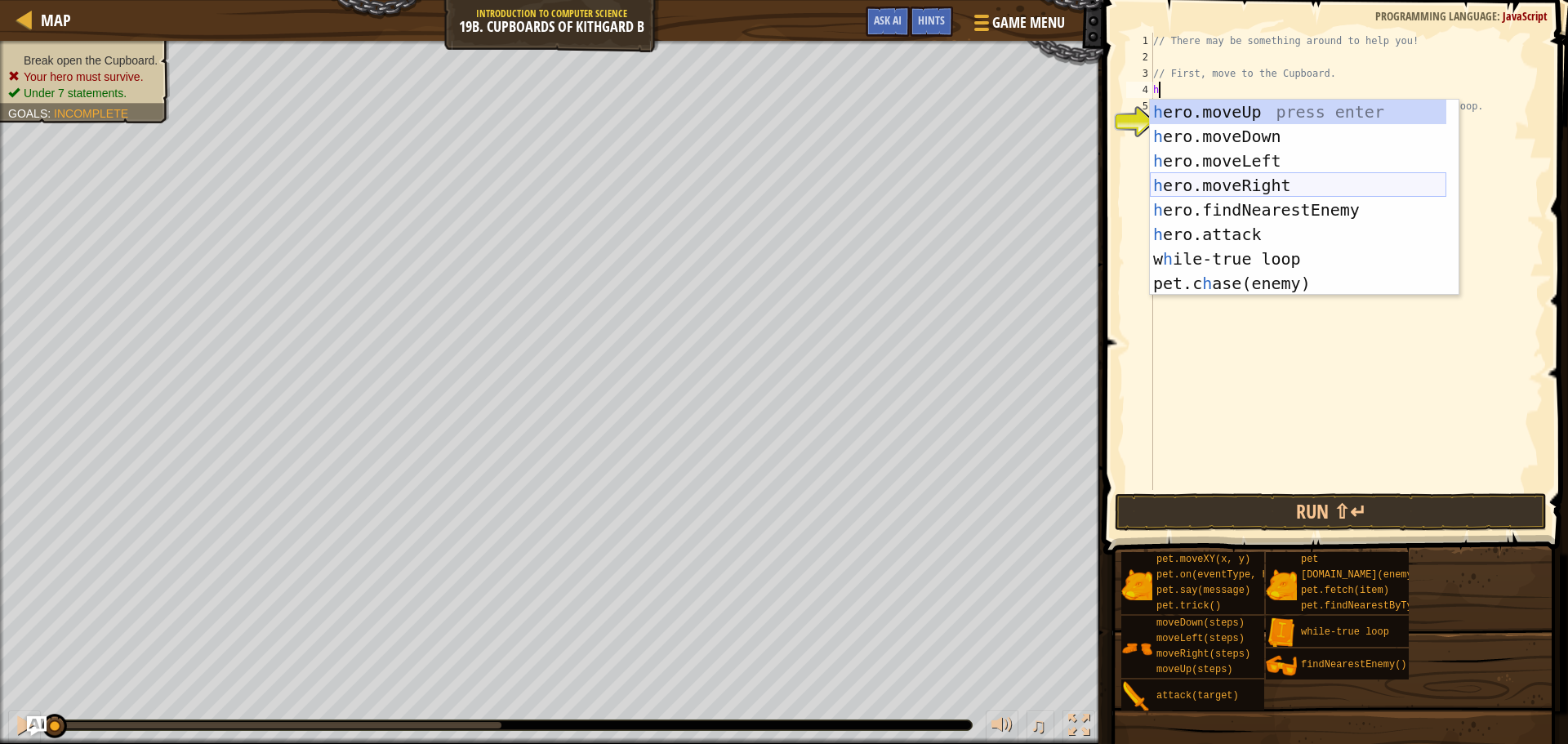
click at [1263, 178] on div "h ero.moveUp press enter h ero.moveDown press enter h ero.moveLeft press enter …" at bounding box center [1298, 222] width 297 height 245
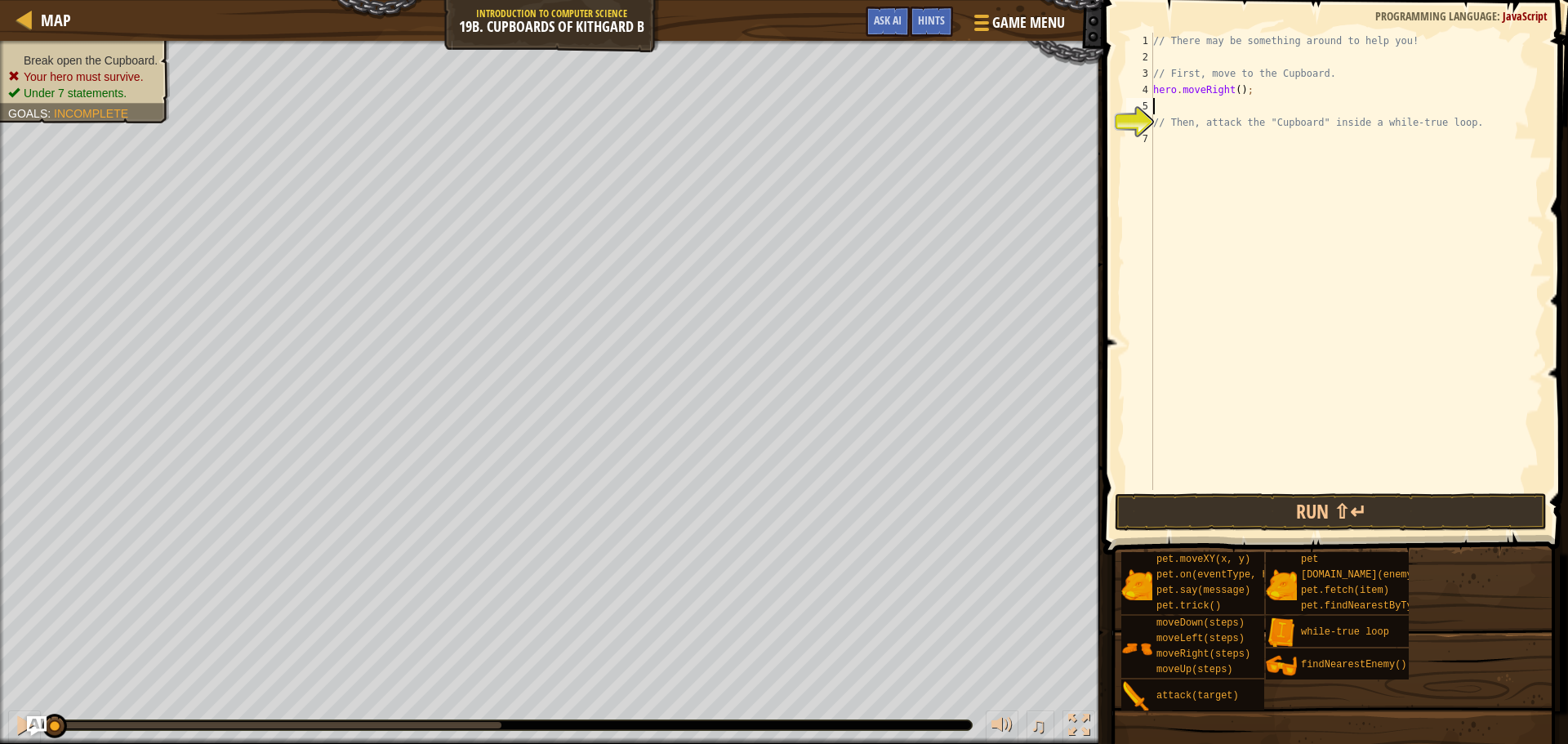
type textarea "h"
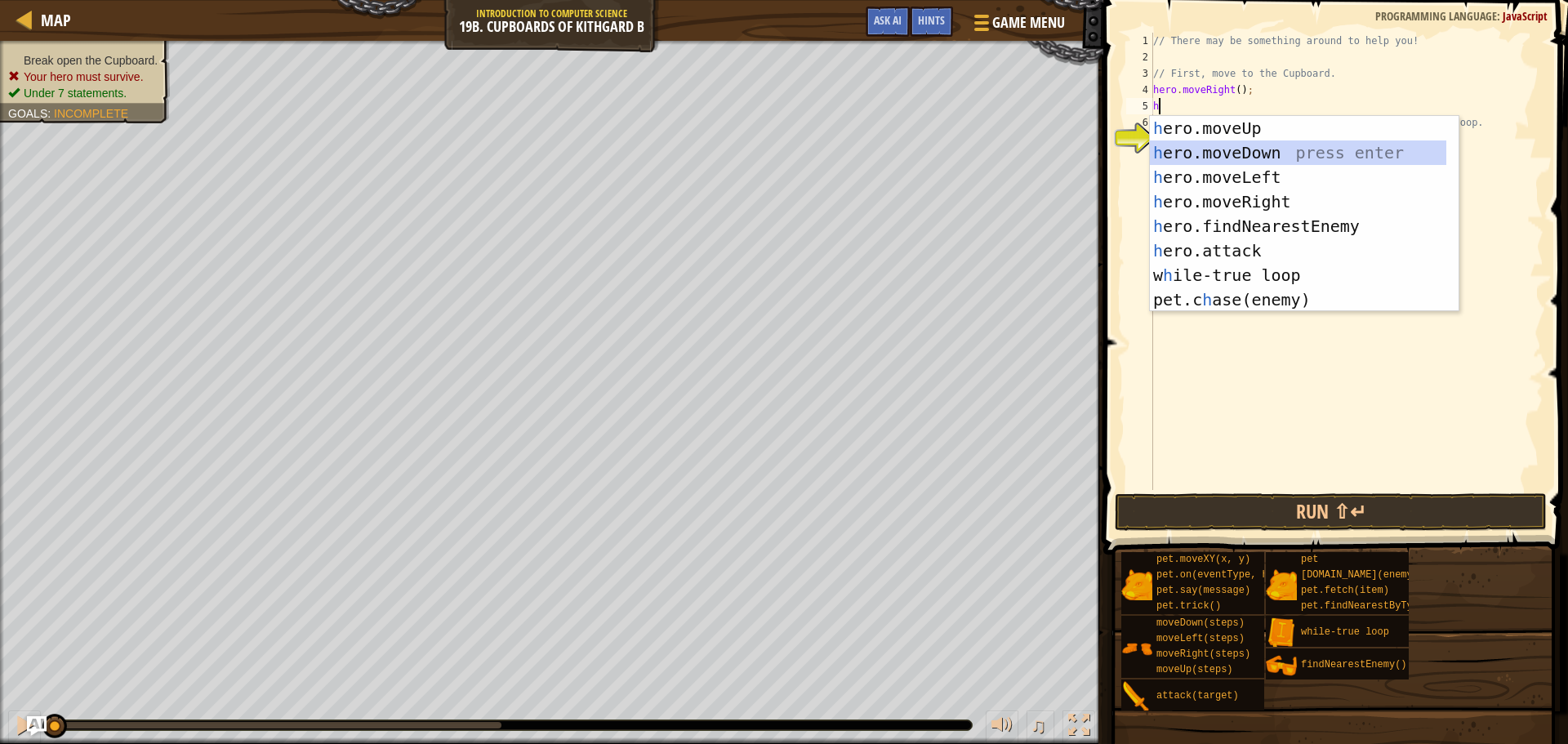
click at [1253, 148] on div "h ero.moveUp press enter h ero.moveDown press enter h ero.moveLeft press enter …" at bounding box center [1298, 238] width 297 height 245
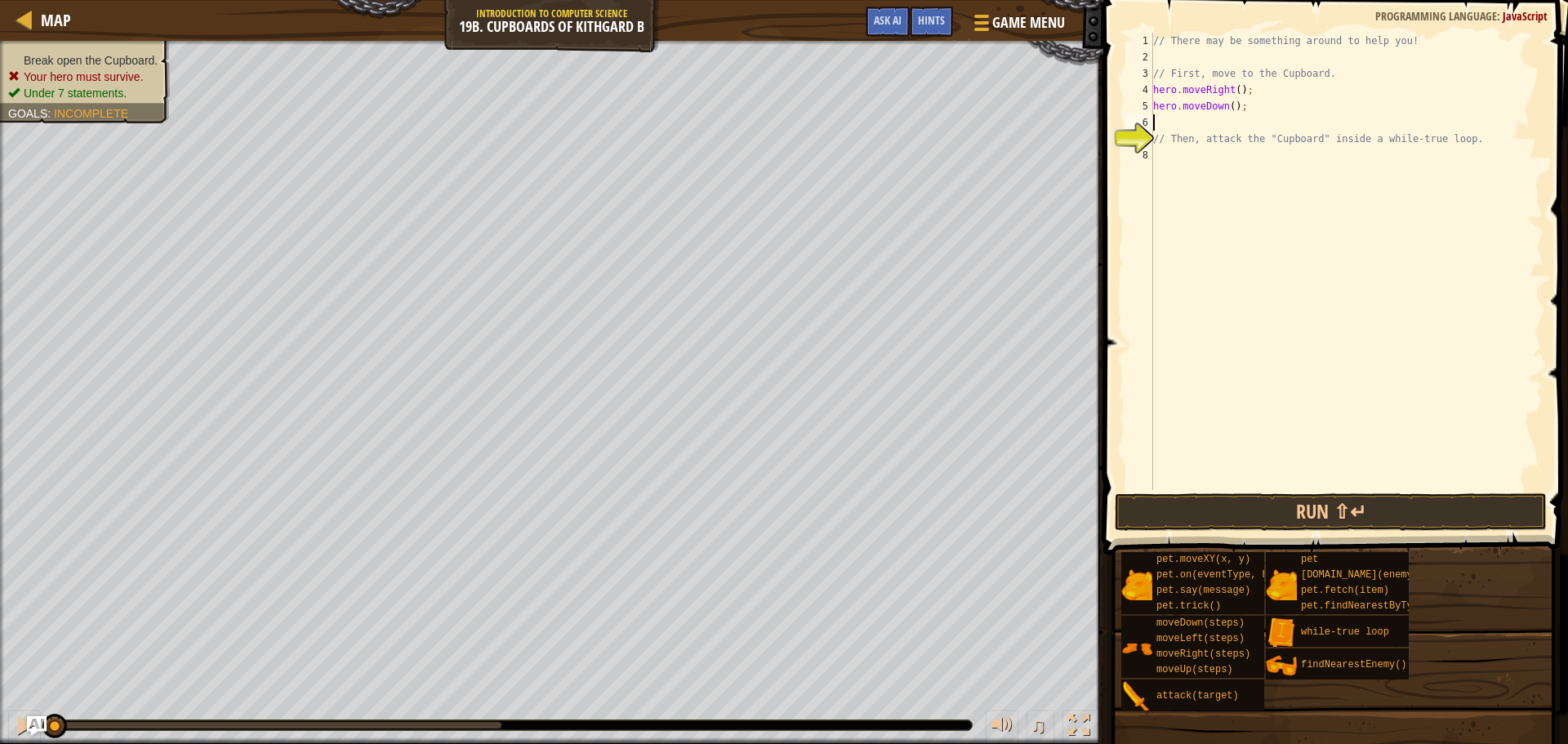
type textarea "h"
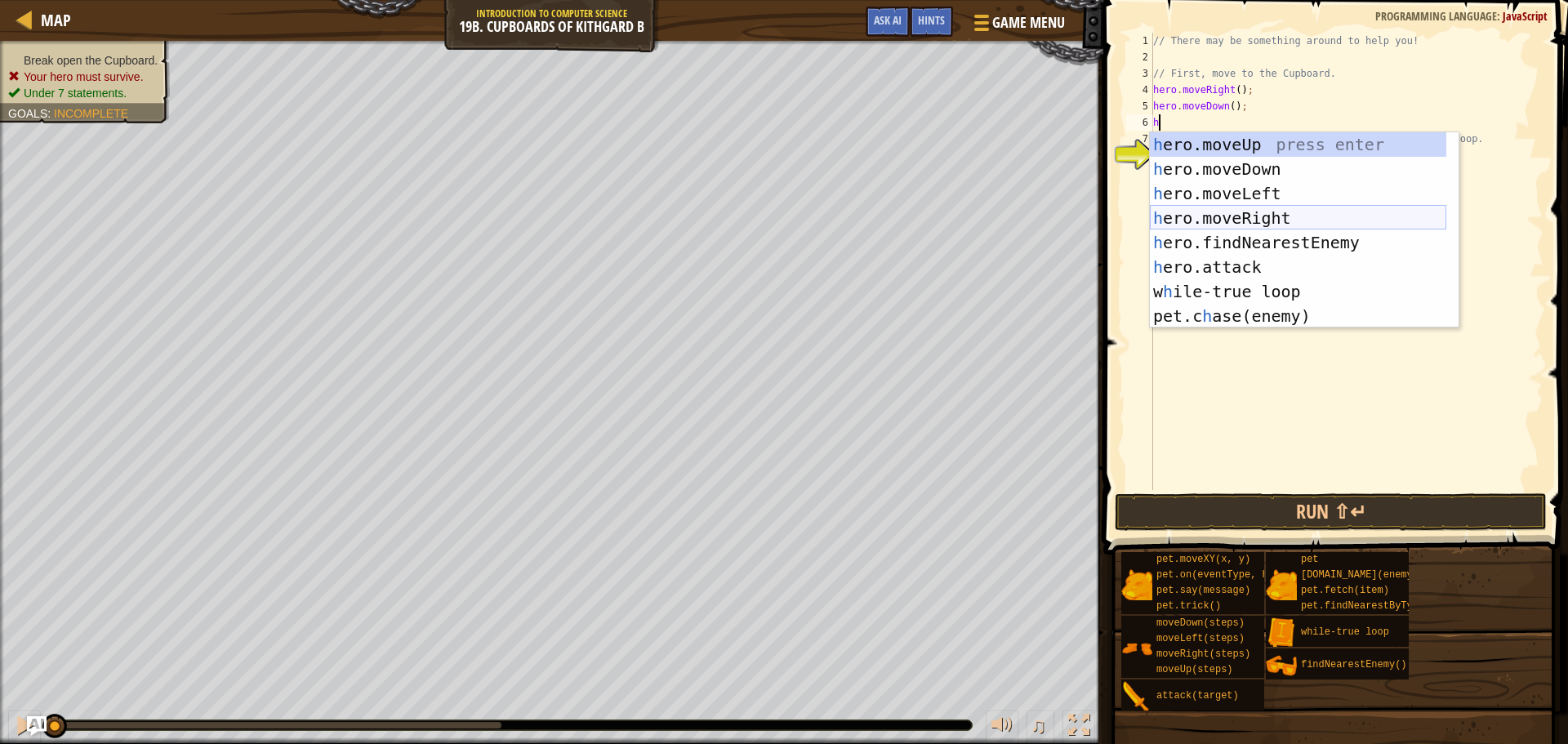
click at [1261, 210] on div "h ero.moveUp press enter h ero.moveDown press enter h ero.moveLeft press enter …" at bounding box center [1298, 255] width 297 height 245
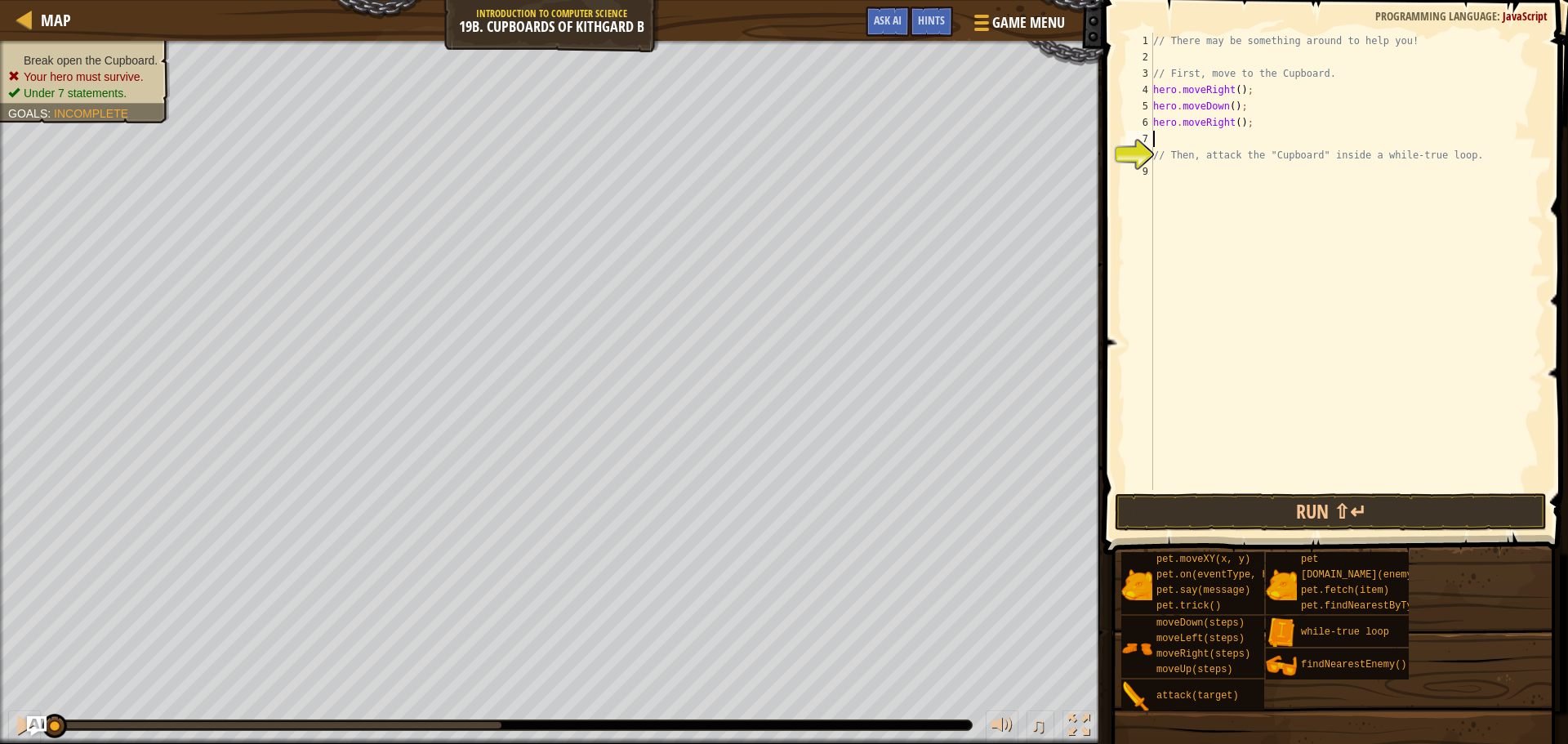
type textarea "h"
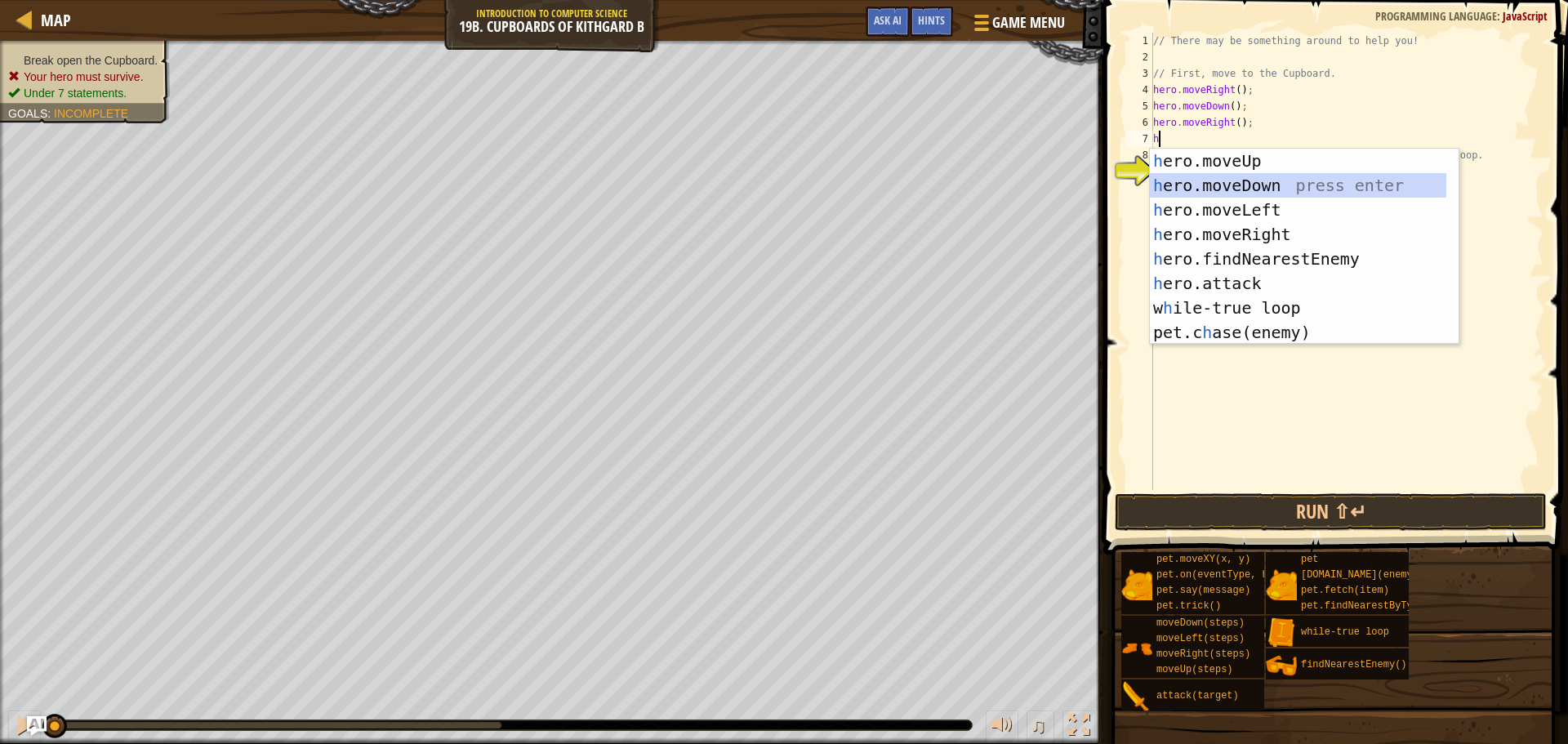
click at [1255, 188] on div "h ero.moveUp press enter h ero.moveDown press enter h ero.moveLeft press enter …" at bounding box center [1298, 270] width 297 height 245
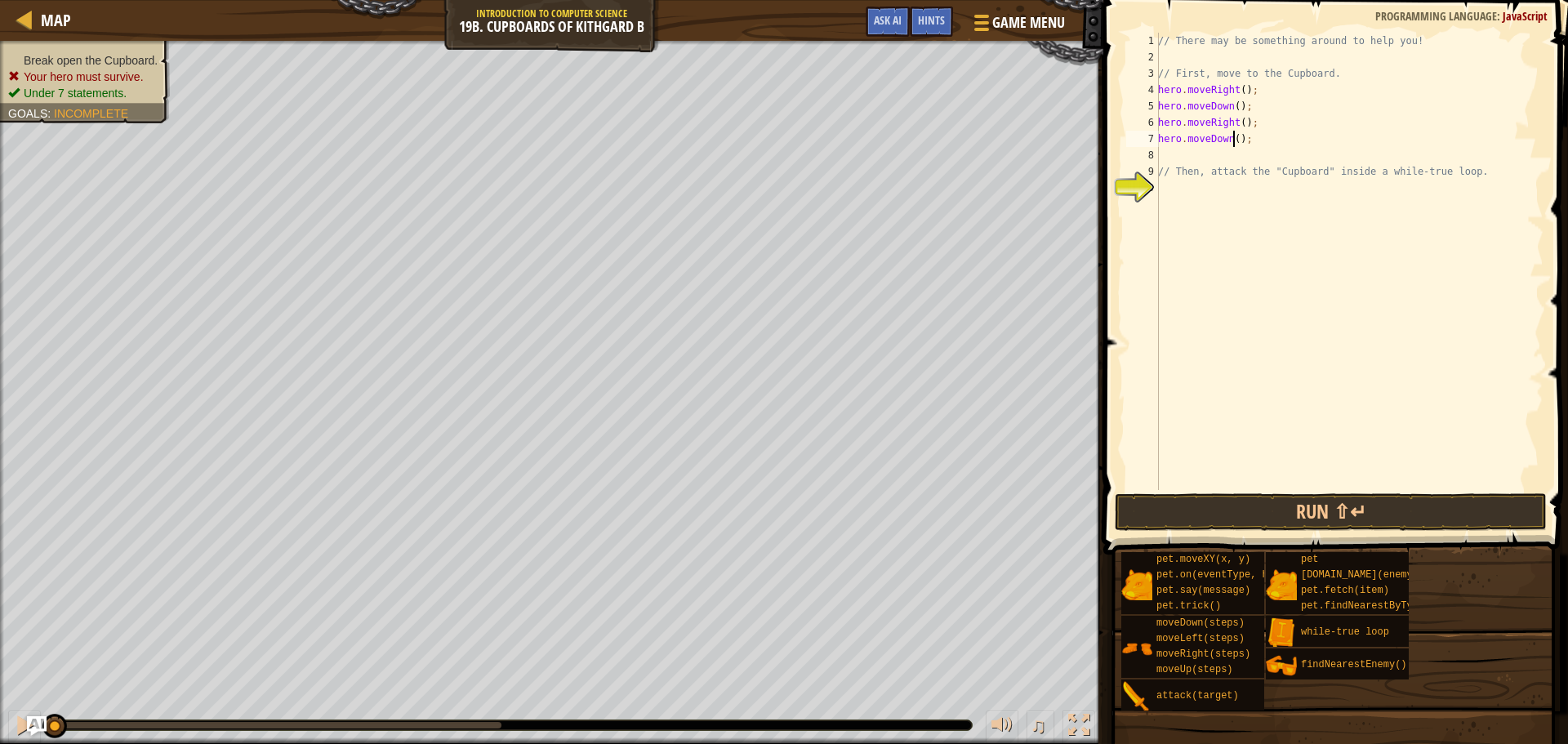
click at [1231, 139] on div "// There may be something around to help you! // First, move to the Cupboard. h…" at bounding box center [1350, 277] width 389 height 490
type textarea "hero.moveDown(3);"
click at [1256, 148] on div "// There may be something around to help you! // First, move to the Cupboard. h…" at bounding box center [1350, 277] width 389 height 490
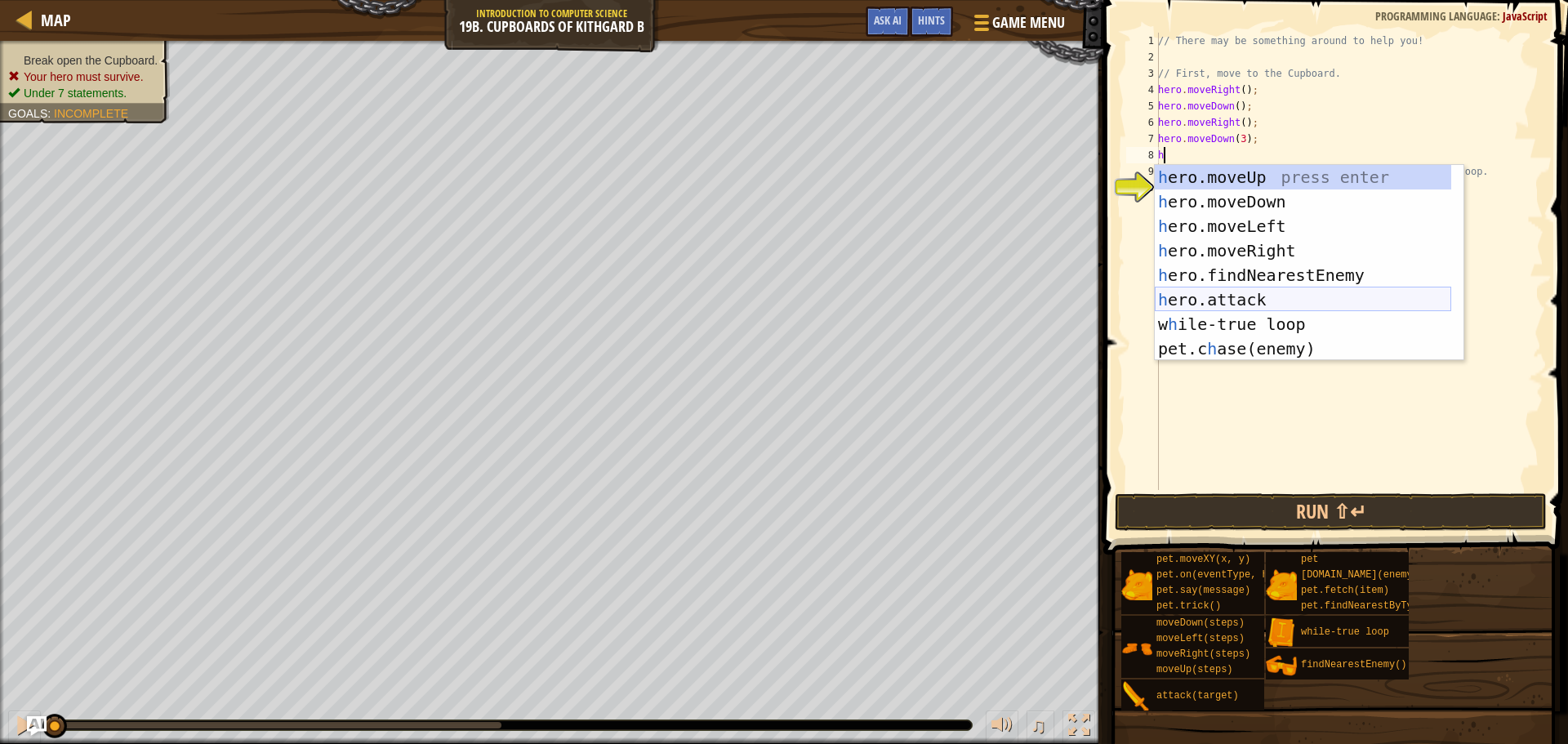
click at [1284, 297] on div "h ero.moveUp press enter h ero.moveDown press enter h ero.moveLeft press enter …" at bounding box center [1304, 287] width 297 height 245
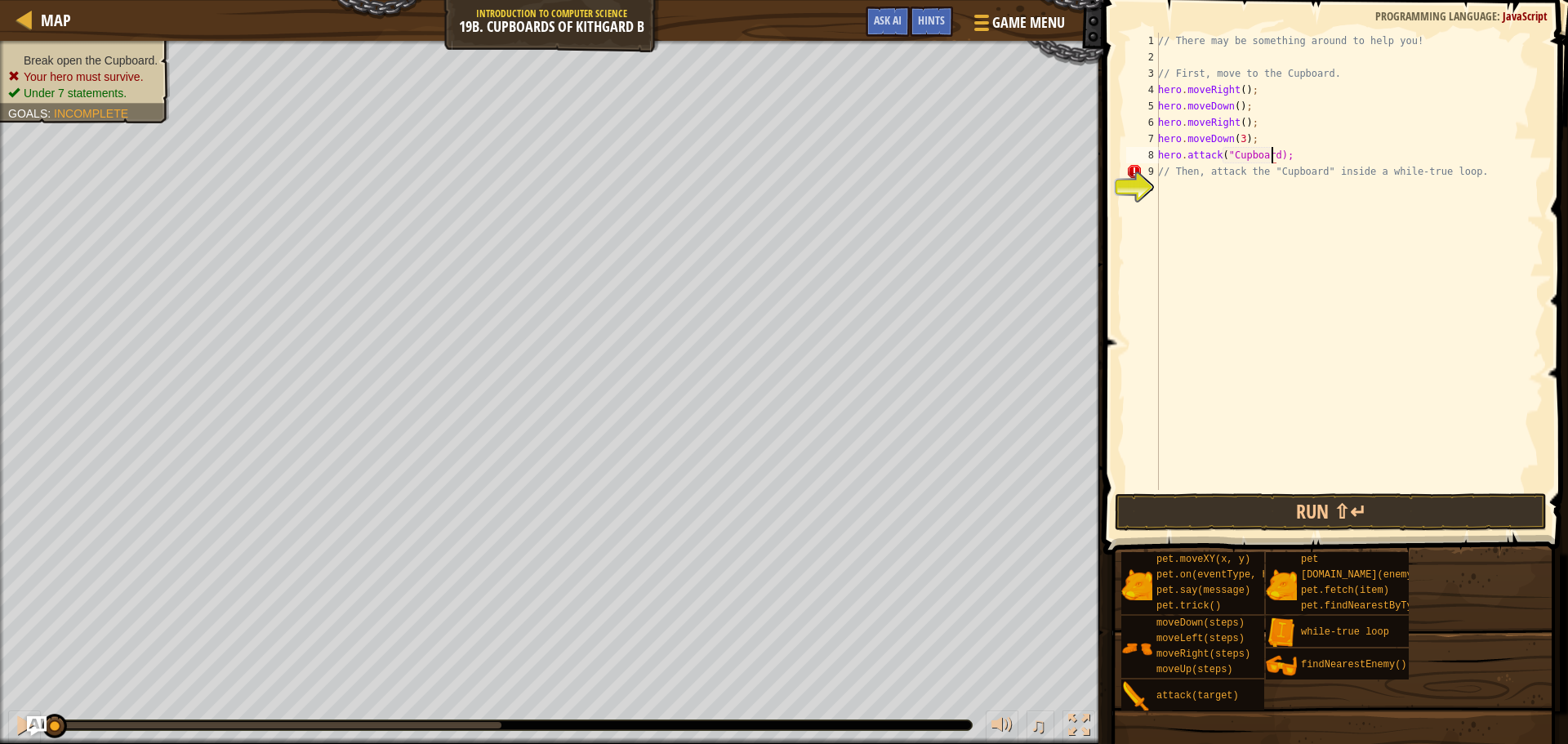
scroll to position [7, 10]
click at [1349, 522] on button "Run ⇧↵" at bounding box center [1331, 511] width 432 height 38
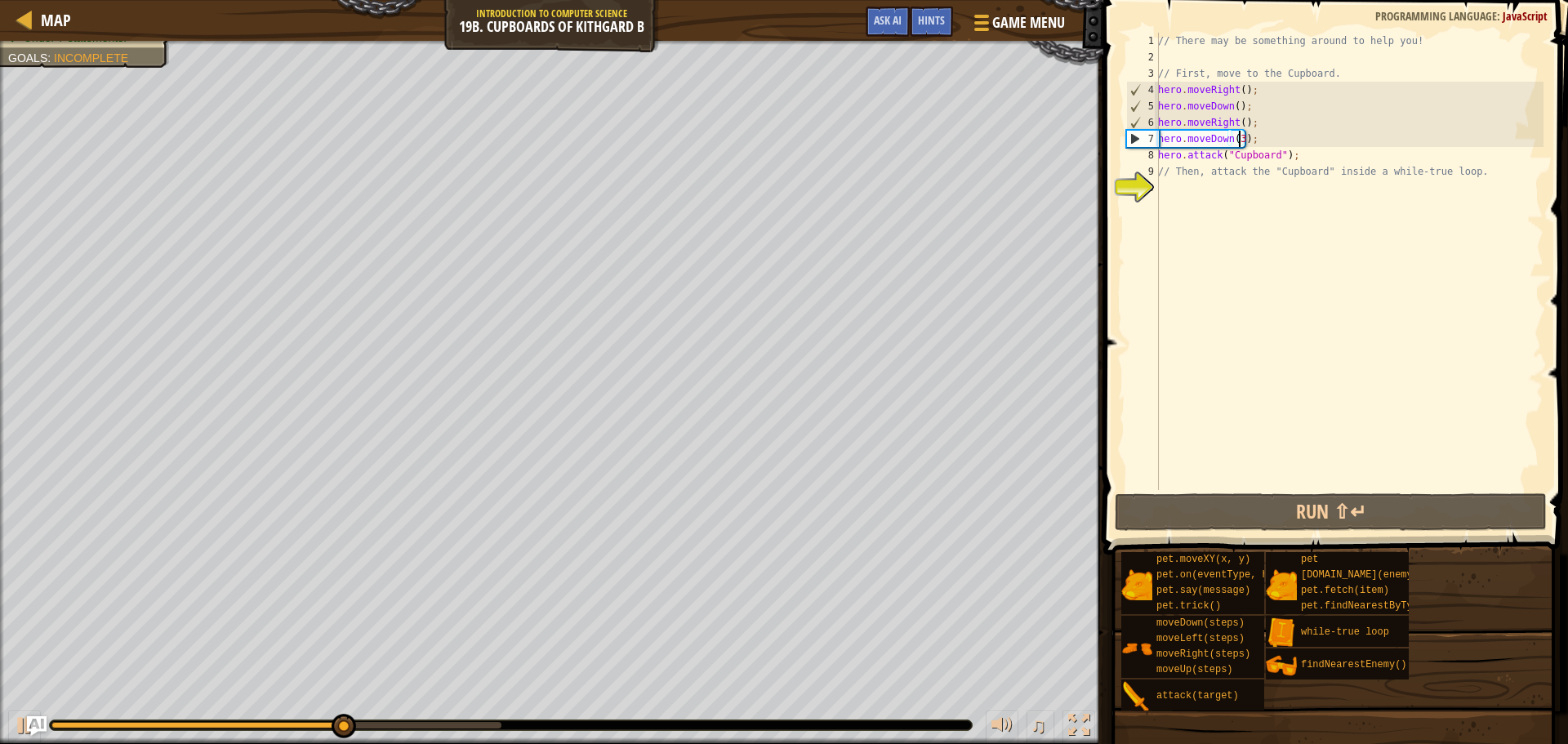
click at [1236, 143] on div "// There may be something around to help you! // First, move to the Cupboard. h…" at bounding box center [1350, 277] width 389 height 490
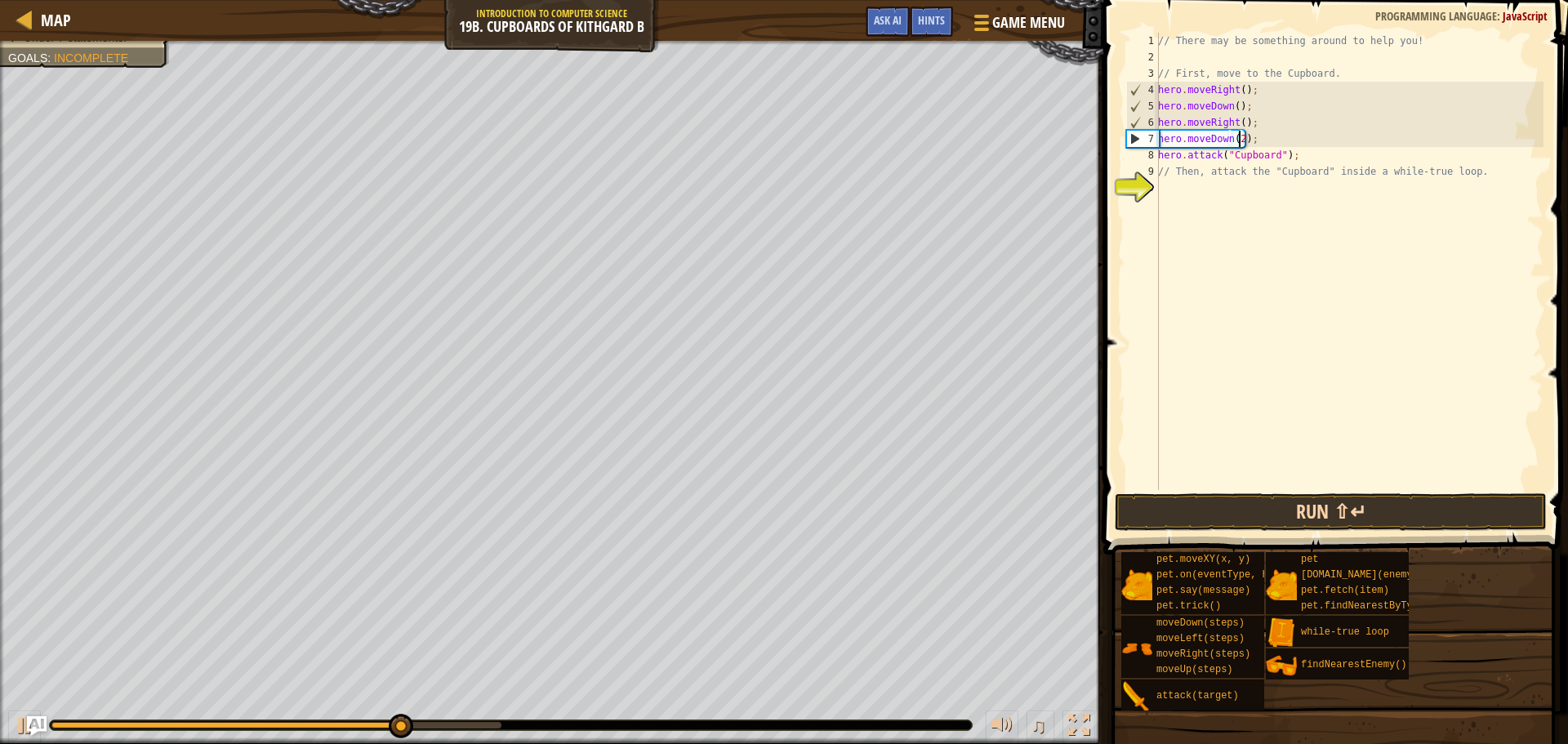
type textarea "hero.moveDown(2);"
click at [1313, 509] on button "Run ⇧↵" at bounding box center [1331, 511] width 432 height 38
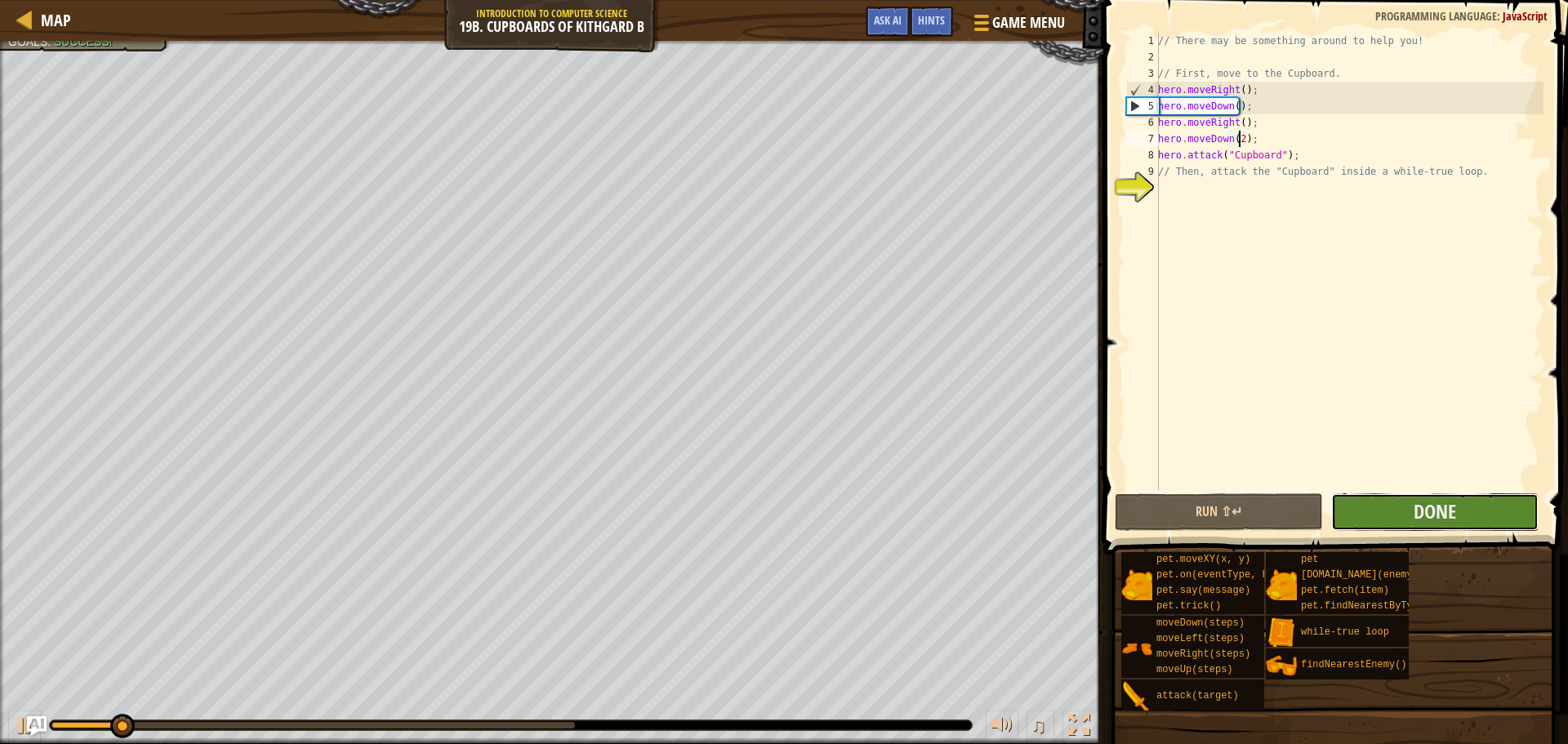
click at [1377, 514] on button "Done" at bounding box center [1435, 511] width 208 height 38
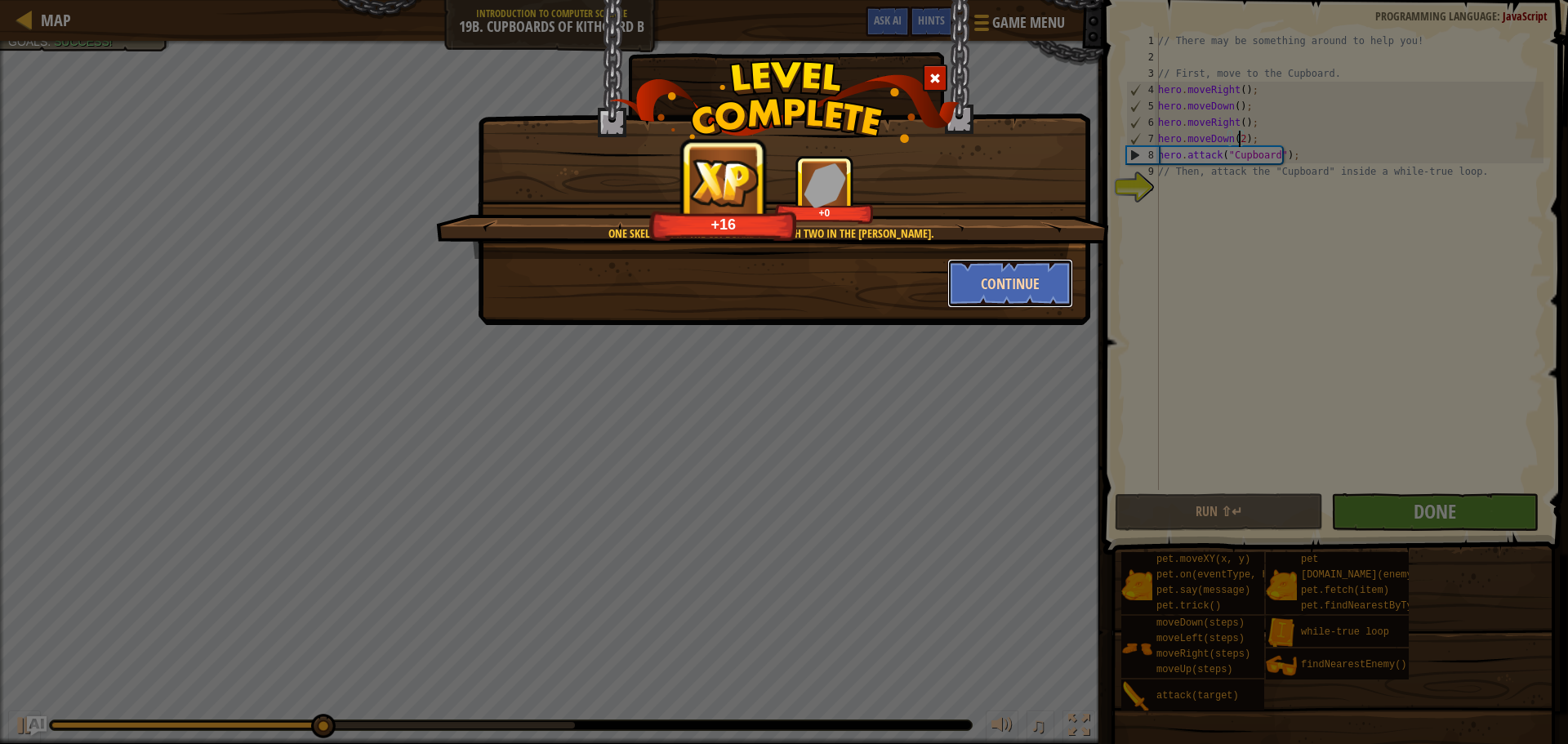
click at [1040, 278] on button "Continue" at bounding box center [1010, 283] width 127 height 49
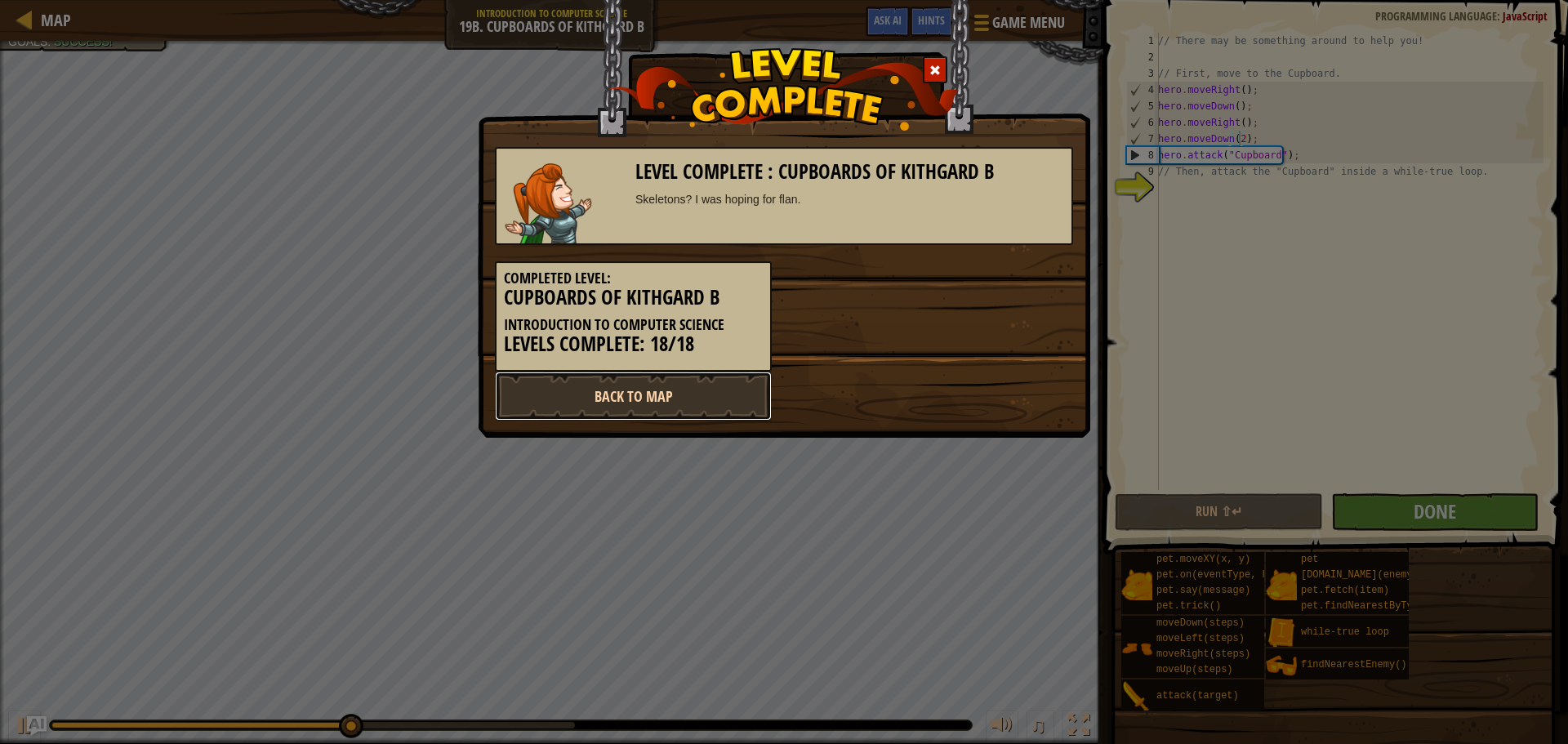
click at [517, 420] on link "Back to Map" at bounding box center [633, 396] width 277 height 49
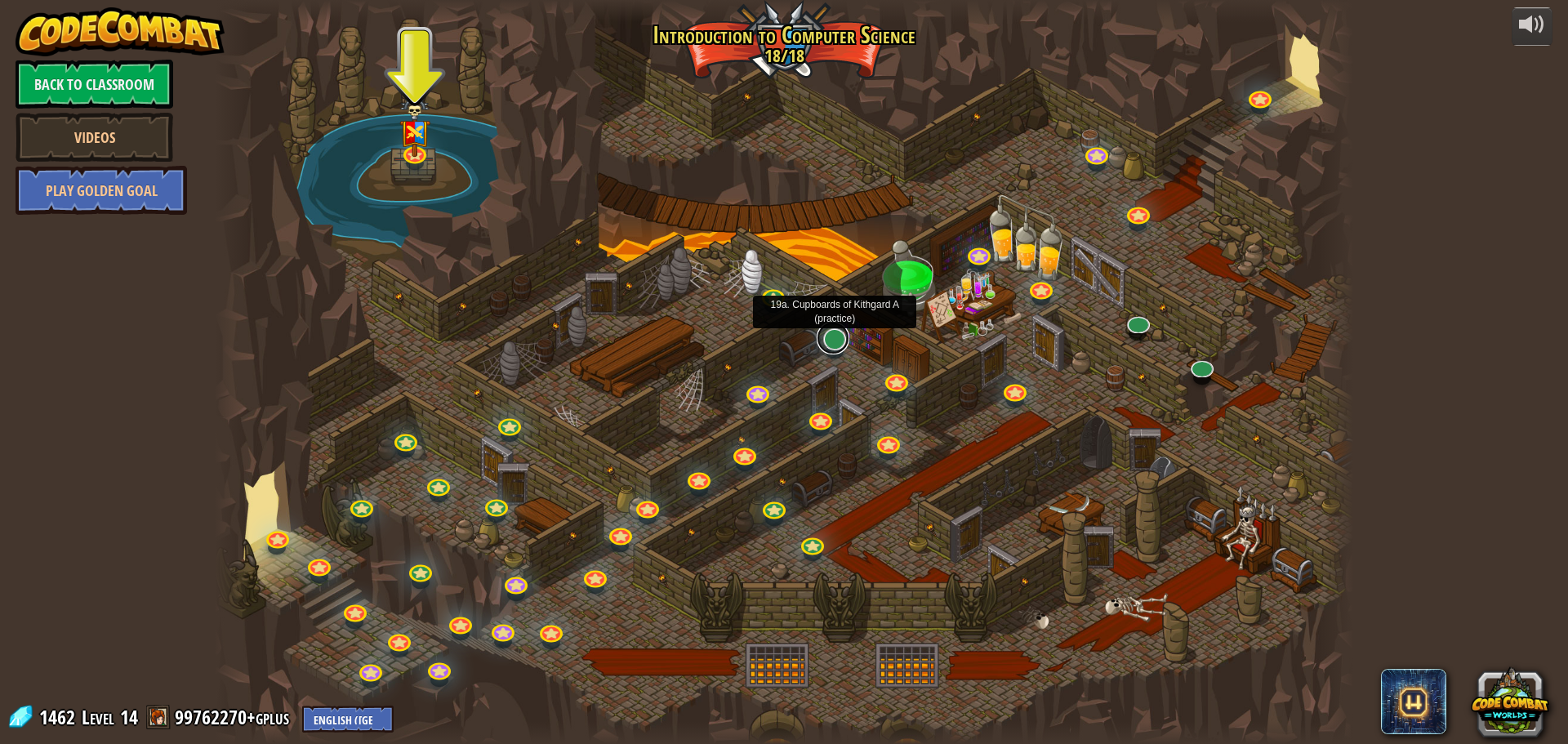
click at [829, 338] on link at bounding box center [832, 338] width 32 height 32
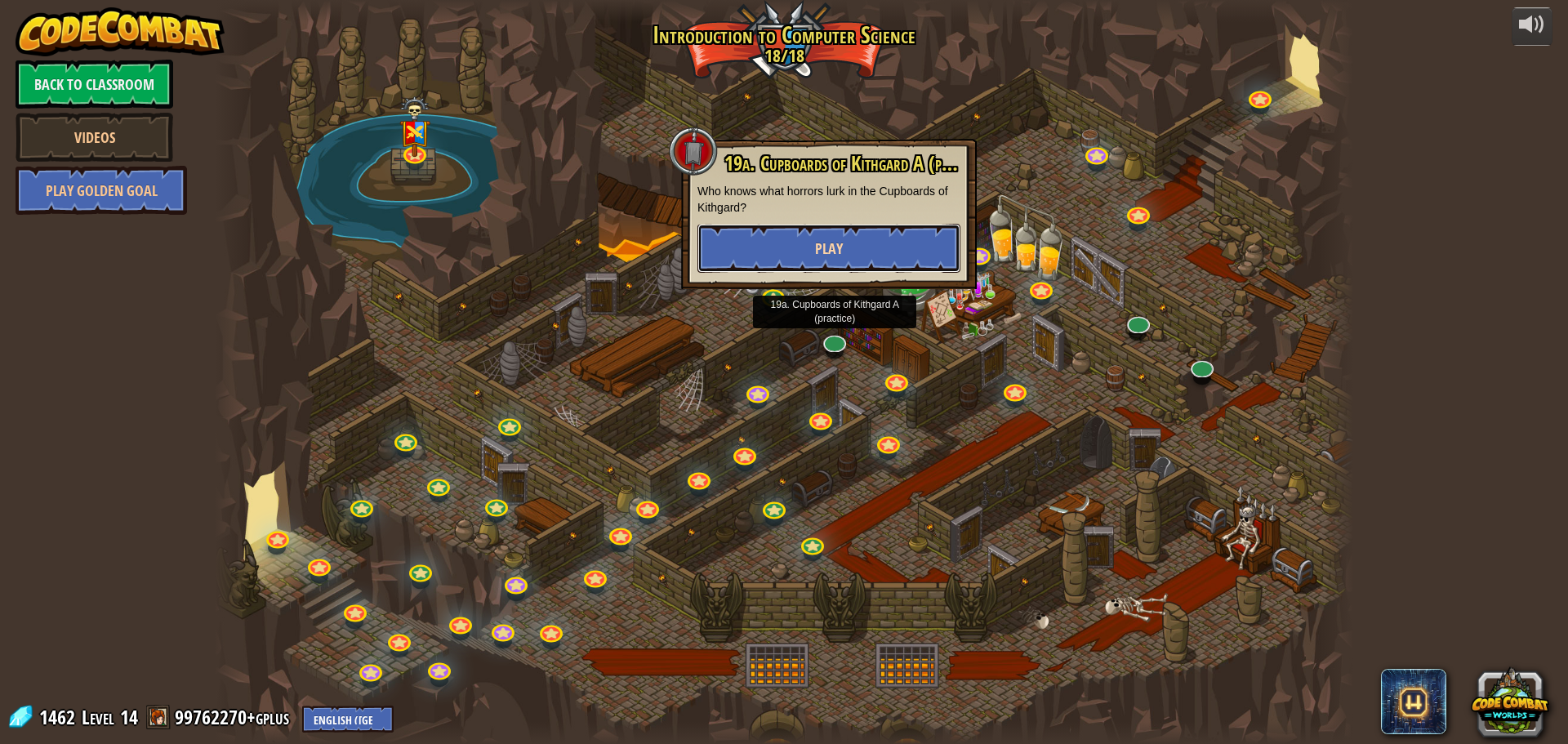
click at [889, 249] on button "Play" at bounding box center [828, 248] width 263 height 49
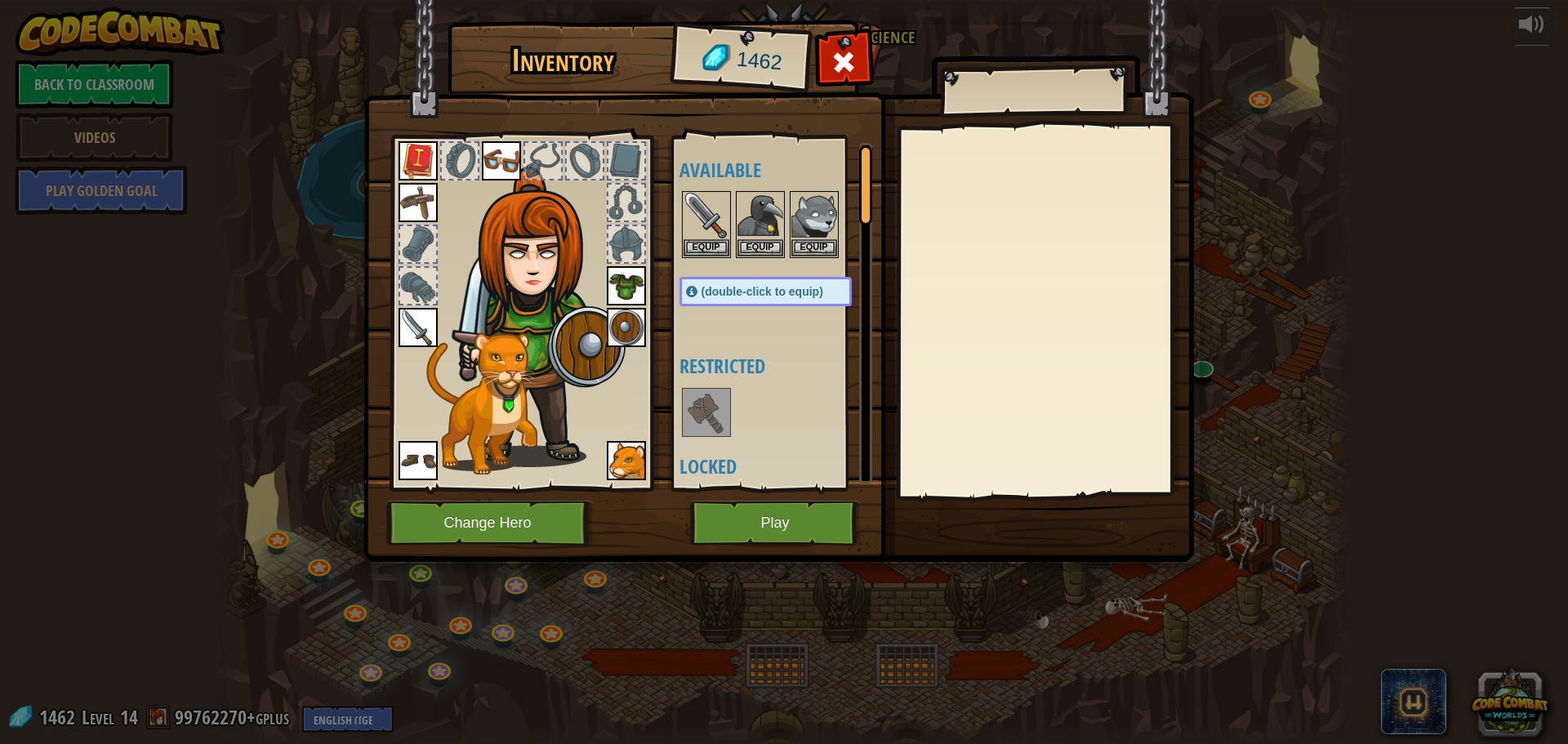
click at [734, 498] on img at bounding box center [779, 265] width 831 height 593
click at [745, 506] on button "Play" at bounding box center [776, 522] width 171 height 44
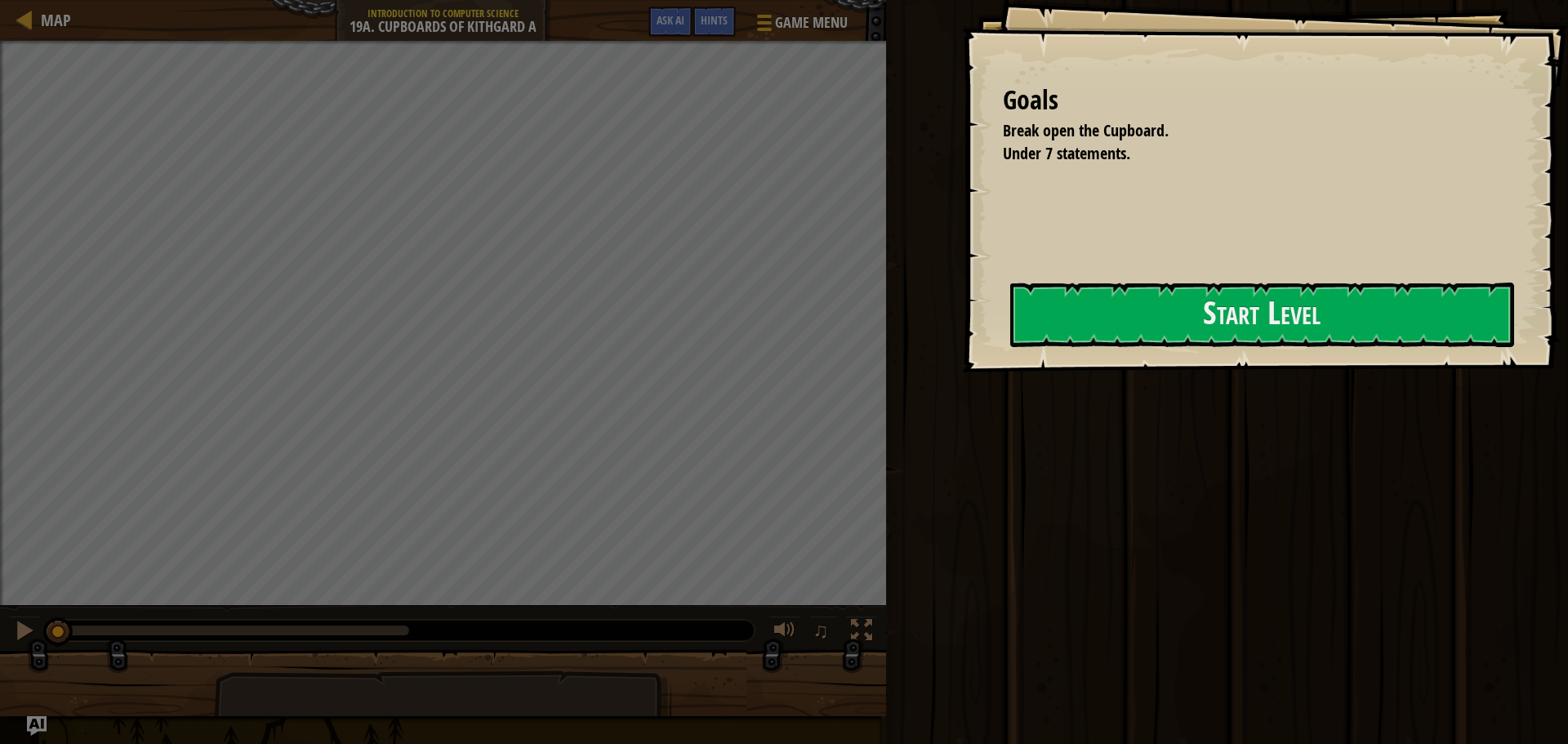
drag, startPoint x: 1128, startPoint y: 280, endPoint x: 1139, endPoint y: 277, distance: 11.4
click at [1139, 277] on div "Goals Break open the Cupboard. Under 7 statements. Start Level Error loading fr…" at bounding box center [1265, 186] width 606 height 372
click at [1140, 279] on div "Goals Break open the Cupboard. Under 7 statements. Start Level Error loading fr…" at bounding box center [1265, 186] width 606 height 372
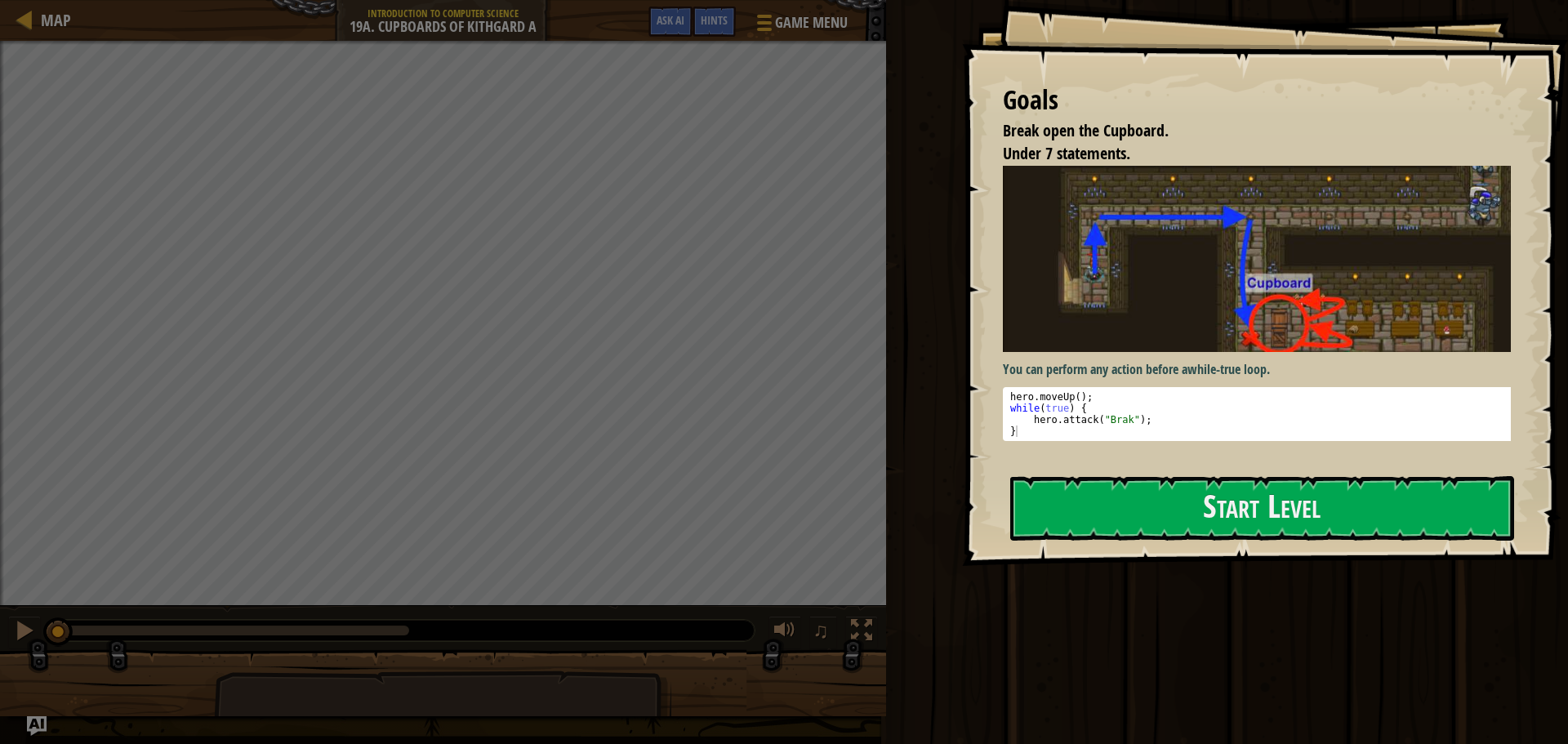
click at [1153, 362] on div "You can perform any action before a while-true loop . hero . moveUp ( ) ; while…" at bounding box center [1263, 303] width 520 height 275
click at [1161, 459] on div "You can perform any action before a while-true loop . 1 2 3 4 hero . moveUp ( )…" at bounding box center [1263, 312] width 520 height 294
click at [1162, 475] on div "Goals Break open the Cupboard. Under 7 statements. You can perform any action b…" at bounding box center [1265, 283] width 606 height 566
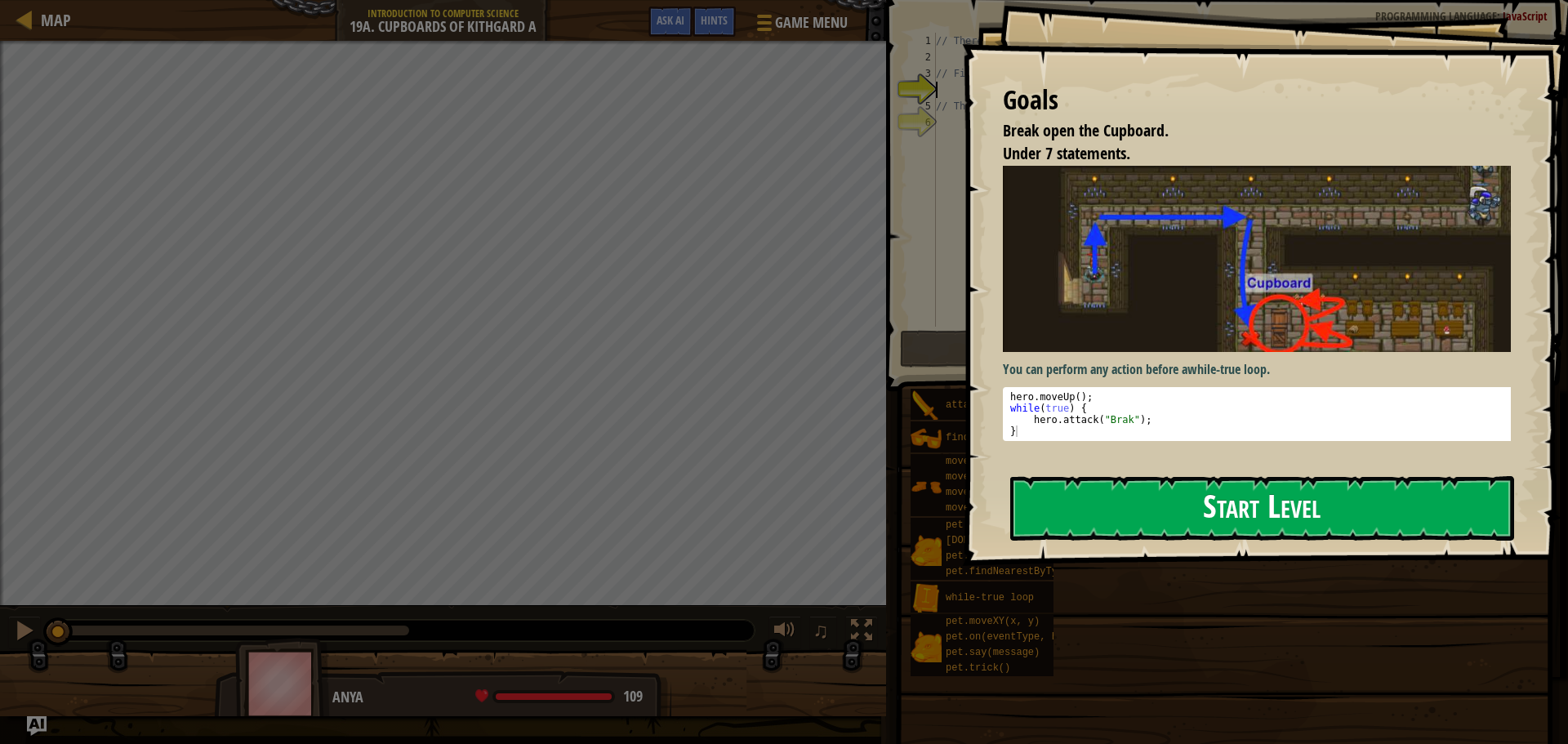
click at [1161, 490] on button "Start Level" at bounding box center [1263, 509] width 504 height 65
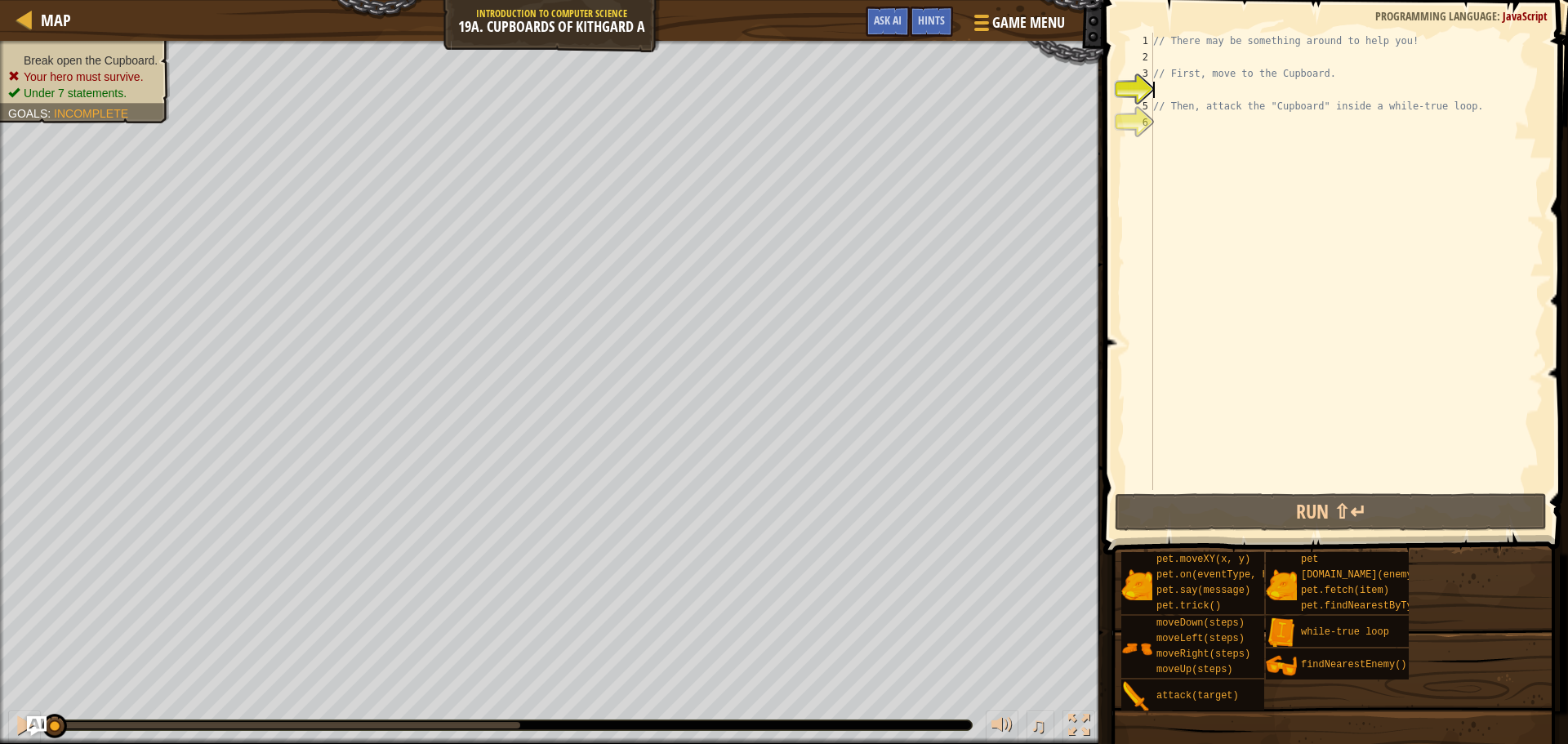
click at [1243, 98] on div "// There may be something around to help you! // First, move to the Cupboard. /…" at bounding box center [1346, 277] width 394 height 490
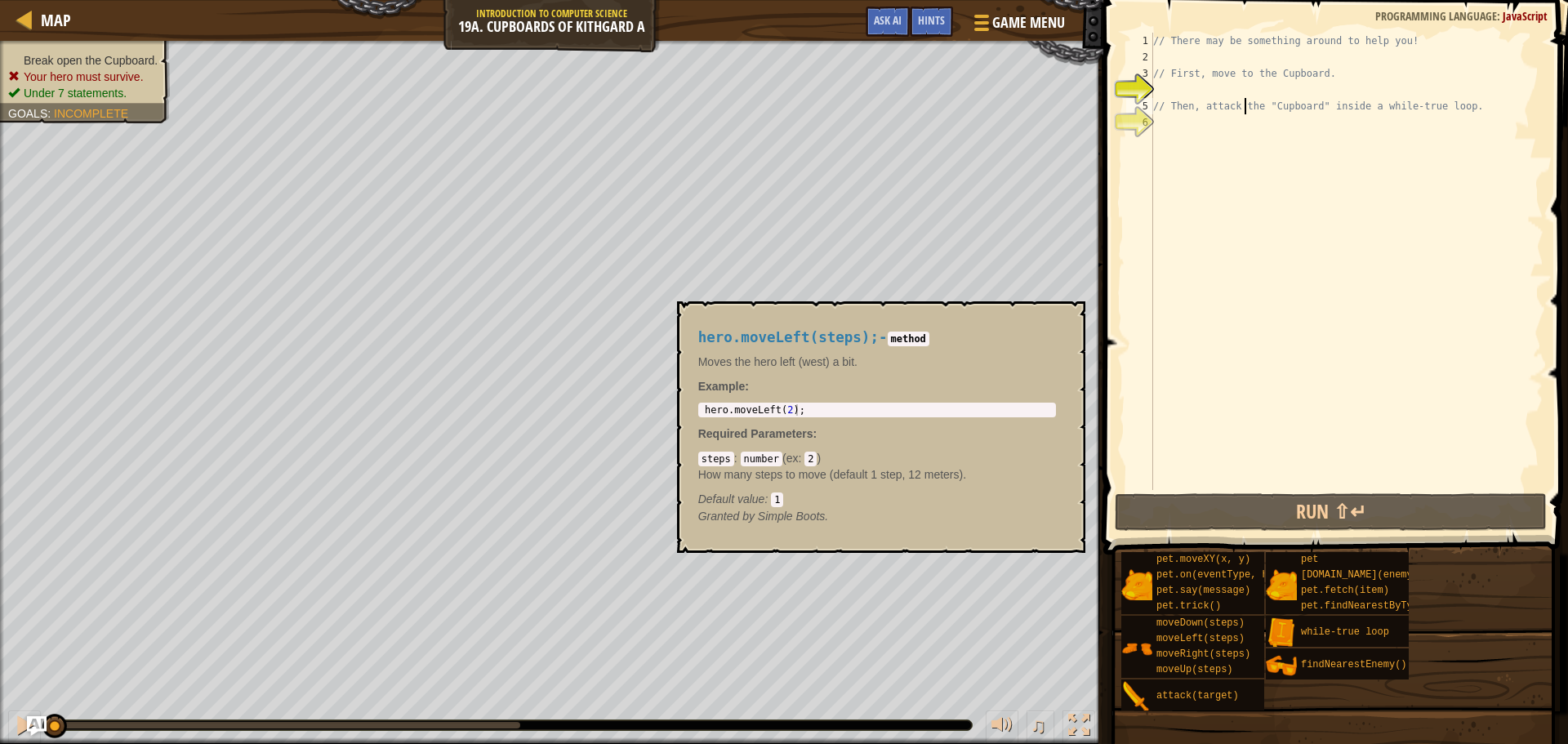
scroll to position [7, 7]
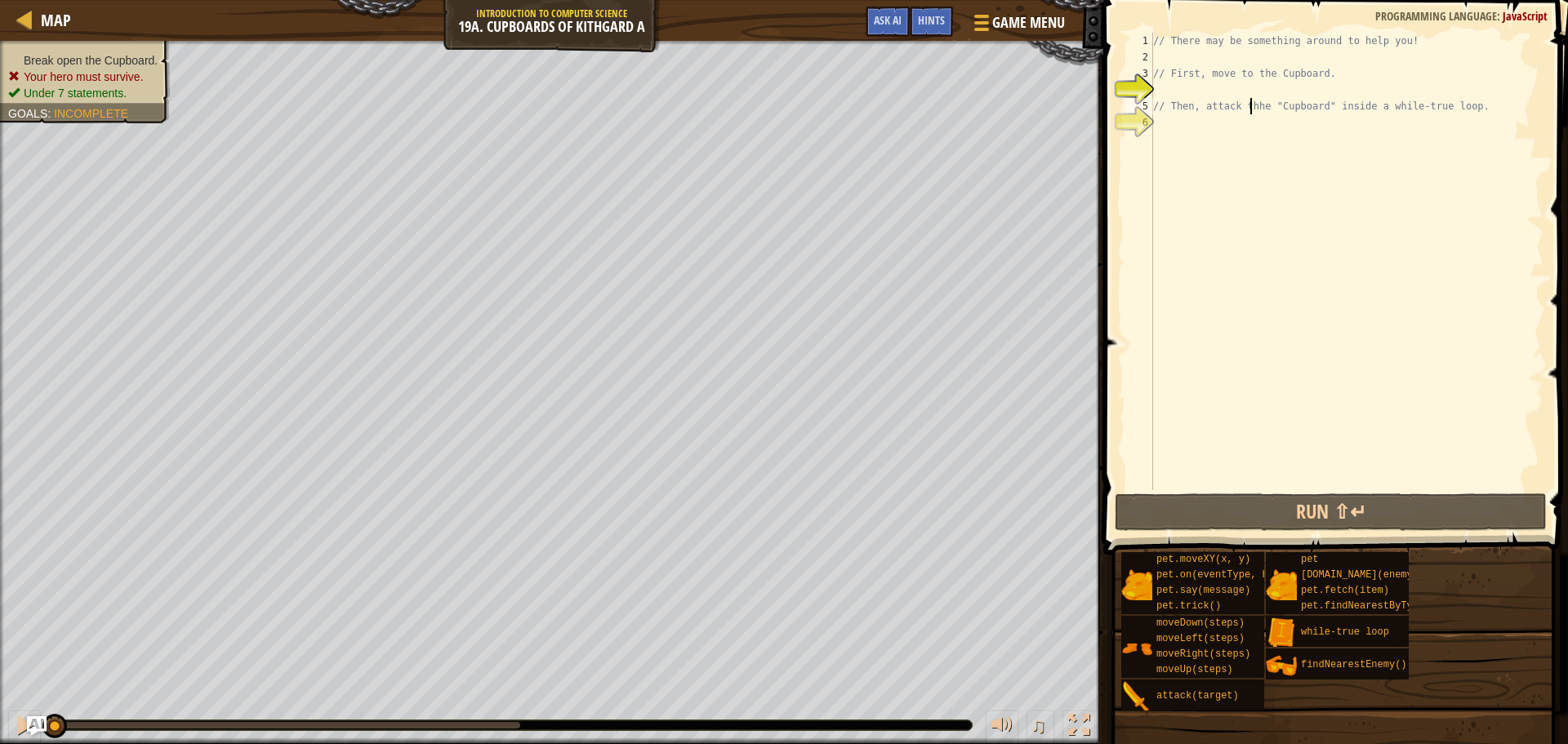
type textarea "// Then, attack the "Cupboard" inside a while-true loop."
click at [1281, 93] on div "// There may be something around to help you! // First, move to the Cupboard. /…" at bounding box center [1346, 277] width 394 height 490
type textarea "h"
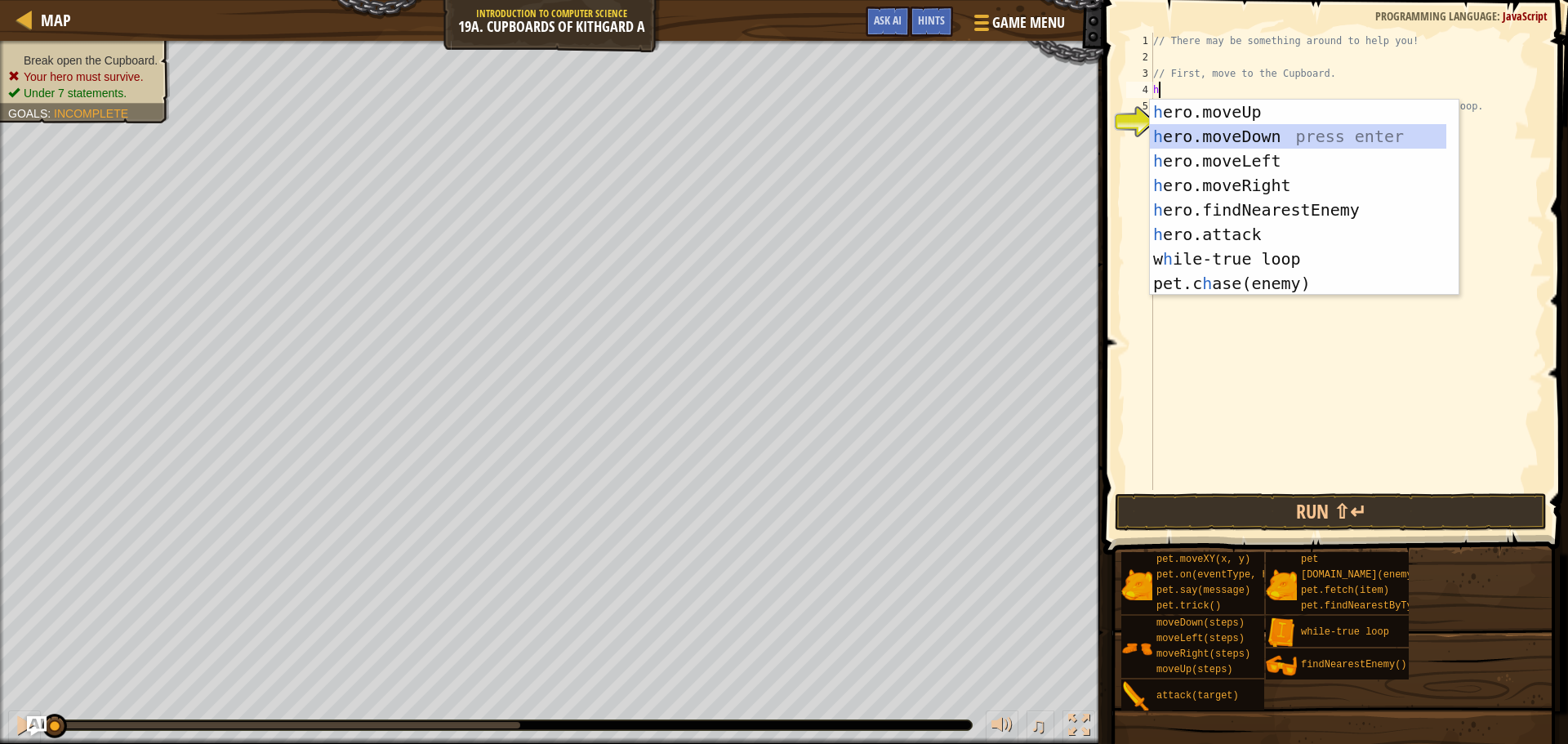
click at [1270, 136] on div "h ero.moveUp press enter h ero.moveDown press enter h ero.moveLeft press enter …" at bounding box center [1298, 222] width 297 height 245
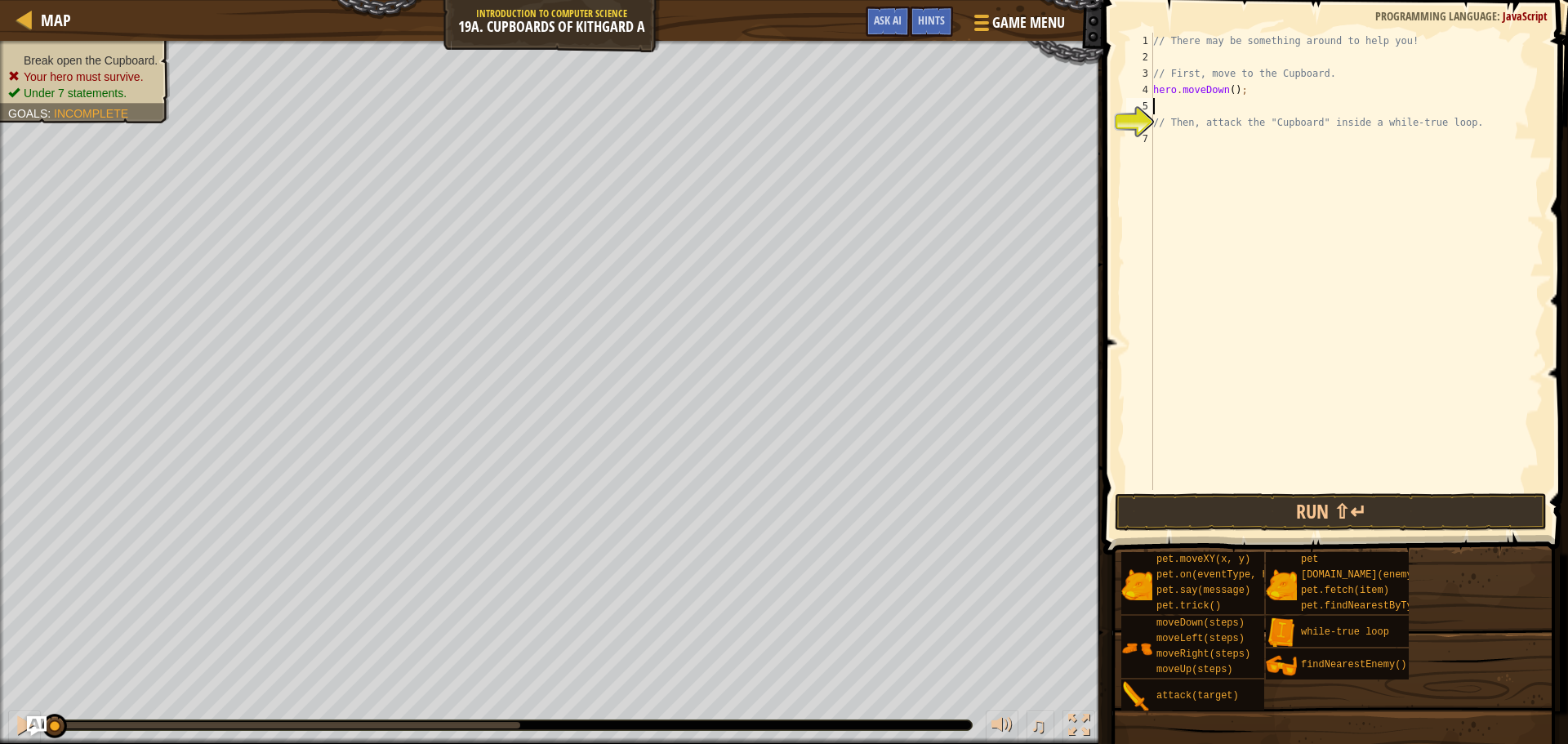
type textarea "h"
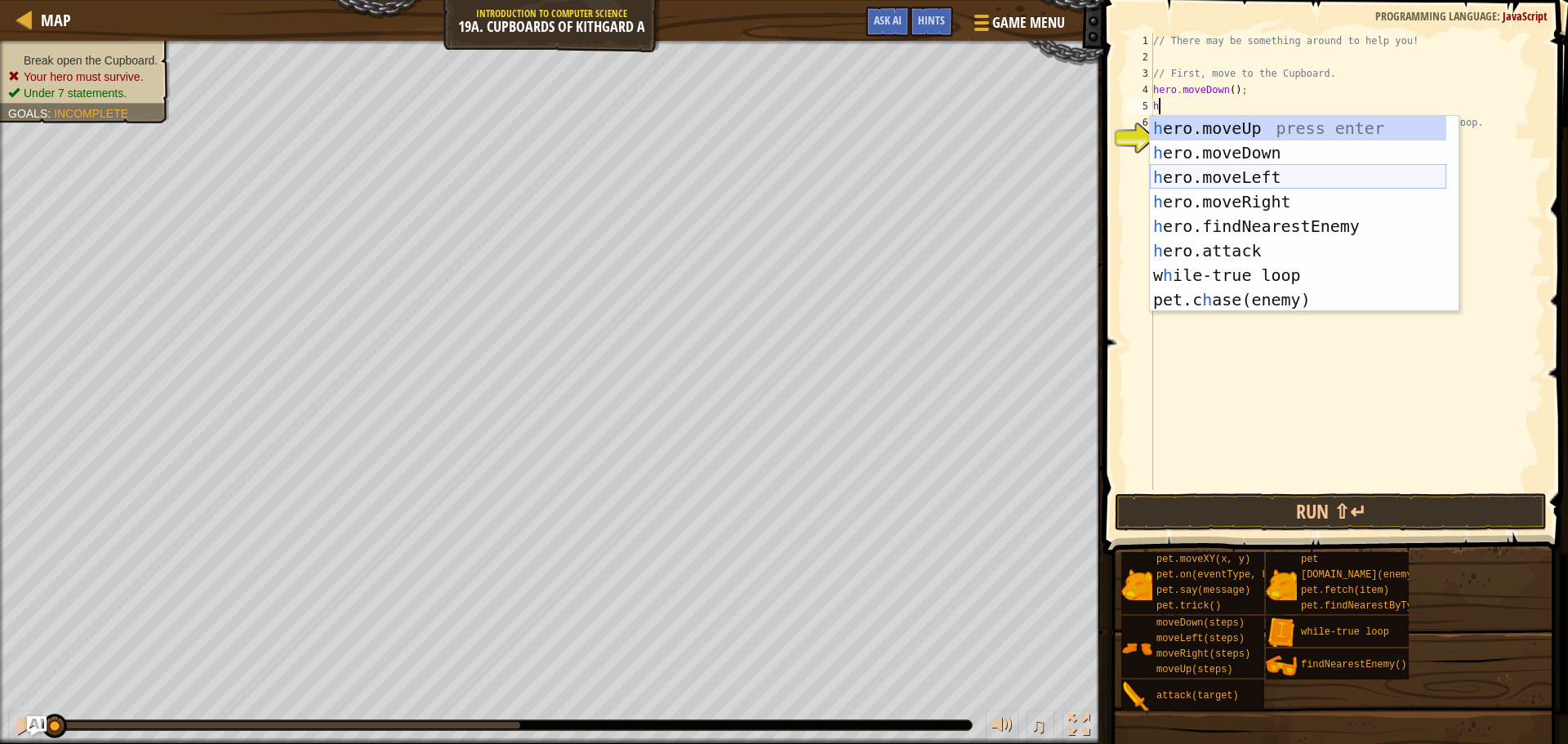
click at [1258, 174] on div "h ero.moveUp press enter h ero.moveDown press enter h ero.moveLeft press enter …" at bounding box center [1298, 238] width 297 height 245
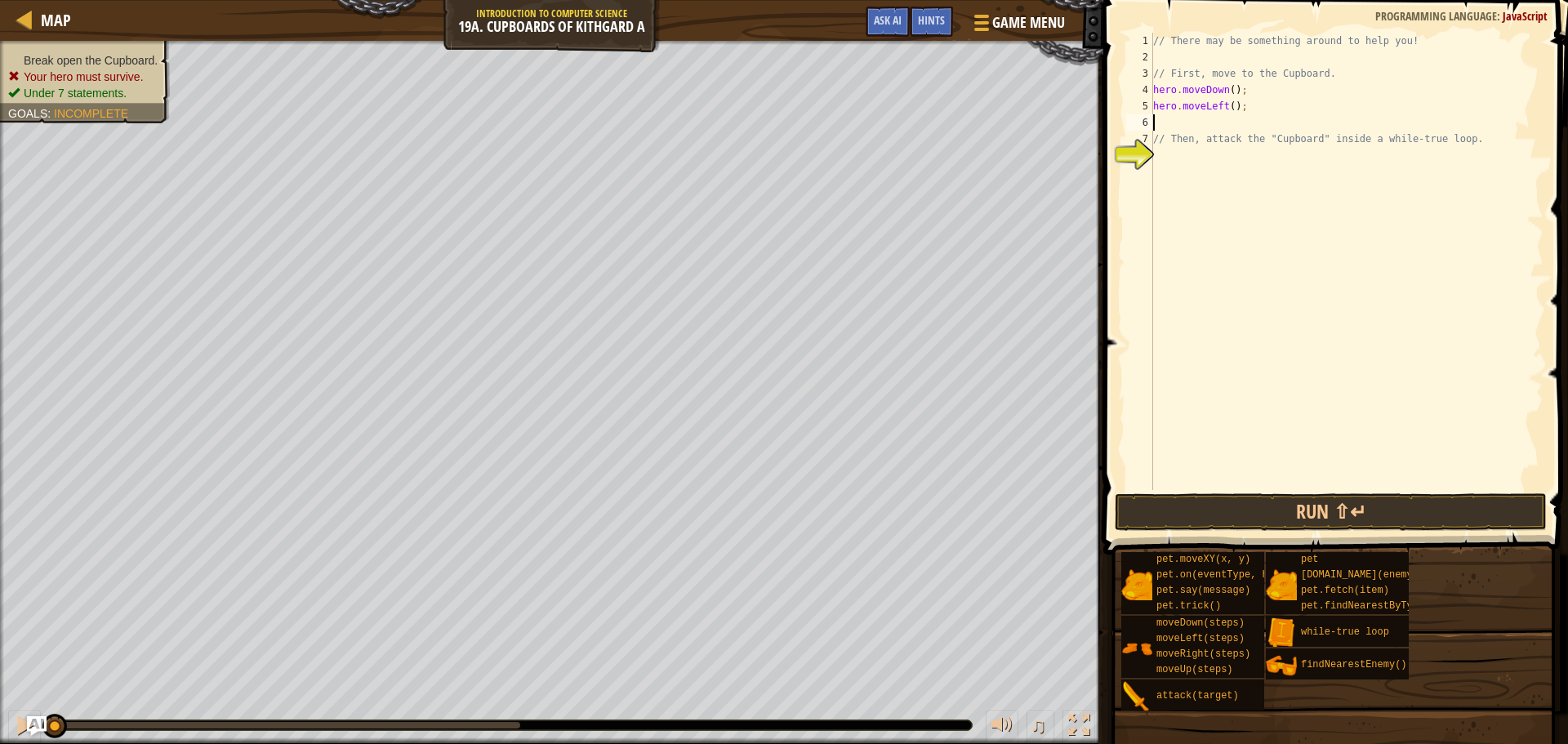
click at [1224, 107] on div "// There may be something around to help you! // First, move to the Cupboard. h…" at bounding box center [1346, 277] width 394 height 490
click at [1229, 108] on div "// There may be something around to help you! // First, move to the Cupboard. h…" at bounding box center [1346, 277] width 394 height 490
type textarea "hero.moveLeft(2);"
click at [1228, 126] on div "// There may be something around to help you! // First, move to the Cupboard. h…" at bounding box center [1346, 277] width 394 height 490
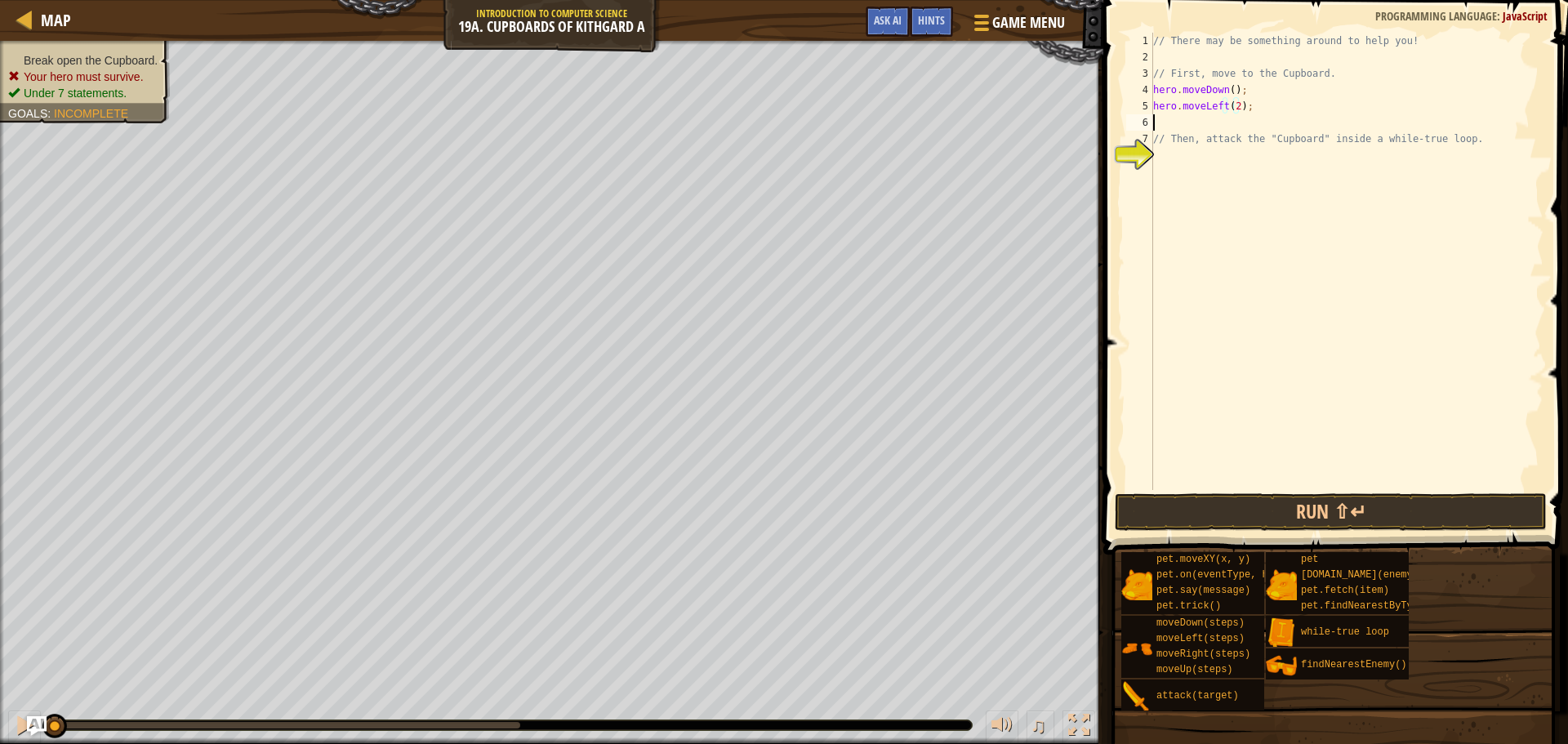
scroll to position [7, 0]
type textarea "h"
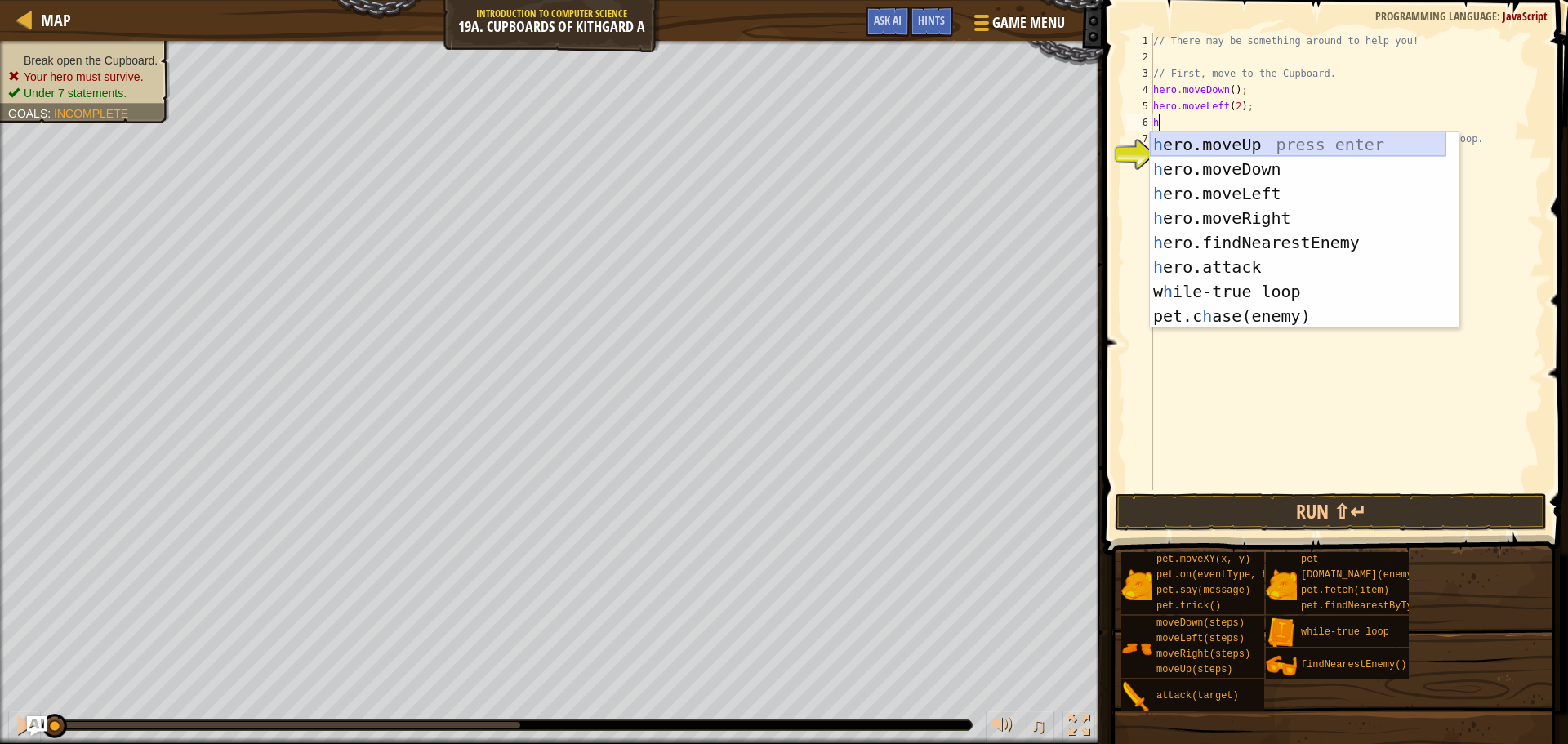
click at [1291, 147] on div "h ero.moveUp press enter h ero.moveDown press enter h ero.moveLeft press enter …" at bounding box center [1298, 255] width 297 height 245
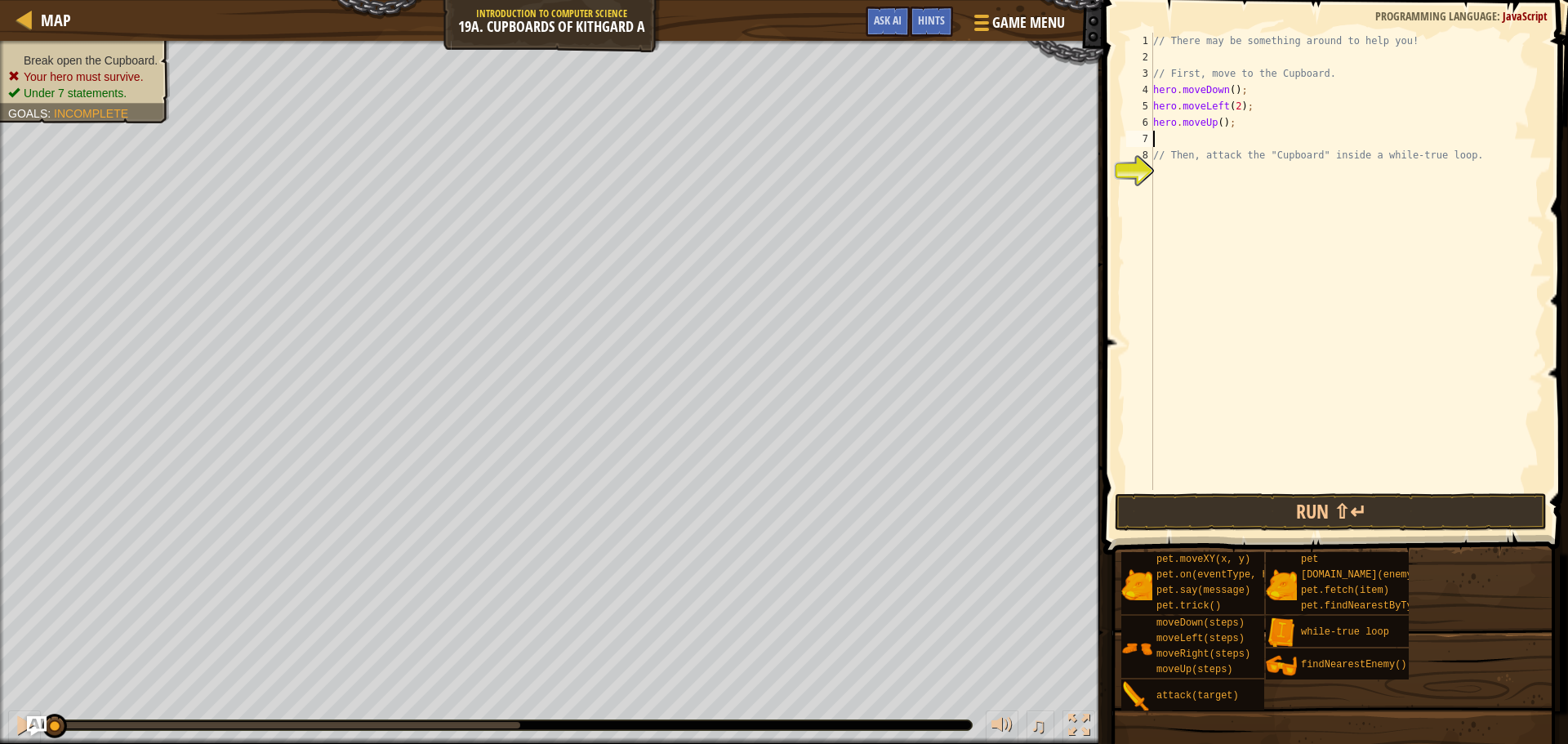
click at [1217, 125] on div "// There may be something around to help you! // First, move to the Cupboard. h…" at bounding box center [1346, 277] width 394 height 490
click at [1215, 147] on div "// There may be something around to help you! // First, move to the Cupboard. h…" at bounding box center [1346, 277] width 394 height 490
type textarea "// Then, atthack the "Cupboard" inside a while-true loop."
click at [1222, 139] on div "// There may be something around to help you! // First, move to the Cupboard. h…" at bounding box center [1346, 277] width 394 height 490
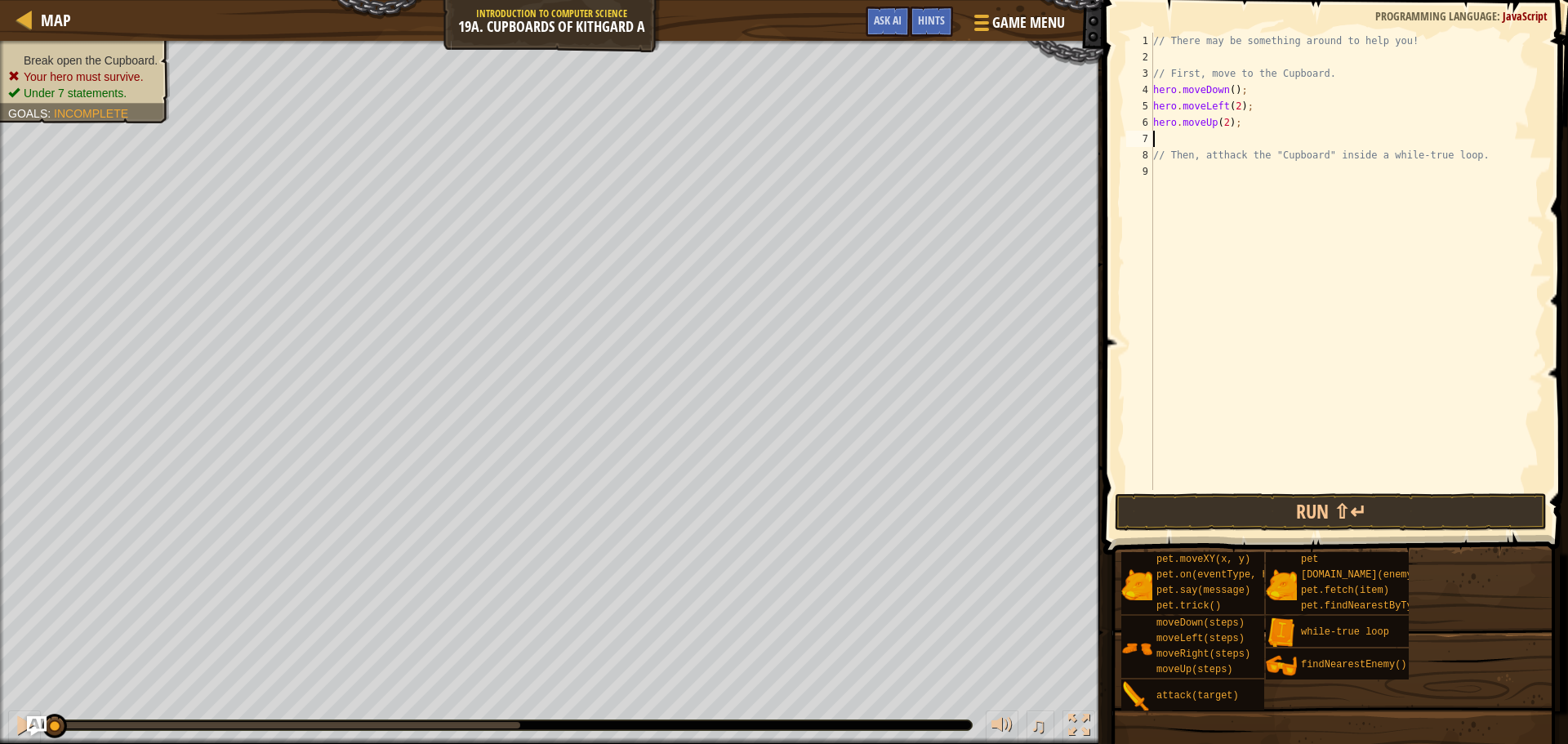
scroll to position [7, 0]
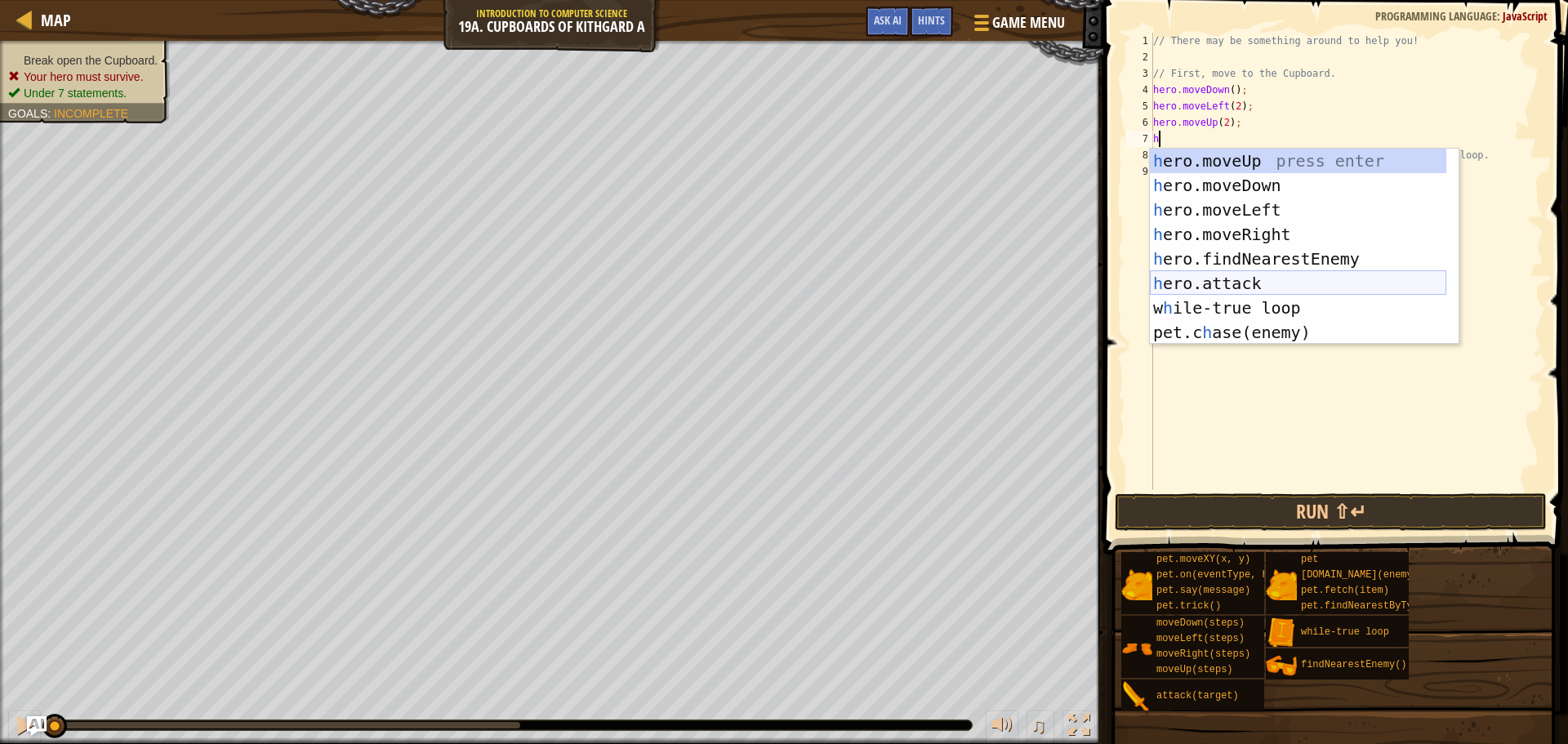
click at [1296, 287] on div "h ero.moveUp press enter h ero.moveDown press enter h ero.moveLeft press enter …" at bounding box center [1298, 270] width 297 height 245
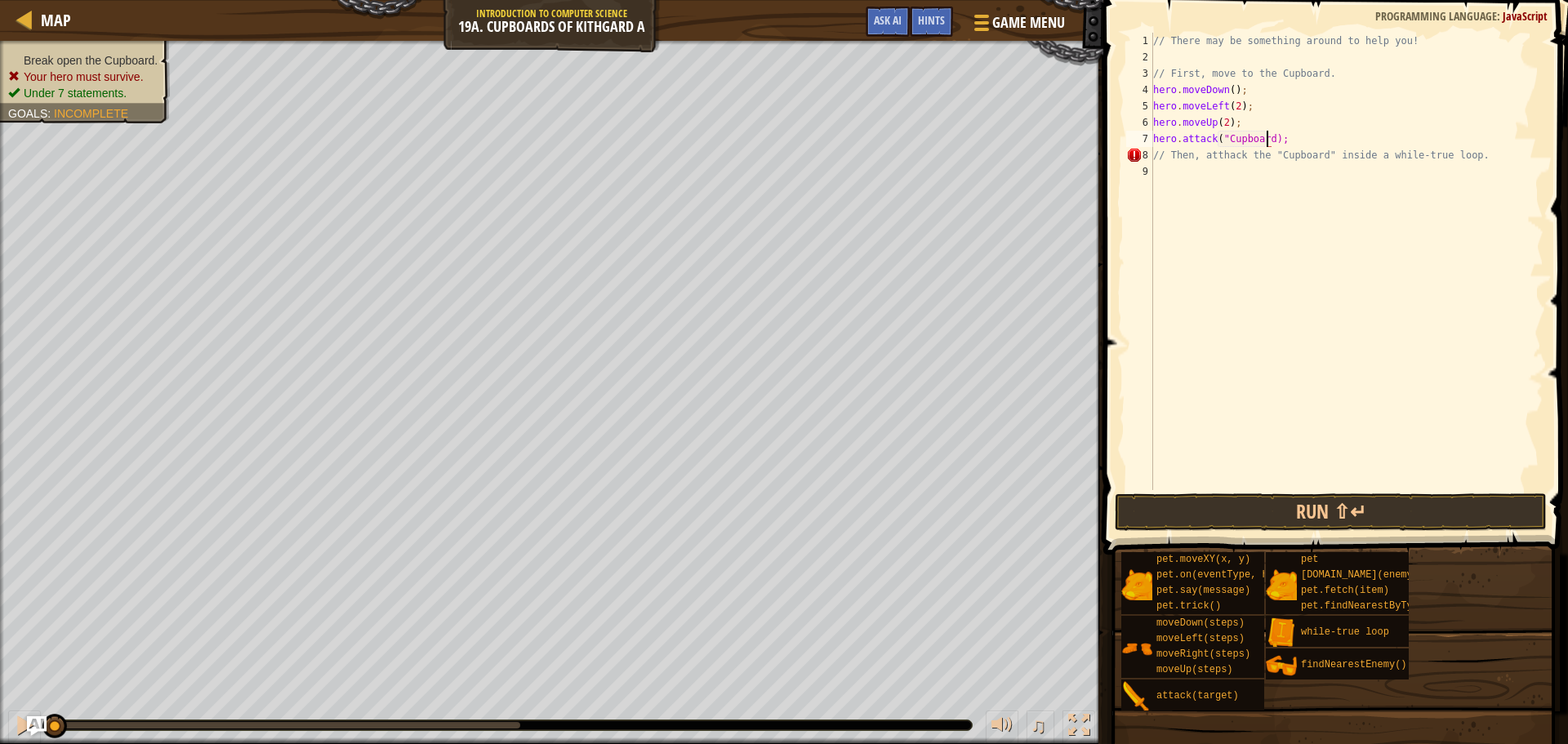
scroll to position [7, 10]
type textarea "hero.attack("Cupboard");"
click at [1303, 493] on button "Run ⇧↵" at bounding box center [1331, 511] width 432 height 38
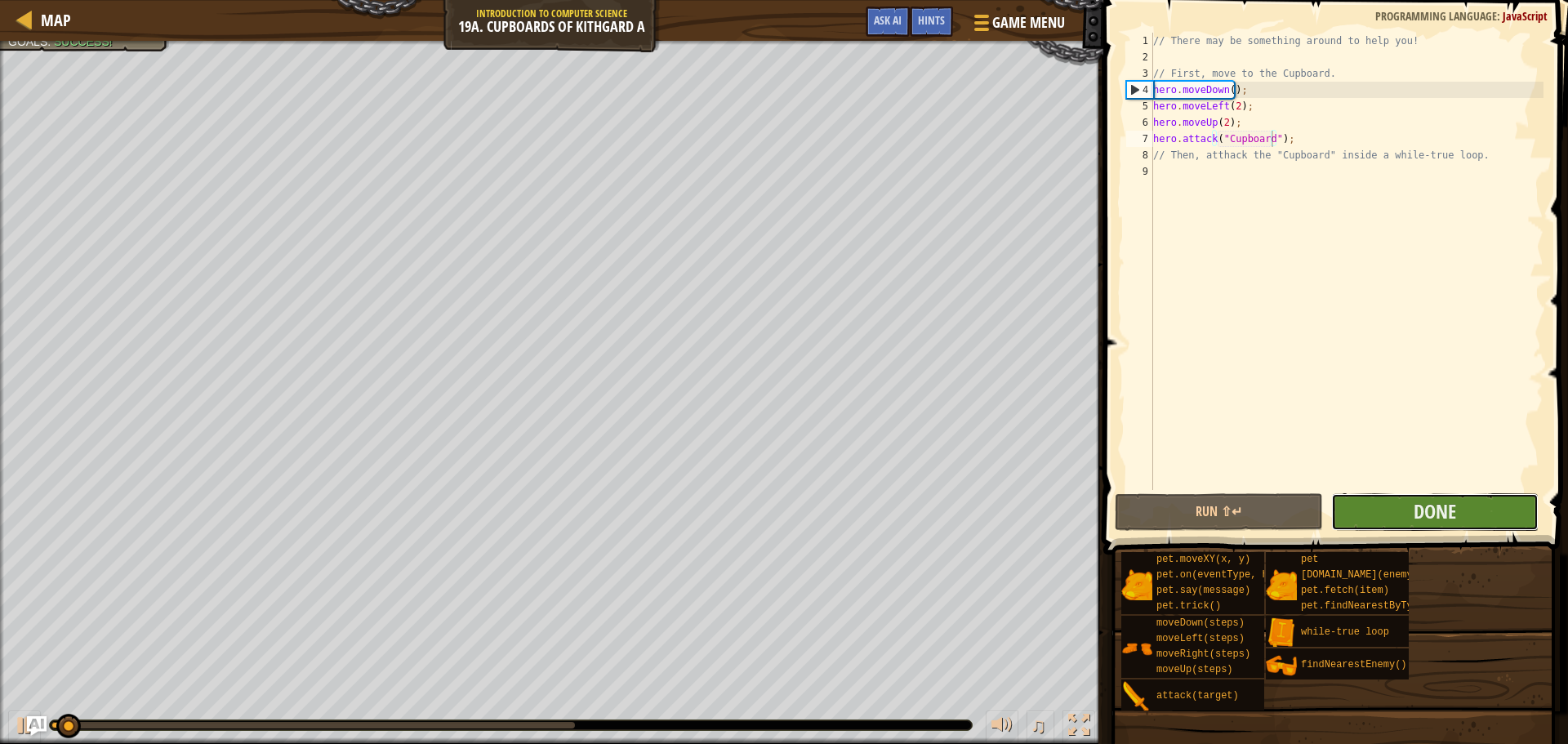
click at [1359, 515] on button "Done" at bounding box center [1435, 511] width 208 height 38
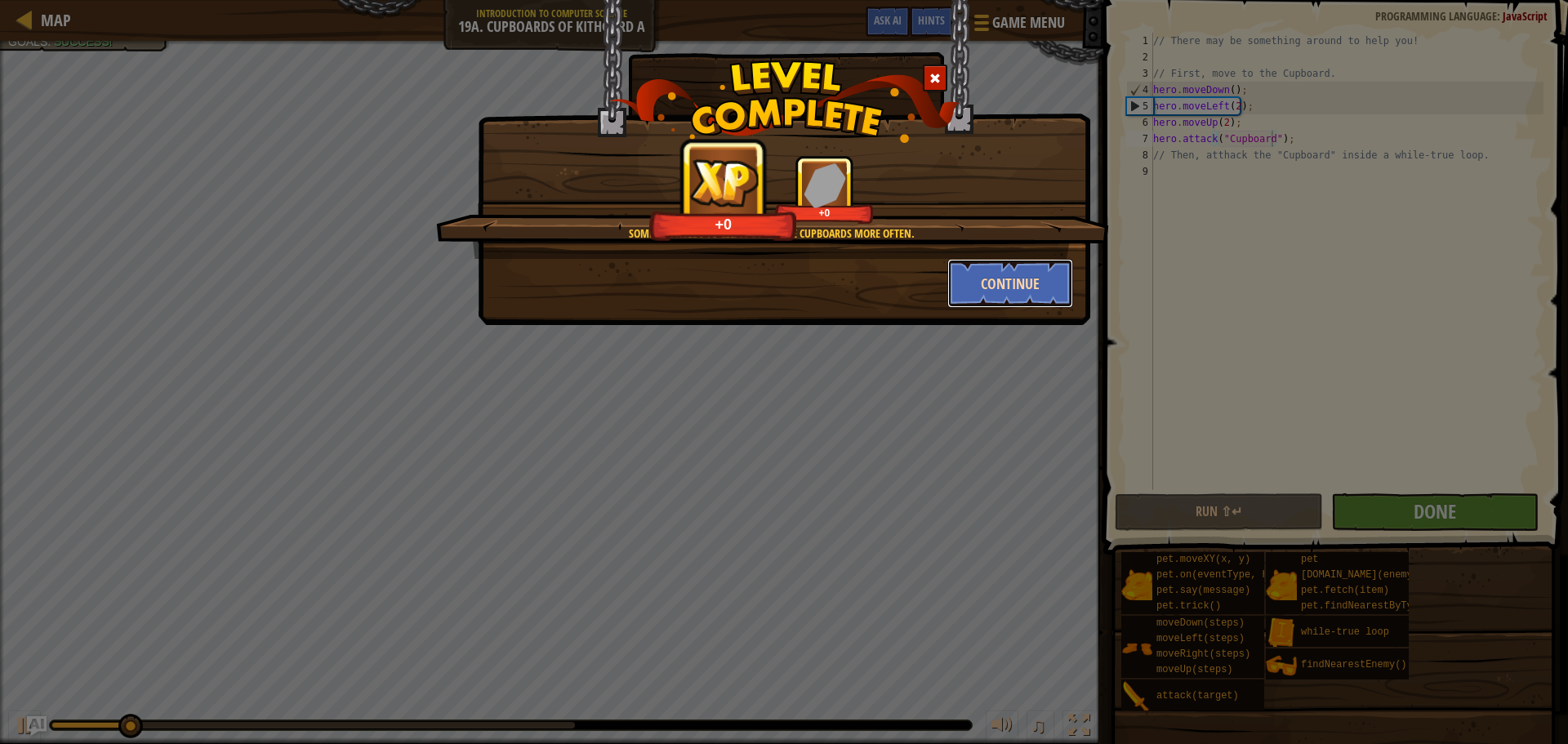
click at [1035, 296] on button "Continue" at bounding box center [1010, 283] width 127 height 49
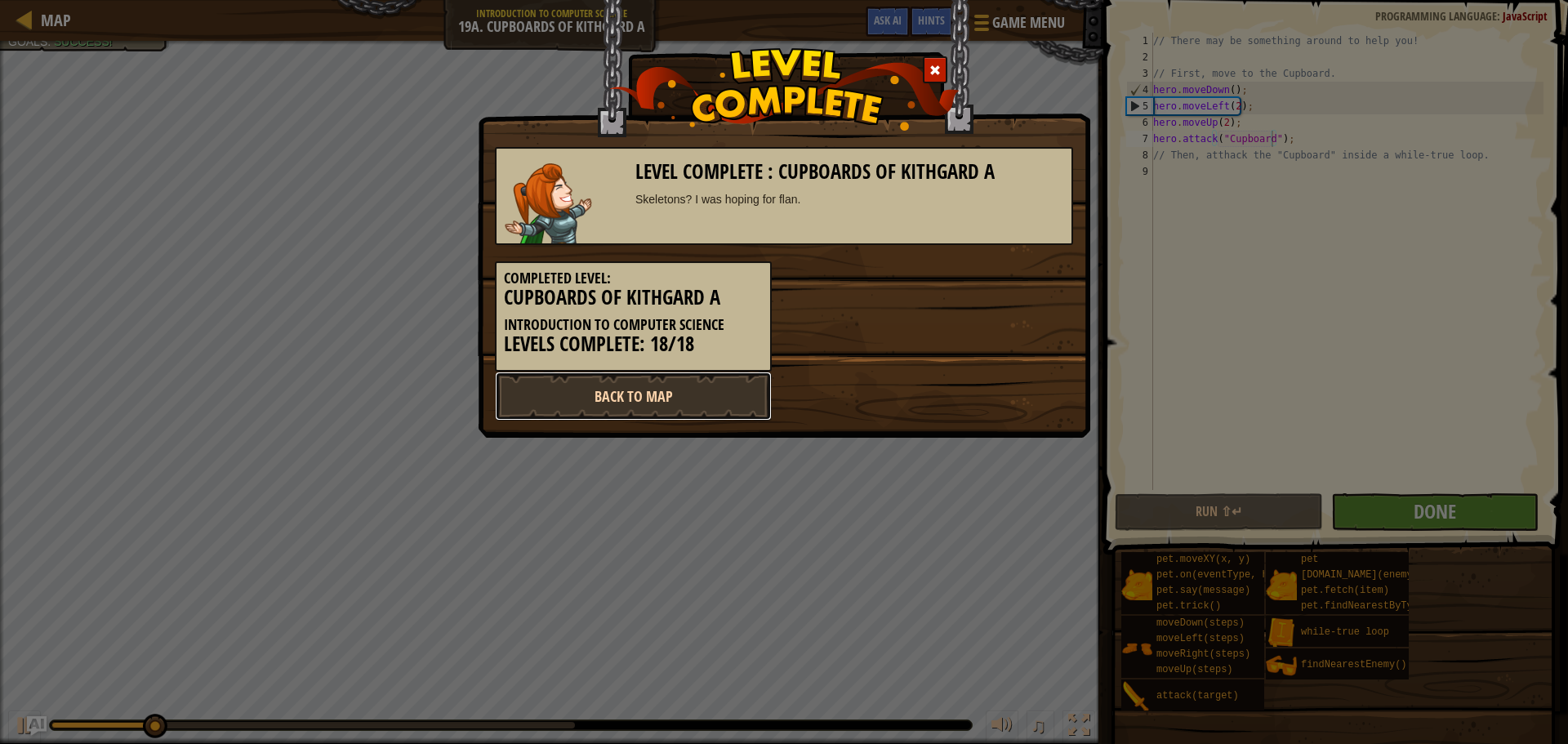
click at [676, 392] on link "Back to Map" at bounding box center [633, 396] width 277 height 49
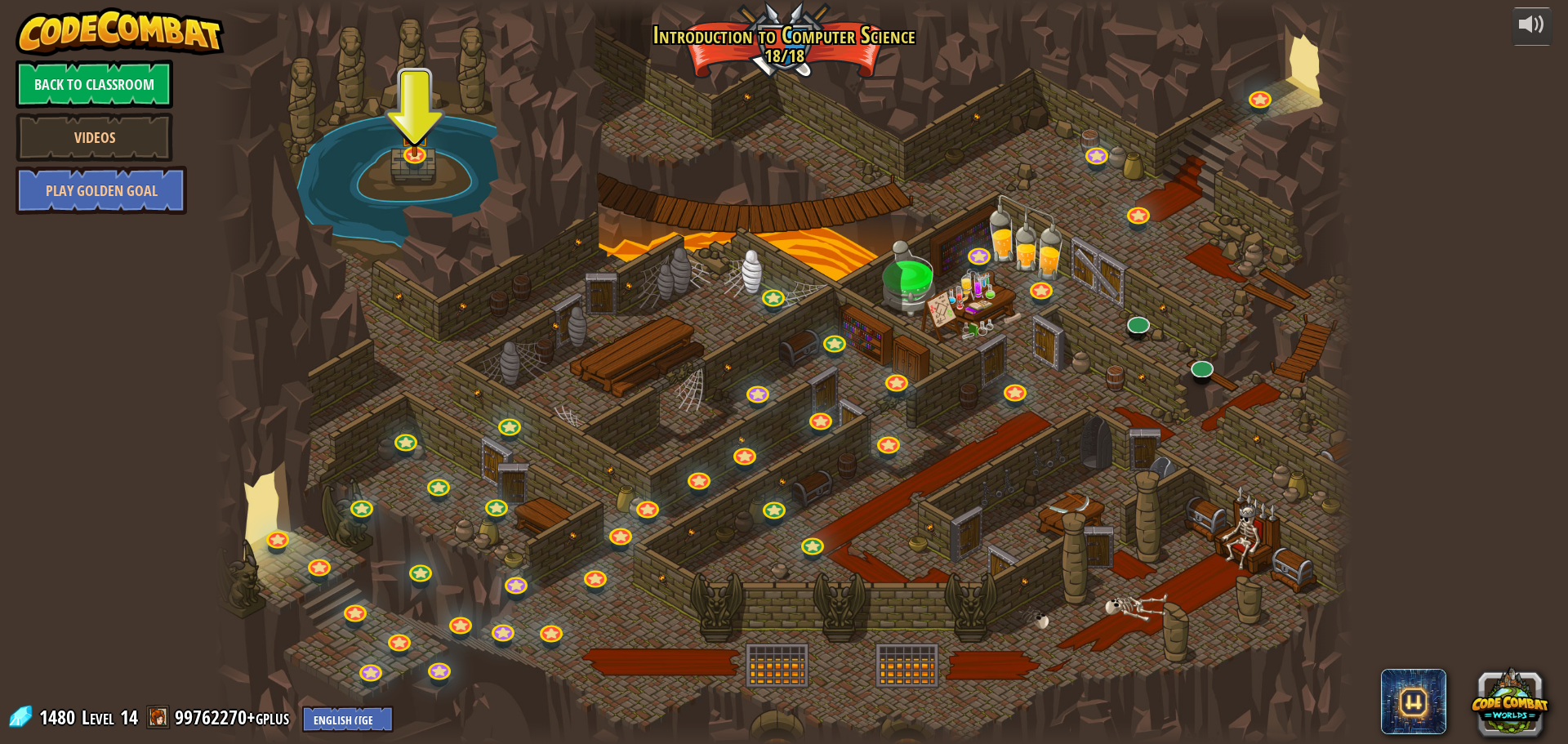
click at [421, 174] on div at bounding box center [784, 372] width 1139 height 744
click at [418, 160] on link at bounding box center [414, 150] width 32 height 32
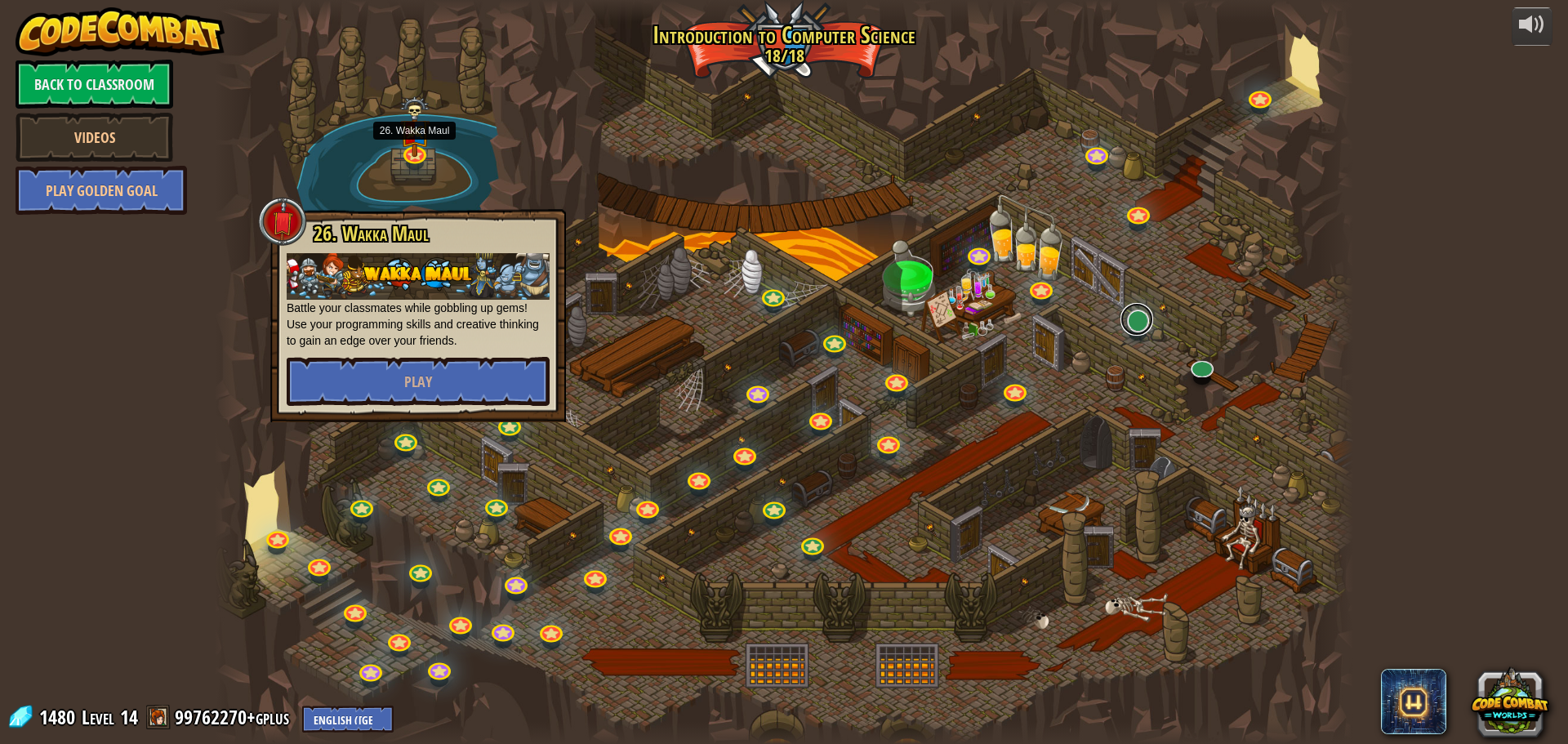
click at [1147, 316] on link at bounding box center [1136, 318] width 32 height 32
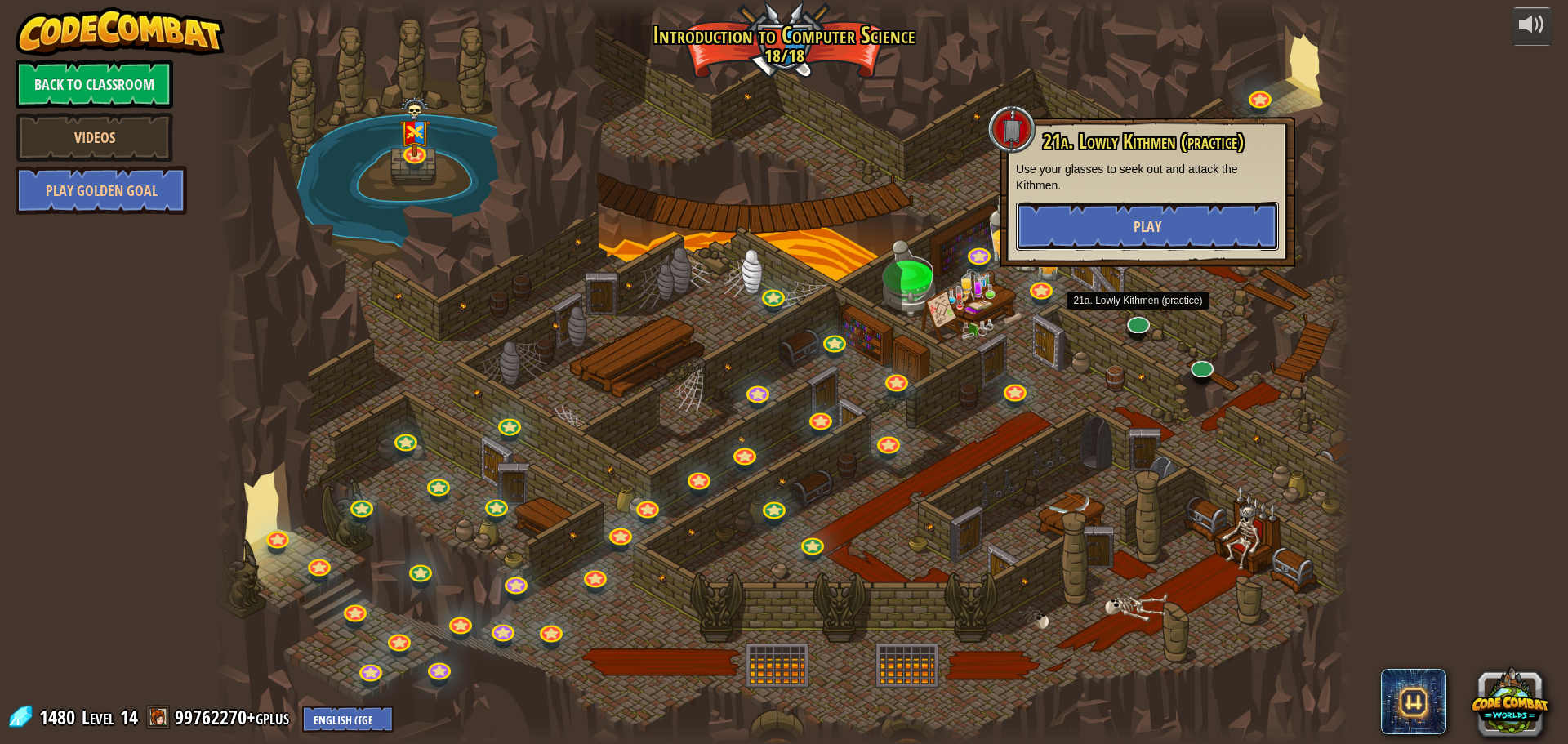
click at [1204, 236] on button "Play" at bounding box center [1147, 226] width 263 height 49
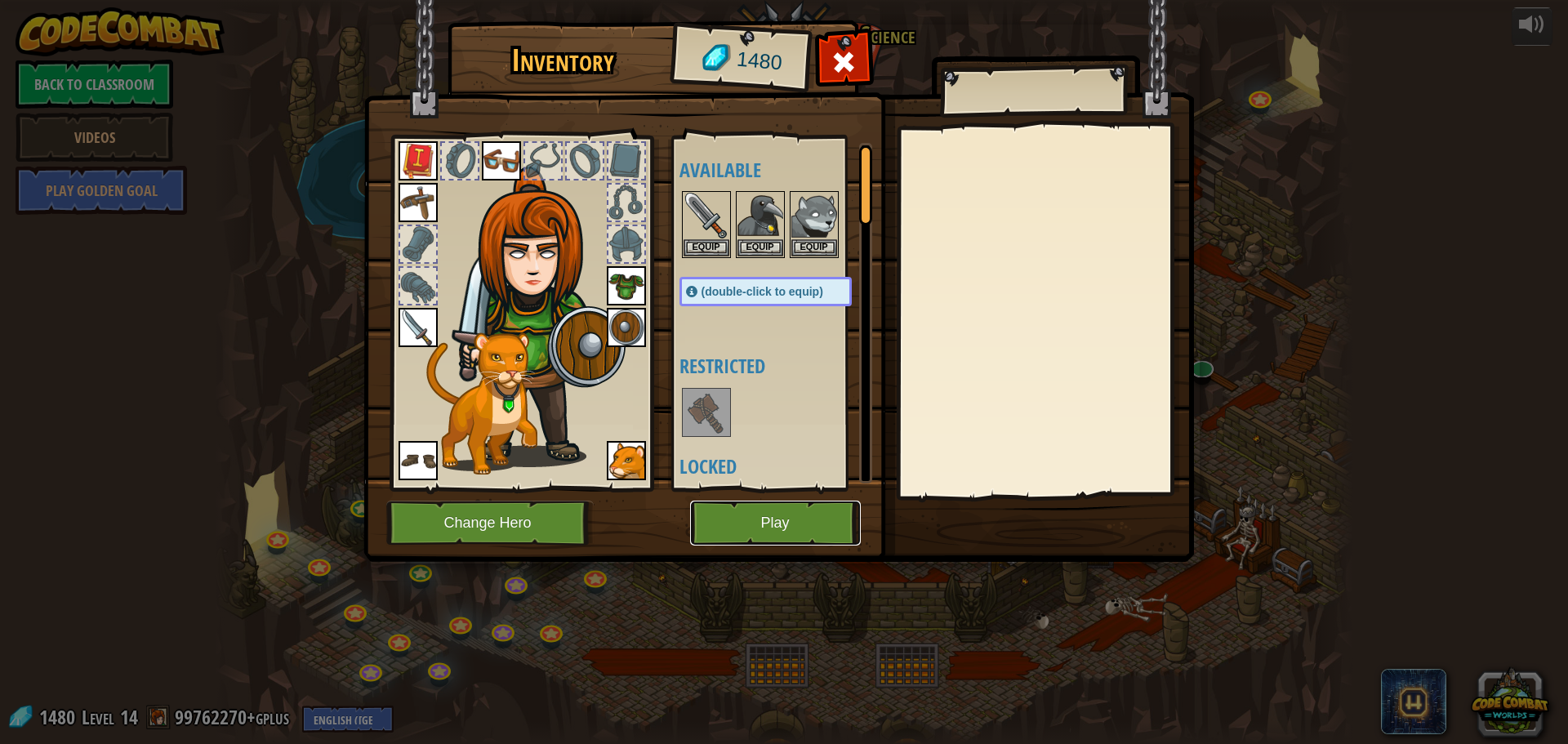
click at [803, 516] on button "Play" at bounding box center [776, 522] width 171 height 44
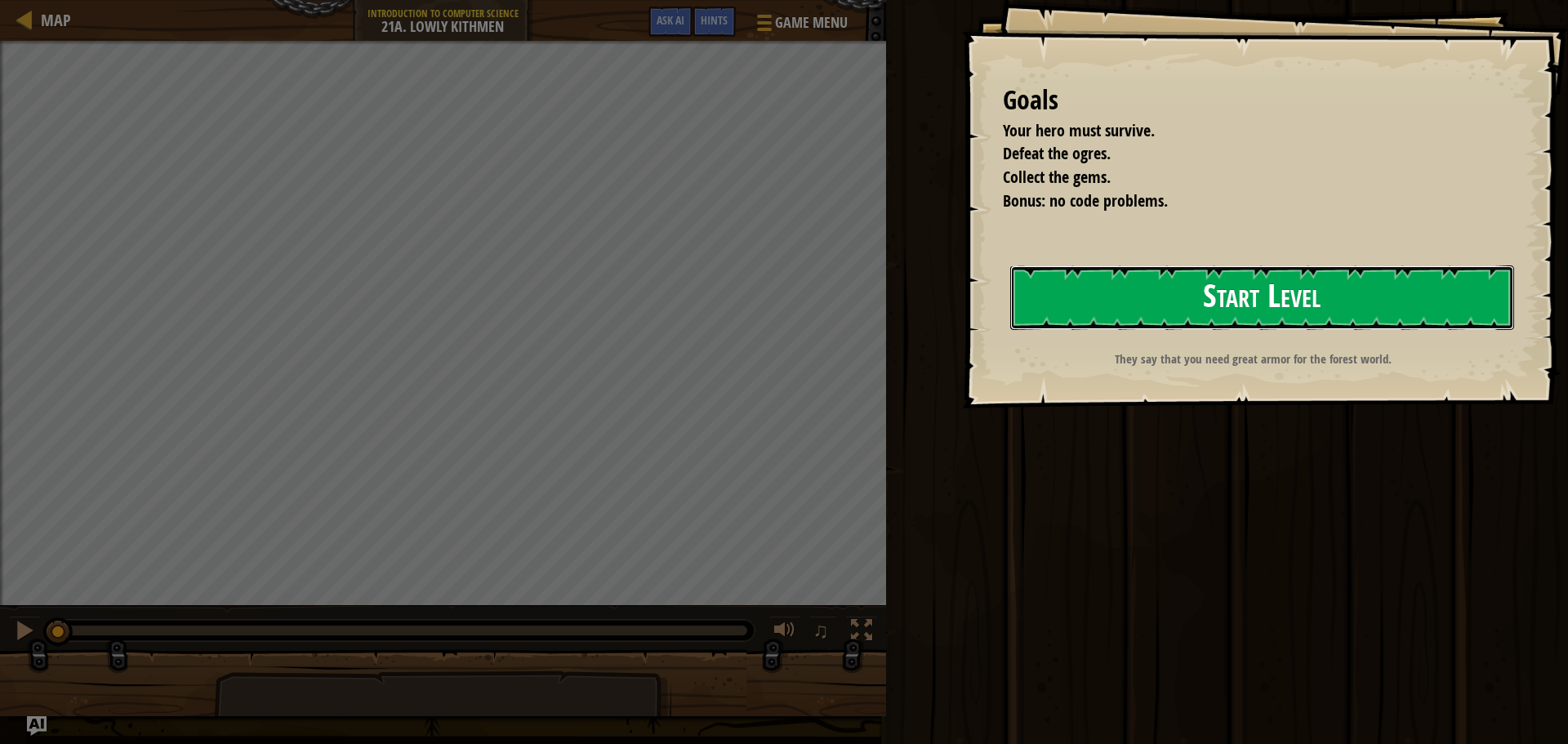
click at [1207, 275] on button "Start Level" at bounding box center [1263, 297] width 504 height 65
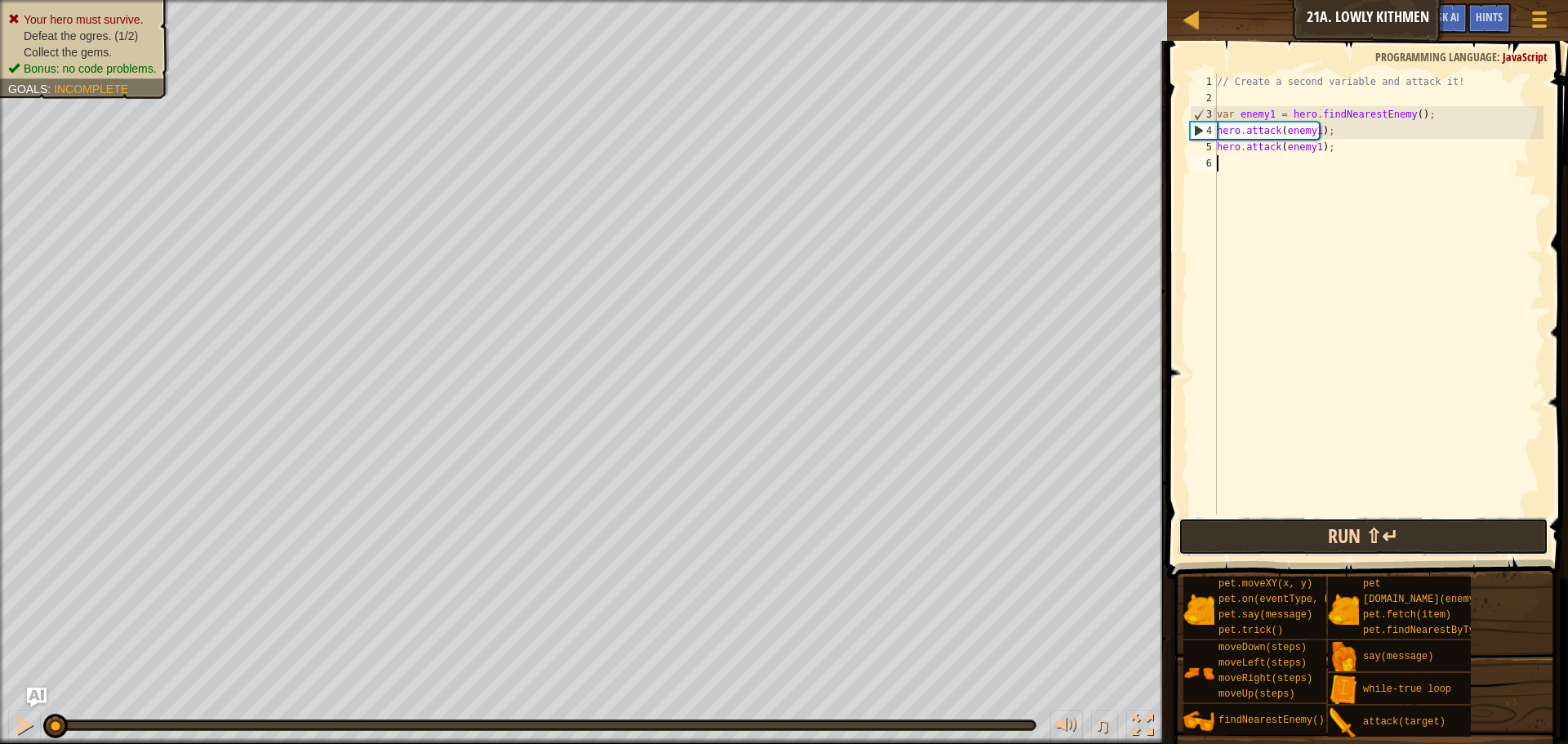
click at [1339, 529] on button "Run ⇧↵" at bounding box center [1364, 536] width 370 height 38
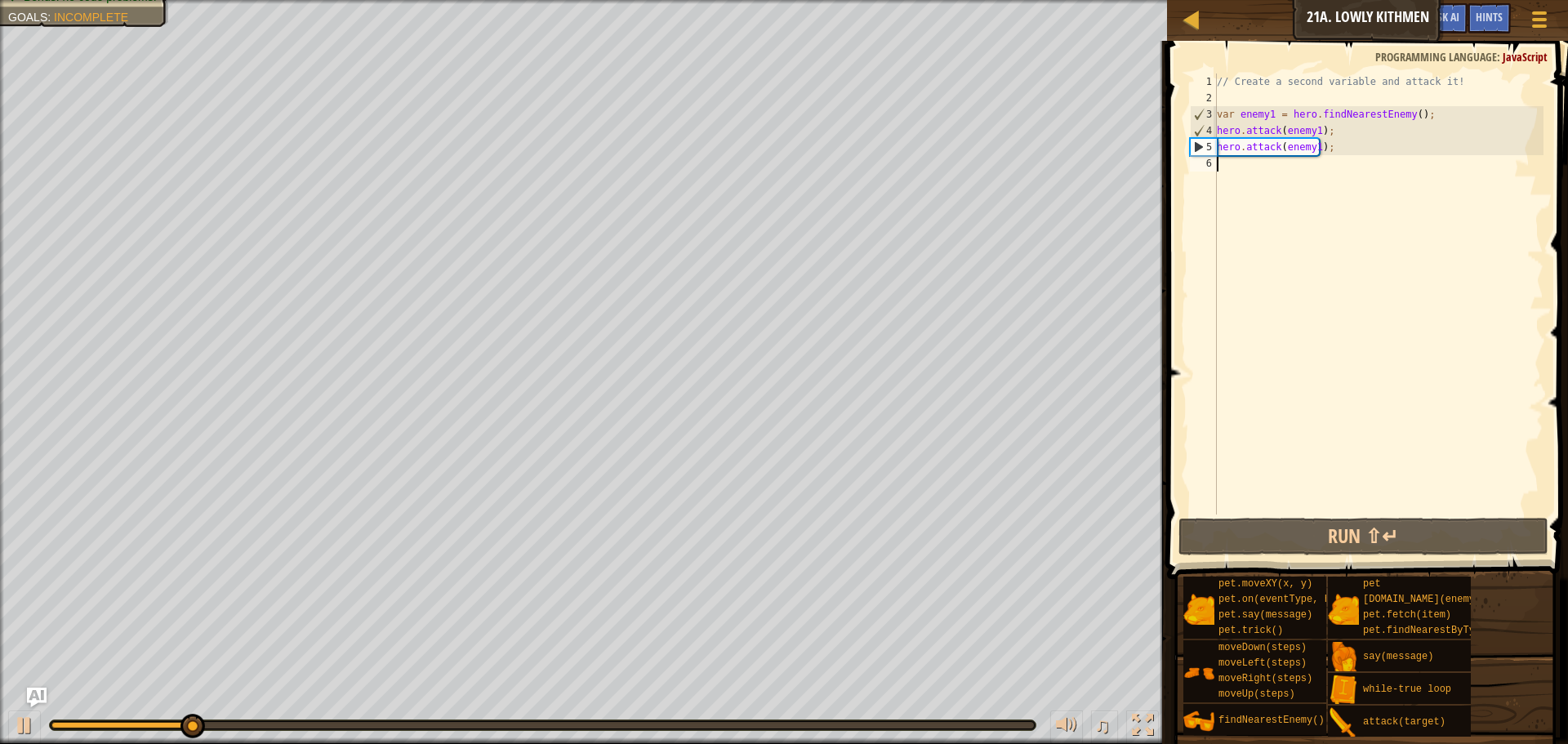
click at [1308, 147] on div "// Create a second variable and attack it! var enemy1 = hero . findNearestEnemy…" at bounding box center [1379, 310] width 330 height 474
click at [1317, 148] on div "// Create a second variable and attack it! var enemy1 = hero . findNearestEnemy…" at bounding box center [1379, 310] width 330 height 474
click at [1421, 115] on div "// Create a second variable and attack it! var enemy1 = hero . findNearestEnemy…" at bounding box center [1379, 310] width 330 height 474
drag, startPoint x: 1329, startPoint y: 152, endPoint x: 1217, endPoint y: 149, distance: 112.0
click at [1217, 149] on div "// Create a second variable and attack it! var enemy1 = hero . findNearestEnemy…" at bounding box center [1379, 310] width 330 height 474
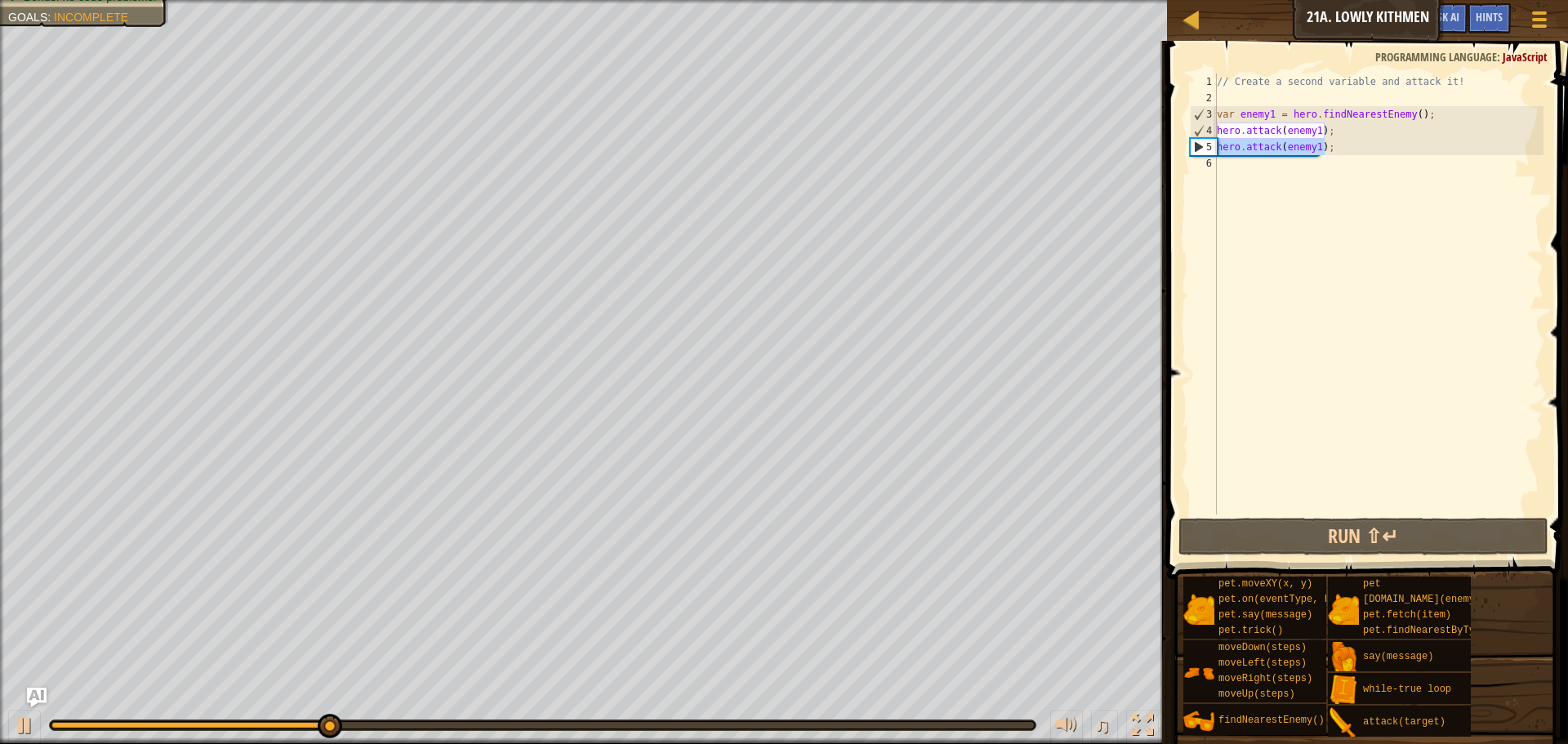
type textarea "hero.attack(enemy1);"
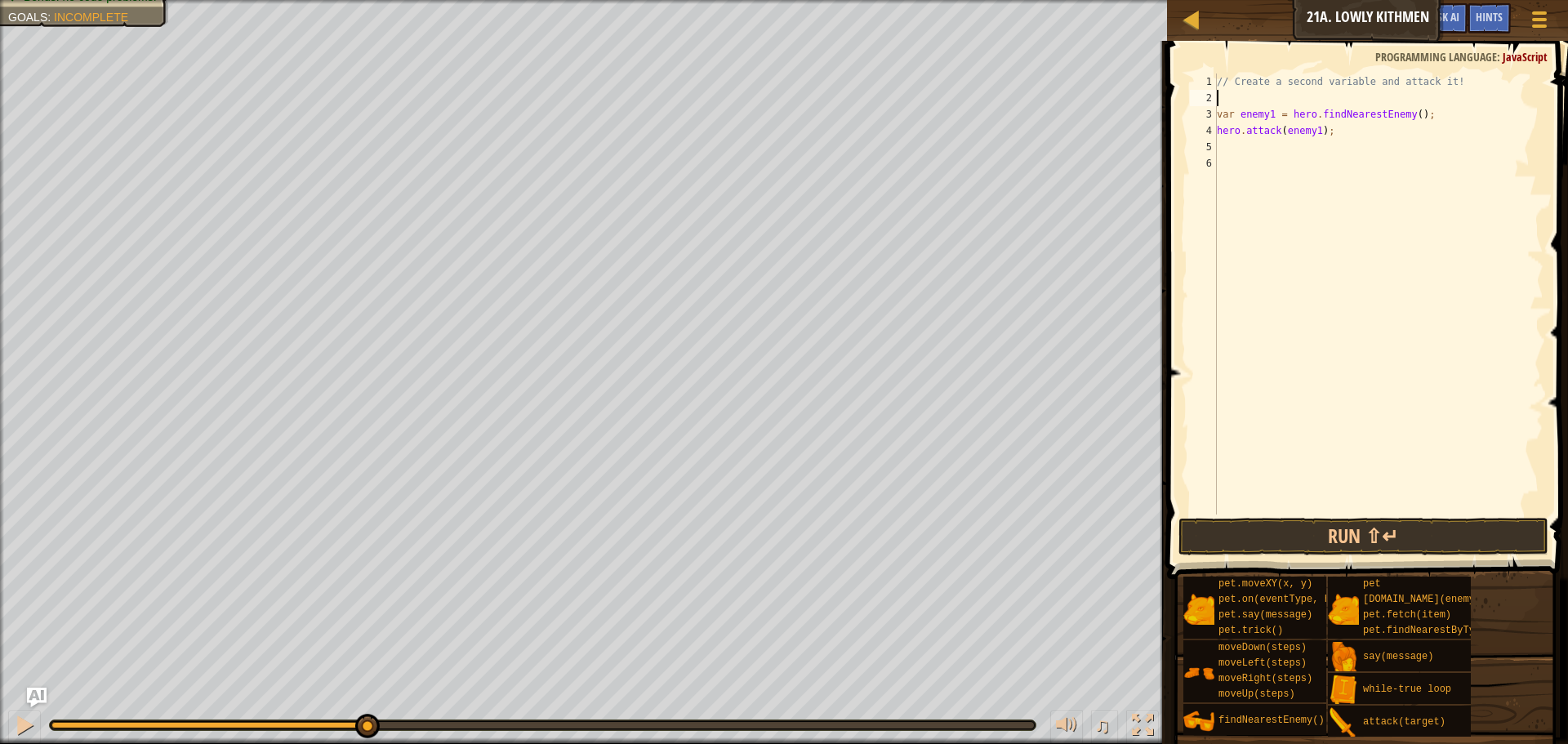
click at [1276, 98] on div "// Create a second variable and attack it! var enemy1 = hero . findNearestEnemy…" at bounding box center [1379, 310] width 330 height 474
type textarea "w"
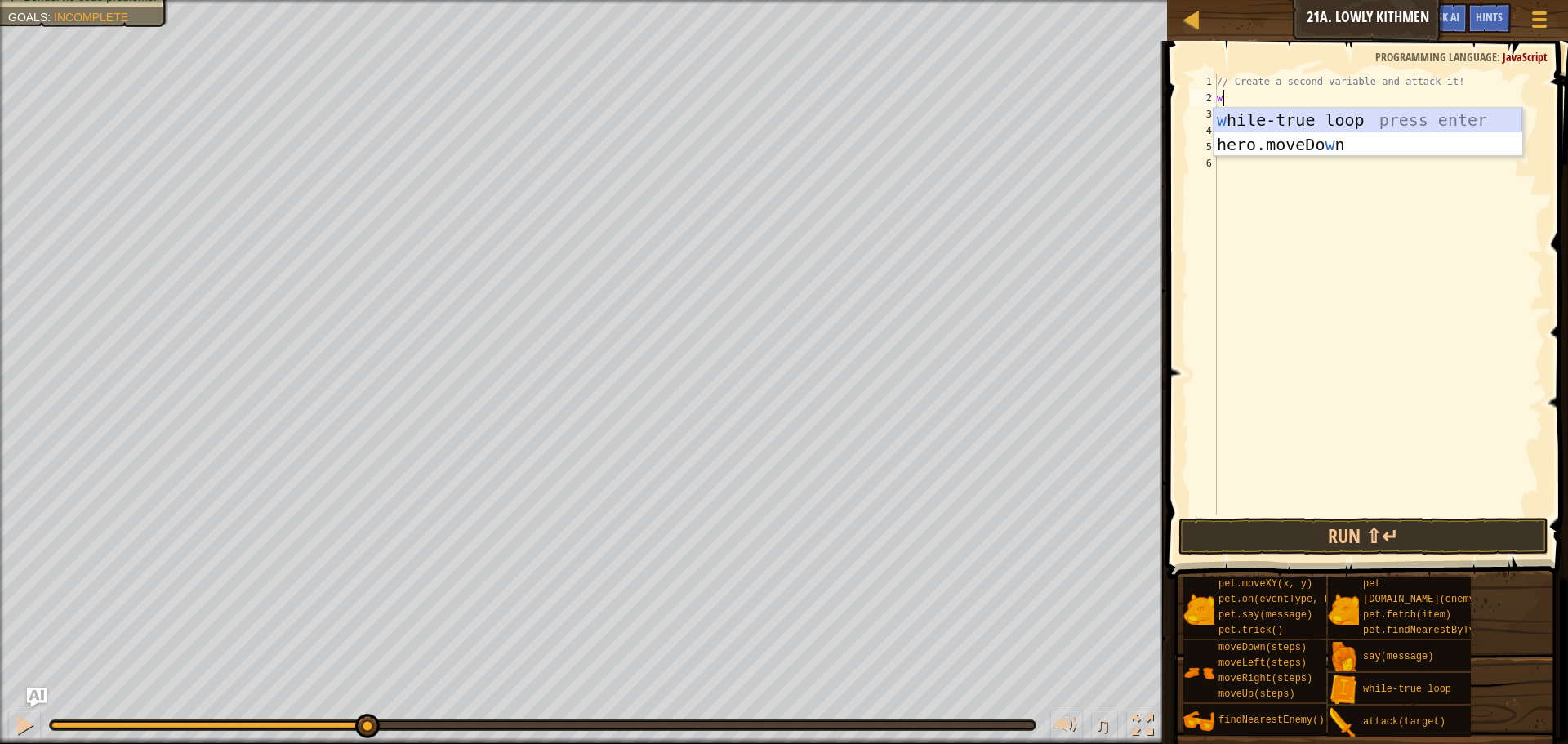
click at [1277, 120] on div "w [PERSON_NAME]-true loop press enter hero.moveDo w n press enter" at bounding box center [1368, 157] width 309 height 98
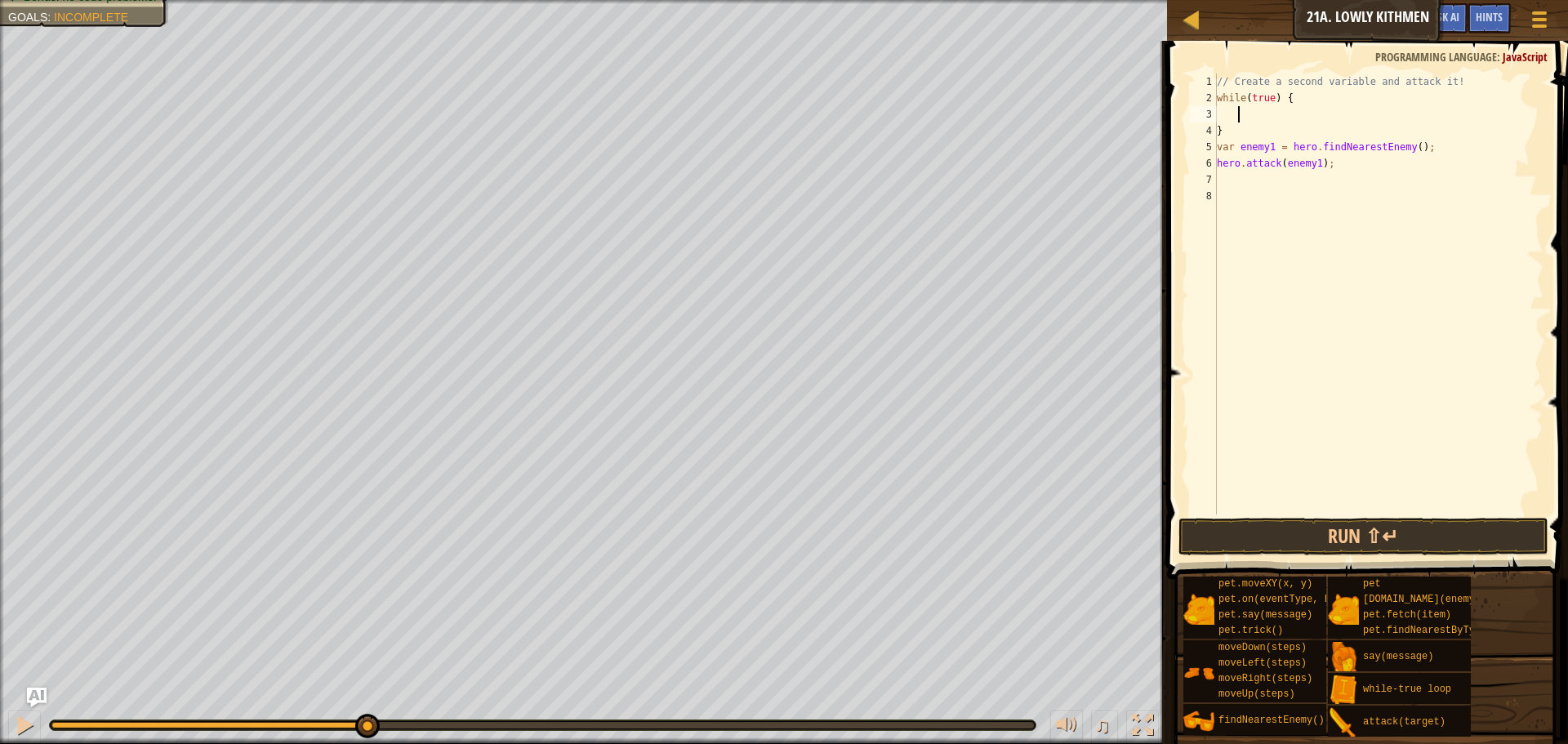
click at [1261, 133] on div "// Create a second variable and attack it! while ( true ) { } var enemy1 = hero…" at bounding box center [1379, 310] width 330 height 474
type textarea "}"
click at [1246, 182] on div "// Create a second variable and attack it! while ( true ) { var enemy1 = hero .…" at bounding box center [1379, 310] width 330 height 474
type textarea "}"
click at [1251, 119] on div "// Create a second variable and attack it! while ( true ) { var enemy1 = hero .…" at bounding box center [1379, 310] width 330 height 474
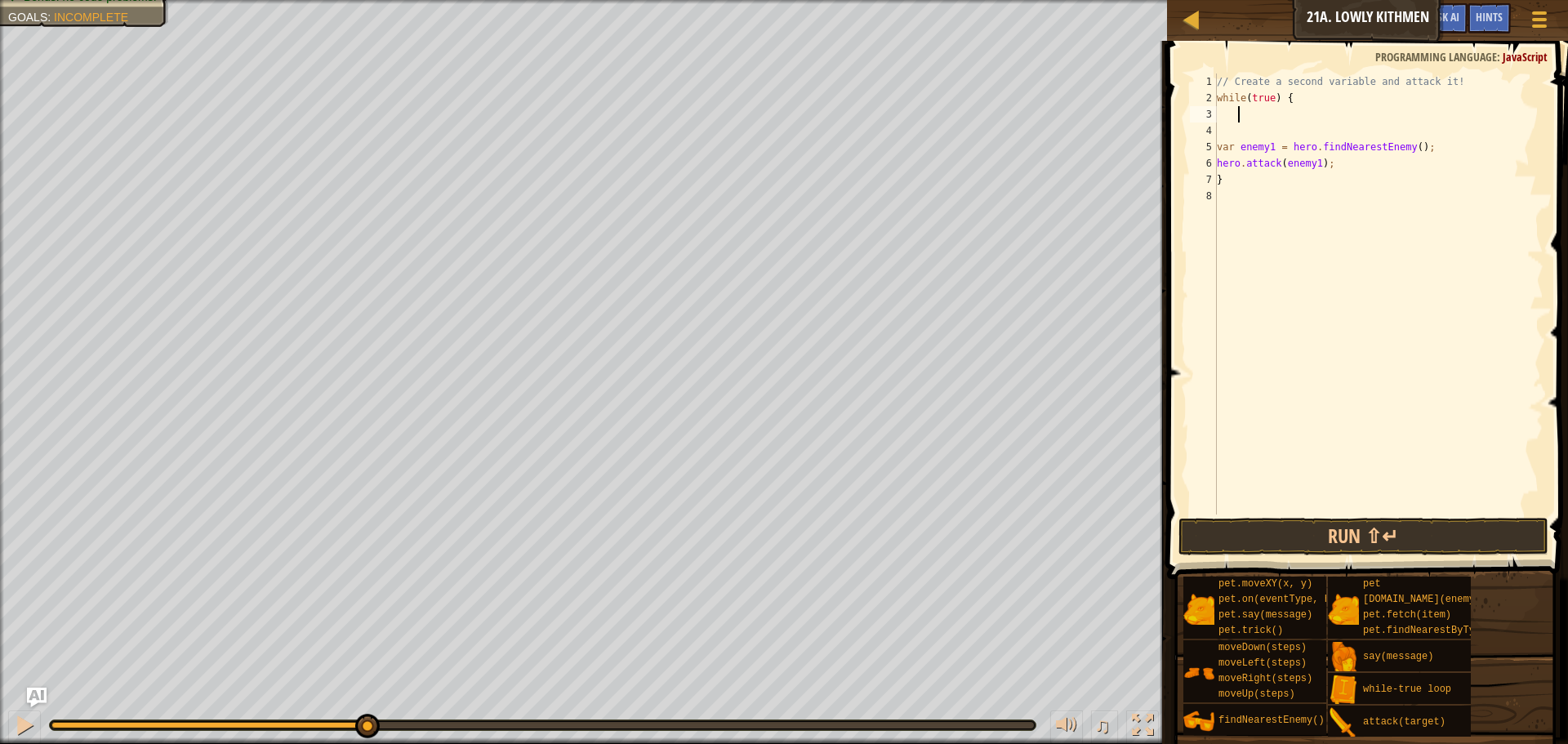
click at [1250, 134] on div "// Create a second variable and attack it! while ( true ) { var enemy1 = hero .…" at bounding box center [1379, 310] width 330 height 474
click at [1363, 536] on button "Run ⇧↵" at bounding box center [1364, 536] width 370 height 38
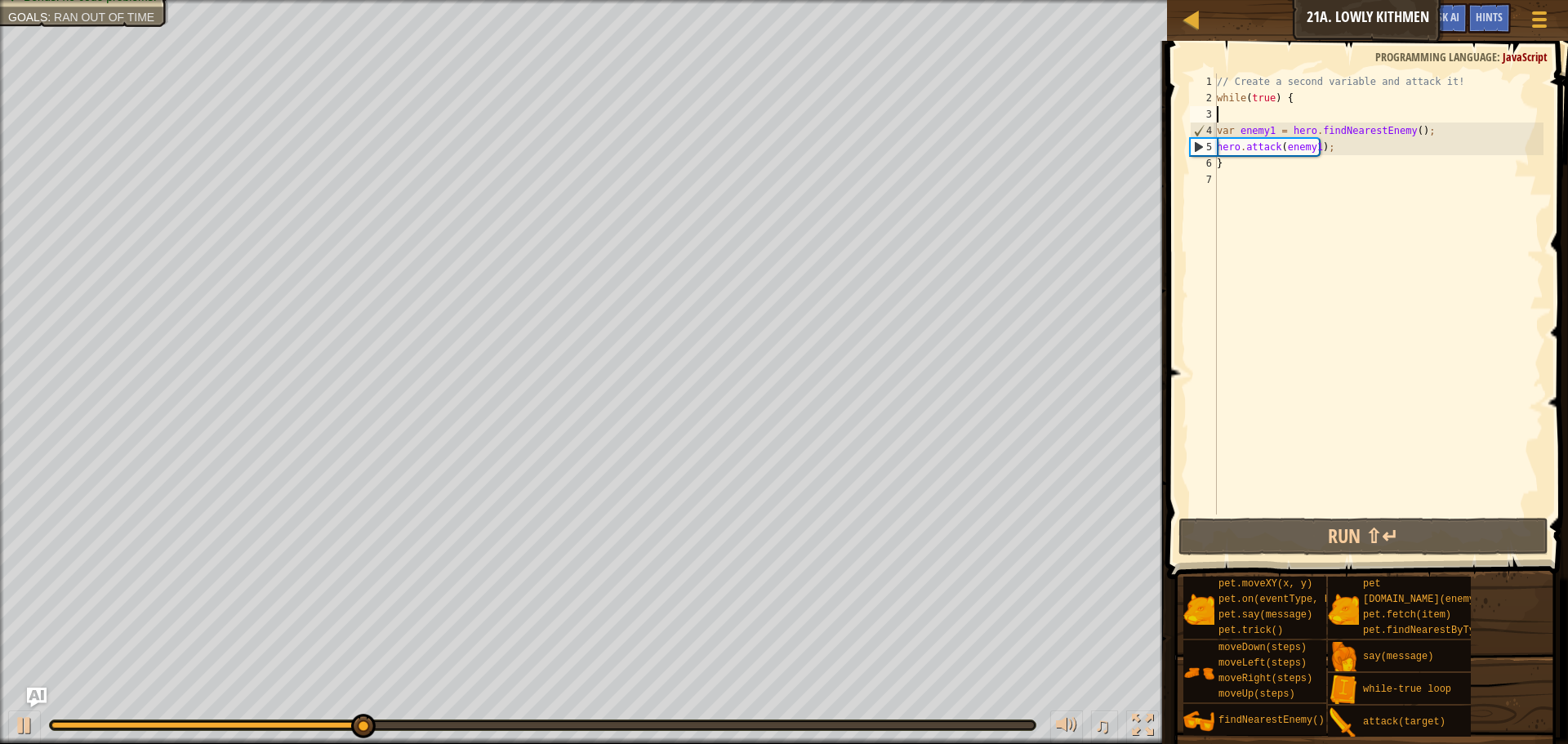
click at [1237, 166] on div "// Create a second variable and attack it! while ( true ) { var enemy1 = hero .…" at bounding box center [1379, 310] width 330 height 474
type textarea "}"
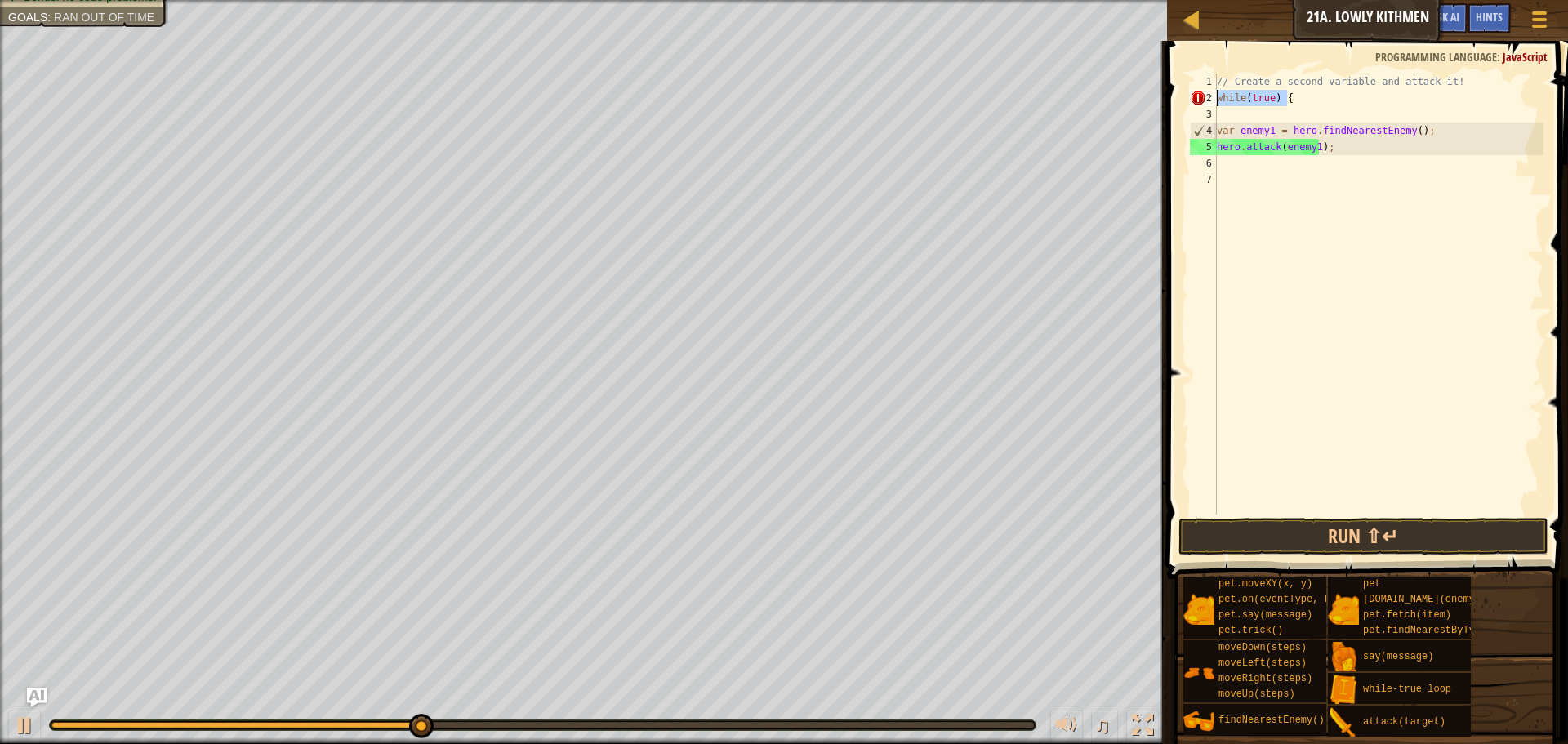
drag, startPoint x: 1294, startPoint y: 99, endPoint x: 1160, endPoint y: 92, distance: 134.2
click at [1162, 92] on div "Hints Videos 1 2 3 4 5 6 7 // Create a second variable and attack it! while ( t…" at bounding box center [1365, 392] width 406 height 703
type textarea "while(true) {"
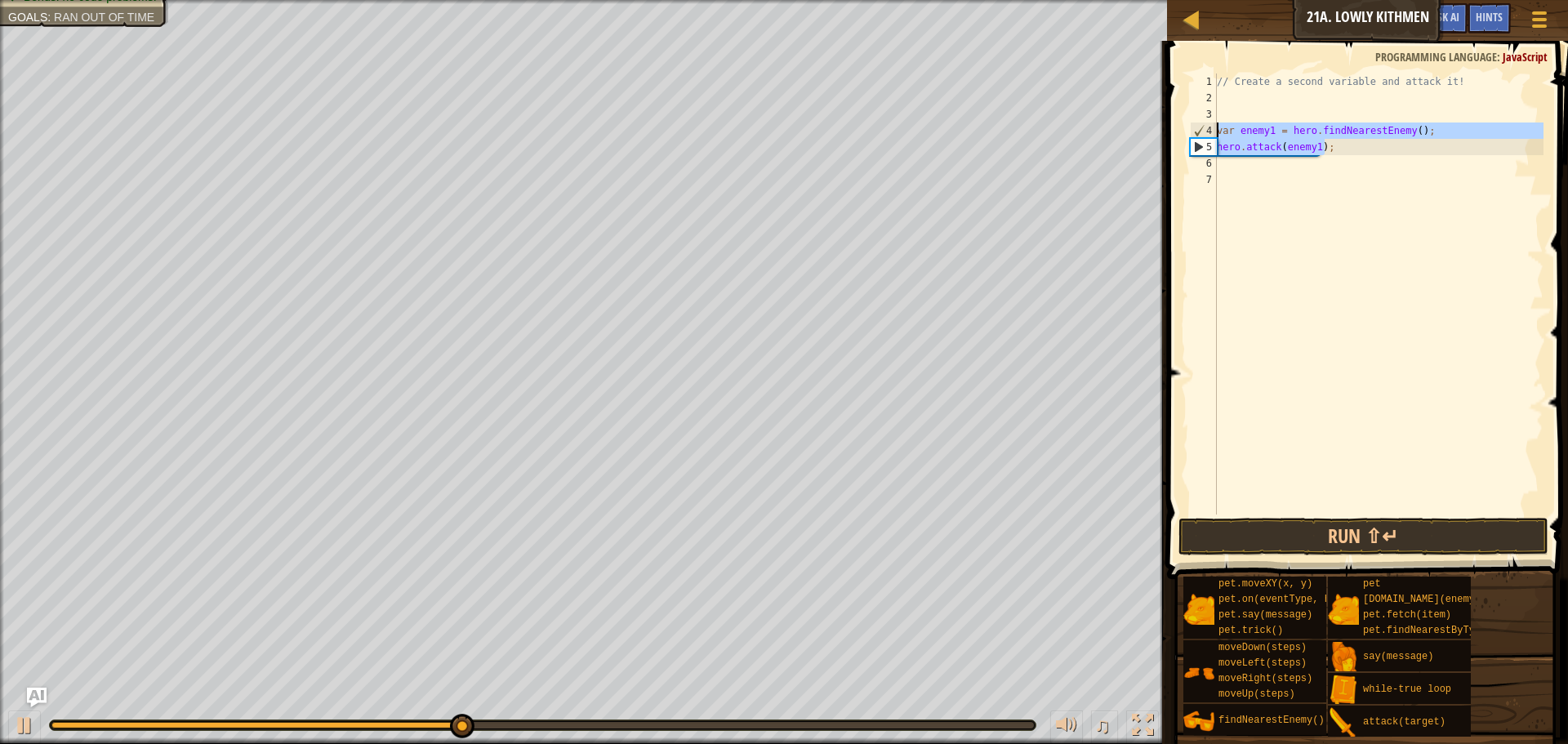
drag, startPoint x: 1361, startPoint y: 154, endPoint x: 1206, endPoint y: 128, distance: 157.2
click at [1206, 128] on div "1 2 3 4 5 6 7 // Create a second variable and attack it! var enemy1 = hero . fi…" at bounding box center [1365, 293] width 357 height 440
type textarea "var enemy1 = hero.findNearestEnemy(); hero.attack(enemy1);"
click at [1267, 157] on div "// Create a second variable and attack it! var enemy1 = hero . findNearestEnemy…" at bounding box center [1379, 310] width 330 height 474
click at [1268, 161] on div "// Create a second variable and attack it! var enemy1 = hero . findNearestEnemy…" at bounding box center [1379, 310] width 330 height 474
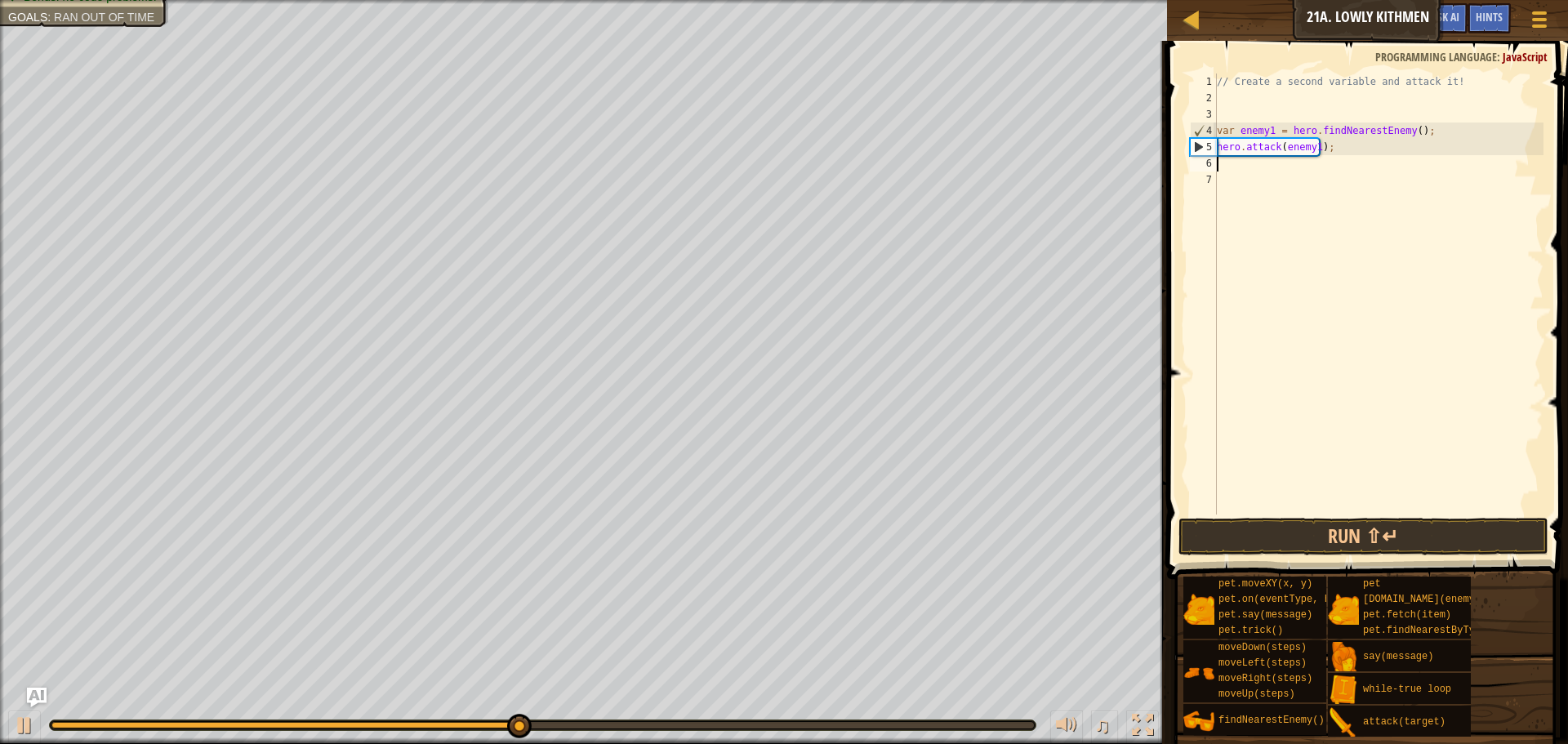
paste textarea "hero.attack(enemy1);"
type textarea "hero.attack(enemy1);"
click at [1323, 535] on button "Run ⇧↵" at bounding box center [1364, 536] width 370 height 38
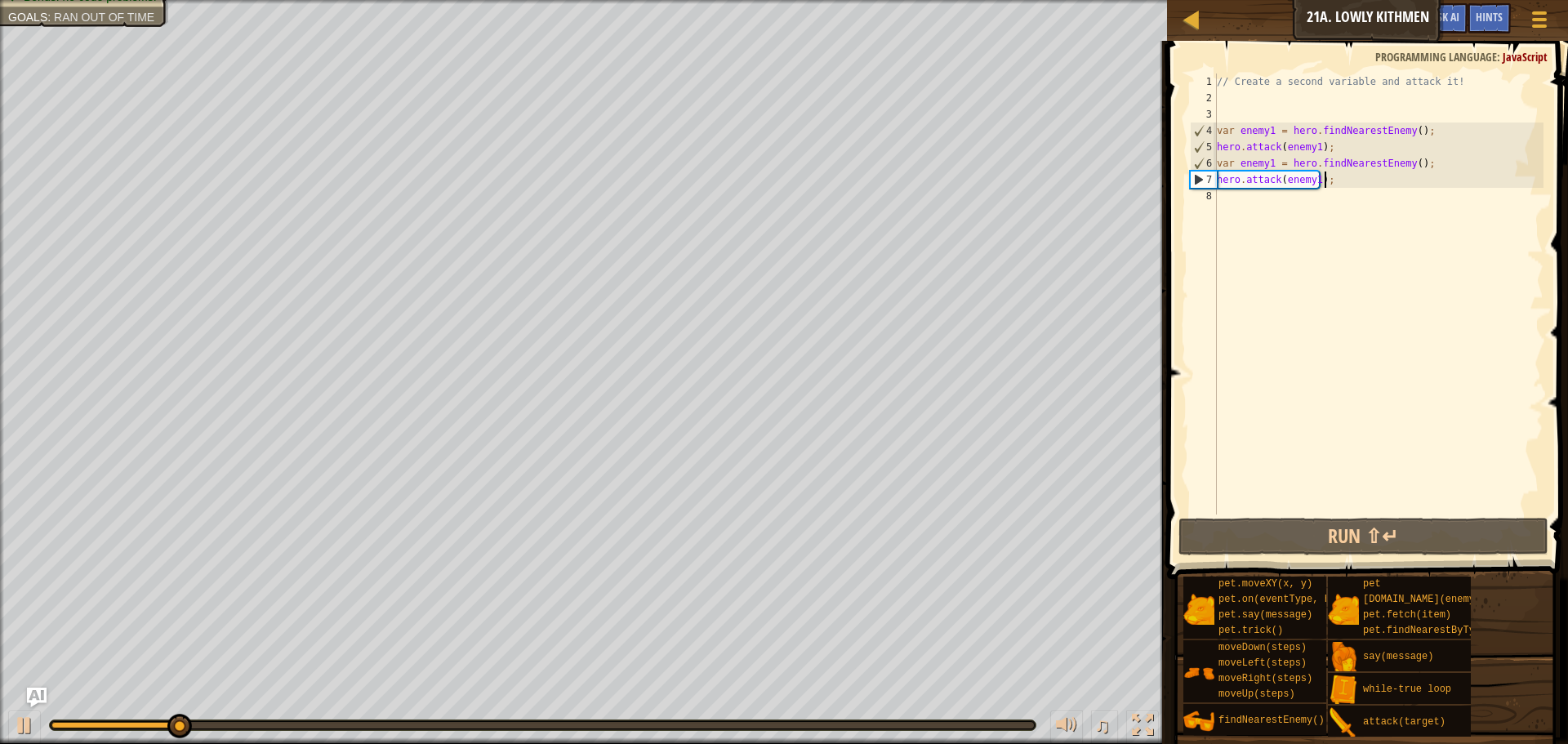
click at [1305, 218] on div "// Create a second variable and attack it! var enemy1 = hero . findNearestEnemy…" at bounding box center [1379, 310] width 330 height 474
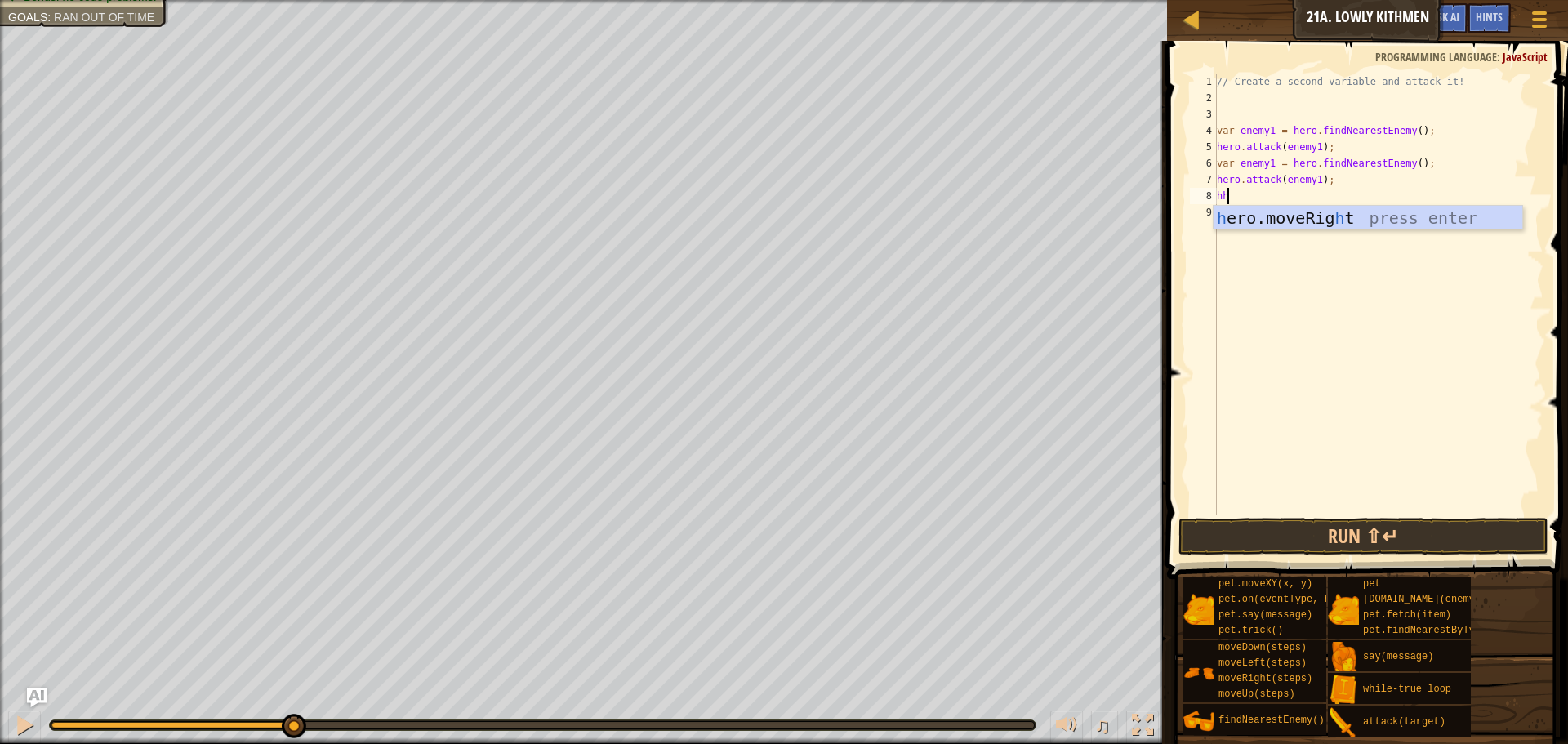
type textarea "h"
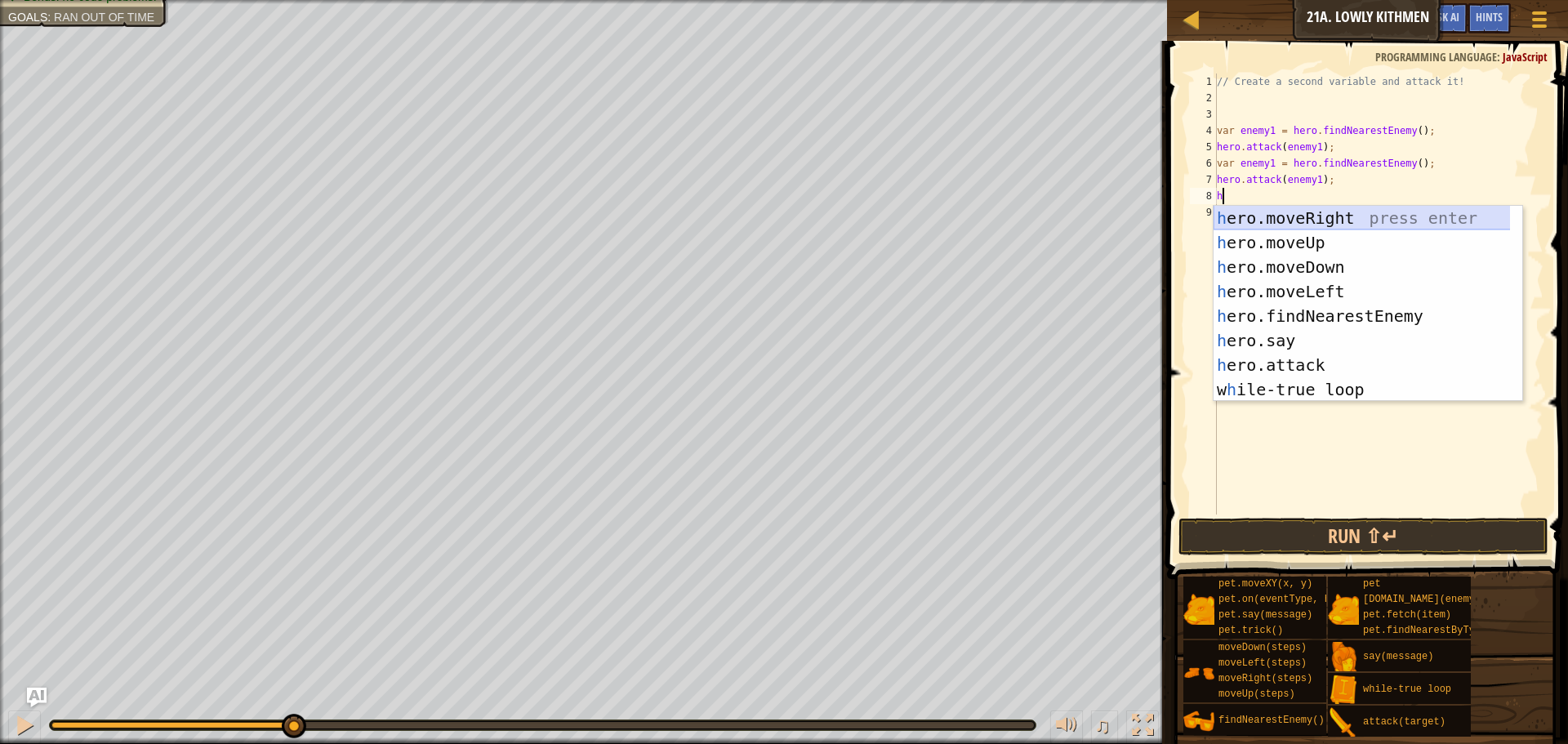
click at [1316, 228] on div "h ero.moveRight press enter h ero.moveUp press enter h ero.moveDown press enter…" at bounding box center [1368, 328] width 309 height 245
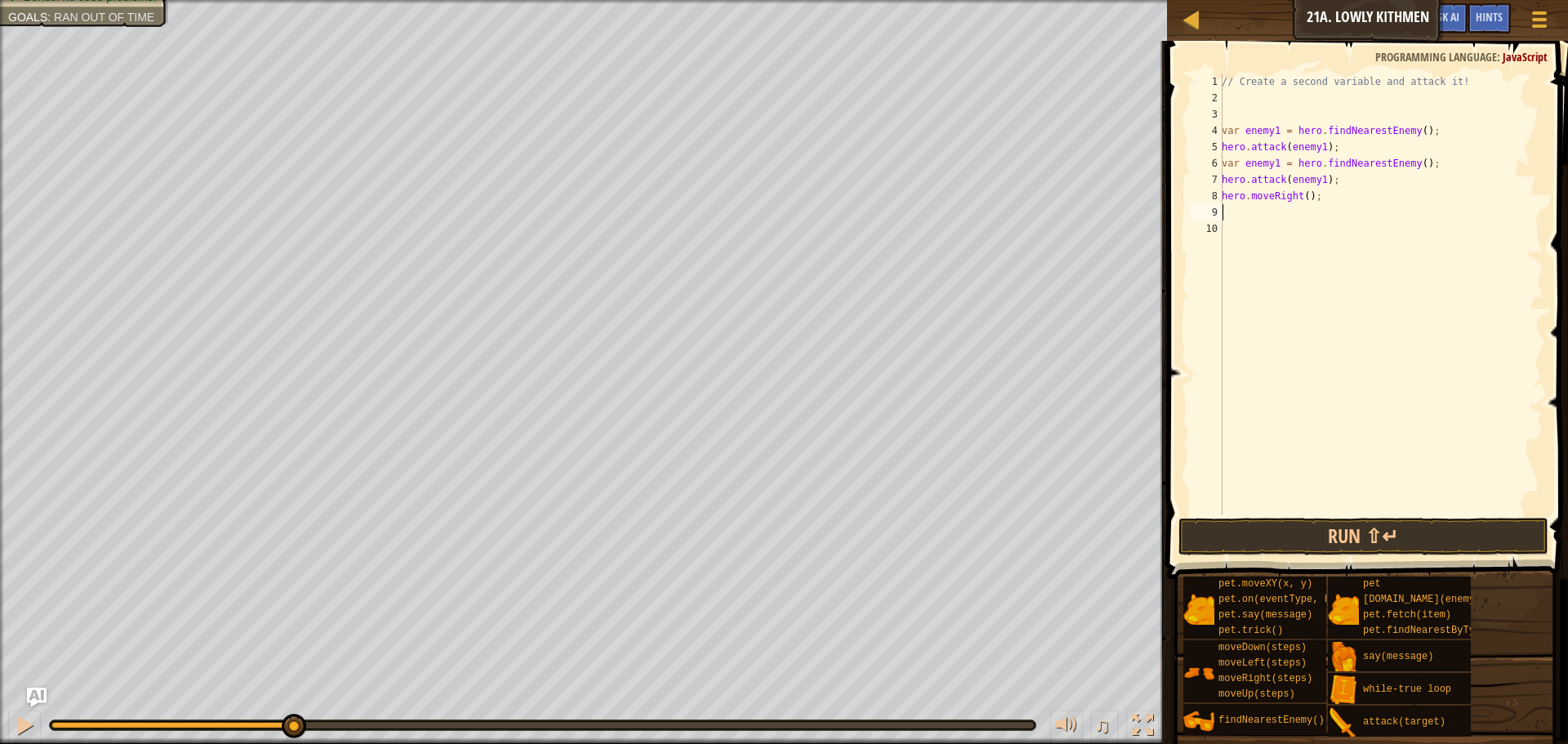
type textarea "h"
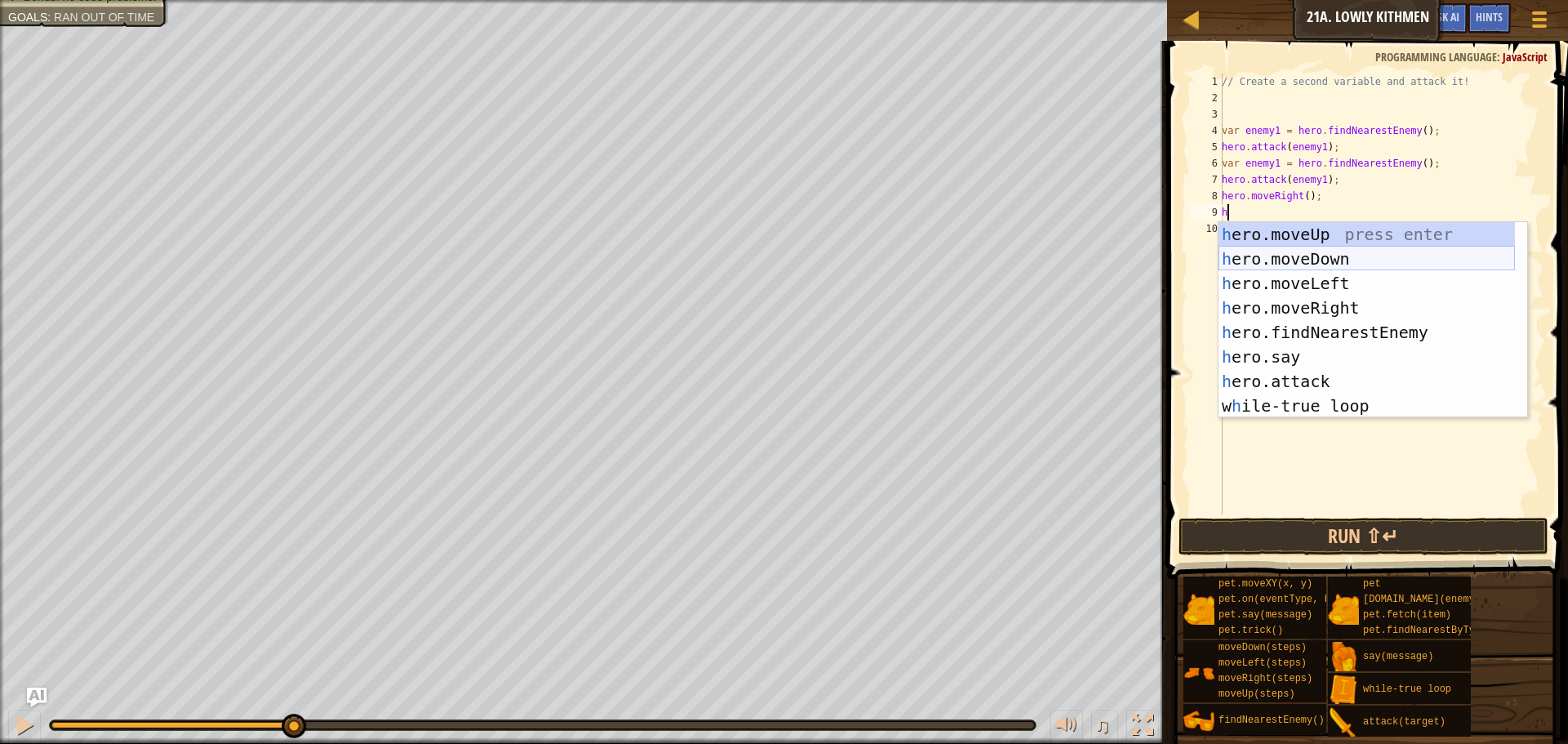
click at [1313, 254] on div "h ero.moveUp press enter h ero.moveDown press enter h ero.moveLeft press enter …" at bounding box center [1367, 345] width 297 height 245
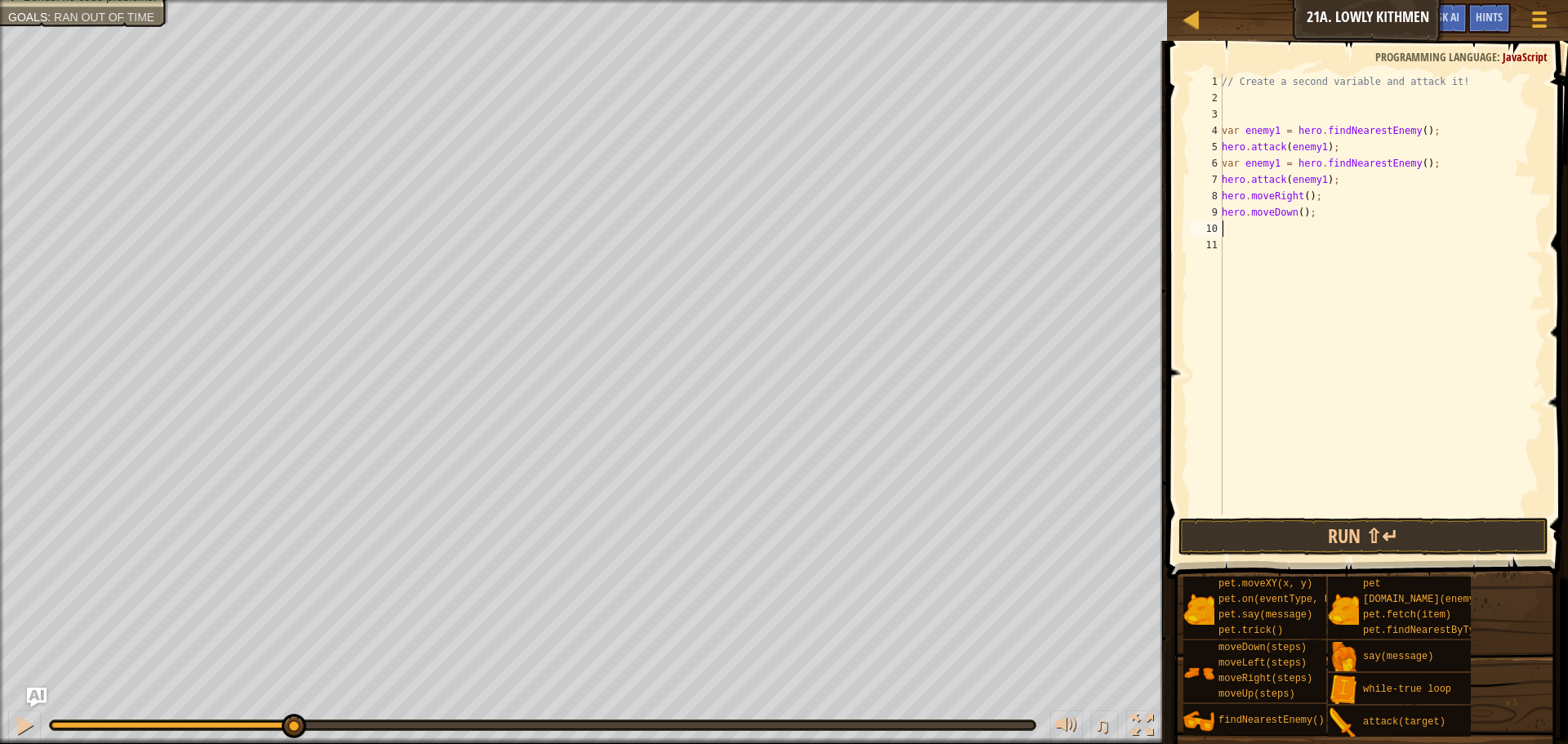
type textarea "h"
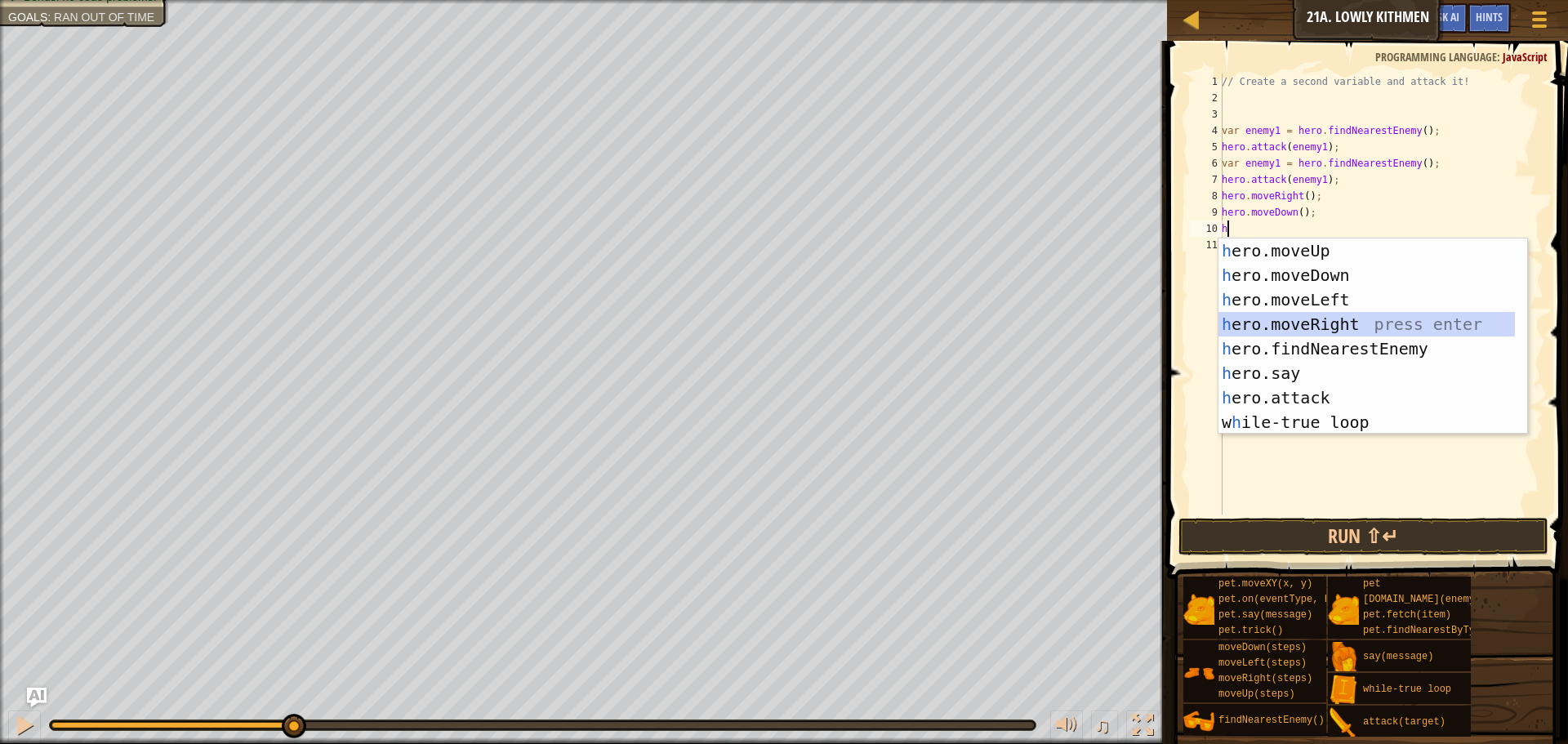
click at [1361, 321] on div "h ero.moveUp press enter h ero.moveDown press enter h ero.moveLeft press enter …" at bounding box center [1367, 360] width 297 height 245
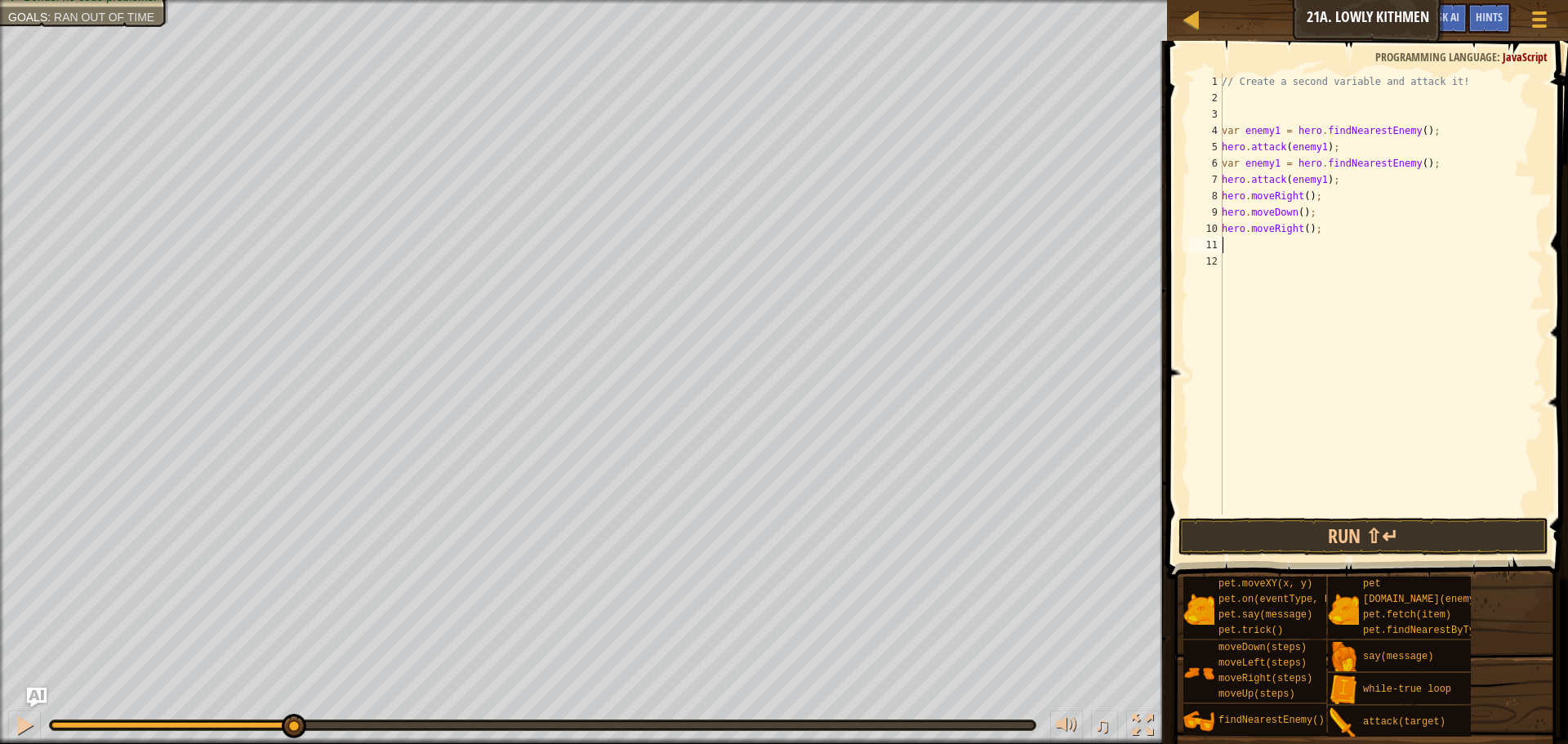
click at [1303, 230] on div "// Create a second variable and attack it! var enemy1 = hero . findNearestEnemy…" at bounding box center [1381, 310] width 325 height 474
type textarea "hero.moveRight(2);"
click at [1366, 541] on button "Run ⇧↵" at bounding box center [1364, 536] width 370 height 38
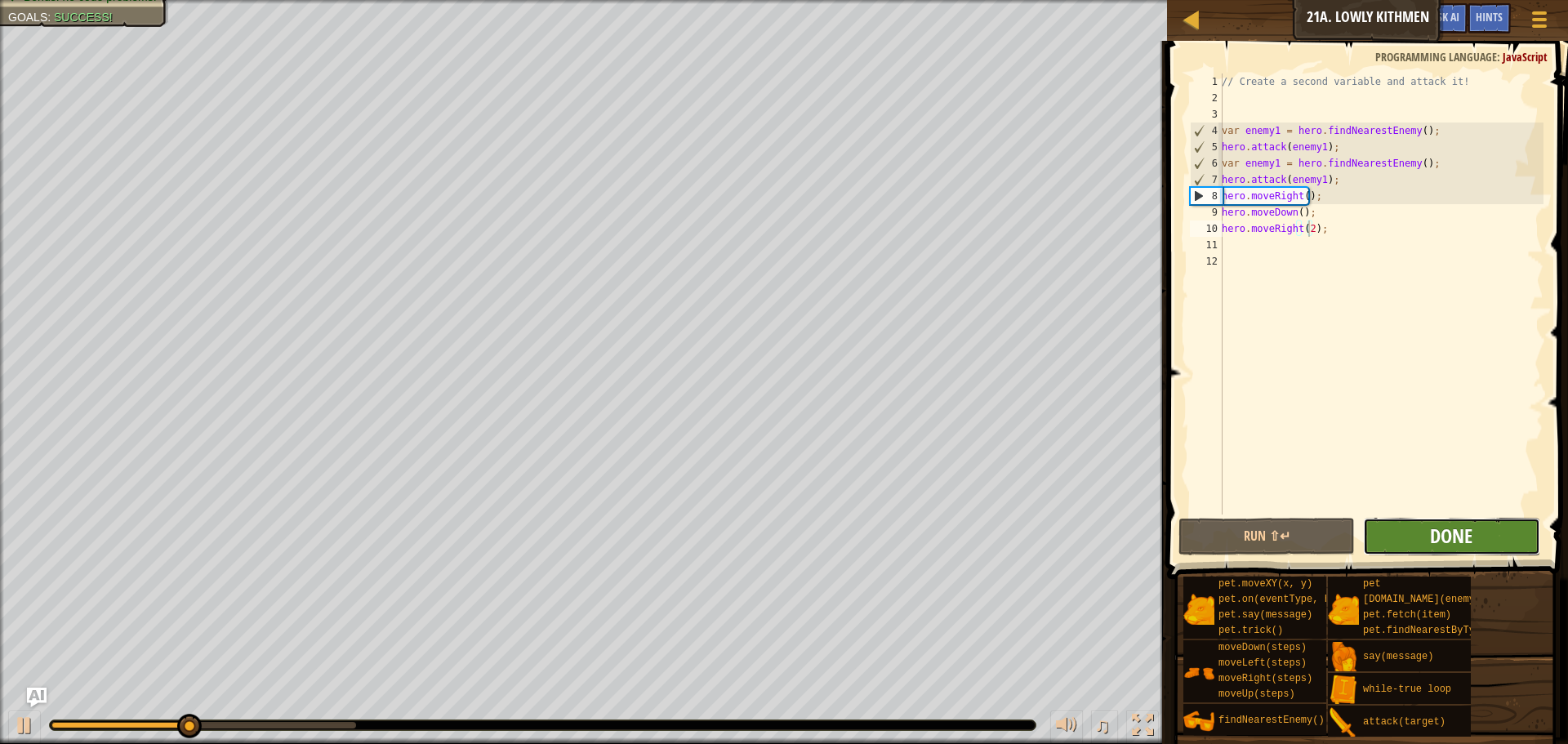
click at [1471, 523] on span "Done" at bounding box center [1451, 536] width 43 height 26
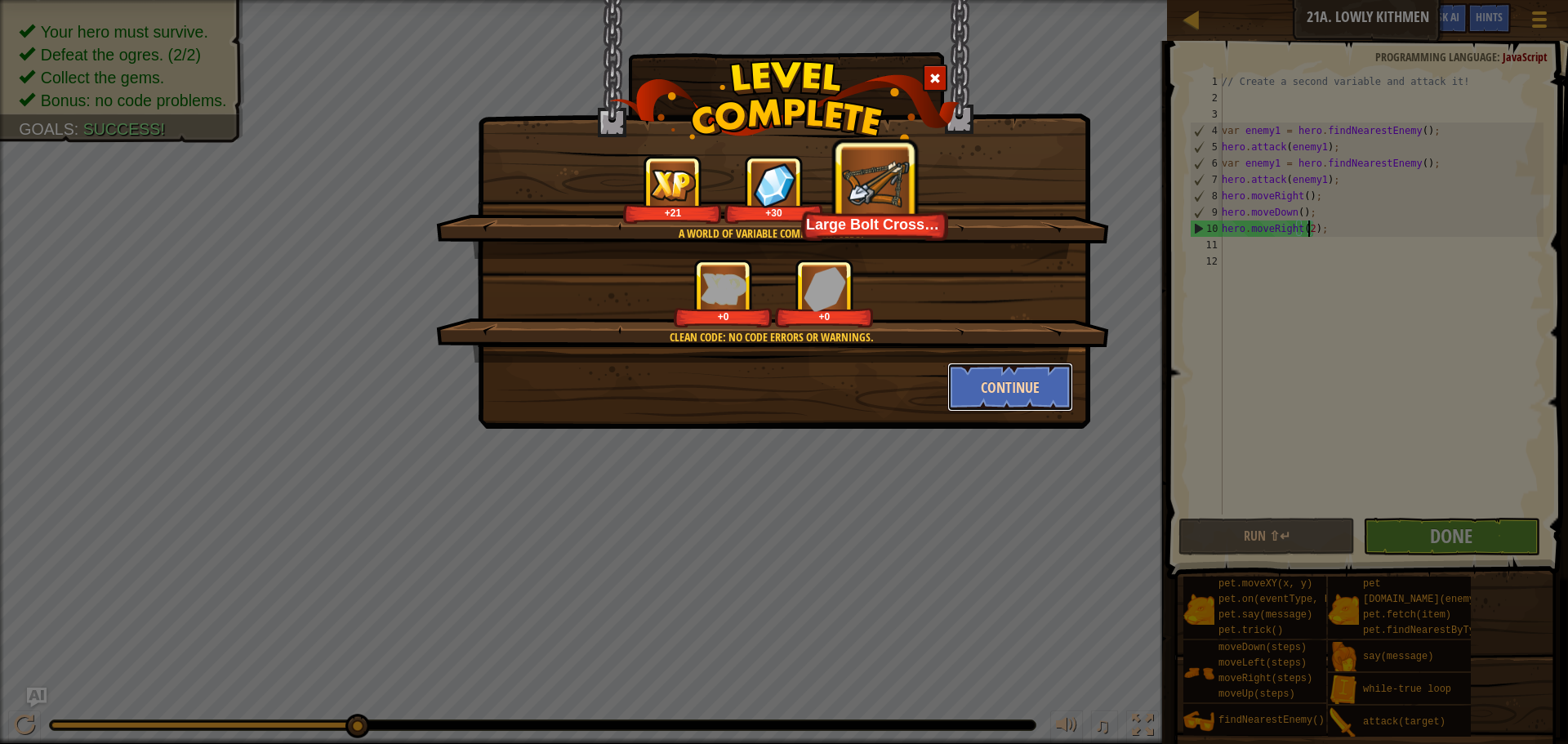
click at [997, 386] on button "Continue" at bounding box center [1010, 387] width 127 height 49
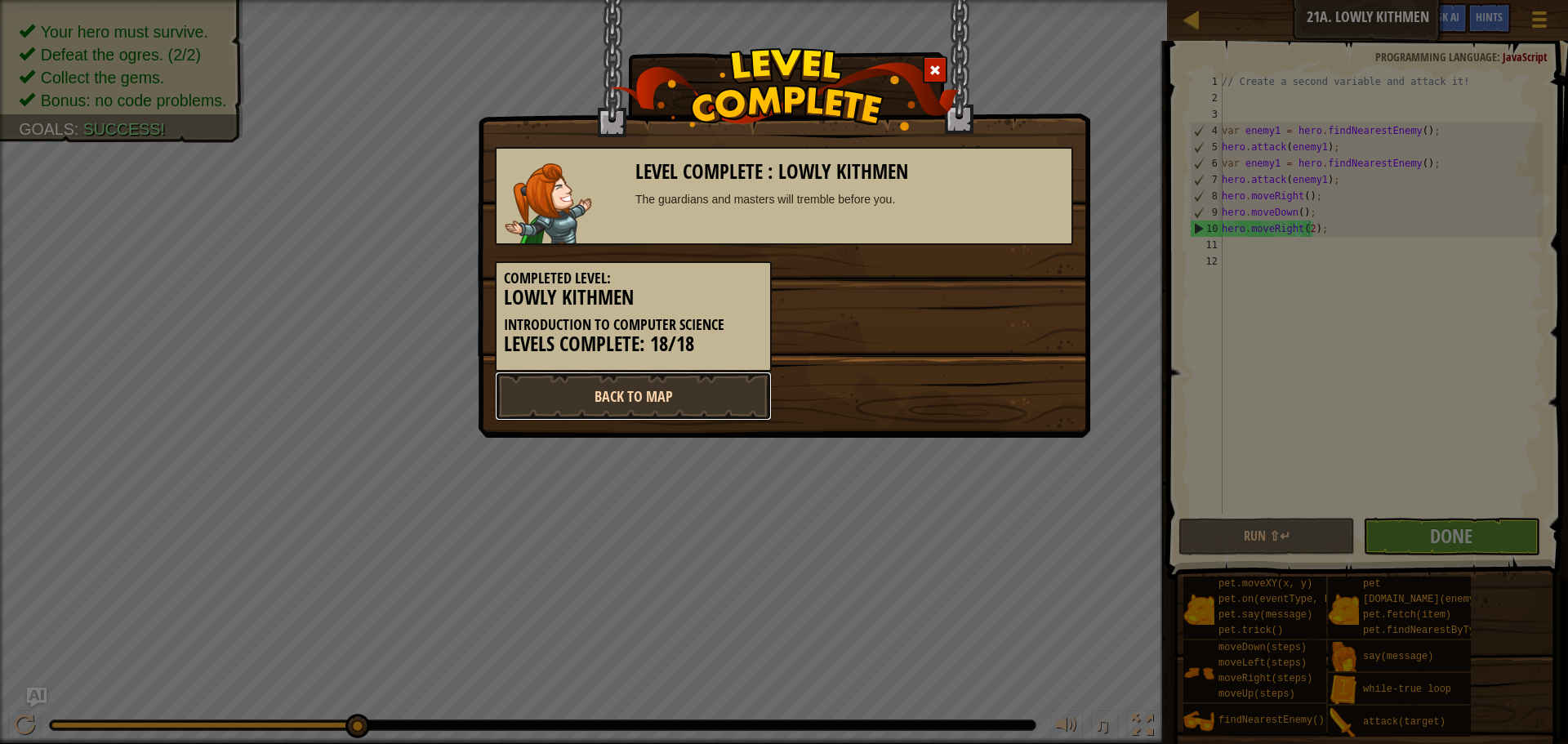
click at [733, 397] on link "Back to Map" at bounding box center [633, 396] width 277 height 49
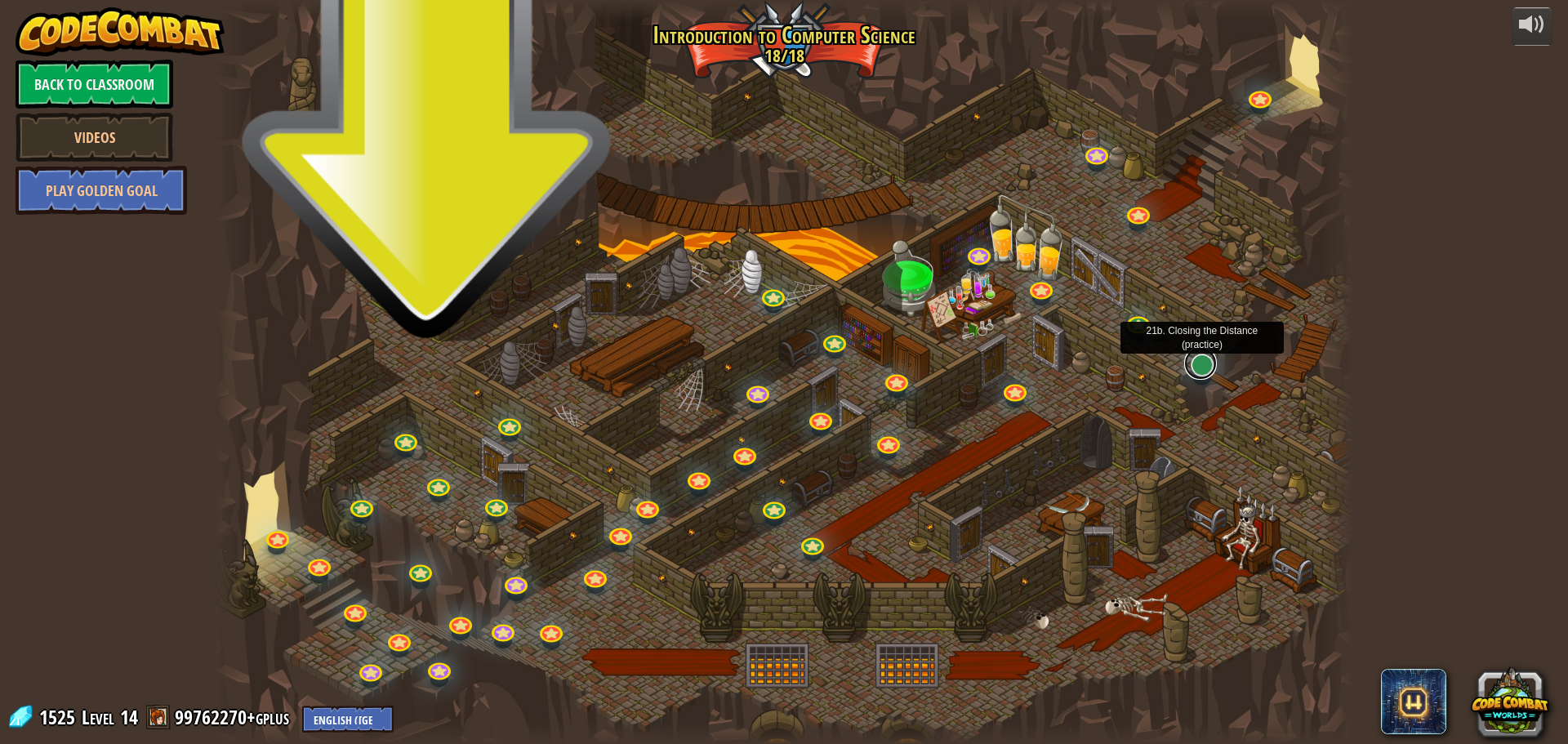
click at [1212, 372] on link at bounding box center [1200, 363] width 32 height 32
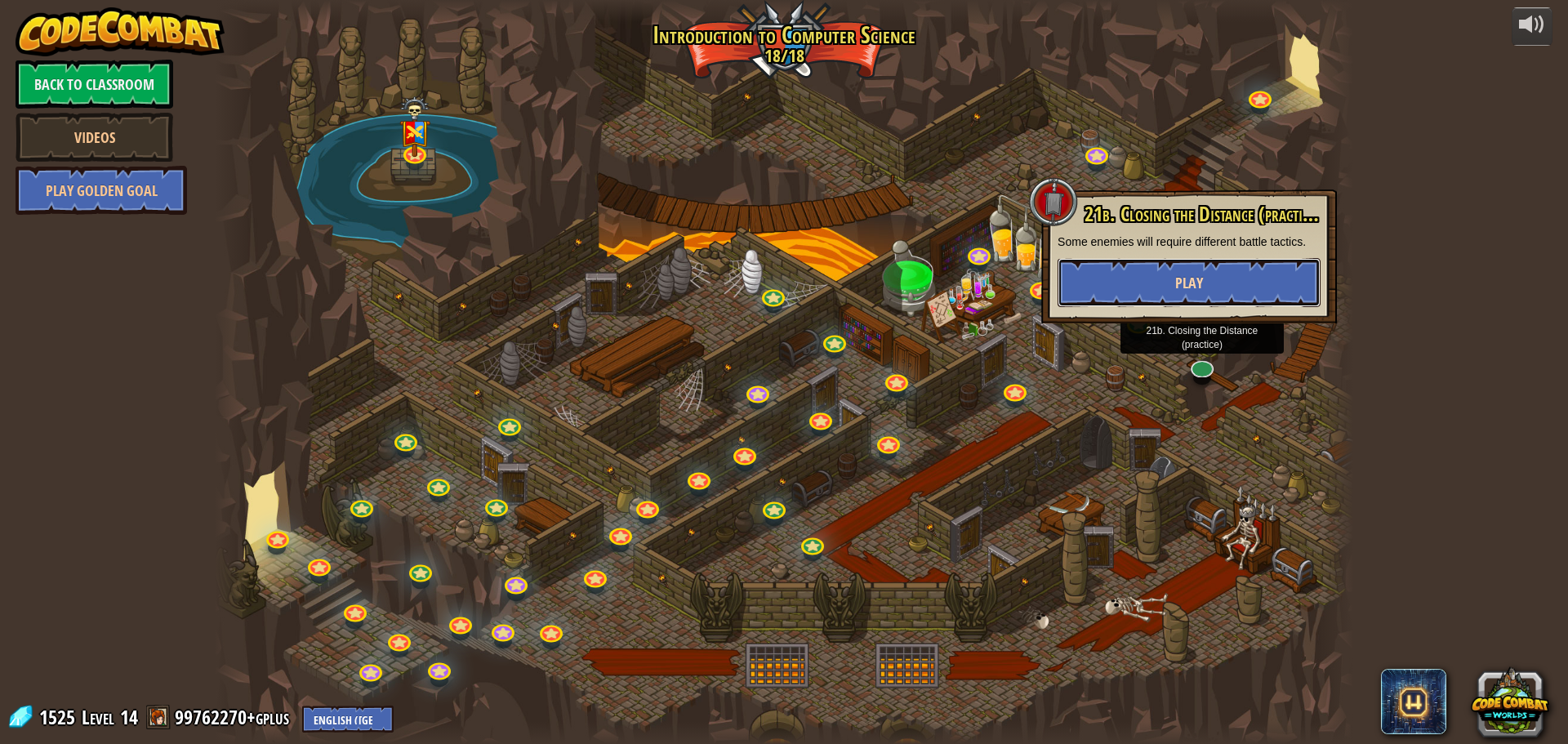
click at [1202, 291] on span "Play" at bounding box center [1189, 283] width 28 height 20
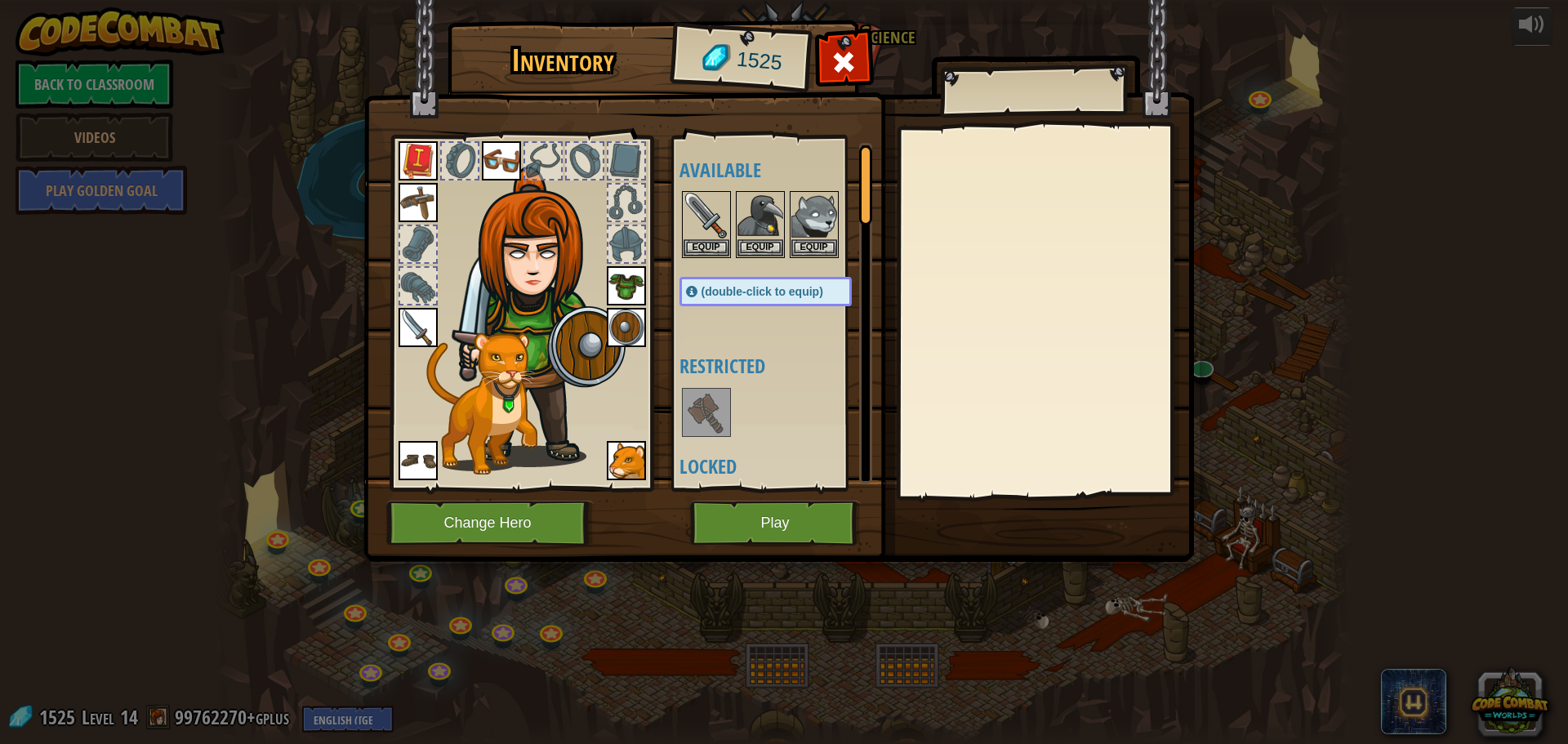
click at [716, 293] on span "(double-click to equip)" at bounding box center [762, 291] width 121 height 13
click at [407, 201] on img at bounding box center [418, 202] width 39 height 39
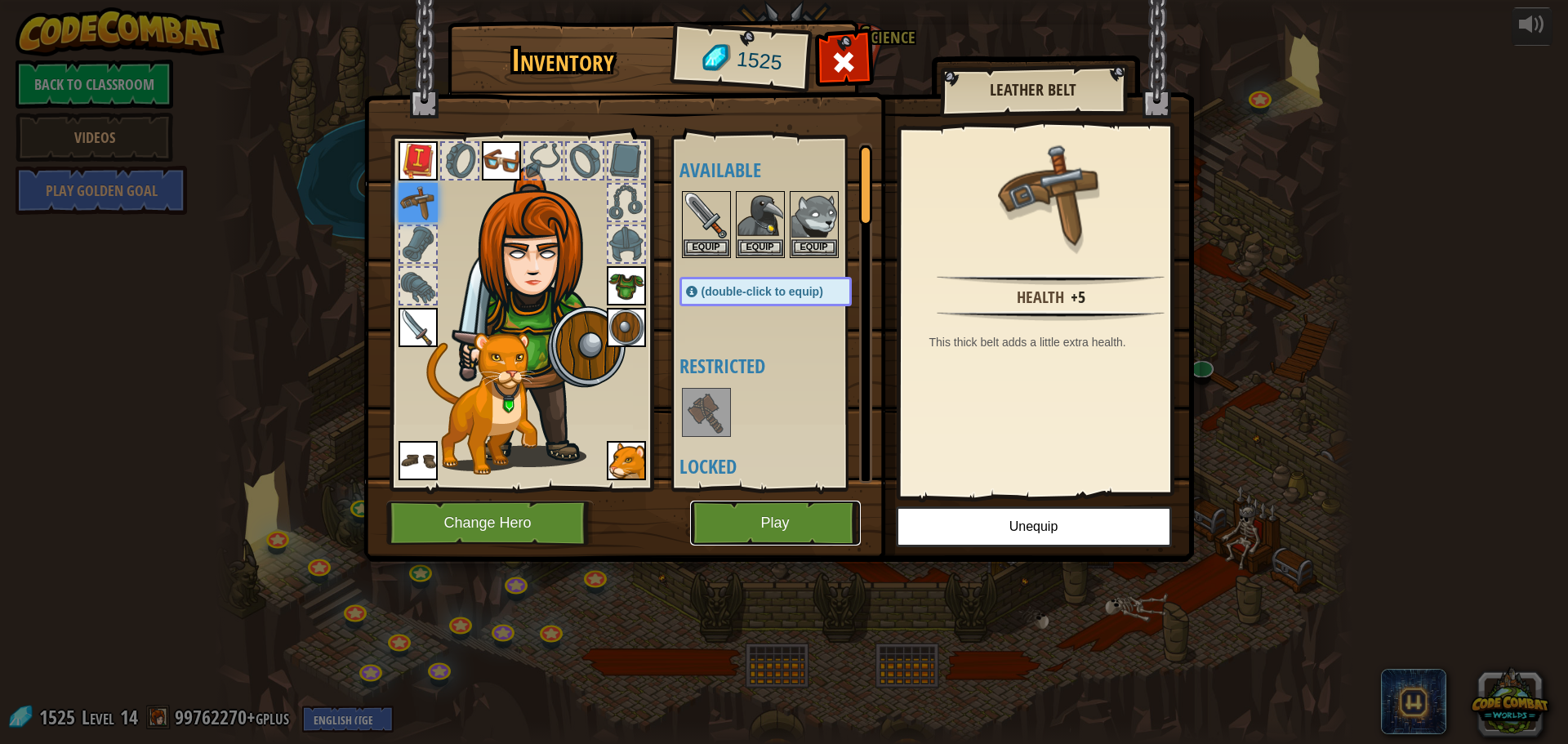
click at [765, 527] on button "Play" at bounding box center [776, 522] width 171 height 44
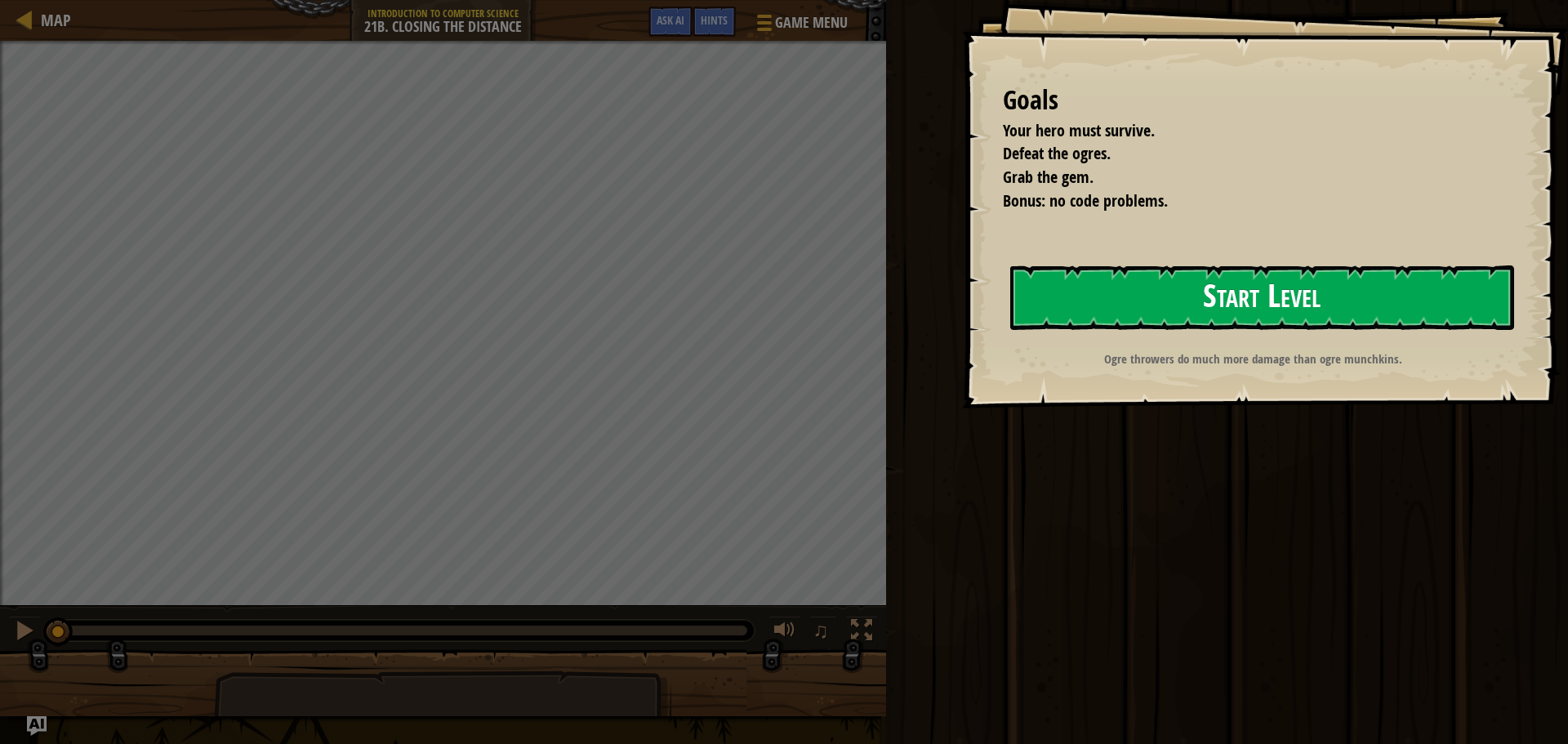
click at [1025, 330] on button "Start Level" at bounding box center [1263, 297] width 504 height 65
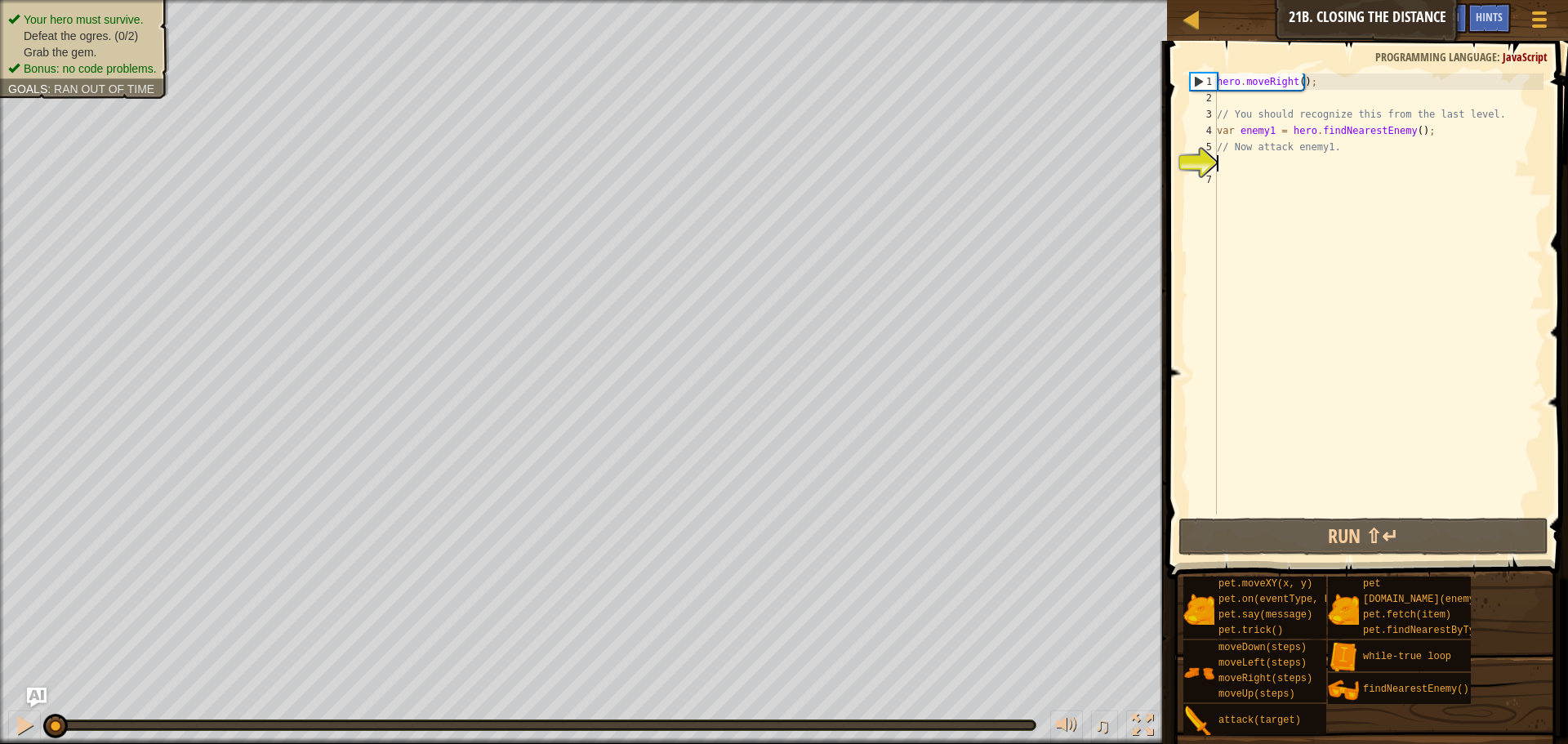
click at [1296, 164] on div "hero . moveRight ( ) ; // You should recognize this from the last level. var en…" at bounding box center [1379, 310] width 330 height 474
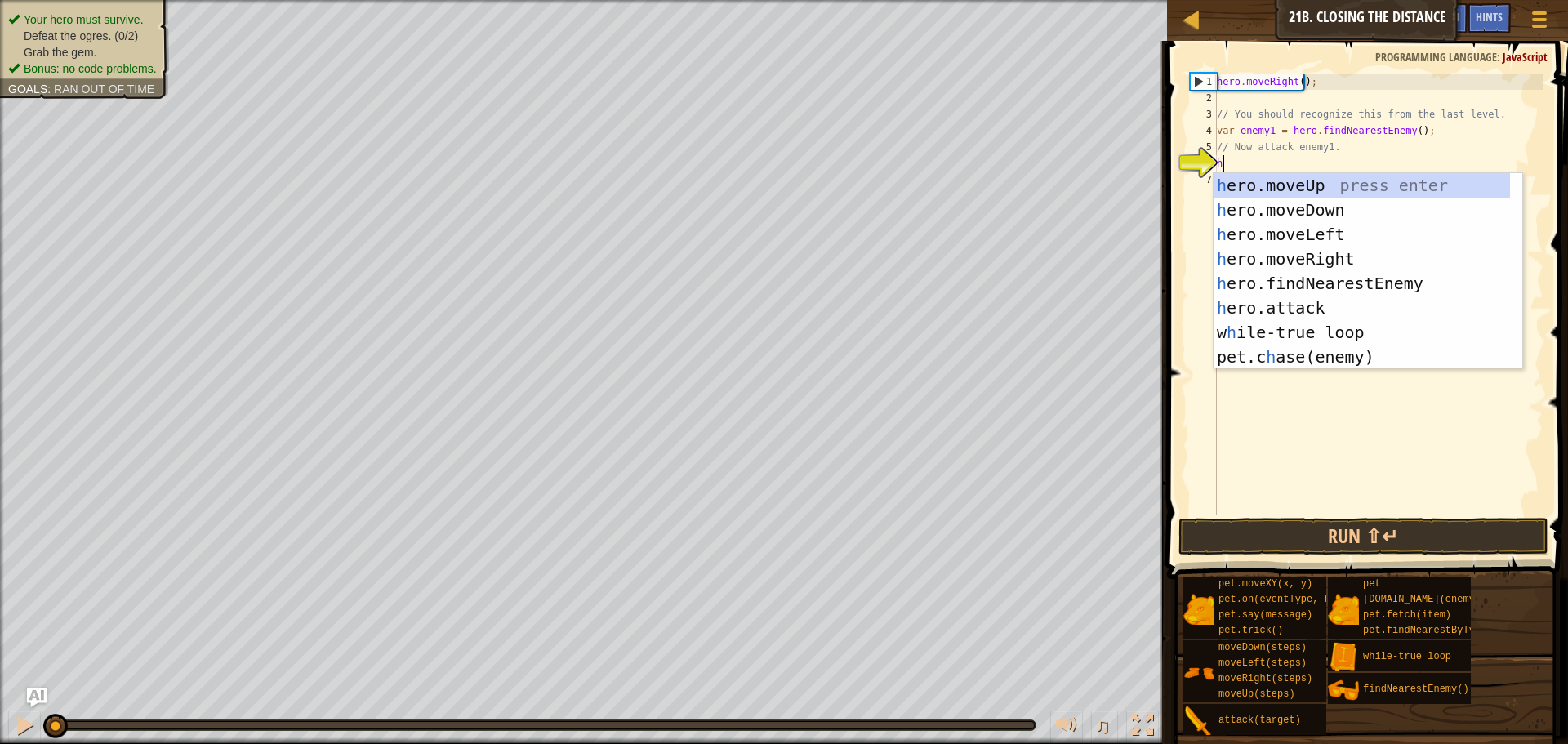
scroll to position [7, 0]
click at [1353, 310] on div "h ero.moveUp press enter h ero.moveDown press enter h ero.moveLeft press enter …" at bounding box center [1362, 295] width 297 height 245
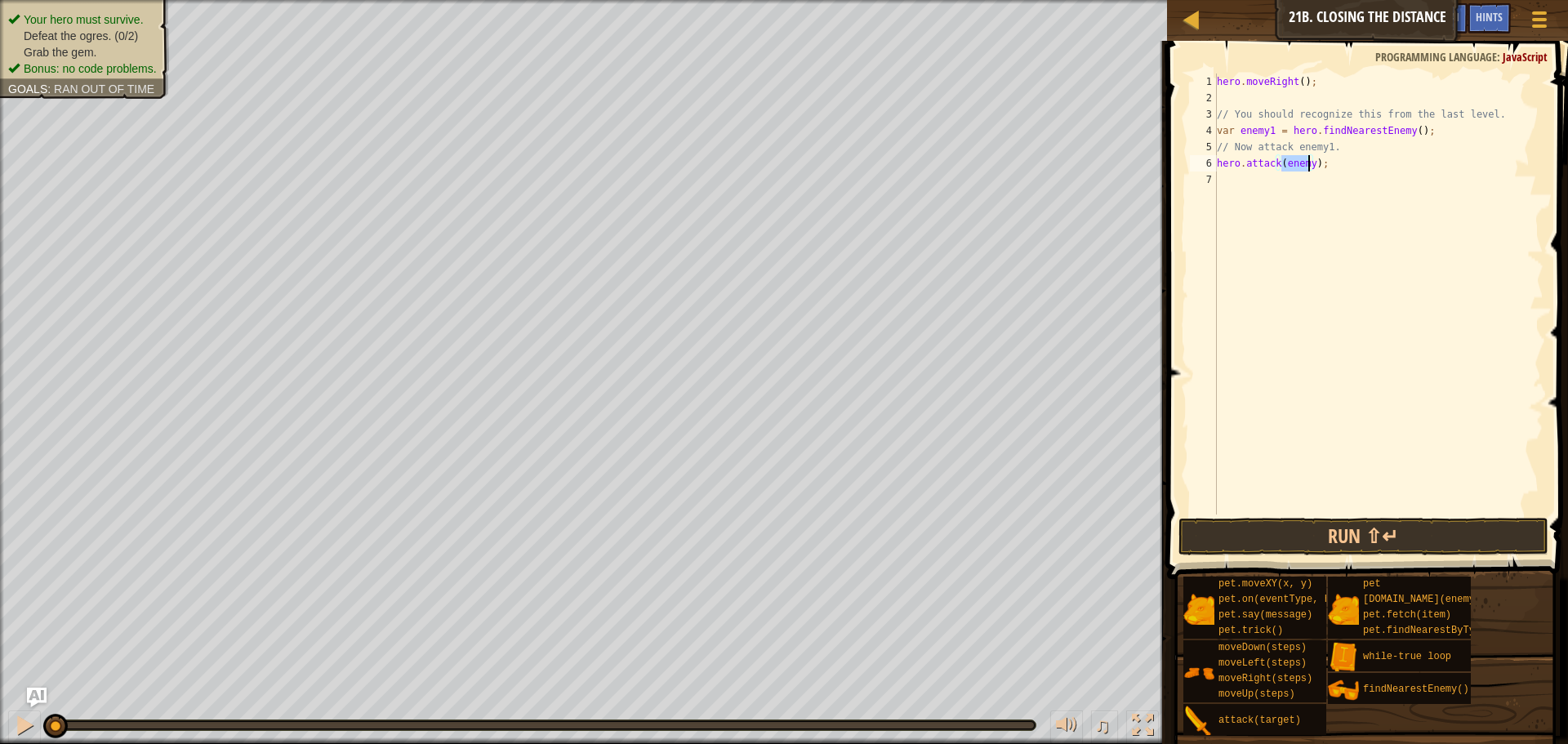
click at [1308, 162] on div "hero . moveRight ( ) ; // You should recognize this from the last level. var en…" at bounding box center [1379, 293] width 330 height 440
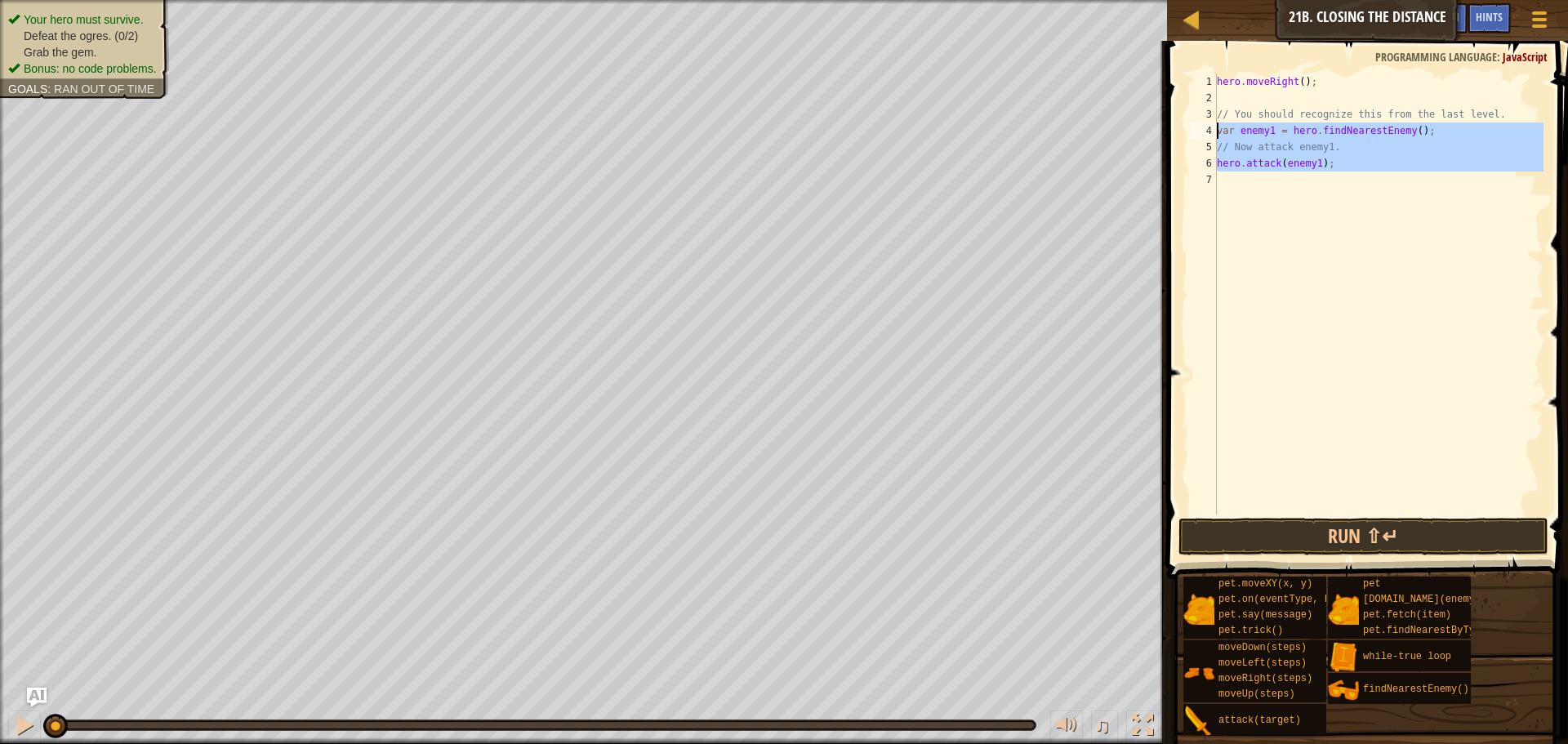
drag, startPoint x: 1346, startPoint y: 172, endPoint x: 1200, endPoint y: 134, distance: 150.9
click at [1200, 134] on div "hero.attack(enemy1); 1 2 3 4 5 6 7 hero . moveRight ( ) ; // You should recogni…" at bounding box center [1365, 293] width 357 height 440
click at [1260, 159] on div "hero . moveRight ( ) ; // You should recognize this from the last level. var en…" at bounding box center [1379, 293] width 330 height 440
type textarea "hero.attack(enemy1);"
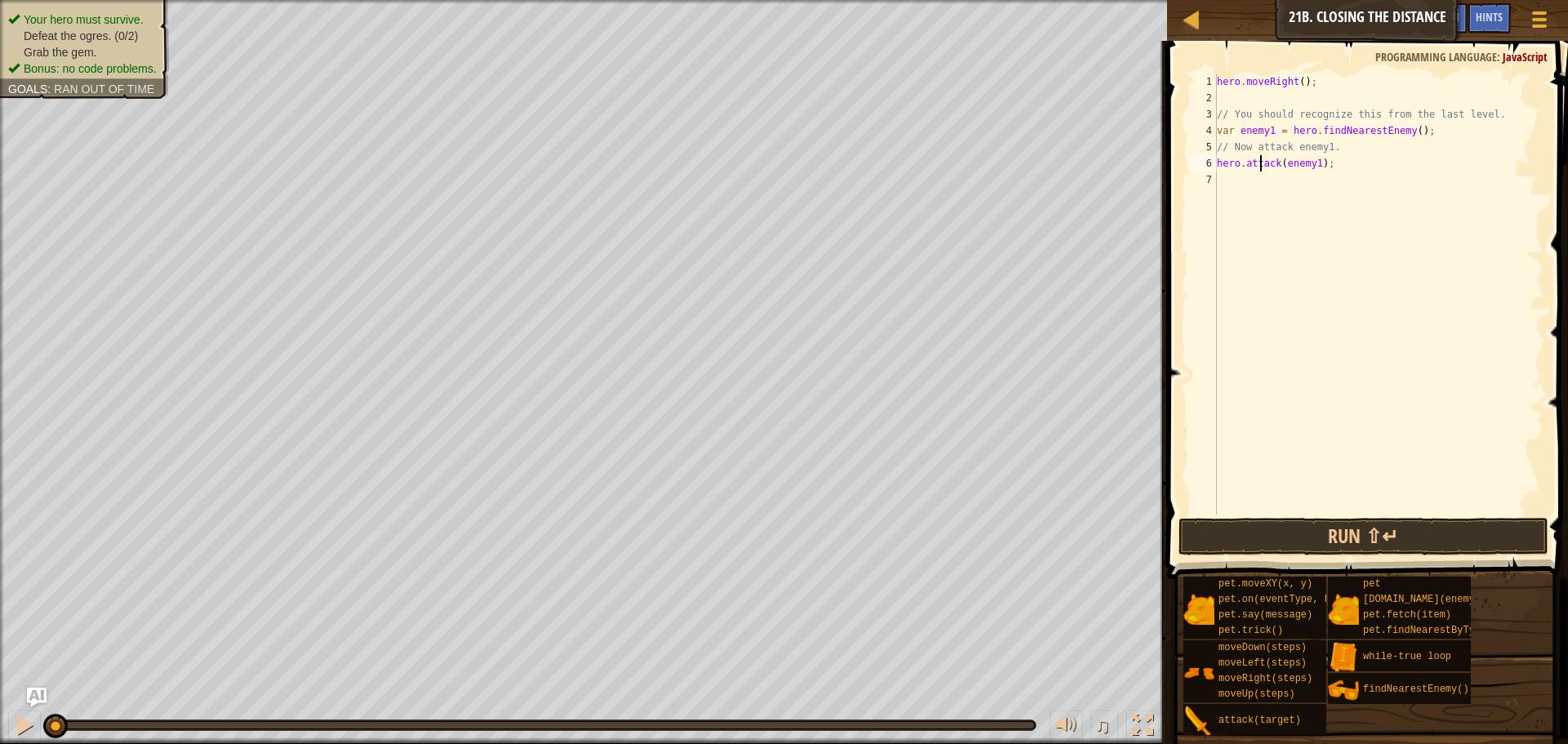
click at [1264, 190] on div "hero . moveRight ( ) ; // You should recognize this from the last level. var en…" at bounding box center [1379, 310] width 330 height 474
type textarea "h"
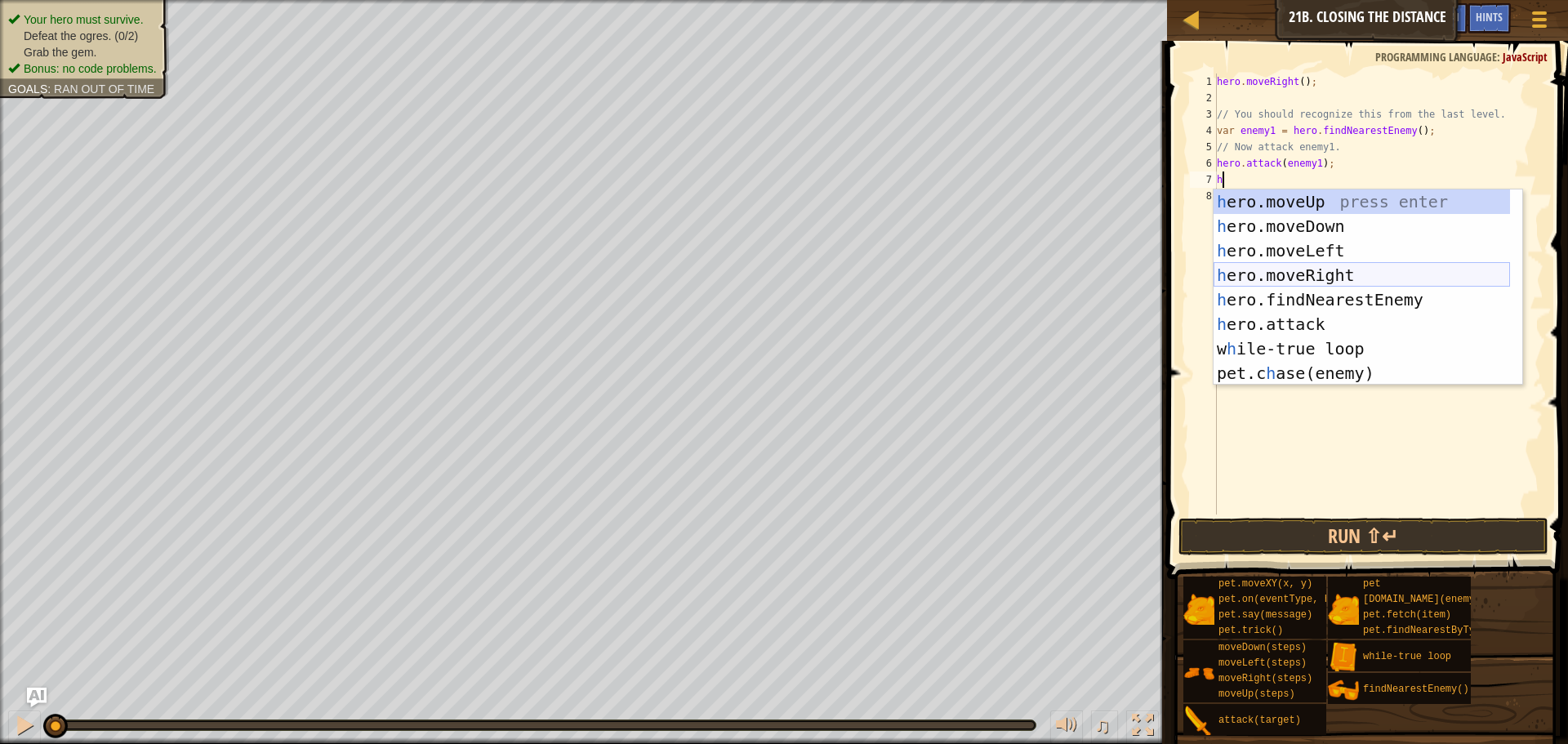
click at [1345, 277] on div "h ero.moveUp press enter h ero.moveDown press enter h ero.moveLeft press enter …" at bounding box center [1362, 311] width 297 height 245
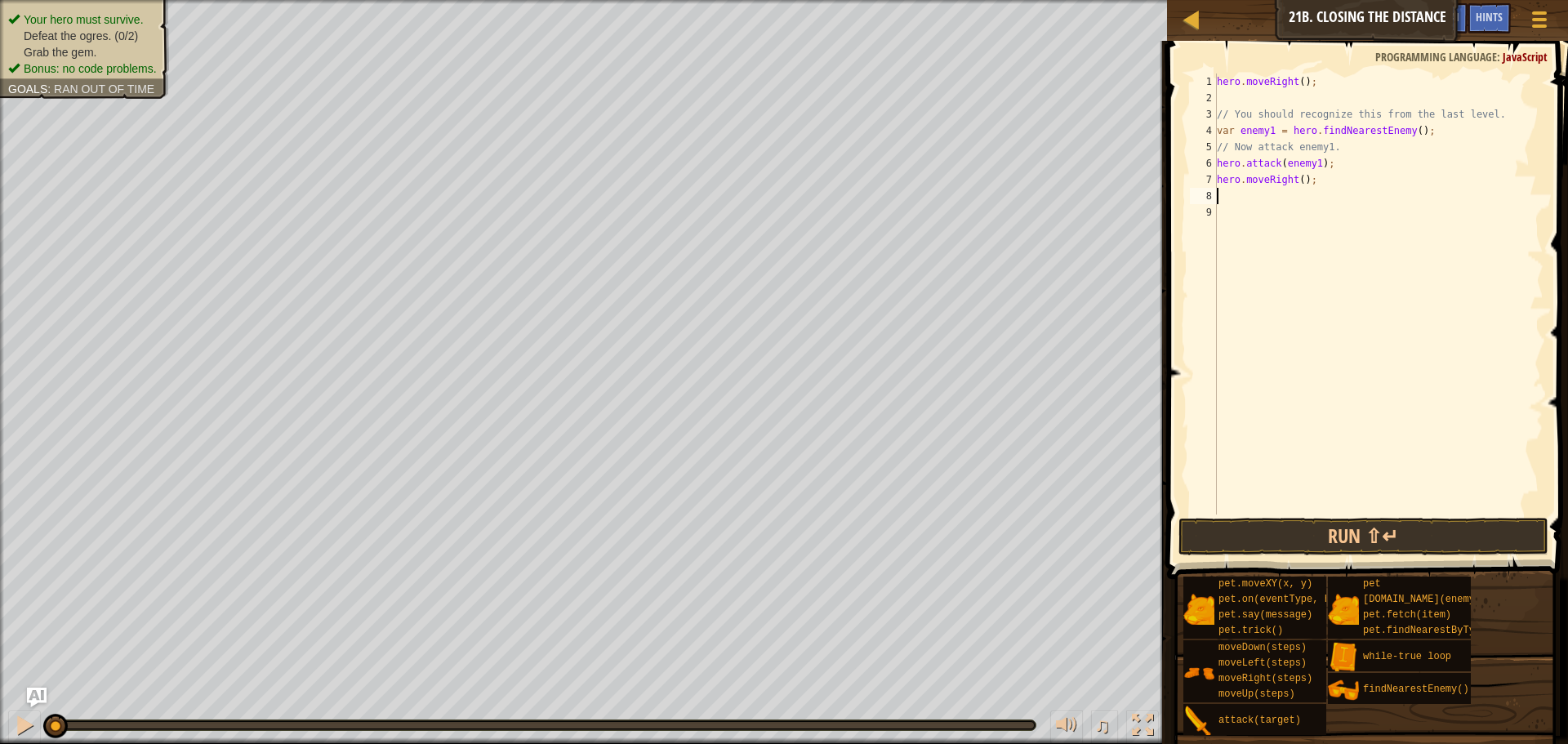
click at [1300, 184] on div "hero . moveRight ( ) ; // You should recognize this from the last level. var en…" at bounding box center [1379, 310] width 330 height 474
type textarea "hero.moveRight(1);"
click at [1301, 197] on div "hero . moveRight ( ) ; // You should recognize this from the last level. var en…" at bounding box center [1379, 310] width 330 height 474
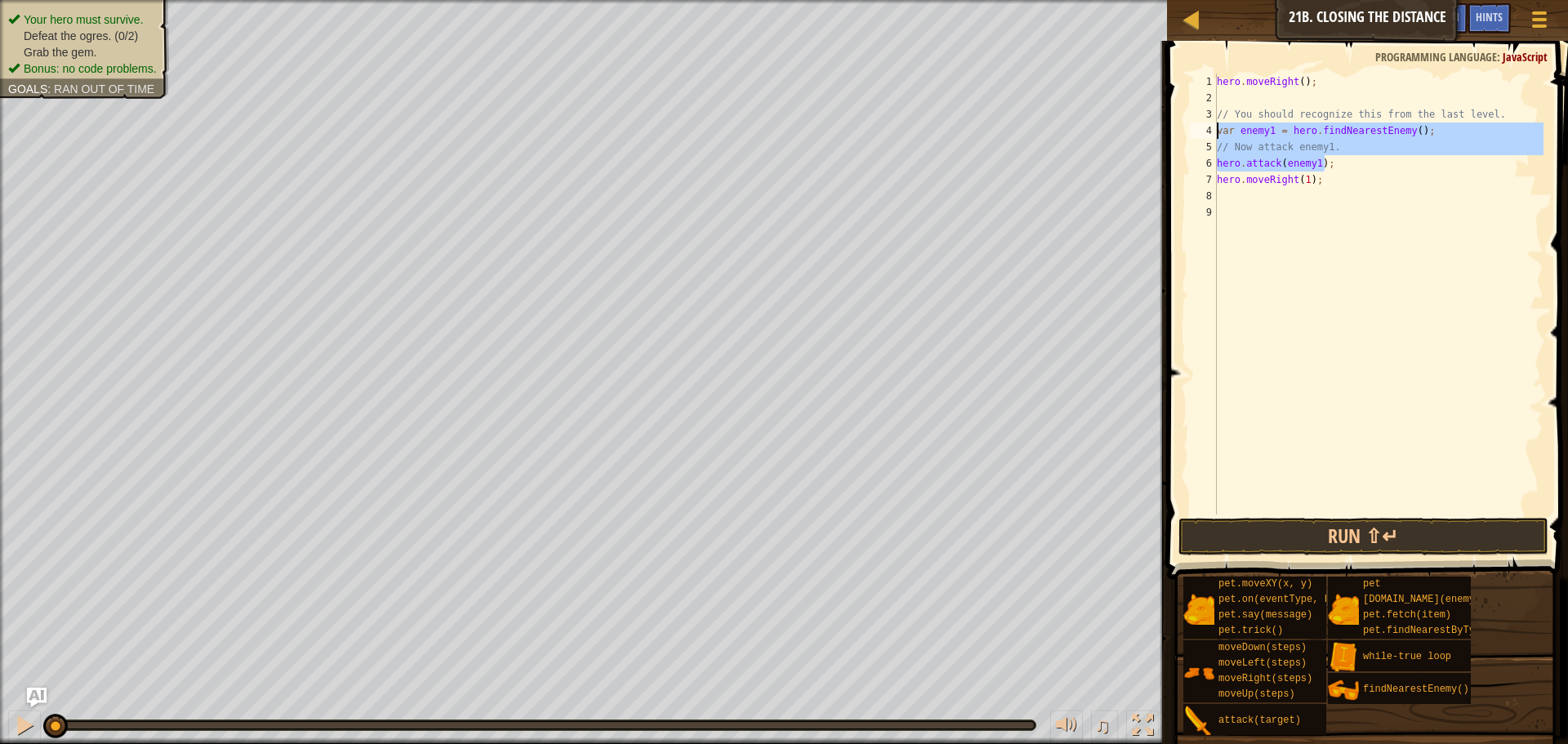
drag, startPoint x: 1329, startPoint y: 166, endPoint x: 1193, endPoint y: 133, distance: 139.9
click at [1193, 133] on div "1 2 3 4 5 6 7 8 9 hero . moveRight ( ) ; // You should recognize this from the …" at bounding box center [1365, 293] width 357 height 440
type textarea "var enemy1 = hero.findNearestEnemy(); // Now attack enemy1."
click at [1288, 197] on div "hero . moveRight ( ) ; // You should recognize this from the last level. var en…" at bounding box center [1379, 310] width 330 height 474
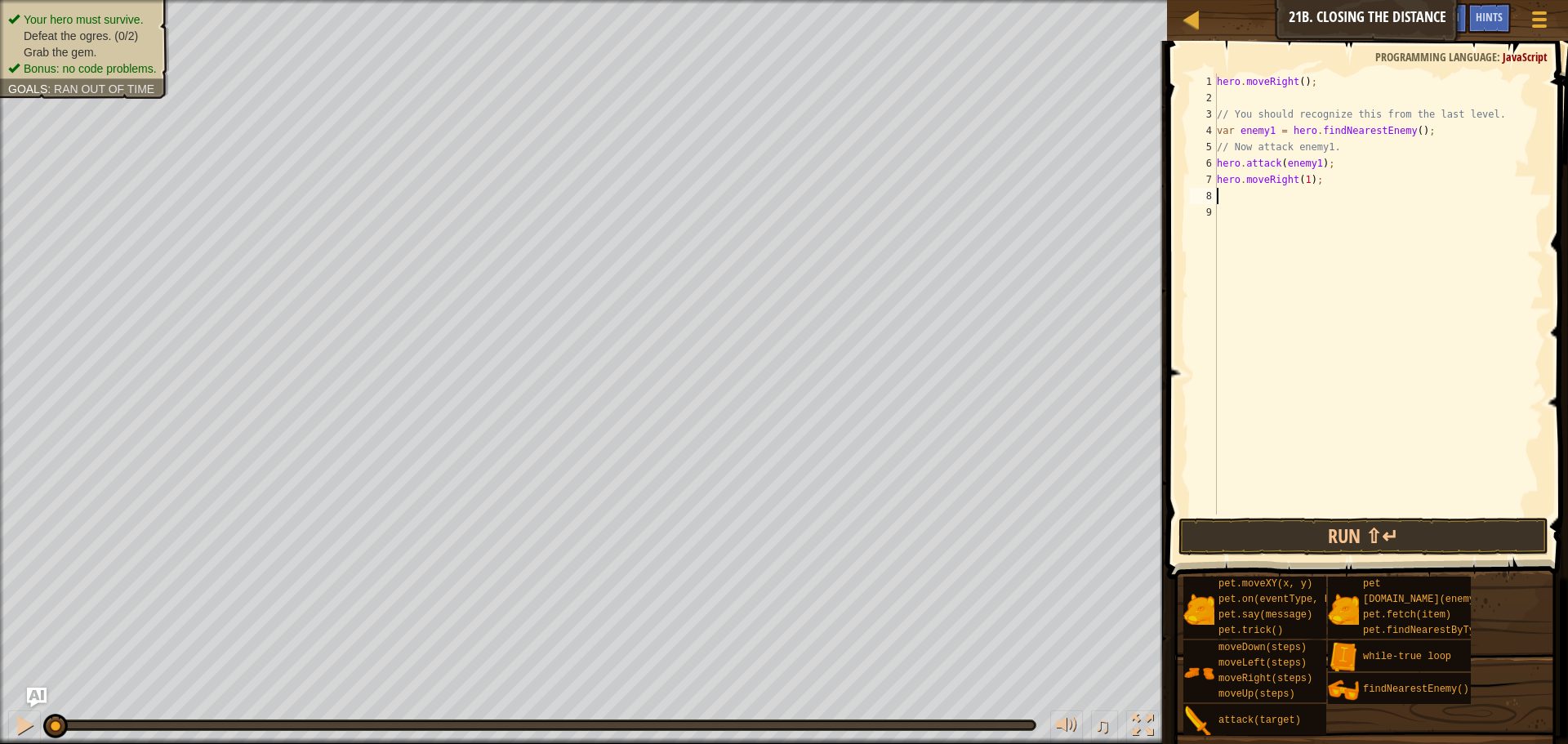
paste textarea "hero.attack(enemy1);"
type textarea "hero.attack(enemy1);"
click at [1383, 542] on button "Run ⇧↵" at bounding box center [1364, 536] width 370 height 38
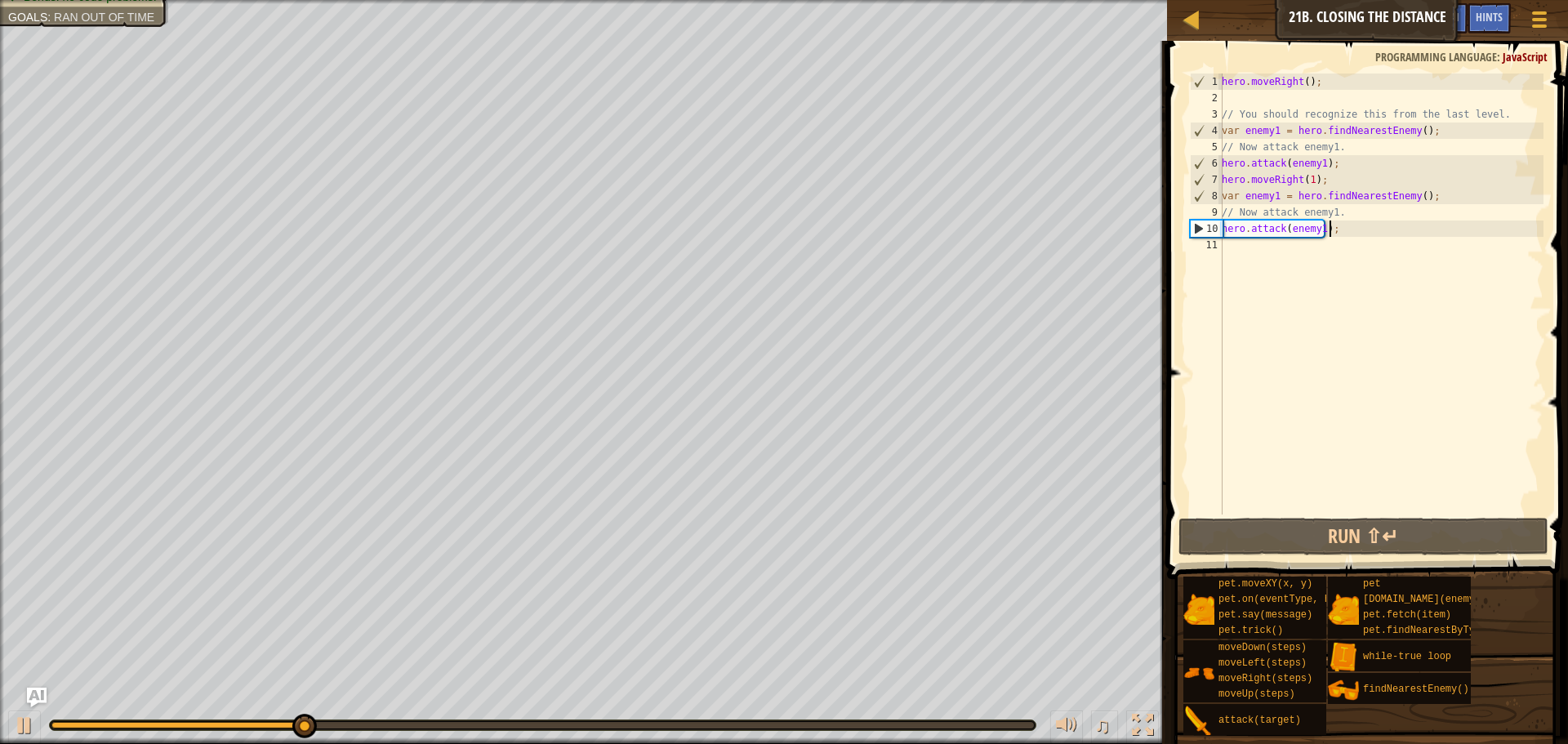
click at [1336, 261] on div "hero . moveRight ( ) ; // You should recognize this from the last level. var en…" at bounding box center [1381, 310] width 325 height 474
type textarea "h"
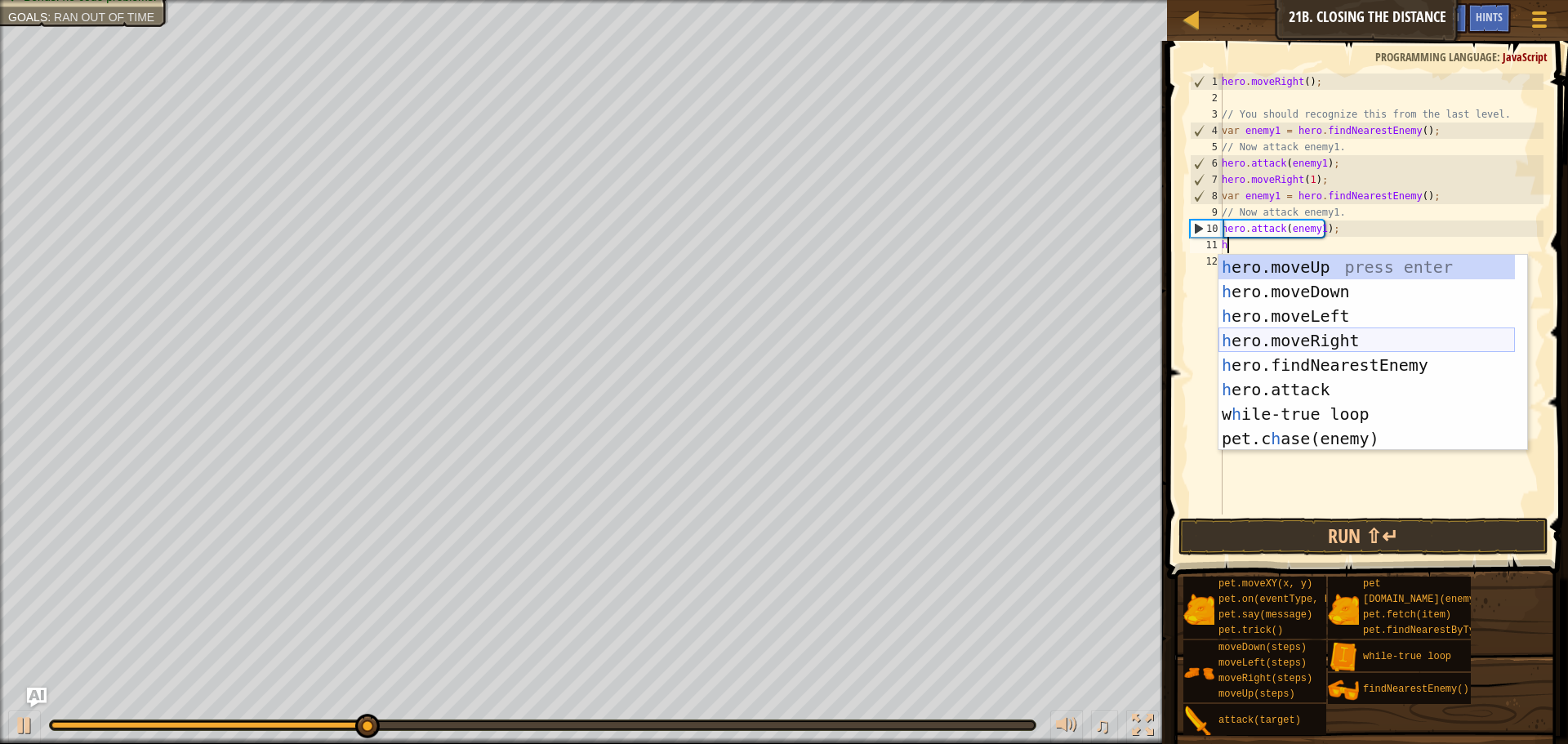
click at [1341, 341] on div "h ero.moveUp press enter h ero.moveDown press enter h ero.moveLeft press enter …" at bounding box center [1367, 377] width 297 height 245
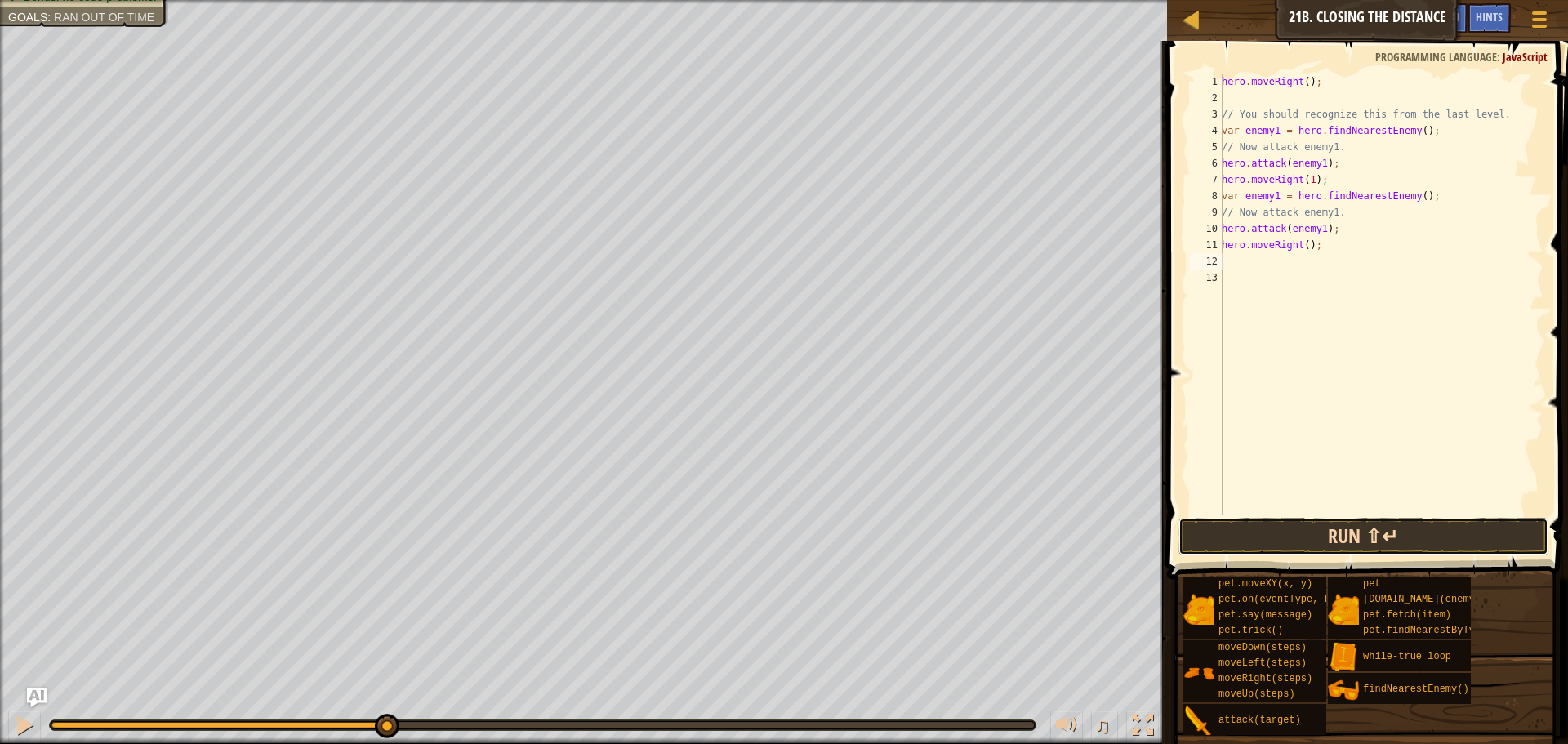
click at [1345, 549] on button "Run ⇧↵" at bounding box center [1364, 536] width 370 height 38
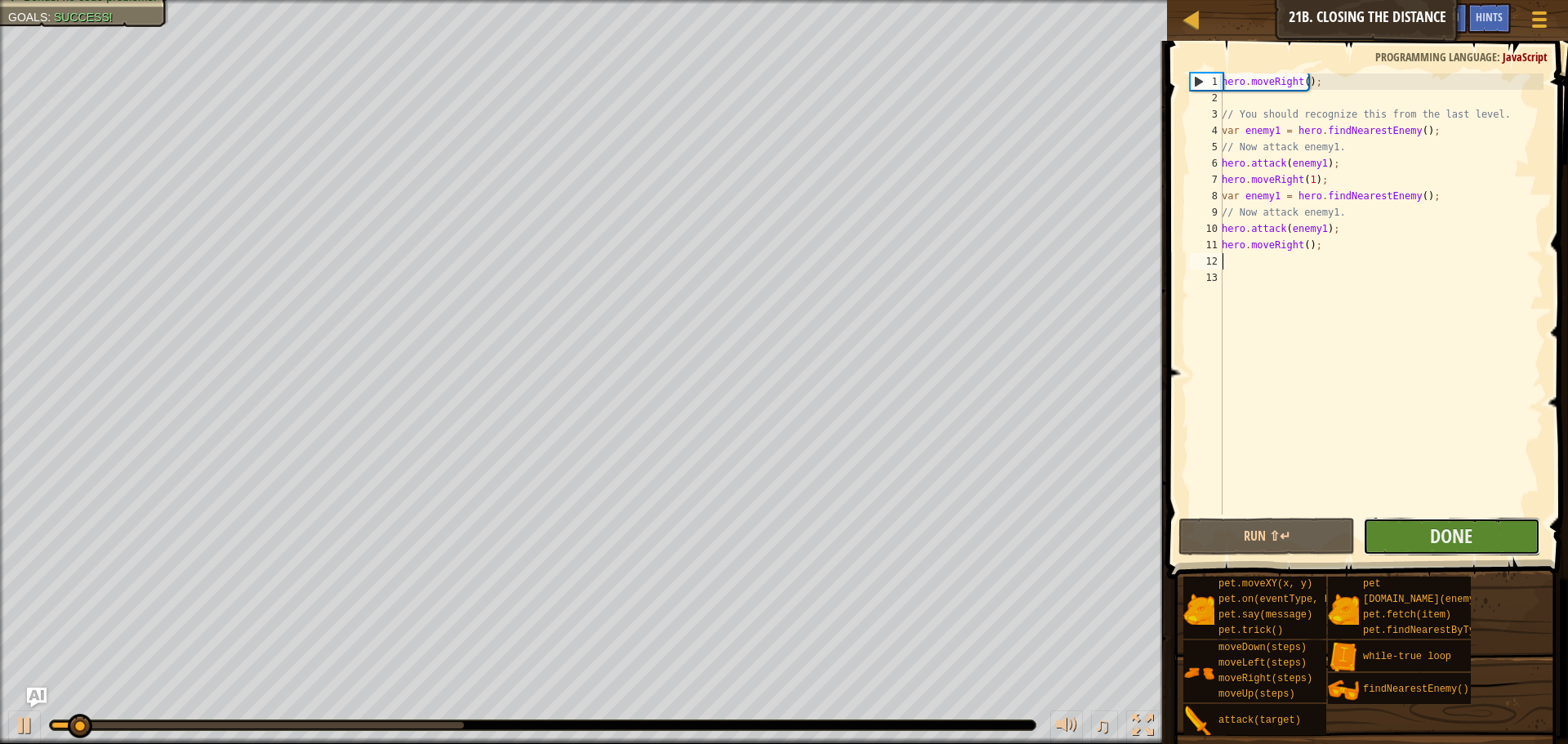
click at [1413, 532] on button "Done" at bounding box center [1451, 536] width 176 height 38
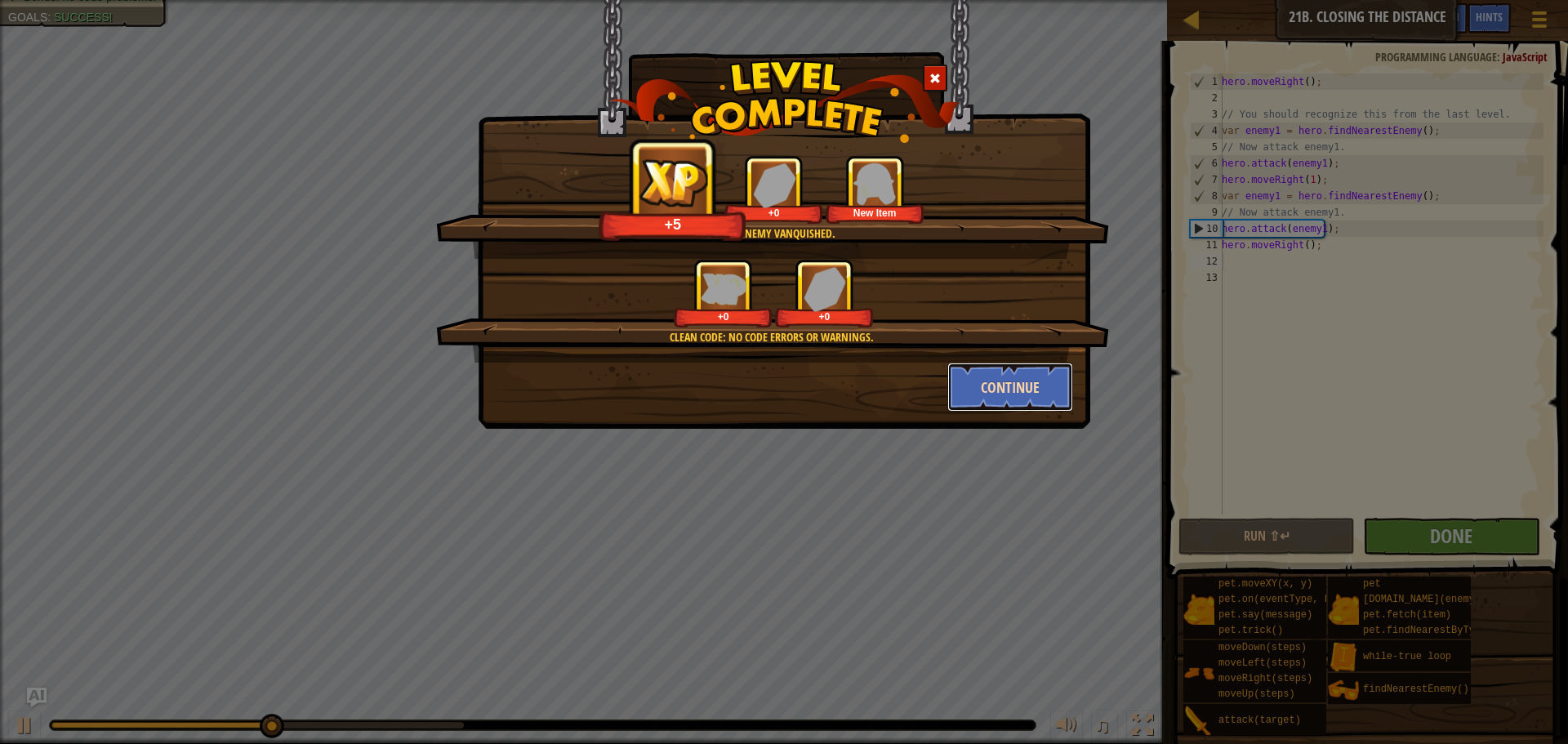
click at [999, 405] on button "Continue" at bounding box center [1010, 387] width 127 height 49
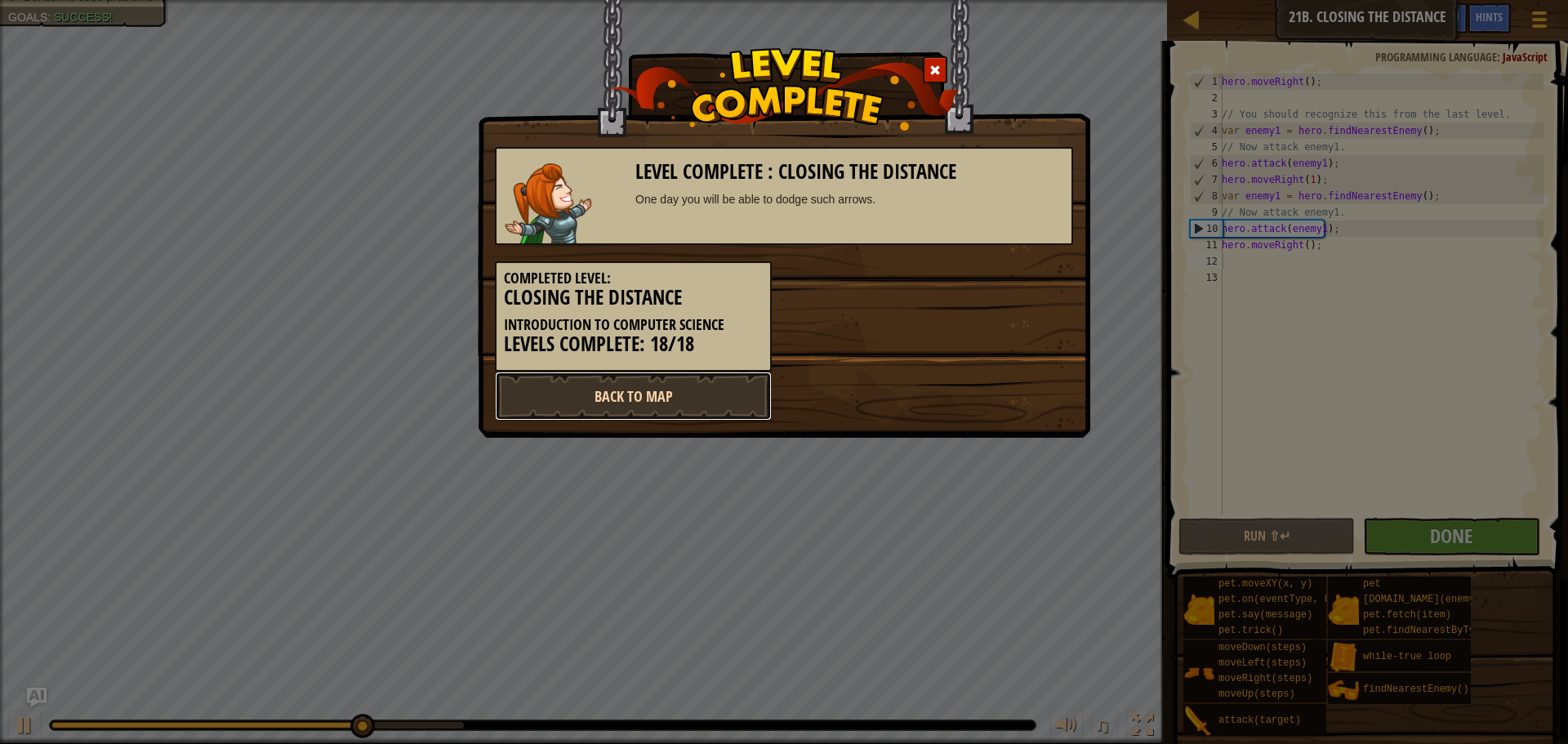
click at [748, 414] on link "Back to Map" at bounding box center [633, 396] width 277 height 49
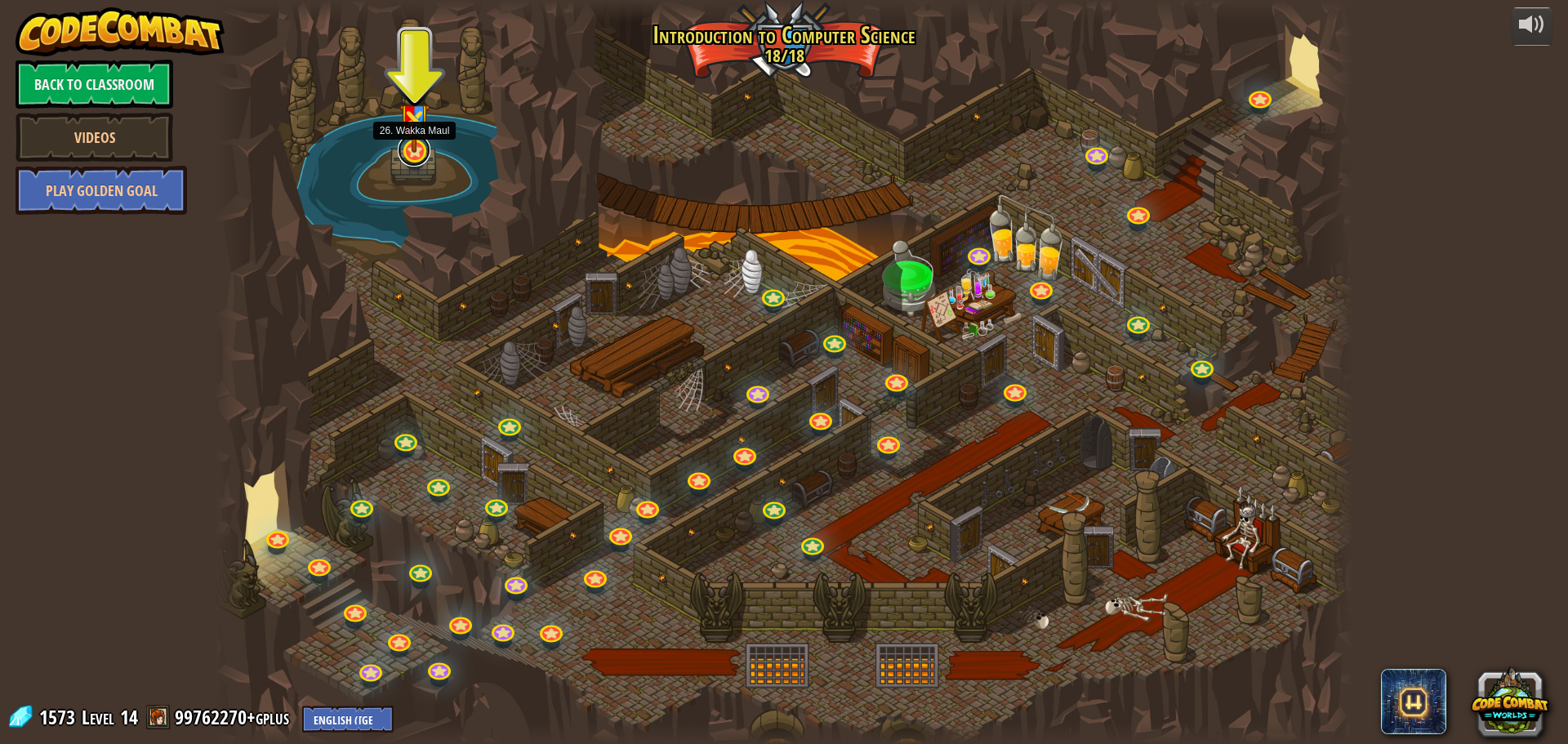
click at [422, 159] on link at bounding box center [414, 150] width 32 height 32
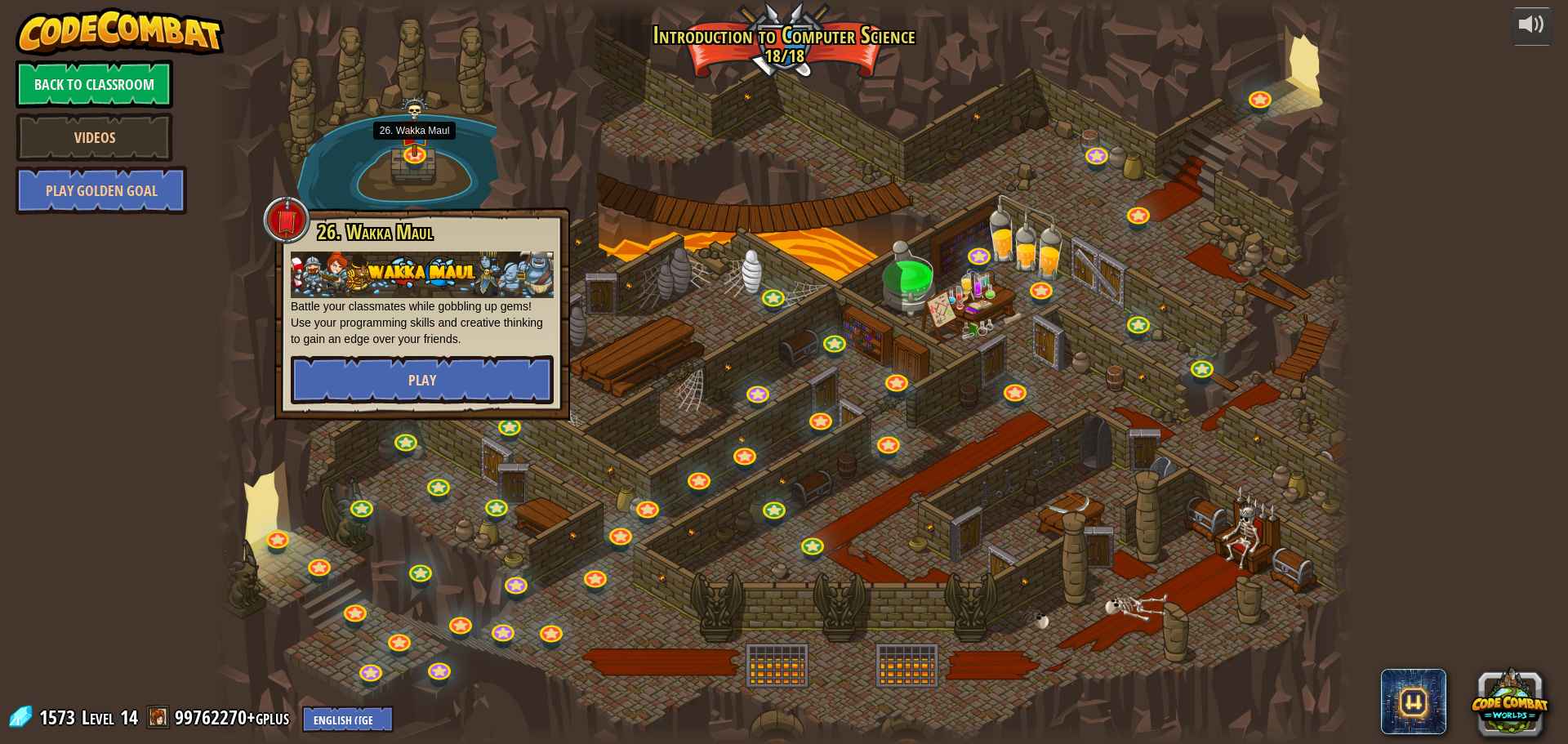
drag, startPoint x: 506, startPoint y: 353, endPoint x: 510, endPoint y: 364, distance: 11.7
click at [507, 353] on div "26. [PERSON_NAME] Battle your classmates while gobbling up gems! Use your progr…" at bounding box center [421, 313] width 263 height 183
click at [513, 367] on button "Play" at bounding box center [421, 379] width 263 height 49
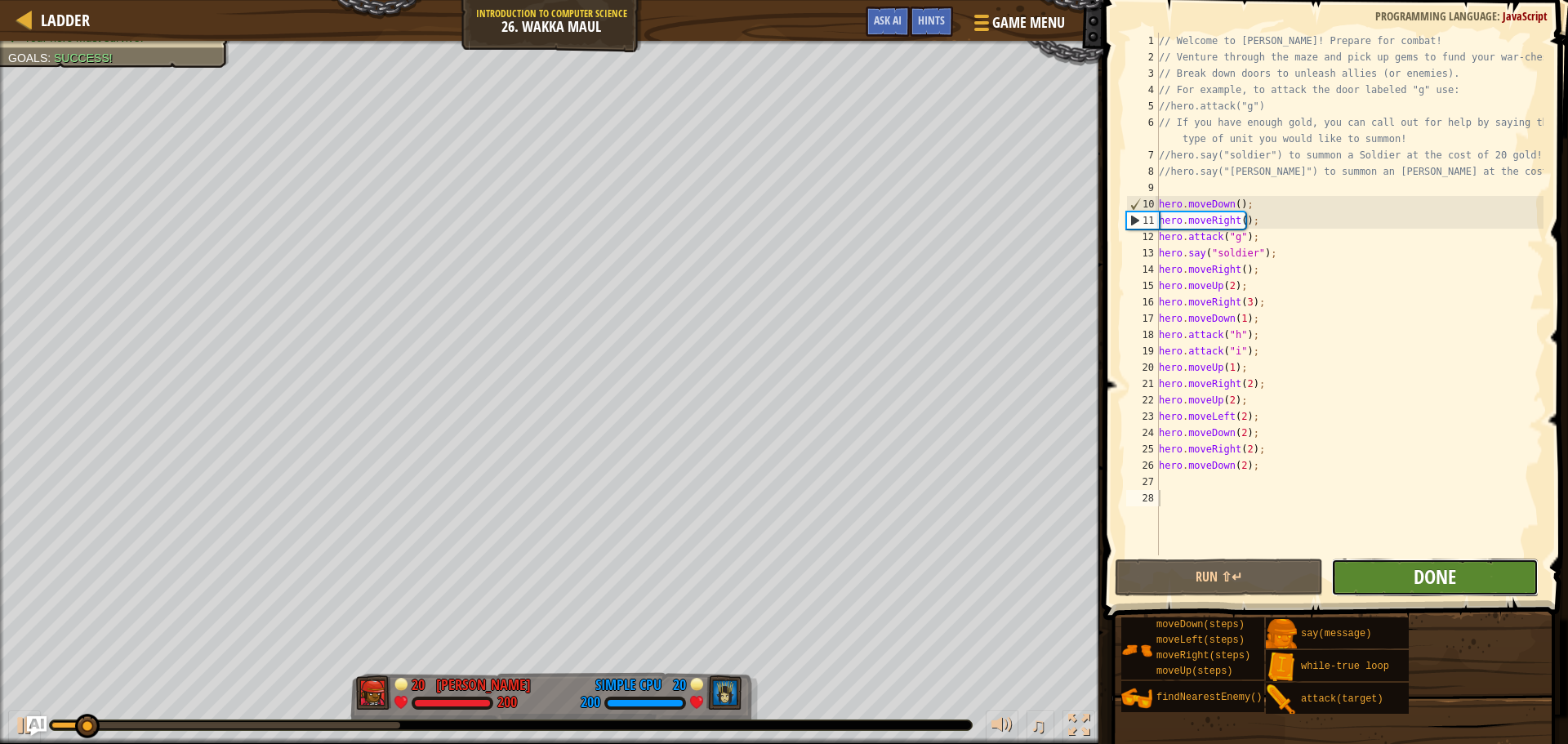
click at [1417, 577] on span "Done" at bounding box center [1434, 577] width 43 height 26
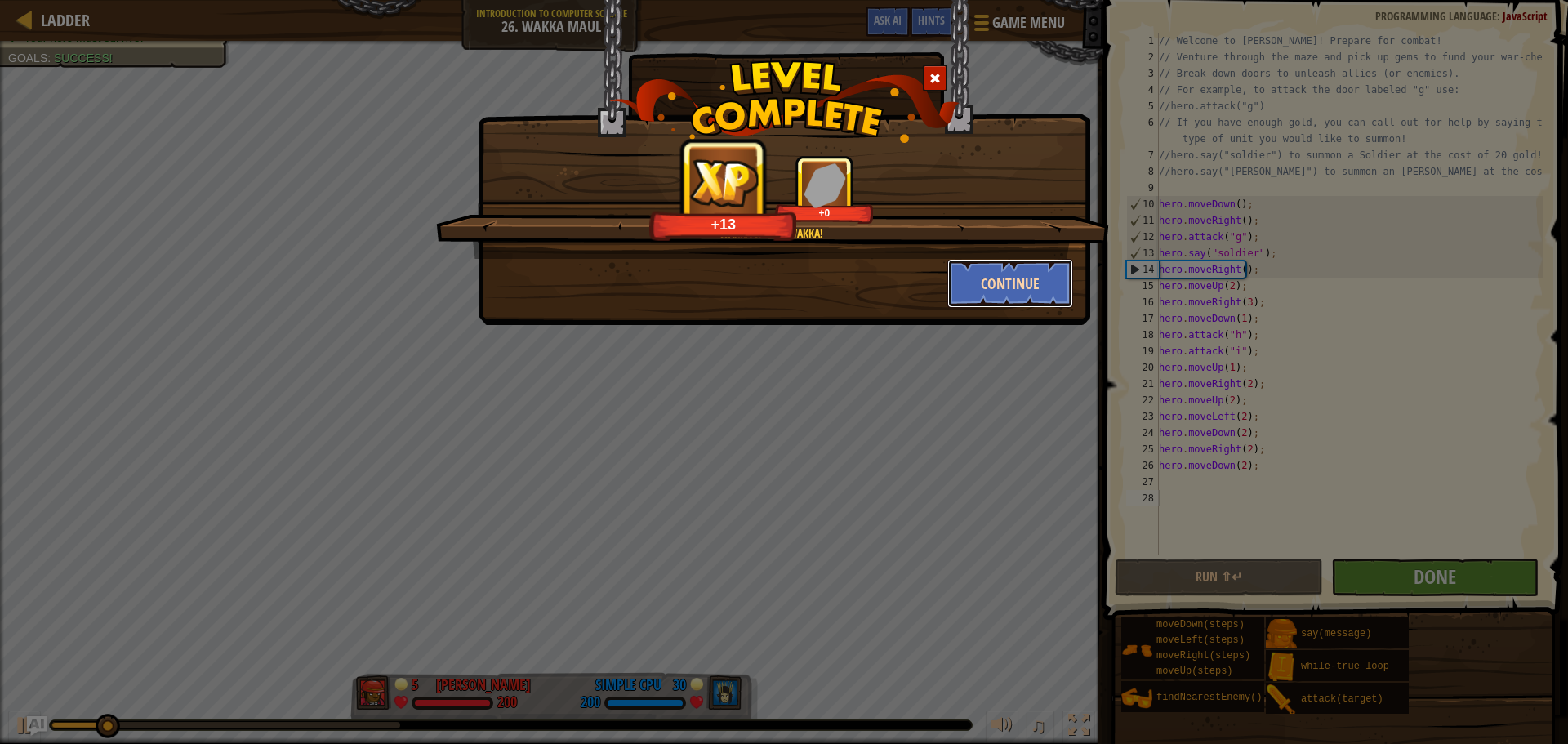
click at [1005, 300] on button "Continue" at bounding box center [1010, 283] width 127 height 49
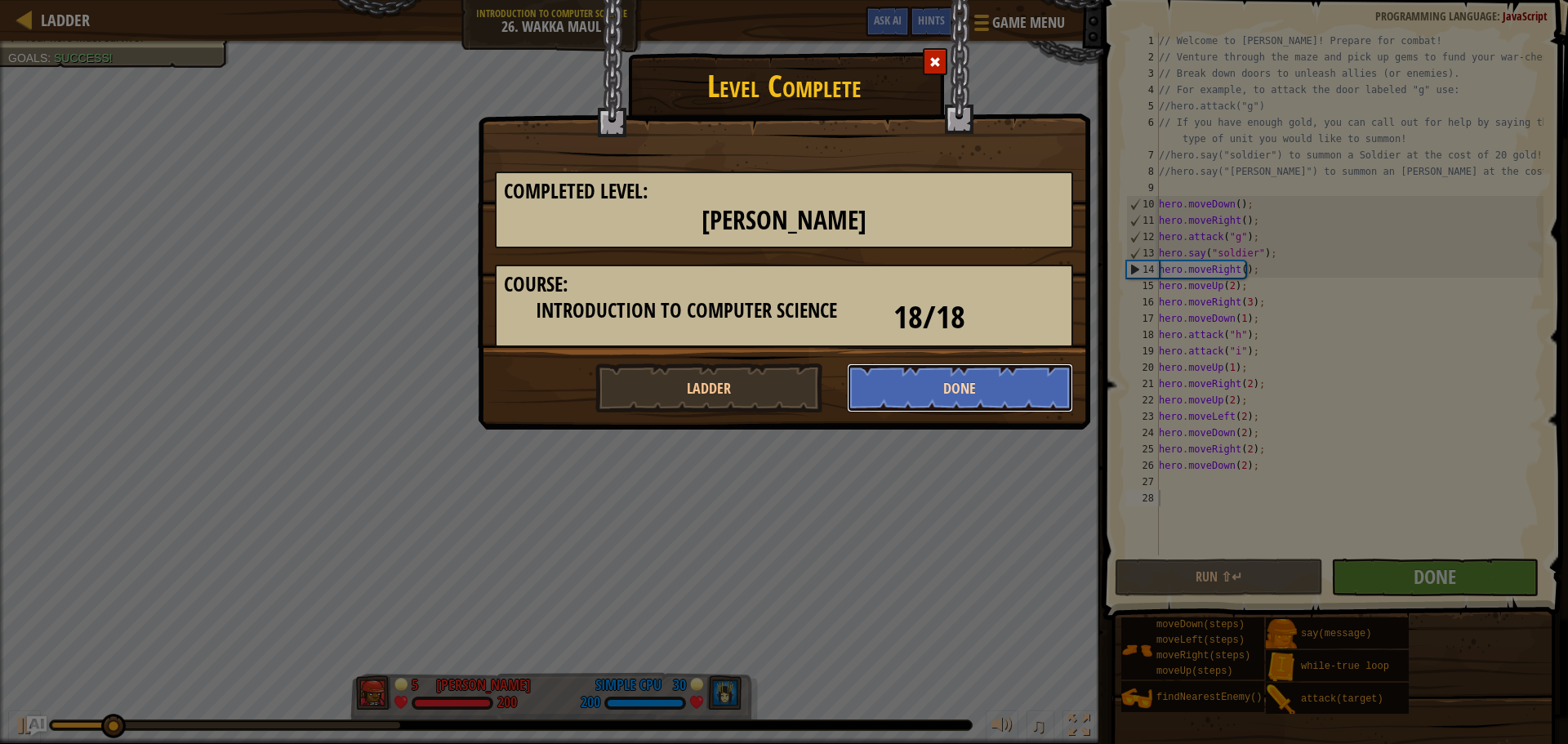
click at [1005, 389] on button "Done" at bounding box center [961, 388] width 227 height 49
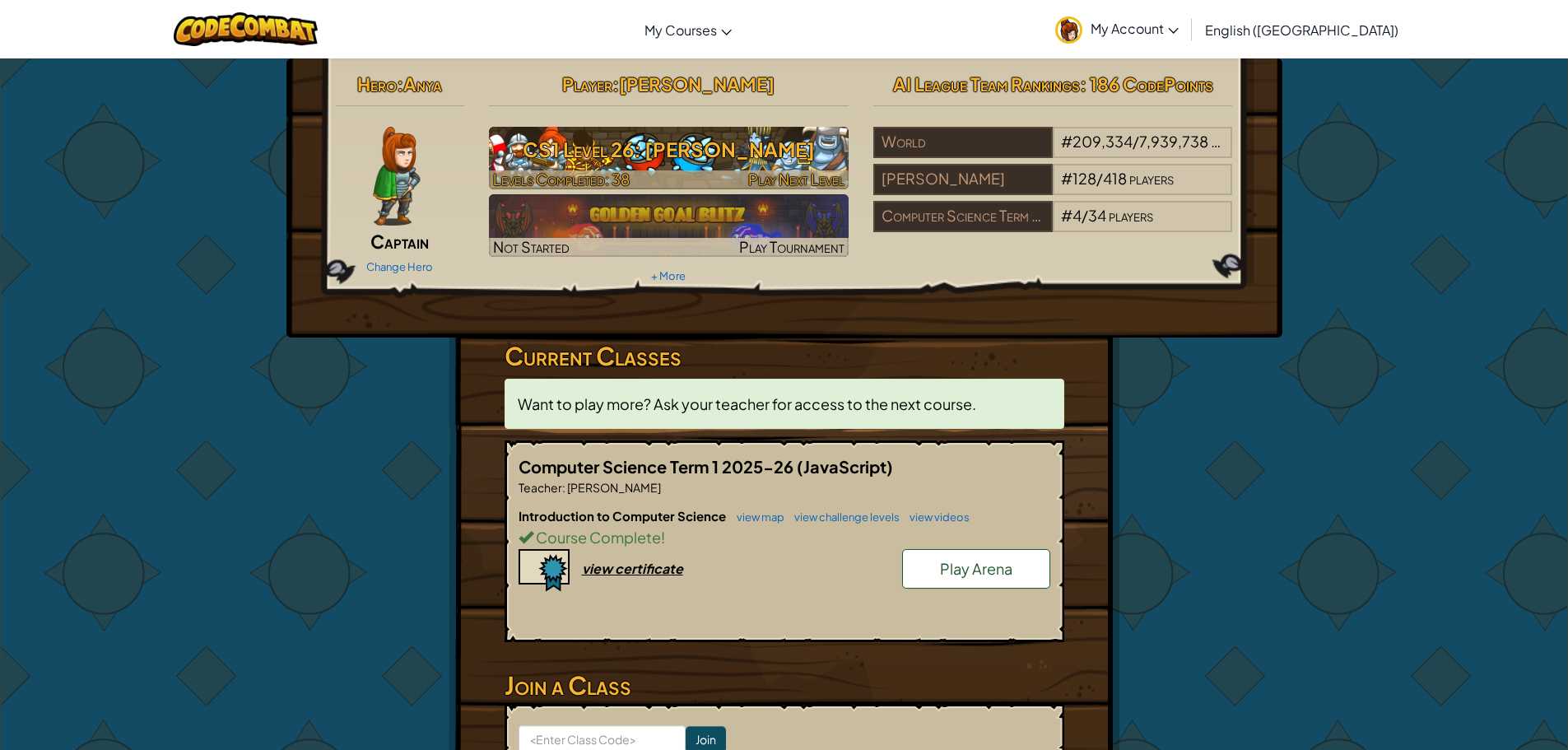
click at [811, 177] on span "Play Next Level" at bounding box center [797, 179] width 97 height 19
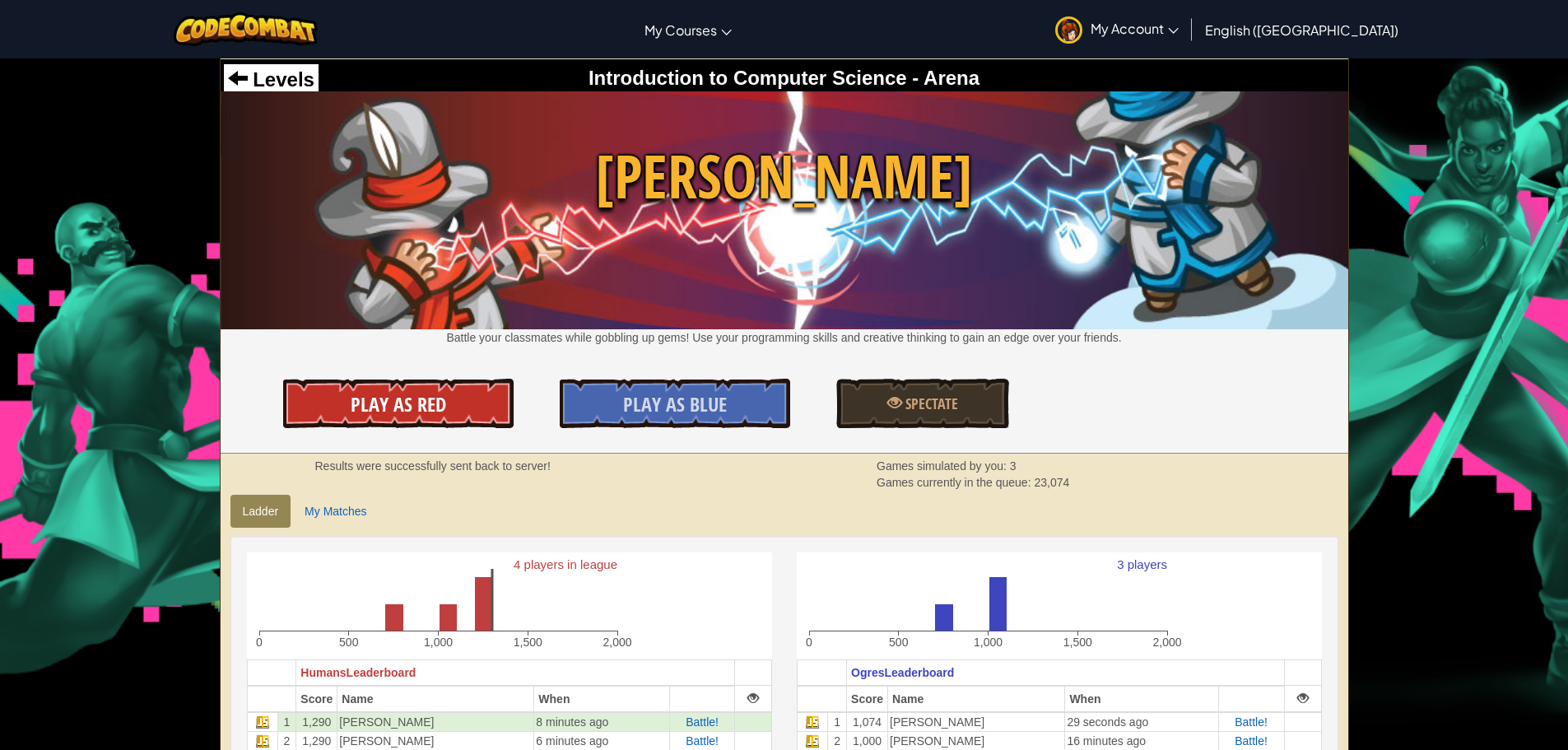
click at [441, 397] on span "Play As Red" at bounding box center [398, 404] width 96 height 26
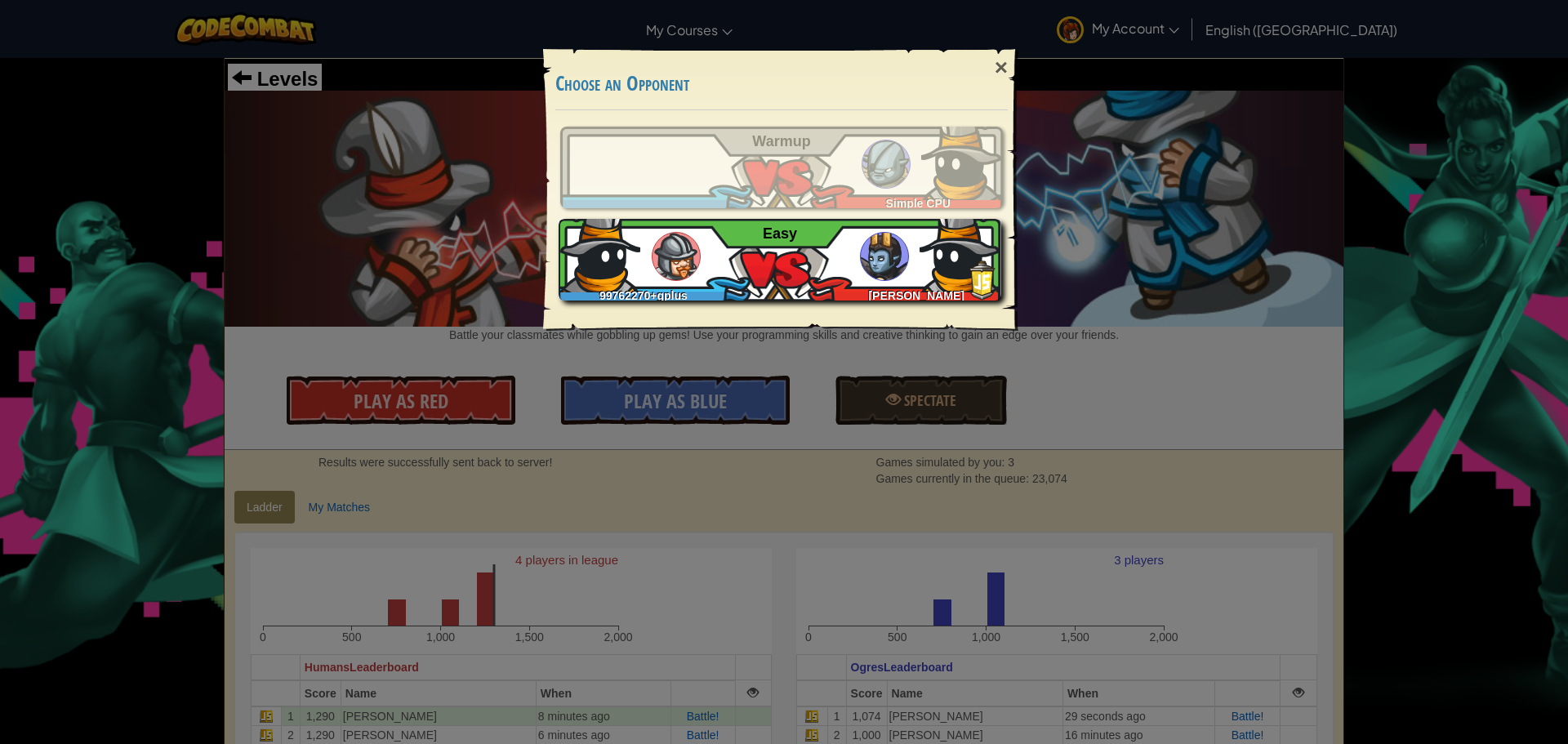
click at [891, 227] on div "99762270+gplus [PERSON_NAME] Easy" at bounding box center [779, 260] width 442 height 82
